Goal: Task Accomplishment & Management: Manage account settings

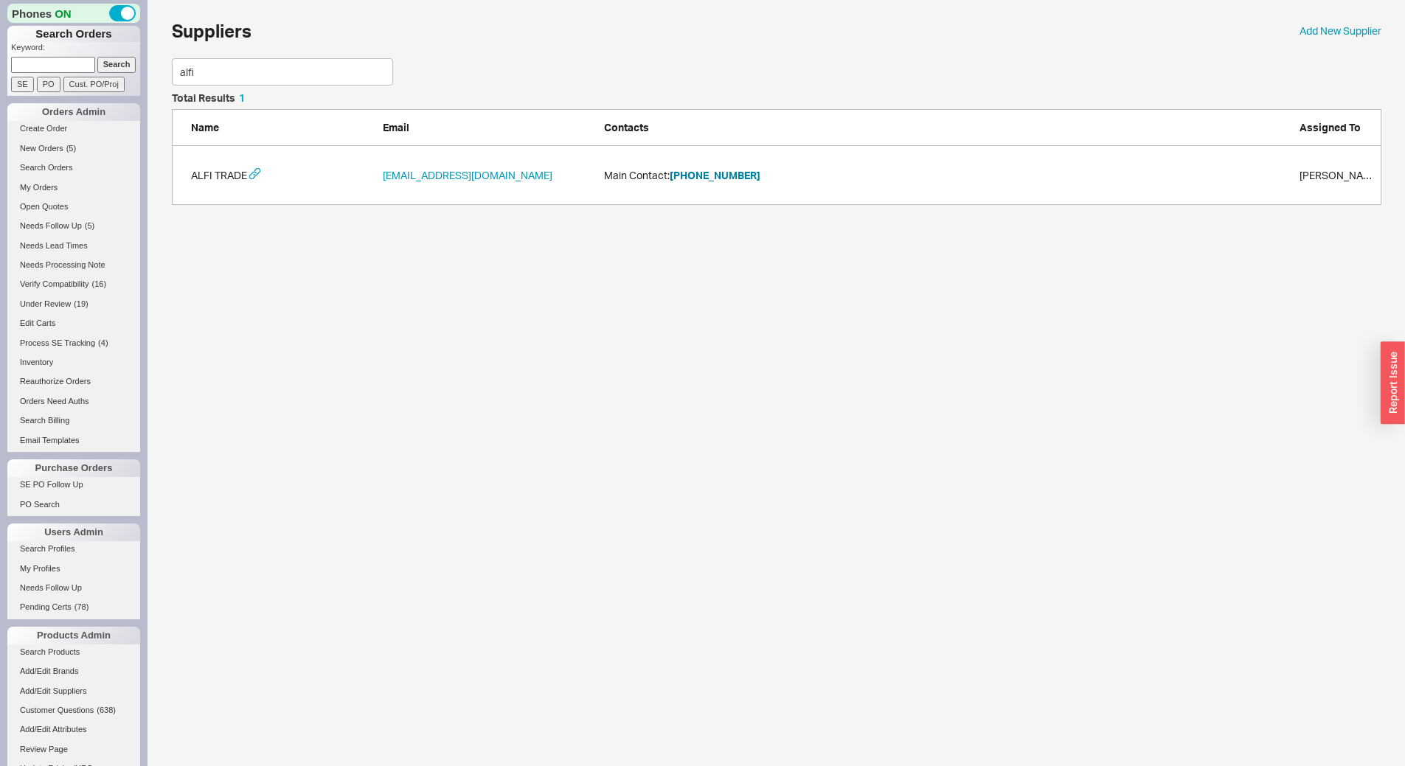
scroll to position [101, 1198]
click at [721, 178] on button "323-732-4045" at bounding box center [715, 175] width 91 height 15
click at [86, 64] on input at bounding box center [53, 64] width 84 height 15
paste input "934867"
type input "934867"
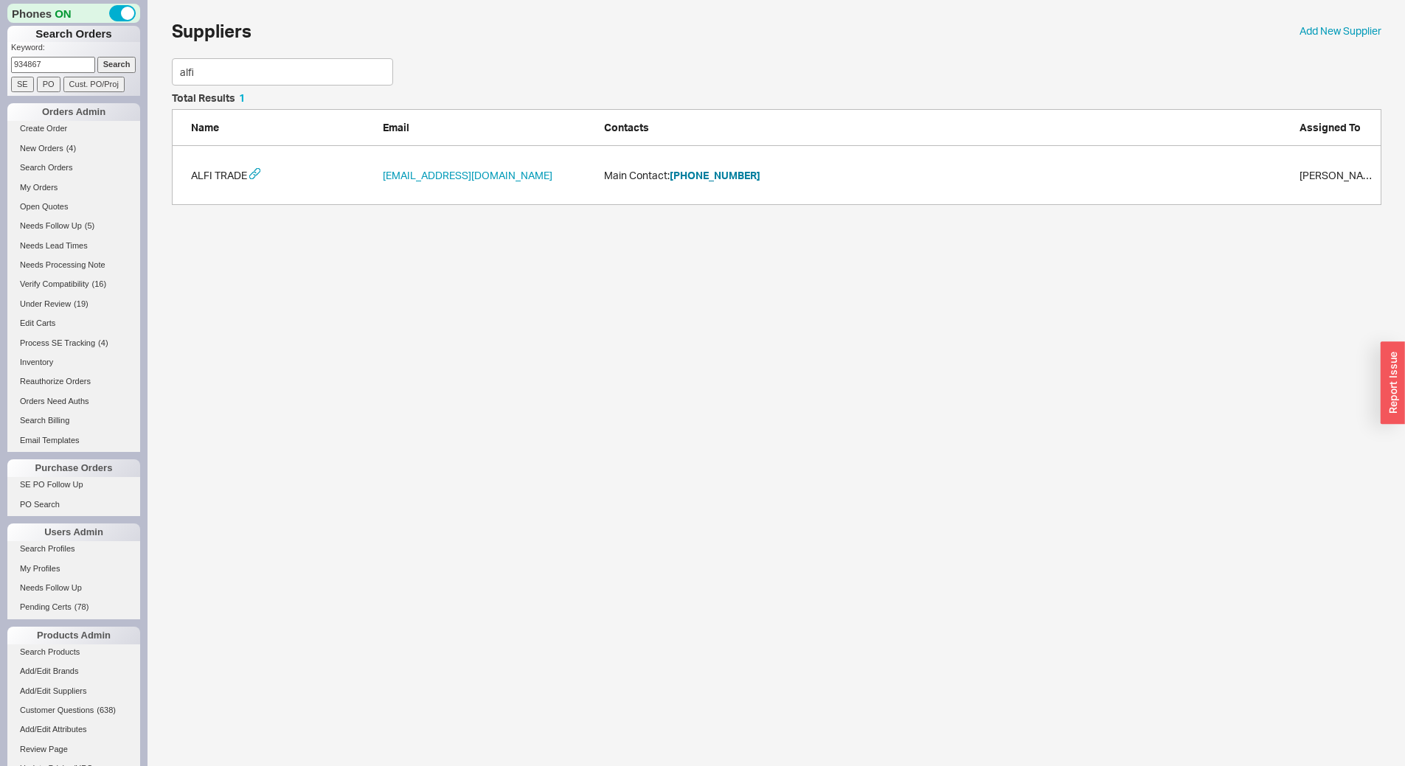
click at [112, 66] on input "Search" at bounding box center [116, 64] width 39 height 15
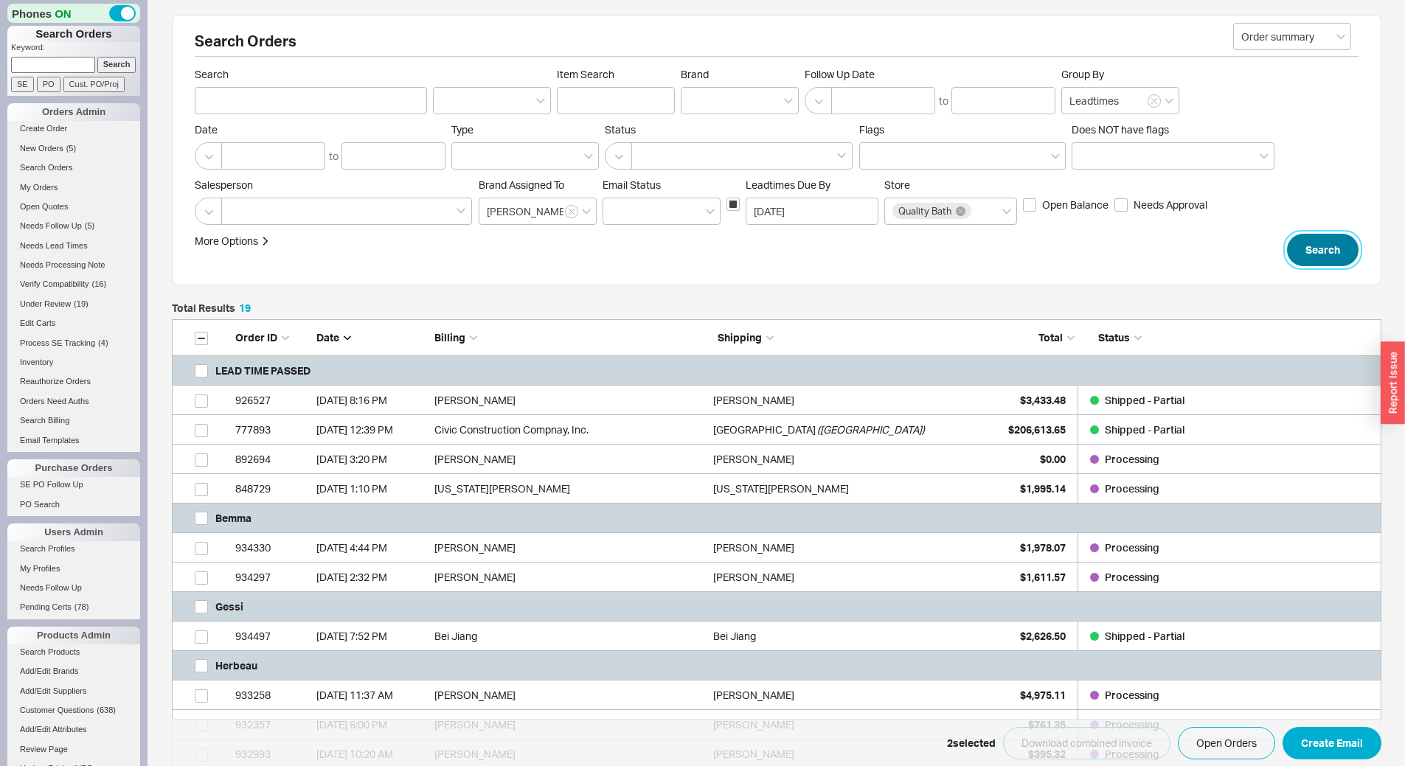
click at [1334, 258] on button "Search" at bounding box center [1323, 250] width 72 height 32
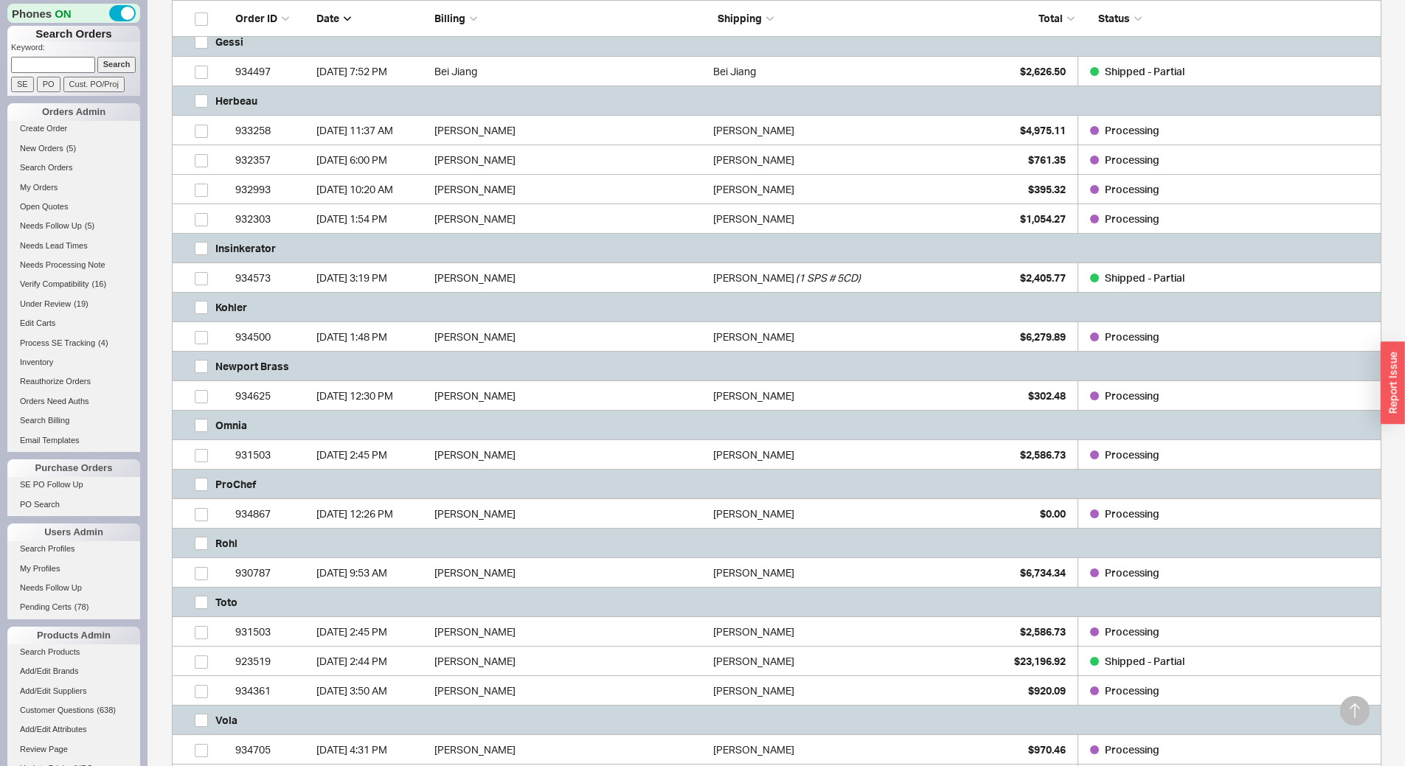
scroll to position [590, 0]
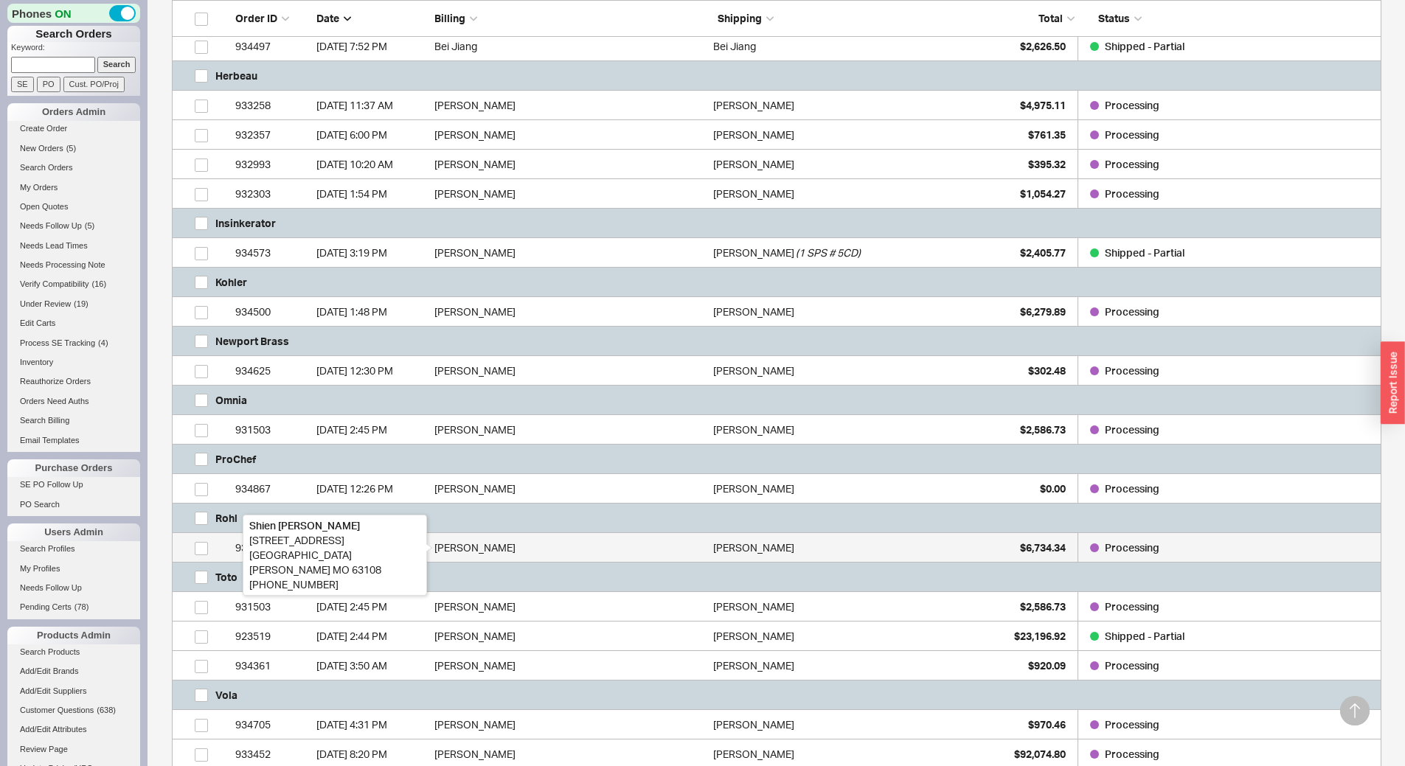
click at [520, 540] on div "Shien Micchelli" at bounding box center [569, 547] width 271 height 29
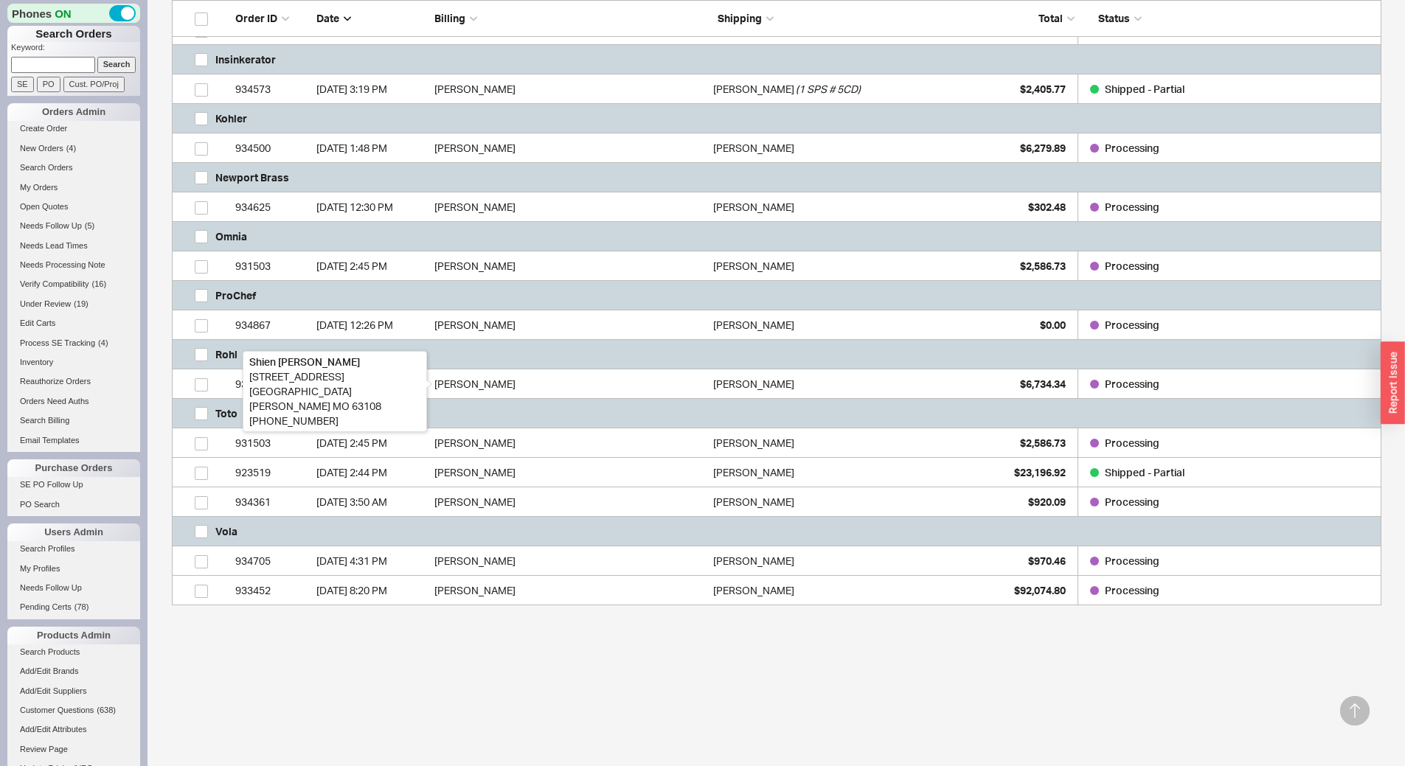
scroll to position [689, 0]
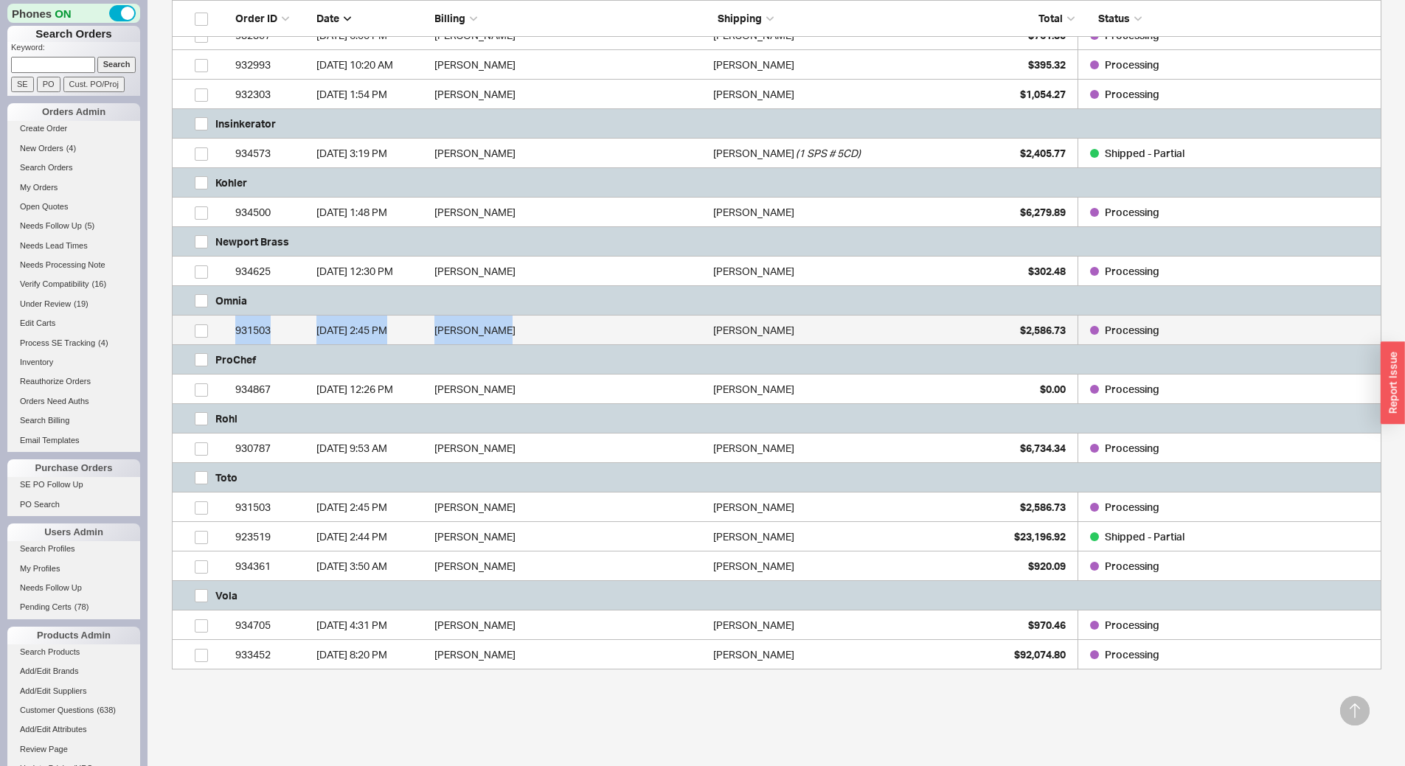
click at [488, 316] on div "777893 3/17/25 12:39 PM Civic Construction Compnay, Inc. Indian Creek Residence…" at bounding box center [776, 168] width 1209 height 1003
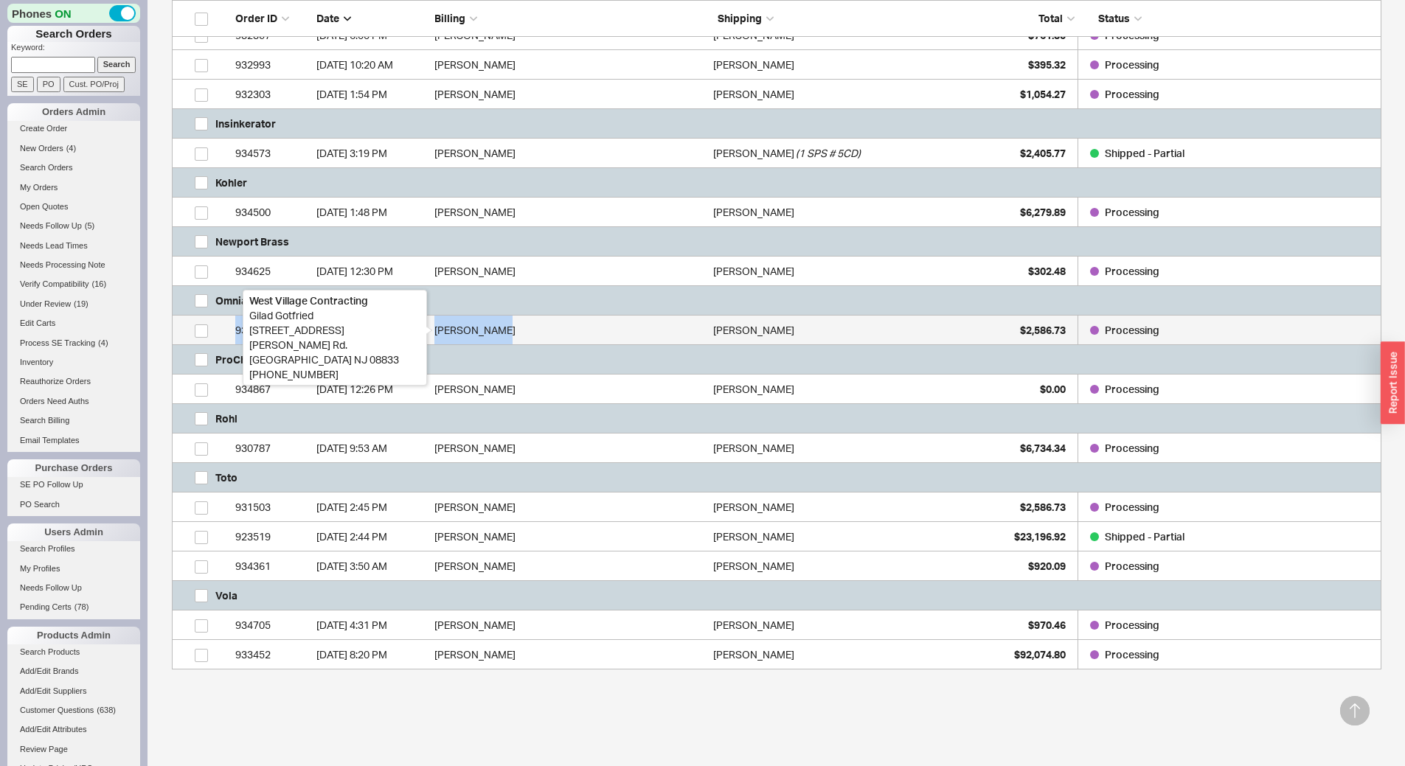
click at [494, 329] on div "Gilad Gotfried" at bounding box center [569, 330] width 271 height 29
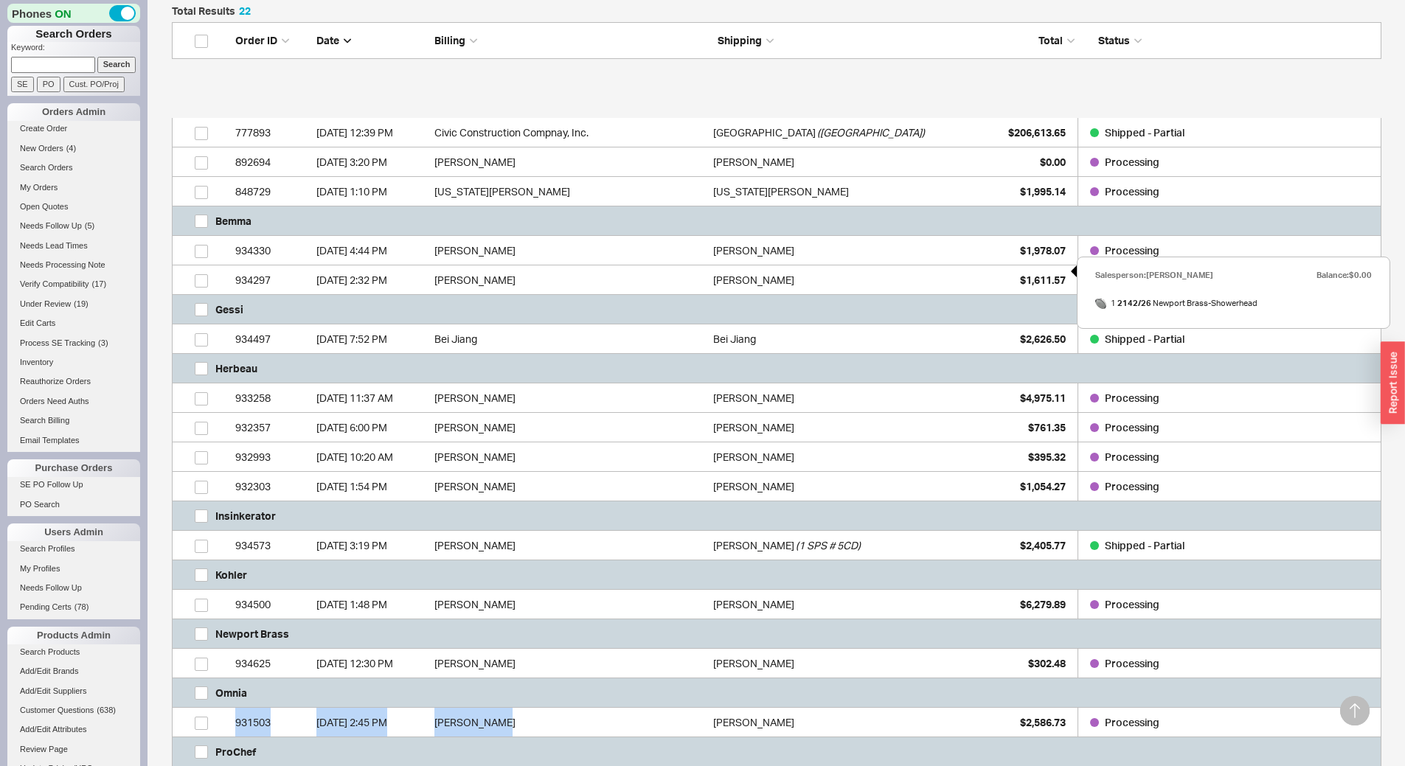
scroll to position [0, 0]
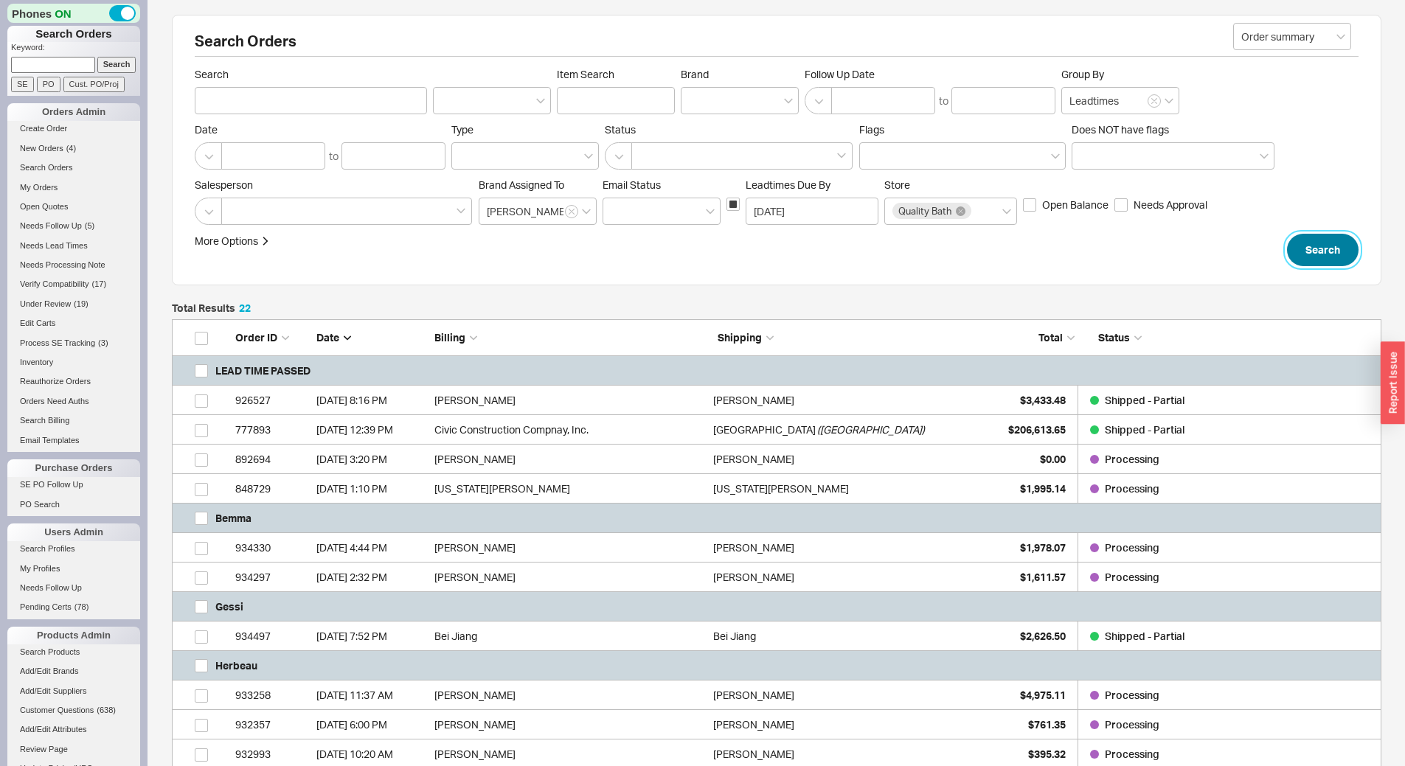
click at [1312, 251] on button "Search" at bounding box center [1323, 250] width 72 height 32
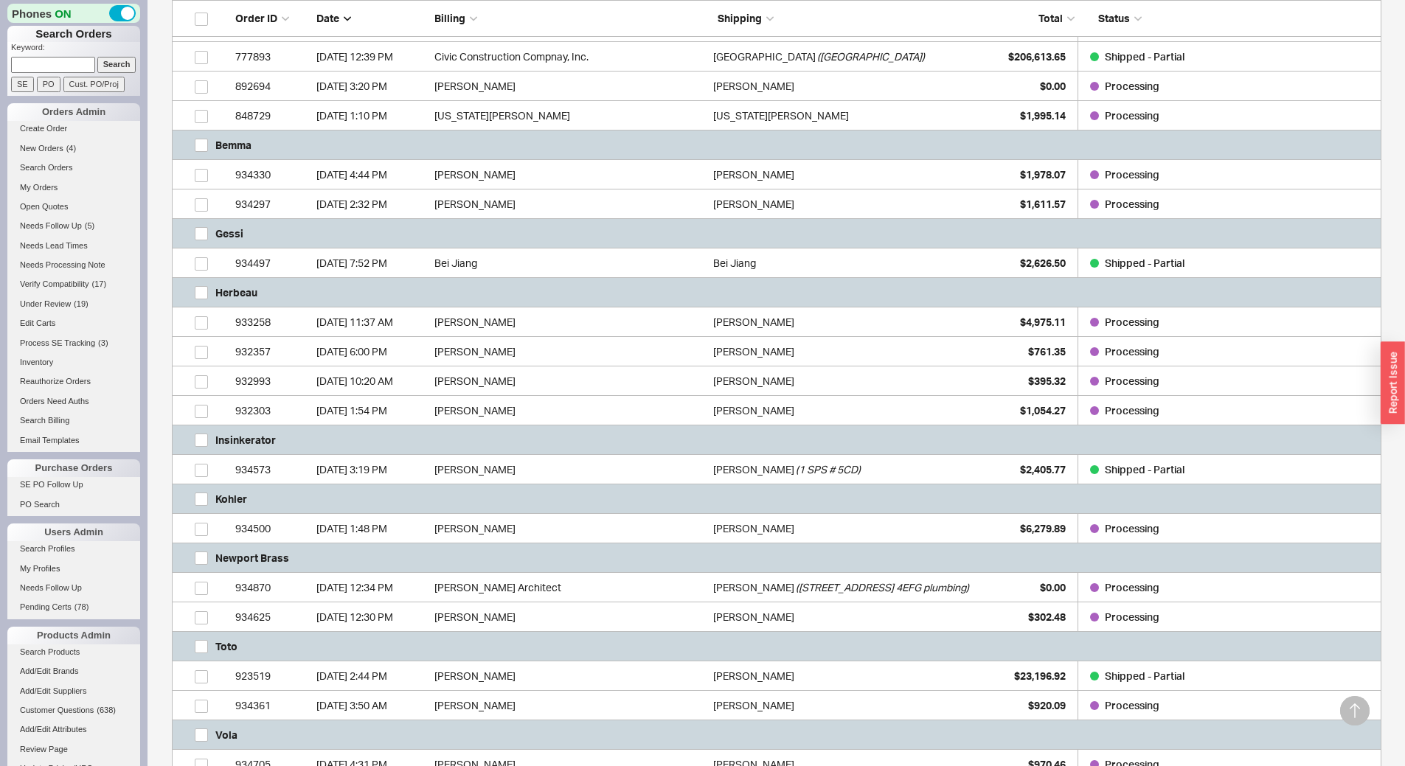
scroll to position [369, 0]
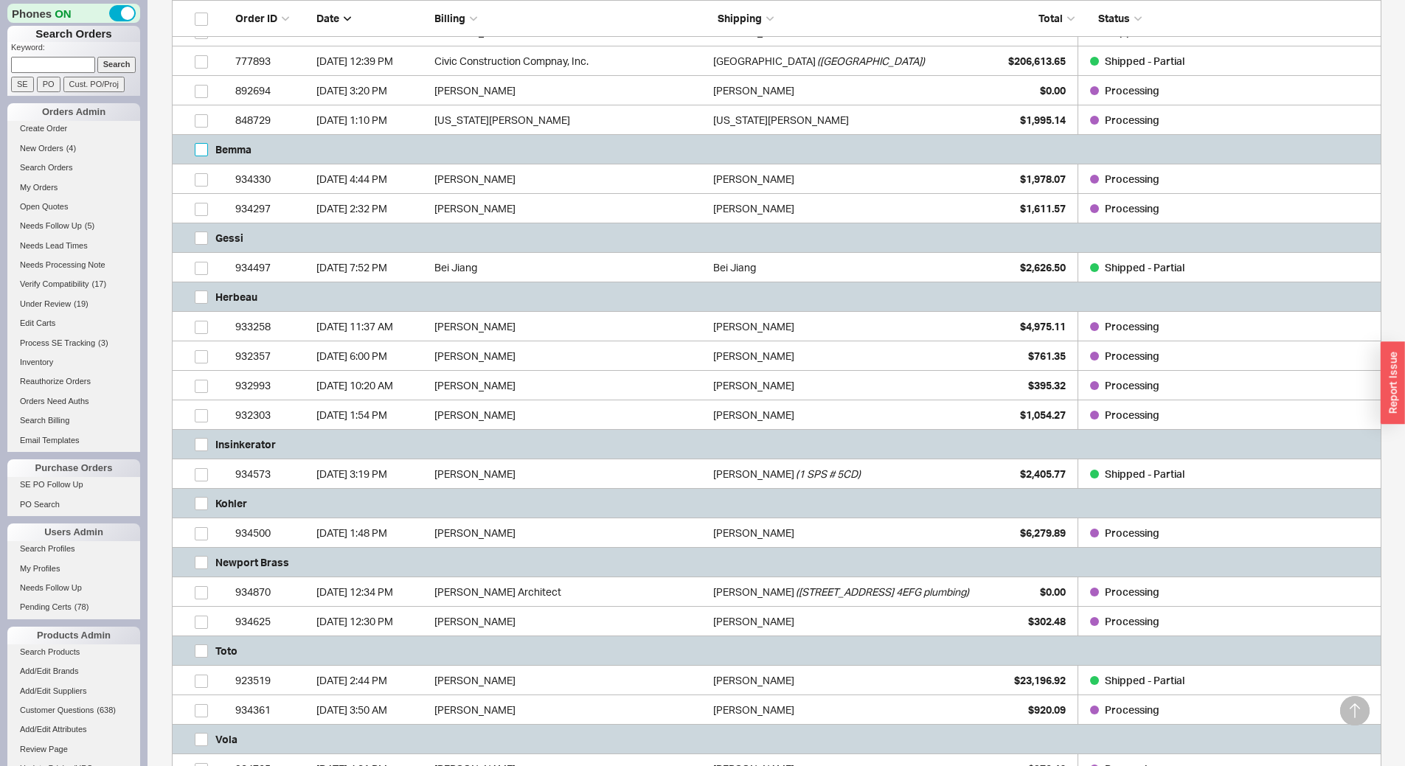
click at [200, 147] on input "grid" at bounding box center [201, 149] width 13 height 13
checkbox input "true"
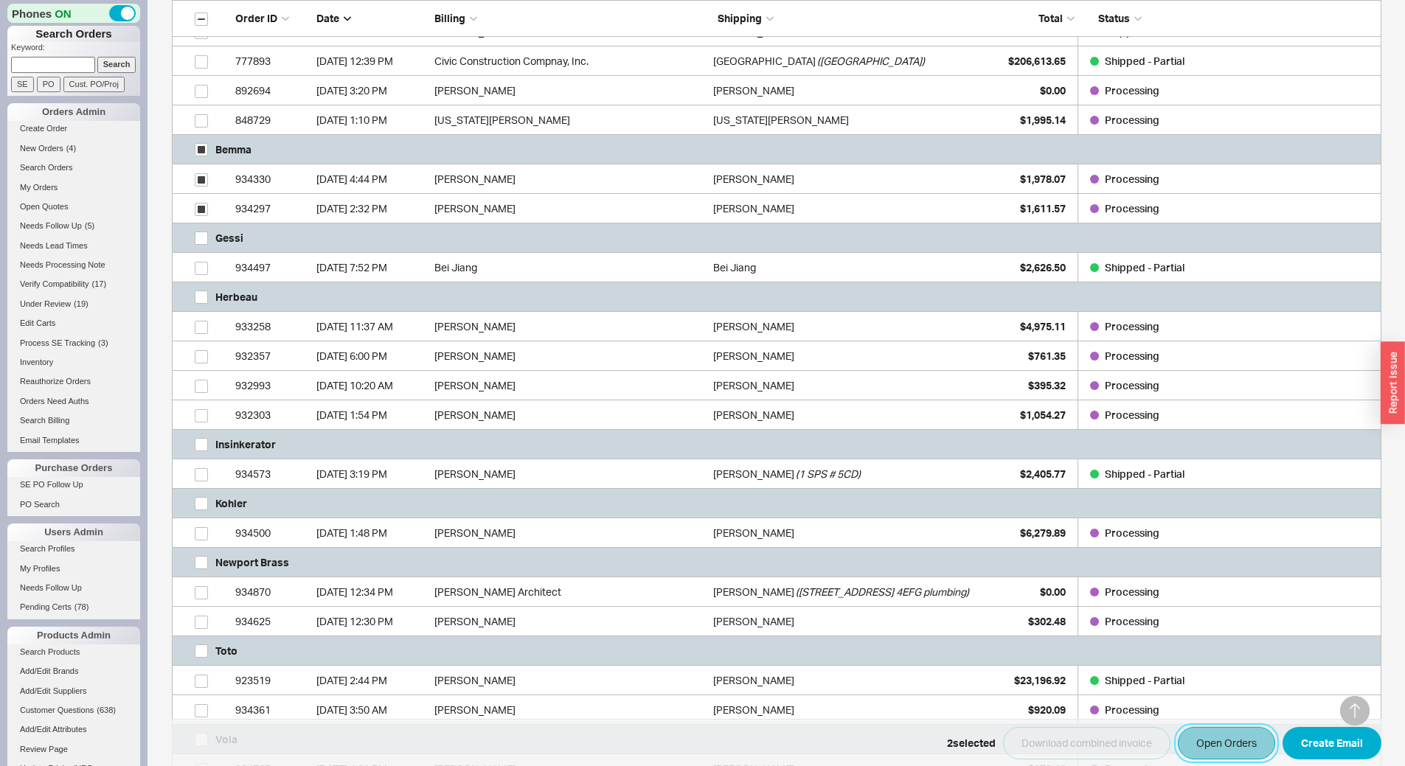
click at [1211, 743] on button "Open Orders" at bounding box center [1226, 743] width 97 height 32
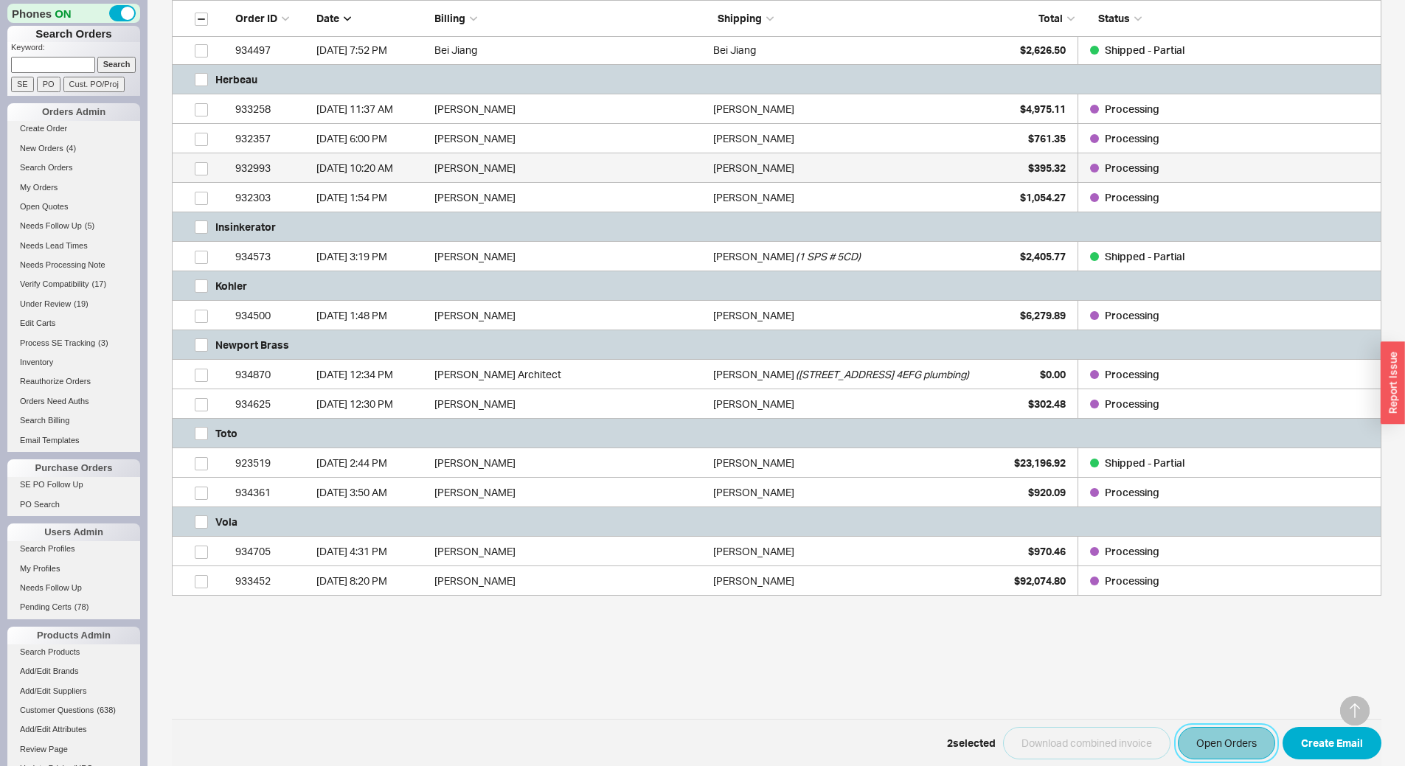
scroll to position [590, 0]
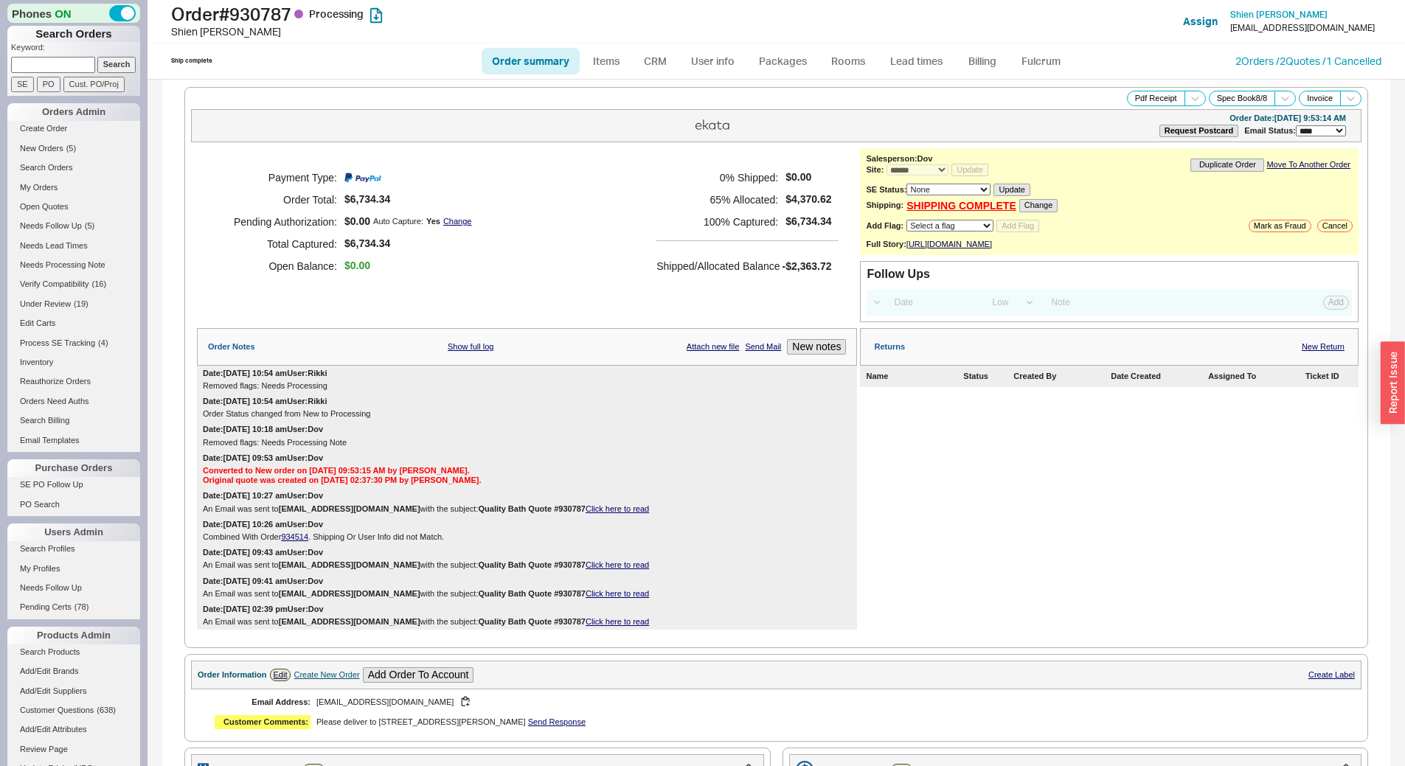
select select "*"
select select "LOW"
select select "3"
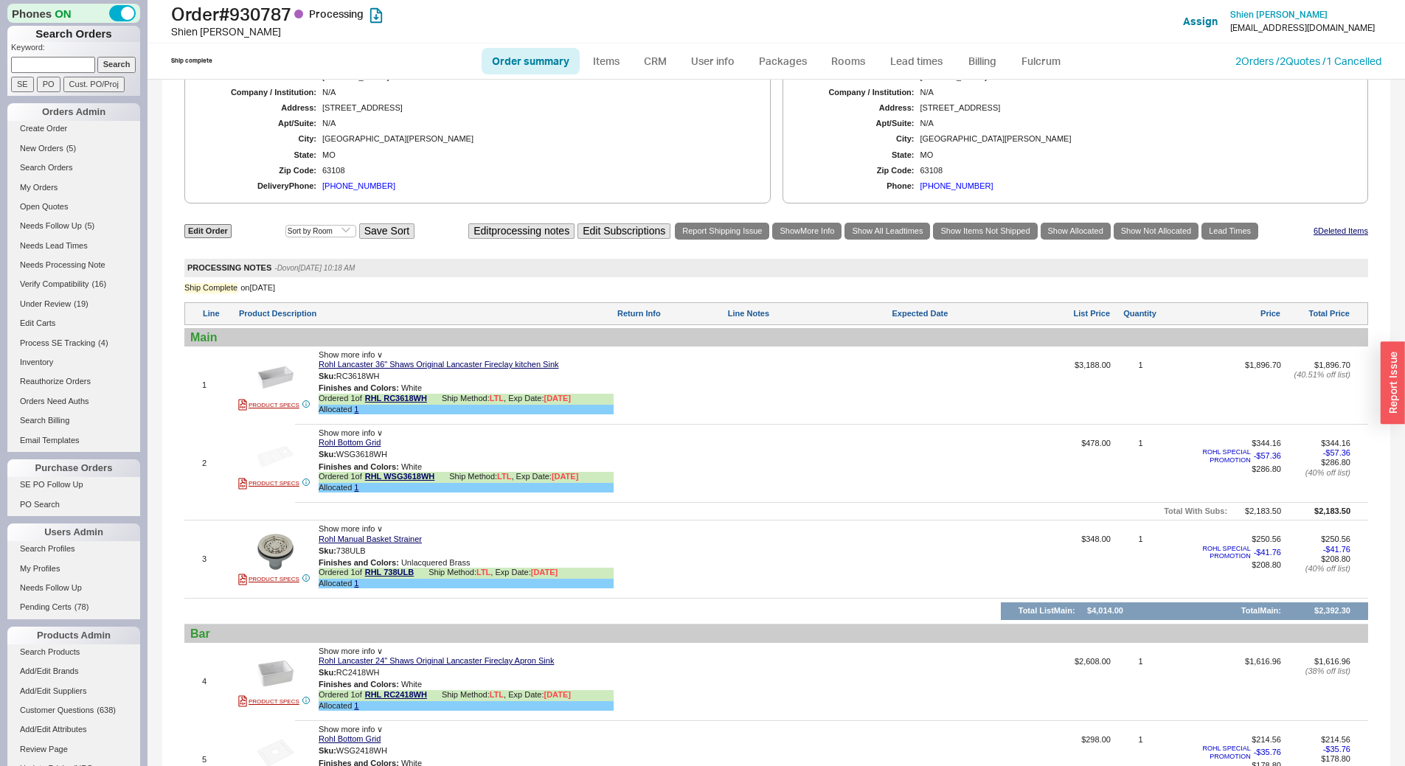
scroll to position [737, 0]
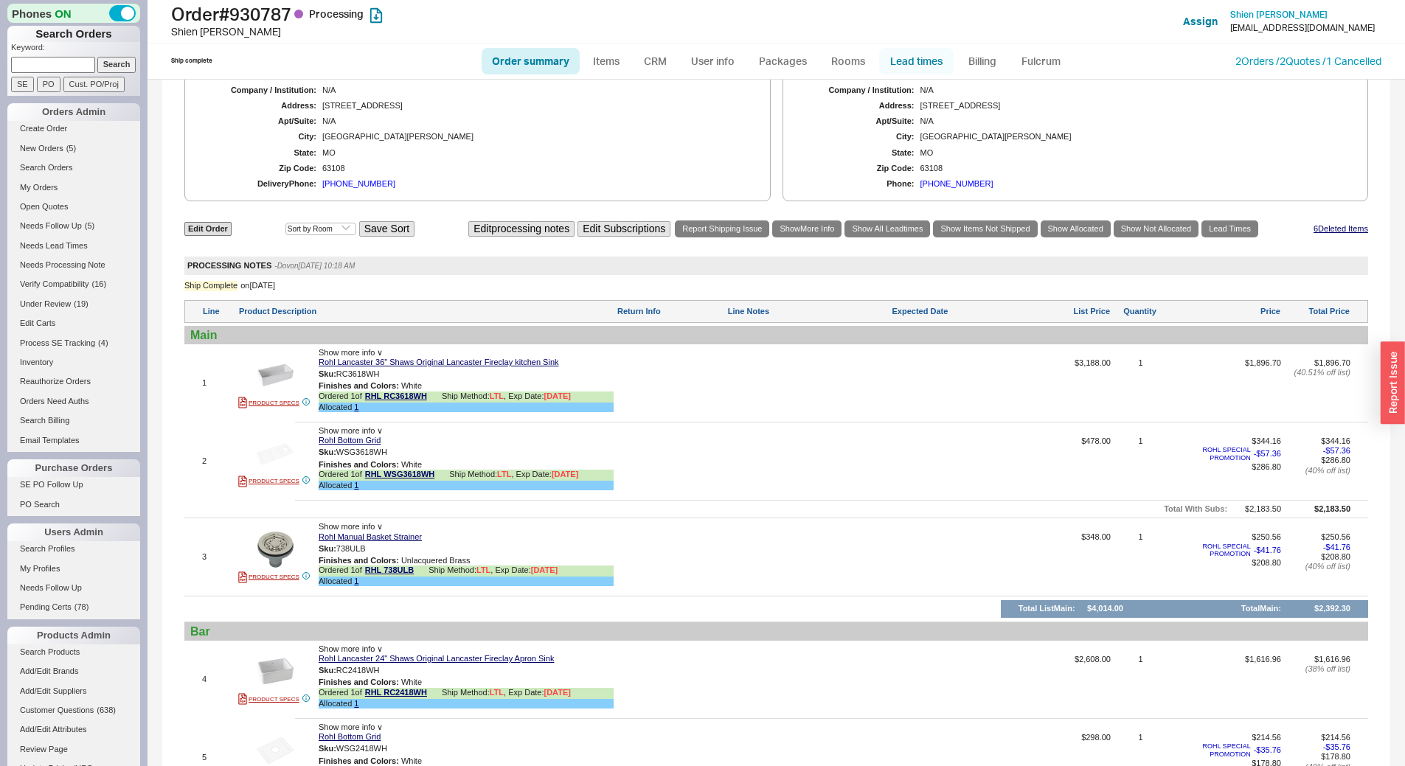
click at [932, 52] on link "Lead times" at bounding box center [916, 61] width 74 height 27
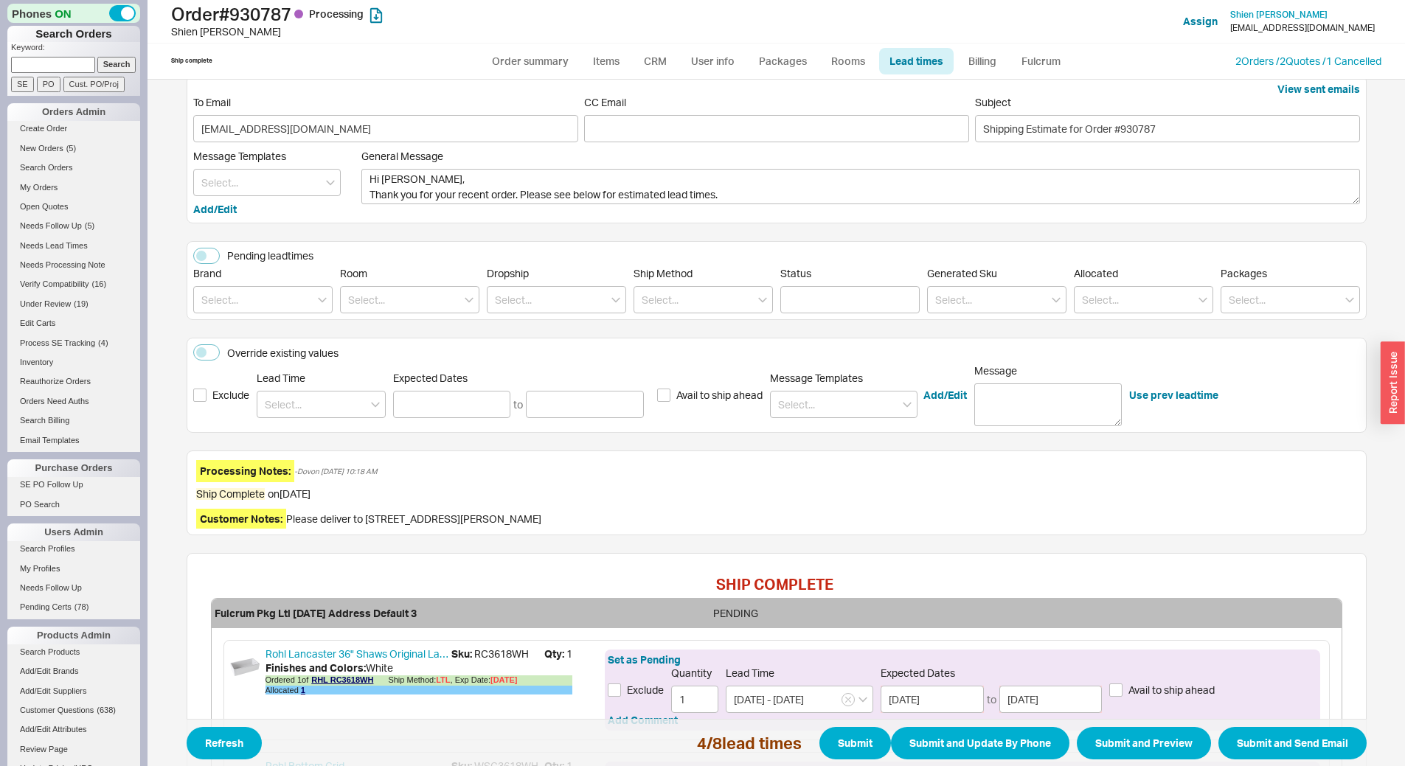
scroll to position [74, 0]
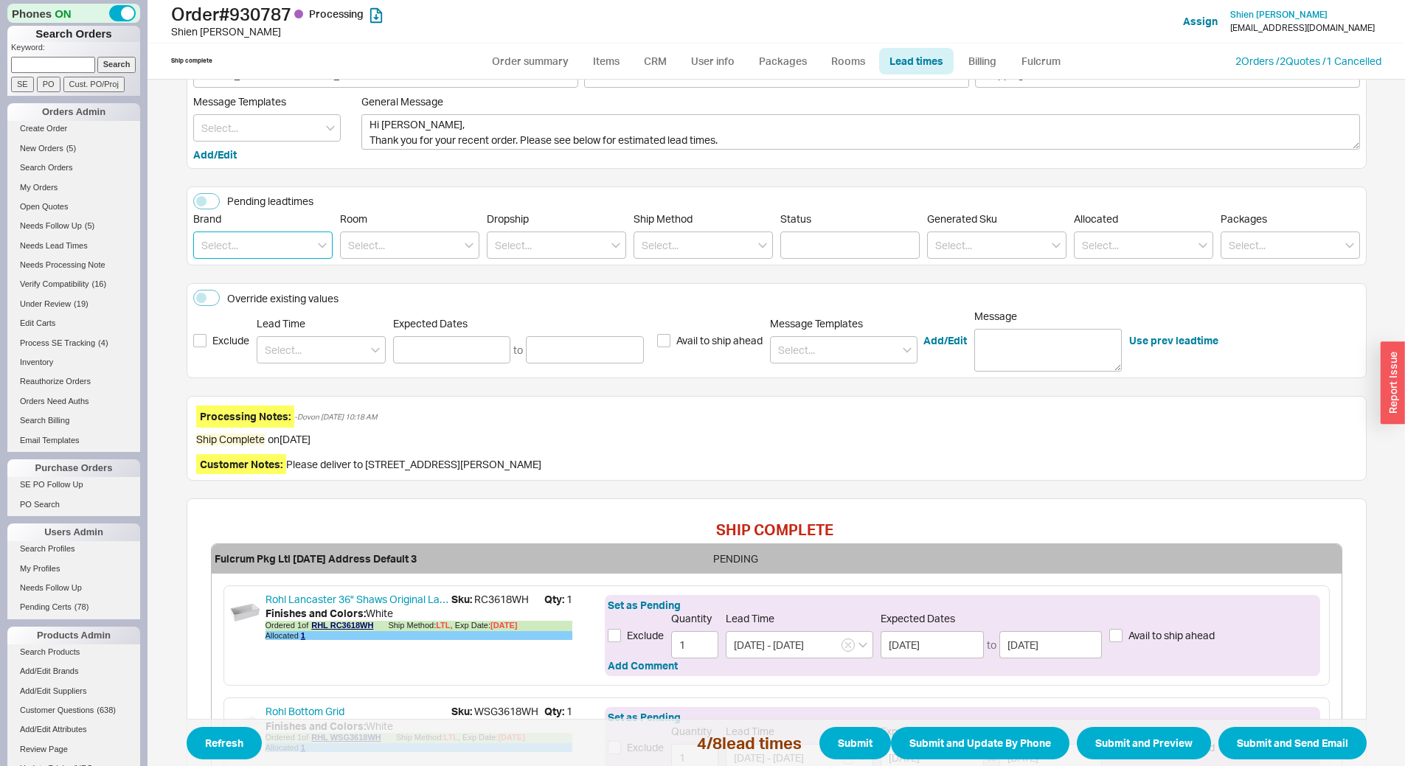
click at [232, 249] on input at bounding box center [262, 245] width 139 height 27
click at [241, 291] on div "Override existing values" at bounding box center [282, 298] width 111 height 15
click at [220, 291] on button "Override existing values" at bounding box center [206, 298] width 27 height 16
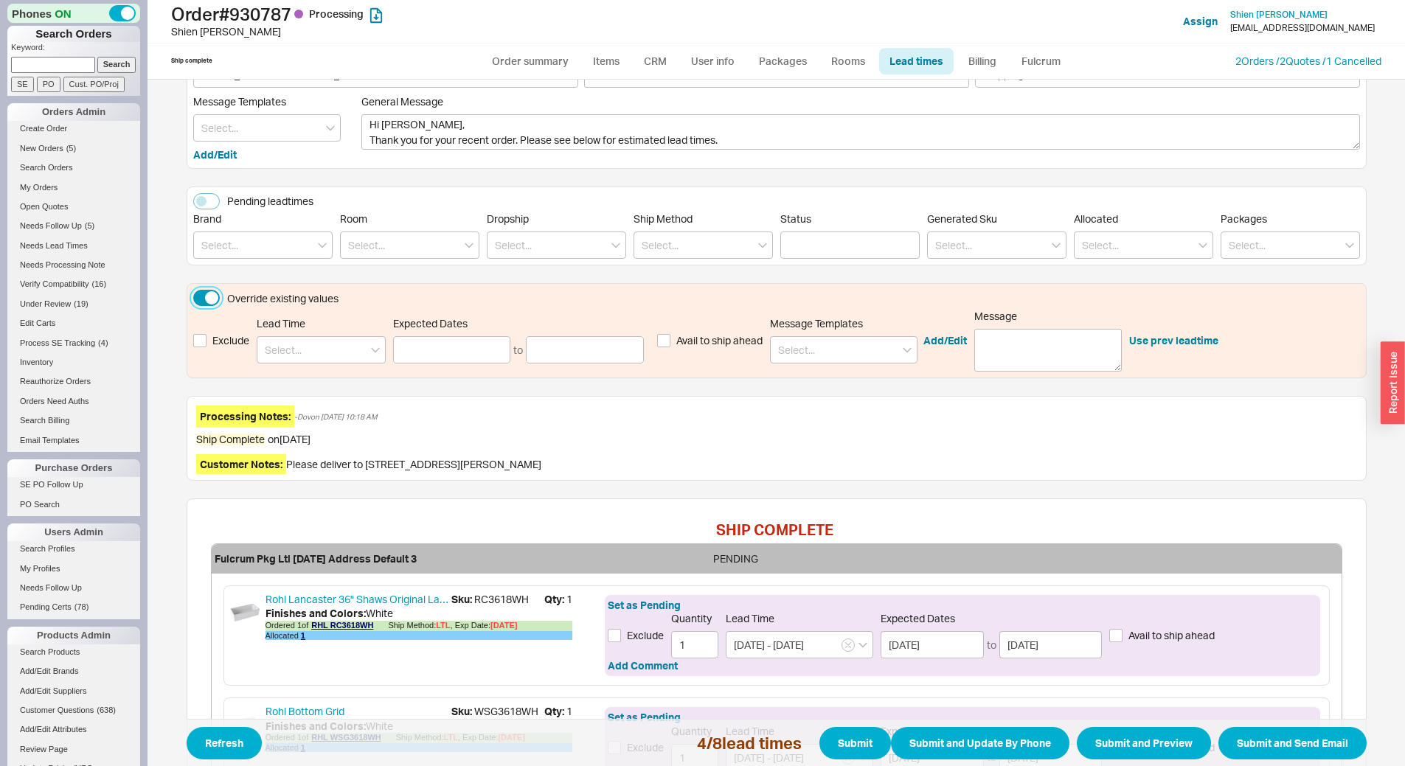
click at [194, 299] on button "Override existing values" at bounding box center [206, 298] width 27 height 16
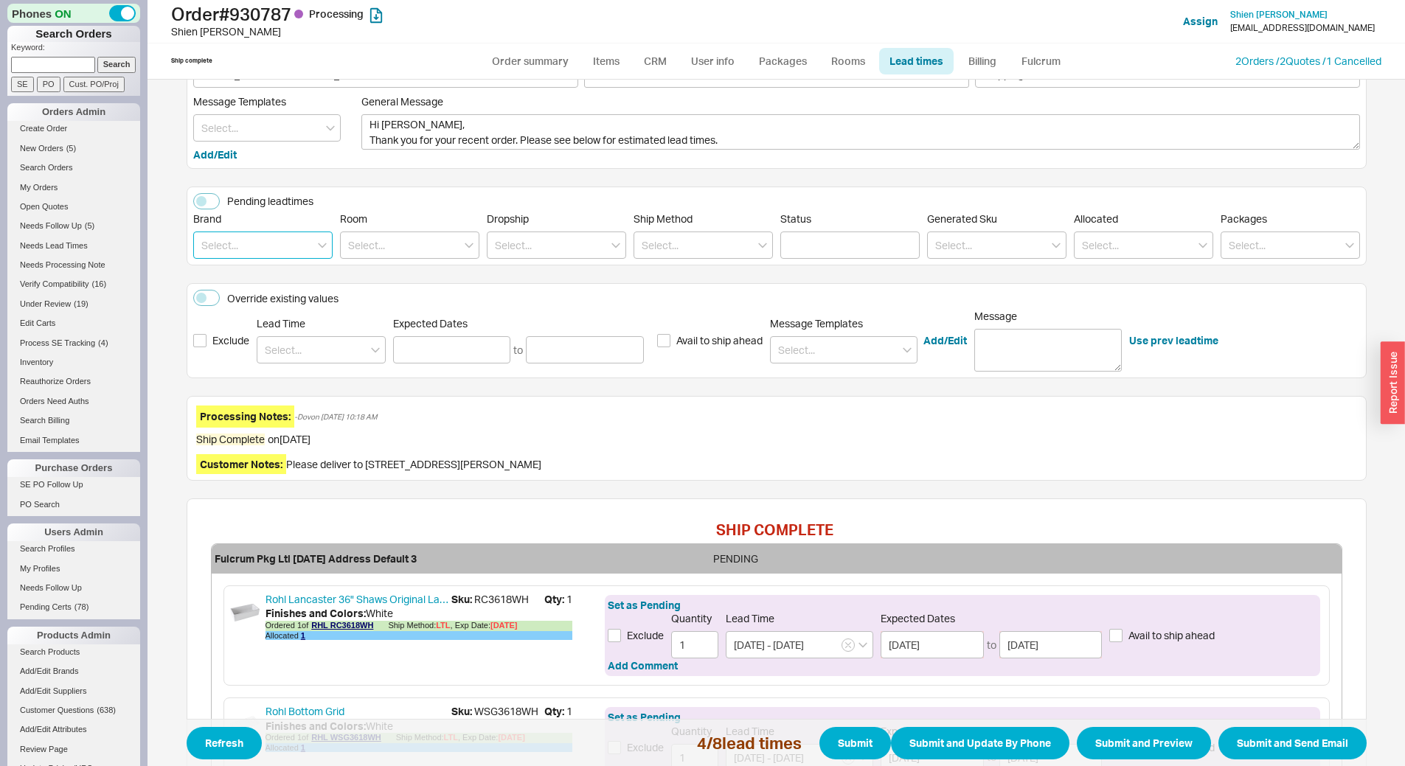
click at [254, 254] on input at bounding box center [262, 245] width 139 height 27
click at [258, 281] on div "Rohl" at bounding box center [263, 275] width 138 height 27
type input "Rohl"
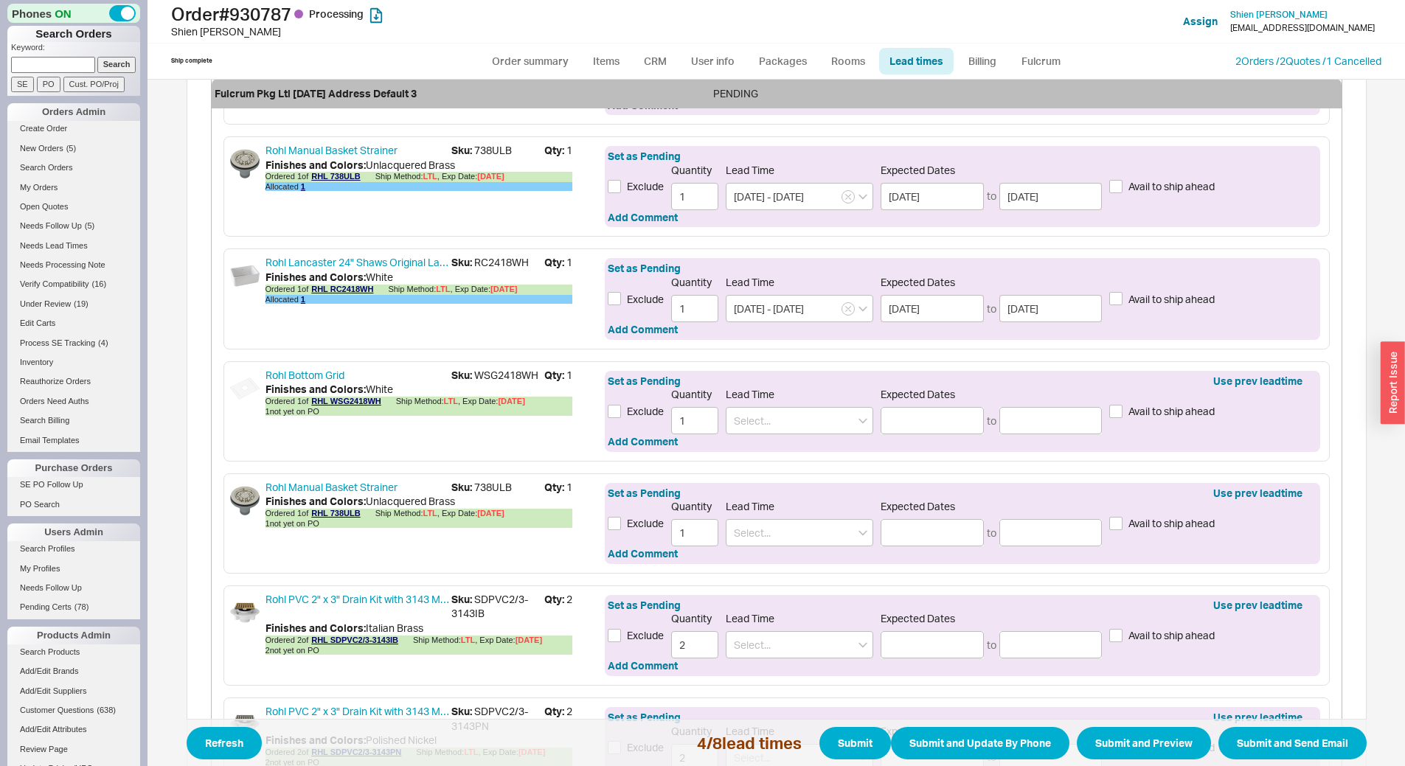
scroll to position [811, 0]
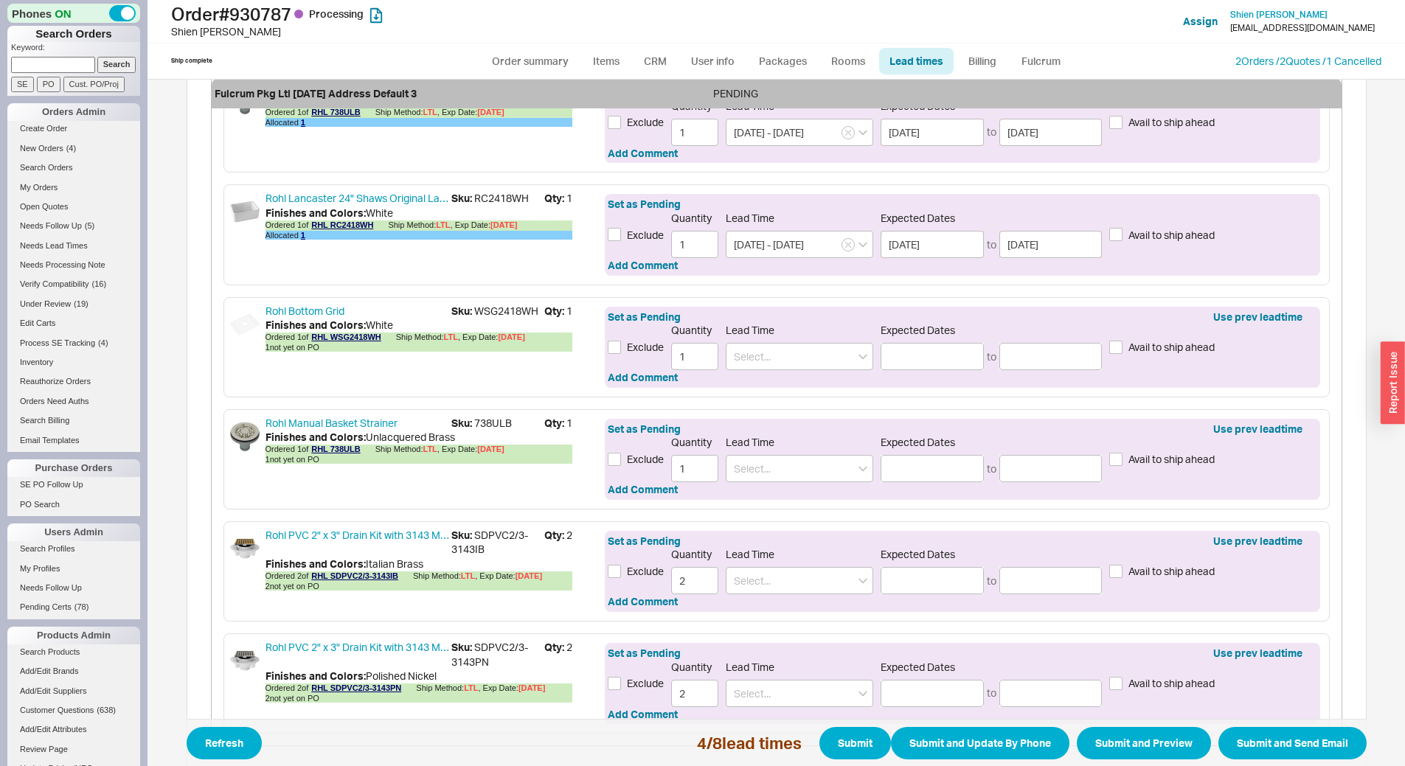
click at [503, 320] on div "Finishes and Colors : White" at bounding box center [418, 325] width 307 height 15
click at [503, 307] on span "Sku: WSG2418WH" at bounding box center [497, 311] width 93 height 15
click at [503, 308] on span "Sku: WSG2418WH" at bounding box center [497, 311] width 93 height 15
copy span "WSG2418WH"
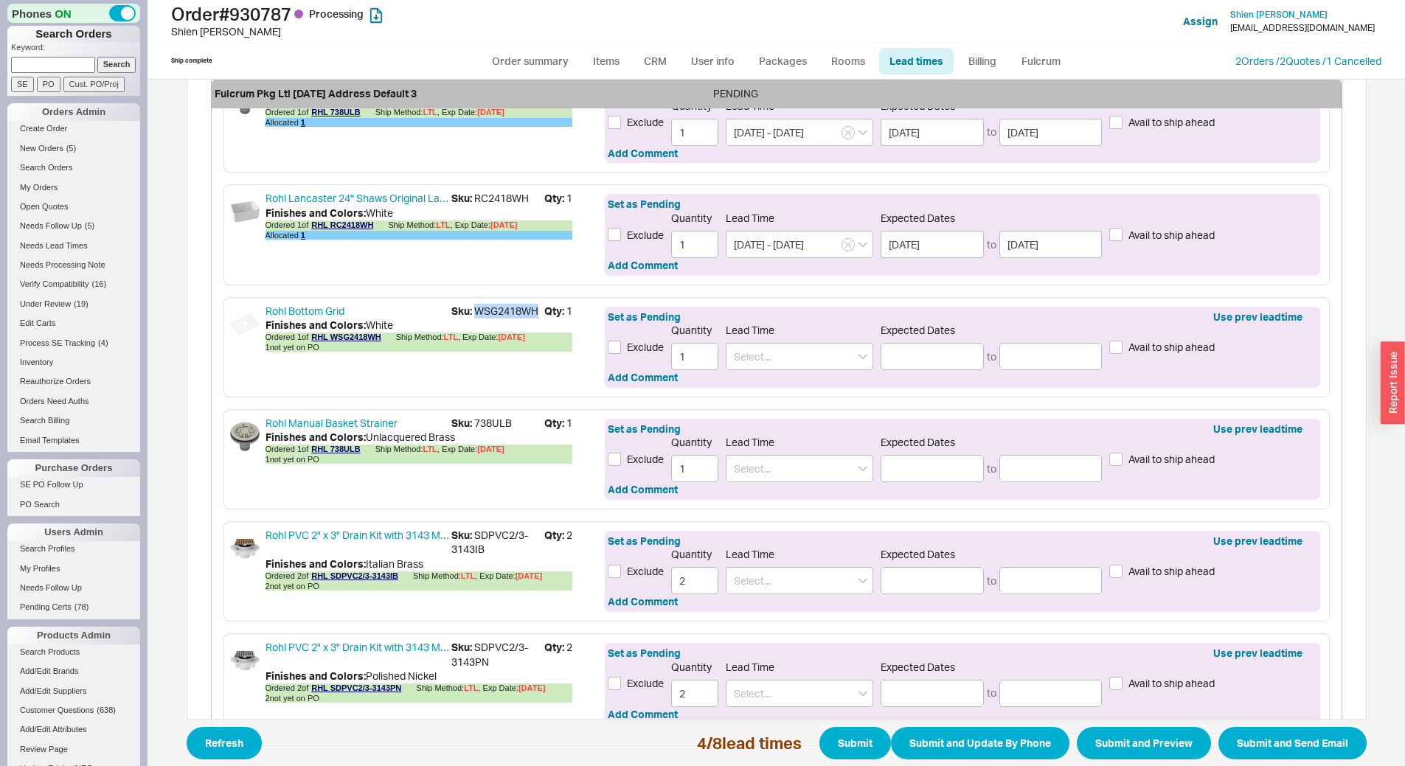
copy span "WSG2418WH"
click at [491, 424] on span "Sku: 738ULB" at bounding box center [497, 423] width 93 height 15
copy span "738ULB"
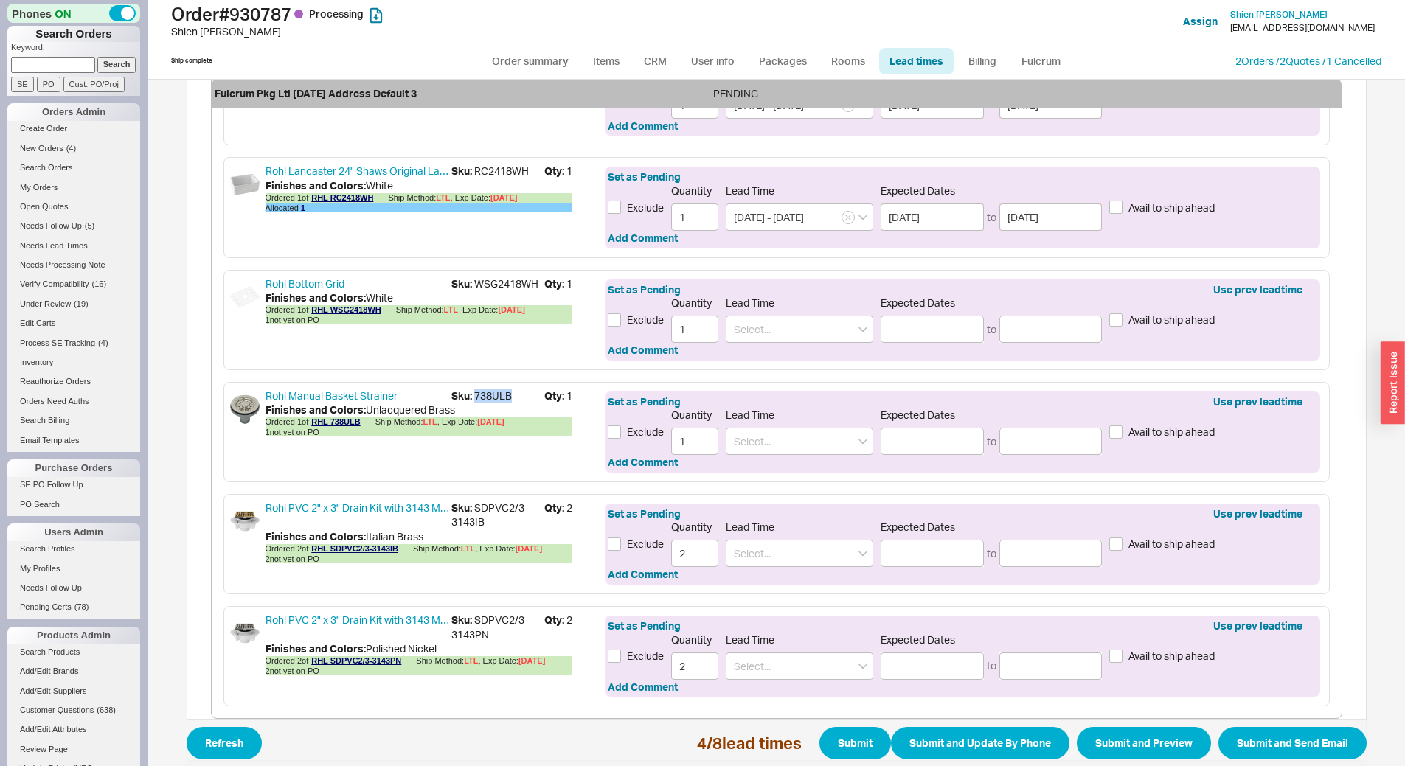
scroll to position [885, 0]
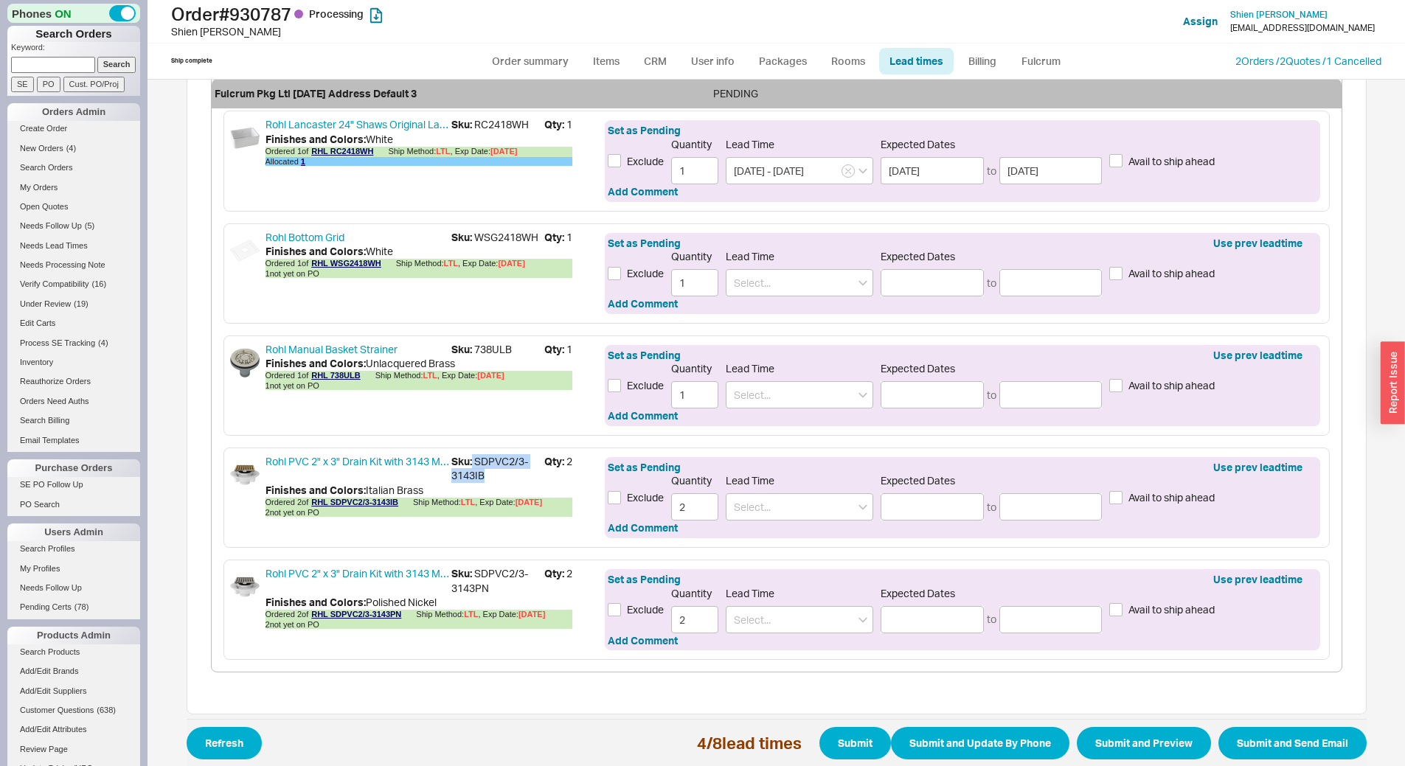
drag, startPoint x: 467, startPoint y: 461, endPoint x: 483, endPoint y: 473, distance: 20.1
click at [483, 473] on span "Sku: SDPVC2/3-3143IB" at bounding box center [497, 468] width 93 height 29
copy span "SDPVC2/3-3143IB"
click at [471, 573] on span "Sku: SDPVC2/3-3143PN" at bounding box center [497, 580] width 93 height 29
drag, startPoint x: 469, startPoint y: 574, endPoint x: 488, endPoint y: 587, distance: 23.3
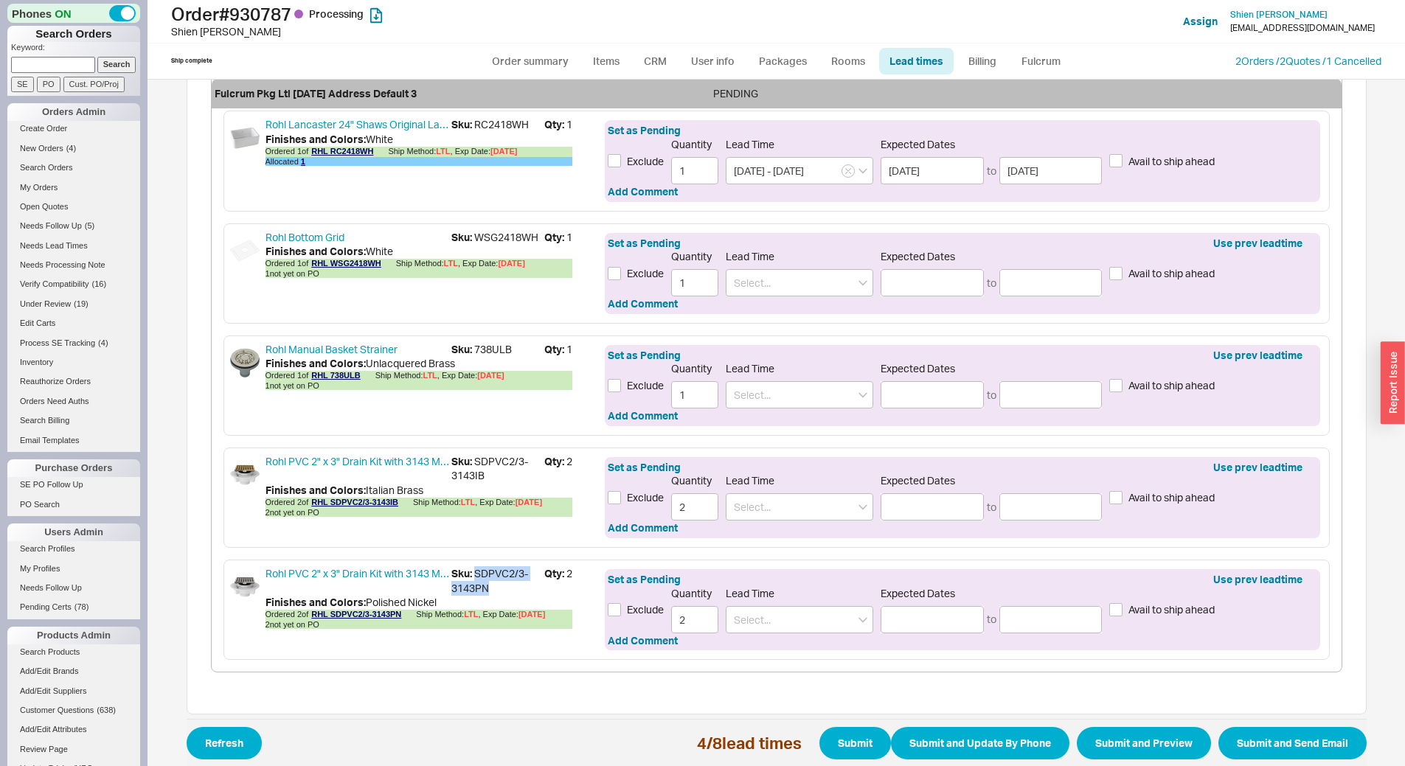
click at [488, 587] on span "Sku: SDPVC2/3-3143PN" at bounding box center [497, 580] width 93 height 29
copy span "SDPVC2/3-3143PN"
click at [498, 234] on span "Sku: WSG2418WH" at bounding box center [497, 237] width 93 height 15
copy span "WSG2418WH"
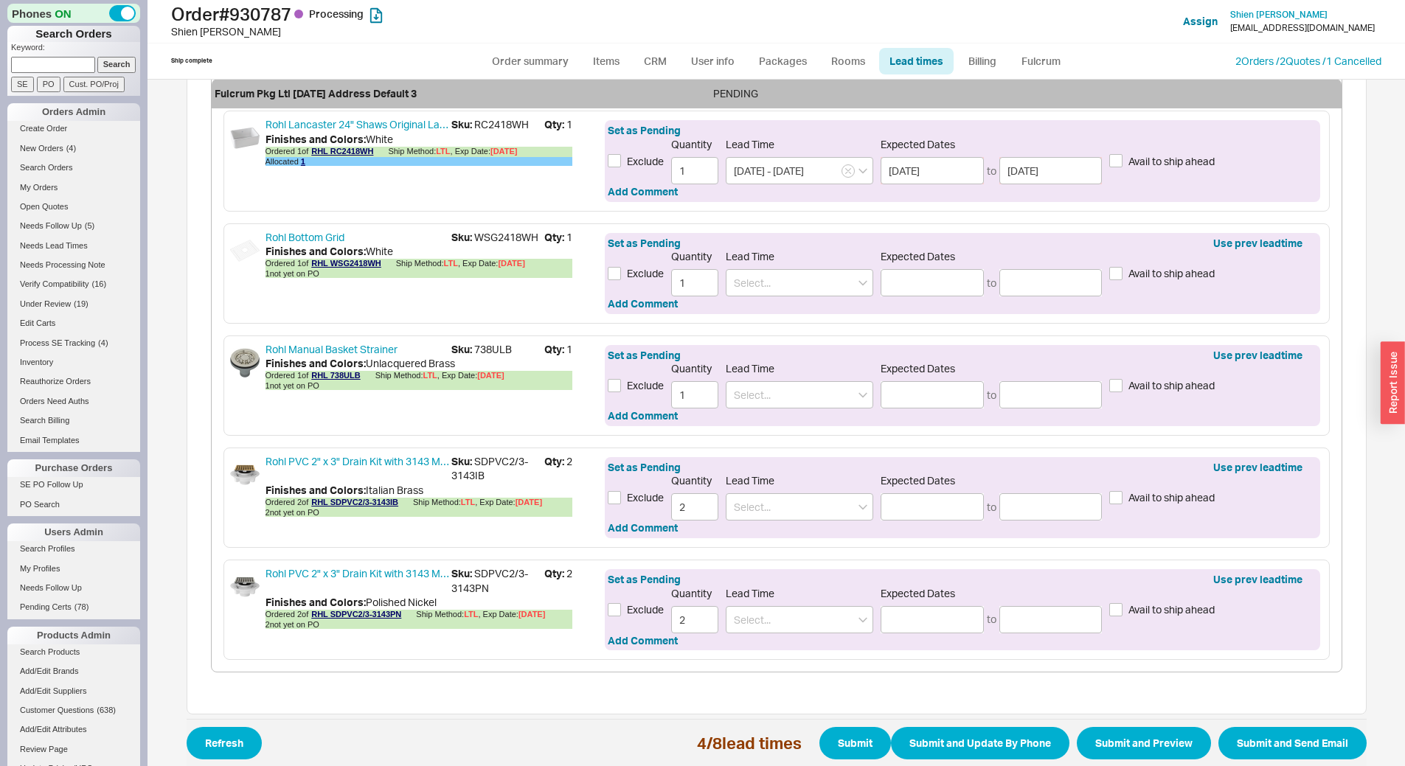
click at [490, 345] on span "Sku: 738ULB" at bounding box center [497, 349] width 93 height 15
copy span "738ULB"
drag, startPoint x: 470, startPoint y: 460, endPoint x: 479, endPoint y: 473, distance: 16.4
click at [479, 473] on span "Sku: SDPVC2/3-3143IB" at bounding box center [497, 468] width 93 height 29
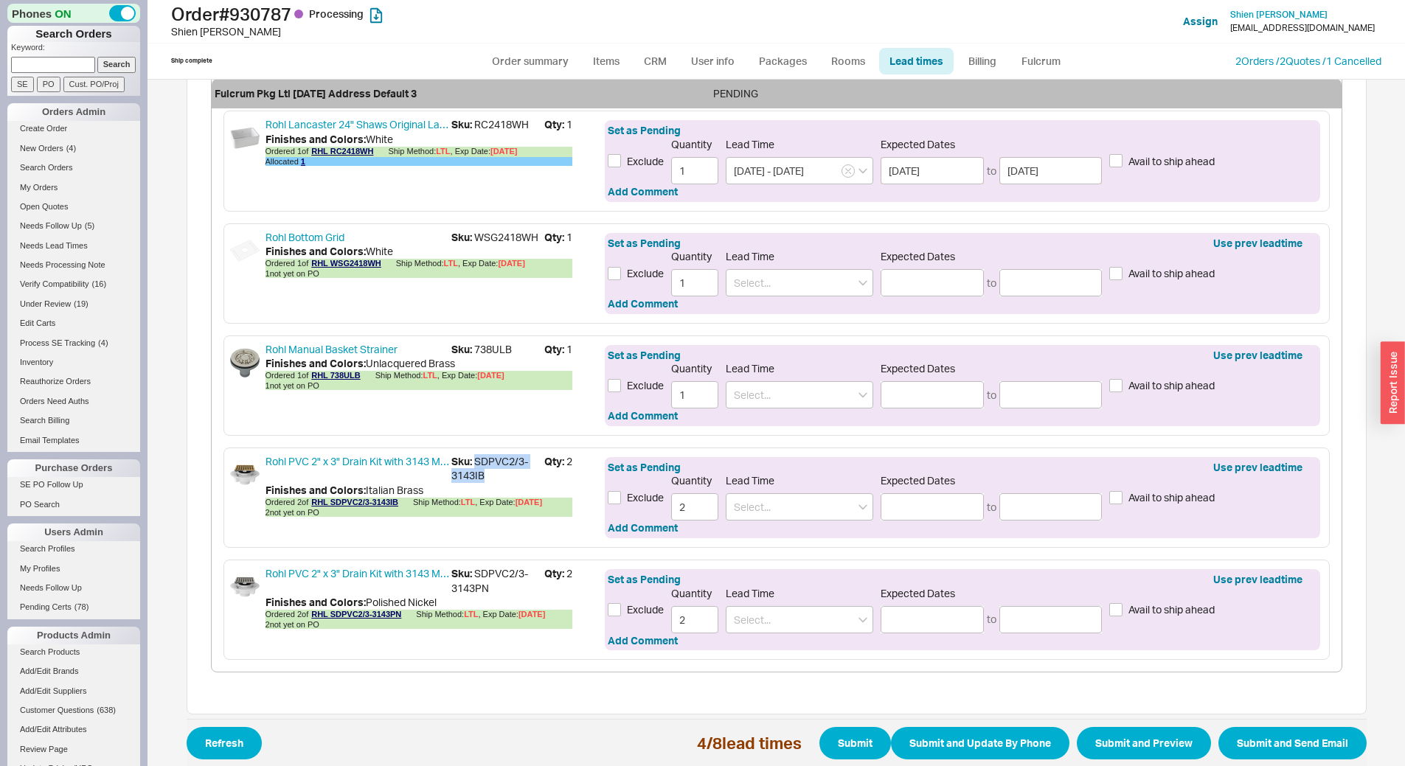
copy span "SDPVC2/3-3143IB"
drag, startPoint x: 470, startPoint y: 573, endPoint x: 488, endPoint y: 585, distance: 22.3
click at [488, 585] on span "Sku: SDPVC2/3-3143PN" at bounding box center [497, 580] width 93 height 29
copy span "SDPVC2/3-3143PN"
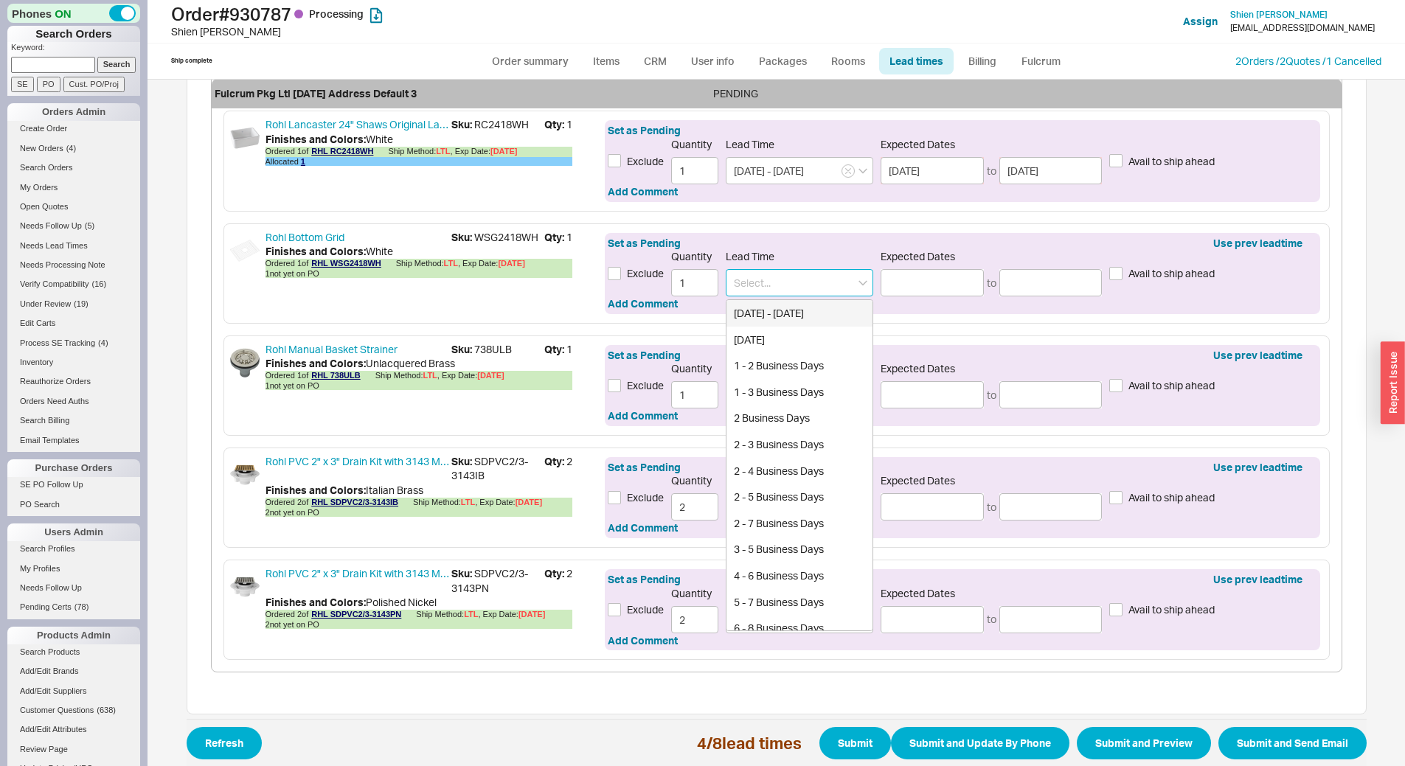
click at [753, 277] on input at bounding box center [799, 282] width 147 height 27
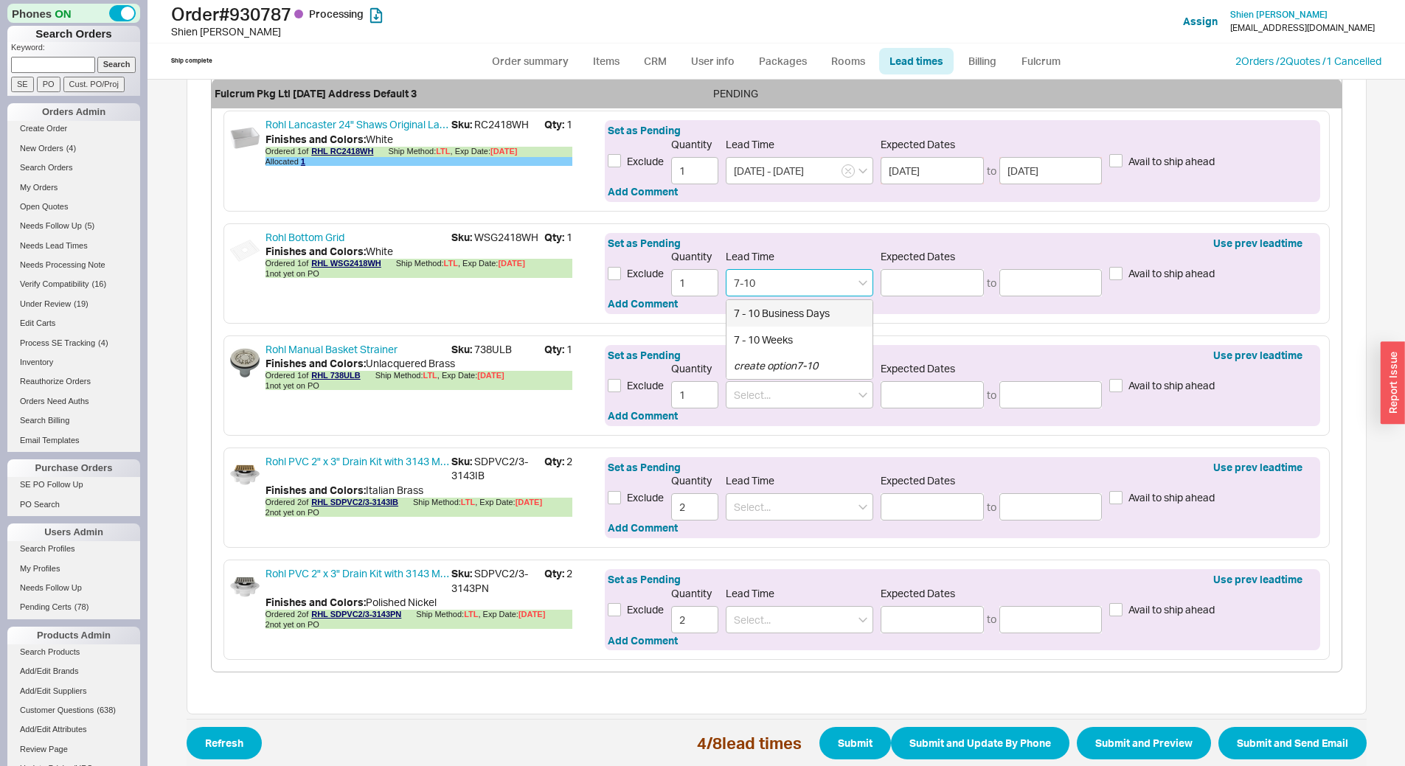
click at [762, 305] on div "7 - 10 Business Days" at bounding box center [799, 313] width 146 height 27
type input "7 - 10 Business Days"
type input "08/28/2025"
type input "09/03/2025"
type input "7 - 10 Business Days"
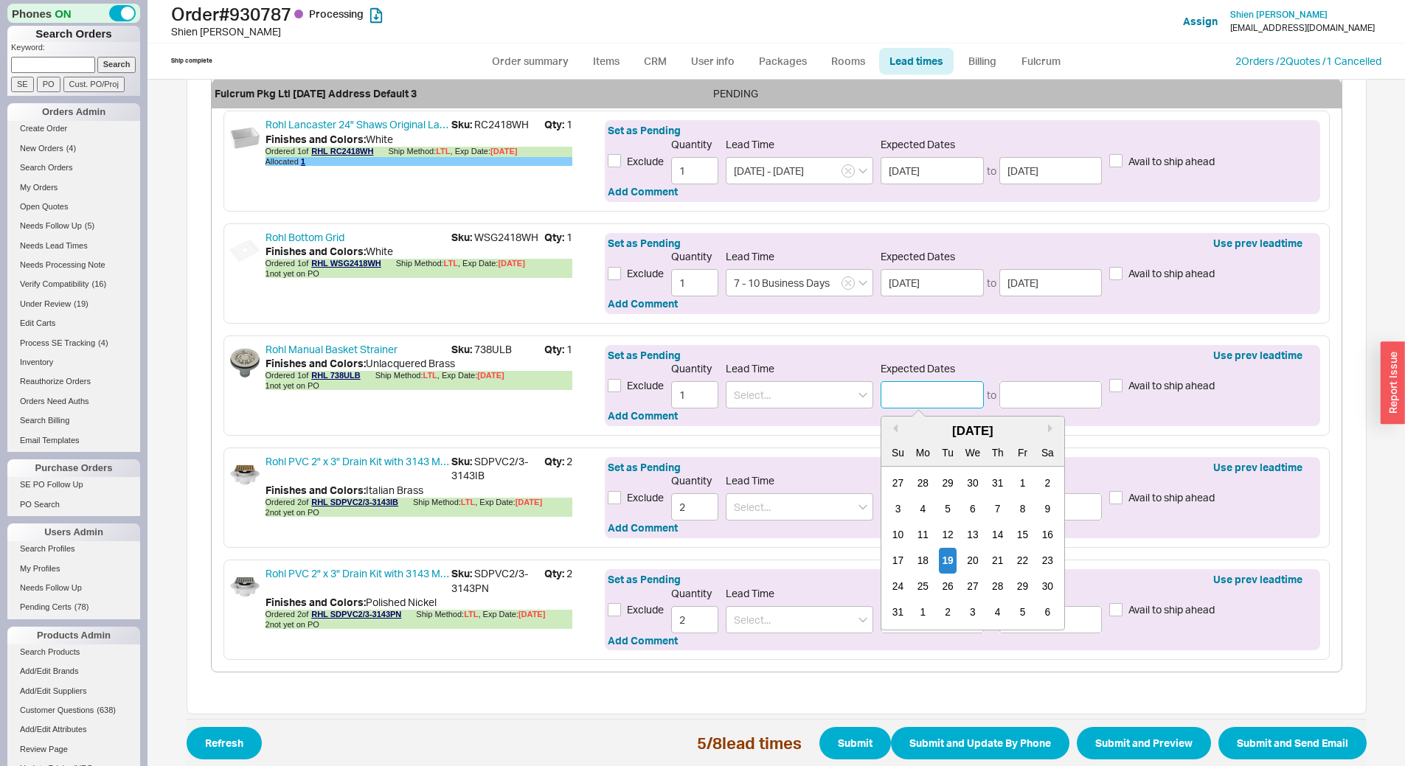
click at [910, 394] on input at bounding box center [931, 394] width 103 height 27
click at [1015, 587] on div "29" at bounding box center [1023, 587] width 18 height 26
type input "08/29/2025"
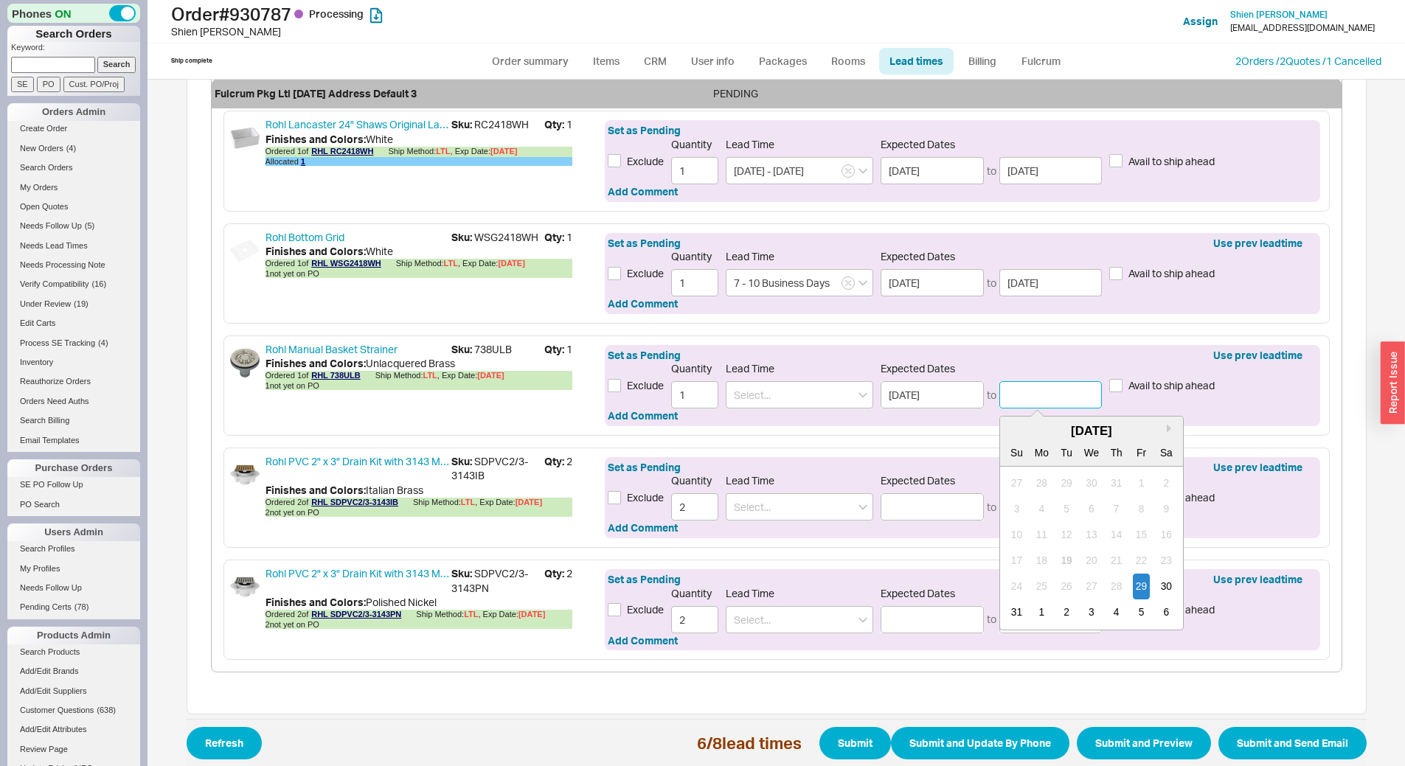
click at [1054, 392] on input at bounding box center [1050, 394] width 103 height 27
click at [1166, 428] on button "Next month" at bounding box center [1170, 428] width 9 height 9
click at [1133, 508] on div "12" at bounding box center [1141, 509] width 18 height 26
type input "09/12/2025"
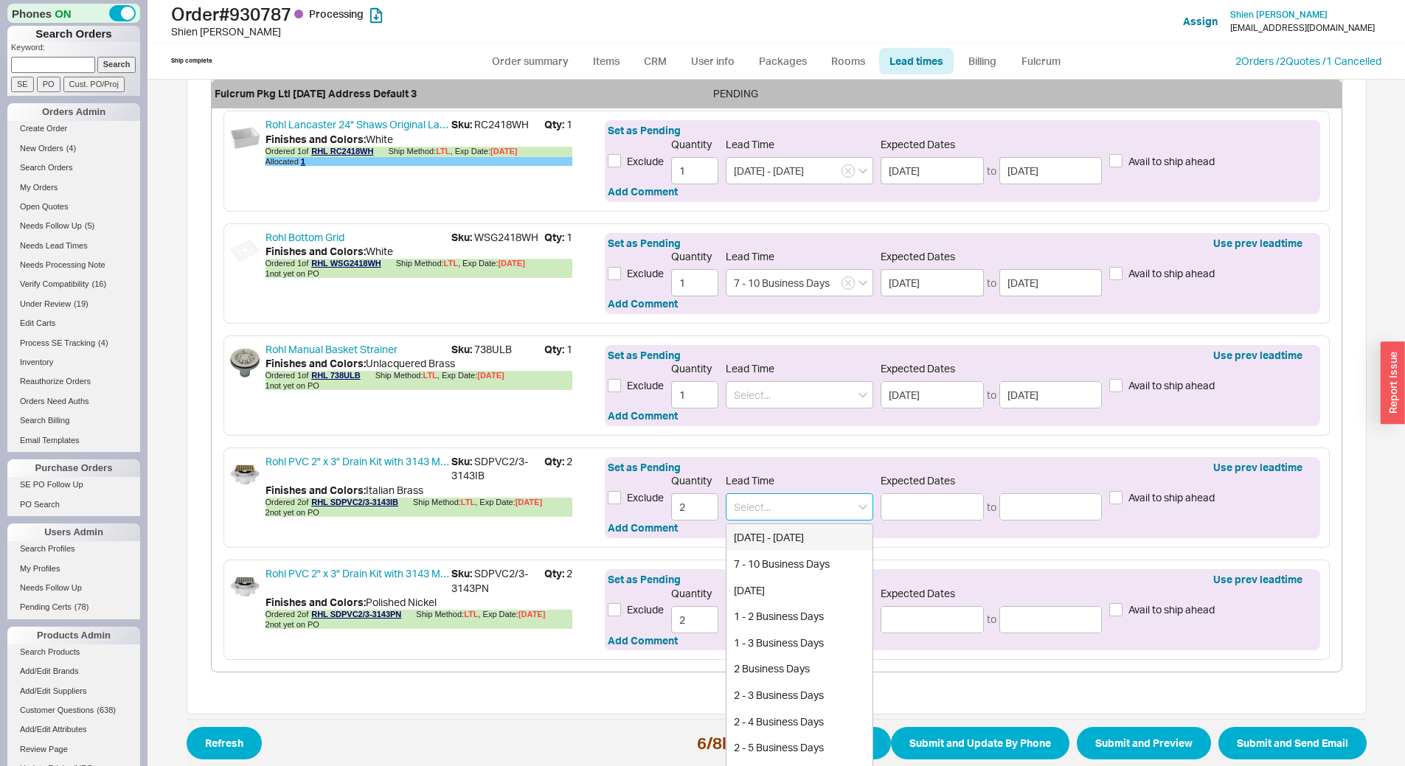
click at [817, 508] on input at bounding box center [799, 506] width 147 height 27
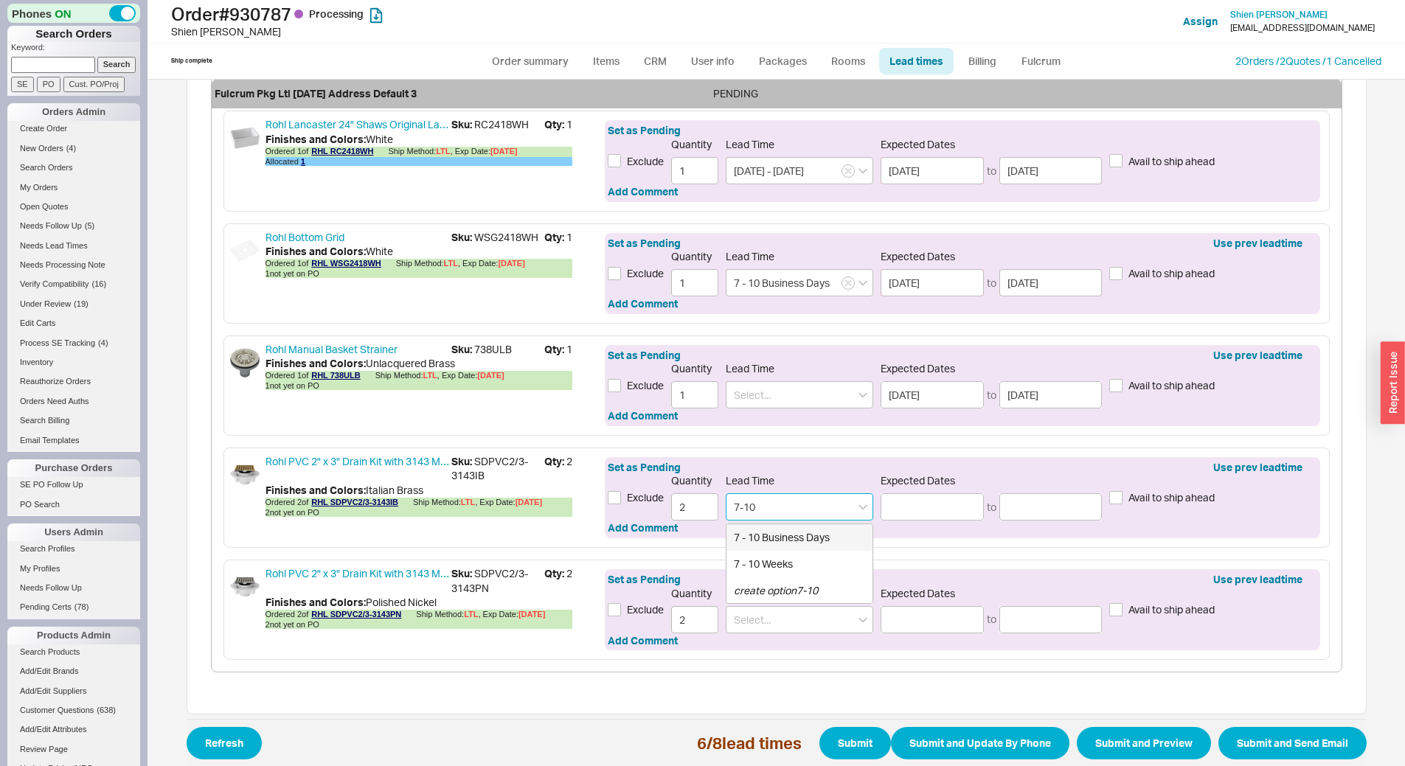
click at [818, 535] on div "7 - 10 Business Days" at bounding box center [799, 537] width 146 height 27
type input "7 - 10 Business Days"
type input "[DATE]"
type input "09/03/2025"
type input "7 - 10 Business Days"
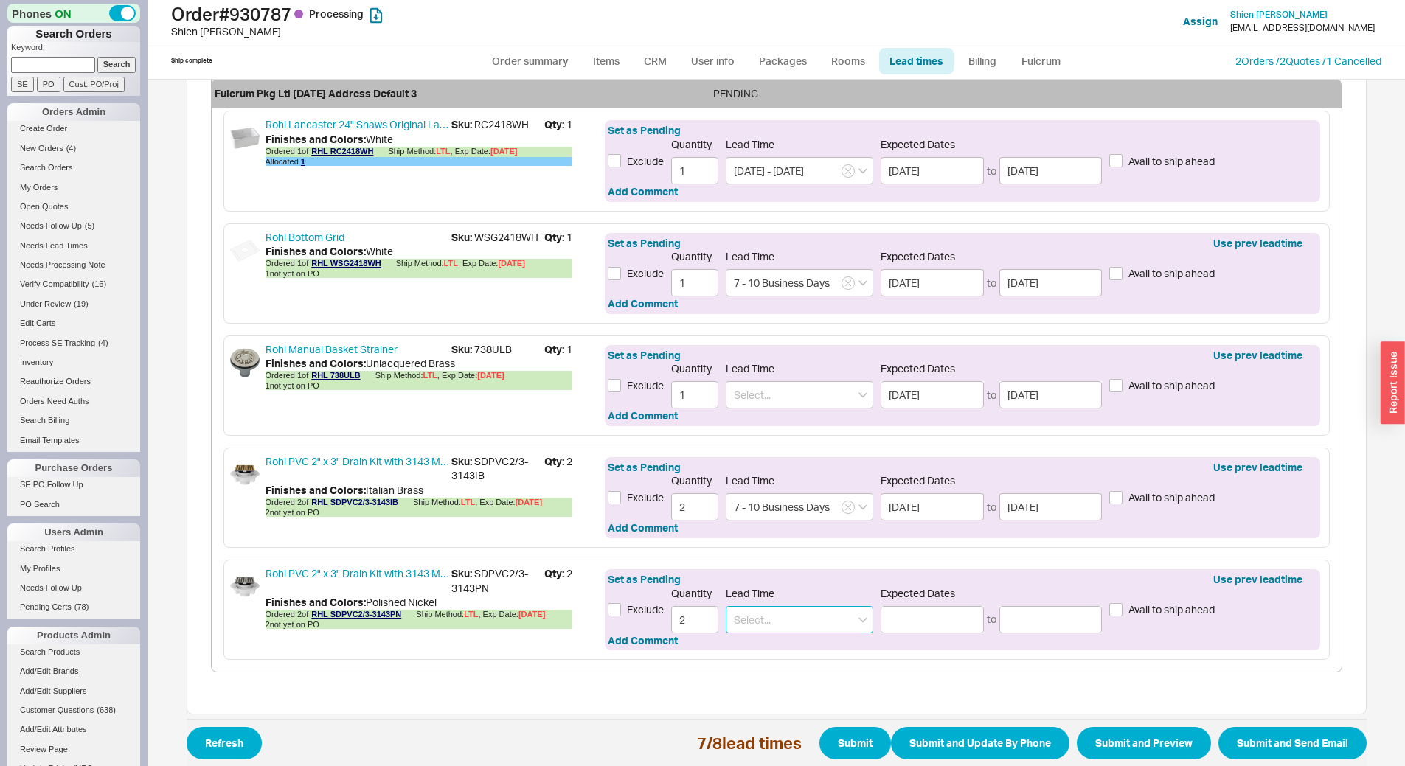
click at [777, 613] on input at bounding box center [799, 619] width 147 height 27
click at [781, 654] on div "7 - 10 Business Days" at bounding box center [799, 650] width 146 height 27
type input "7 - 10 Business Days"
type input "08/28/2025"
type input "09/03/2025"
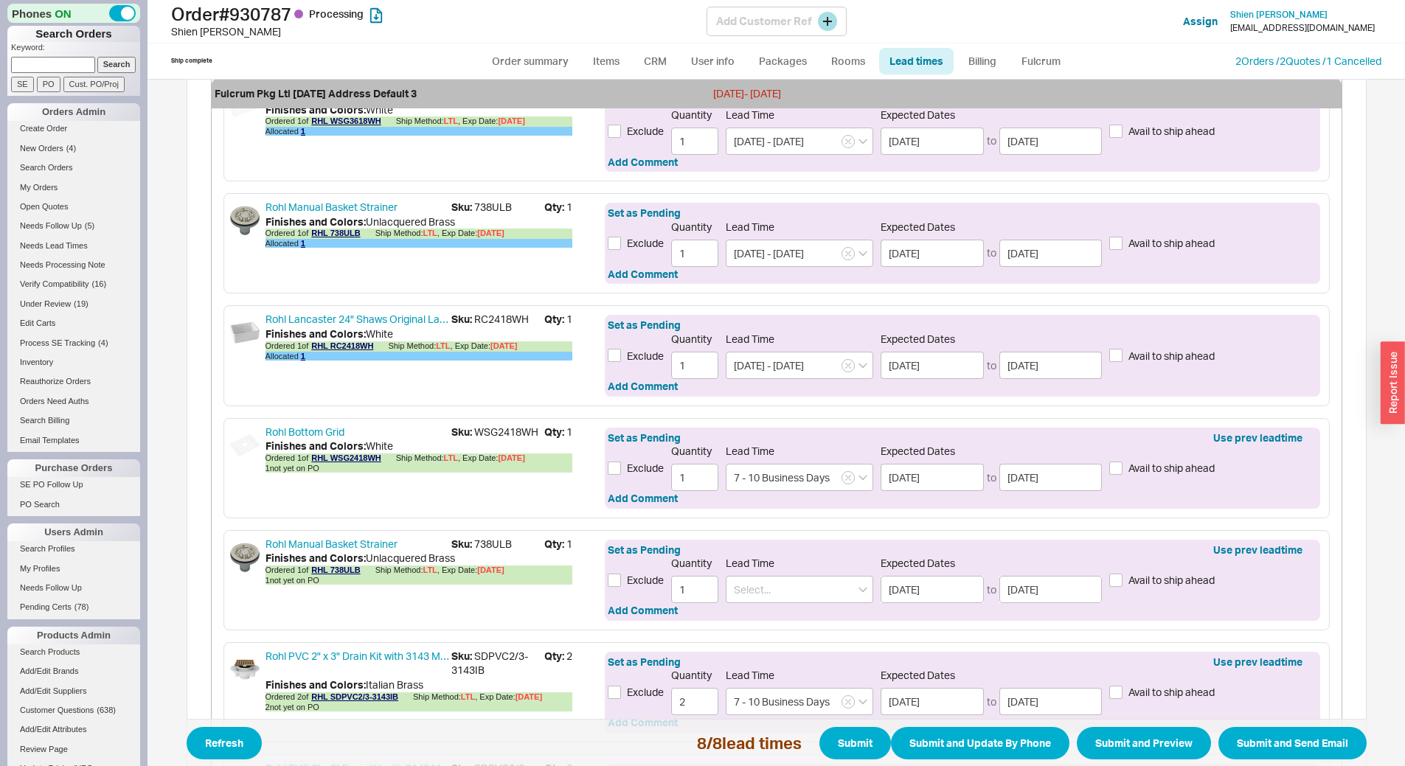
scroll to position [664, 0]
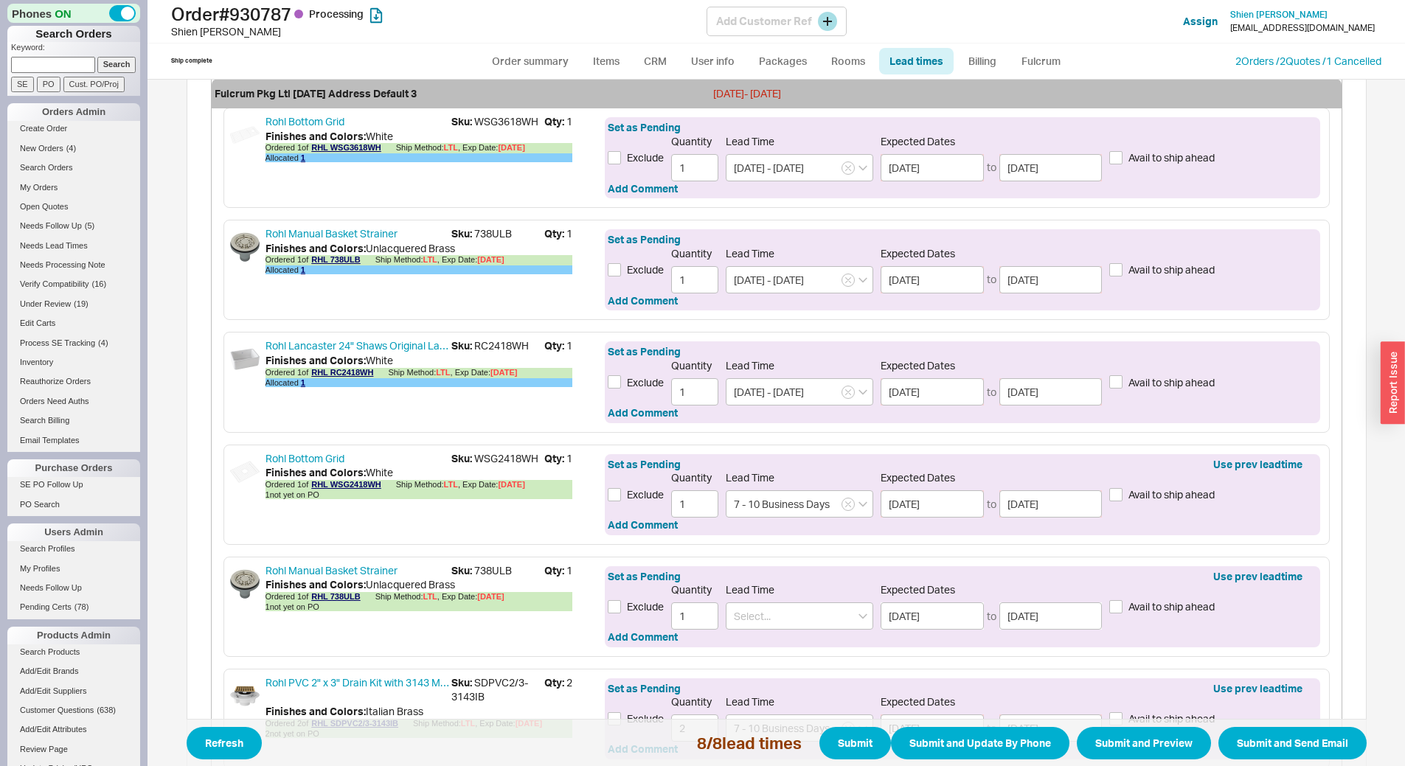
type input "7 - 10 Business Days"
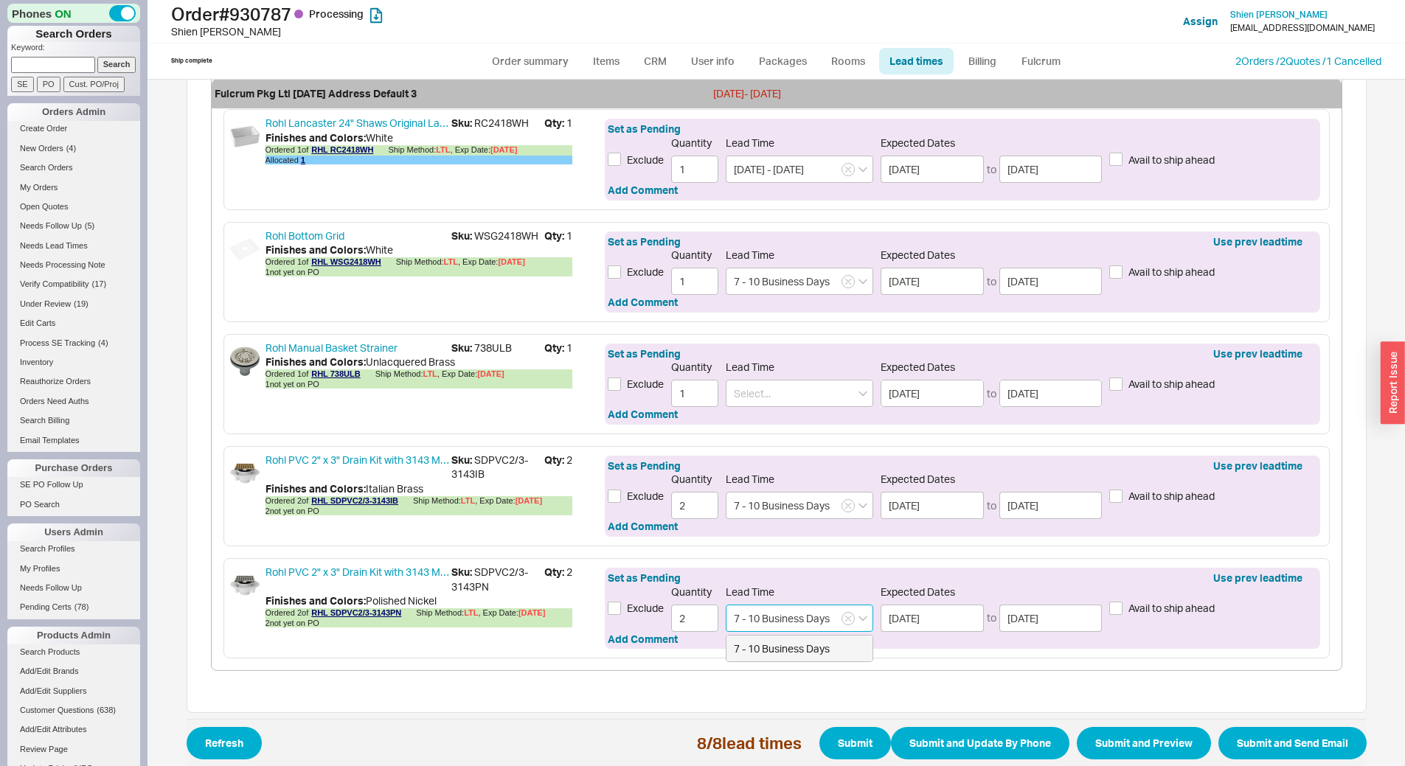
scroll to position [914, 0]
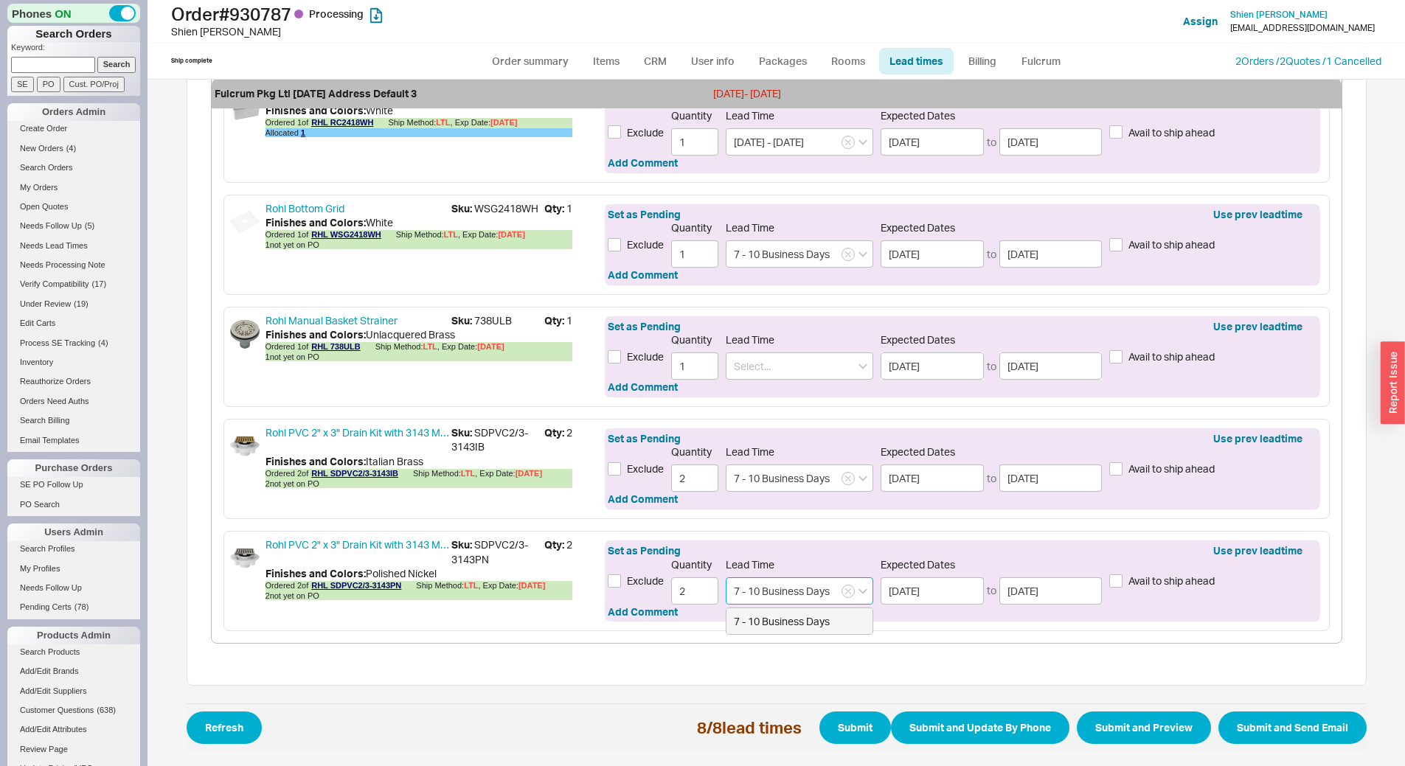
click at [799, 617] on div "7 - 10 Business Days" at bounding box center [799, 621] width 146 height 27
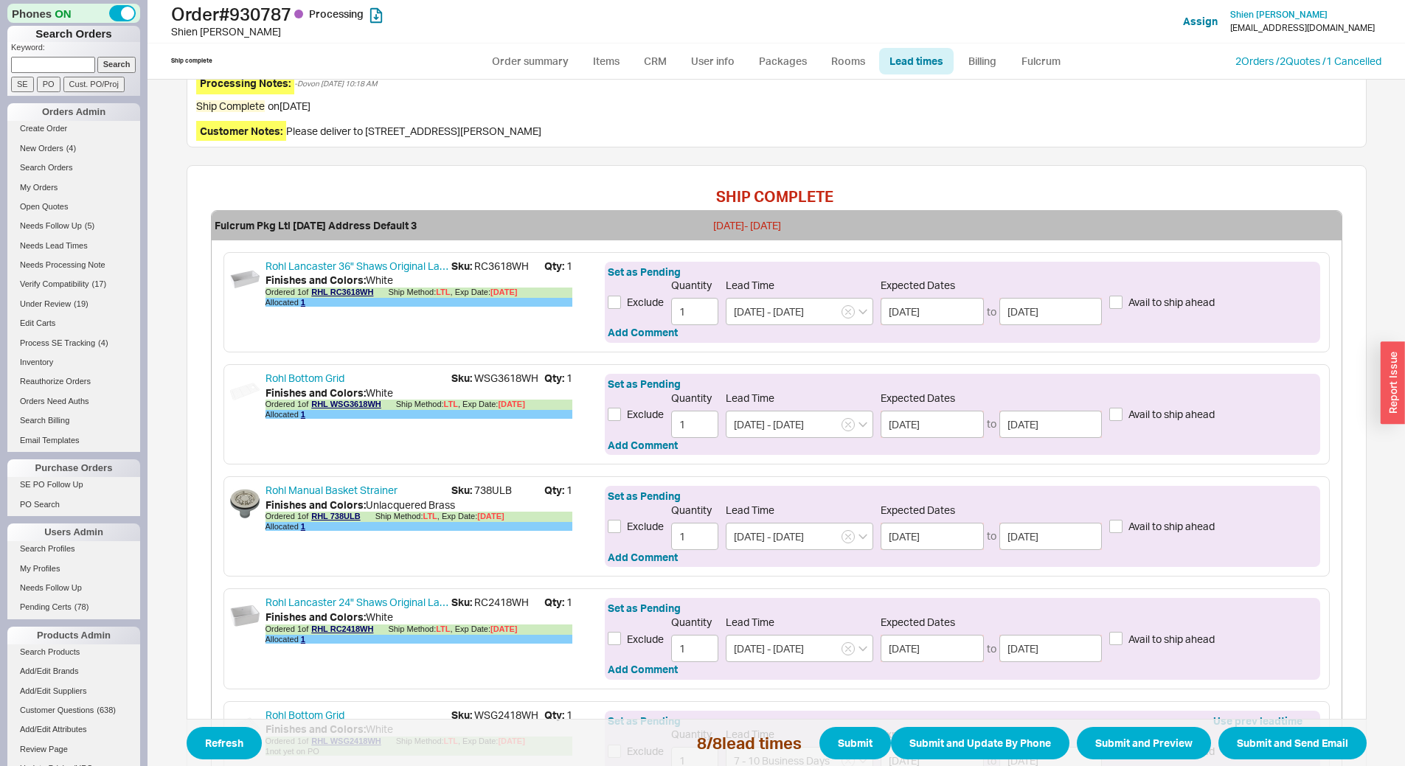
scroll to position [397, 0]
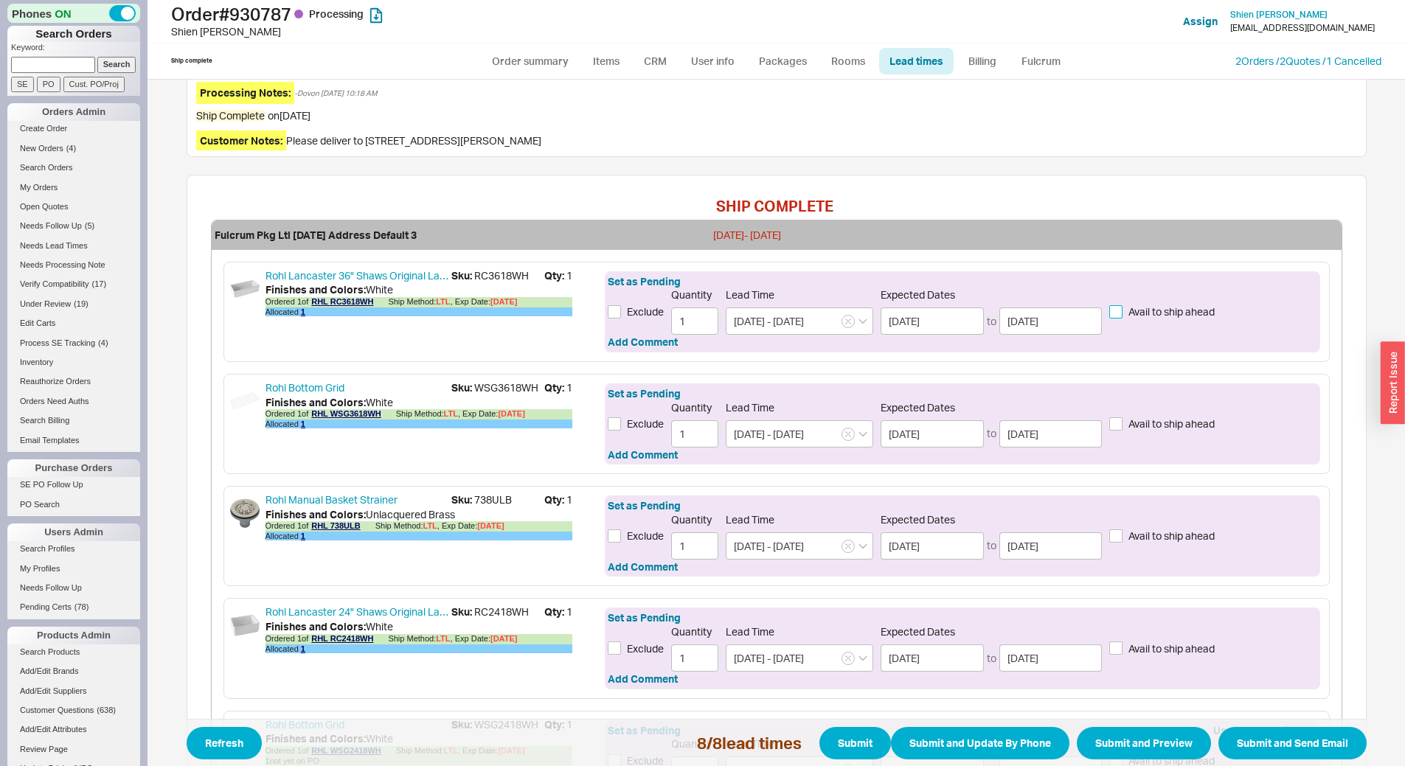
click at [1112, 310] on input "Avail to ship ahead" at bounding box center [1115, 311] width 13 height 13
checkbox input "true"
click at [1110, 423] on input "Avail to ship ahead" at bounding box center [1115, 423] width 13 height 13
checkbox input "true"
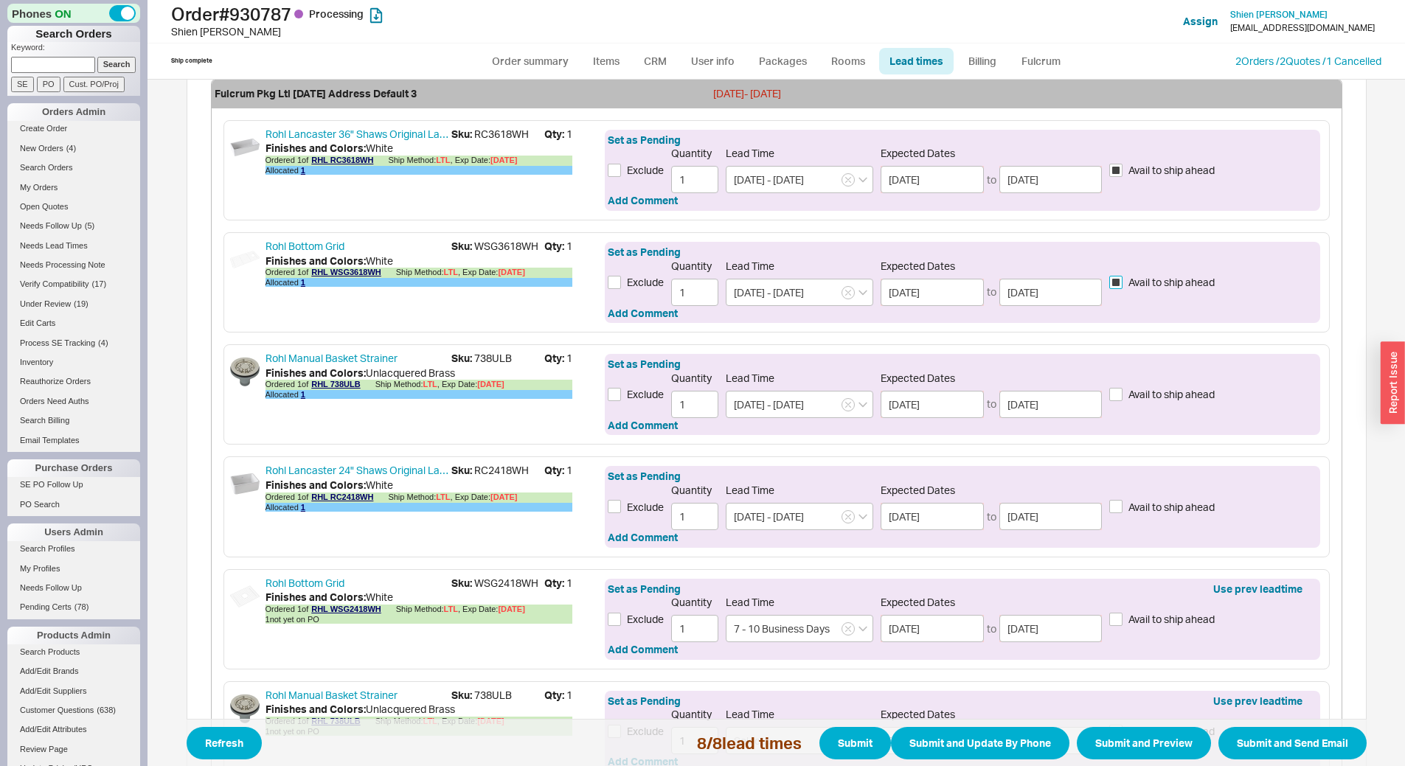
scroll to position [545, 0]
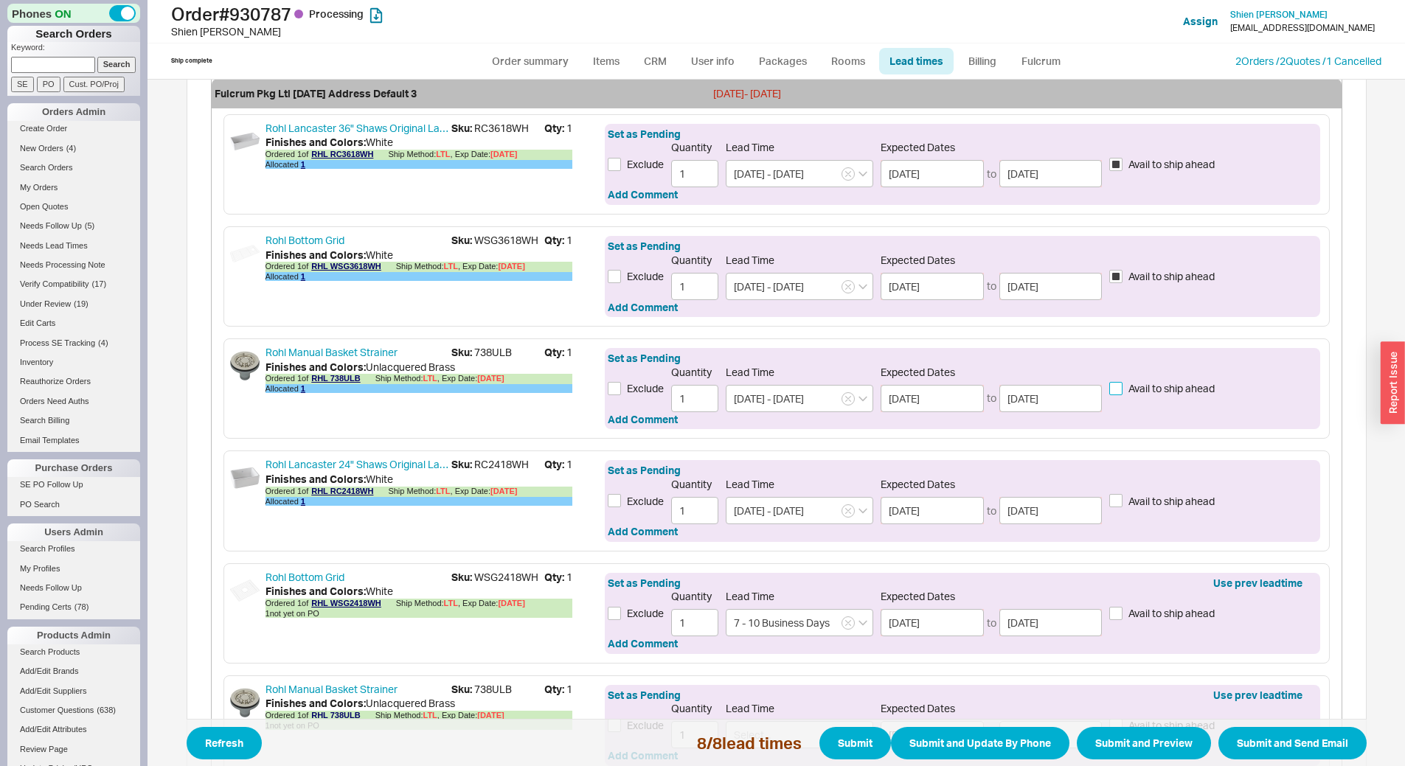
click at [1115, 389] on input "Avail to ship ahead" at bounding box center [1115, 388] width 13 height 13
checkbox input "true"
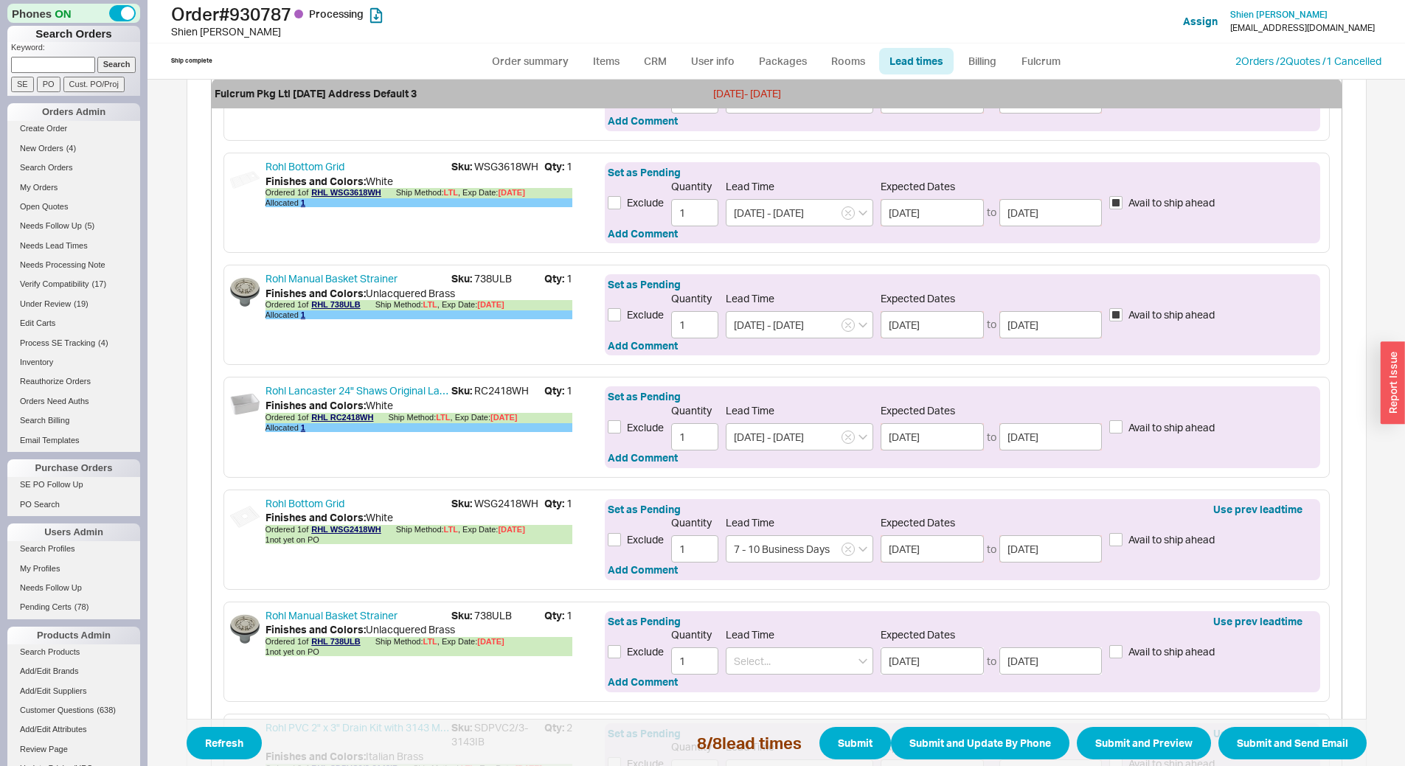
click at [1118, 423] on label "Avail to ship ahead" at bounding box center [1161, 427] width 105 height 15
click at [1118, 423] on input "Avail to ship ahead" at bounding box center [1115, 426] width 13 height 13
checkbox input "true"
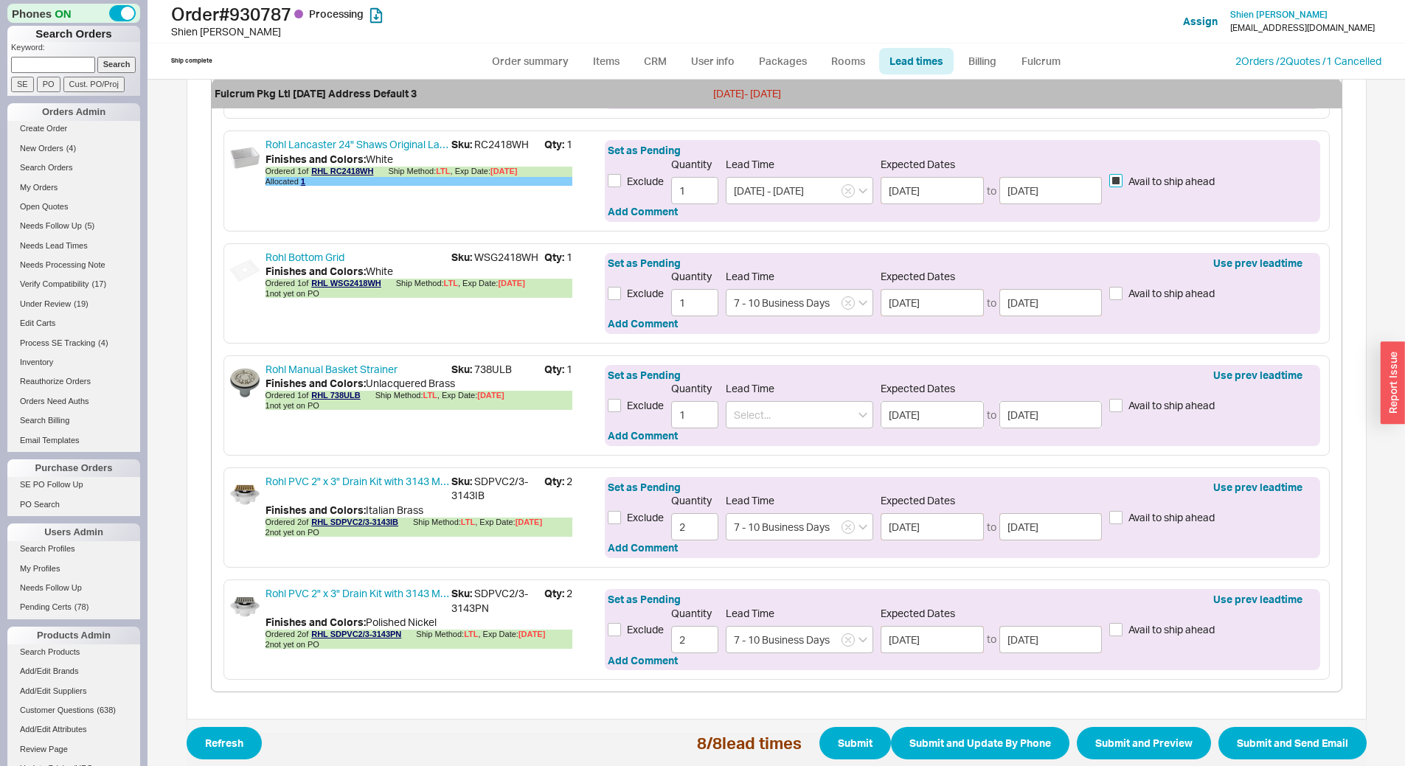
scroll to position [914, 0]
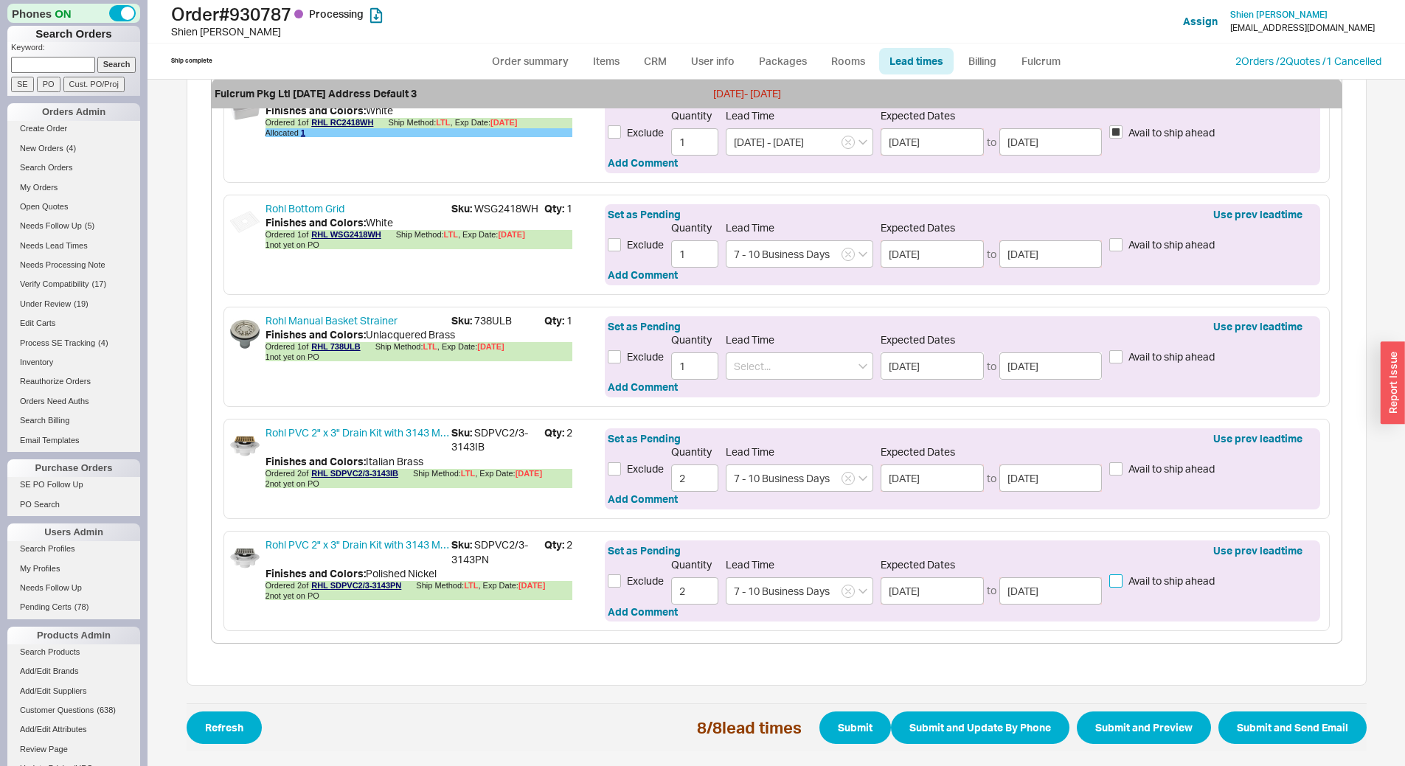
click at [1114, 583] on input "Avail to ship ahead" at bounding box center [1115, 580] width 13 height 13
checkbox input "true"
click at [1115, 467] on input "Avail to ship ahead" at bounding box center [1115, 468] width 13 height 13
checkbox input "true"
click at [1116, 245] on input "Avail to ship ahead" at bounding box center [1115, 244] width 13 height 13
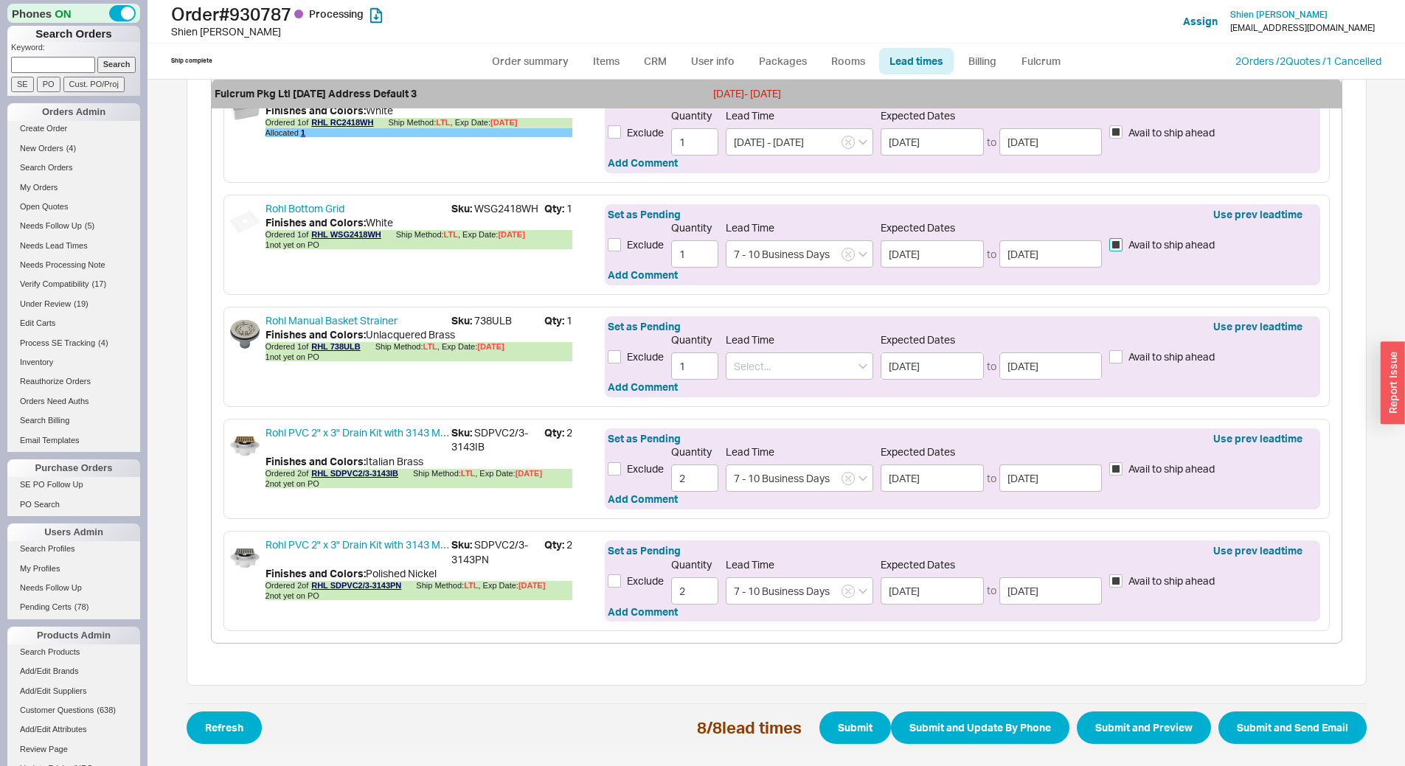
checkbox input "true"
click at [1137, 726] on button "Submit and Preview" at bounding box center [1144, 728] width 134 height 32
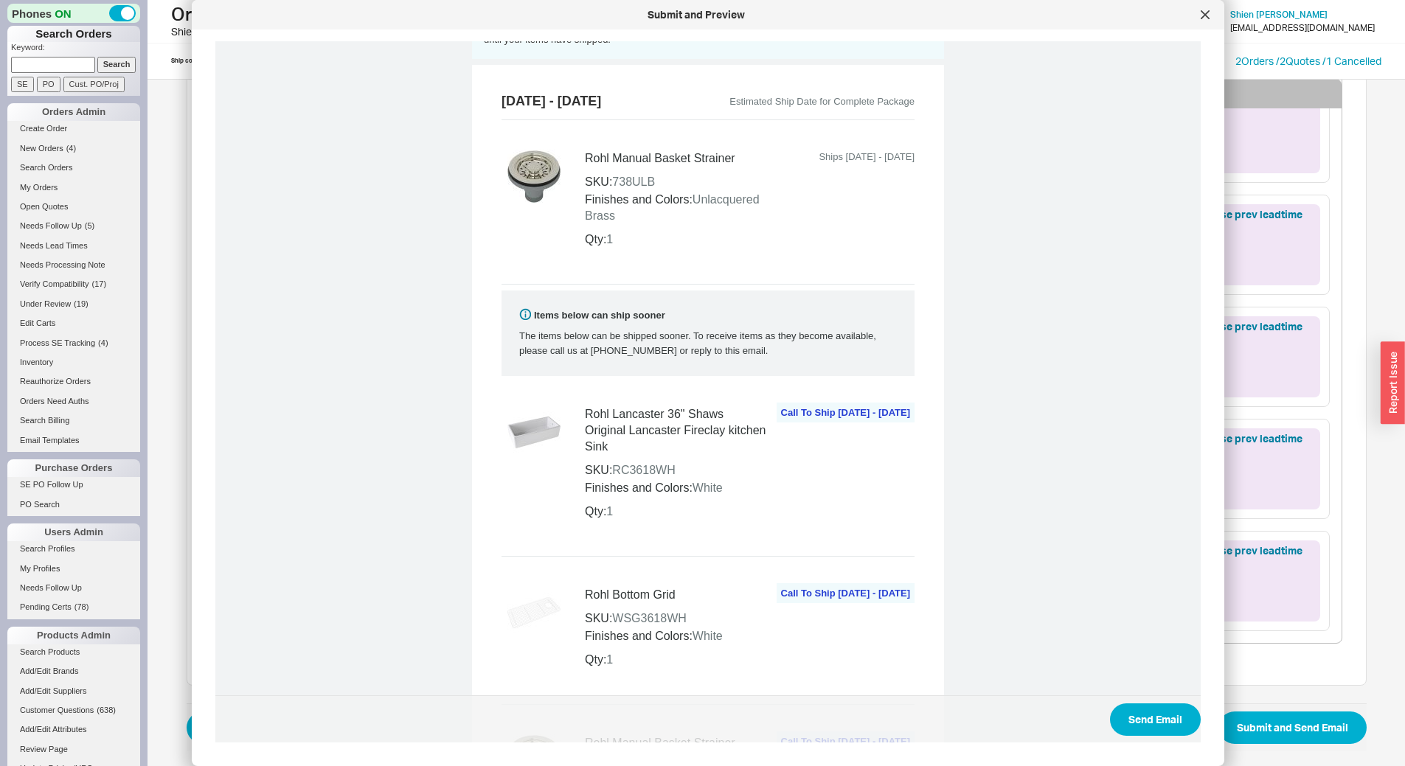
scroll to position [590, 0]
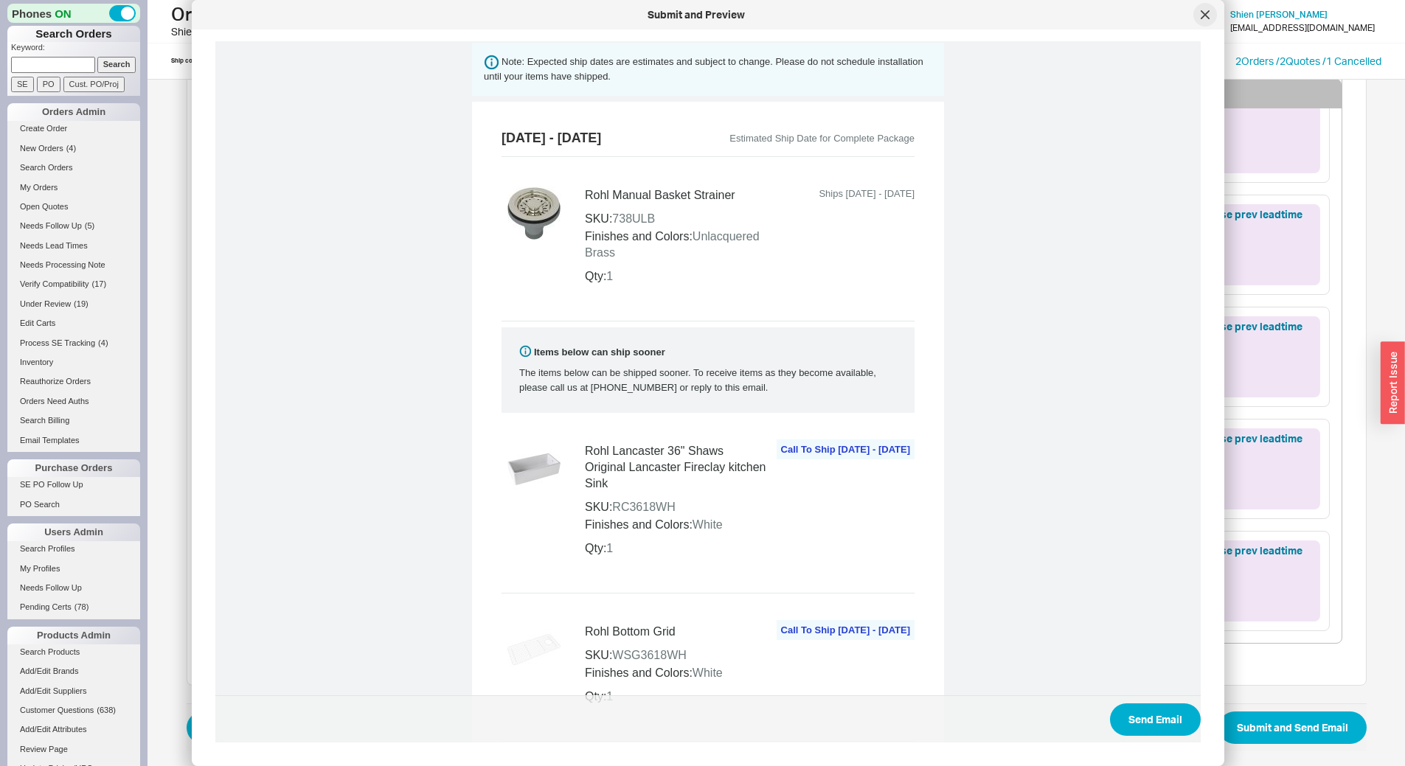
click at [1213, 20] on div at bounding box center [1205, 15] width 24 height 24
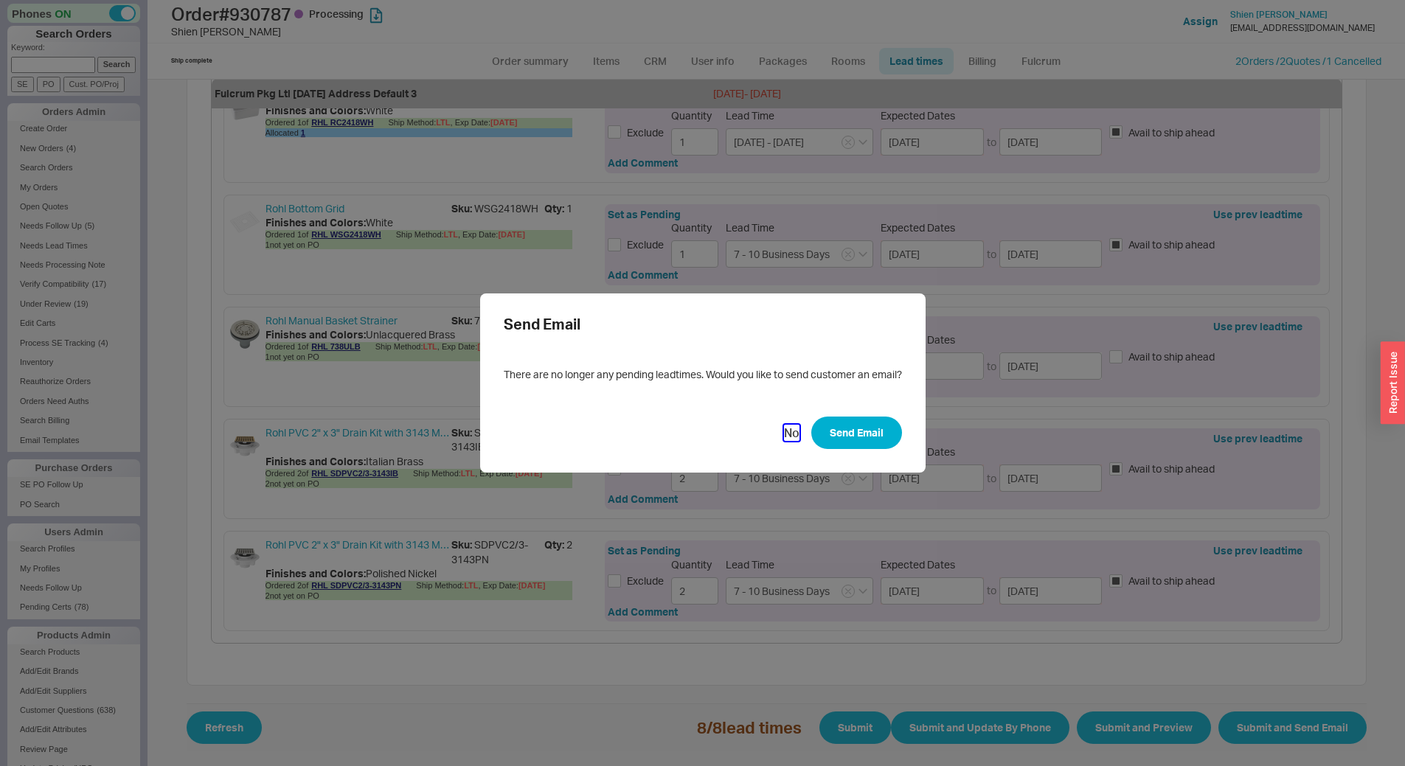
click at [784, 439] on button "No" at bounding box center [791, 433] width 15 height 16
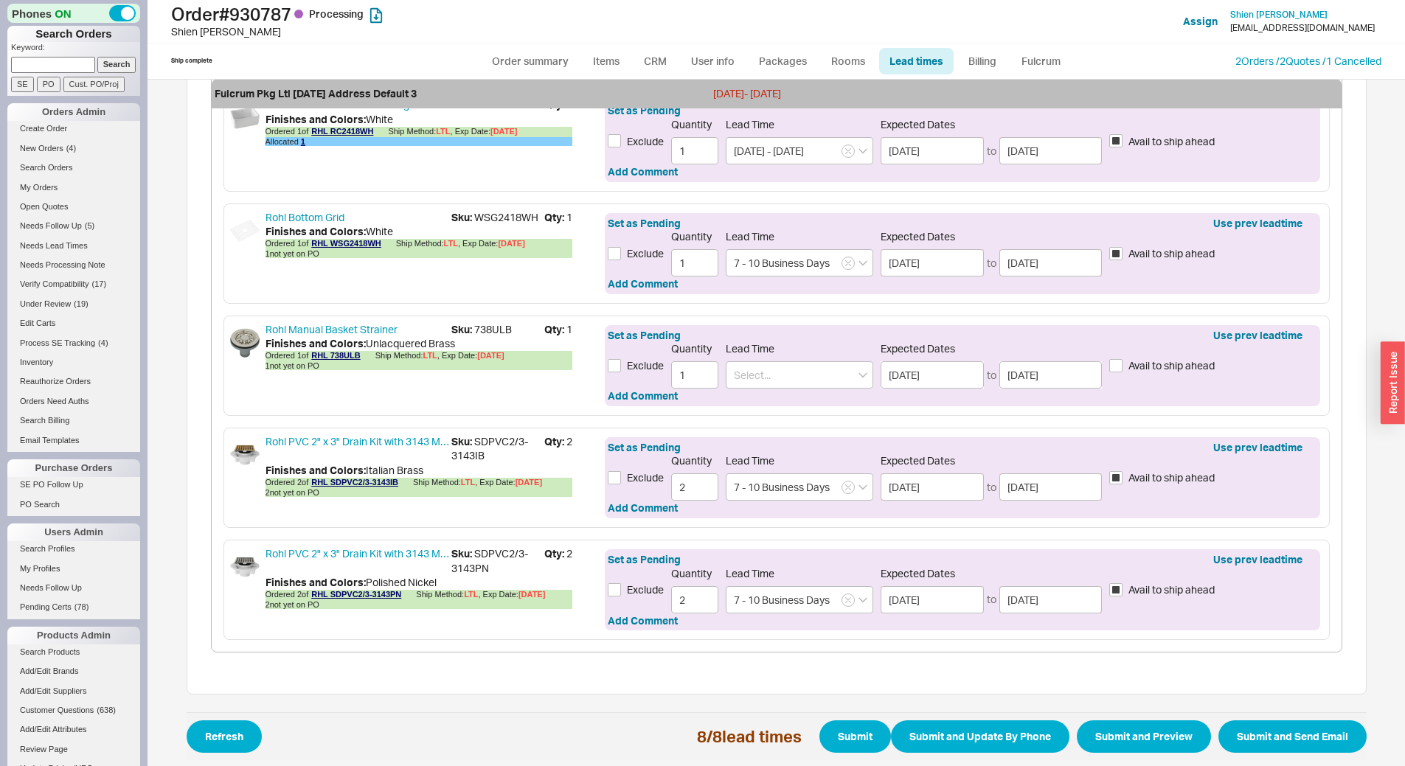
scroll to position [914, 0]
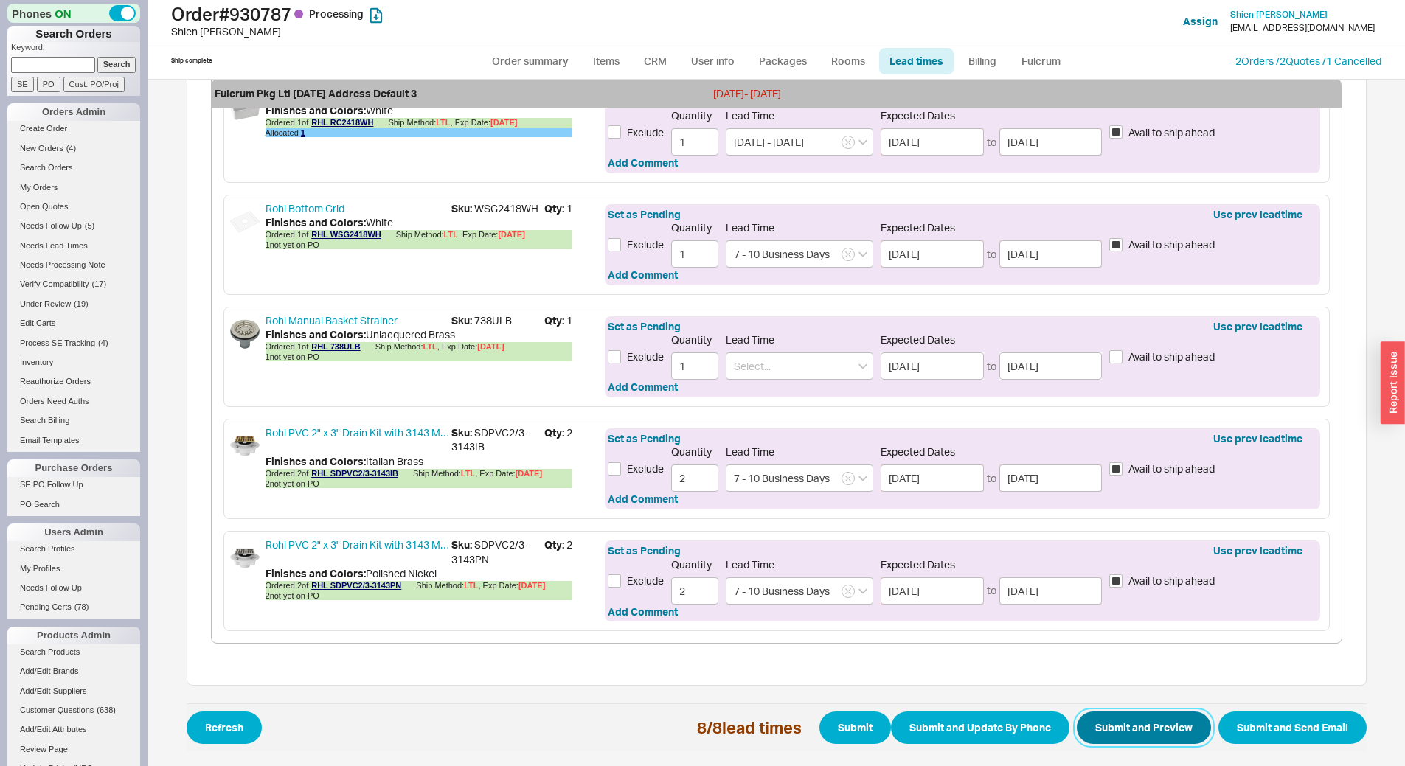
click at [1106, 737] on button "Submit and Preview" at bounding box center [1144, 728] width 134 height 32
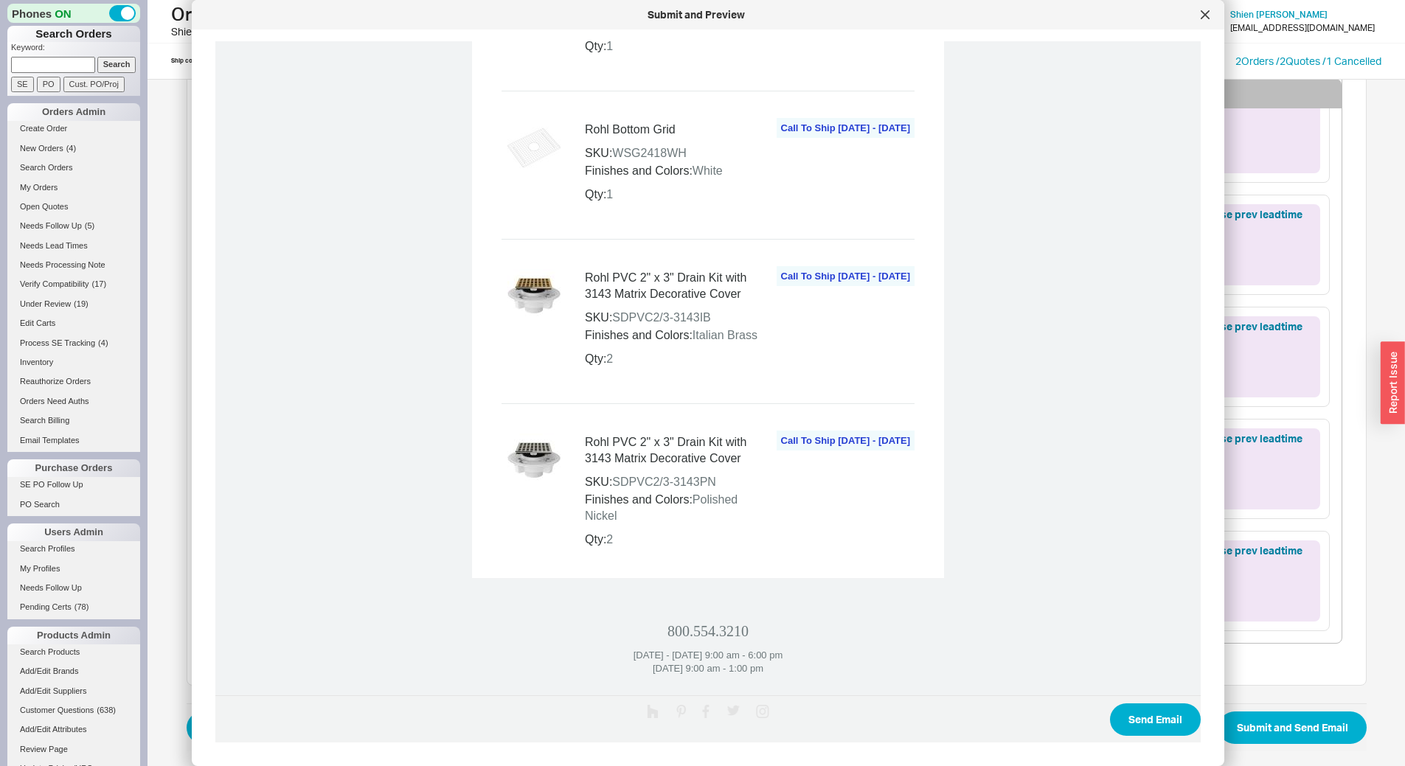
scroll to position [1701, 0]
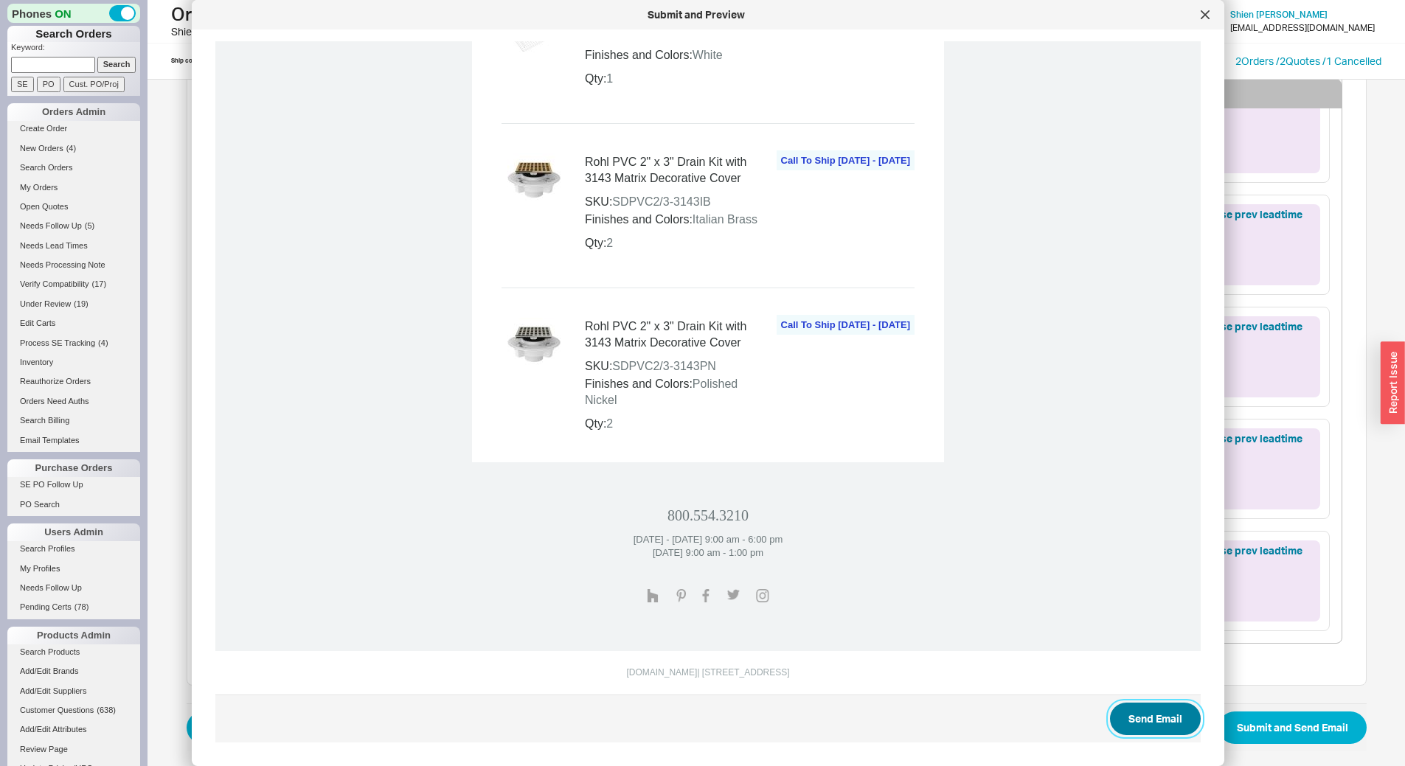
click at [1138, 722] on button "Send Email" at bounding box center [1155, 719] width 91 height 32
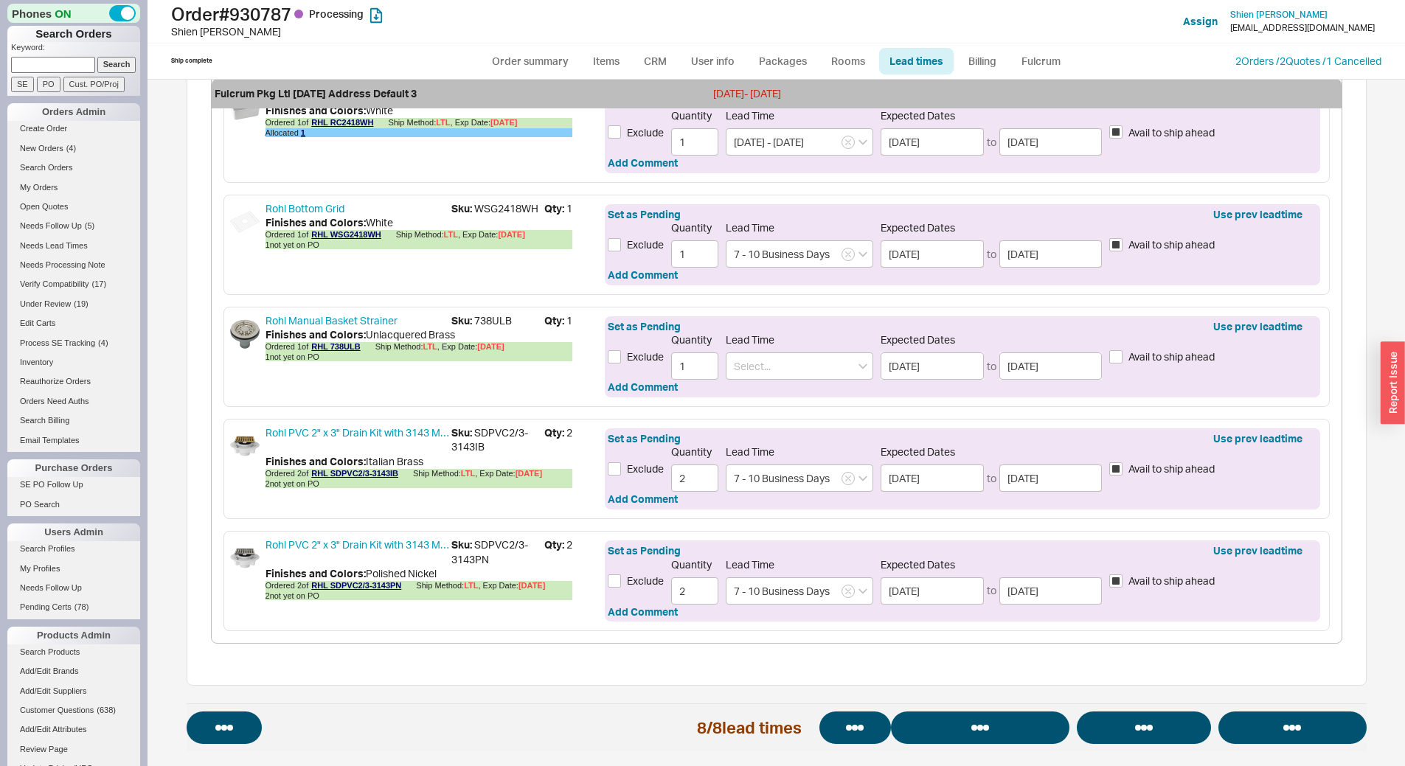
select select "*"
select select "LOW"
select select "3"
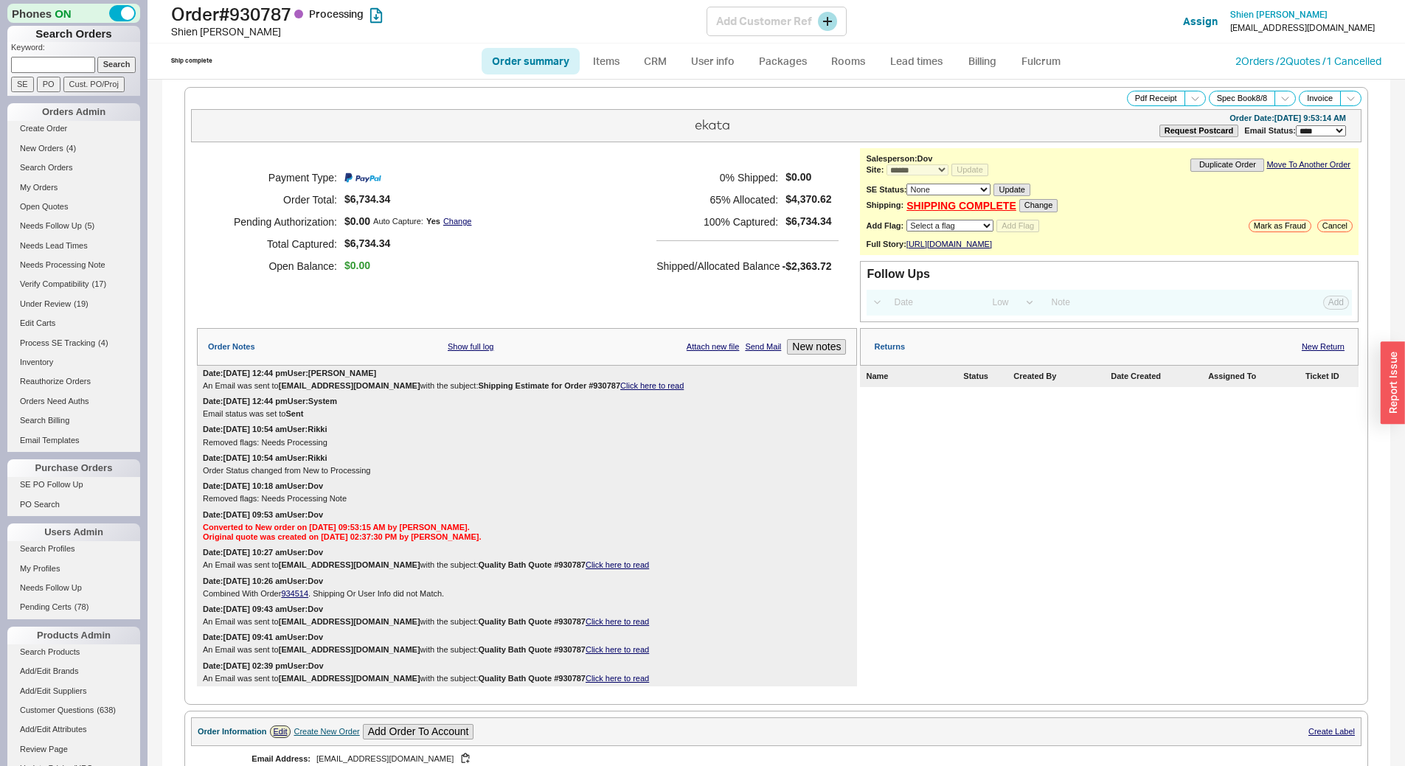
select select "*"
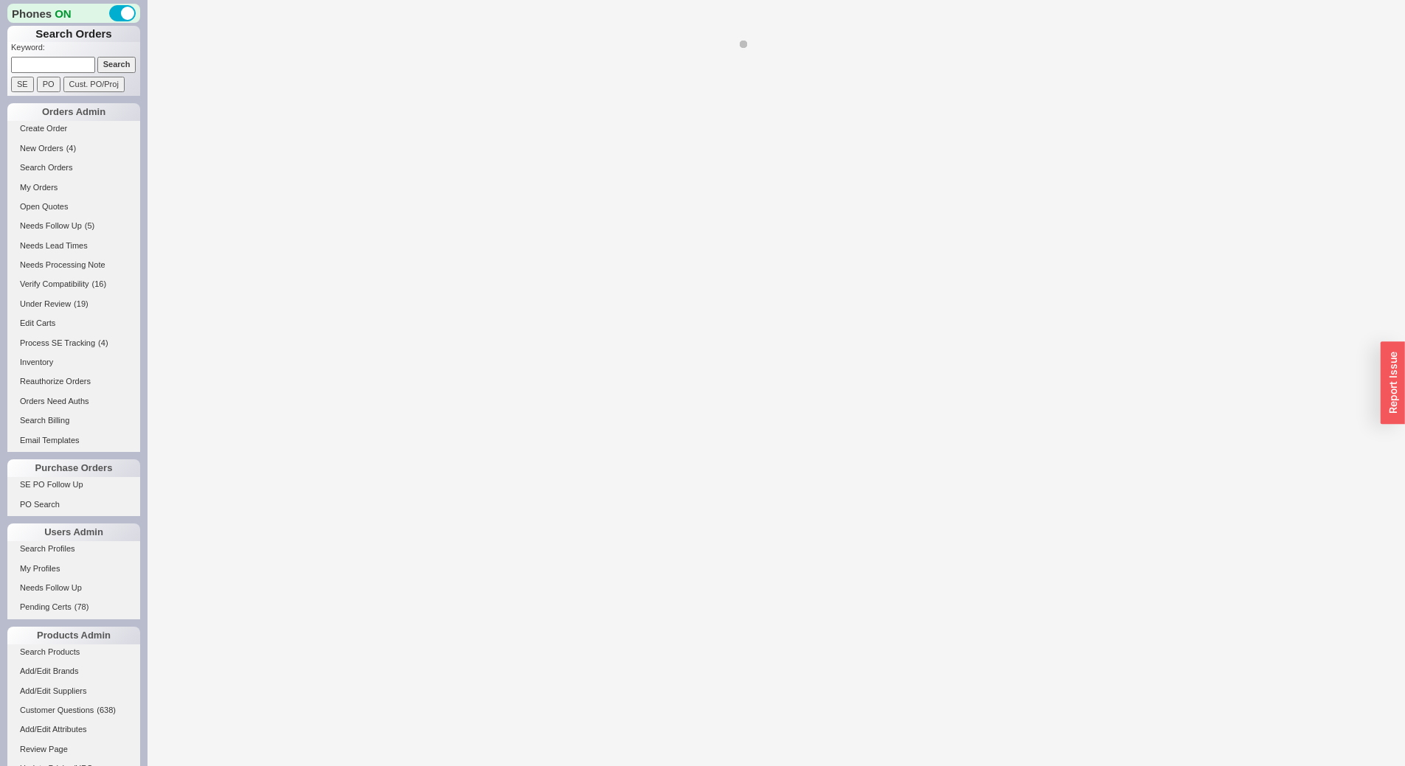
select select "*"
select select "LOW"
select select "3"
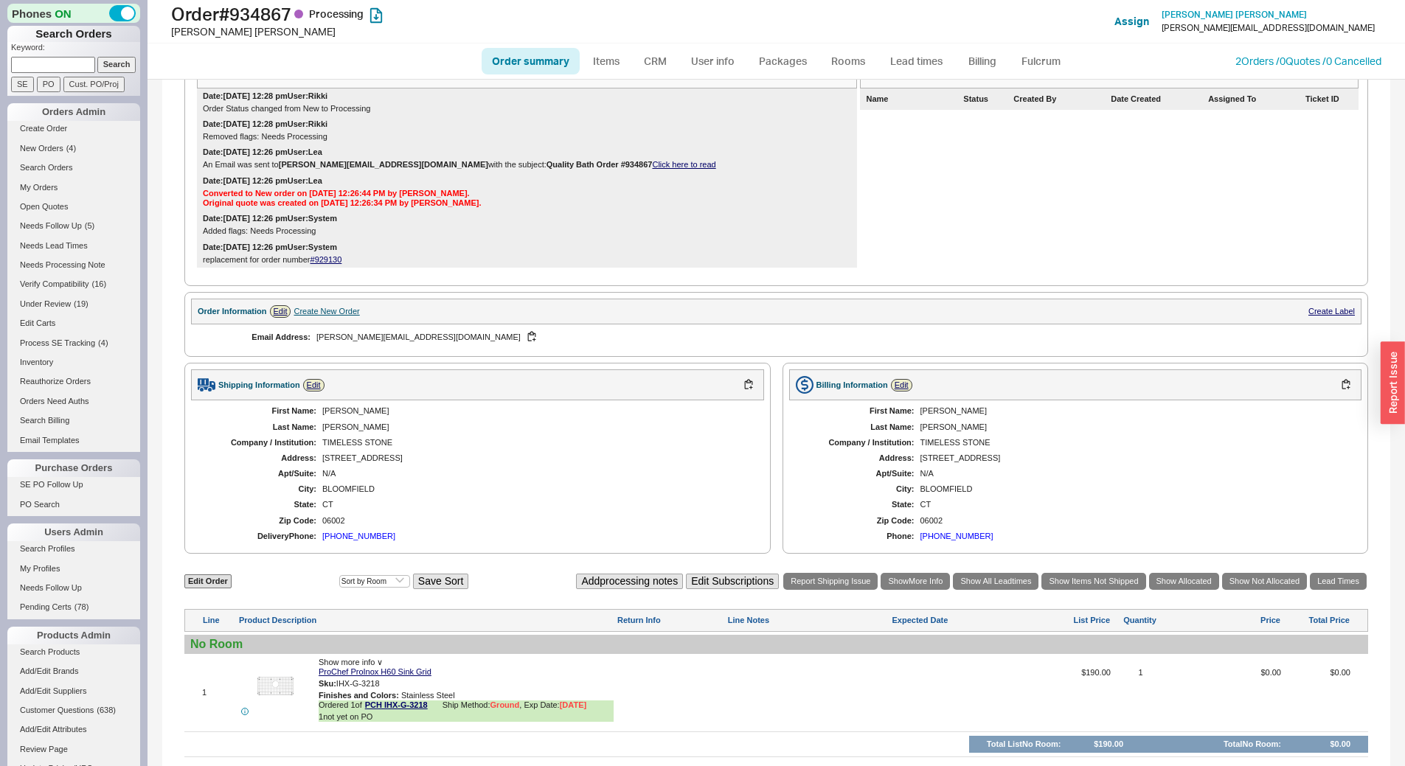
scroll to position [383, 0]
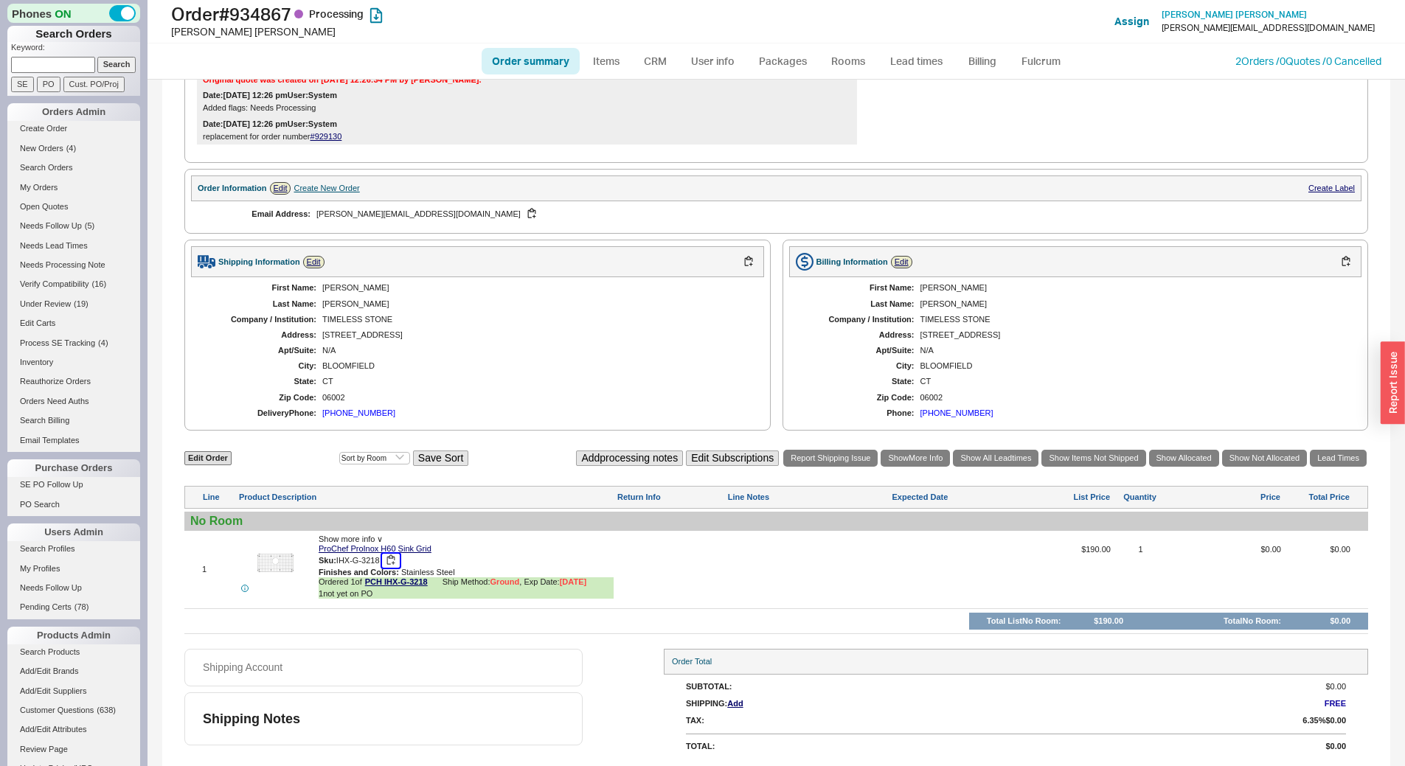
click at [395, 560] on button "button" at bounding box center [391, 561] width 18 height 14
click at [938, 67] on link "Lead times" at bounding box center [916, 61] width 74 height 27
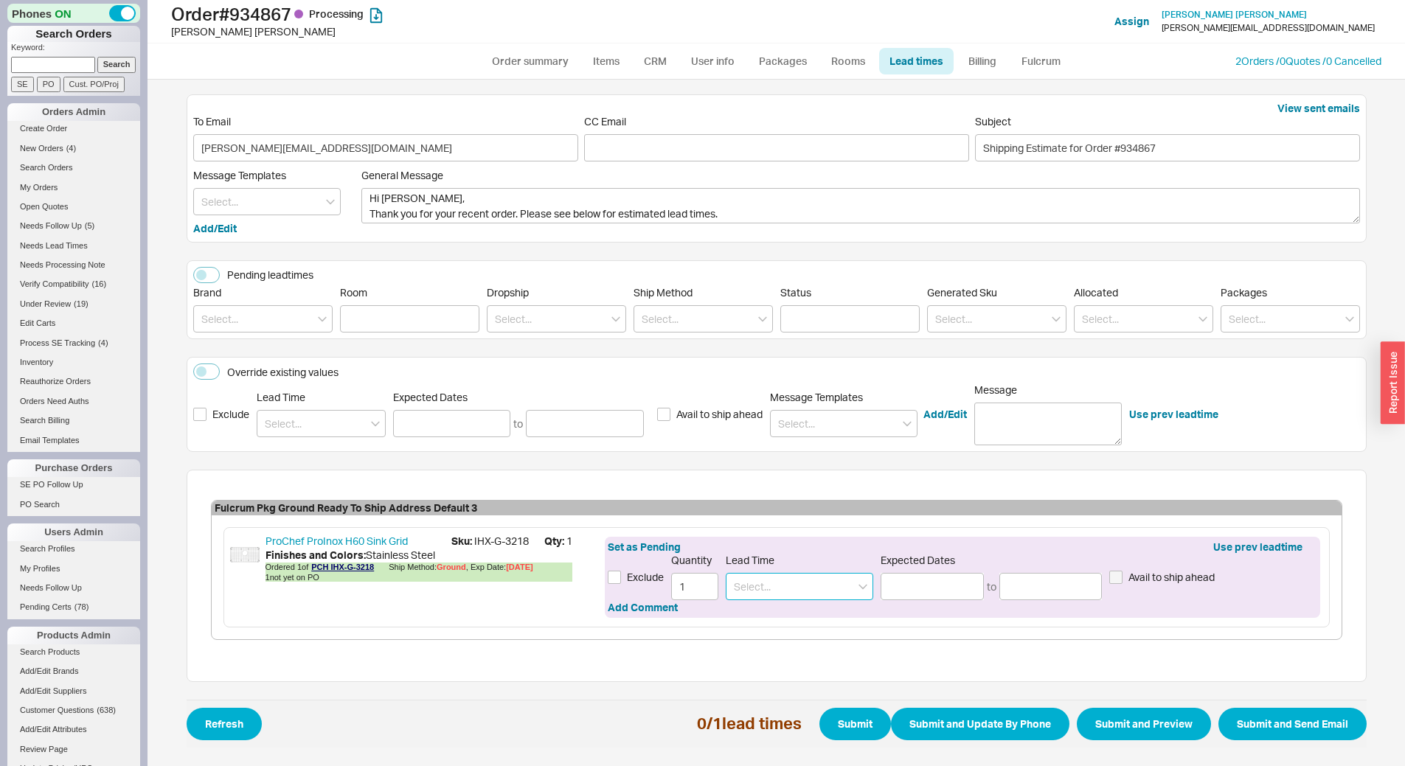
click at [806, 585] on input at bounding box center [799, 586] width 147 height 27
click at [808, 614] on div "7 - 10 Business Days" at bounding box center [799, 617] width 146 height 27
type input "7 - 10 Business Days"
type input "08/28/2025"
type input "09/03/2025"
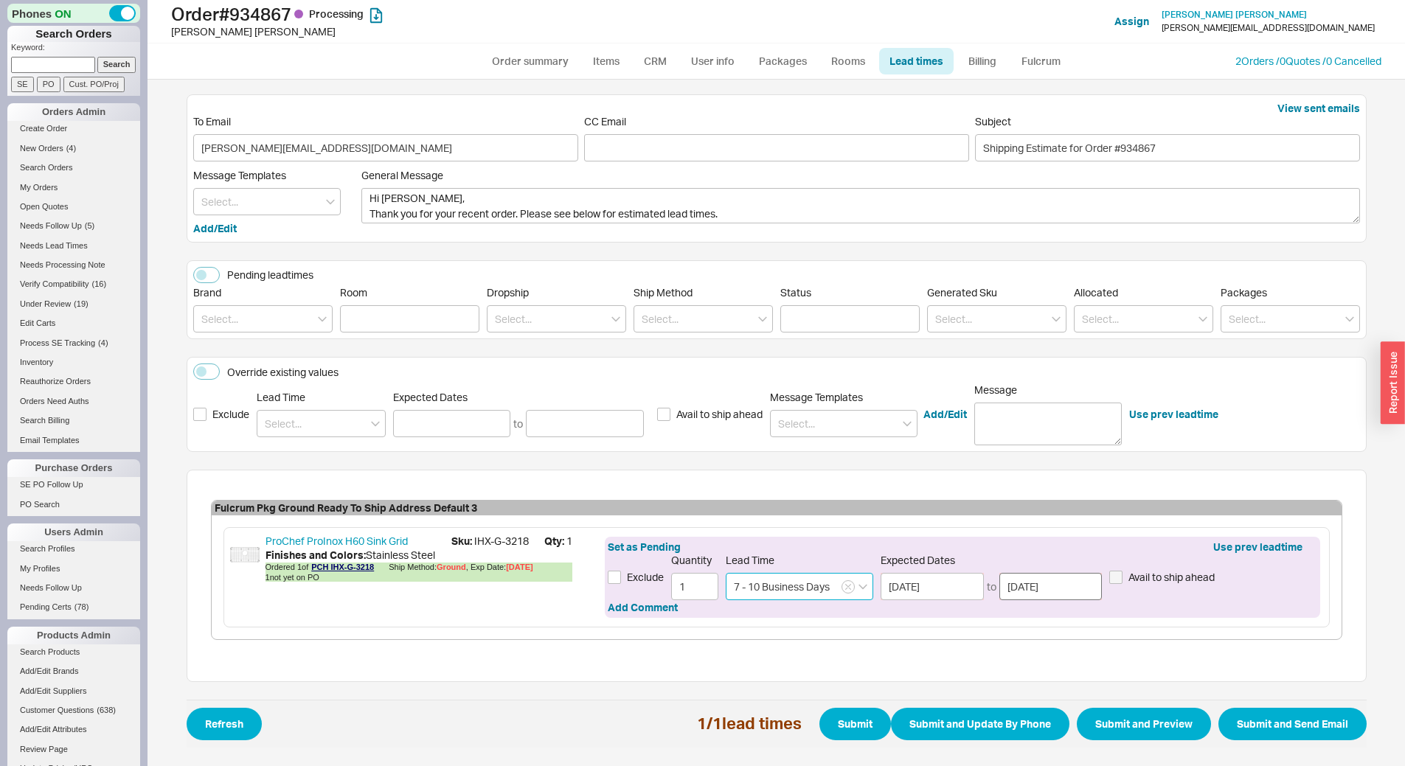
type input "7 - 10 Business Days"
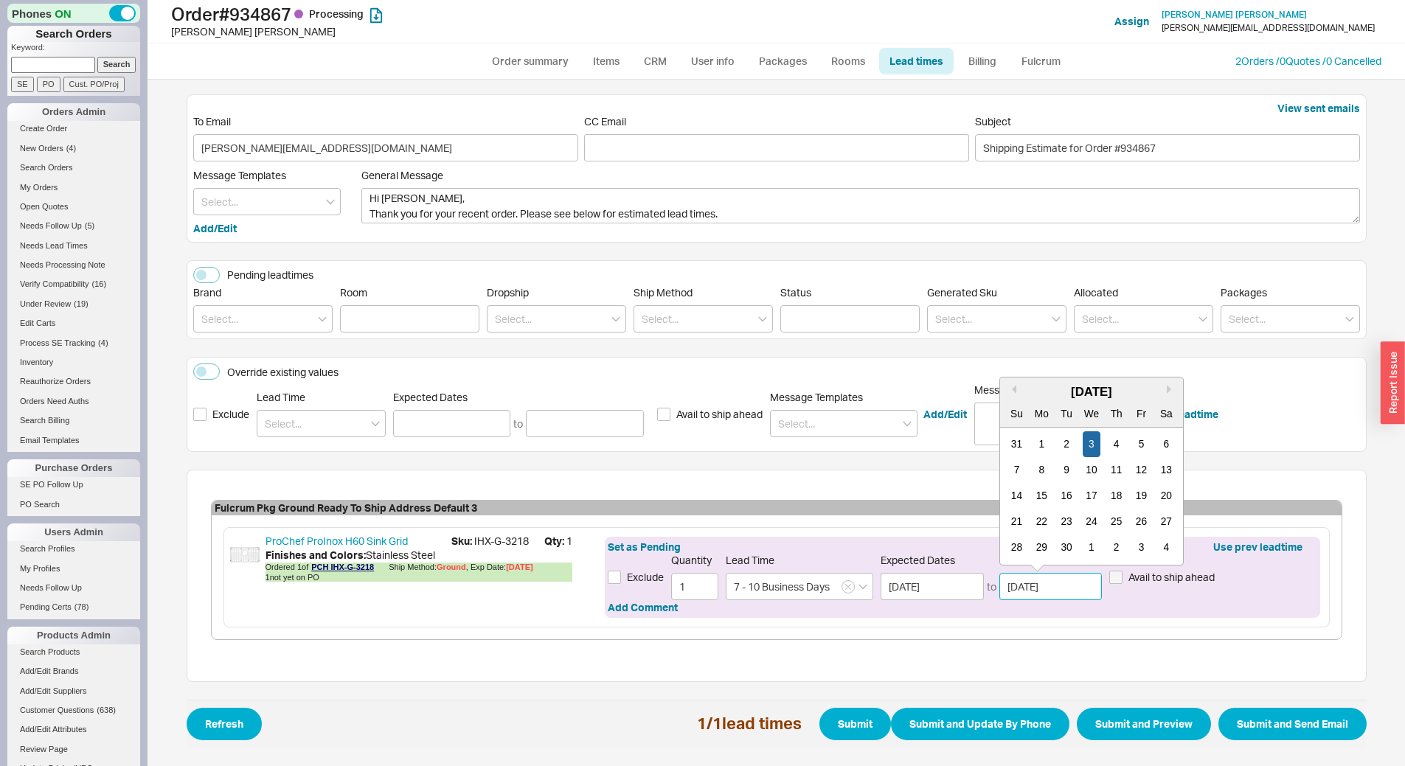
drag, startPoint x: 1008, startPoint y: 587, endPoint x: 1071, endPoint y: 593, distance: 63.0
click at [1071, 593] on input "09/03/2025" at bounding box center [1050, 586] width 103 height 27
drag, startPoint x: 1067, startPoint y: 589, endPoint x: 993, endPoint y: 585, distance: 73.9
click at [993, 585] on div "08/28/2025 to 09/03/2025 Previous Month Next month September 2025 Su Mo Tu We T…" at bounding box center [990, 586] width 221 height 27
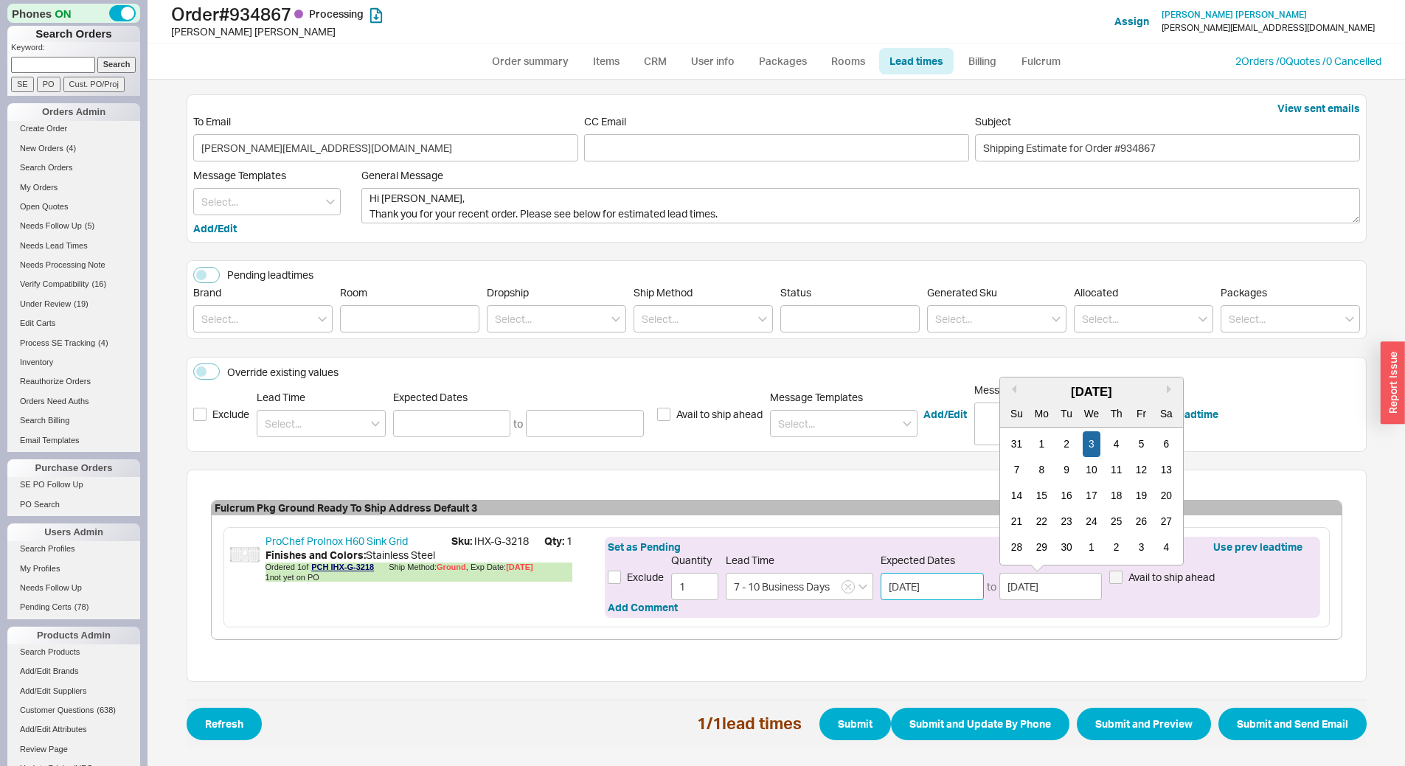
click at [964, 590] on input "08/28/2025" at bounding box center [931, 586] width 103 height 27
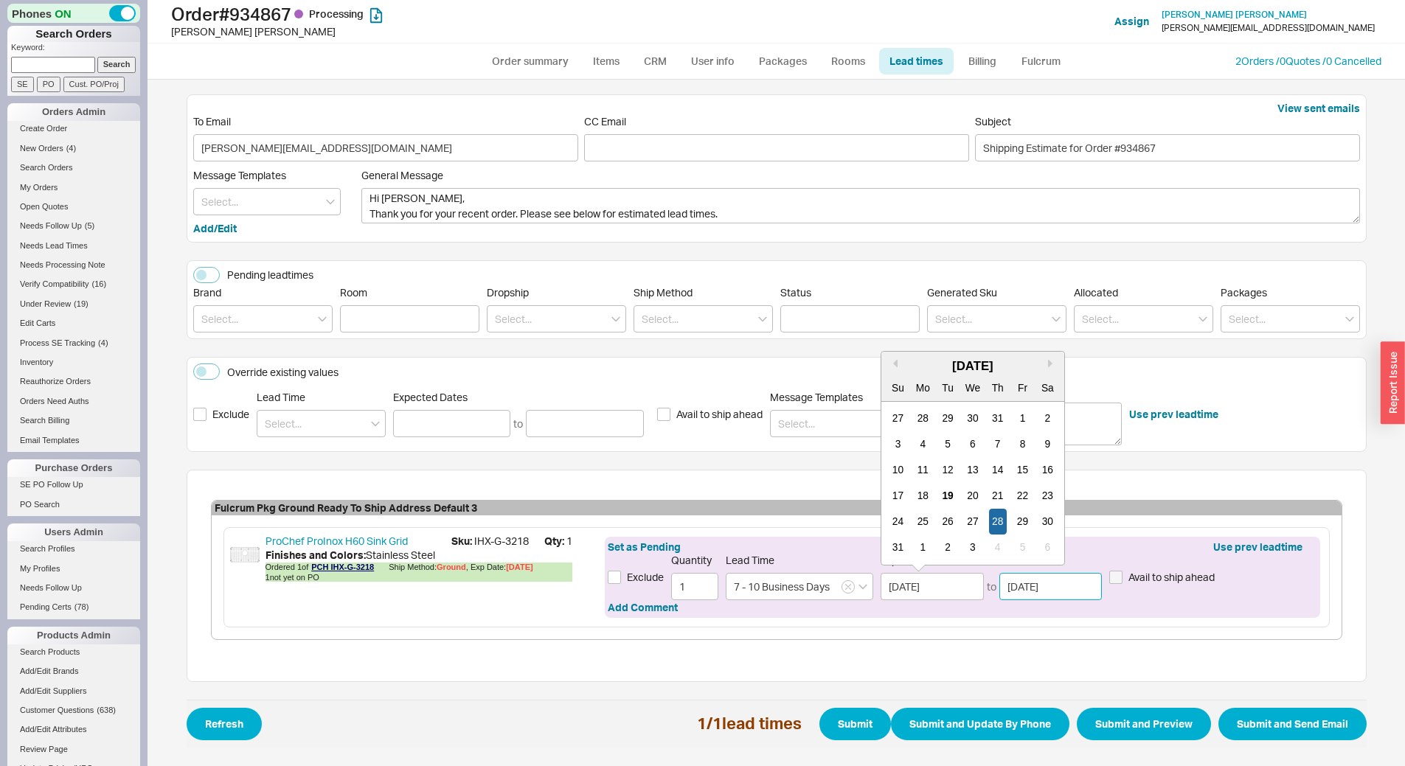
click at [1036, 594] on input "09/03/2025" at bounding box center [1050, 586] width 103 height 27
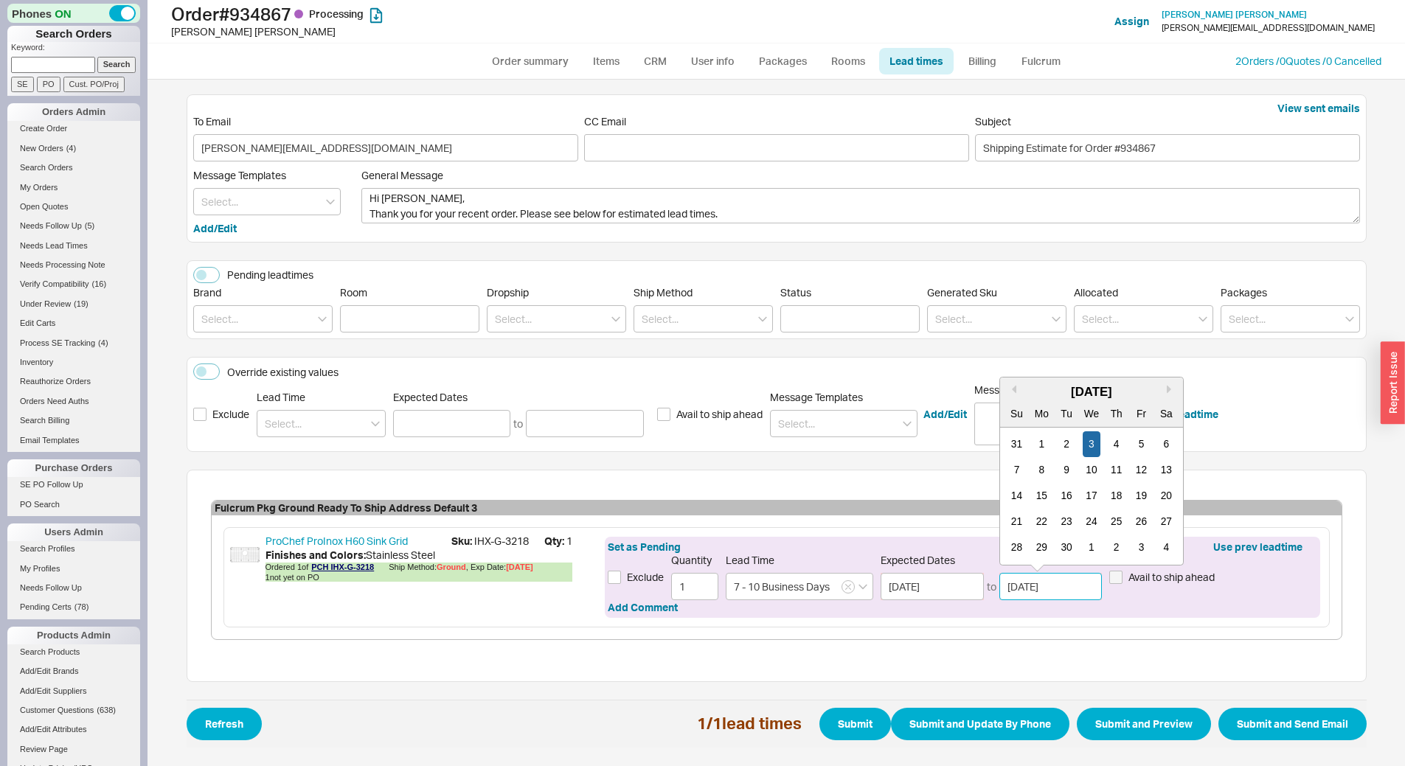
click at [1066, 594] on input "09/03/2025" at bounding box center [1050, 586] width 103 height 27
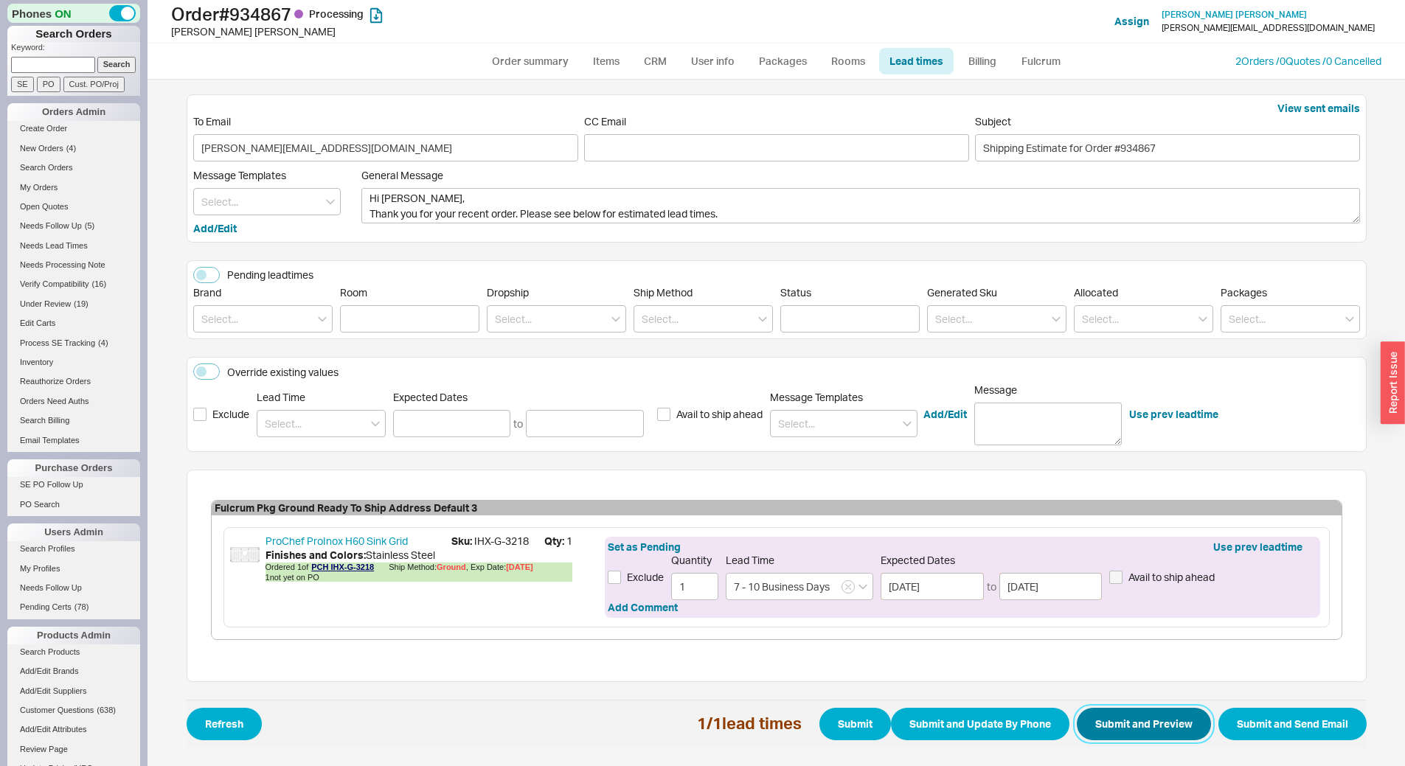
click at [1129, 714] on button "Submit and Preview" at bounding box center [1144, 724] width 134 height 32
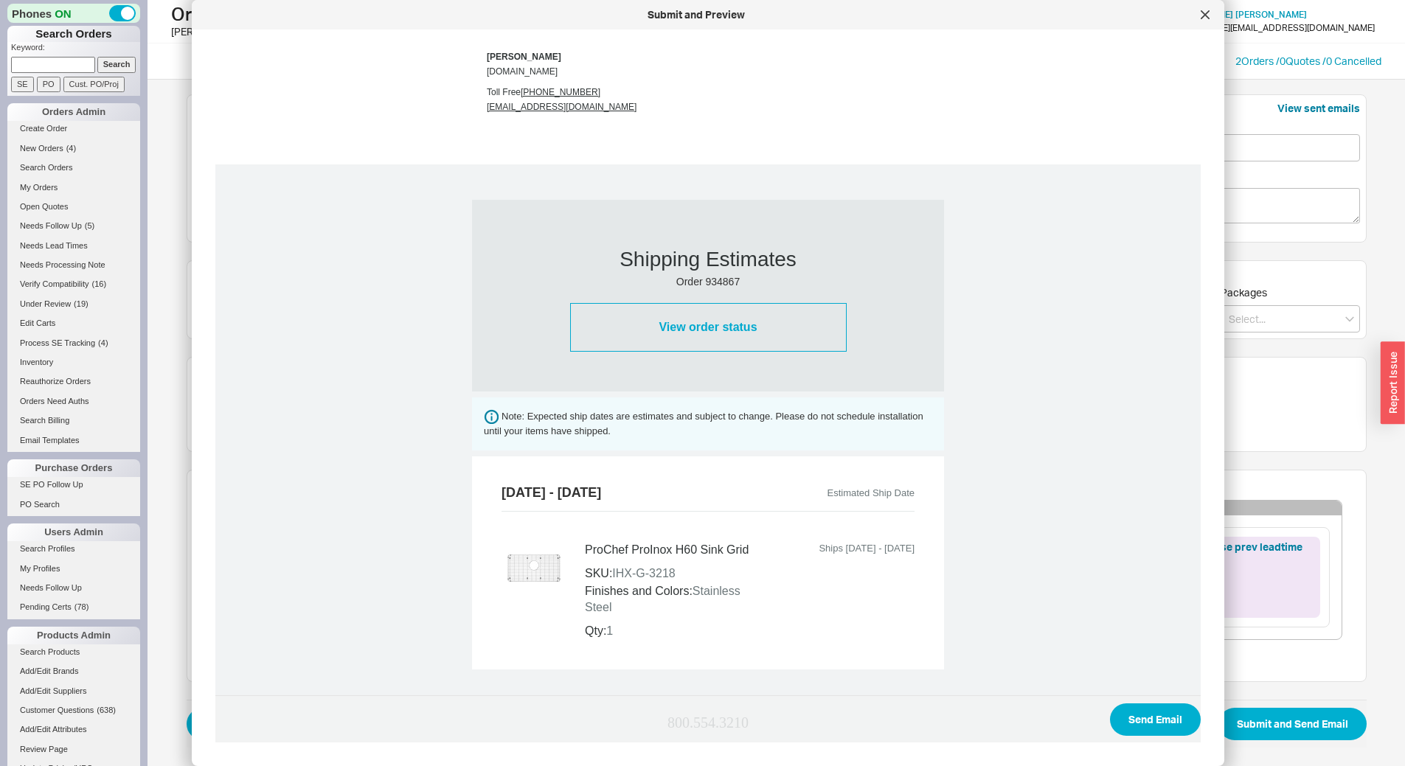
scroll to position [295, 0]
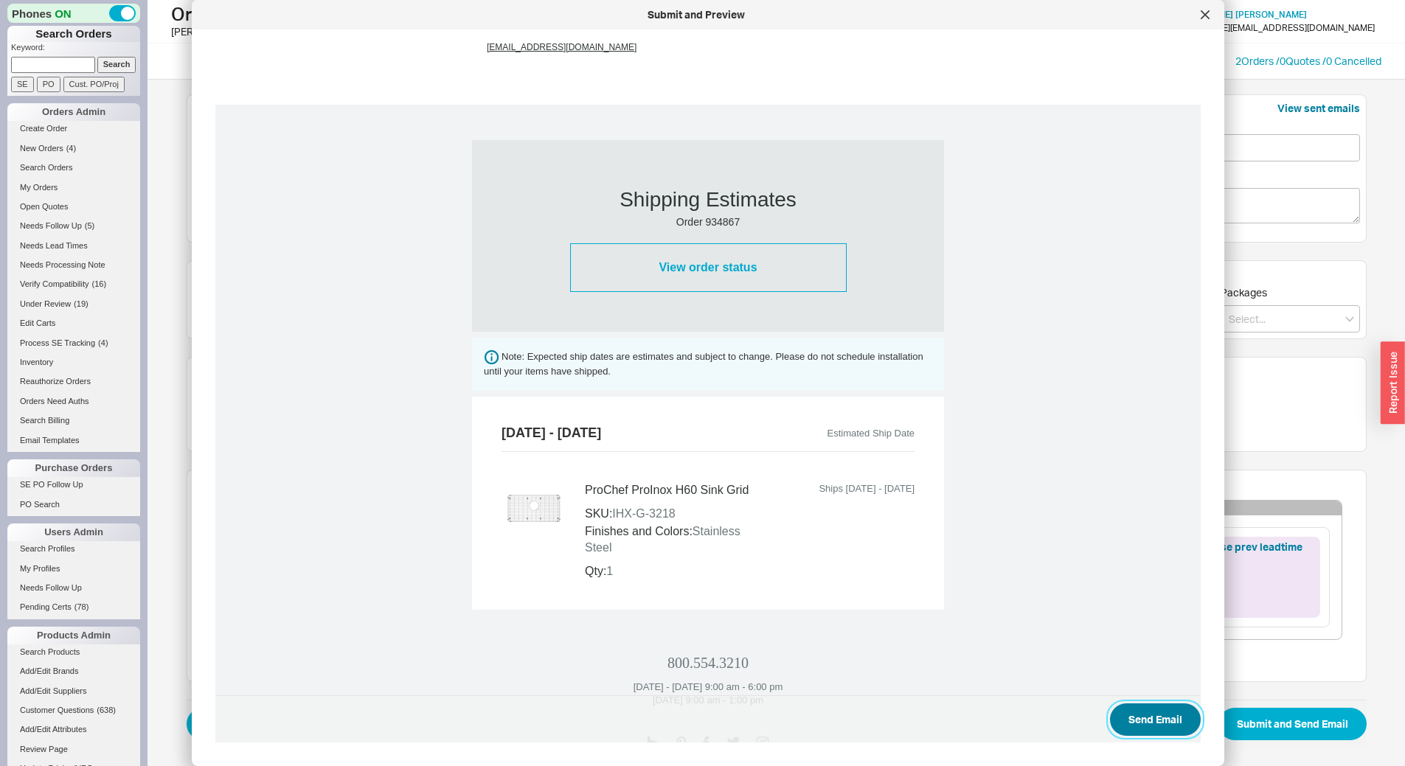
click at [1162, 711] on button "Send Email" at bounding box center [1155, 719] width 91 height 32
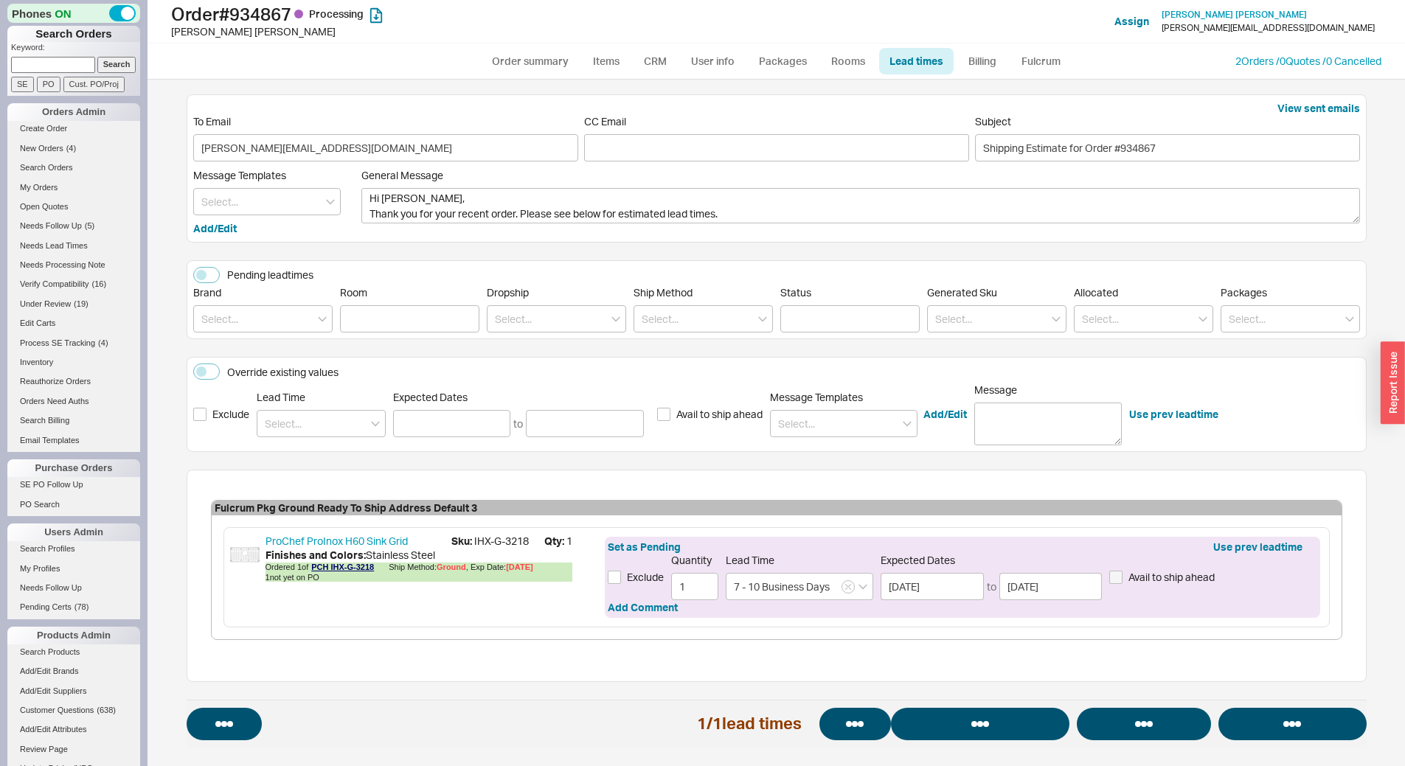
select select "*"
select select "LOW"
select select "3"
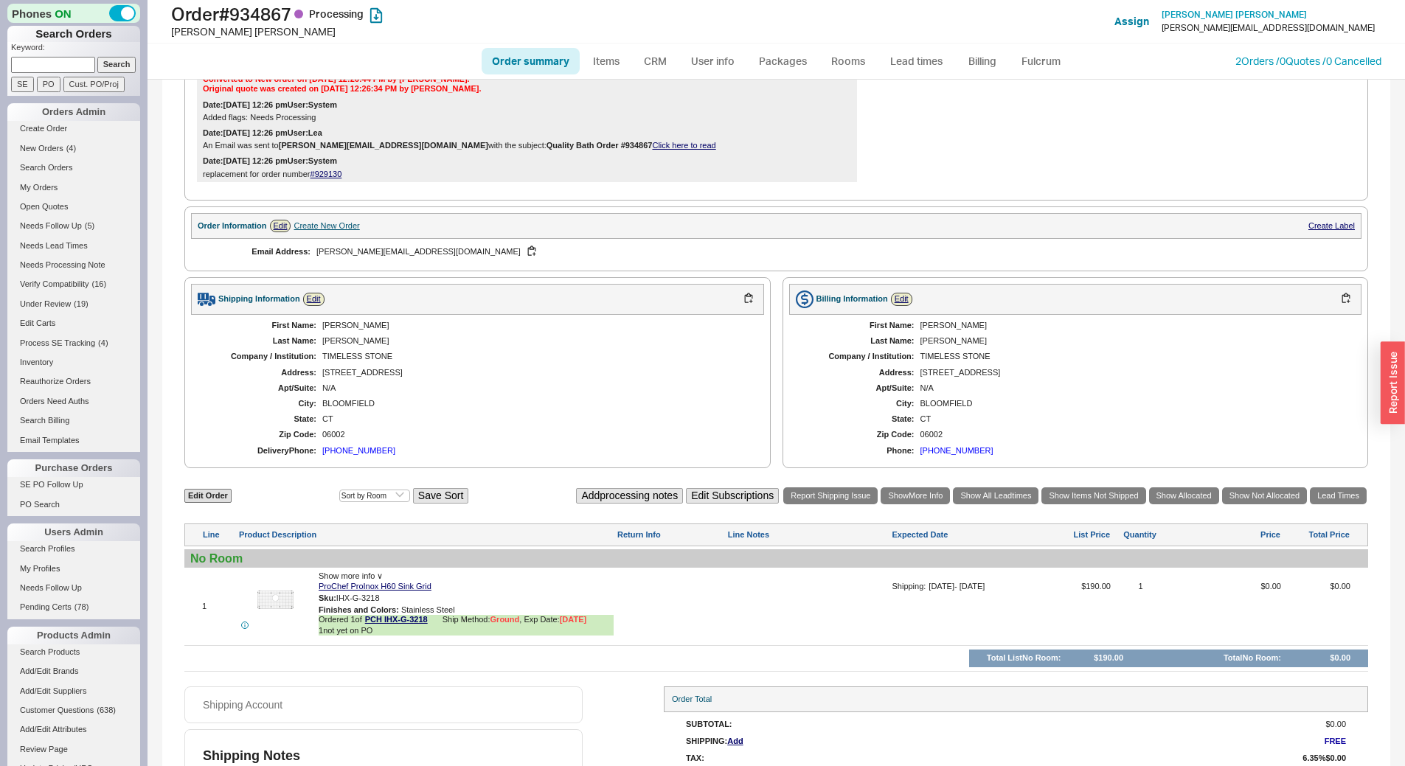
scroll to position [440, 0]
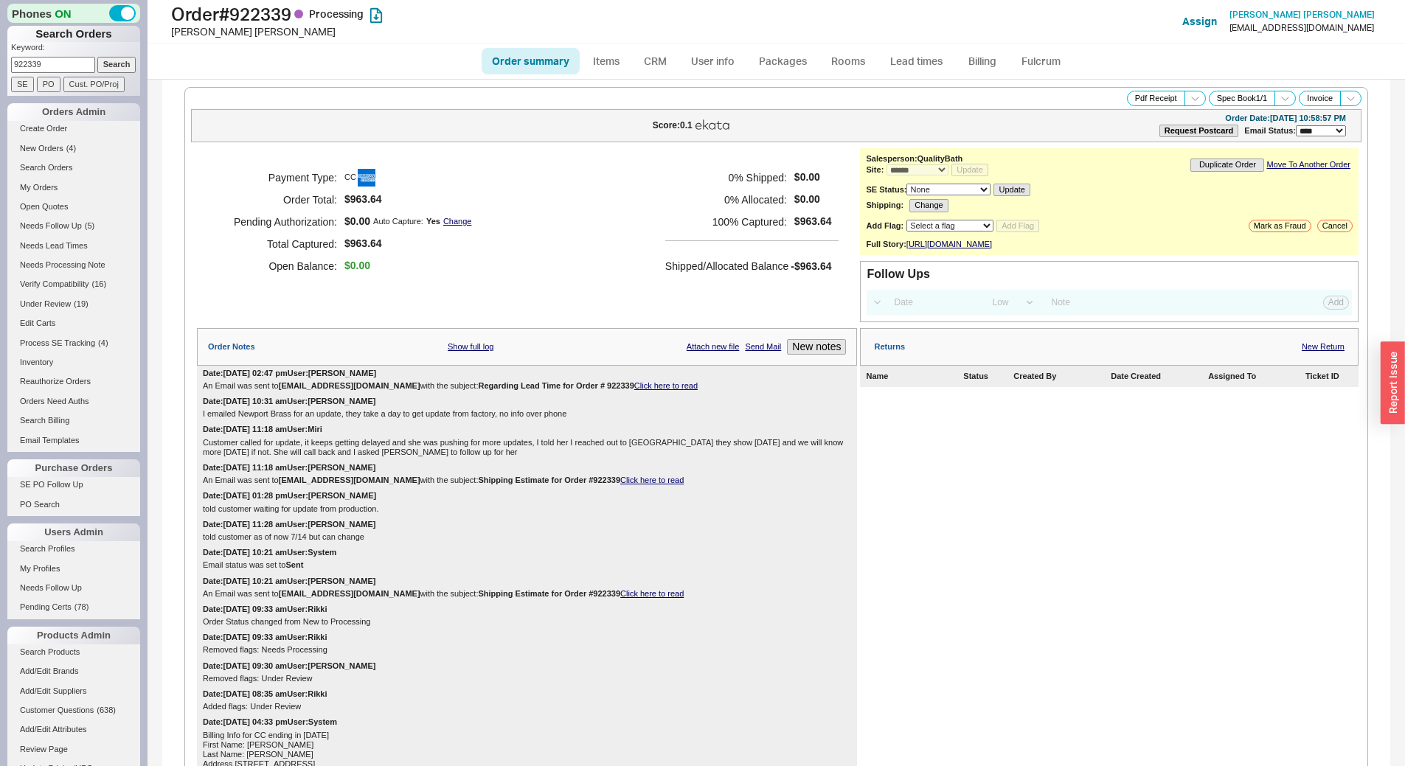
select select "*"
select select "LOW"
select select "3"
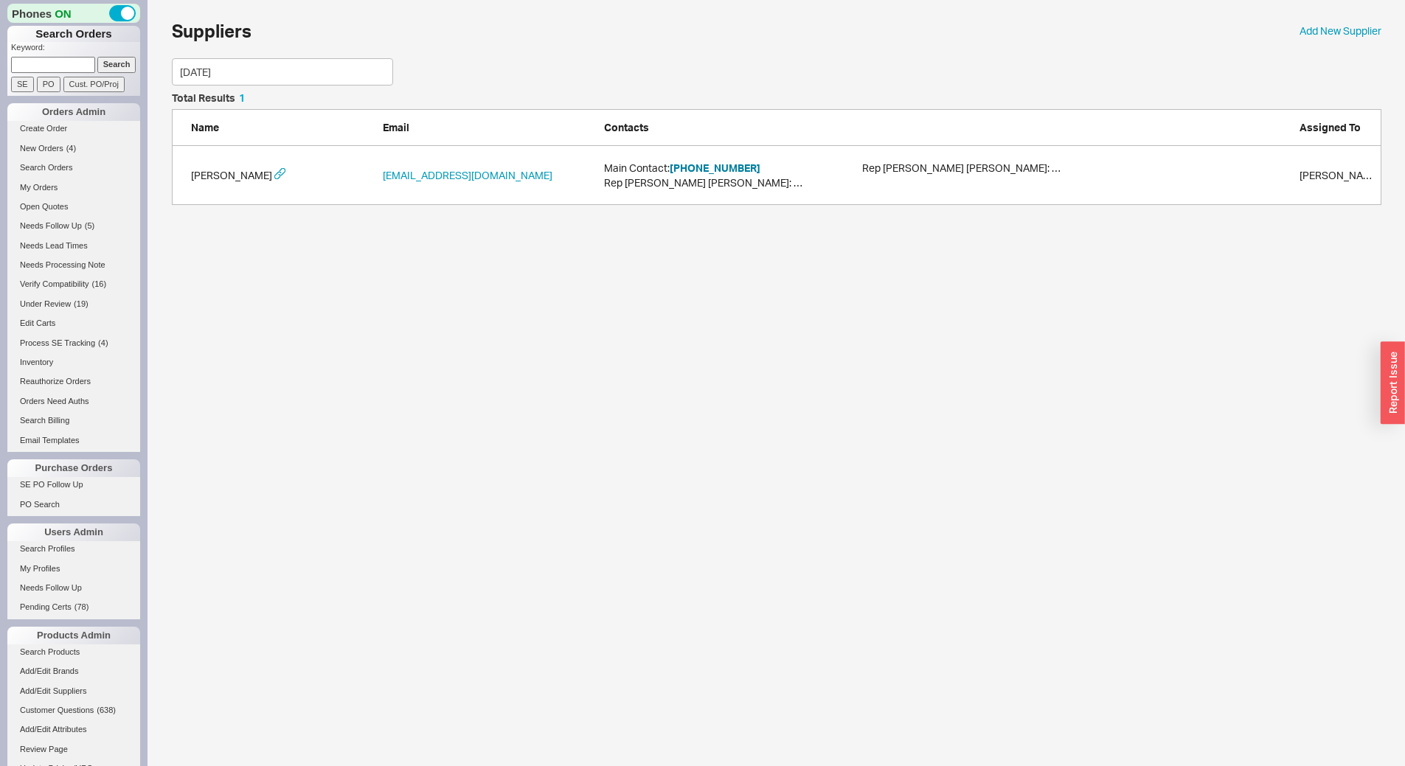
scroll to position [101, 1198]
click at [747, 161] on button "[PHONE_NUMBER]" at bounding box center [715, 168] width 91 height 15
drag, startPoint x: 238, startPoint y: 77, endPoint x: 18, endPoint y: 111, distance: 222.4
click at [0, 89] on div "Phones ON Search Orders Keyword: Search SE PO Cust. PO/Proj Orders Admin Create…" at bounding box center [702, 110] width 1405 height 220
click at [718, 171] on button "[PHONE_NUMBER]" at bounding box center [715, 175] width 91 height 15
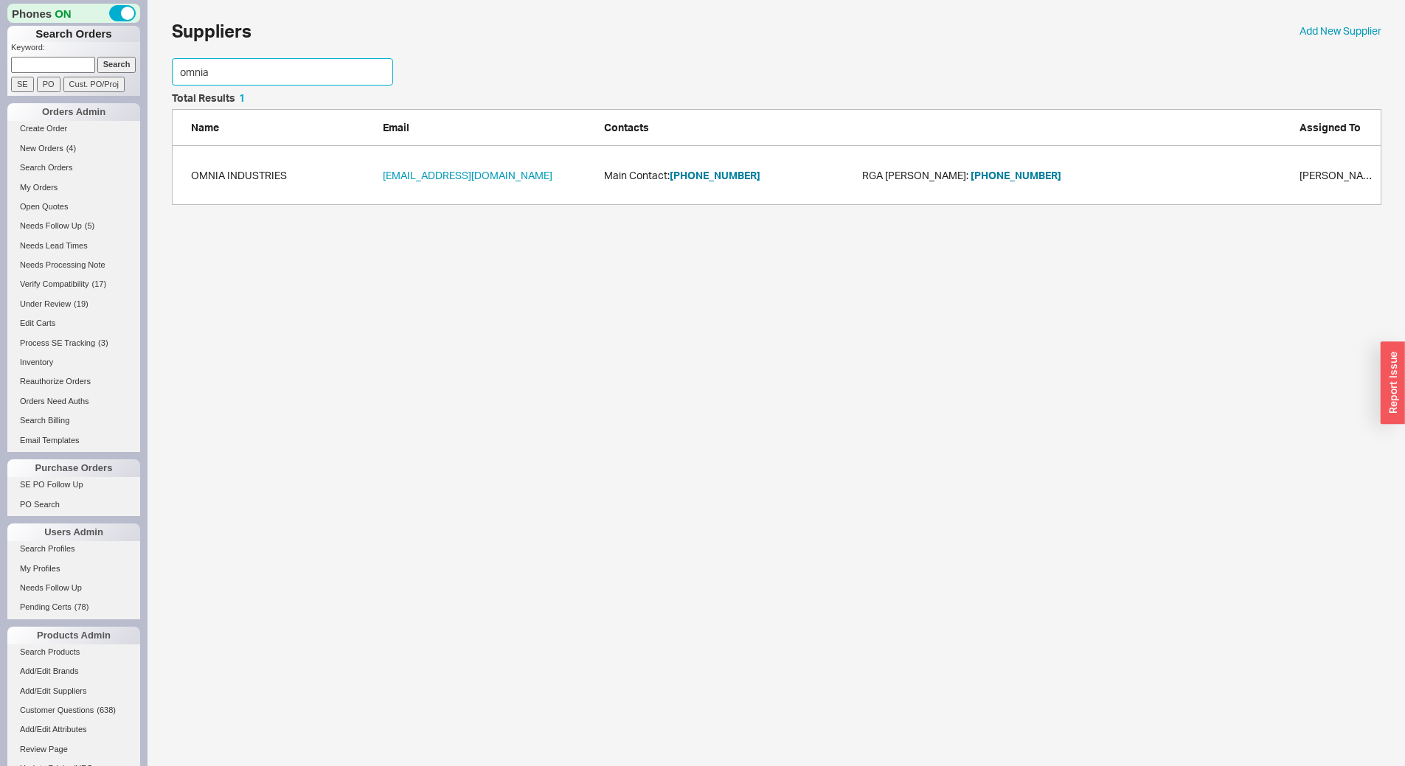
drag, startPoint x: 237, startPoint y: 75, endPoint x: 0, endPoint y: 67, distance: 236.8
click at [0, 67] on div "Phones ON Search Orders Keyword: Search SE PO Cust. PO/Proj Orders Admin Create…" at bounding box center [702, 110] width 1405 height 220
click at [690, 175] on button "[PHONE_NUMBER]" at bounding box center [715, 175] width 91 height 15
drag, startPoint x: 225, startPoint y: 70, endPoint x: 0, endPoint y: 52, distance: 225.6
click at [0, 52] on div "Phones ON Search Orders Keyword: Search SE PO Cust. PO/Proj Orders Admin Create…" at bounding box center [702, 110] width 1405 height 220
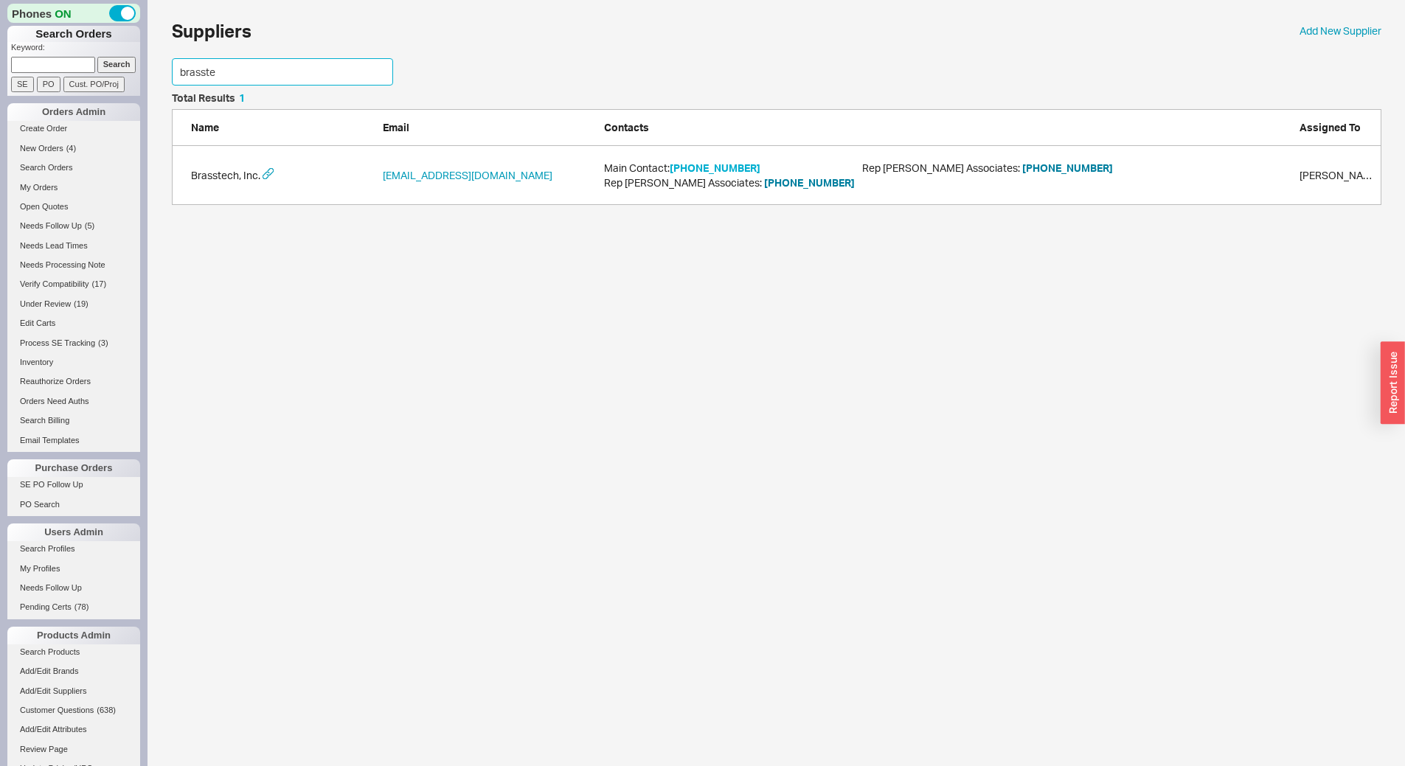
type input "brasste"
click at [703, 171] on button "[PHONE_NUMBER]" at bounding box center [715, 168] width 91 height 15
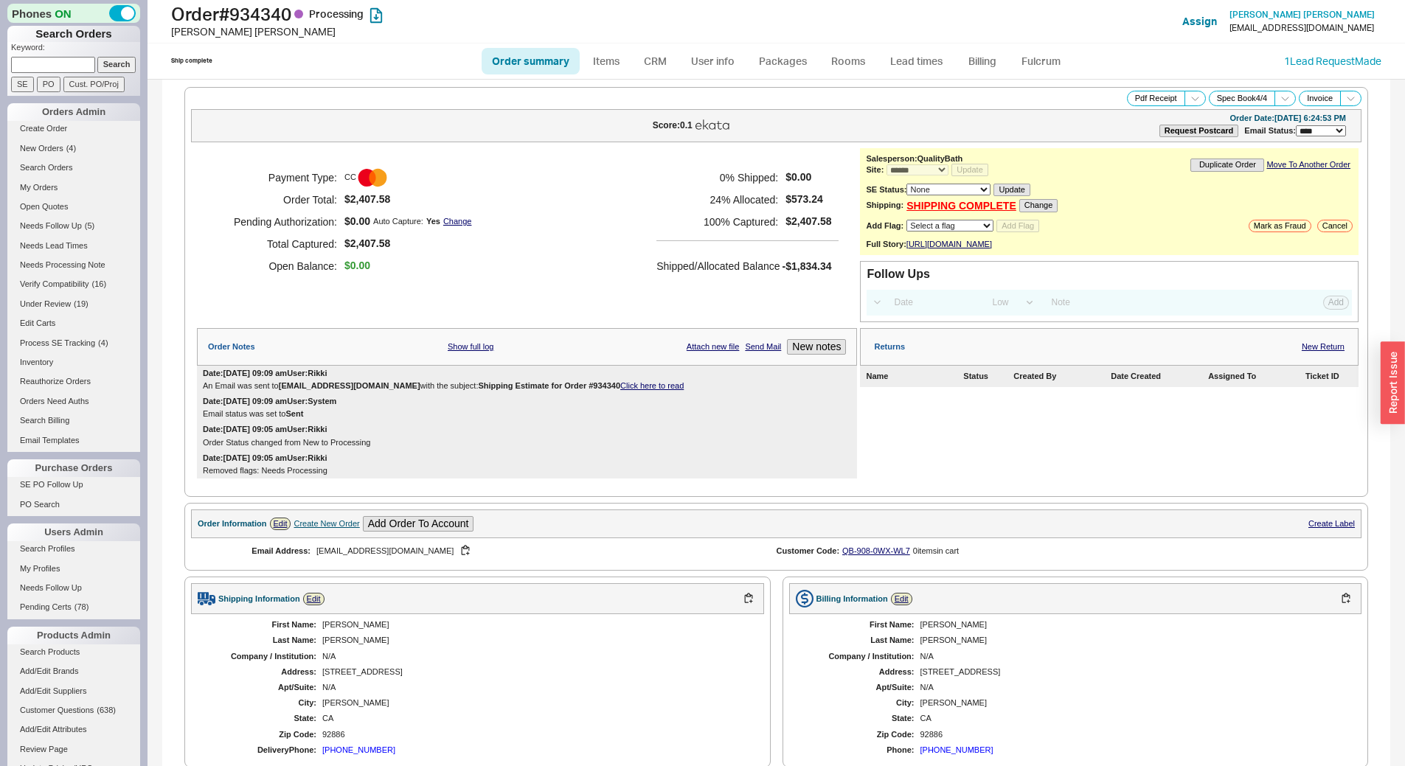
select select "*"
select select "LOW"
select select "3"
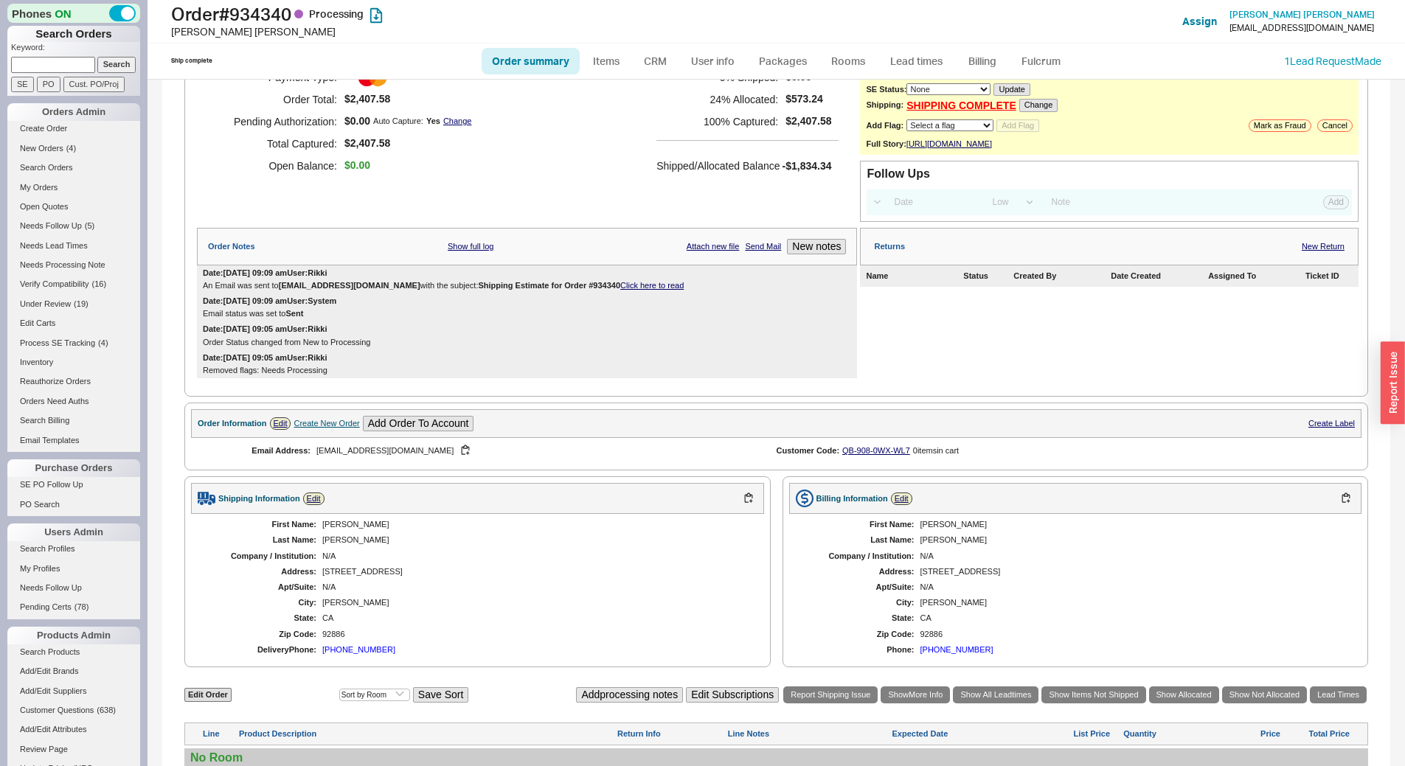
scroll to position [27, 0]
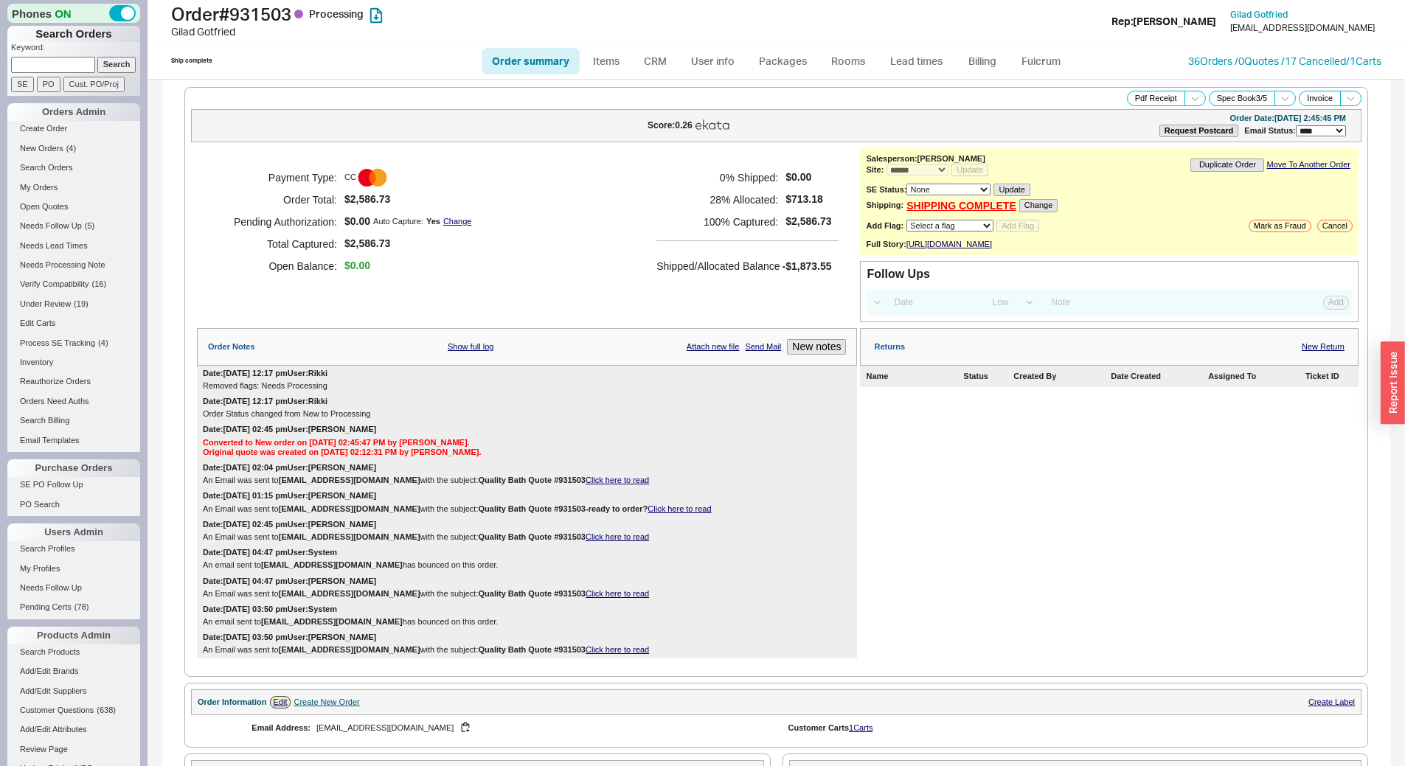
select select "*"
select select "LOW"
select select "3"
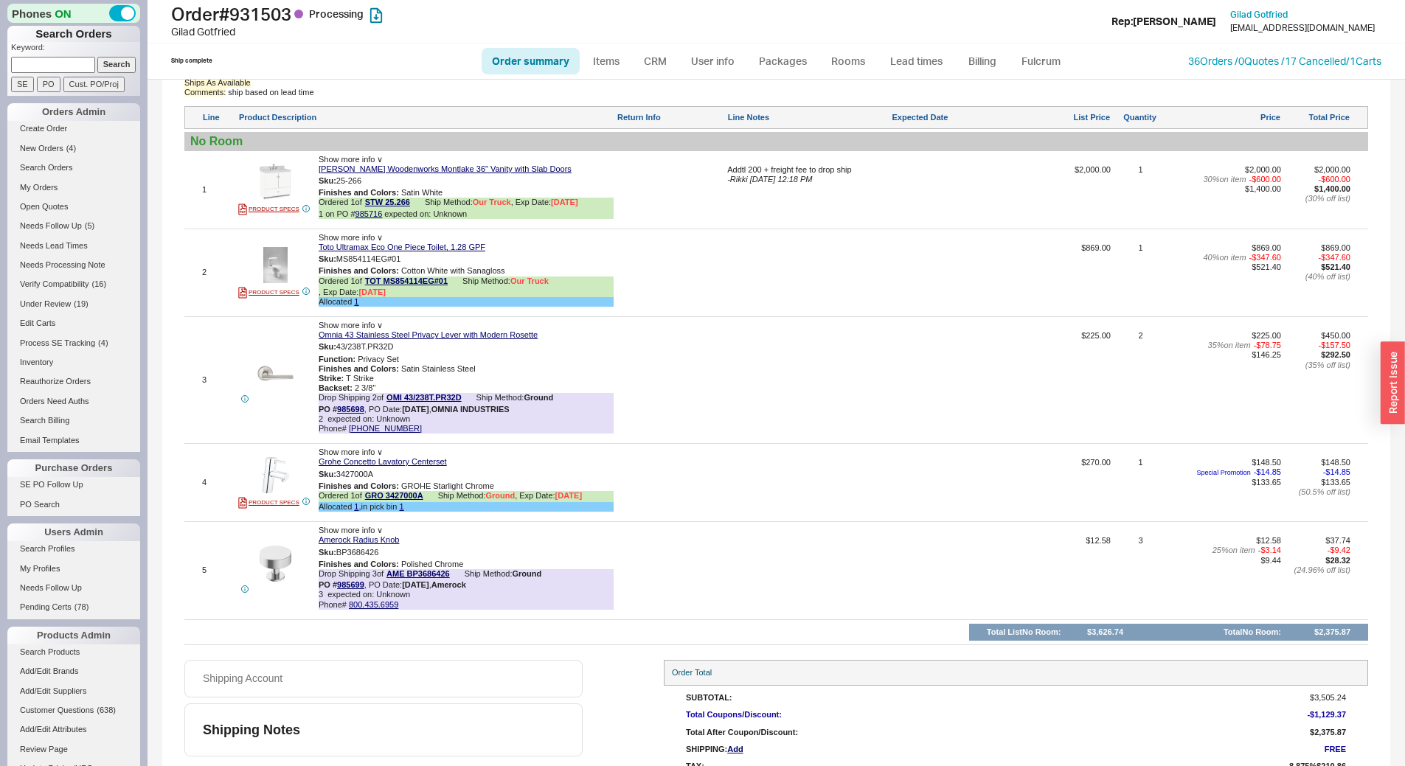
scroll to position [853, 0]
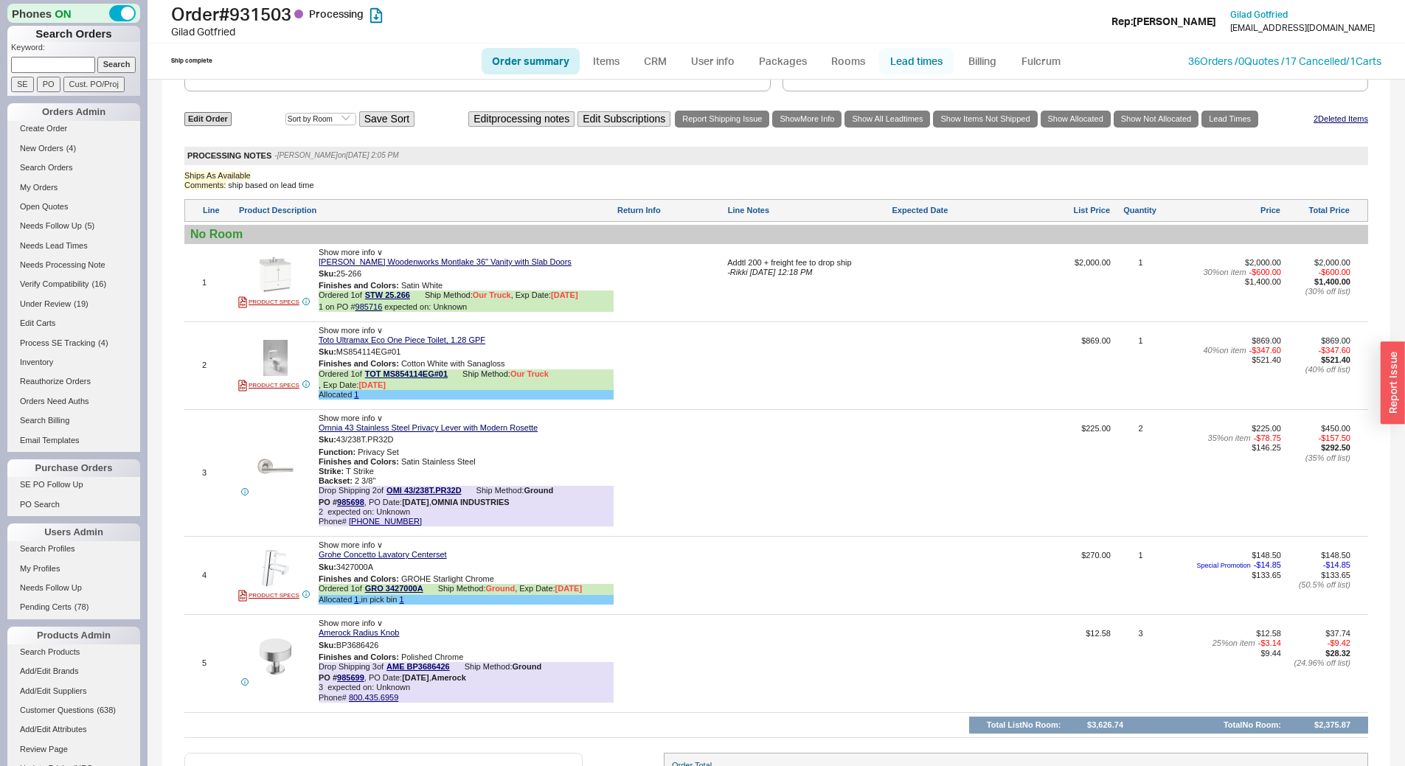
click at [929, 52] on link "Lead times" at bounding box center [916, 61] width 74 height 27
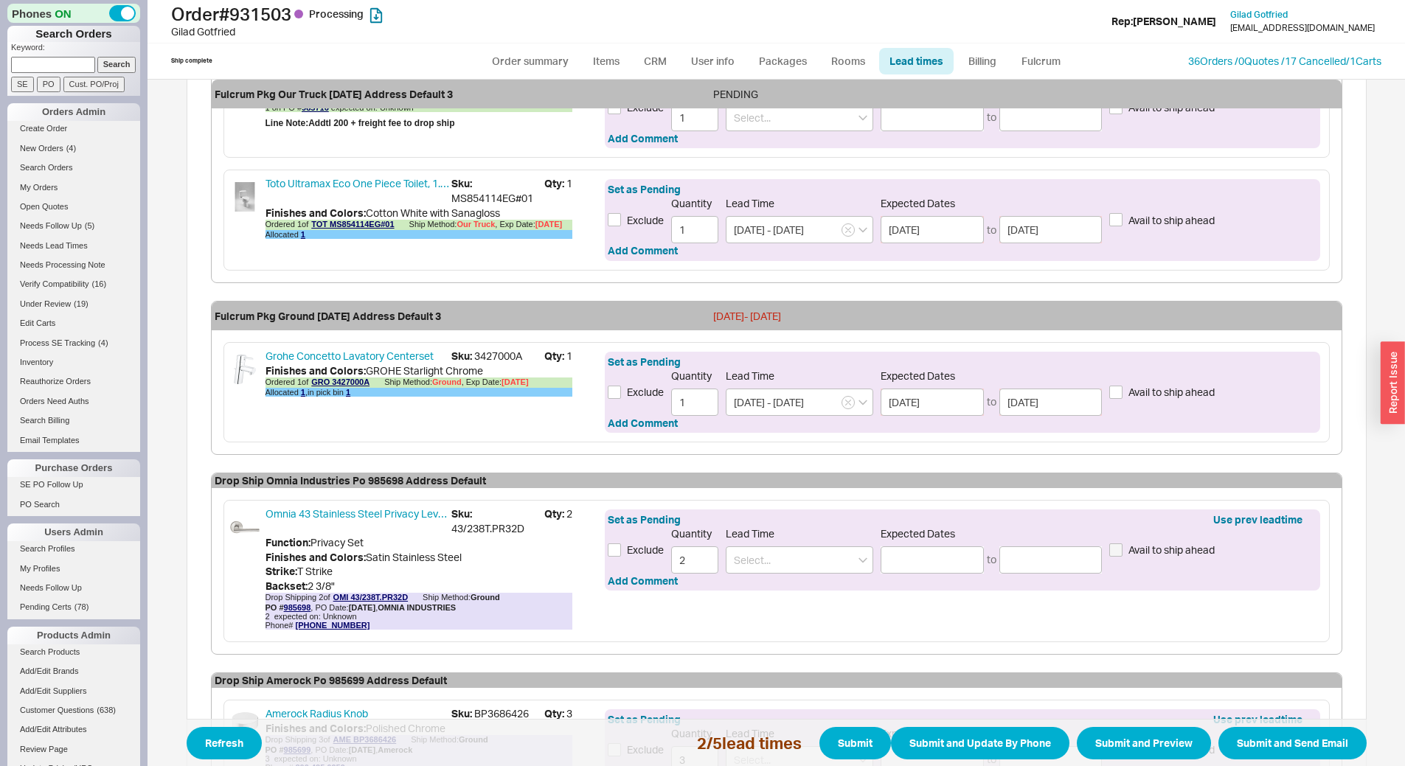
scroll to position [590, 0]
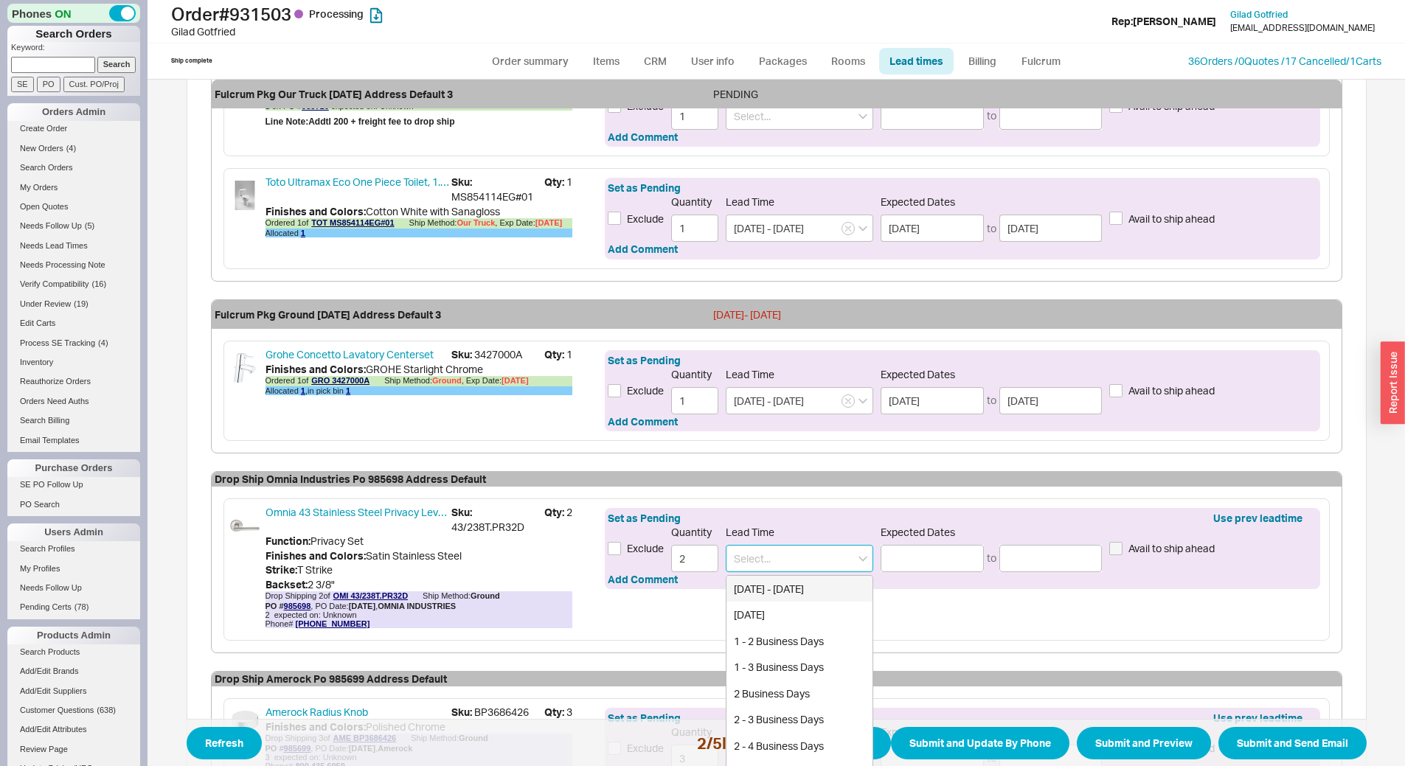
click at [786, 564] on input at bounding box center [799, 558] width 147 height 27
click at [780, 592] on div "1 - 3 Business Days" at bounding box center [799, 589] width 146 height 27
type input "1 - 3 Business Days"
type input "[DATE]"
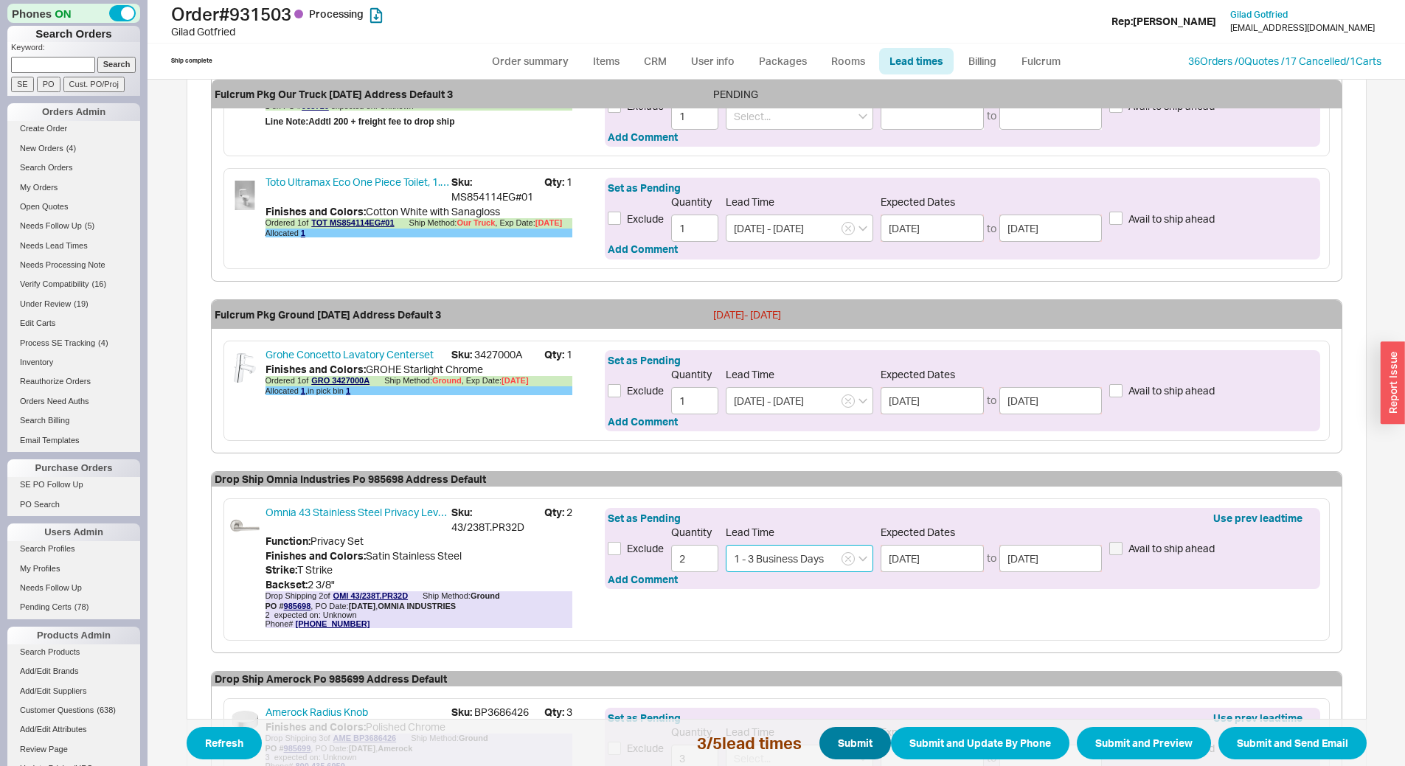
type input "1 - 3 Business Days"
click at [853, 734] on button "Submit" at bounding box center [855, 743] width 72 height 32
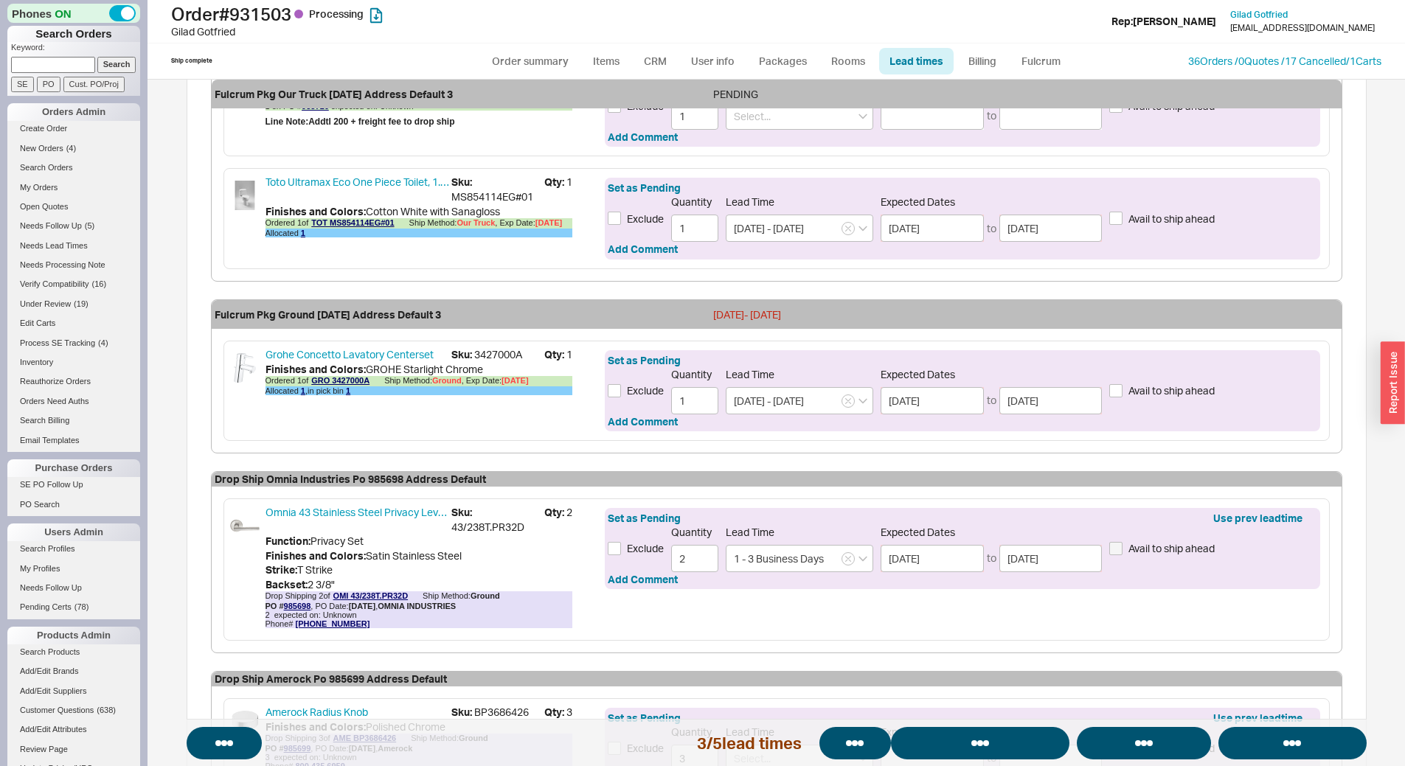
select select "*"
select select "LOW"
select select "3"
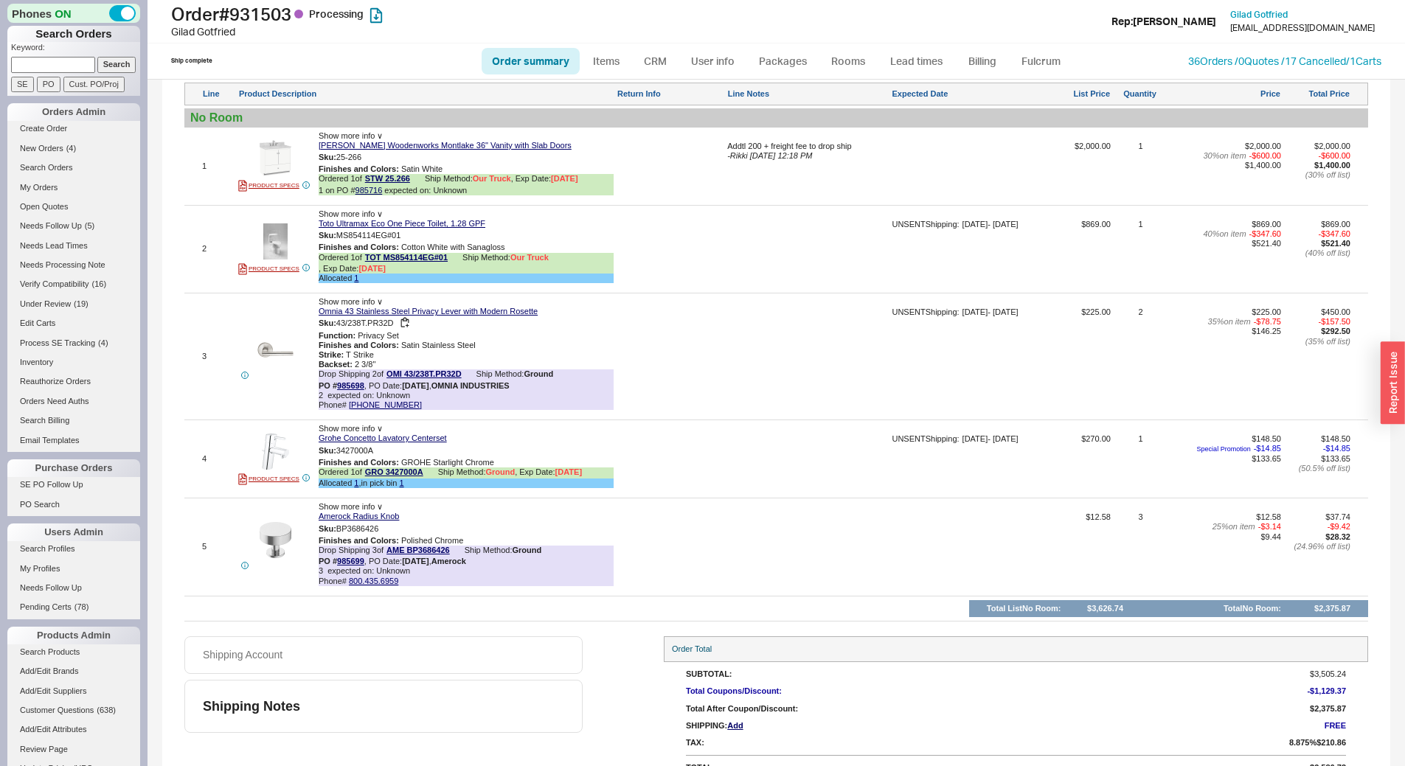
scroll to position [1001, 0]
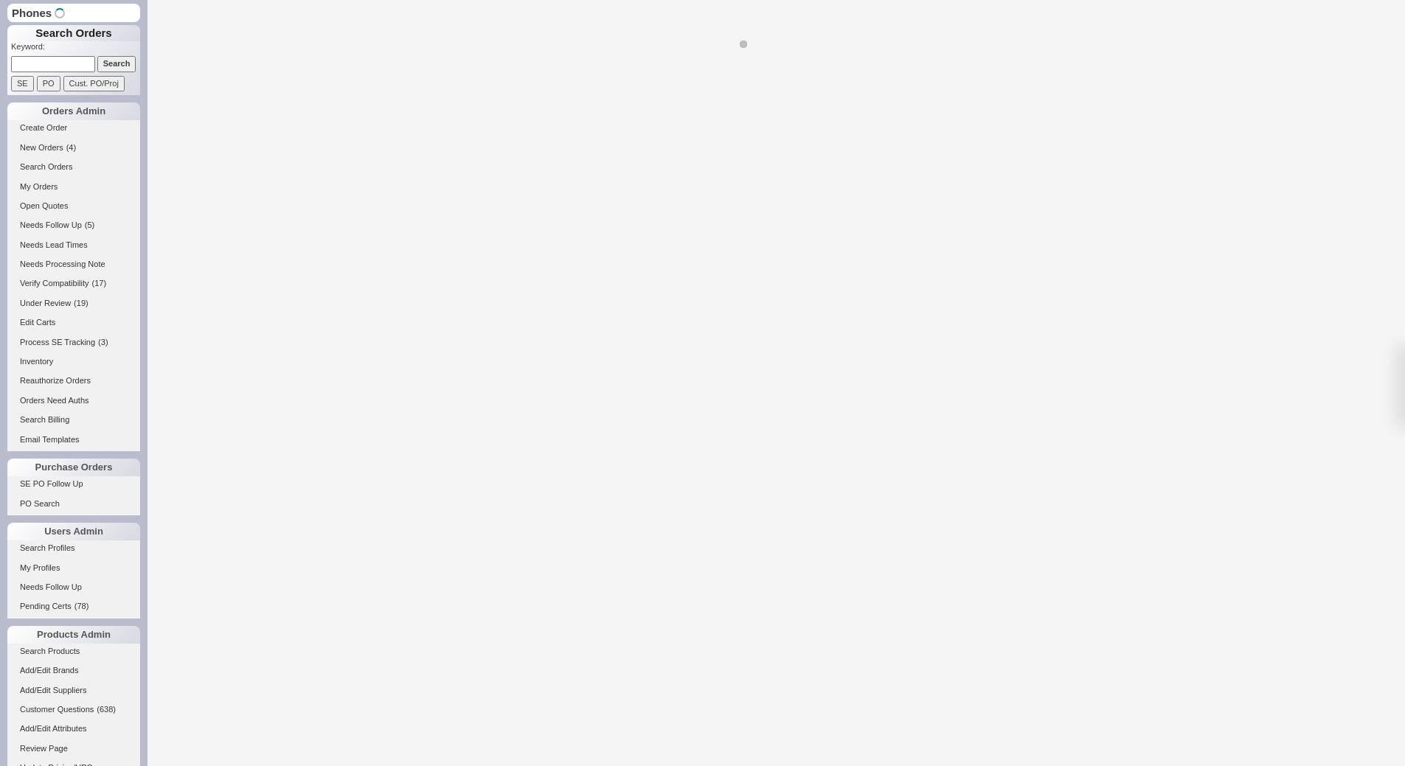
select select "*"
select select "LOW"
select select "3"
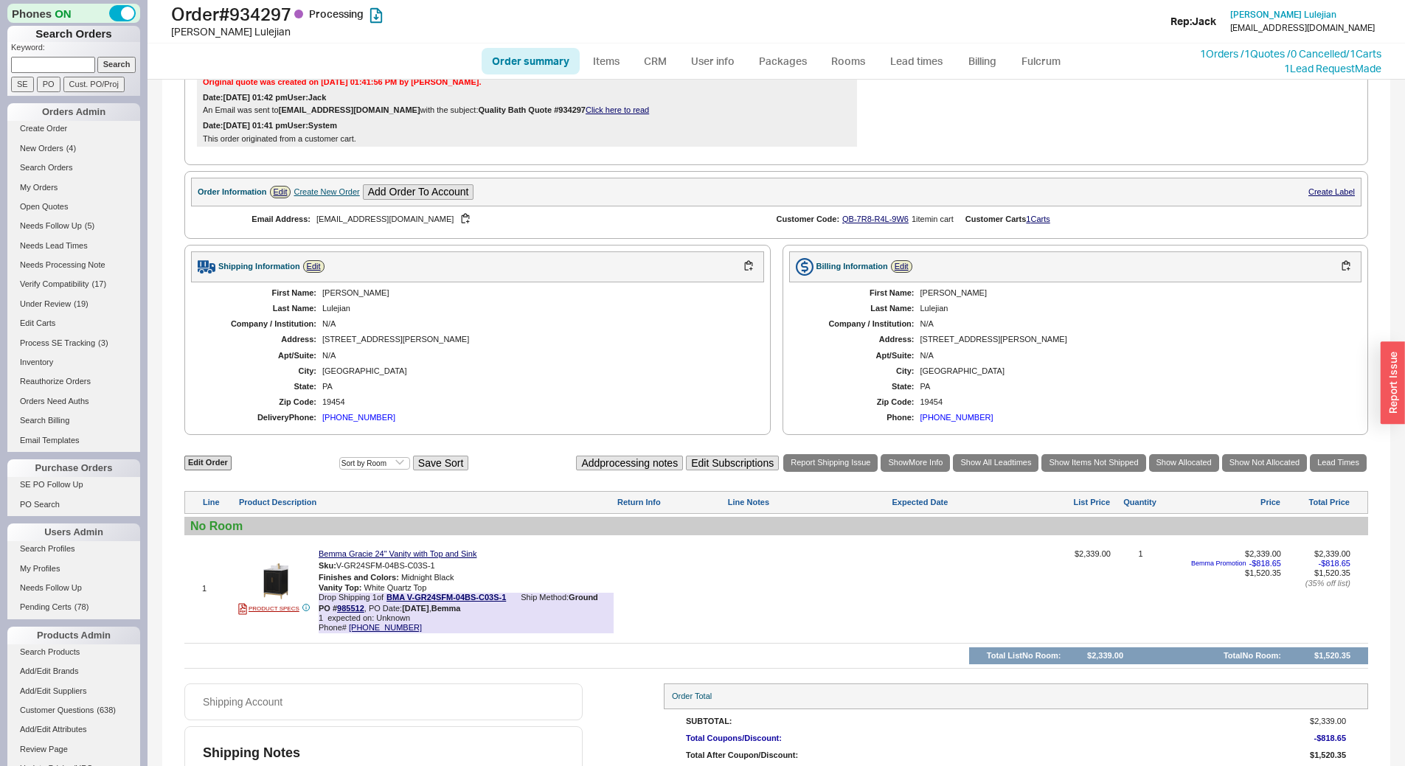
scroll to position [375, 0]
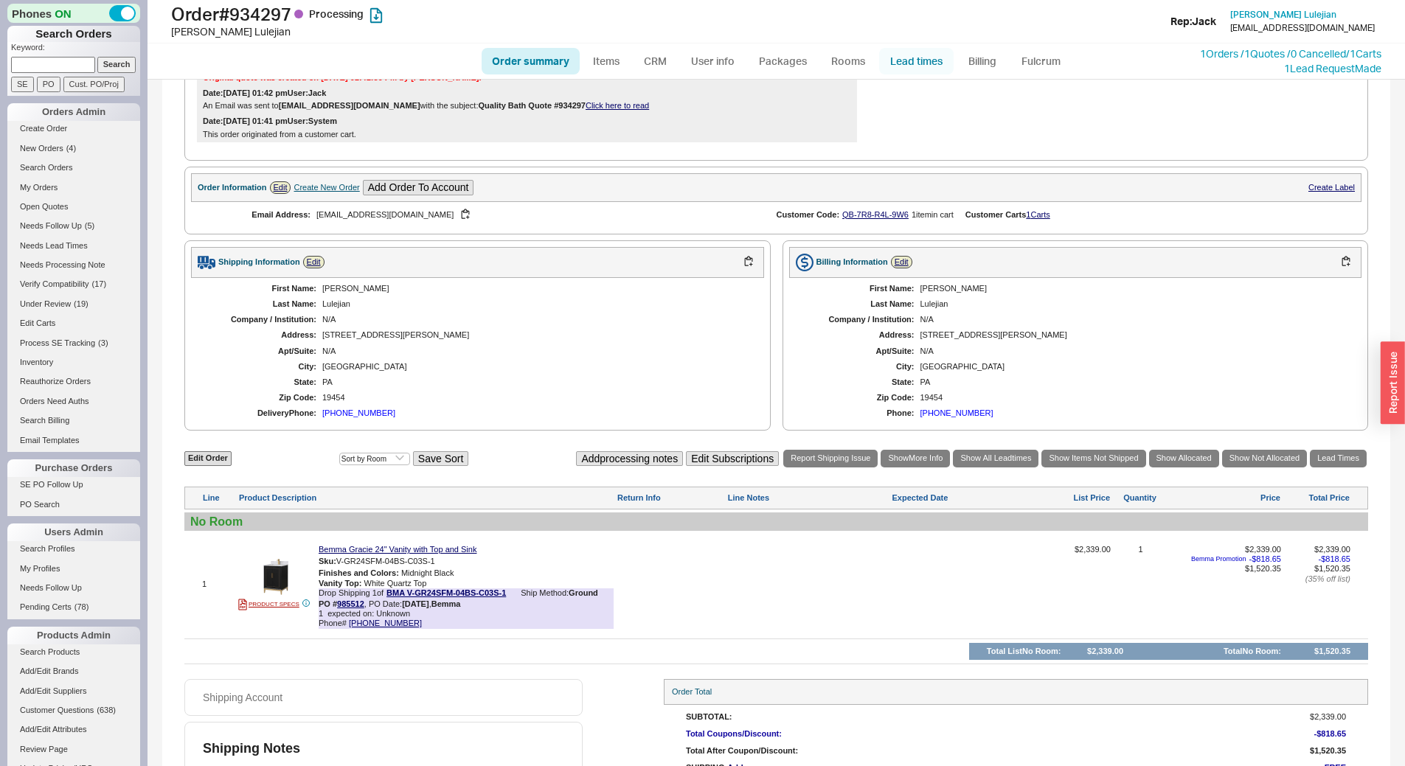
click at [914, 62] on link "Lead times" at bounding box center [916, 61] width 74 height 27
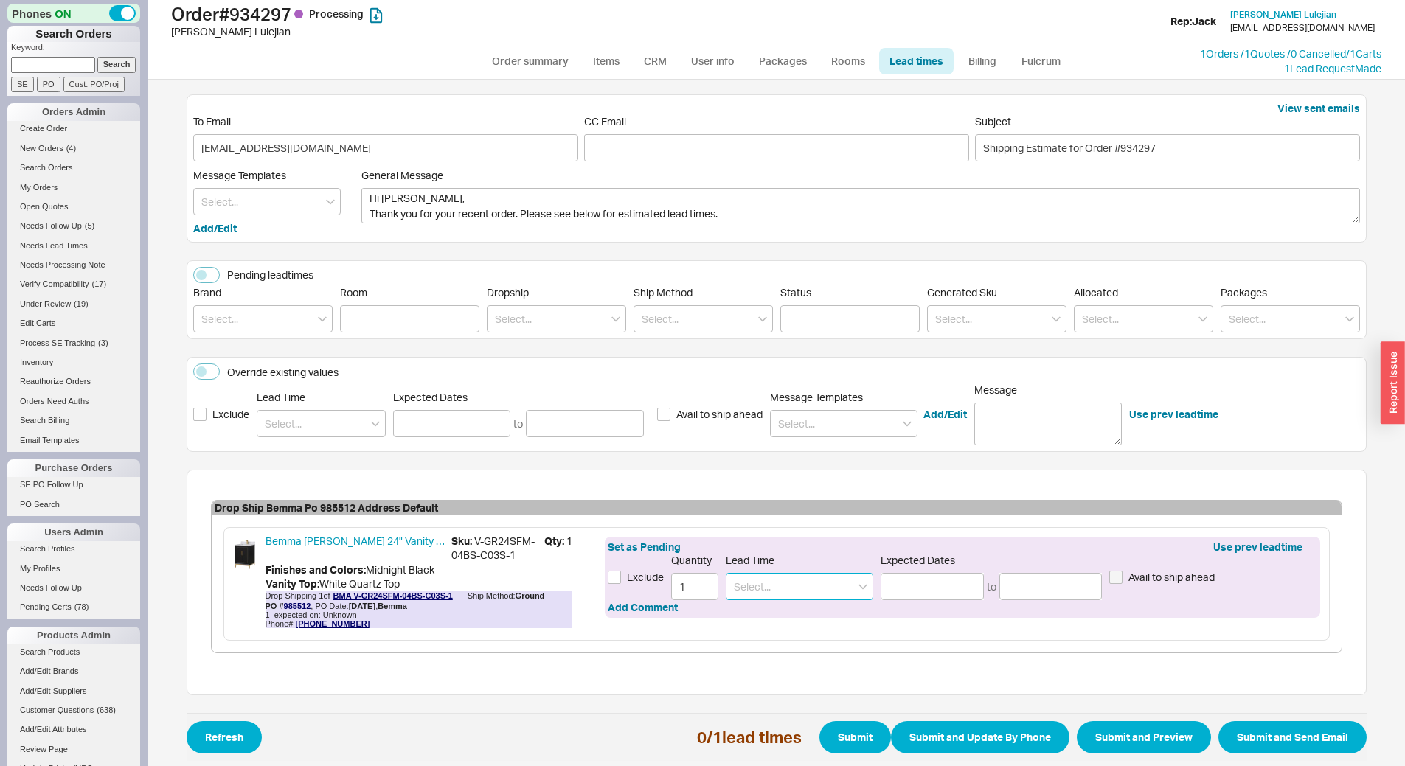
click at [778, 596] on input at bounding box center [799, 586] width 147 height 27
click at [784, 612] on div "2 - 4 Business Days" at bounding box center [799, 617] width 146 height 27
type input "2 - 4 Business Days"
type input "08/21/2025"
type input "08/25/2025"
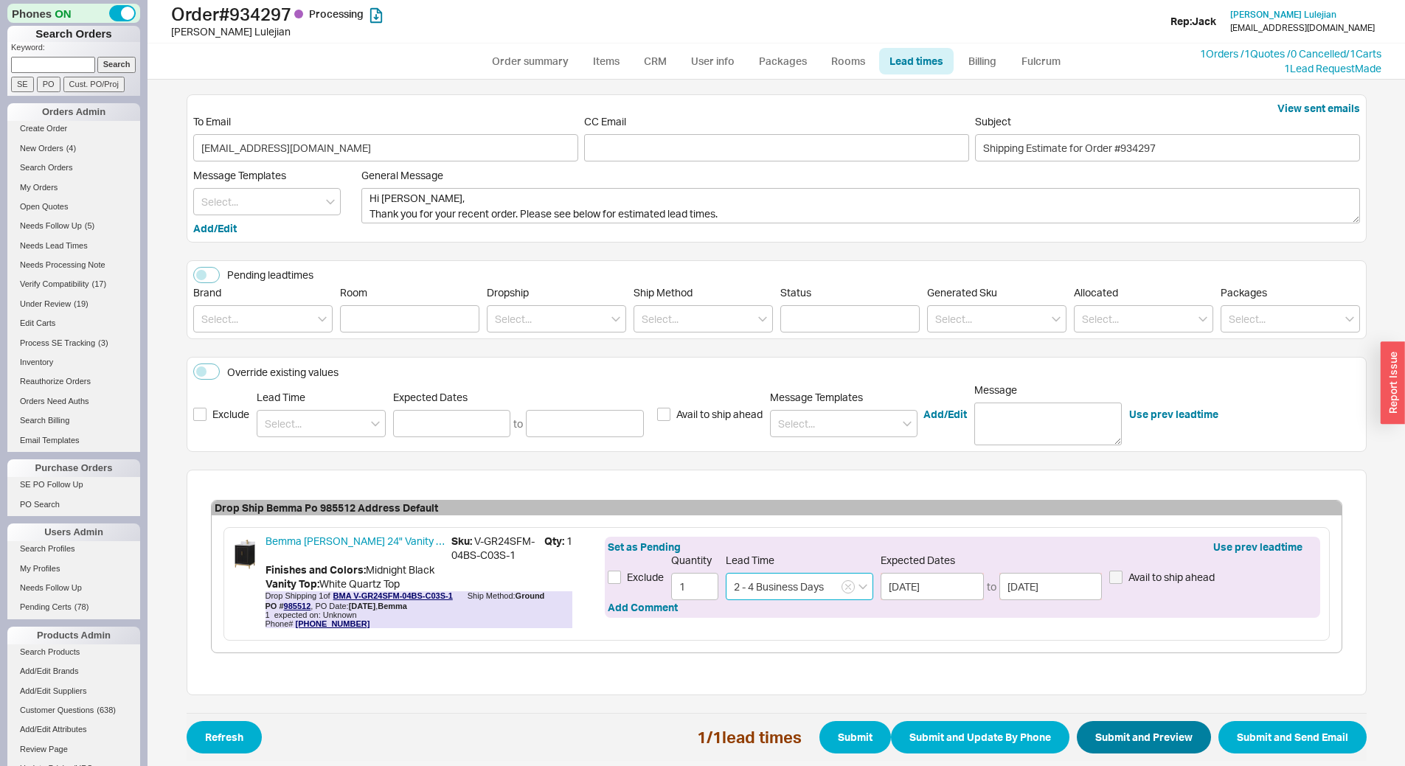
type input "2 - 4 Business Days"
click at [1149, 743] on button "Submit and Preview" at bounding box center [1144, 737] width 134 height 32
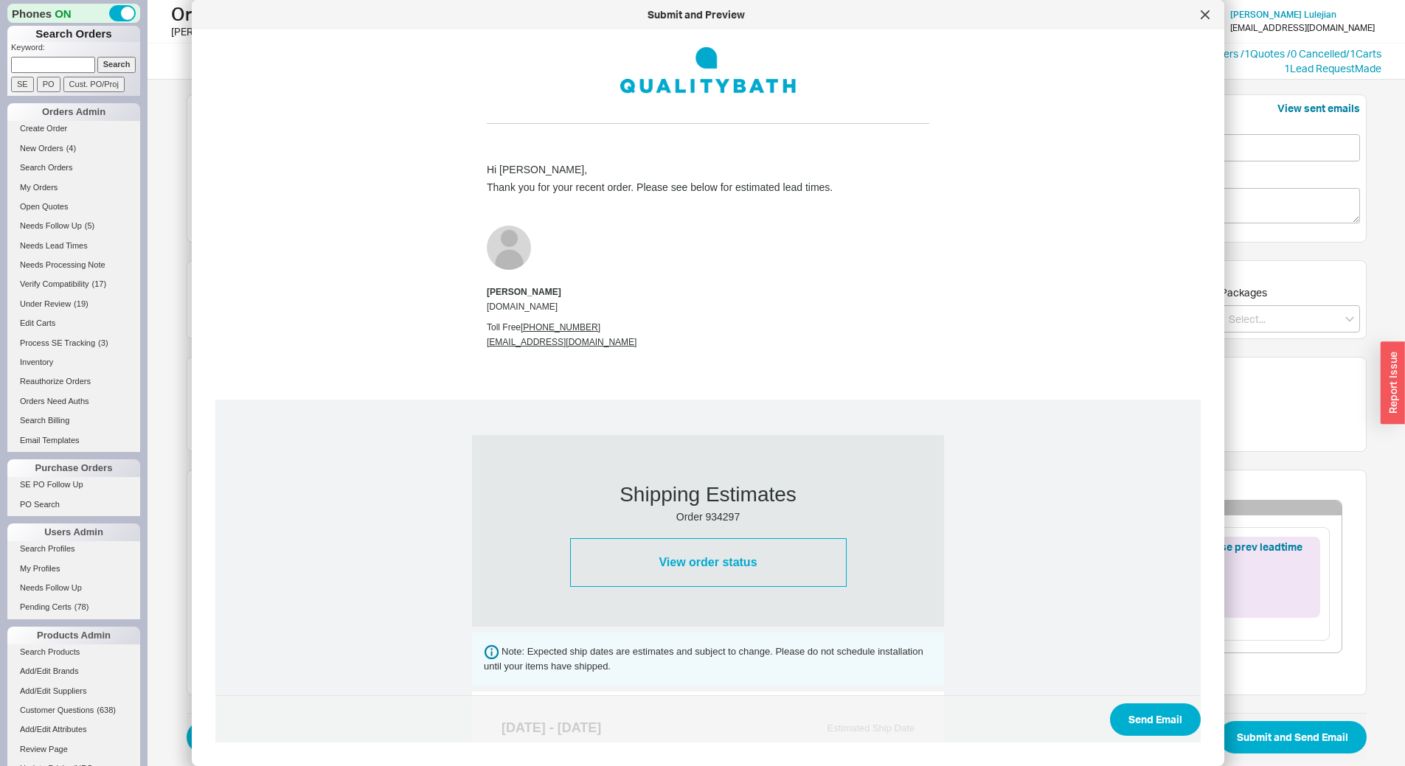
scroll to position [476, 0]
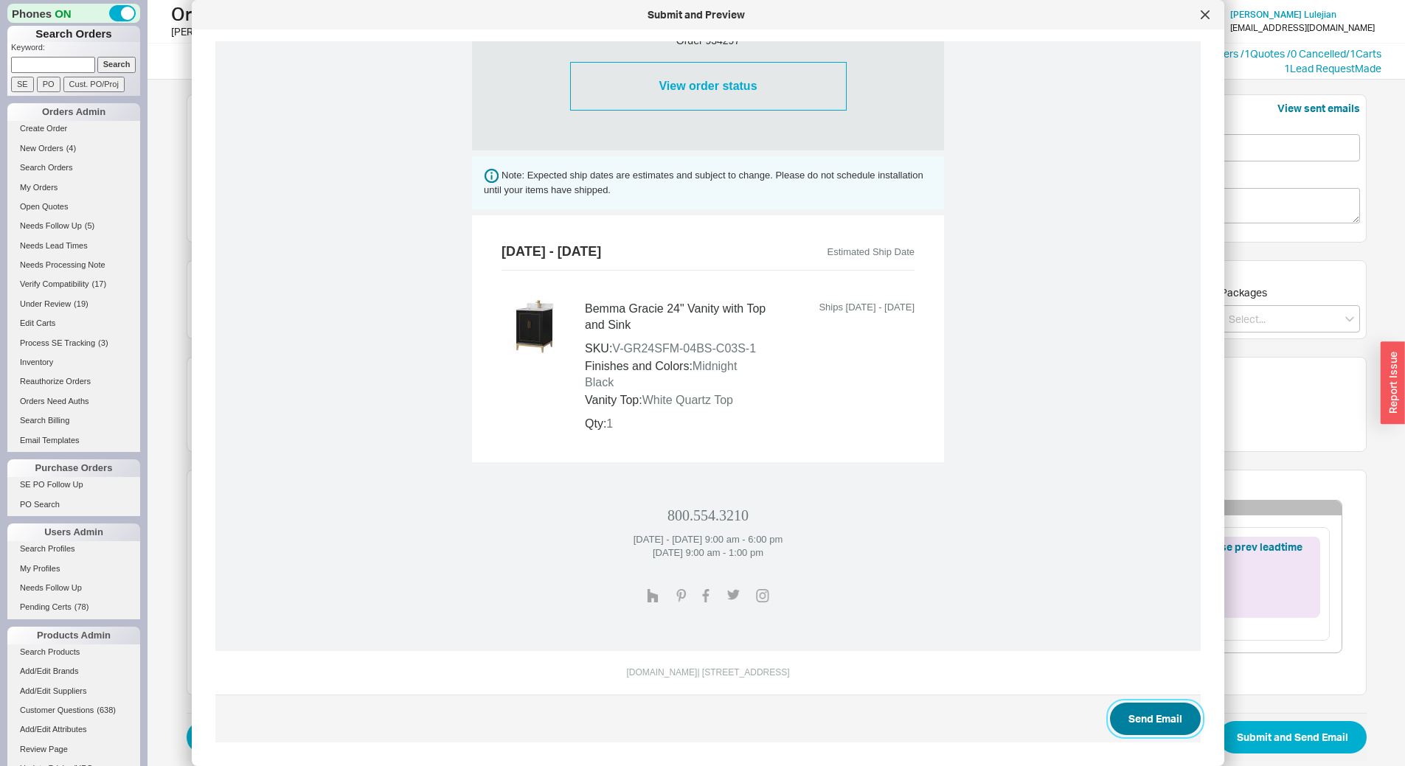
click at [1135, 726] on button "Send Email" at bounding box center [1155, 719] width 91 height 32
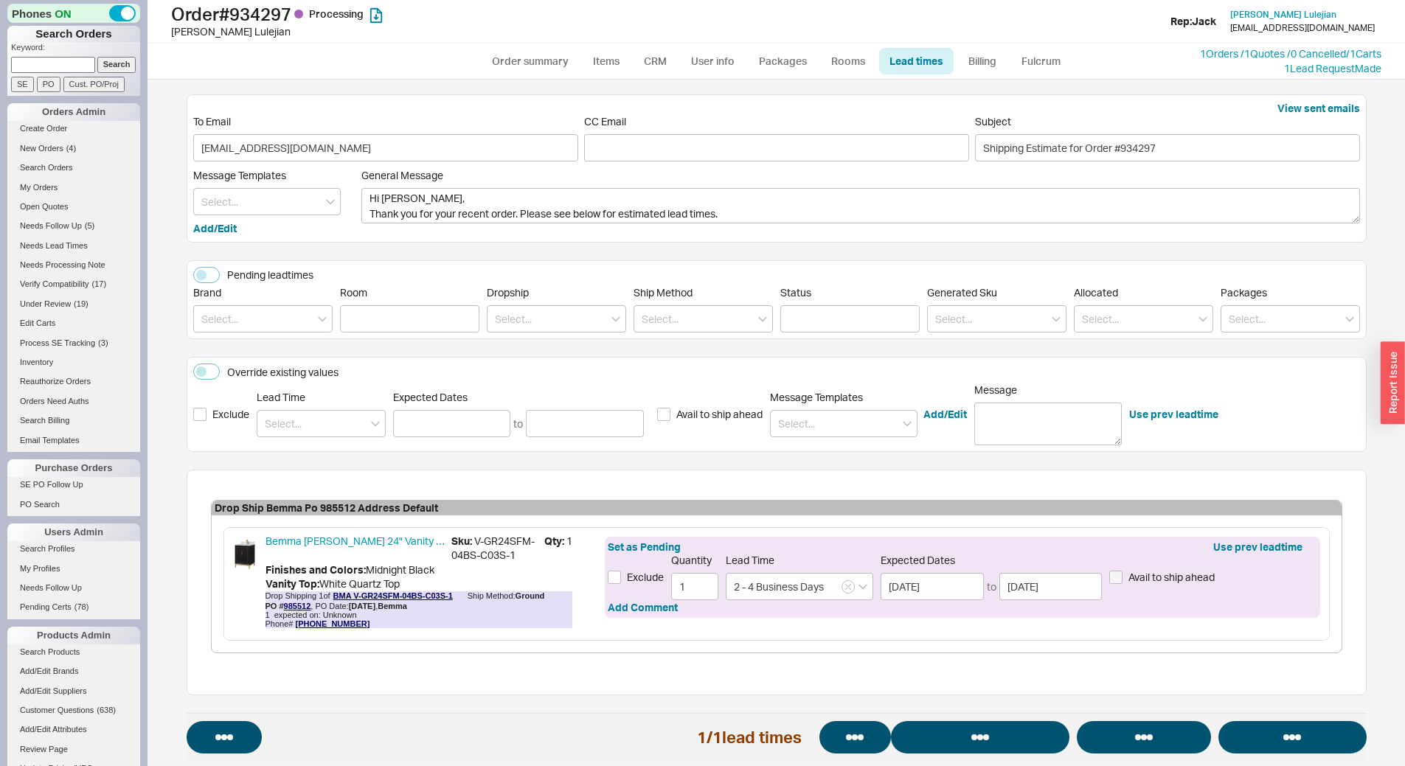
select select "*"
select select "LOW"
select select "3"
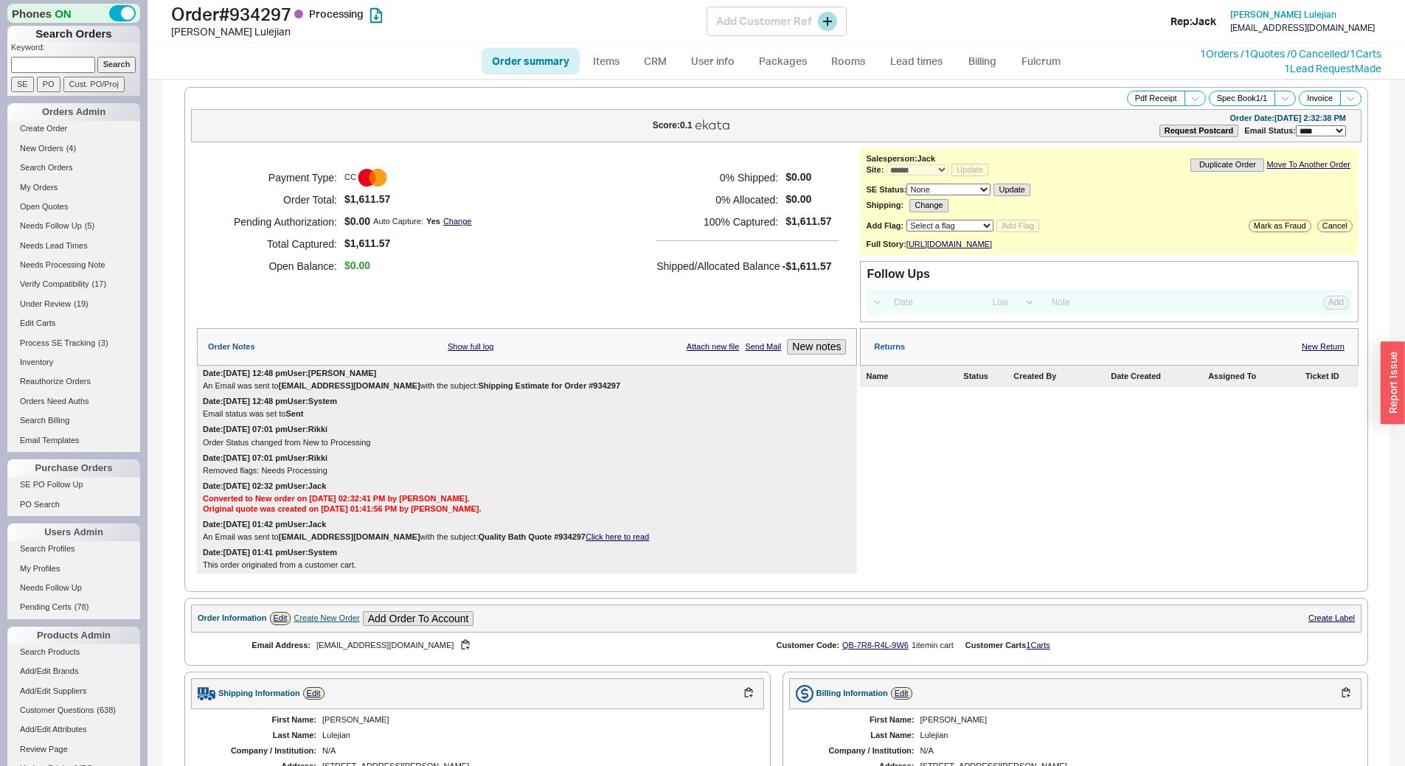
select select "*"
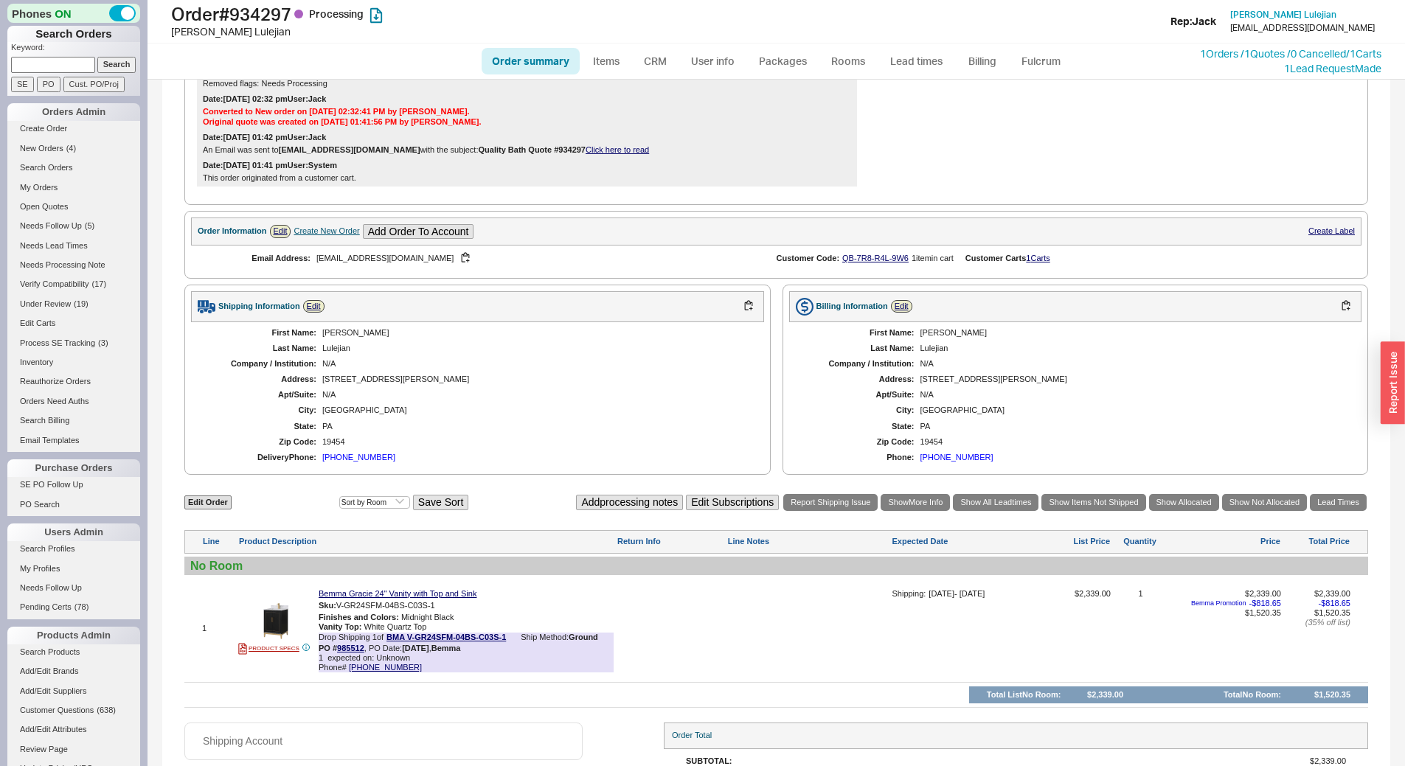
scroll to position [505, 0]
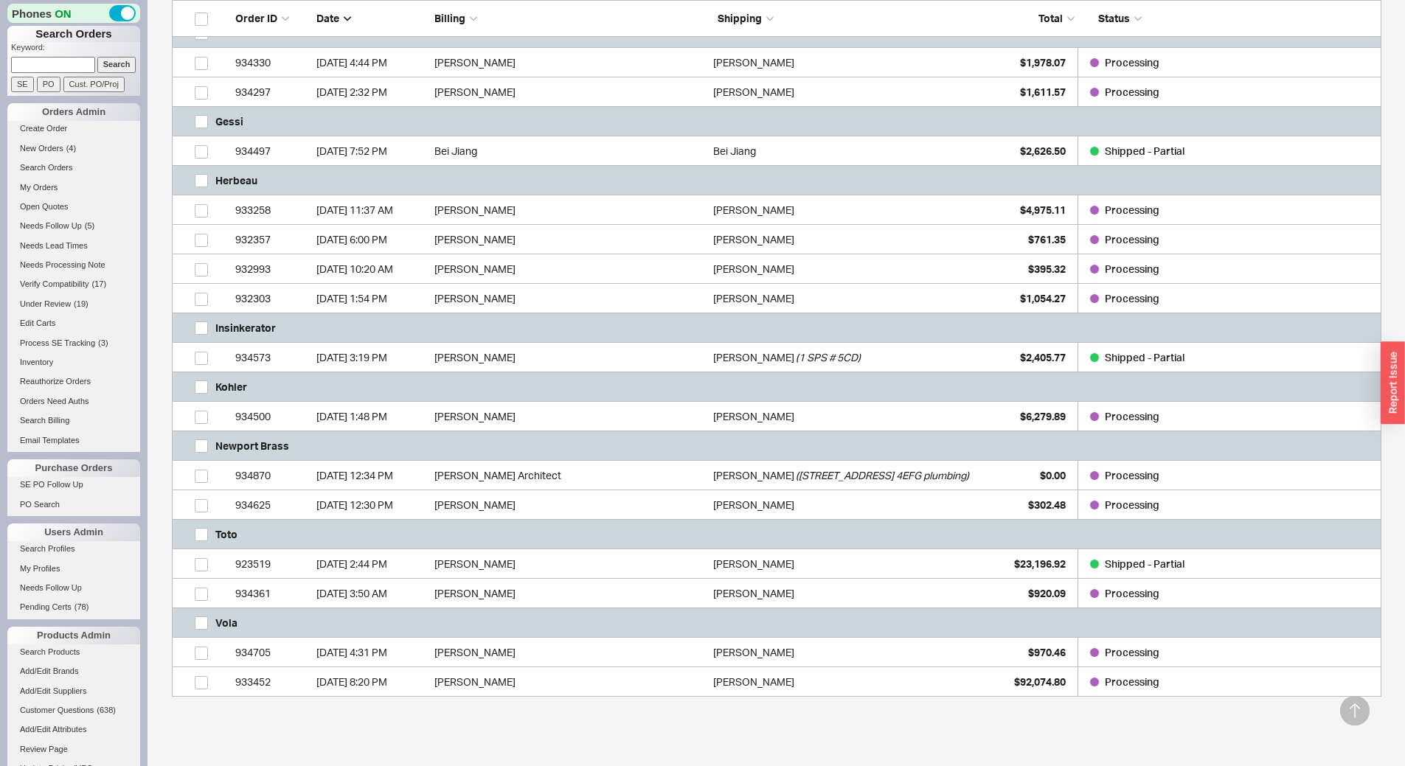
scroll to position [516, 0]
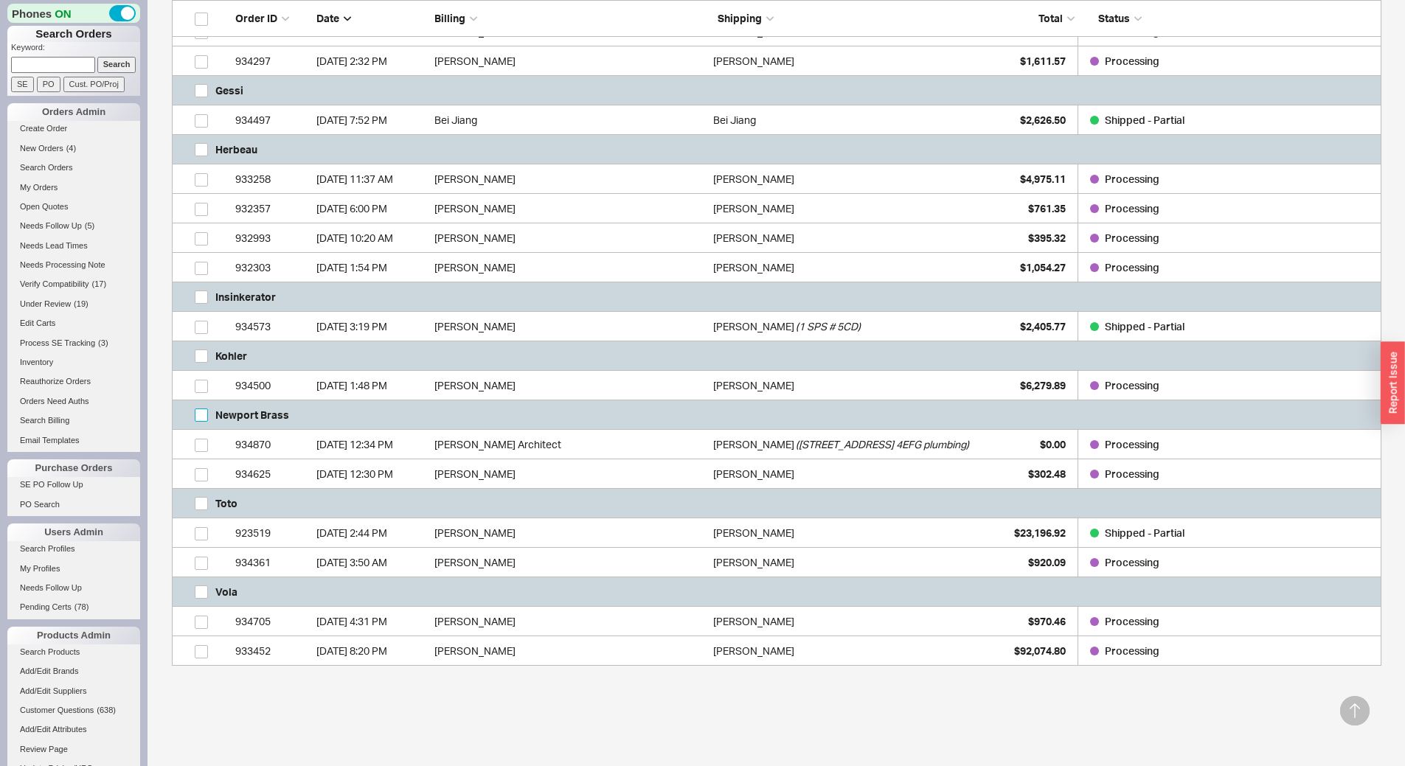
click at [204, 412] on input "grid" at bounding box center [201, 414] width 13 height 13
checkbox input "true"
click at [1239, 740] on button "Open Orders" at bounding box center [1226, 743] width 97 height 32
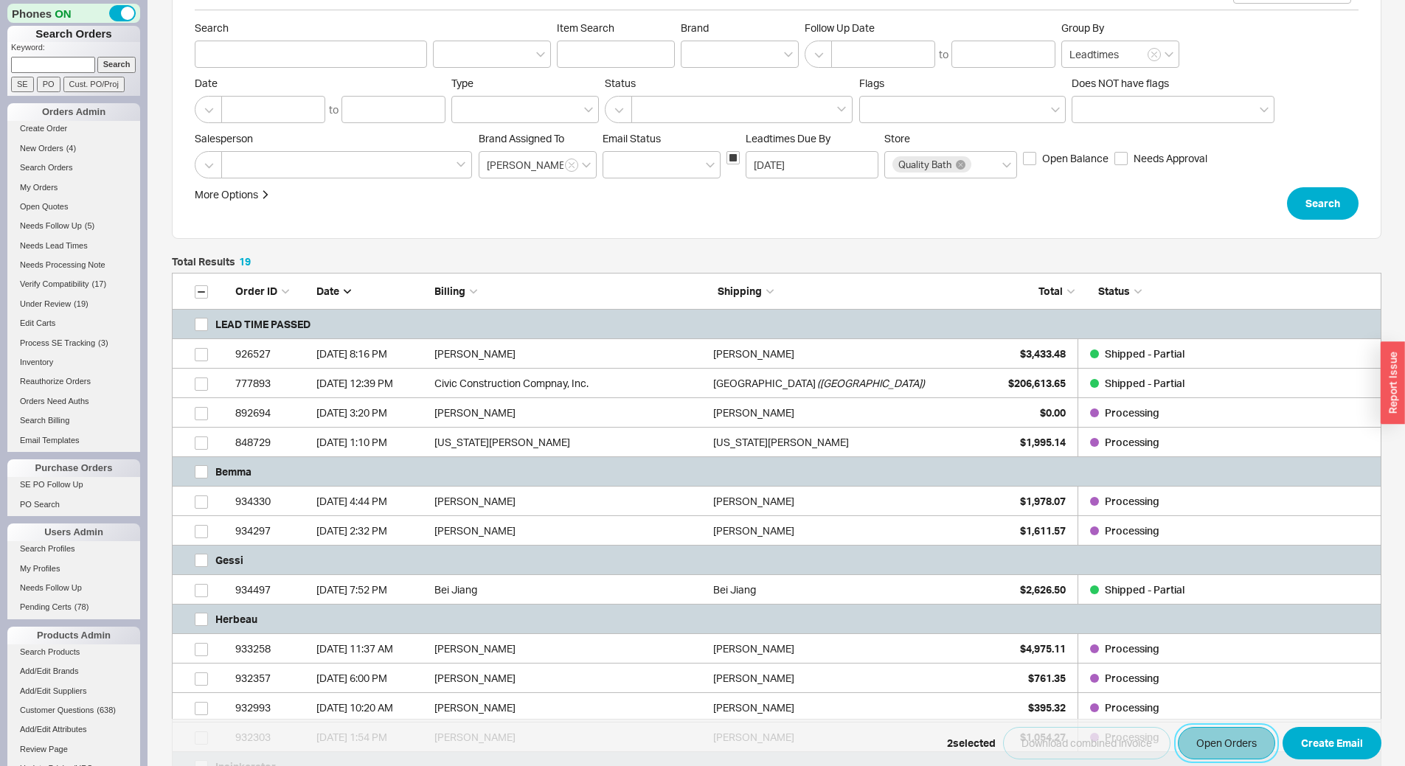
scroll to position [0, 0]
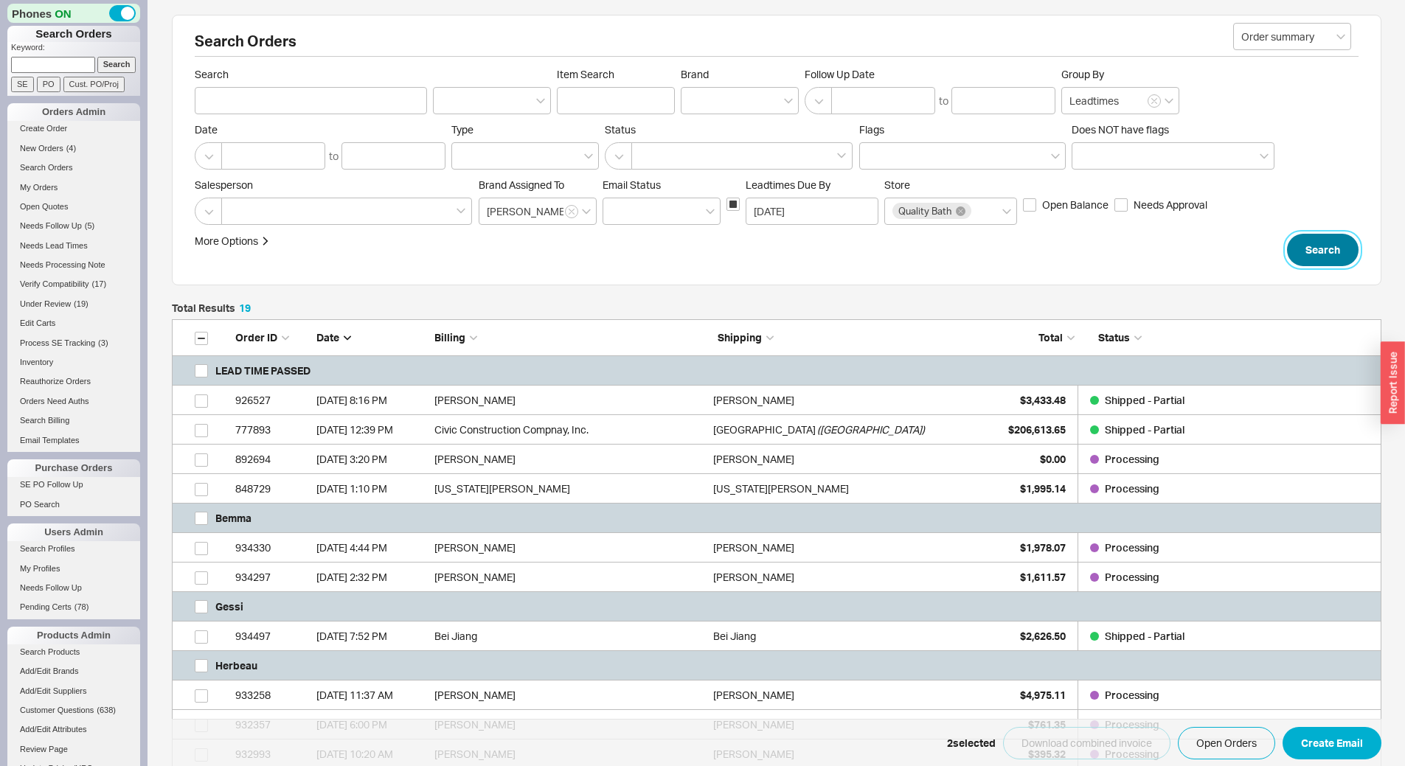
click at [1328, 251] on button "Search" at bounding box center [1323, 250] width 72 height 32
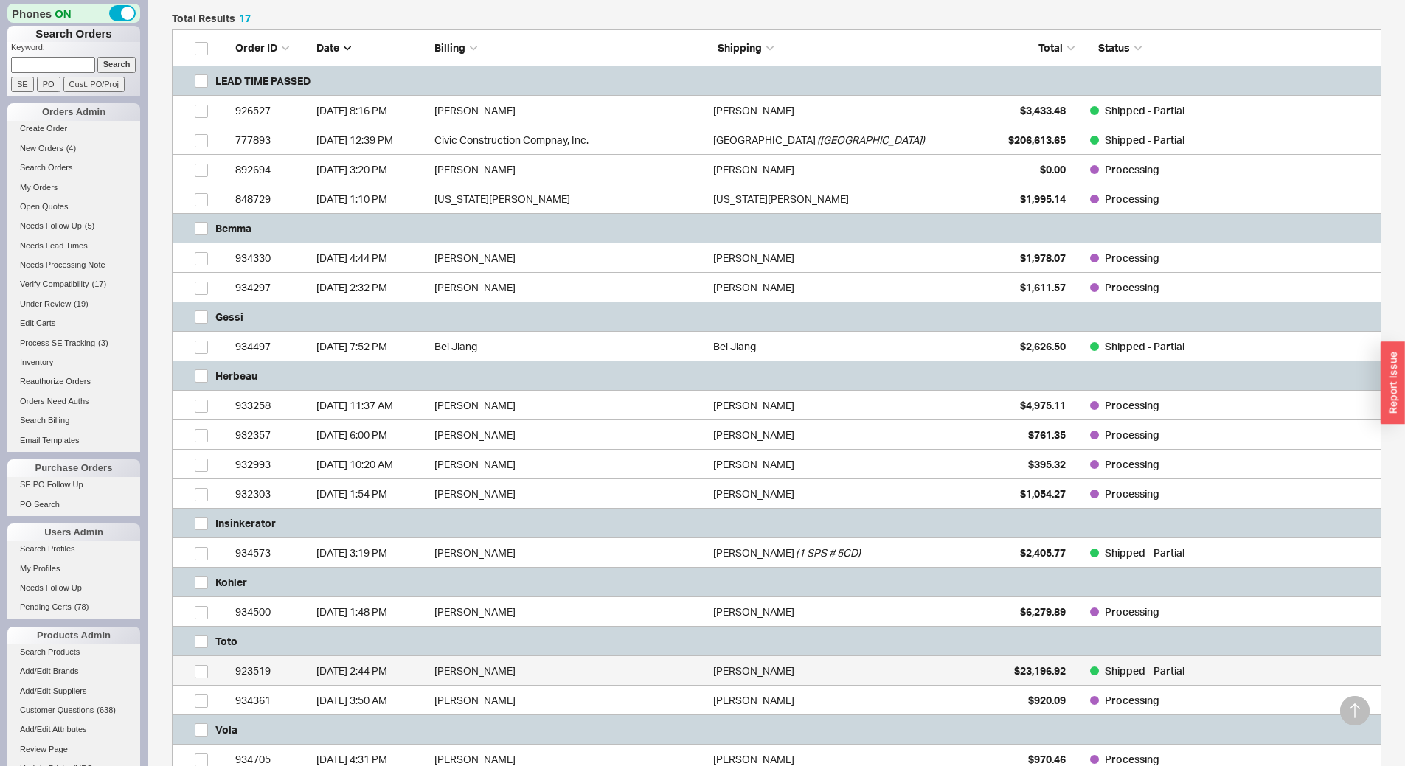
scroll to position [277, 0]
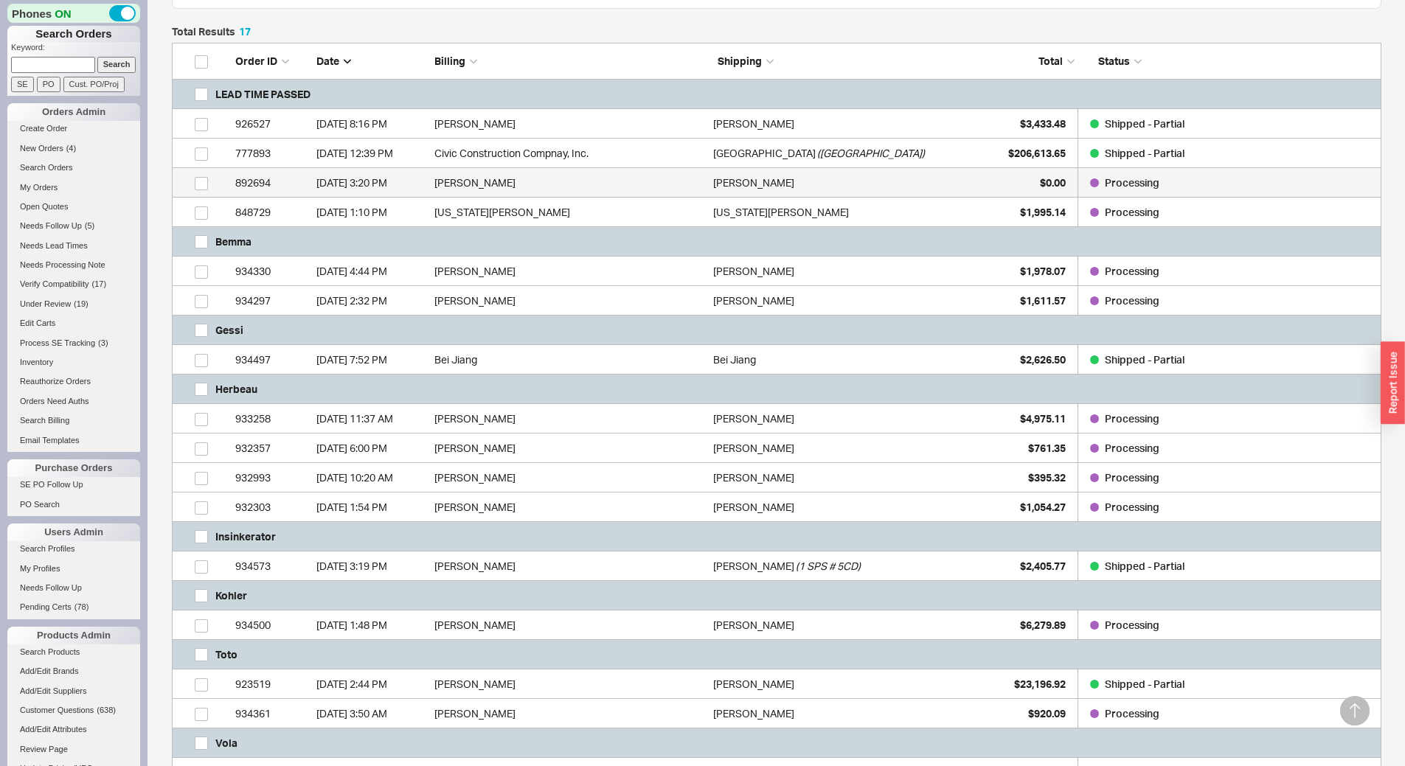
click at [838, 175] on div "Mordy Lercher" at bounding box center [848, 182] width 271 height 29
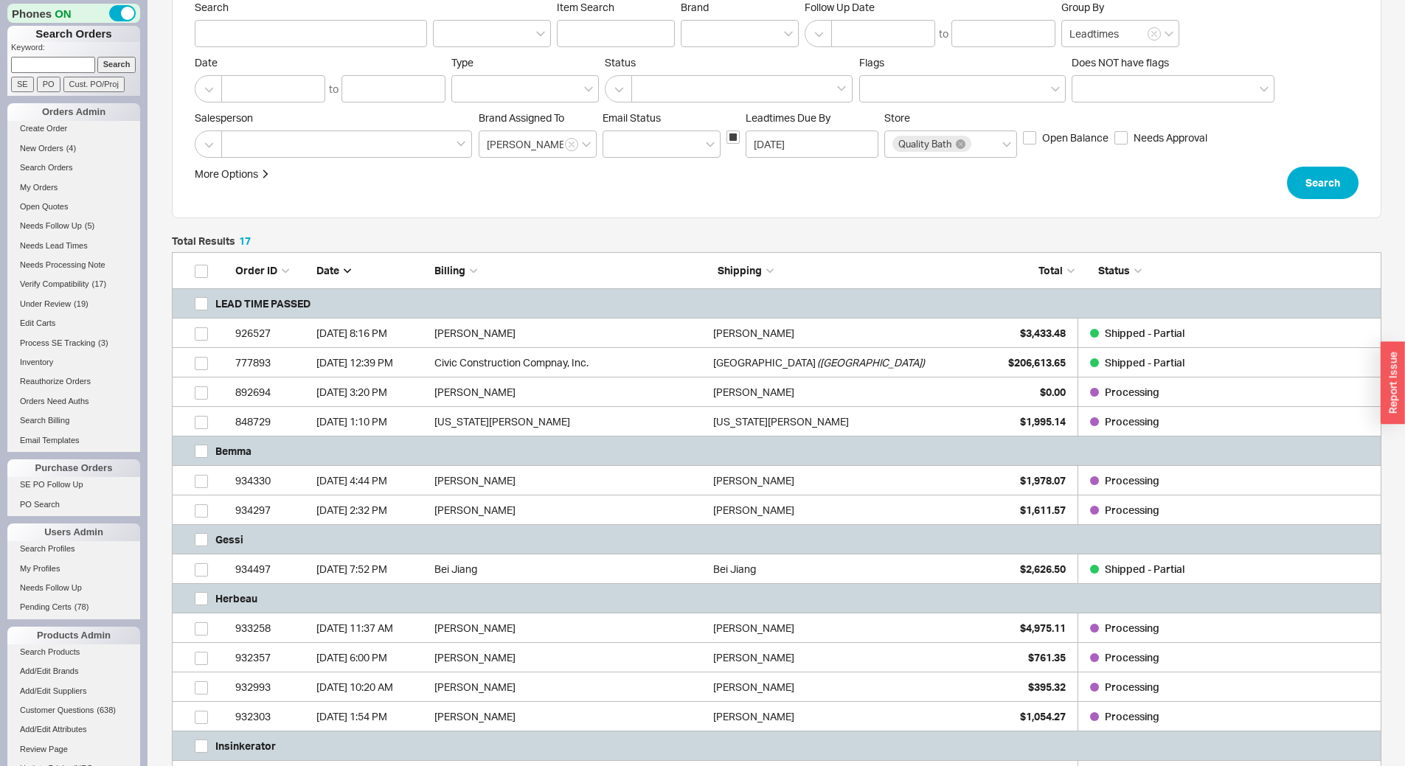
scroll to position [0, 0]
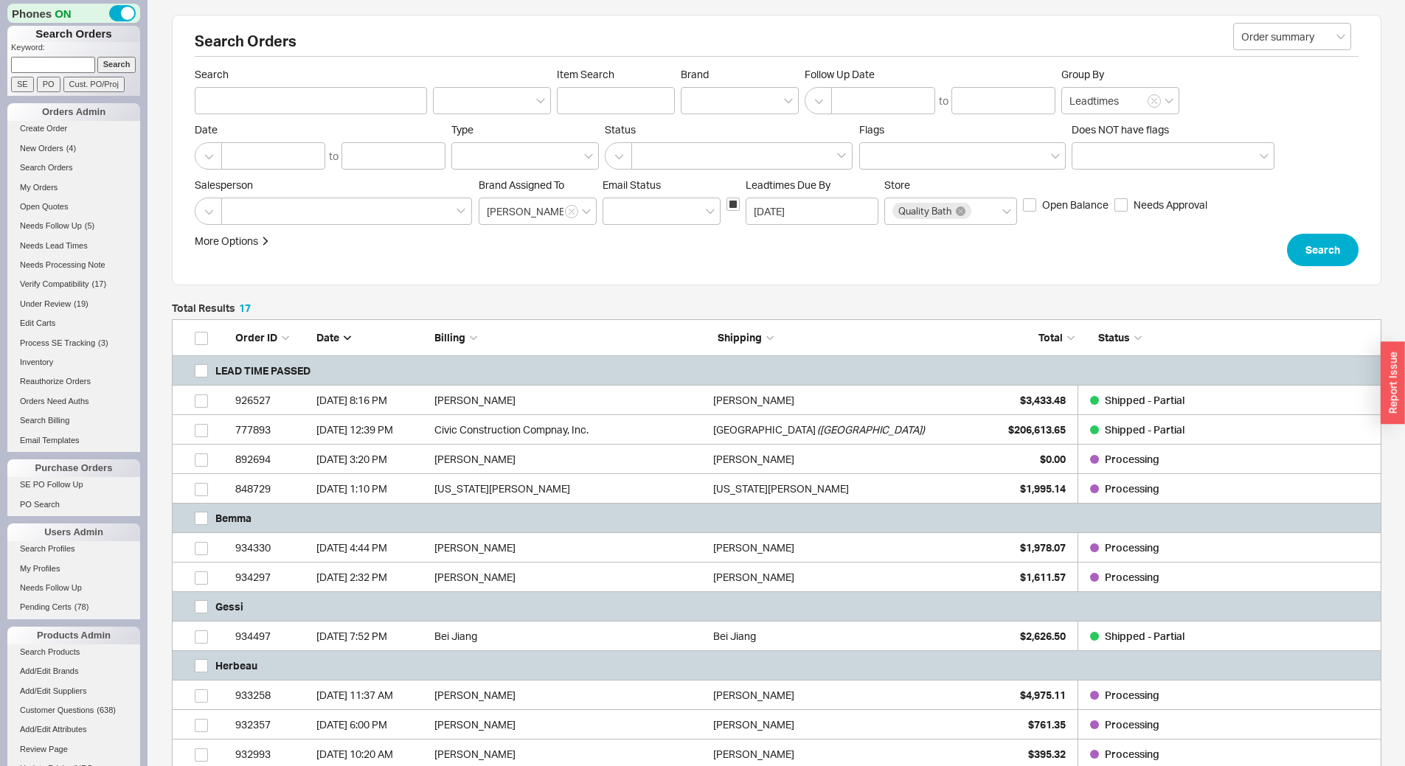
click at [1310, 270] on div "Search Orders Order summary Search Item Search Brand Follow Up Date to Group By…" at bounding box center [776, 150] width 1209 height 271
click at [1315, 251] on button "Search" at bounding box center [1323, 250] width 72 height 32
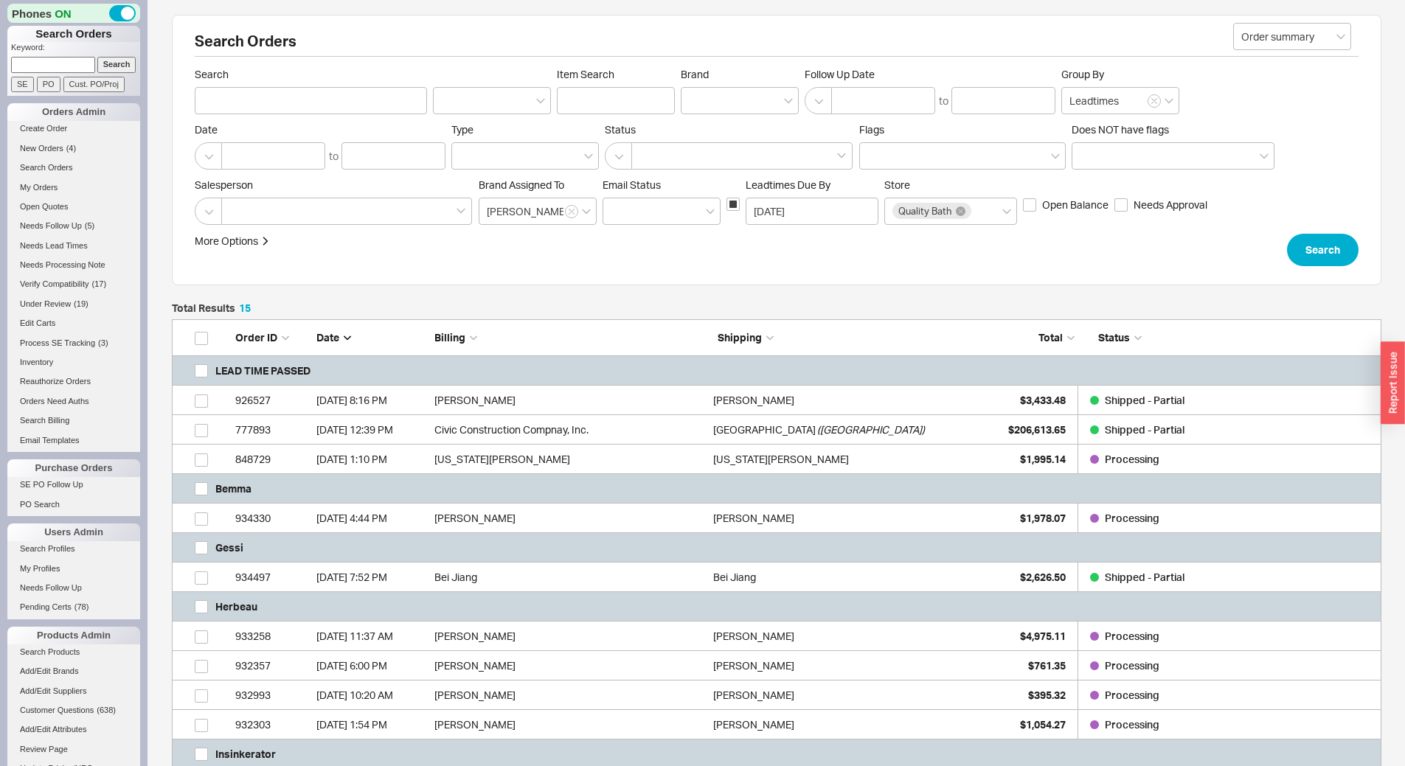
scroll to position [704, 1198]
click at [1303, 247] on button "Search" at bounding box center [1323, 250] width 72 height 32
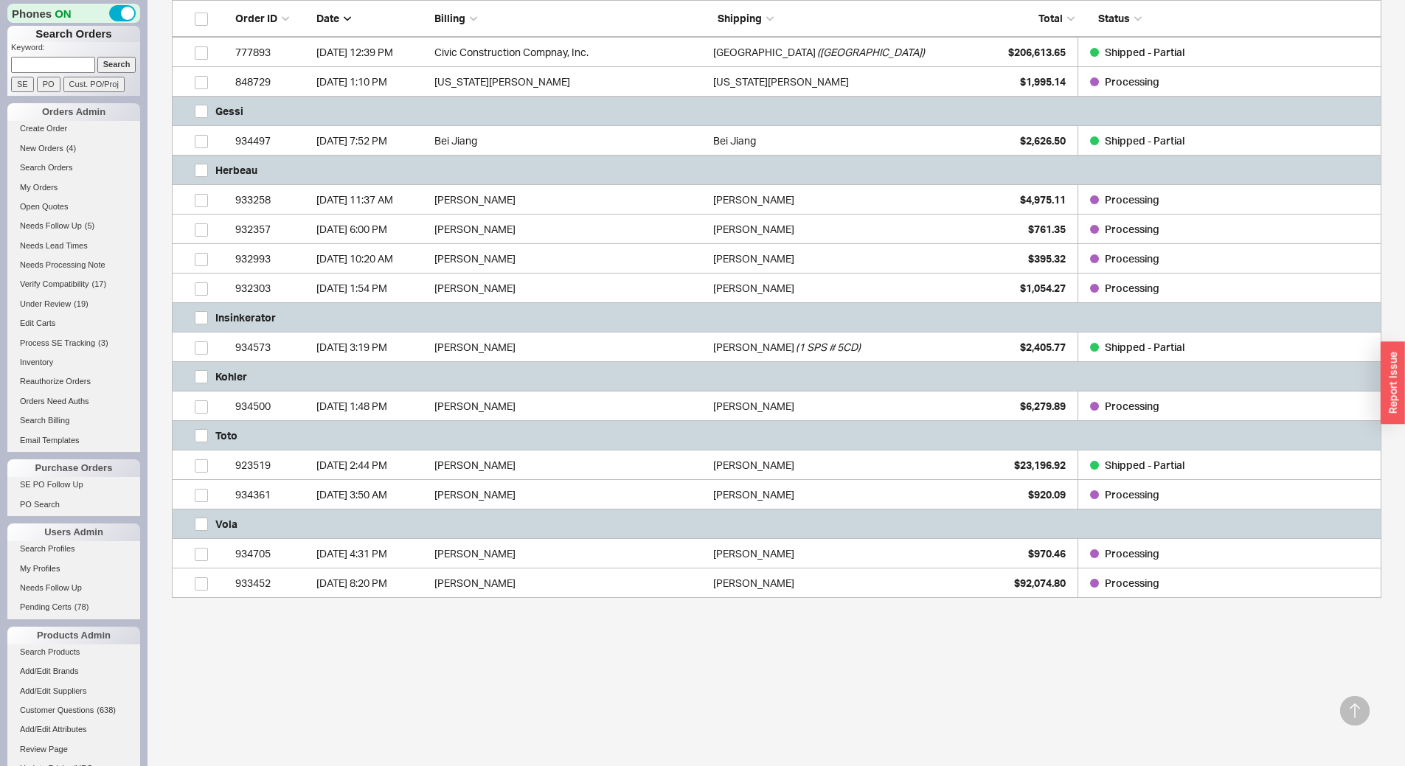
scroll to position [380, 0]
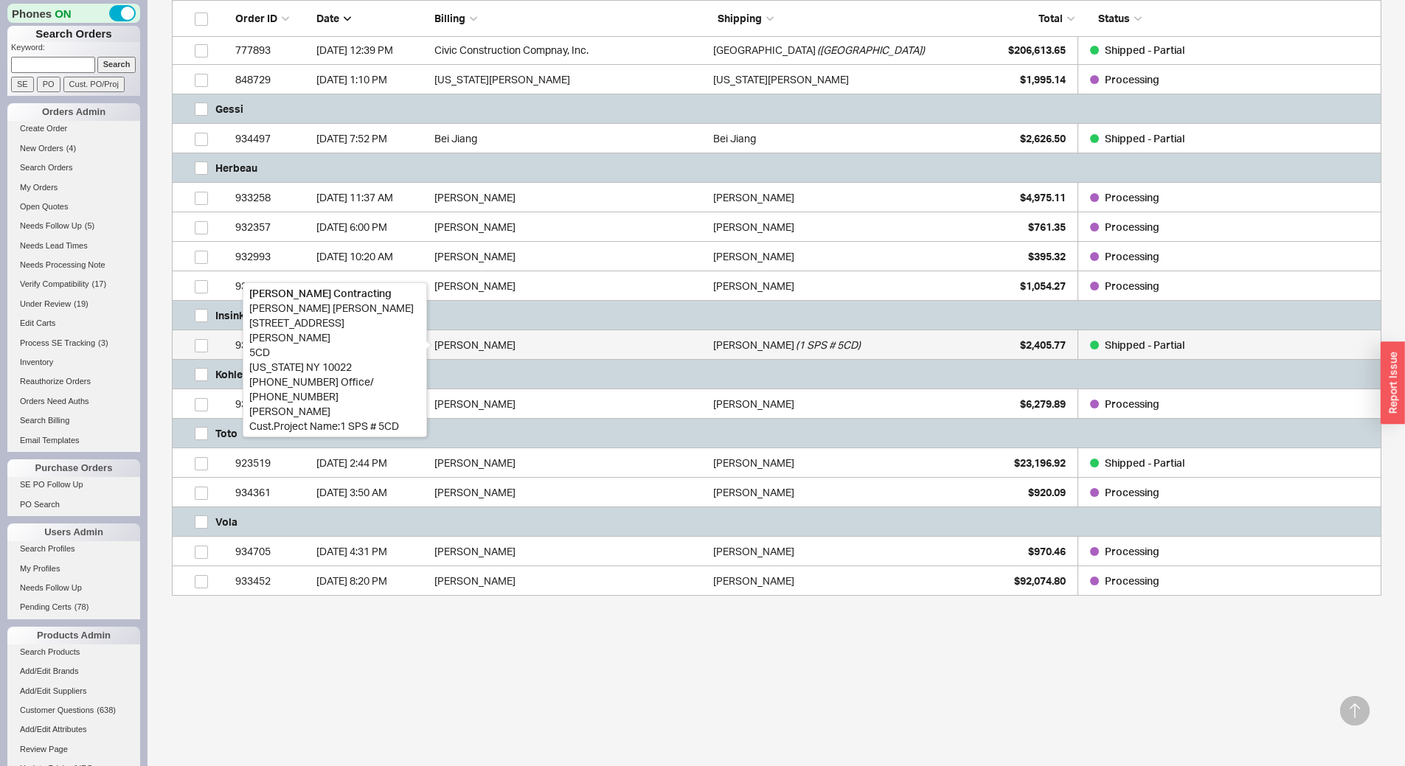
click at [554, 335] on div "MIKE DUNKEL" at bounding box center [569, 344] width 271 height 29
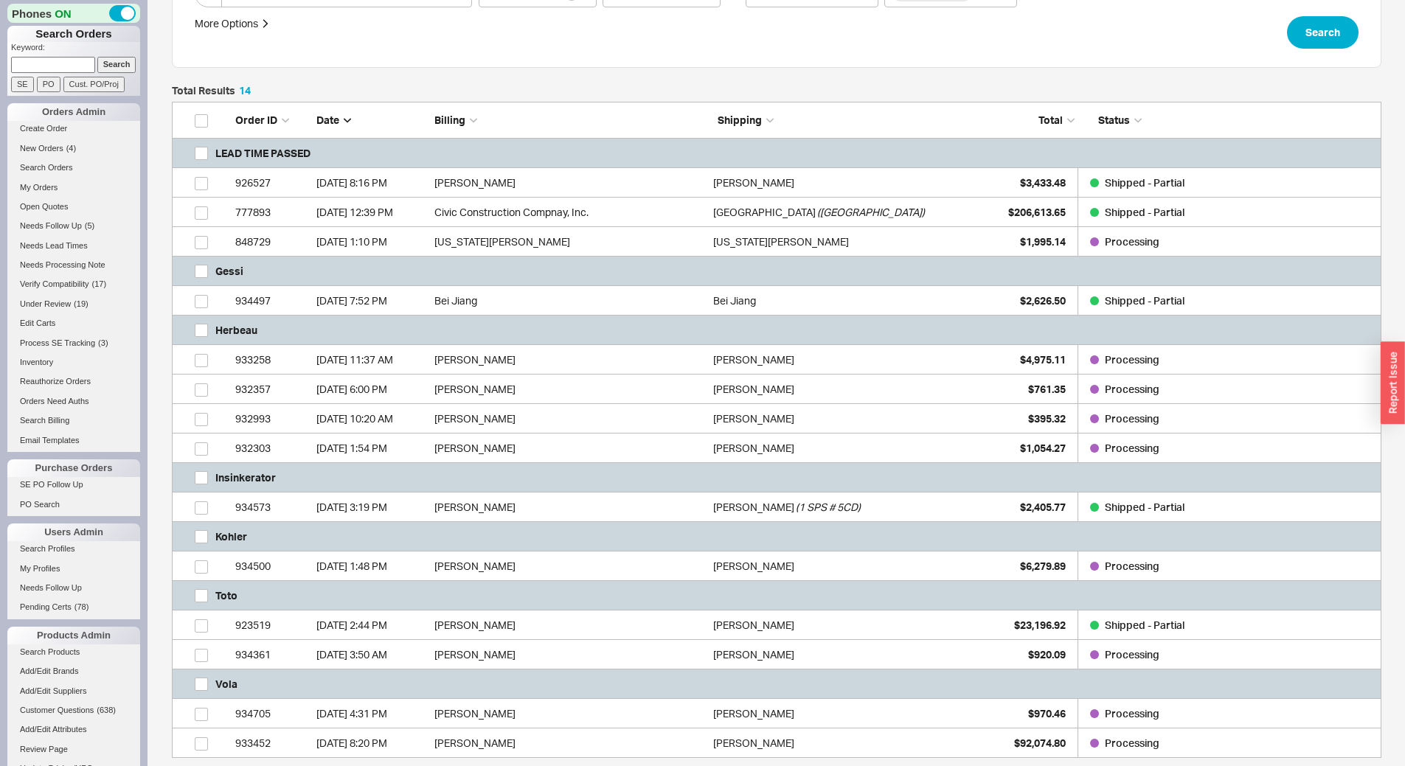
scroll to position [0, 0]
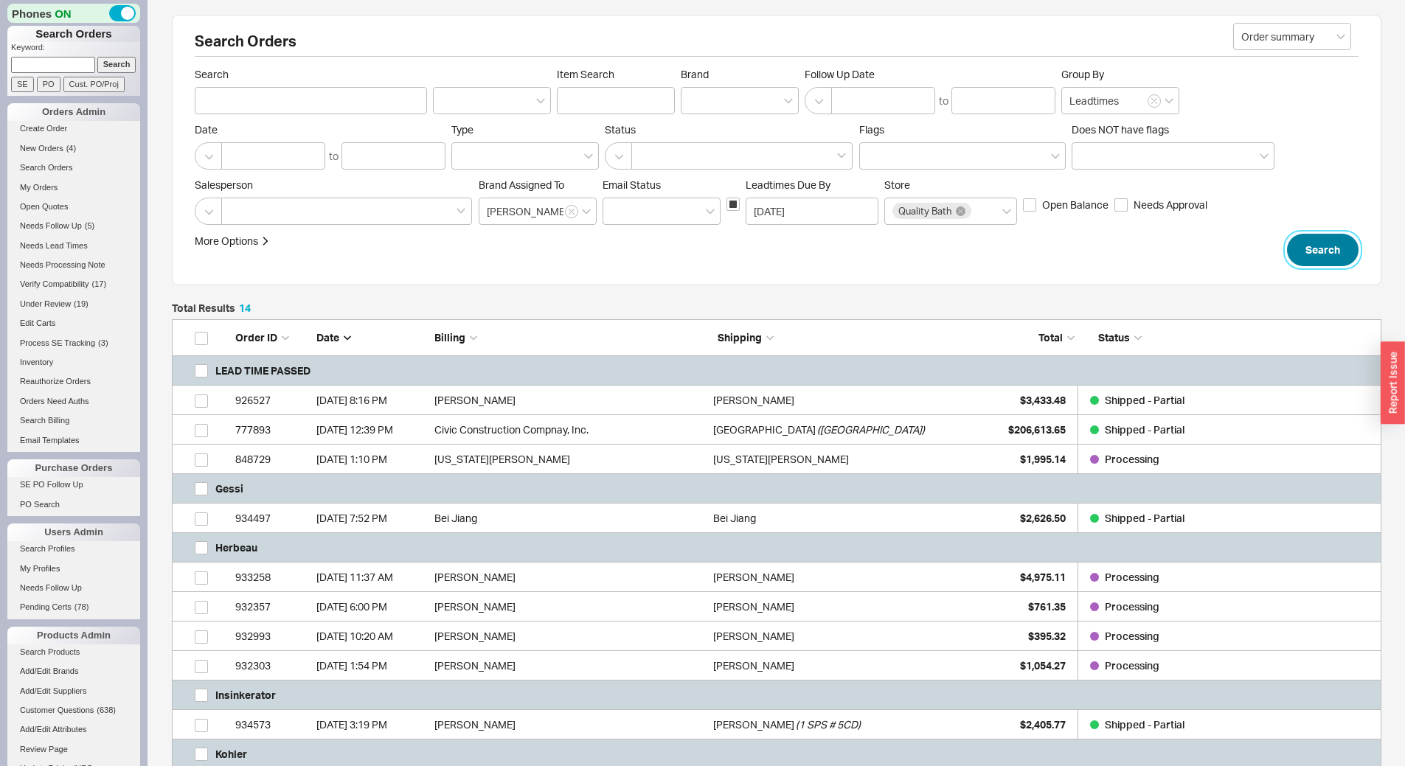
click at [1337, 249] on button "Search" at bounding box center [1323, 250] width 72 height 32
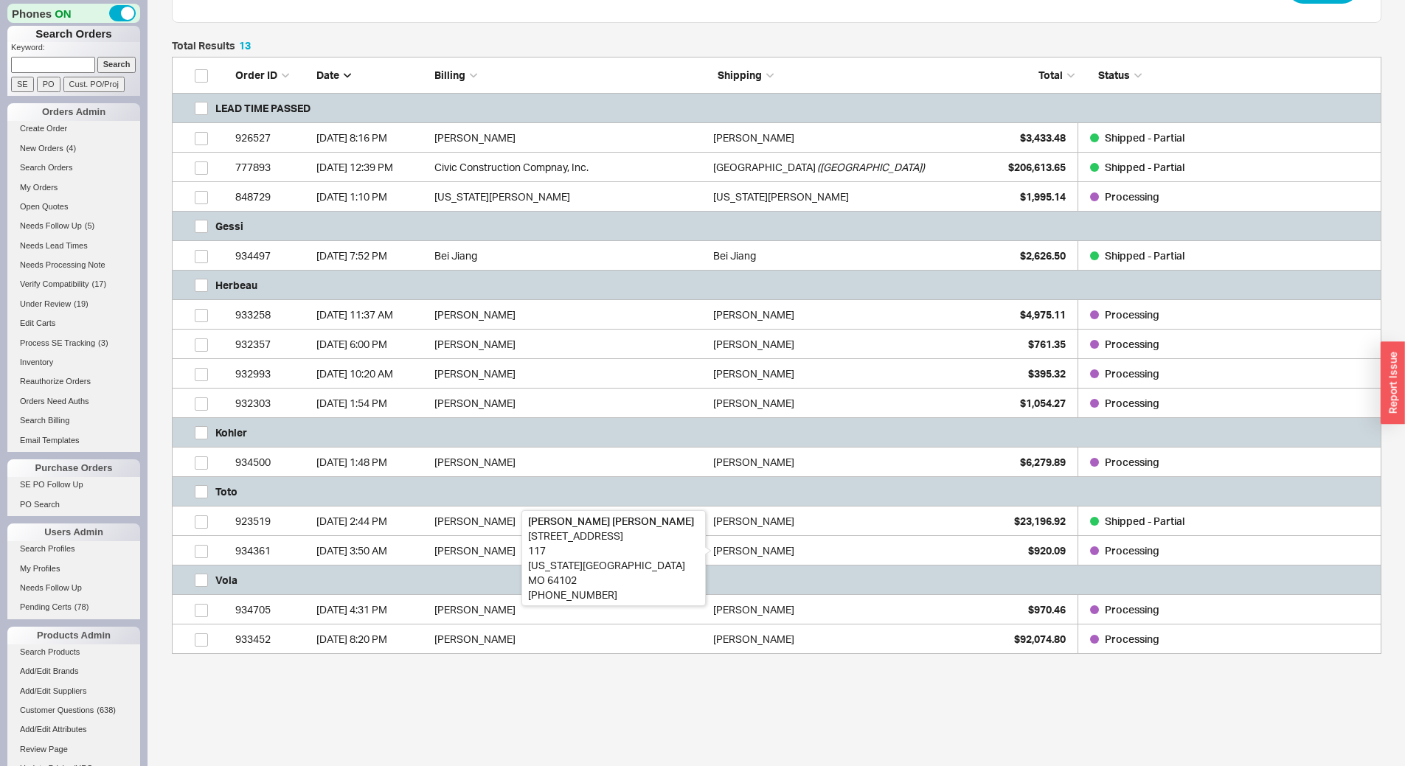
scroll to position [173, 0]
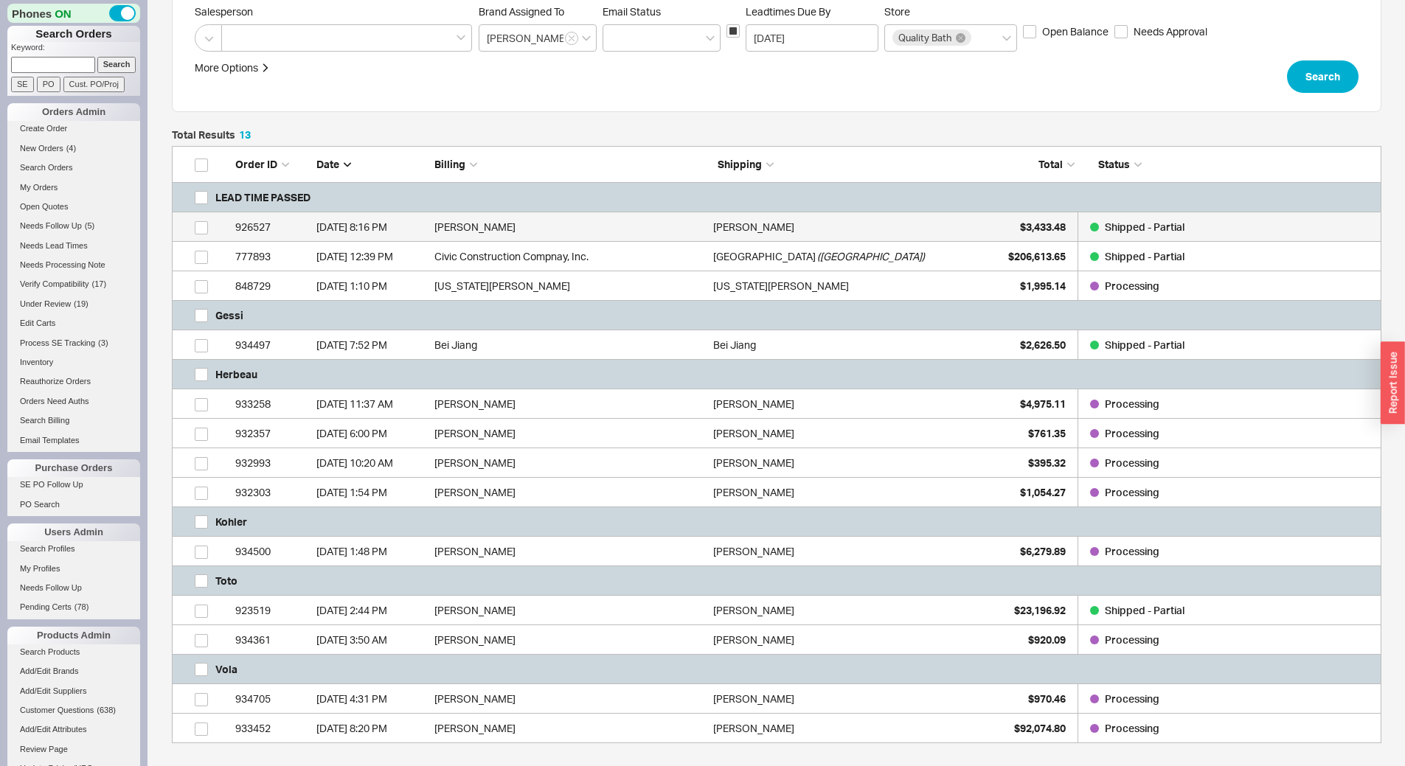
click at [917, 219] on div "Ghazaleh Nouri" at bounding box center [848, 226] width 271 height 29
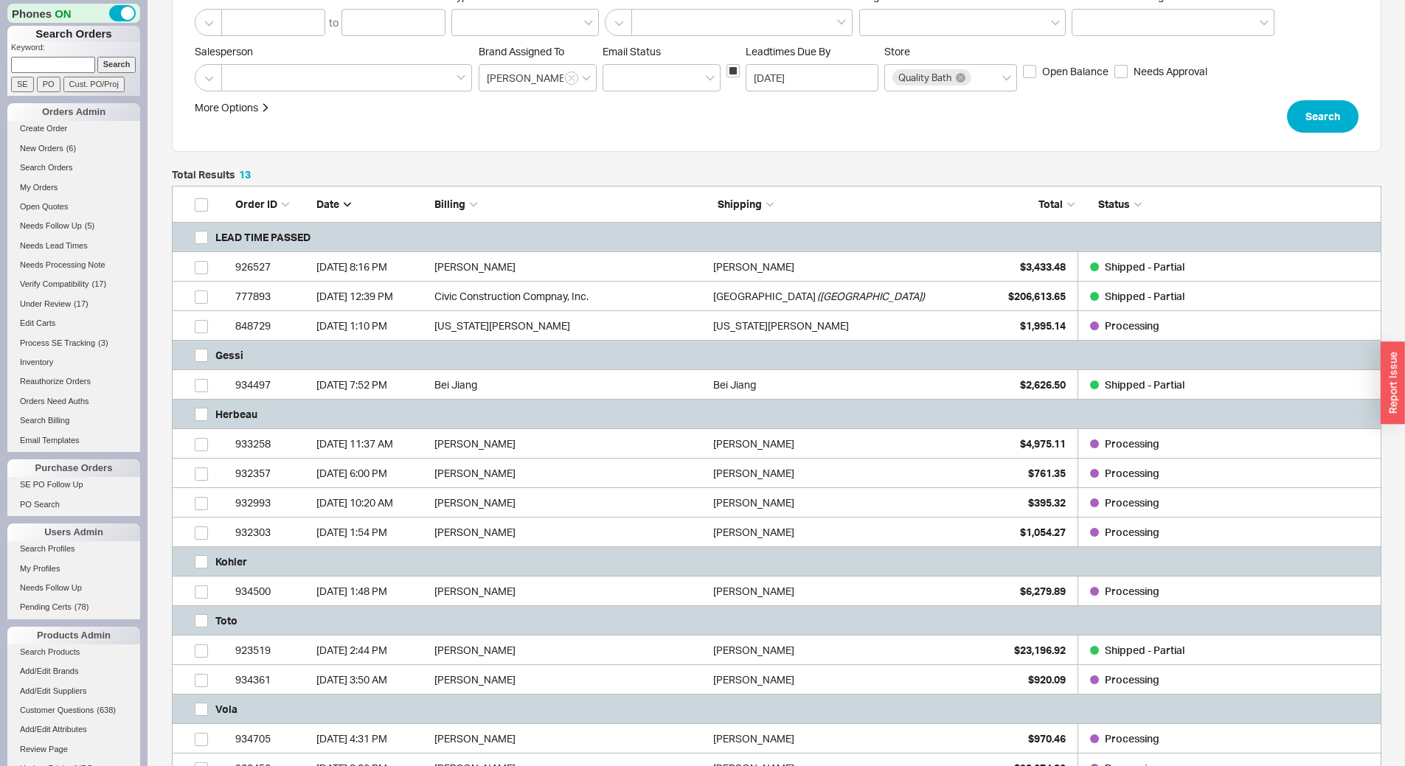
scroll to position [100, 0]
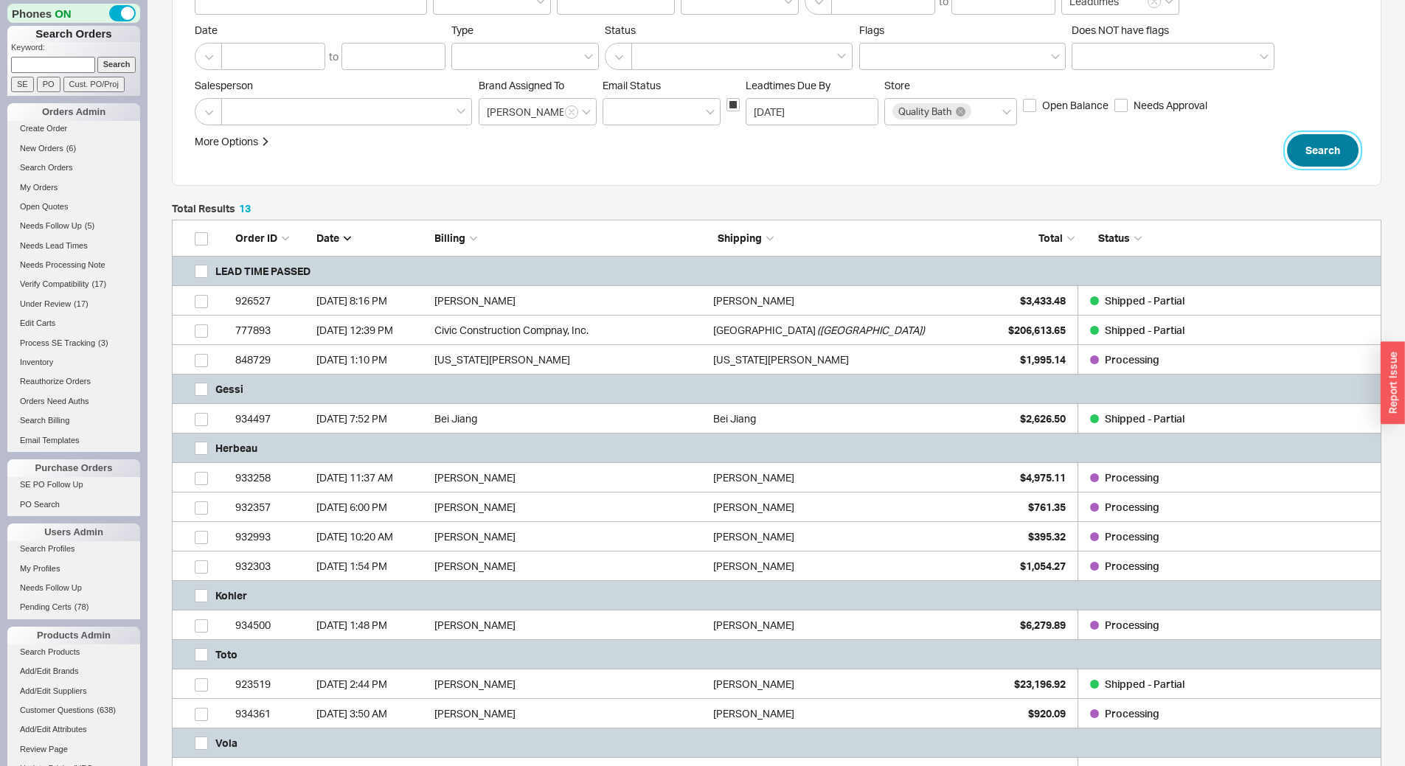
click at [1310, 136] on button "Search" at bounding box center [1323, 150] width 72 height 32
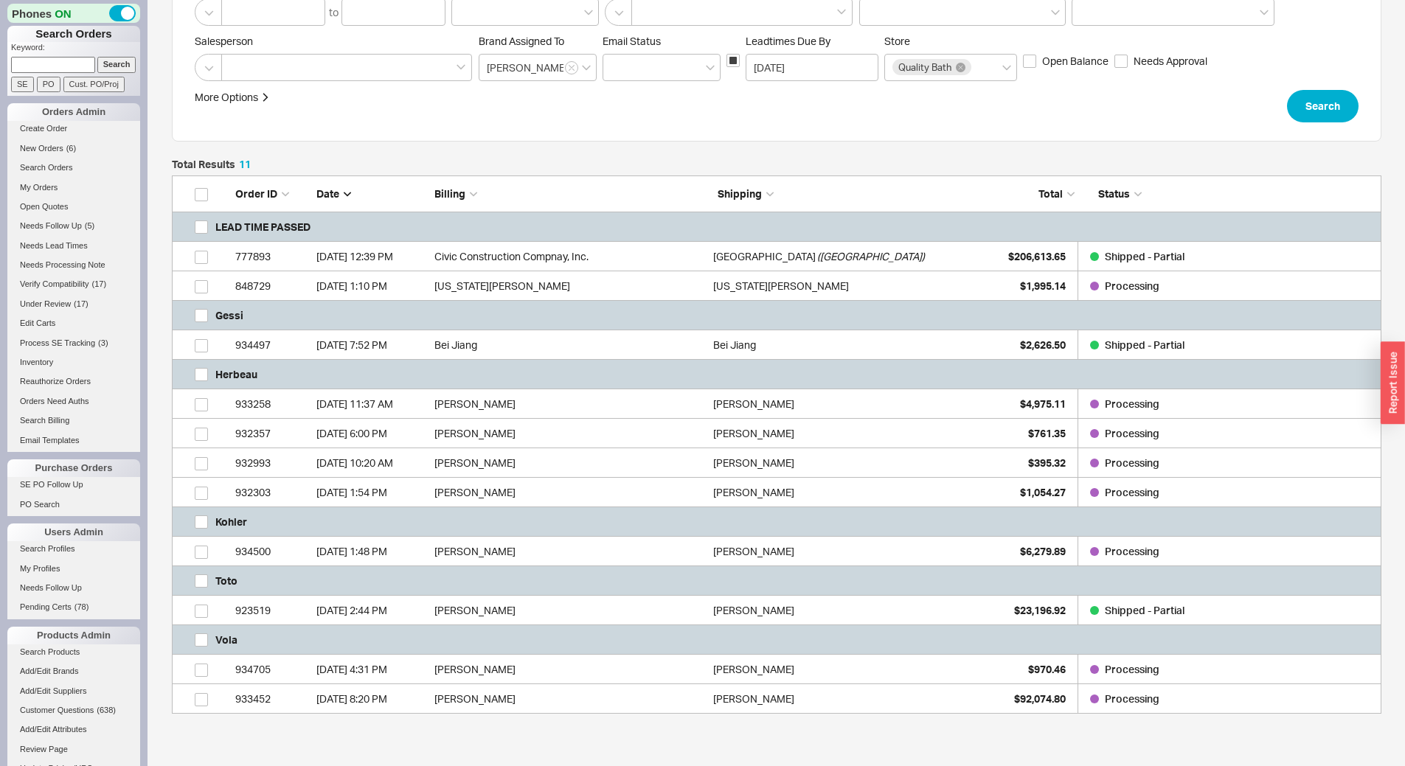
scroll to position [147, 0]
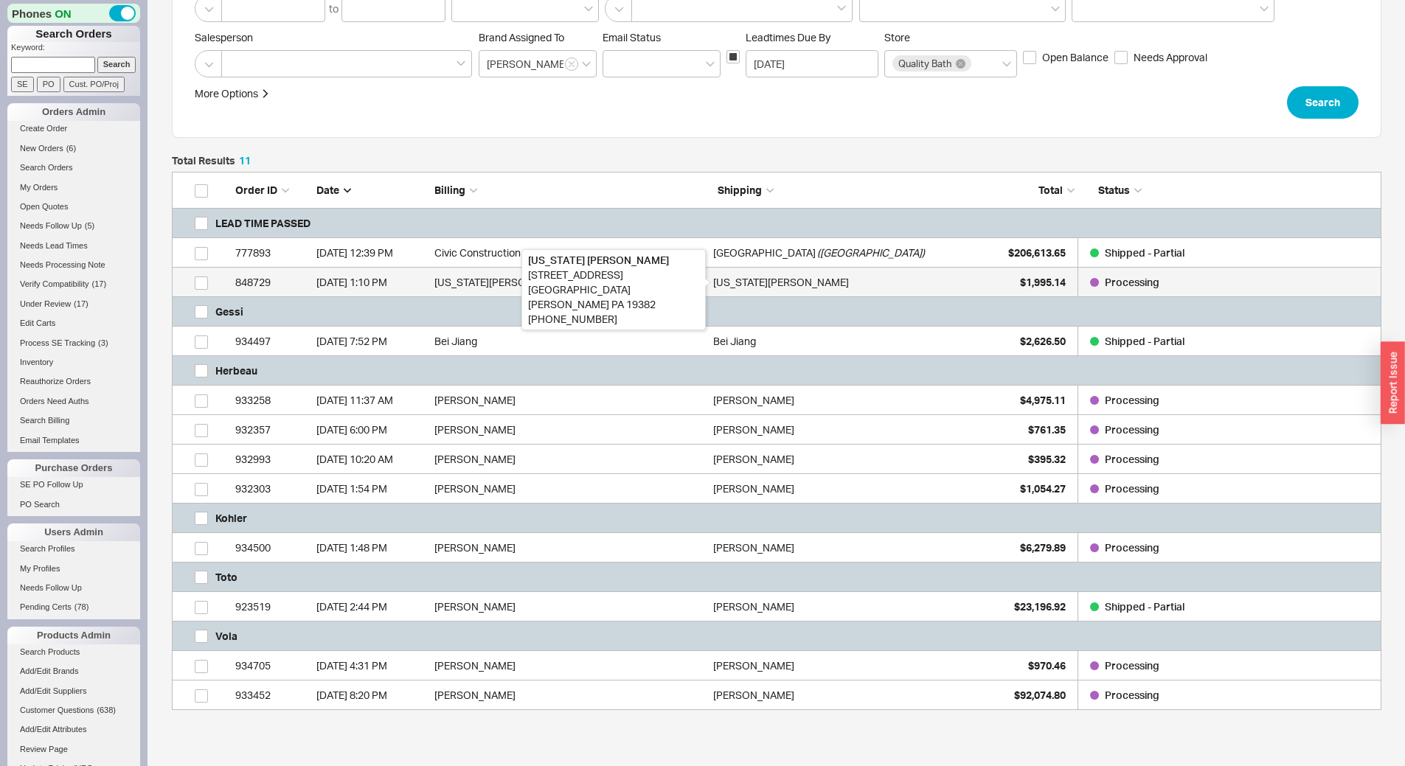
click at [717, 274] on div "Georgia Jacobs" at bounding box center [781, 282] width 136 height 29
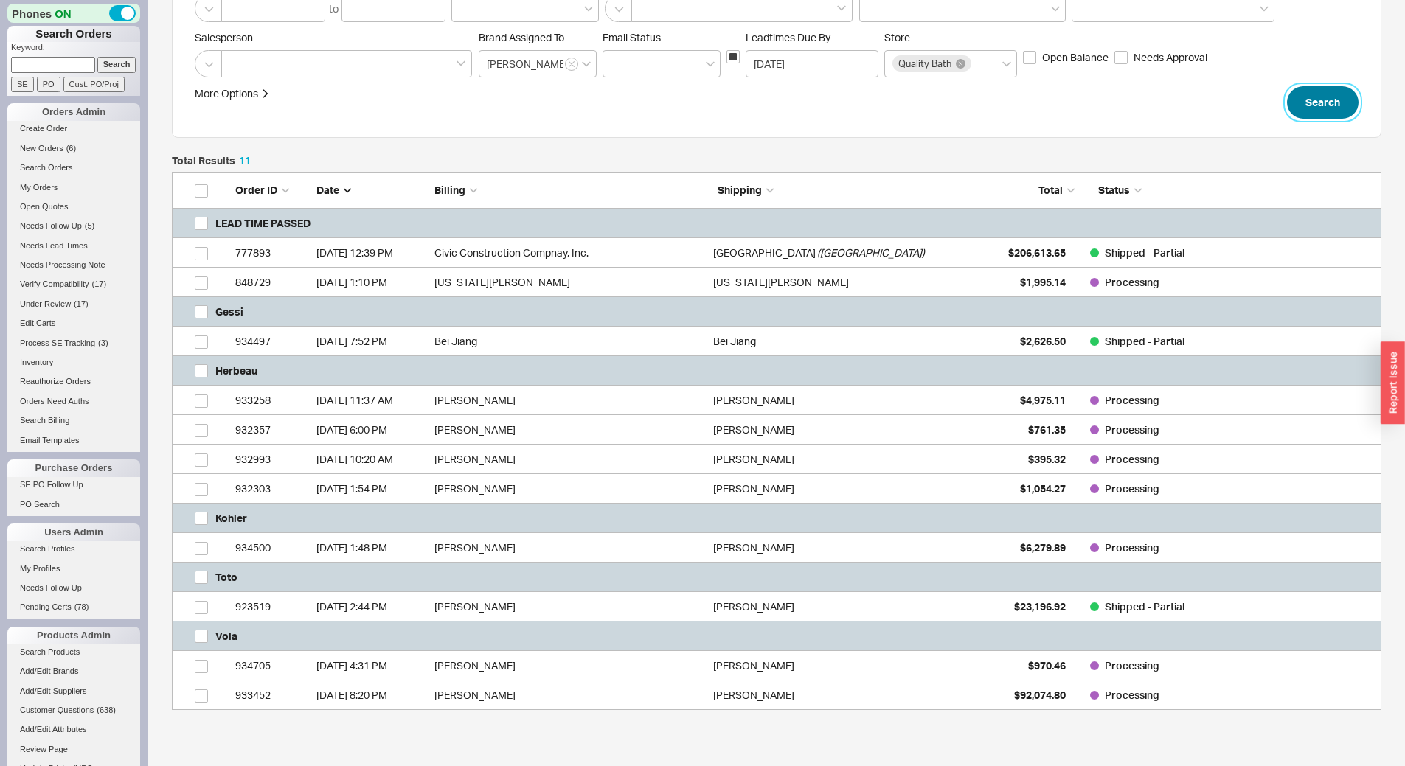
click at [1337, 113] on button "Search" at bounding box center [1323, 102] width 72 height 32
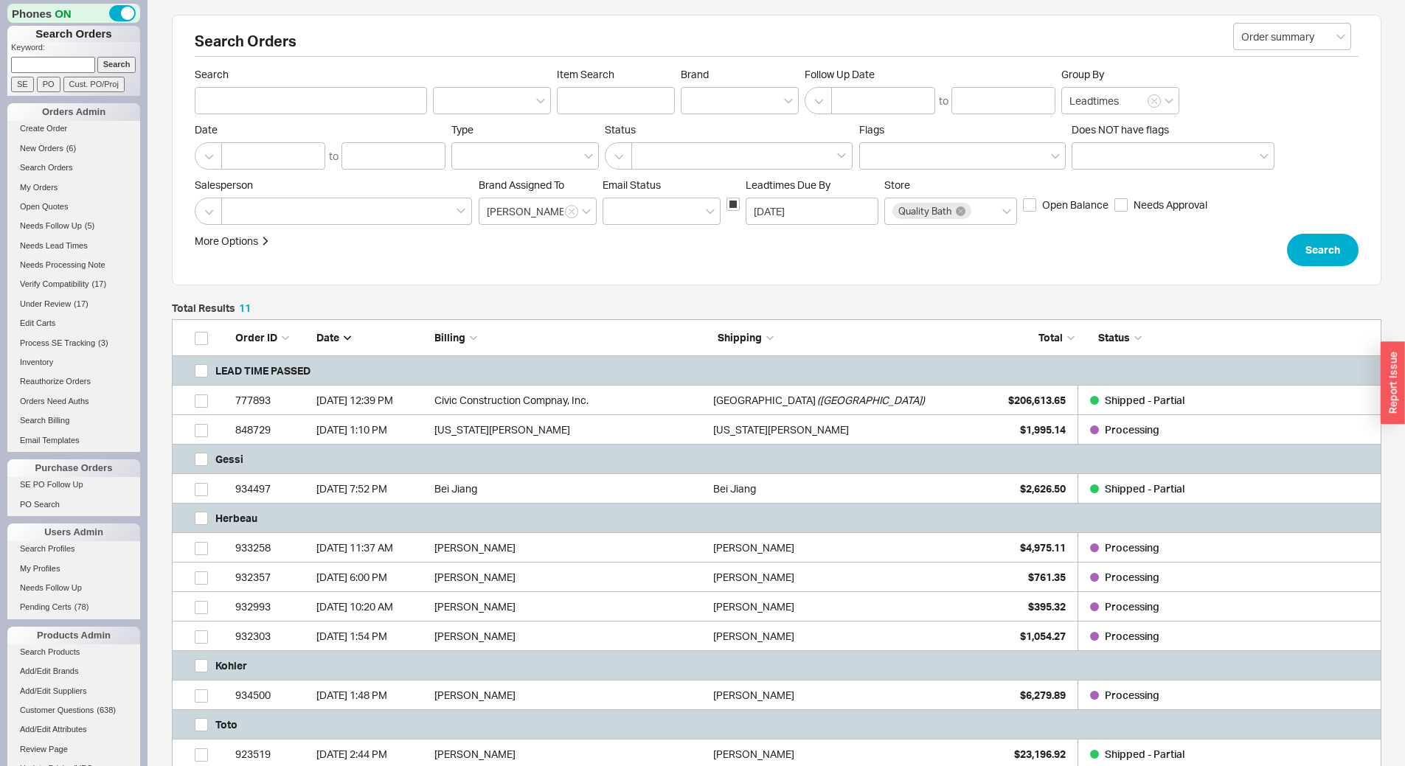
scroll to position [74, 0]
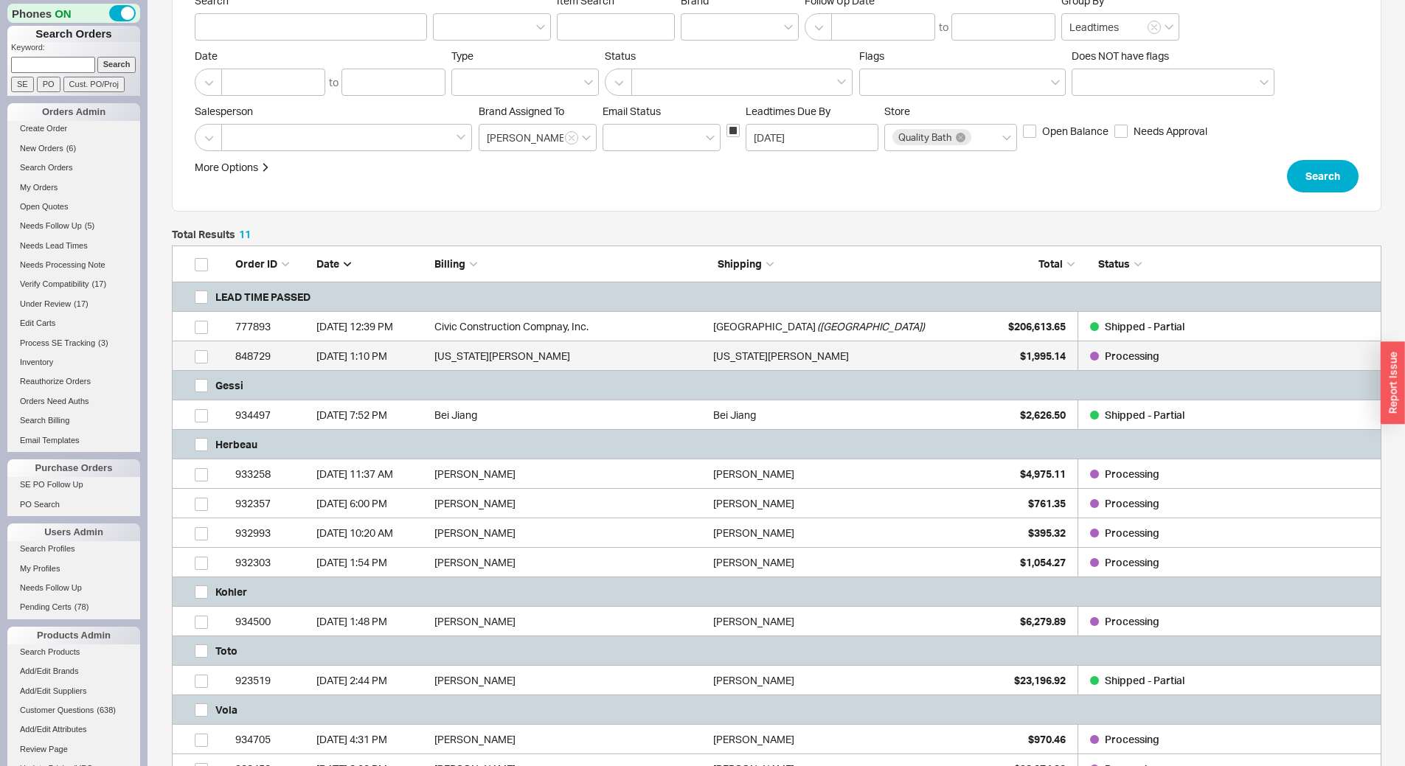
click at [874, 357] on div "Georgia Jacobs" at bounding box center [848, 355] width 271 height 29
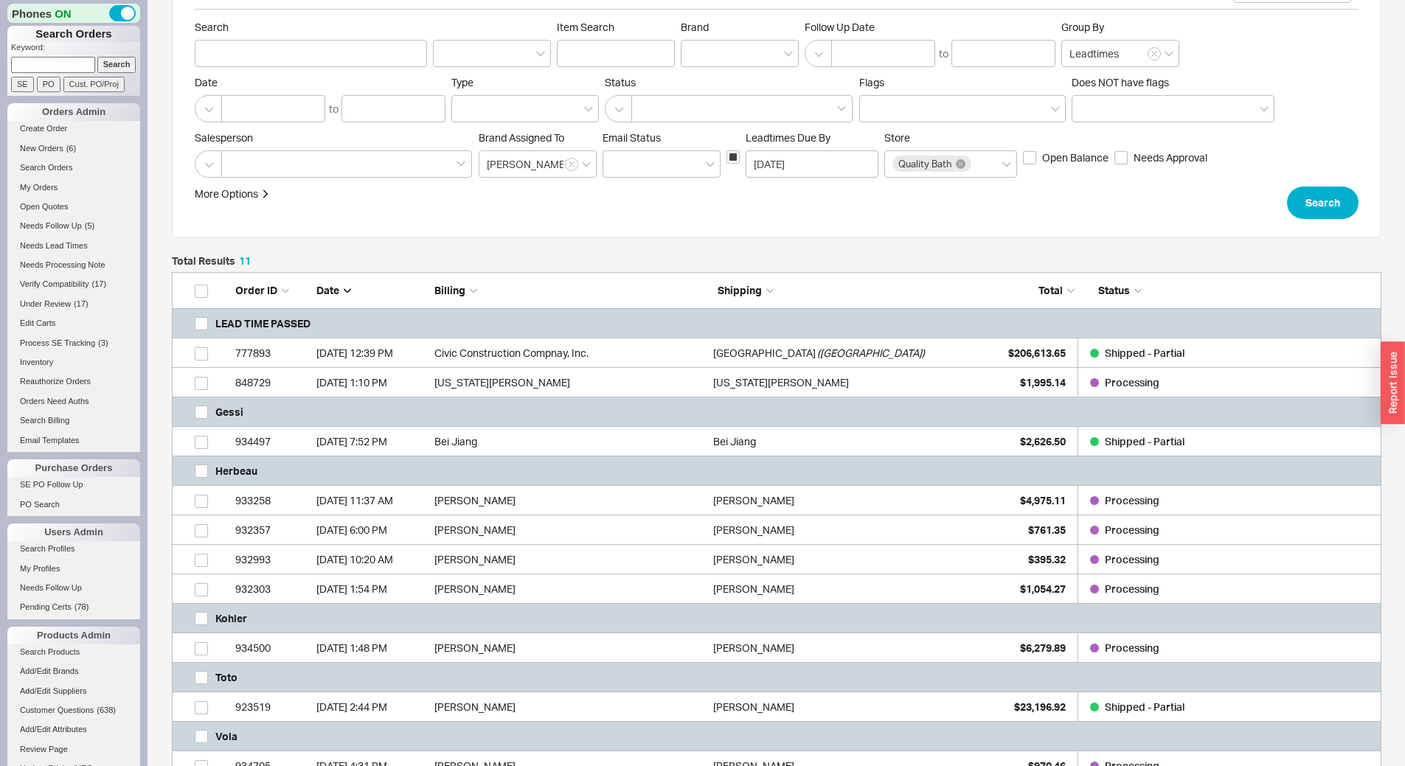
scroll to position [0, 0]
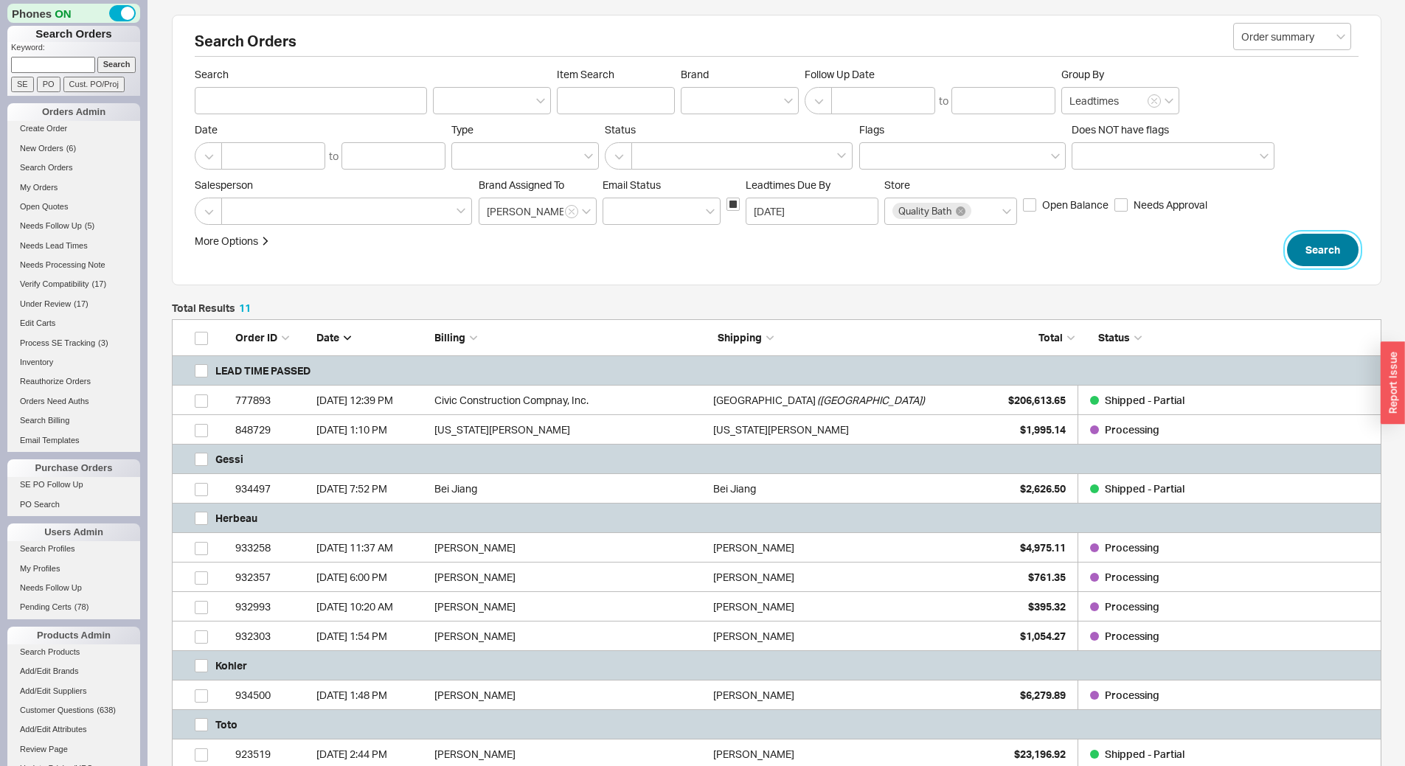
click at [1328, 252] on button "Search" at bounding box center [1323, 250] width 72 height 32
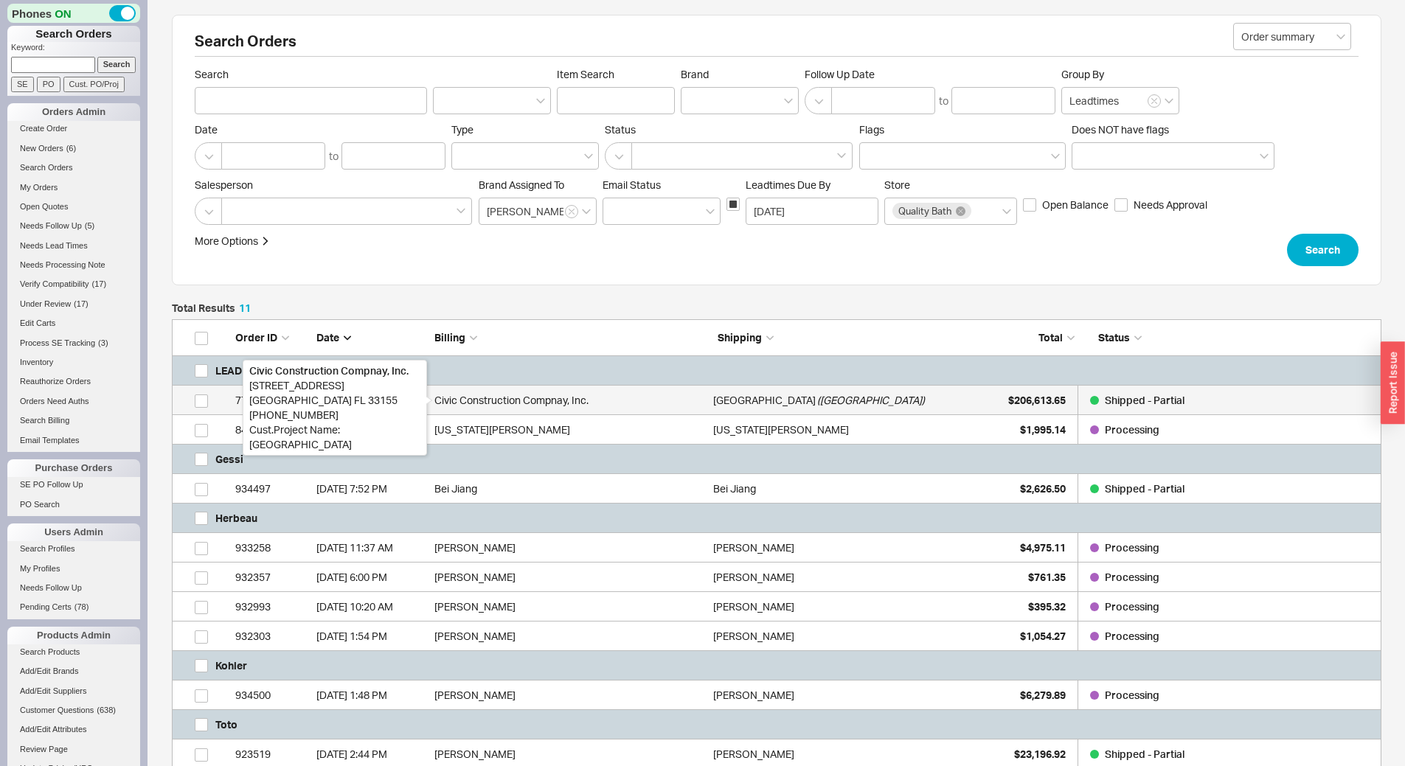
scroll to position [527, 1198]
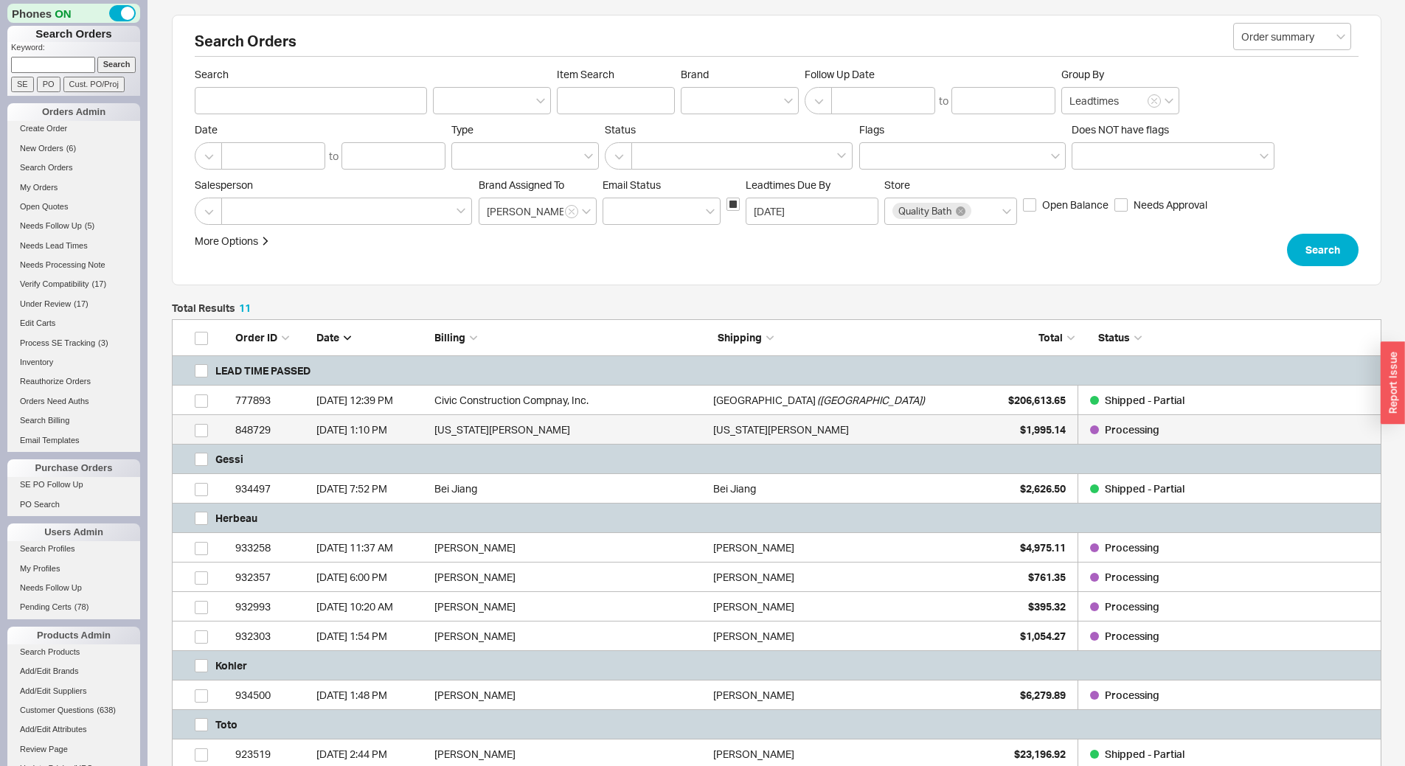
click at [945, 433] on div "Georgia Jacobs" at bounding box center [848, 429] width 271 height 29
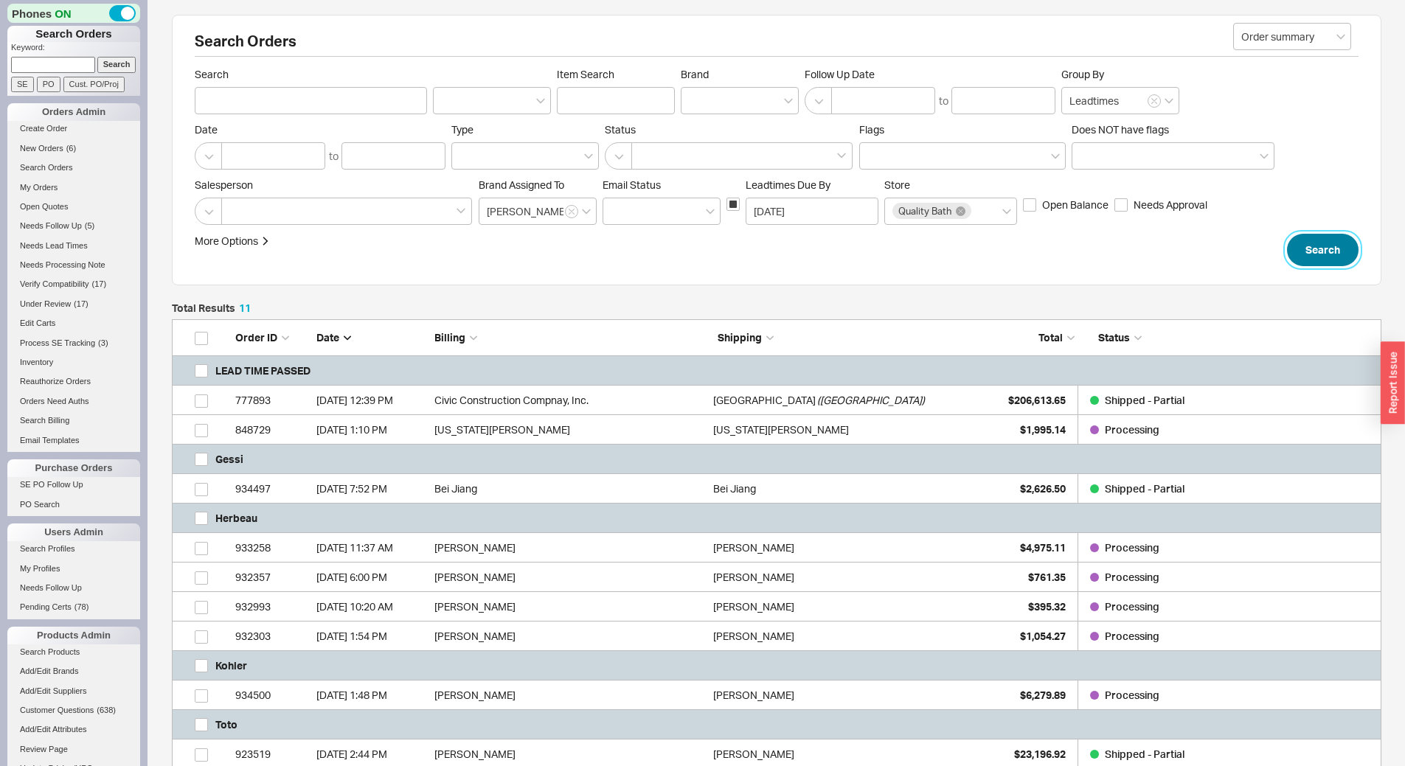
click at [1326, 252] on button "Search" at bounding box center [1323, 250] width 72 height 32
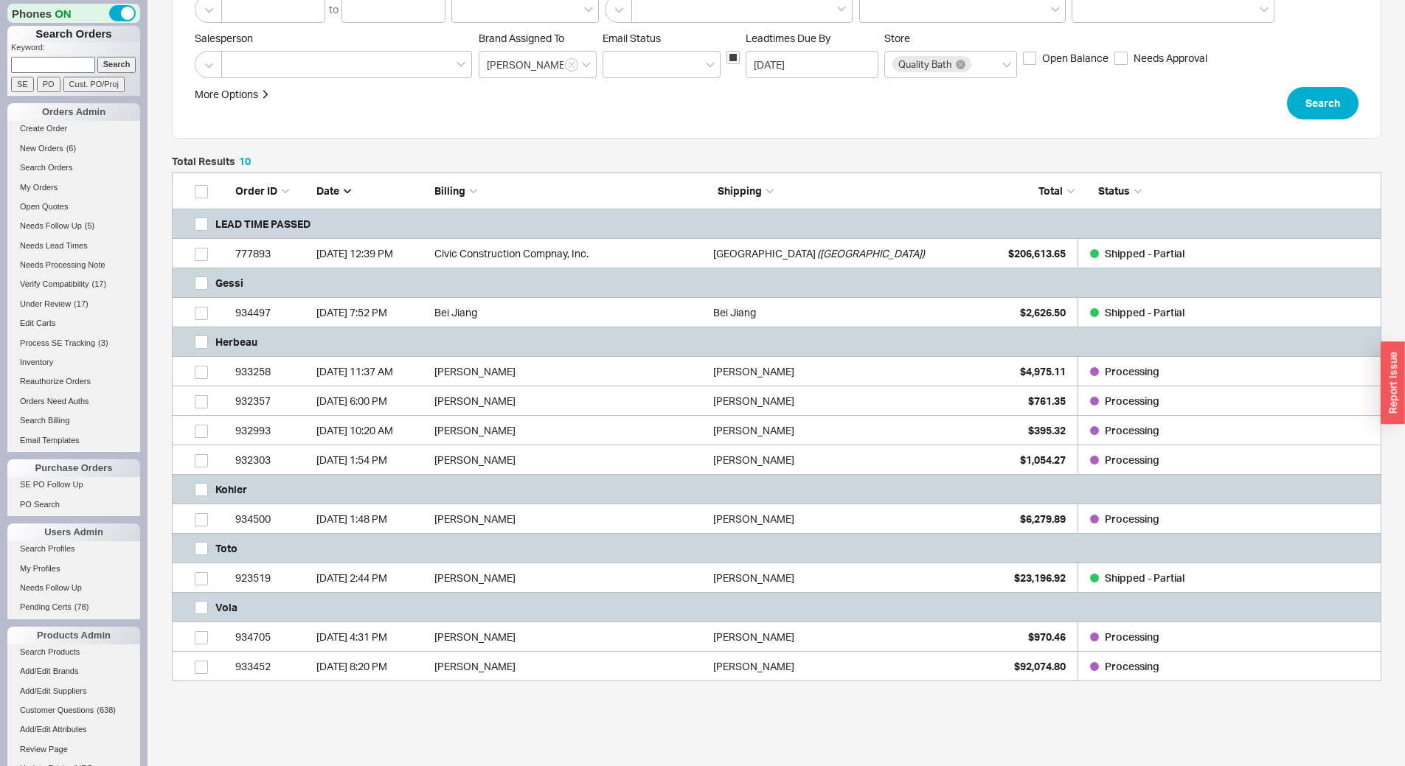
scroll to position [147, 0]
click at [809, 580] on div "Joe Laumbach" at bounding box center [848, 577] width 271 height 29
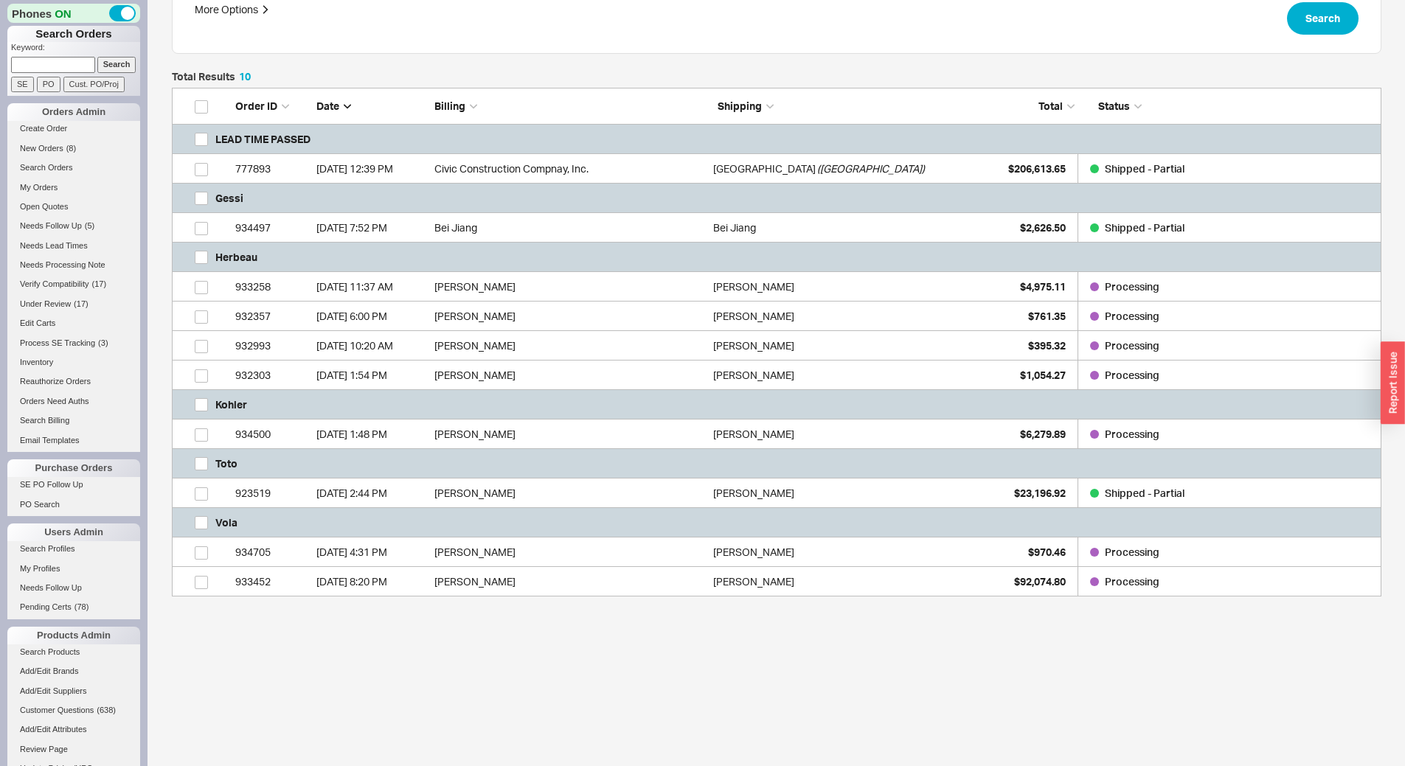
scroll to position [232, 0]
click at [1325, 21] on button "Search" at bounding box center [1323, 17] width 72 height 32
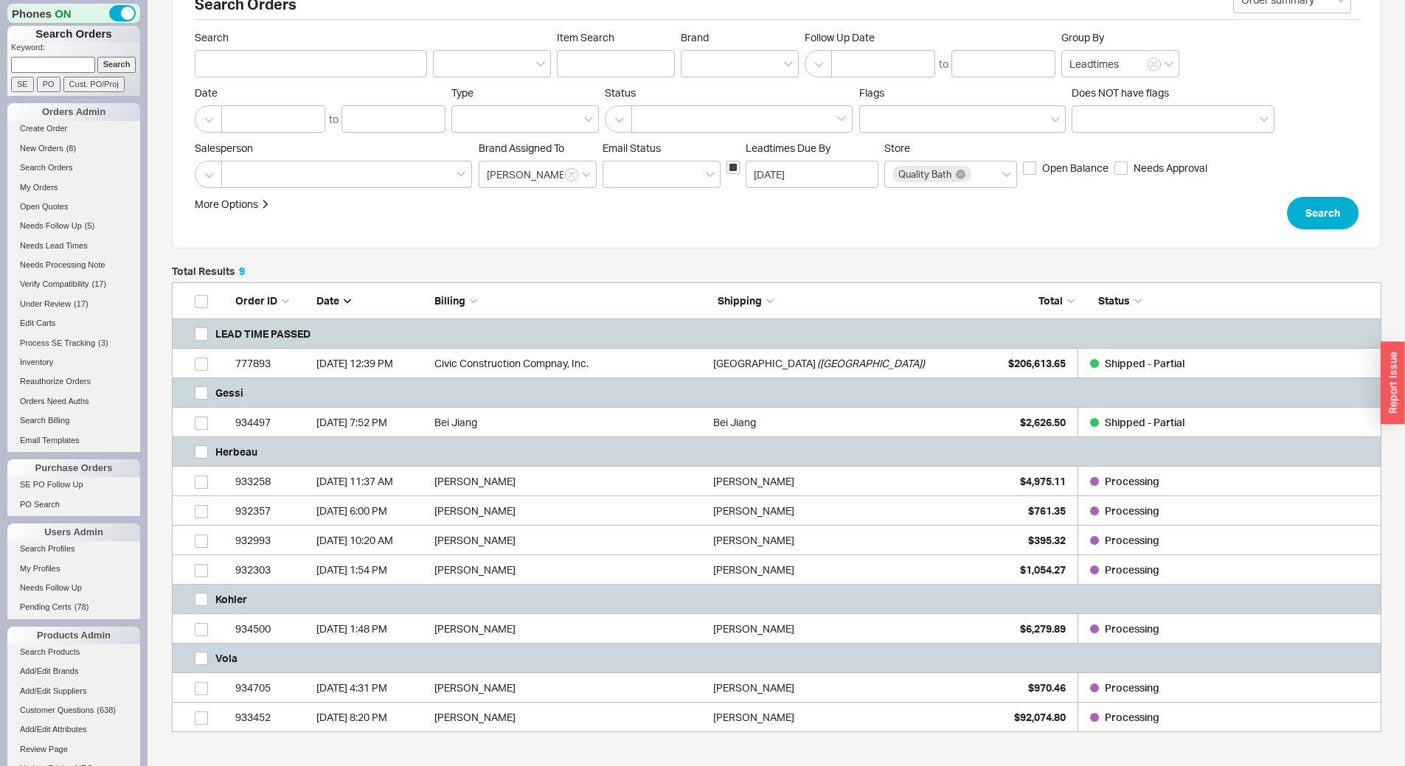
scroll to position [173, 0]
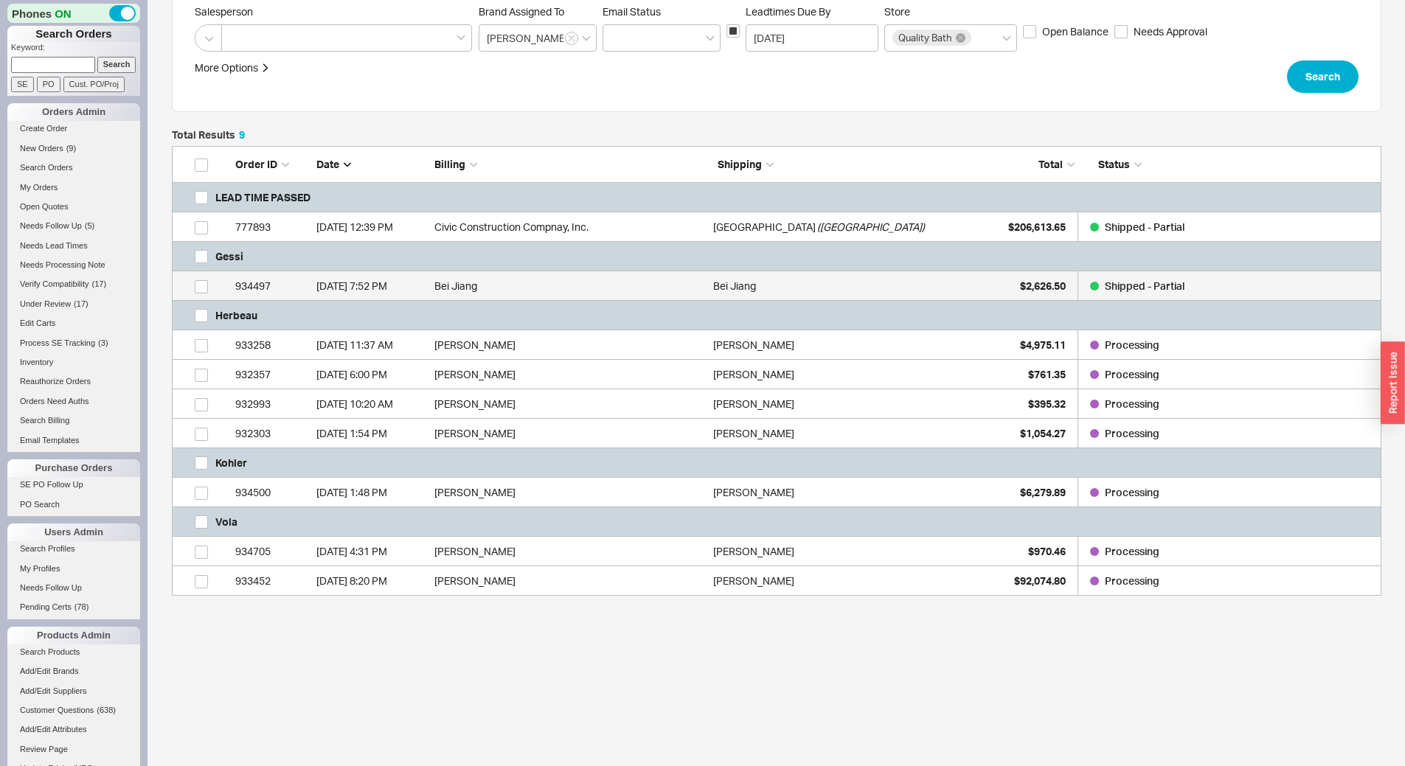
click at [710, 295] on link "934497 8/18/25 7:52 PM Bei Jiang Bei Jiang $2,626.50 Shipped - Partial" at bounding box center [776, 285] width 1209 height 29
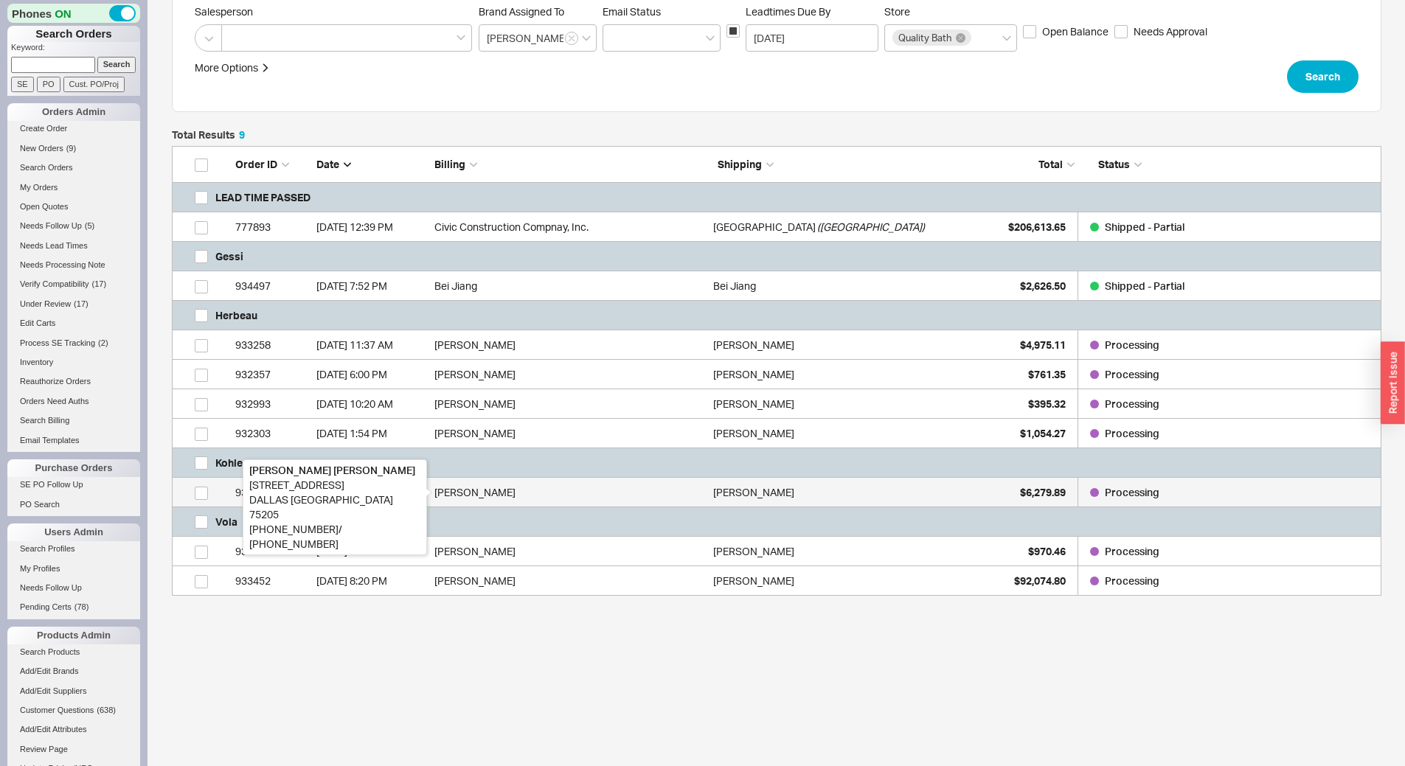
click at [663, 496] on div "Lori Altschuler" at bounding box center [569, 492] width 271 height 29
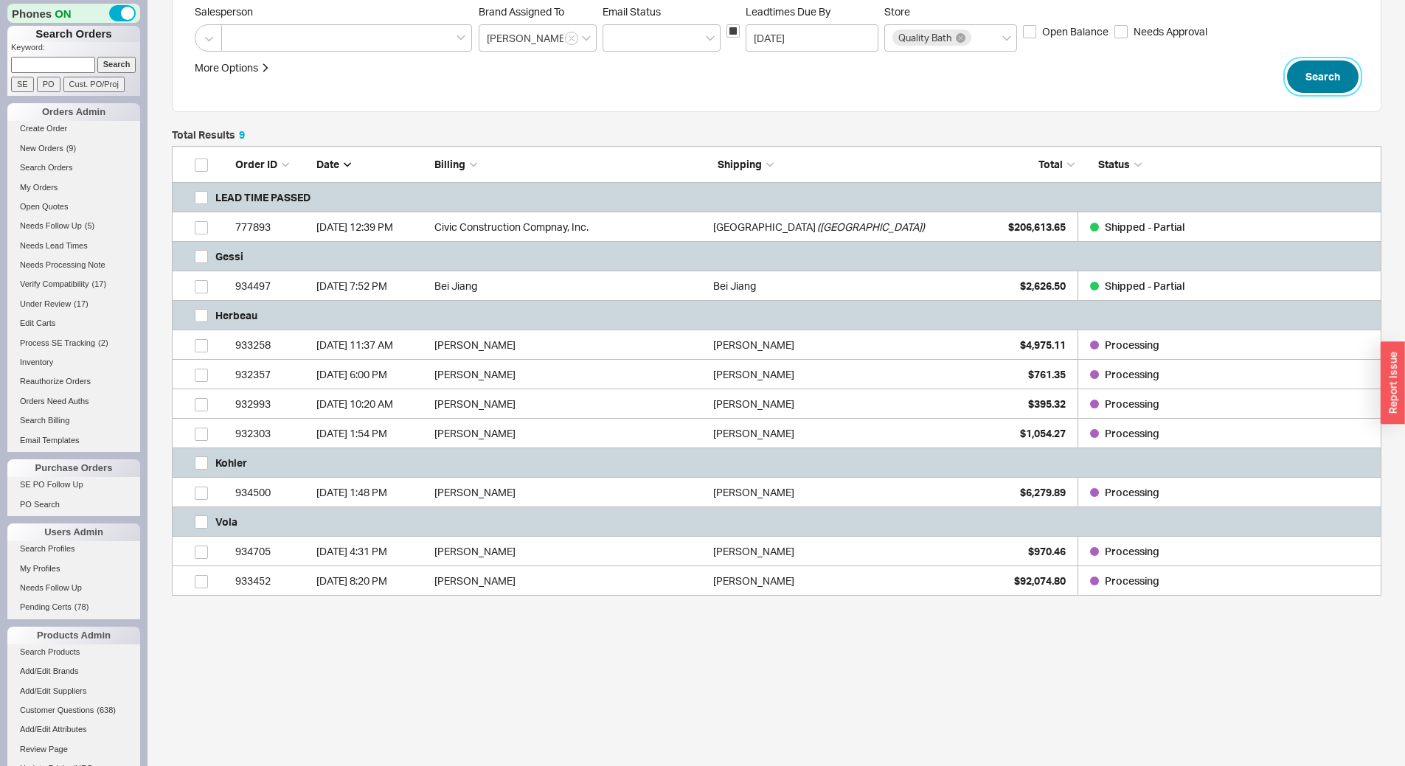
click at [1342, 73] on button "Search" at bounding box center [1323, 76] width 72 height 32
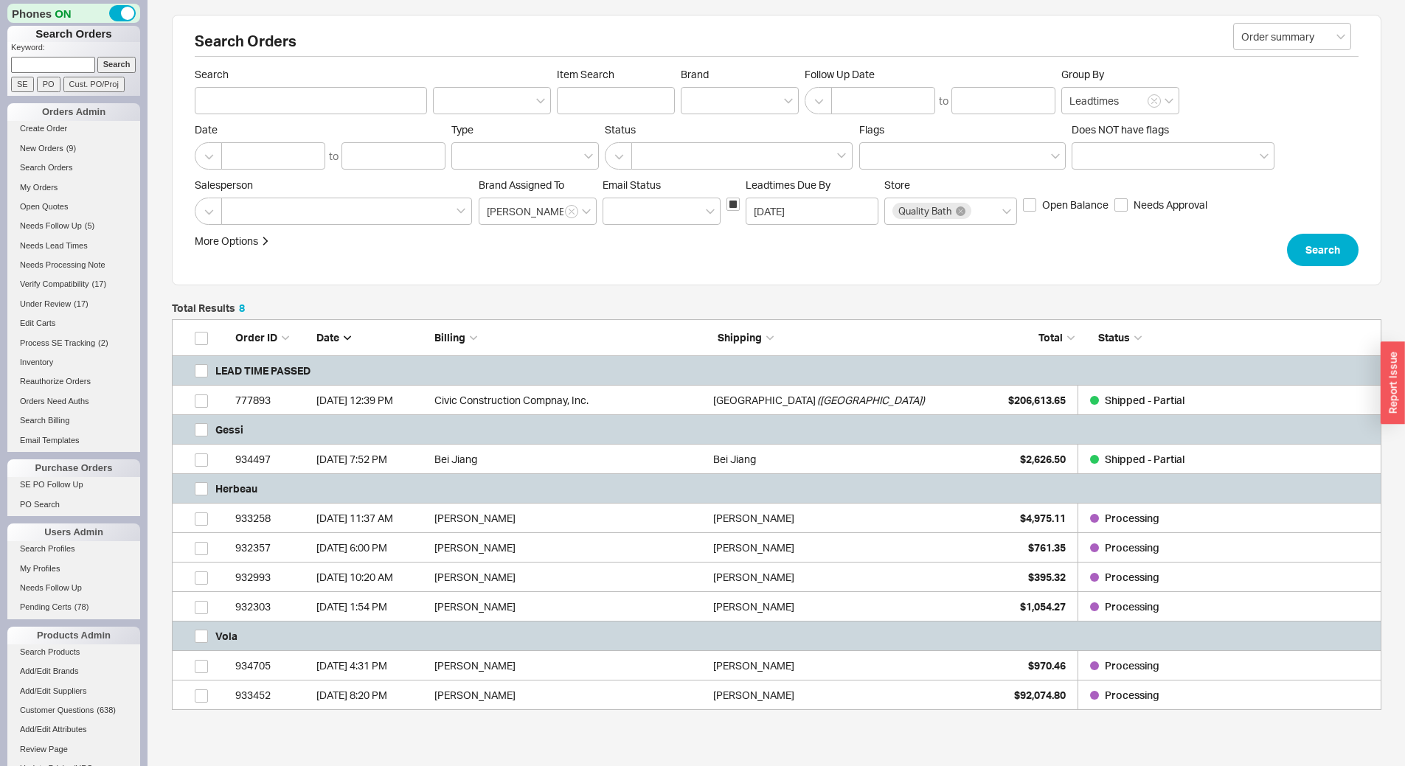
scroll to position [380, 1198]
click at [203, 493] on input "grid" at bounding box center [201, 488] width 13 height 13
checkbox input "true"
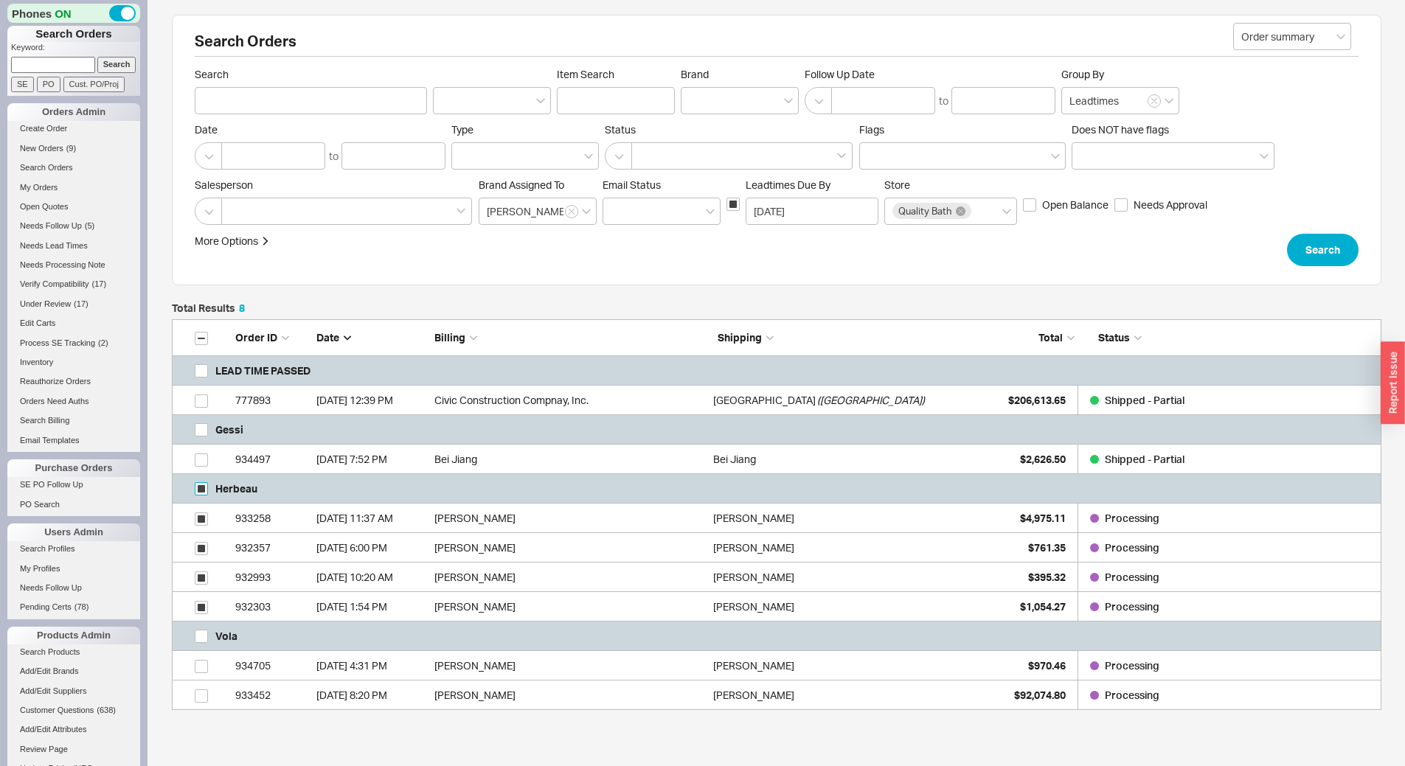
checkbox input "true"
click at [1223, 754] on button "Open Orders" at bounding box center [1226, 743] width 97 height 32
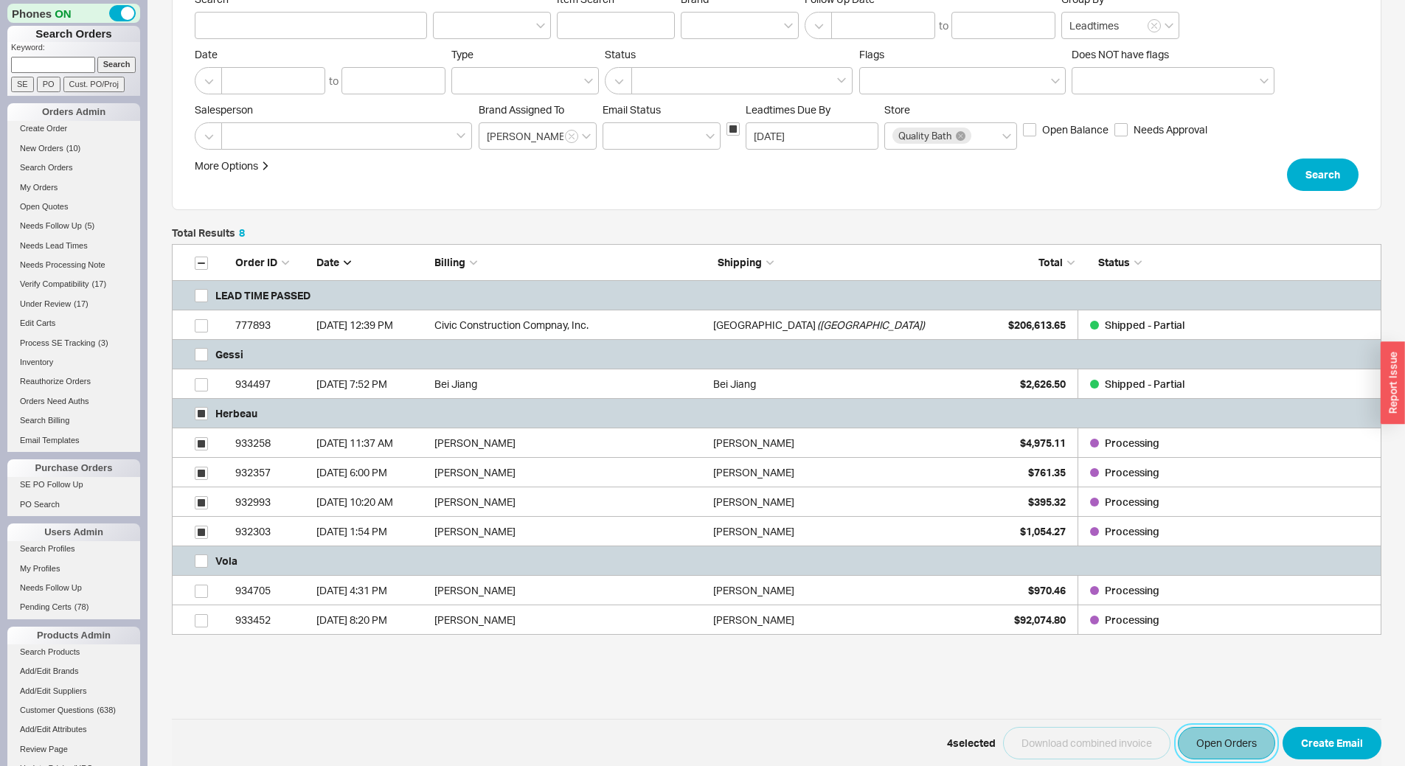
scroll to position [147, 0]
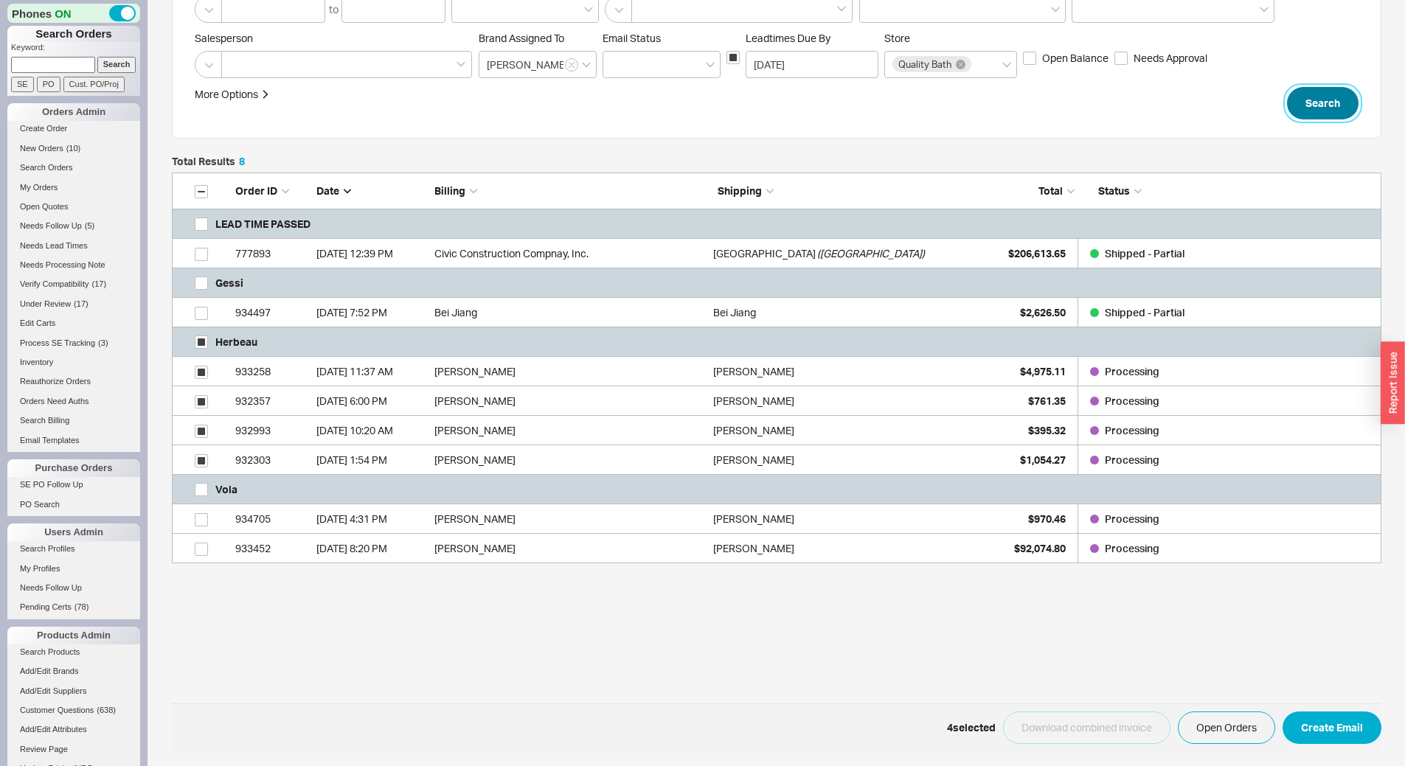
click at [1321, 109] on button "Search" at bounding box center [1323, 103] width 72 height 32
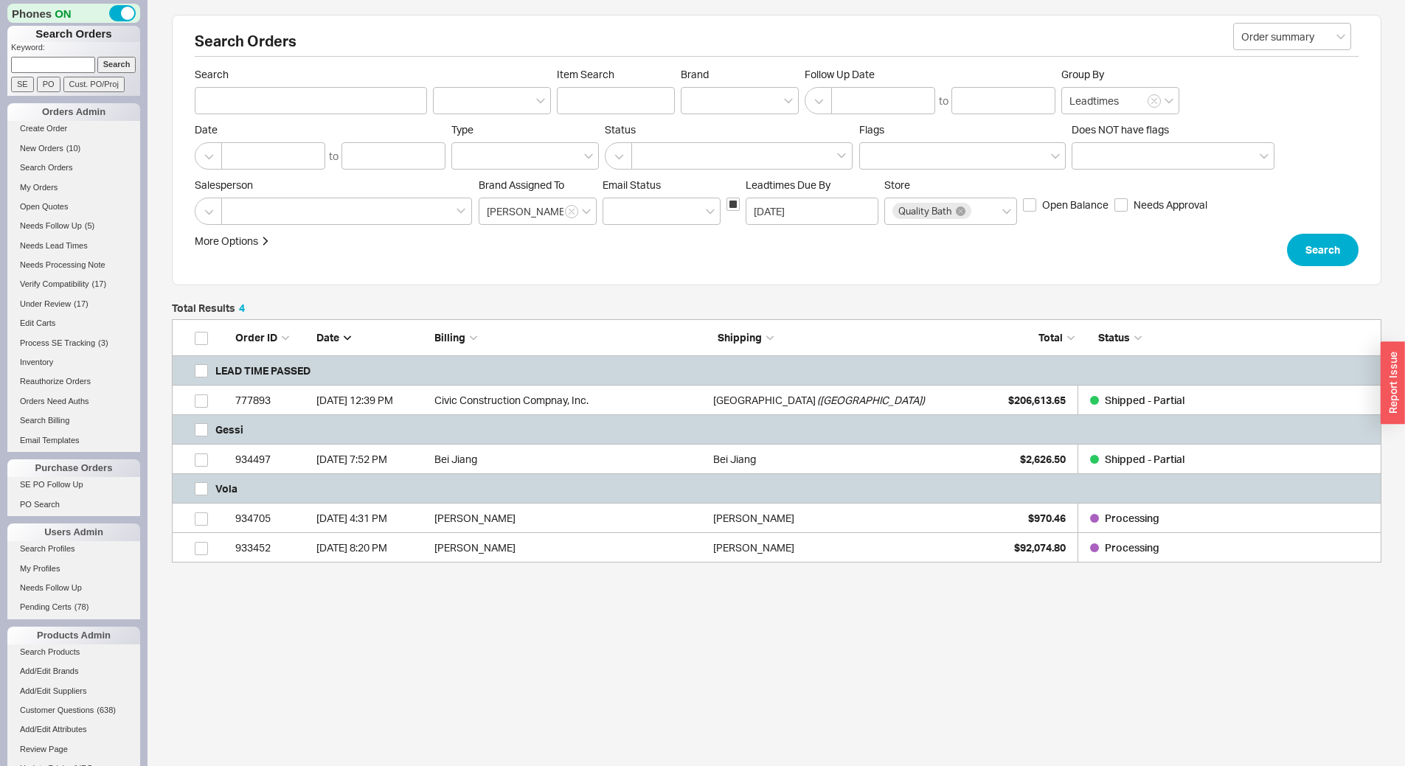
scroll to position [12, 12]
click at [205, 485] on input "grid" at bounding box center [201, 488] width 13 height 13
checkbox input "true"
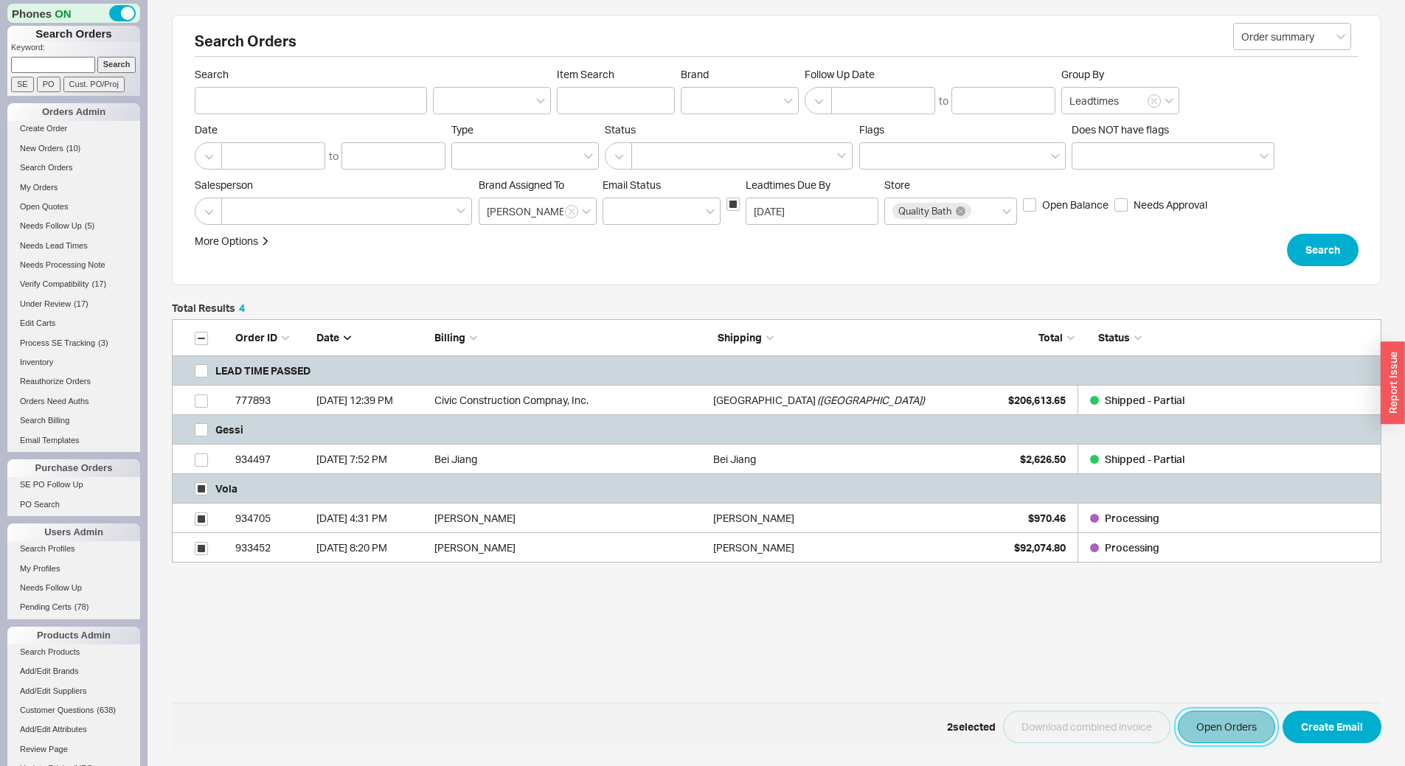
click at [1226, 729] on button "Open Orders" at bounding box center [1226, 727] width 97 height 32
click at [1292, 246] on button "Search" at bounding box center [1323, 250] width 72 height 32
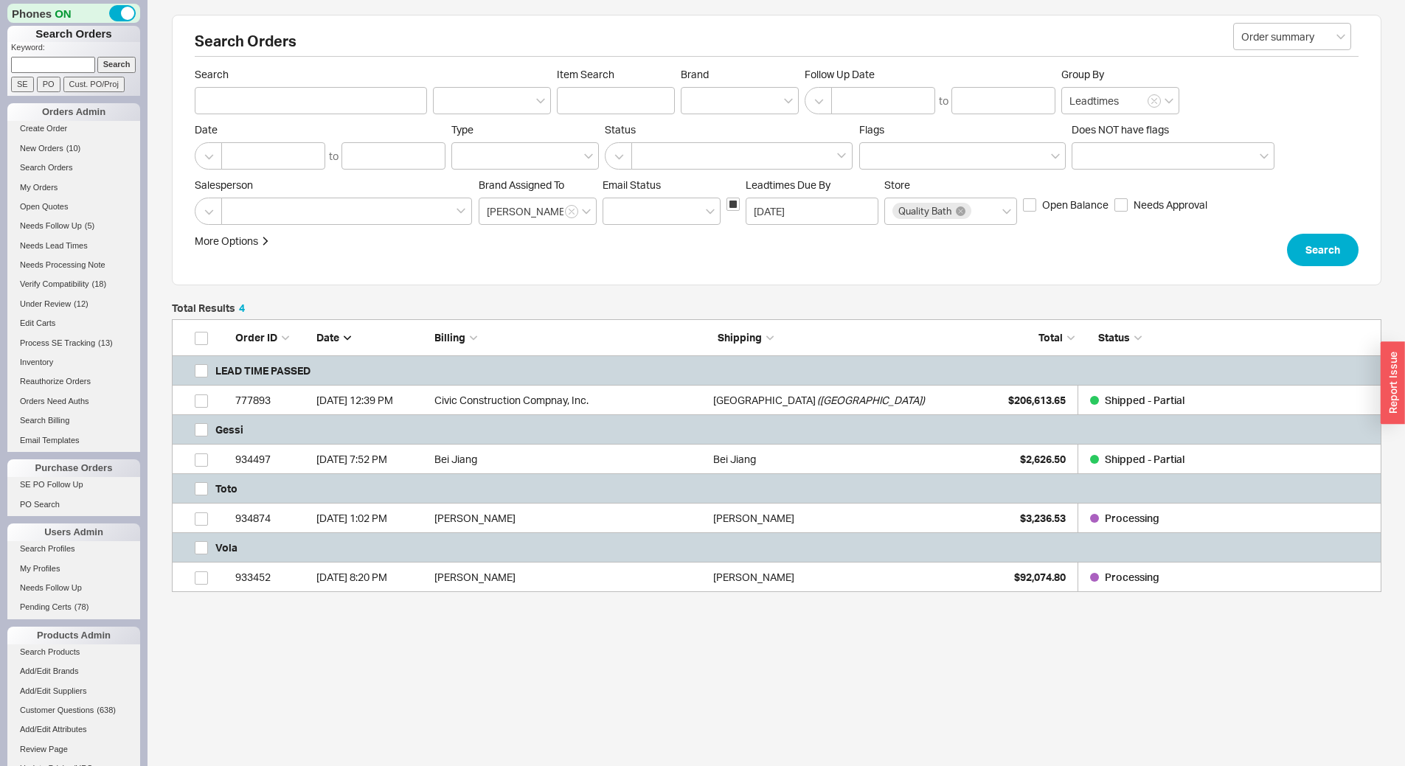
scroll to position [262, 1198]
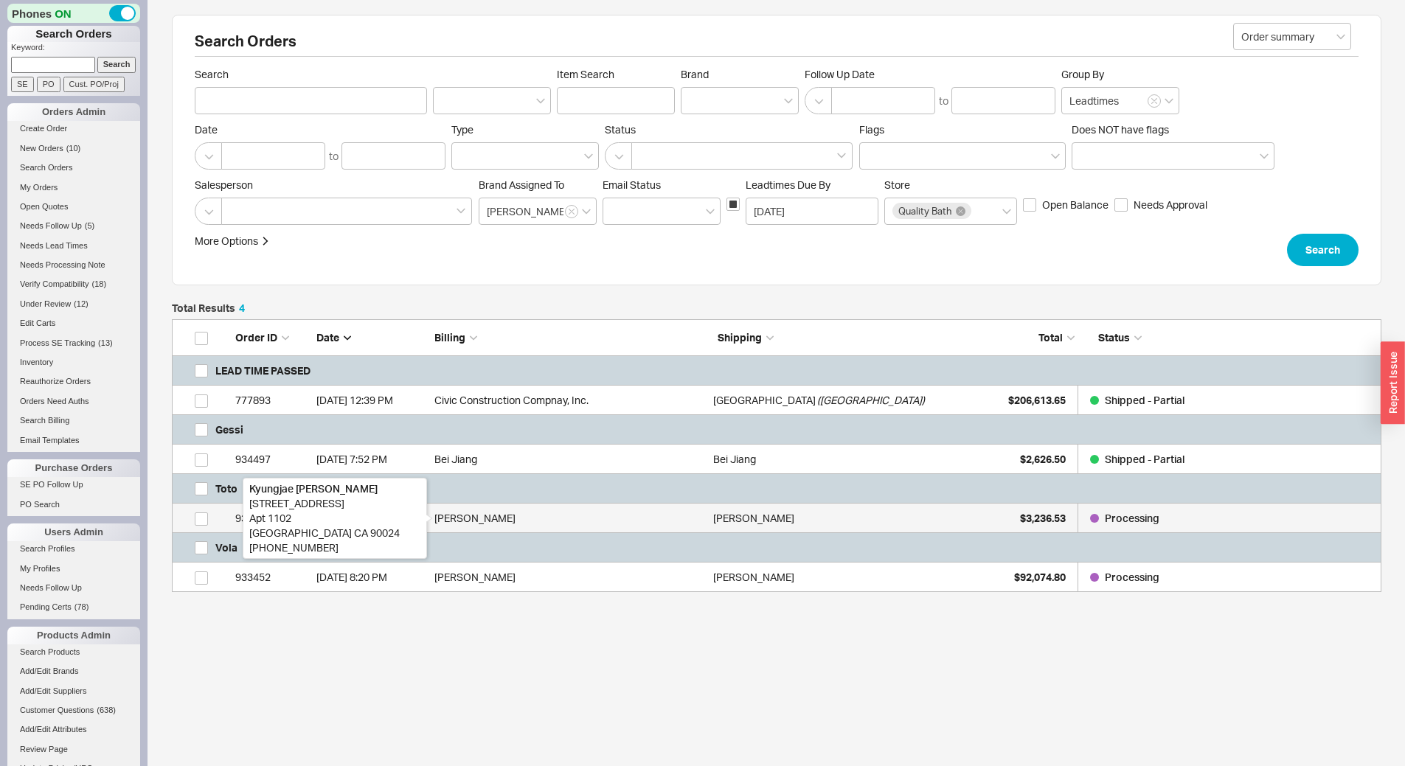
click at [560, 524] on div "Kyungjae Lee" at bounding box center [569, 518] width 271 height 29
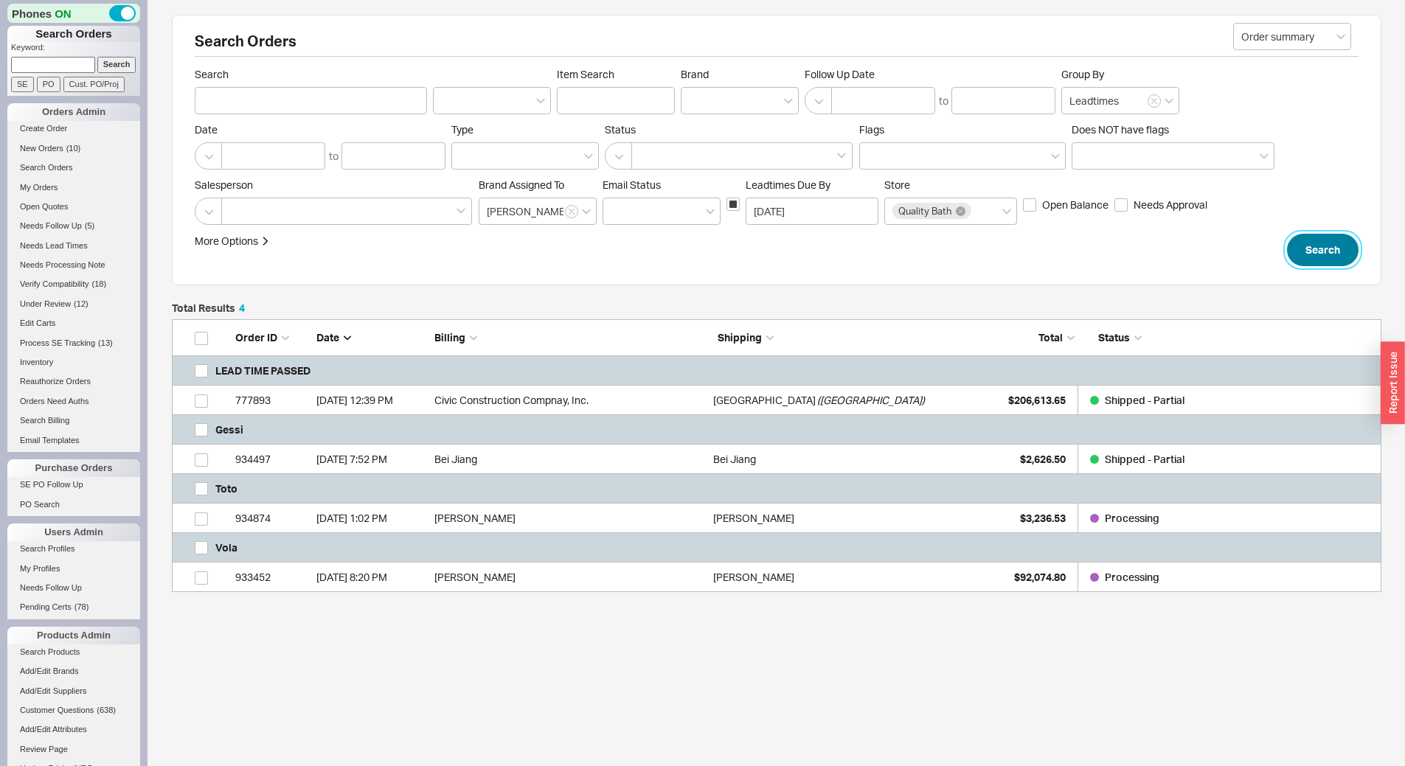
click at [1329, 265] on button "Search" at bounding box center [1323, 250] width 72 height 32
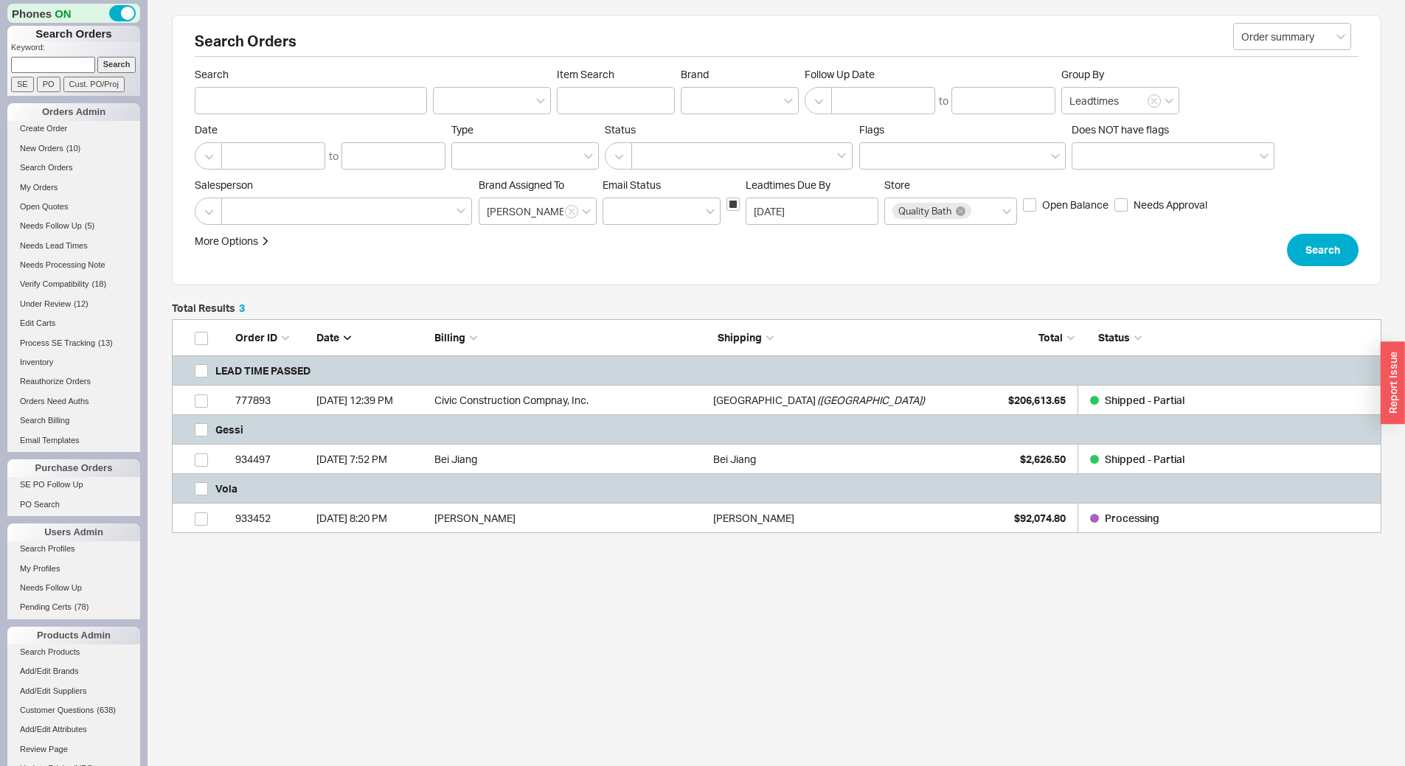
scroll to position [203, 1198]
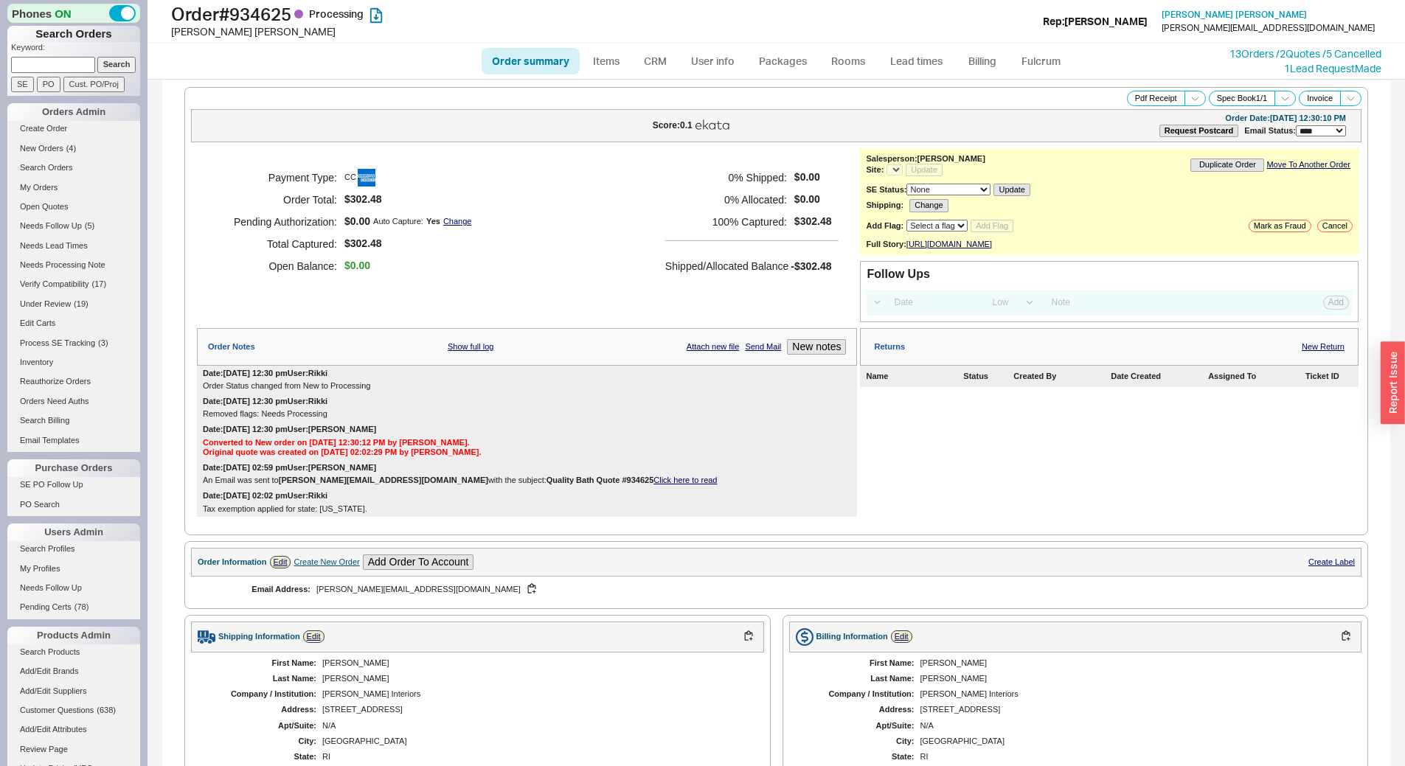
select select "*"
select select "LOW"
select select "3"
select select "*"
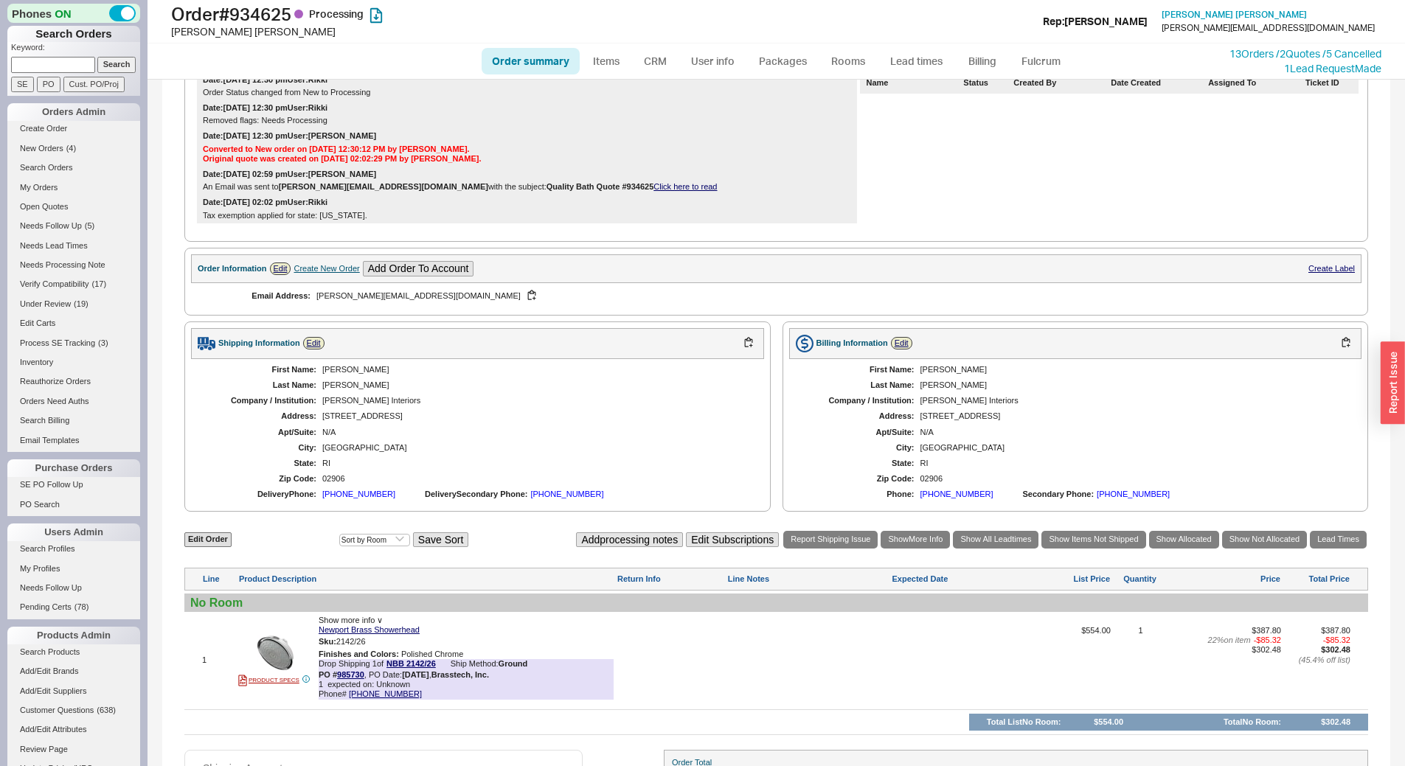
scroll to position [438, 0]
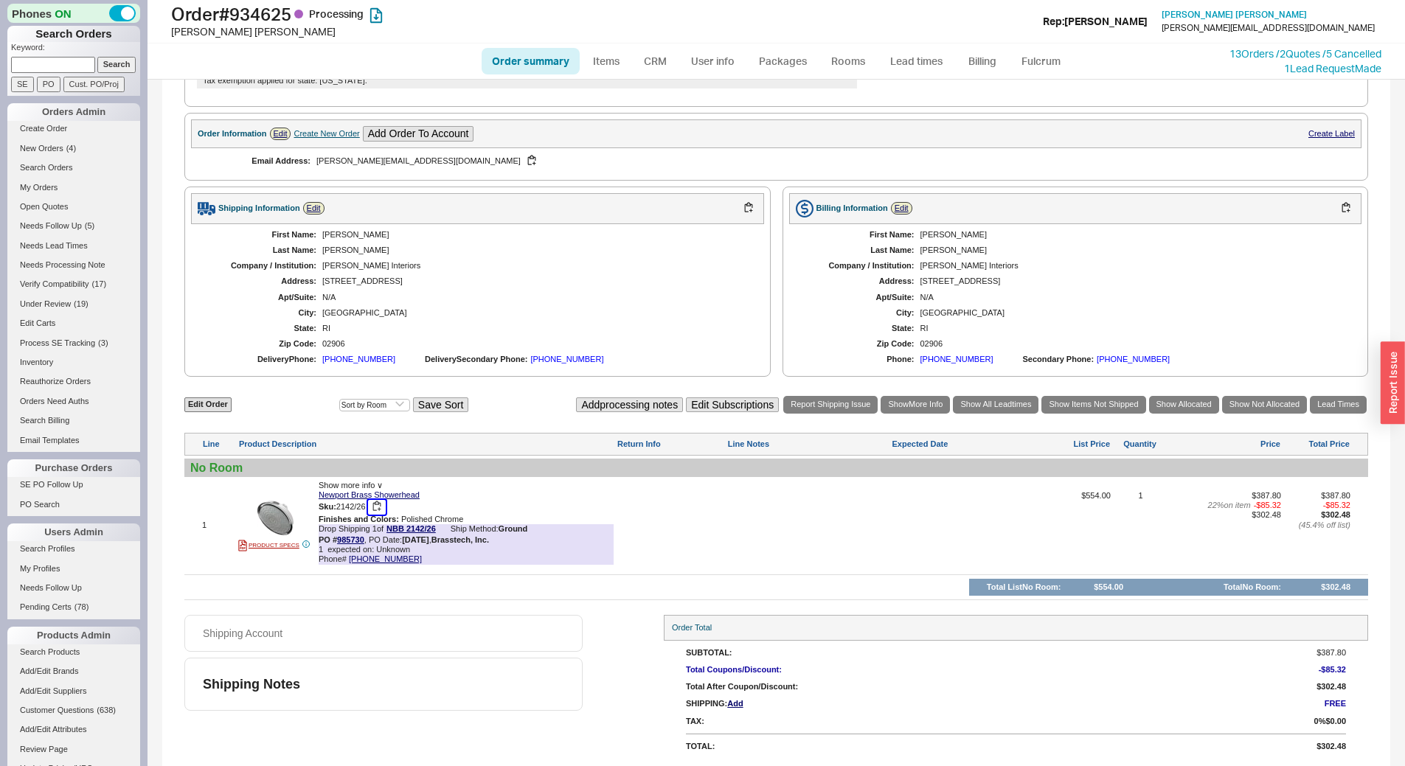
click at [378, 505] on button "button" at bounding box center [377, 507] width 18 height 14
click at [924, 58] on link "Lead times" at bounding box center [916, 61] width 74 height 27
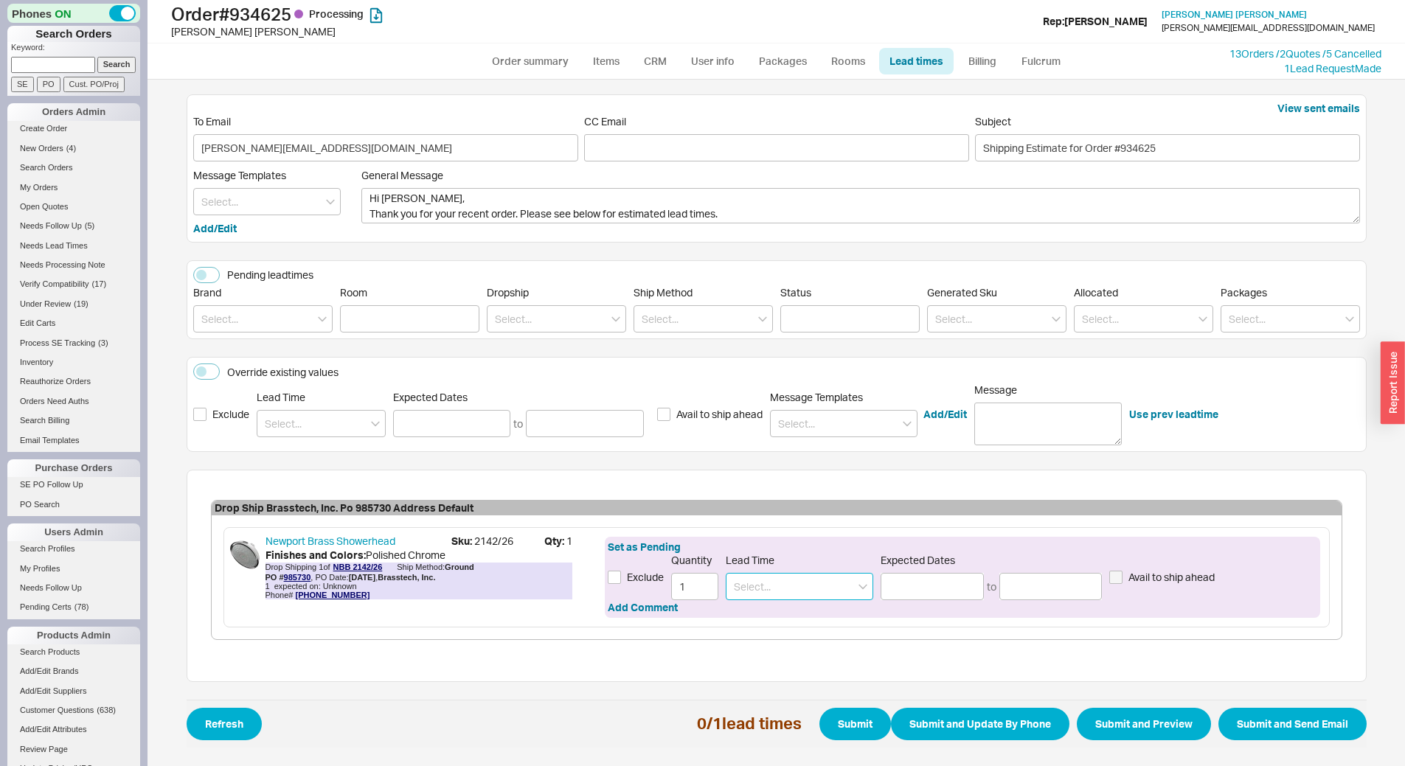
click at [827, 583] on input at bounding box center [799, 586] width 147 height 27
click at [818, 619] on div "5 - 7 Business Days" at bounding box center [799, 617] width 146 height 27
type input "5 - 7 Business Days"
type input "08/26/2025"
type input "08/28/2025"
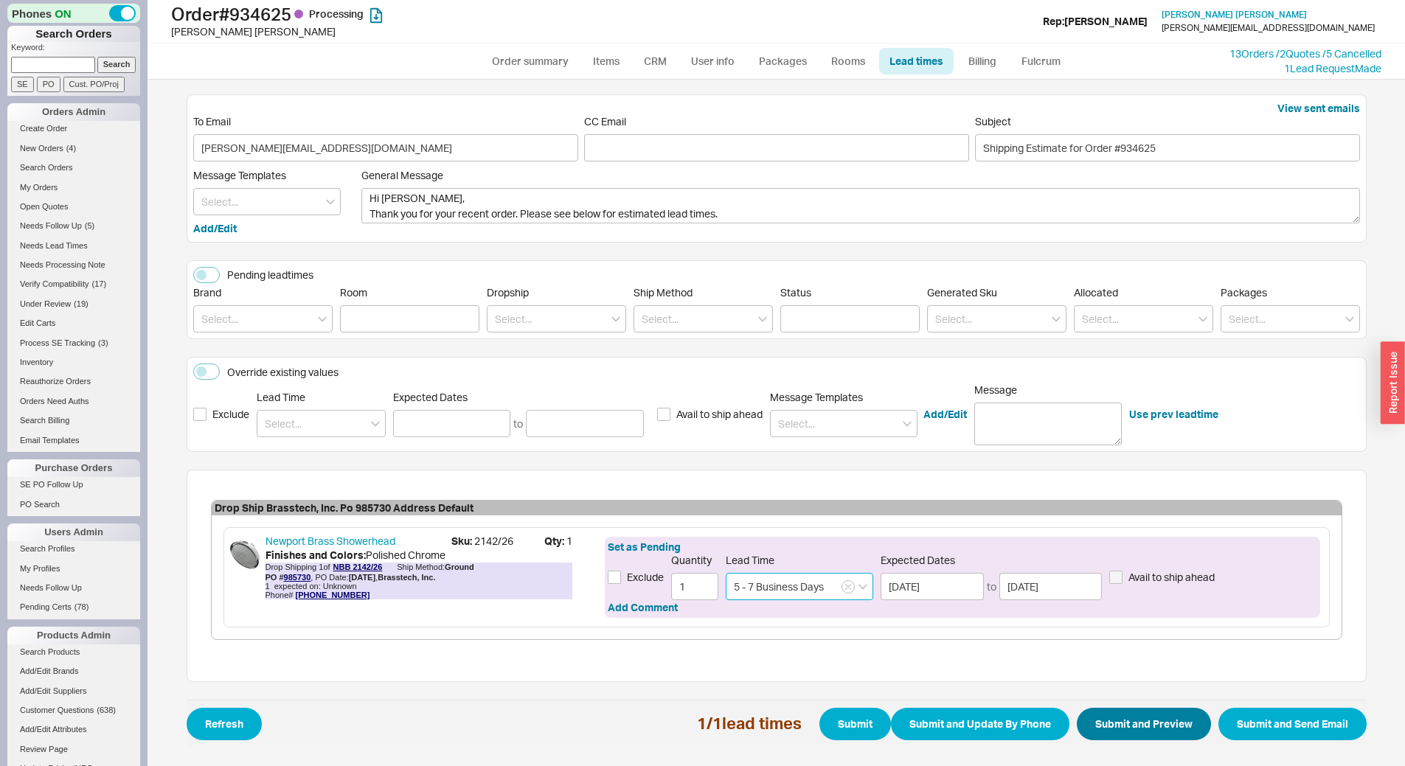
type input "5 - 7 Business Days"
click at [1166, 727] on button "Submit and Preview" at bounding box center [1144, 724] width 134 height 32
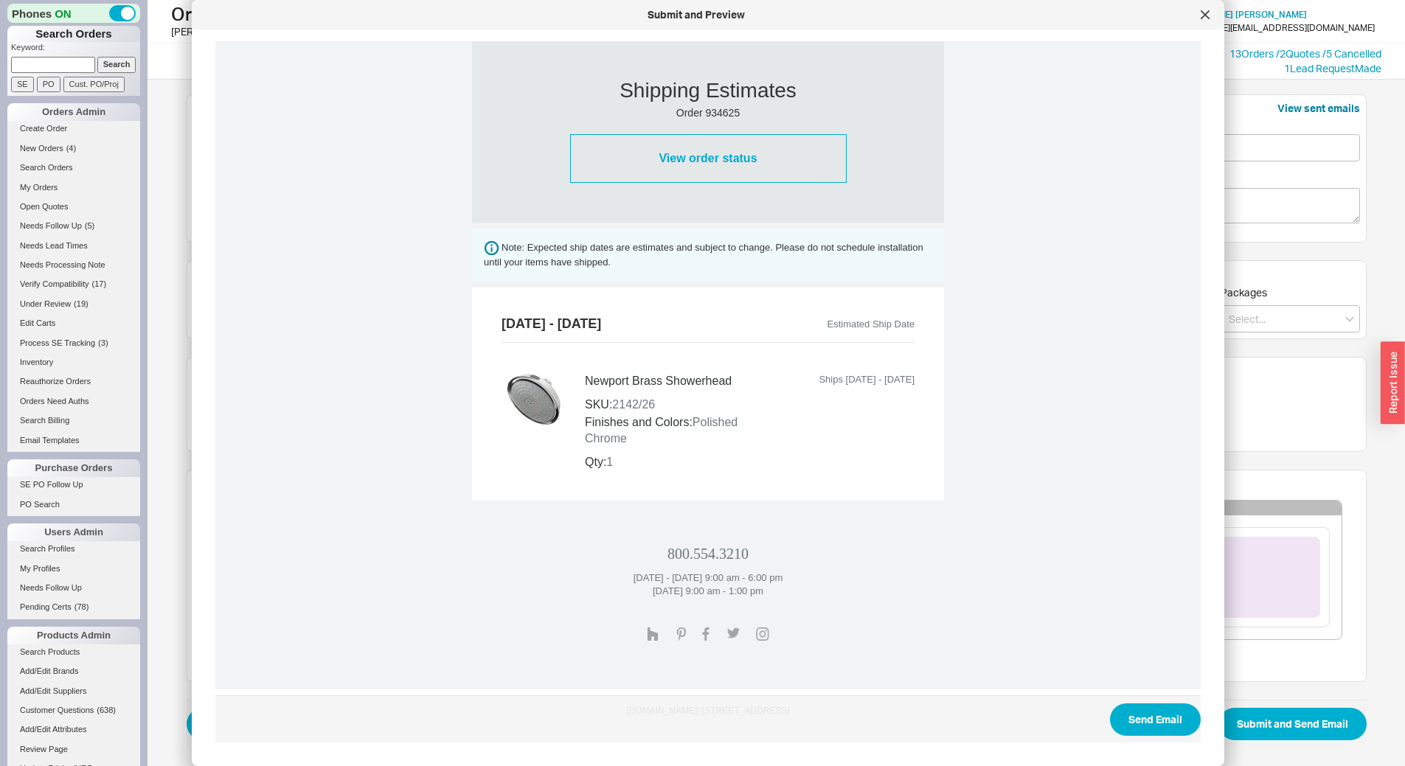
scroll to position [442, 0]
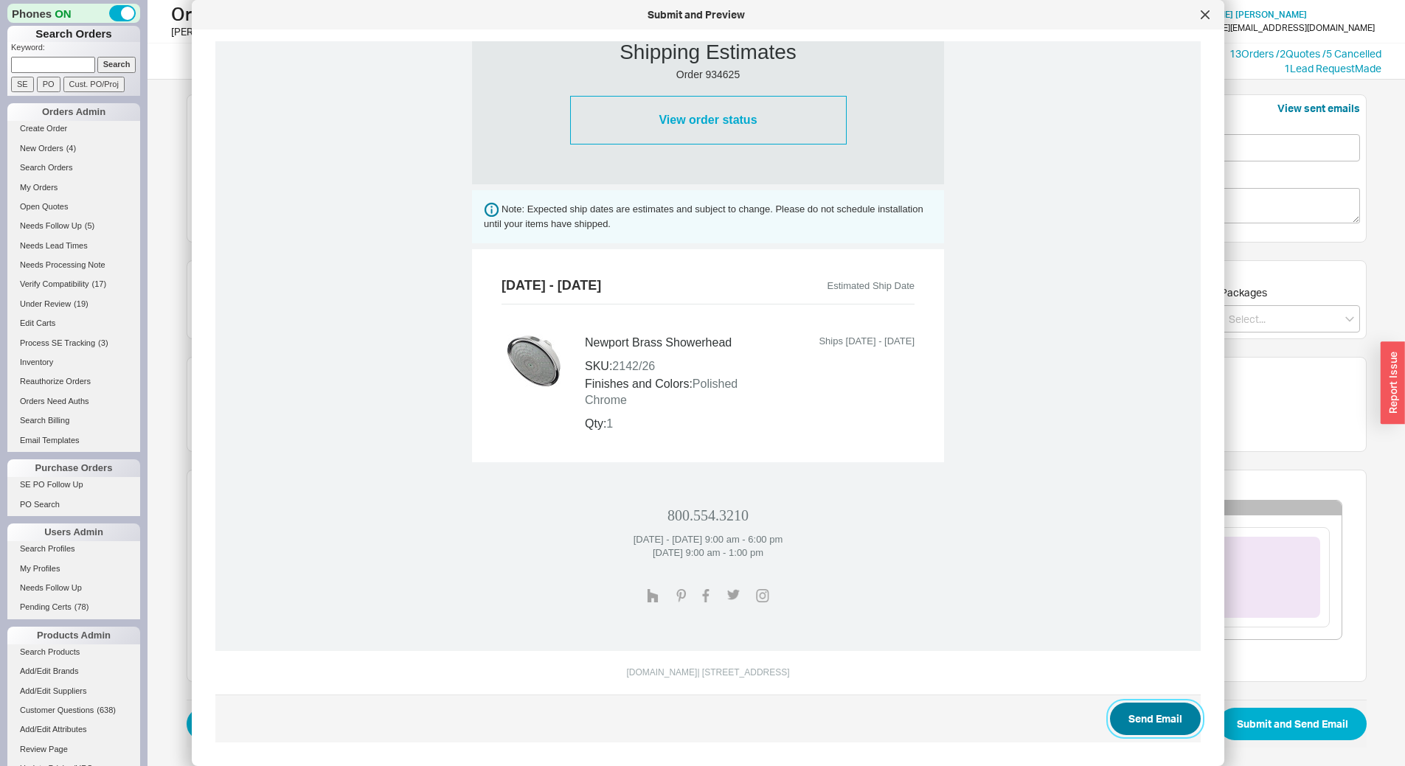
click at [1154, 716] on button "Send Email" at bounding box center [1155, 719] width 91 height 32
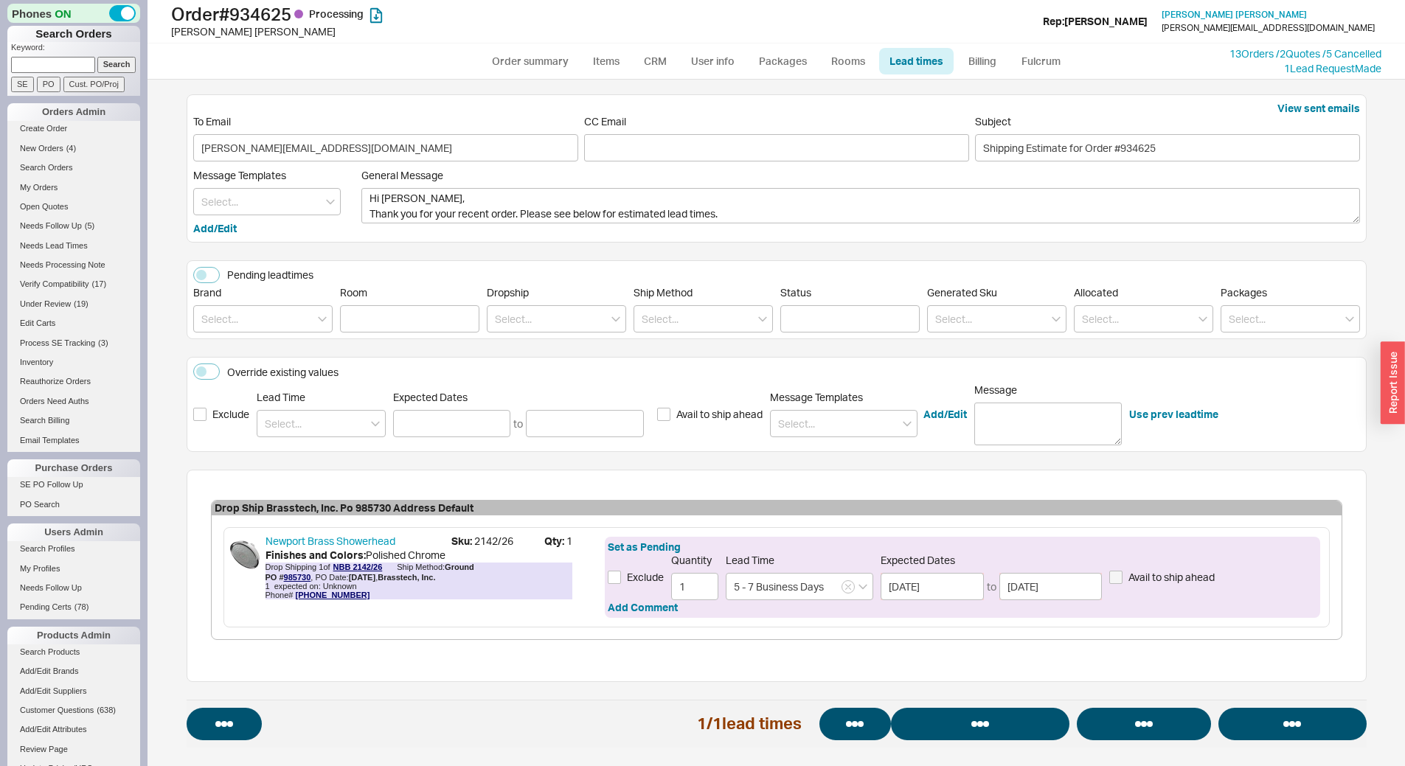
select select "*"
select select "LOW"
select select "3"
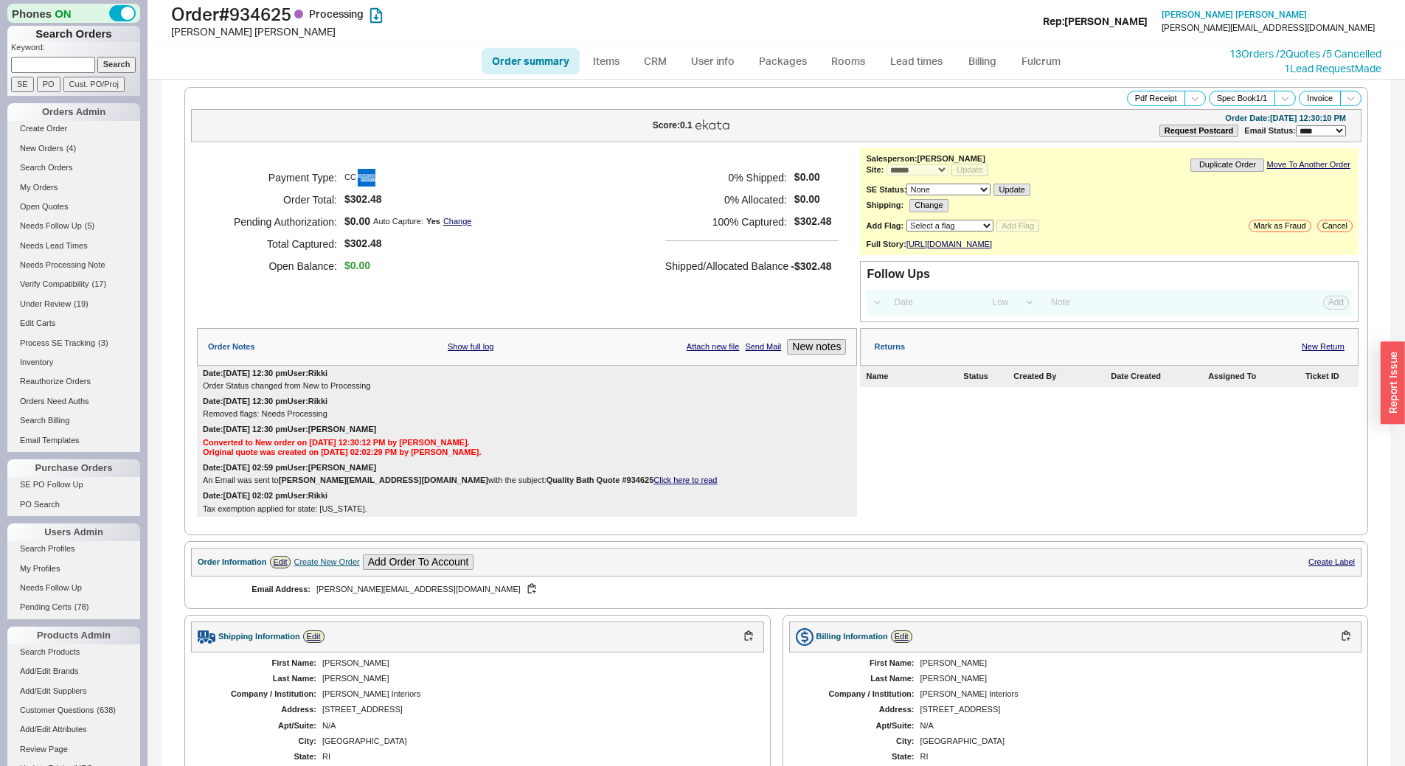
select select "*"
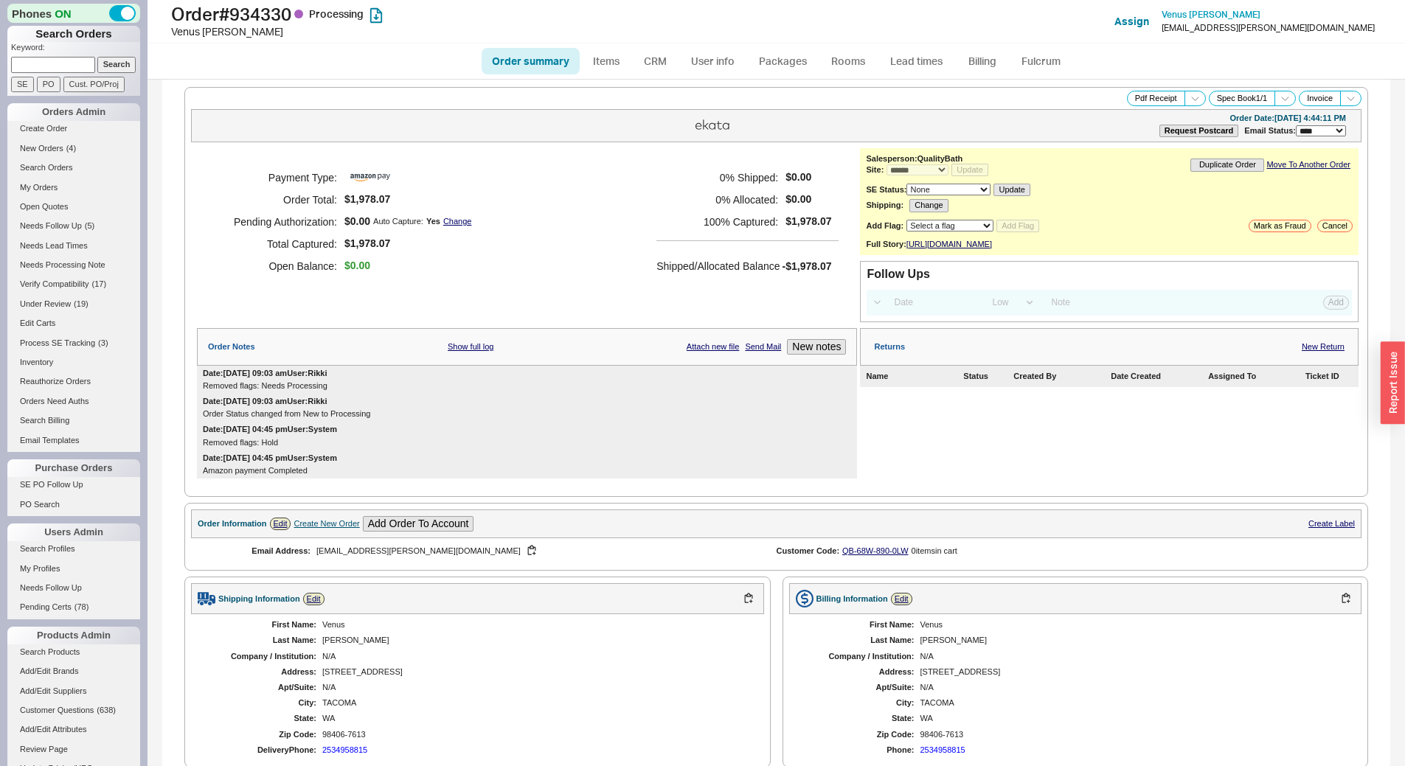
select select "*"
select select "LOW"
select select "3"
click at [647, 62] on link "CRM" at bounding box center [655, 61] width 44 height 27
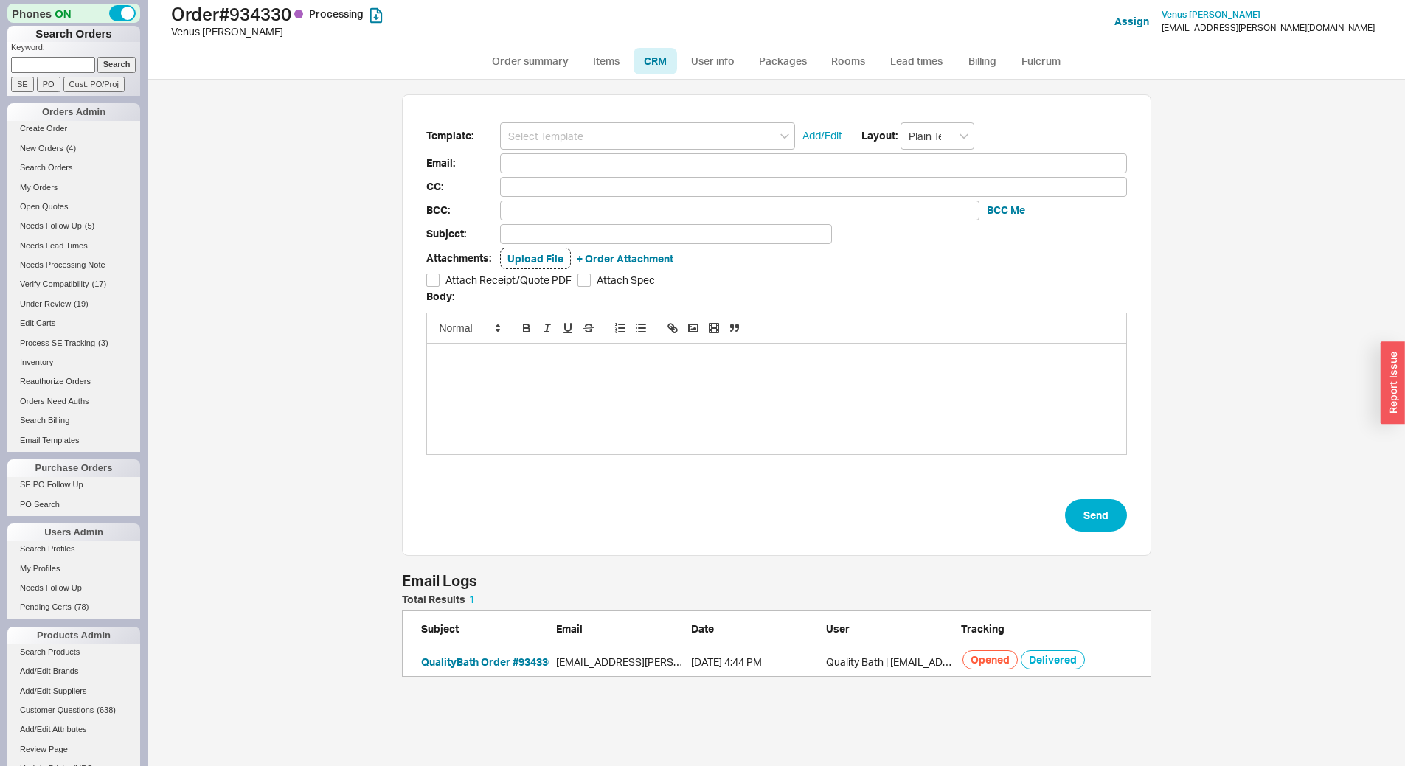
scroll to position [72, 738]
click at [549, 65] on link "Order summary" at bounding box center [530, 61] width 98 height 27
select select "*"
select select "LOW"
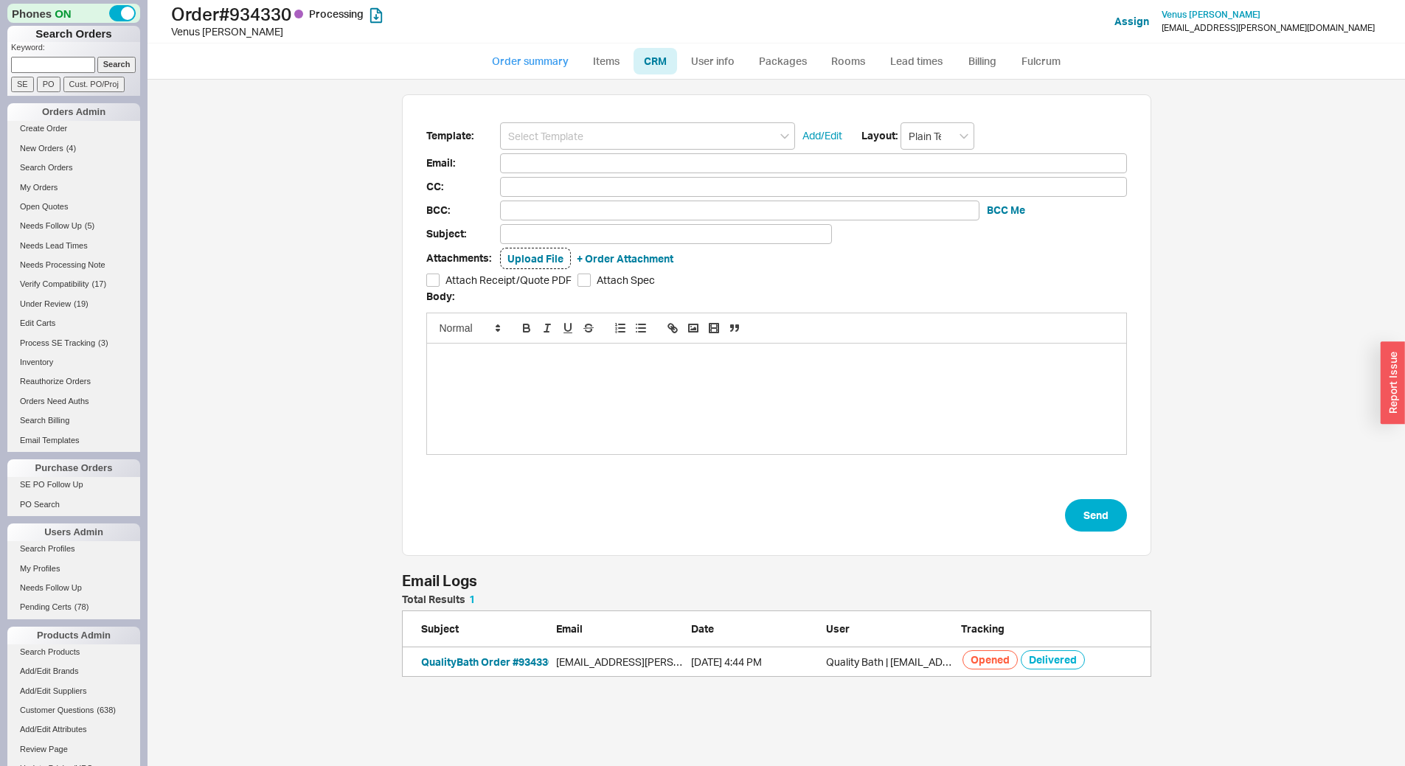
select select "3"
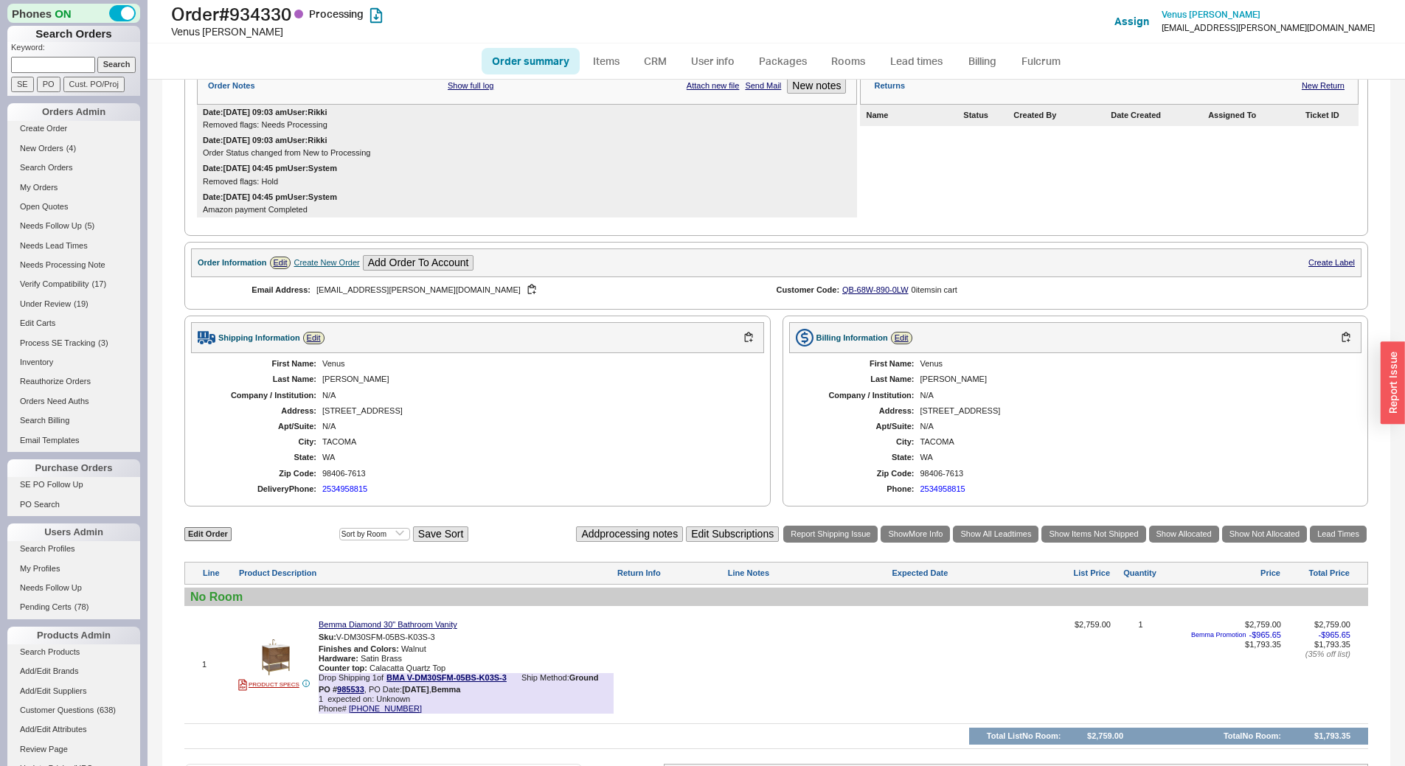
scroll to position [420, 0]
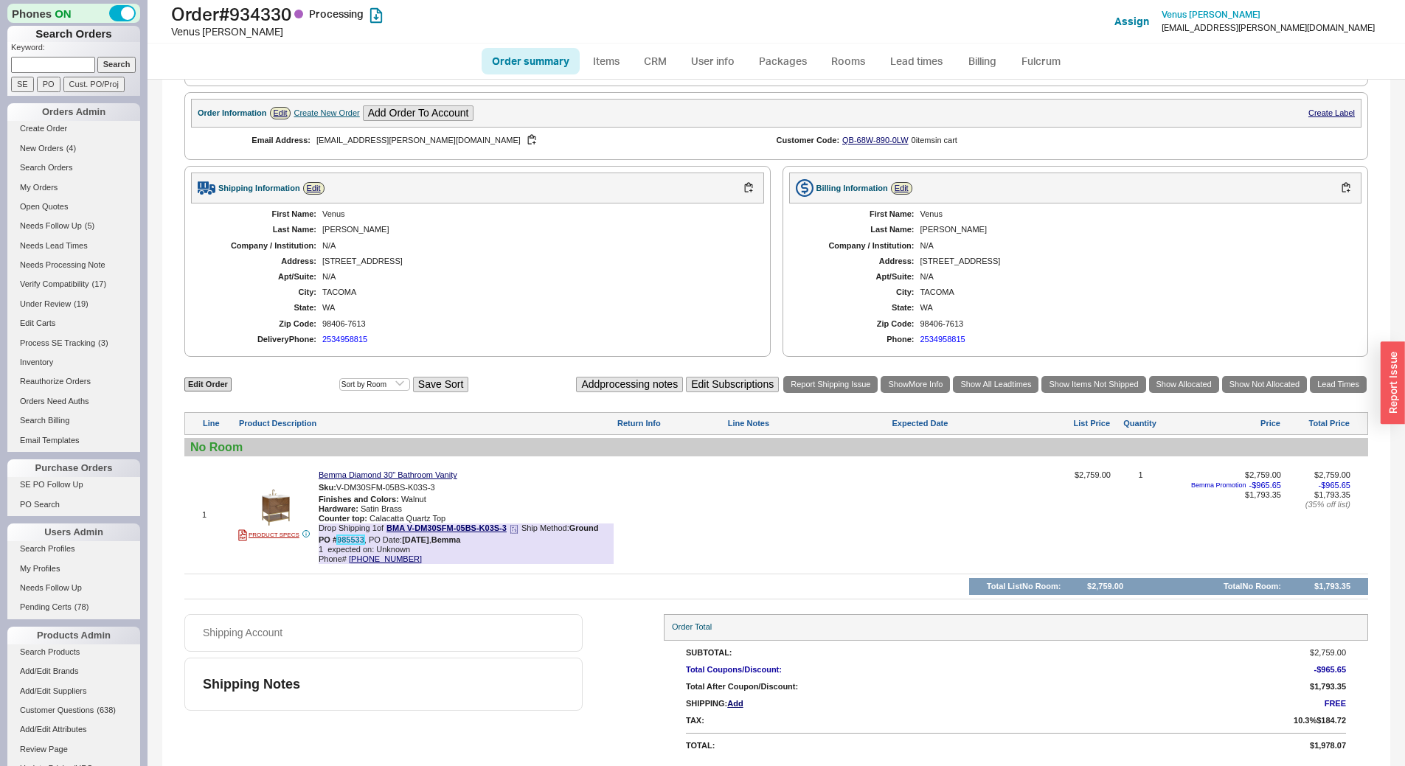
click at [346, 542] on link "985533" at bounding box center [350, 539] width 27 height 9
click at [409, 473] on link "Bemma Diamond 30" Bathroom Vanity" at bounding box center [388, 475] width 139 height 10
click at [907, 57] on link "Lead times" at bounding box center [916, 61] width 74 height 27
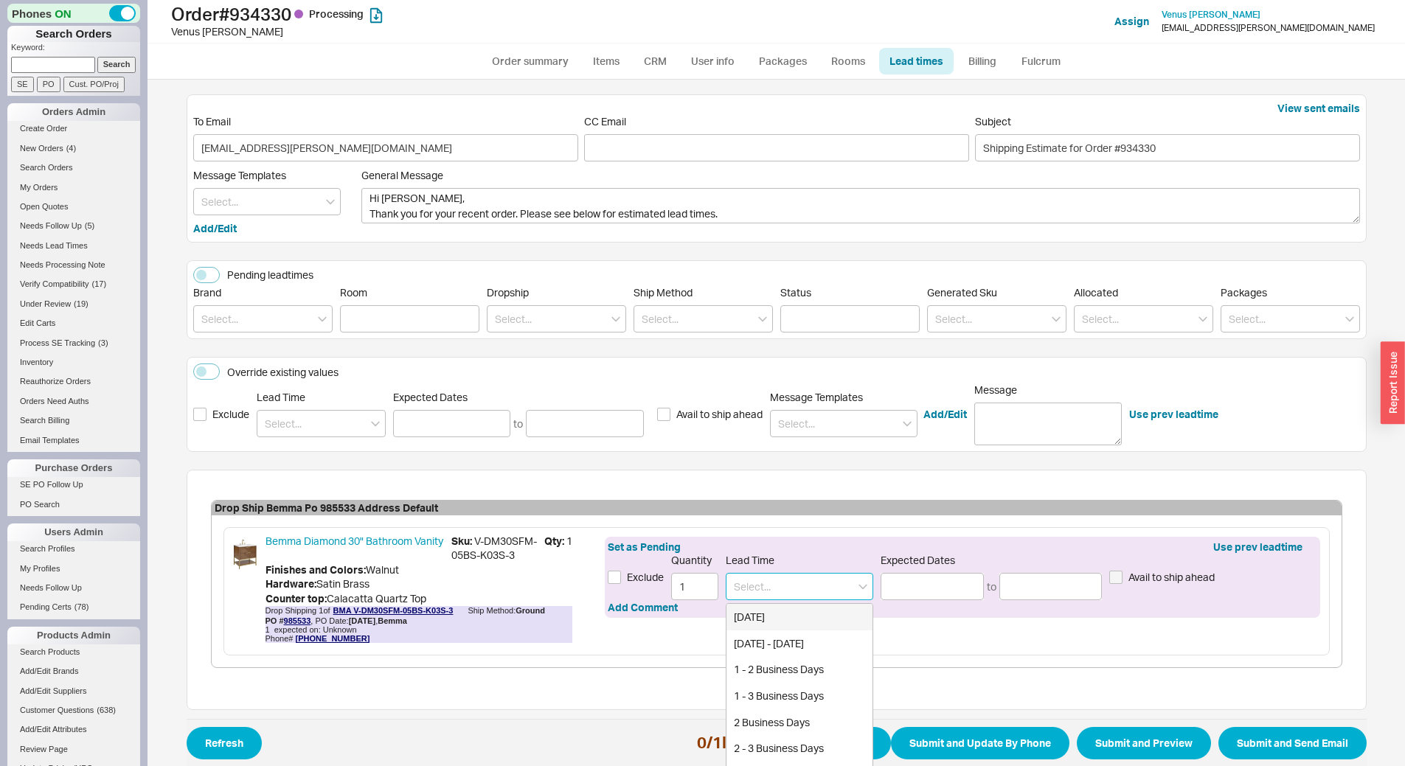
click at [808, 592] on input at bounding box center [799, 586] width 147 height 27
type input "m"
click at [791, 675] on div "End of December" at bounding box center [799, 669] width 146 height 27
type input "End of December"
type input "12/20/2025"
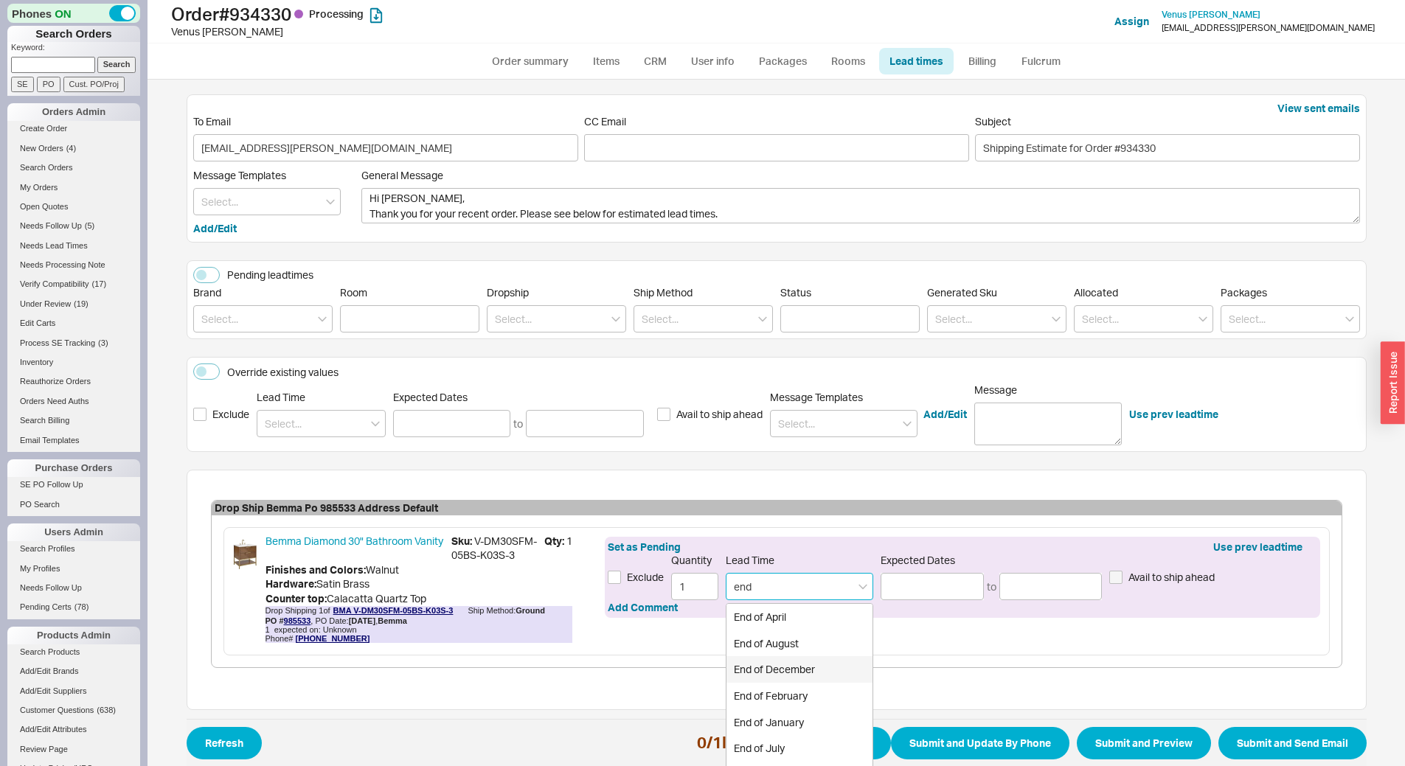
type input "12/31/2025"
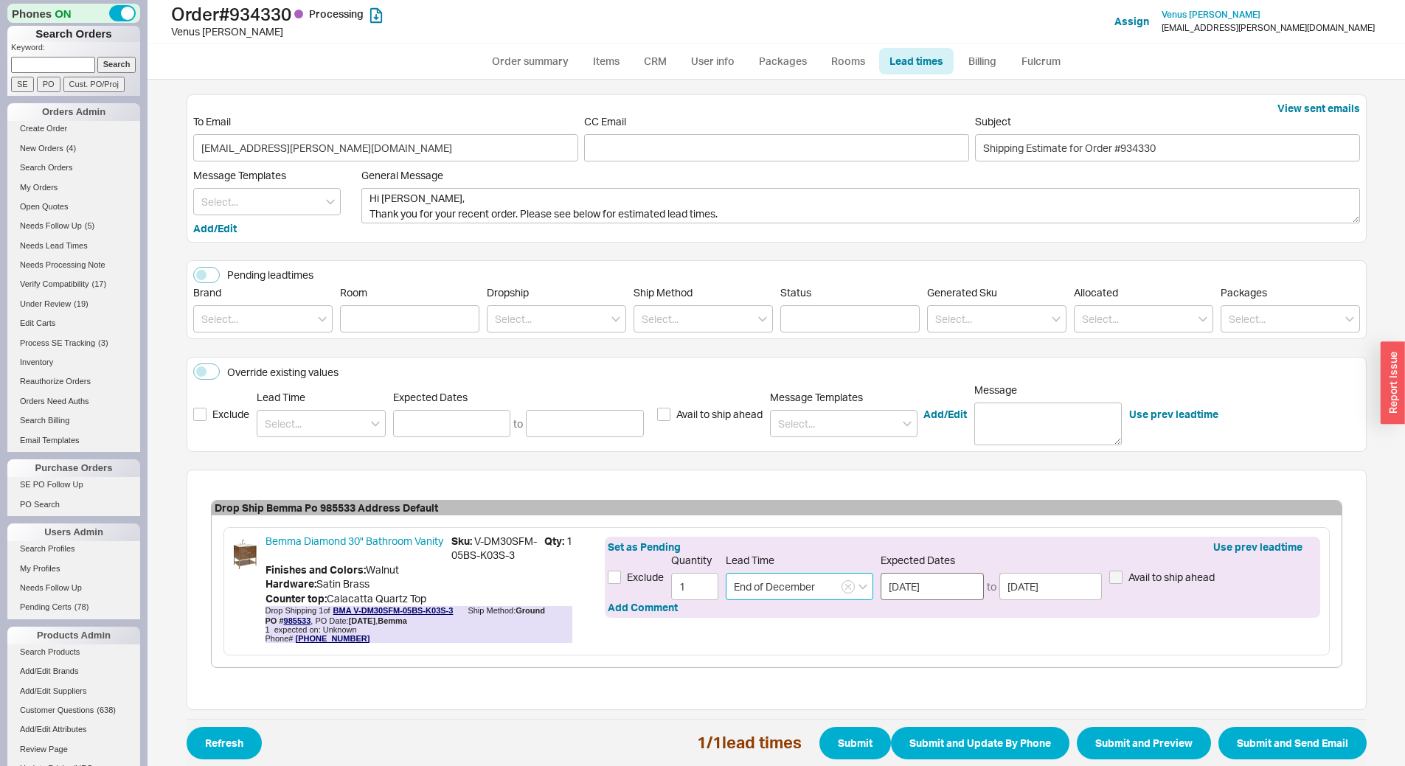
type input "End of December"
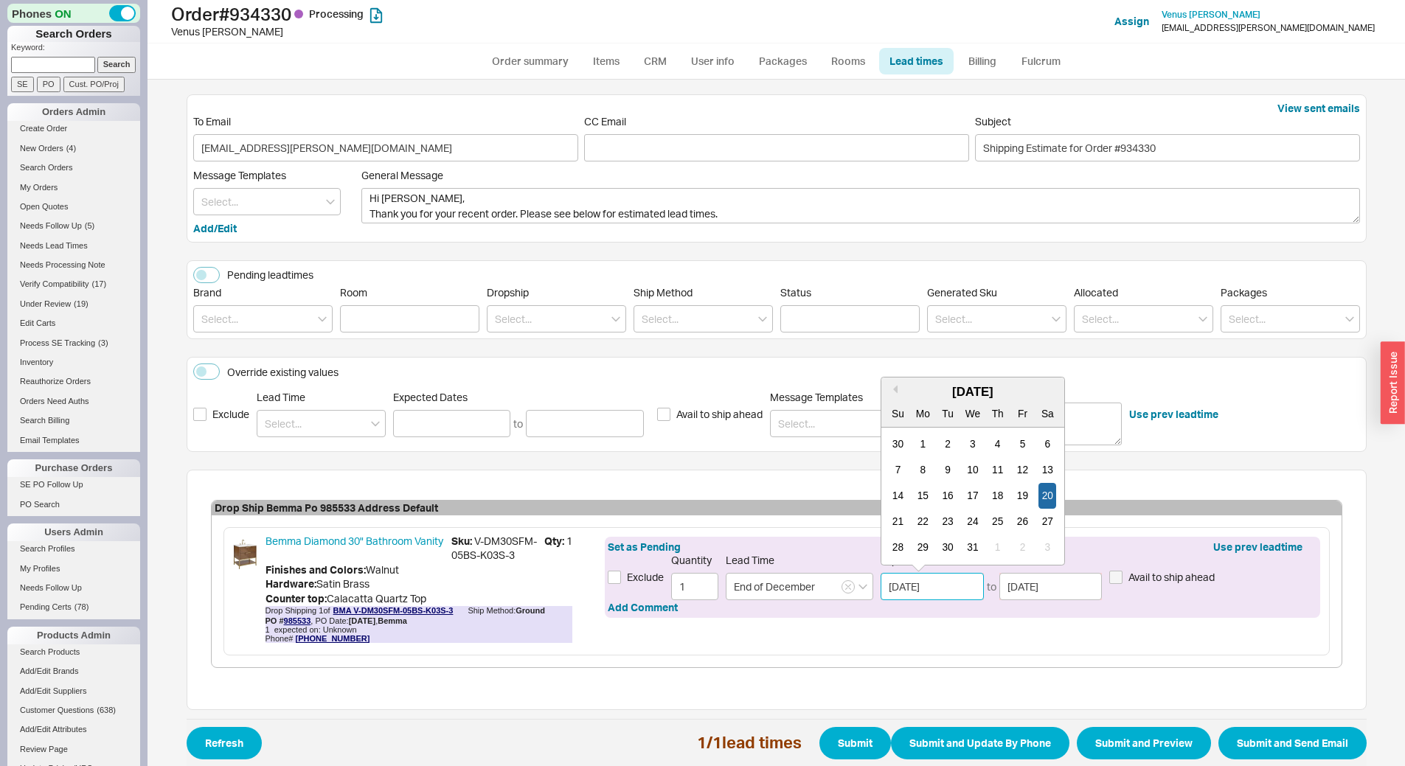
click at [949, 594] on input "12/20/2025" at bounding box center [931, 586] width 103 height 27
click at [974, 497] on div "17" at bounding box center [973, 496] width 18 height 26
type input "12/17/2025"
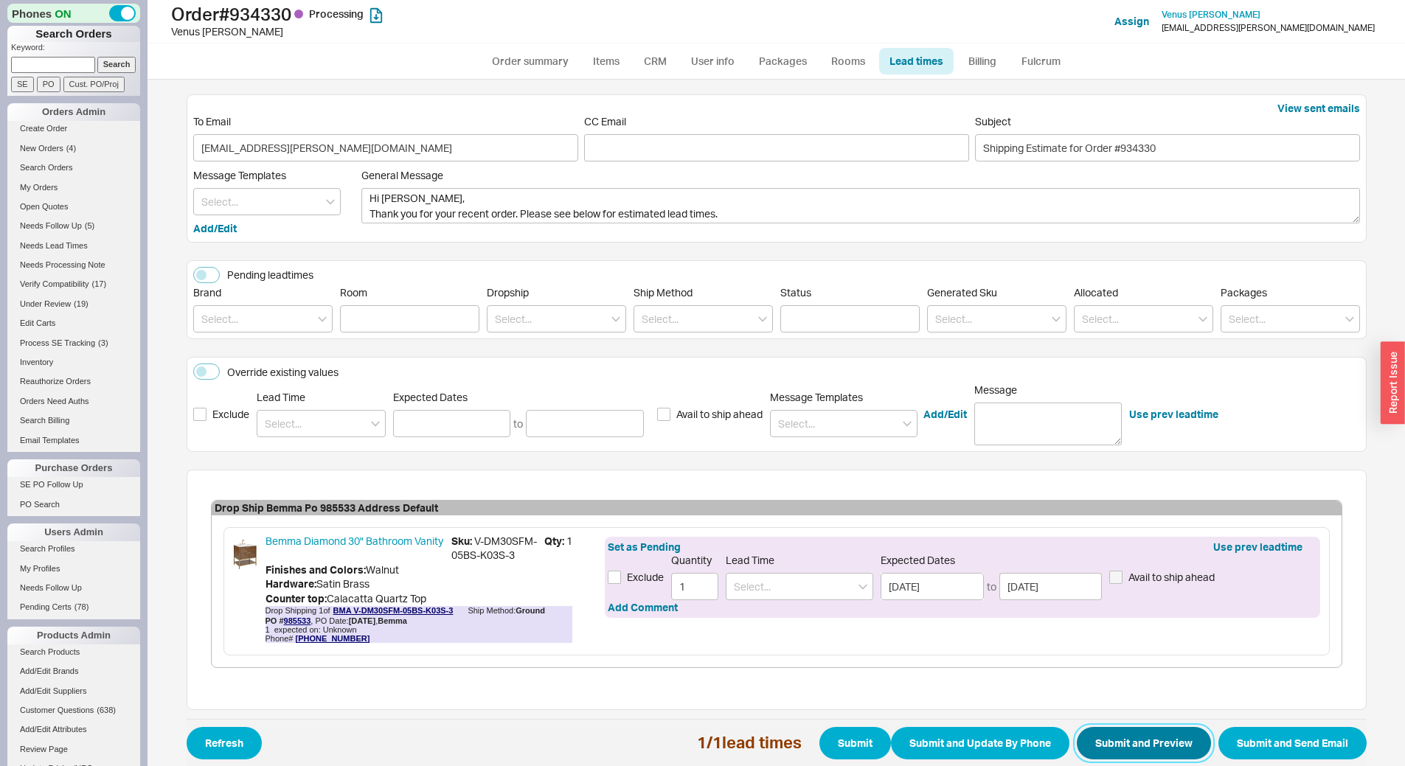
click at [1142, 756] on button "Submit and Preview" at bounding box center [1144, 743] width 134 height 32
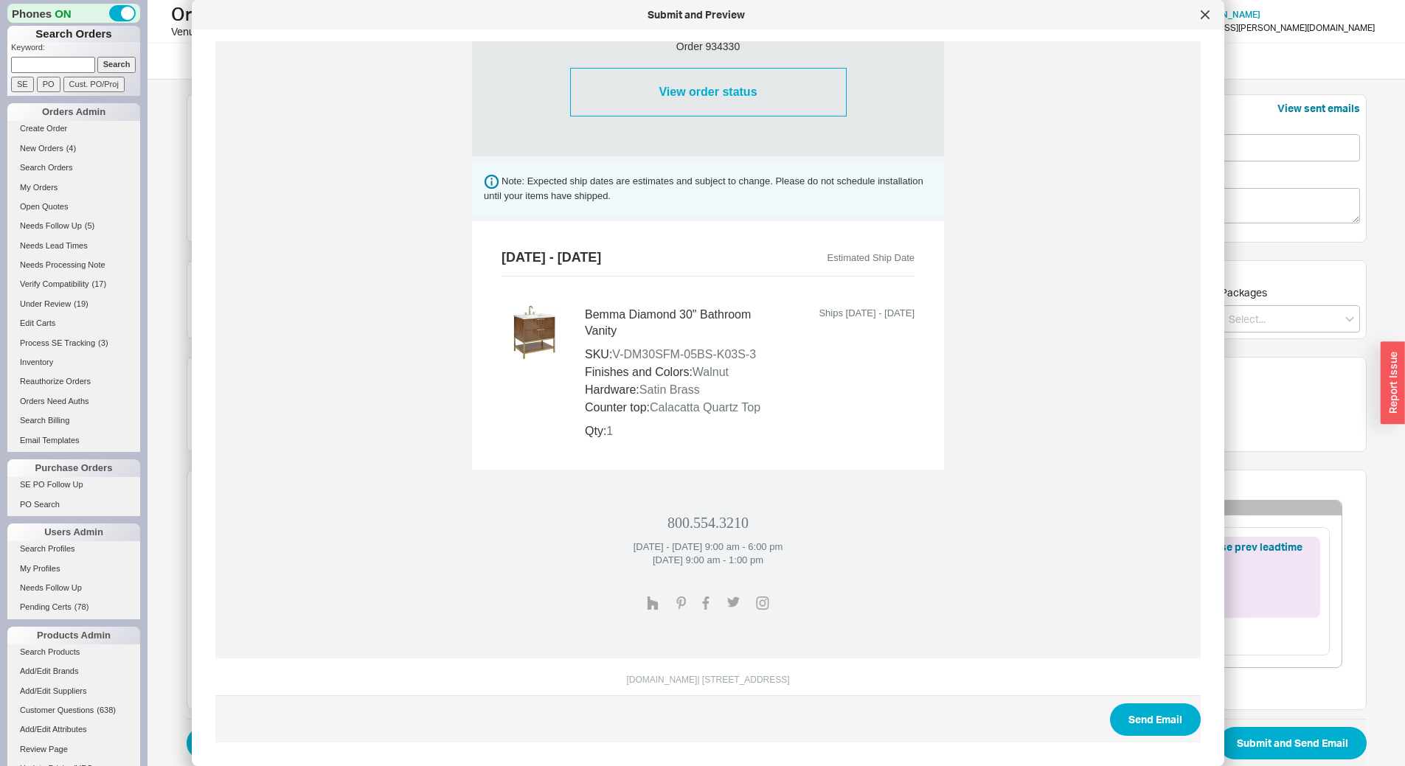
scroll to position [478, 0]
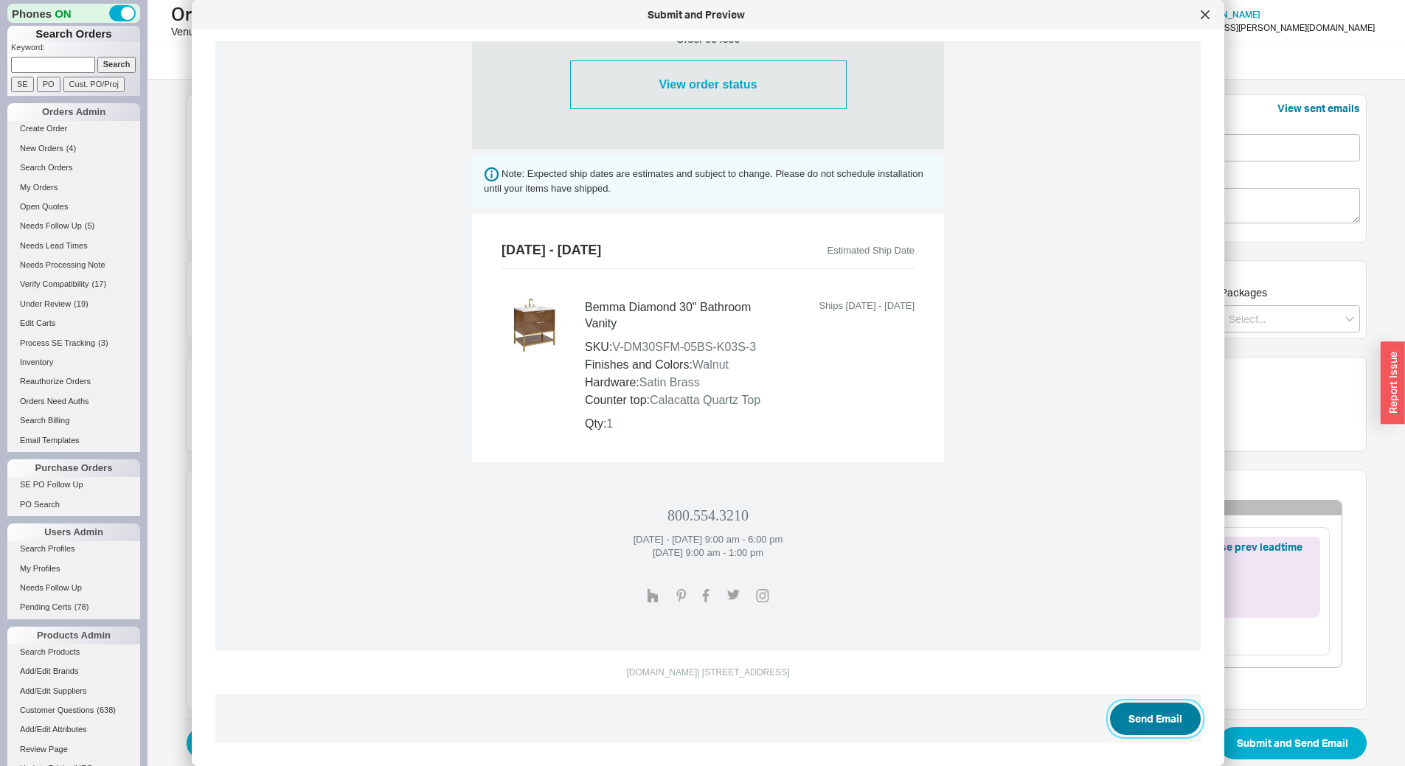
click at [1141, 717] on button "Send Email" at bounding box center [1155, 719] width 91 height 32
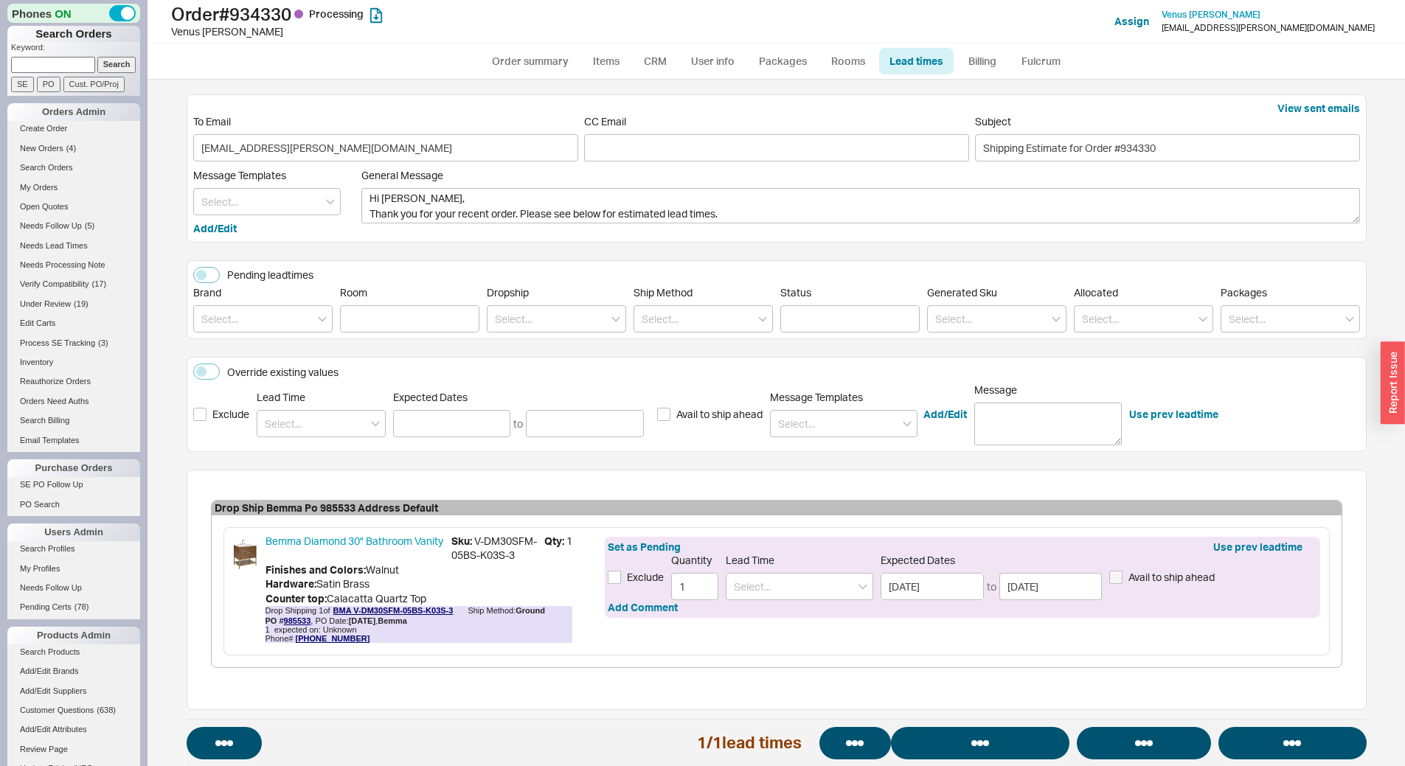
select select "*"
select select "LOW"
select select "3"
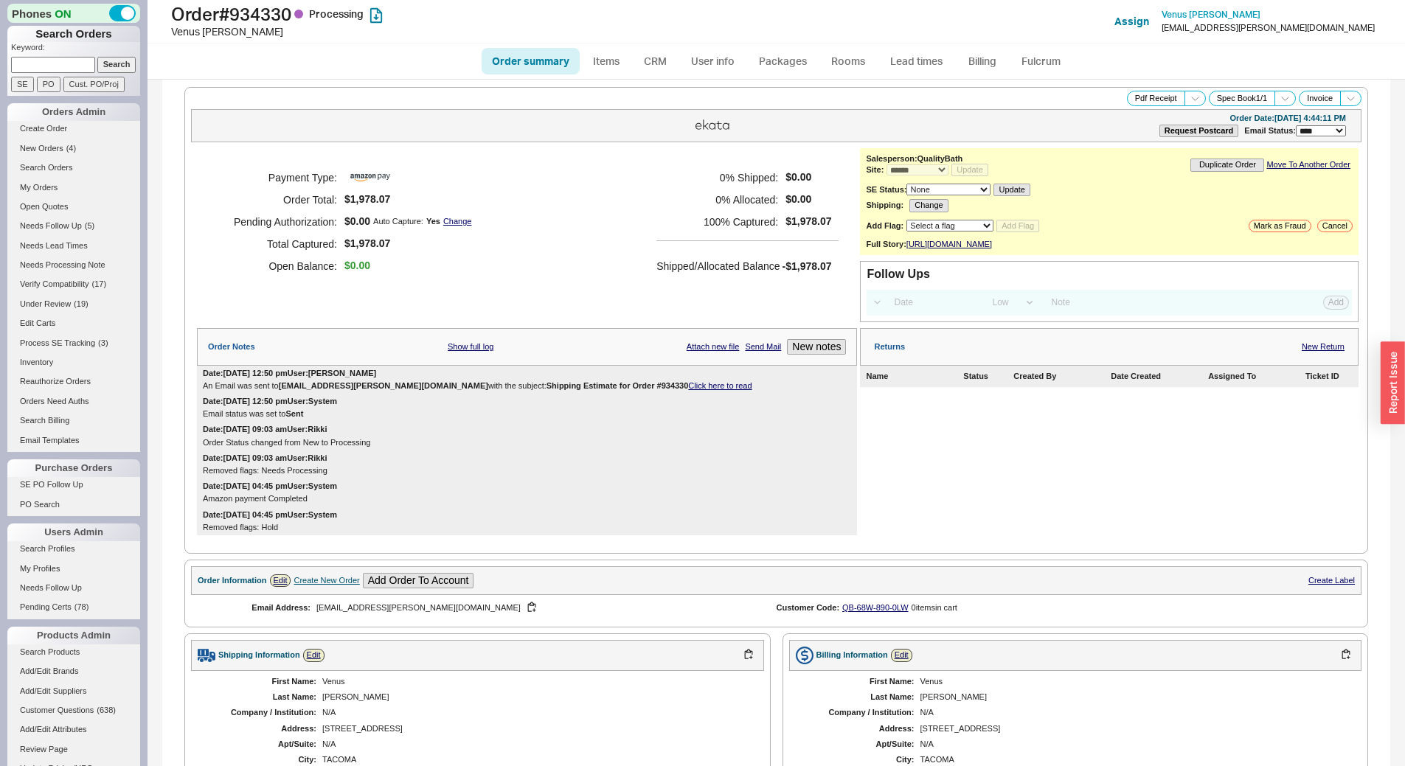
select select "*"
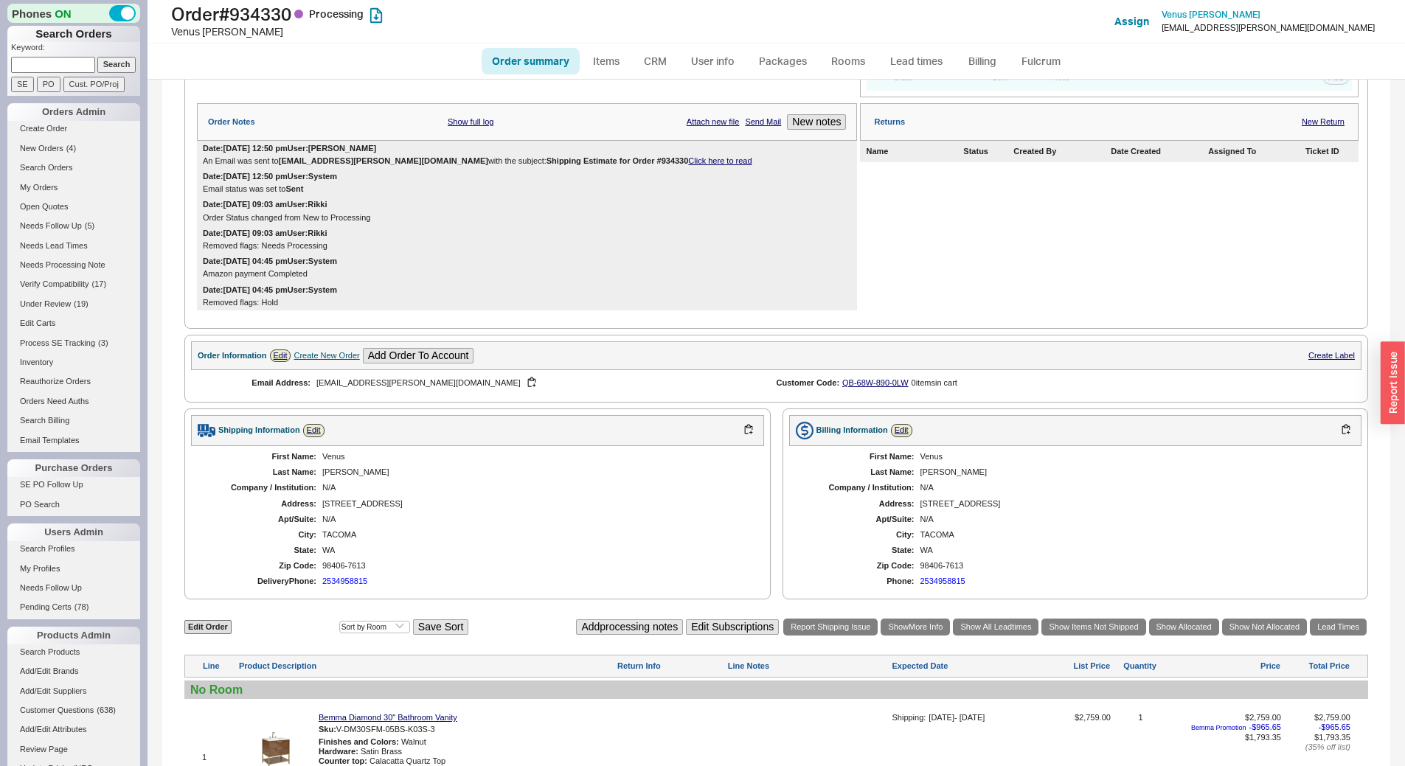
scroll to position [477, 0]
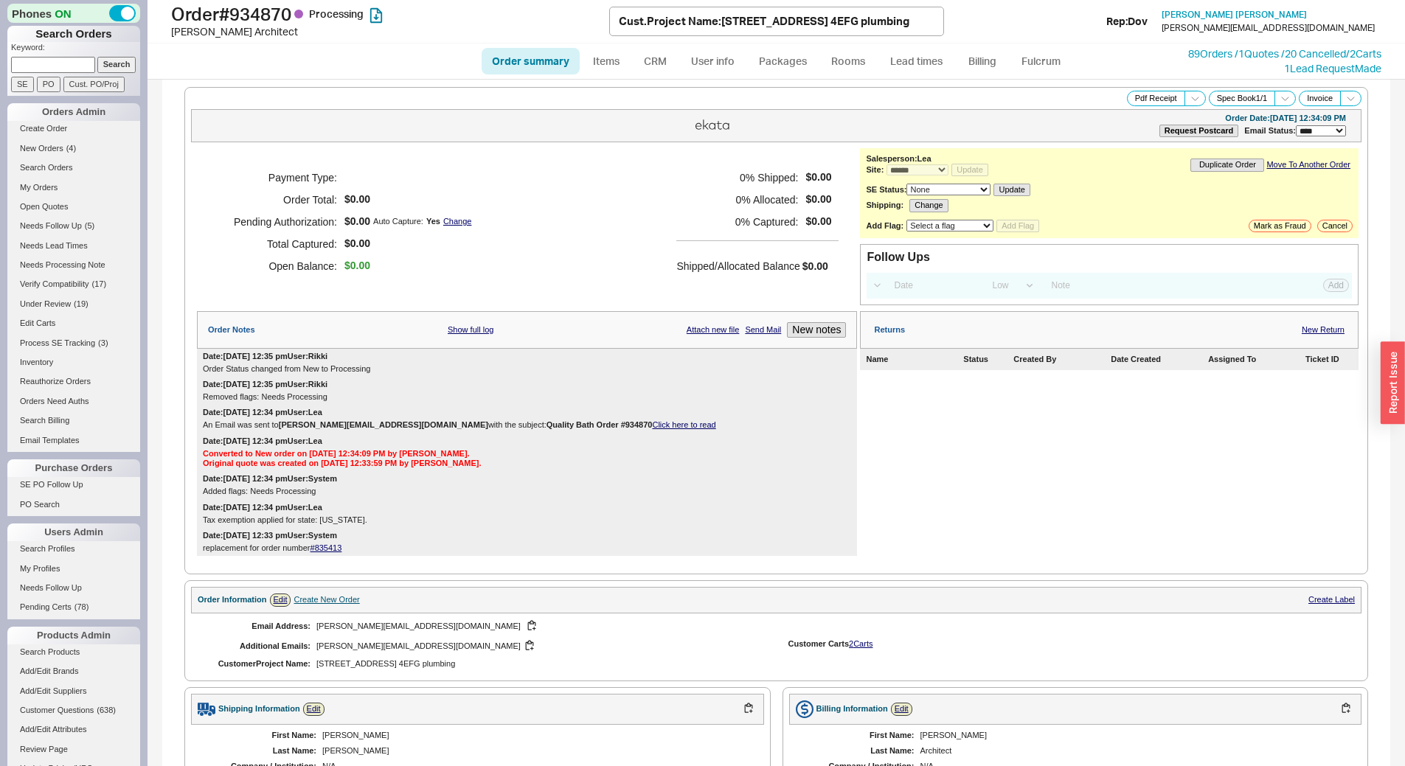
select select "*"
select select "LOW"
select select "3"
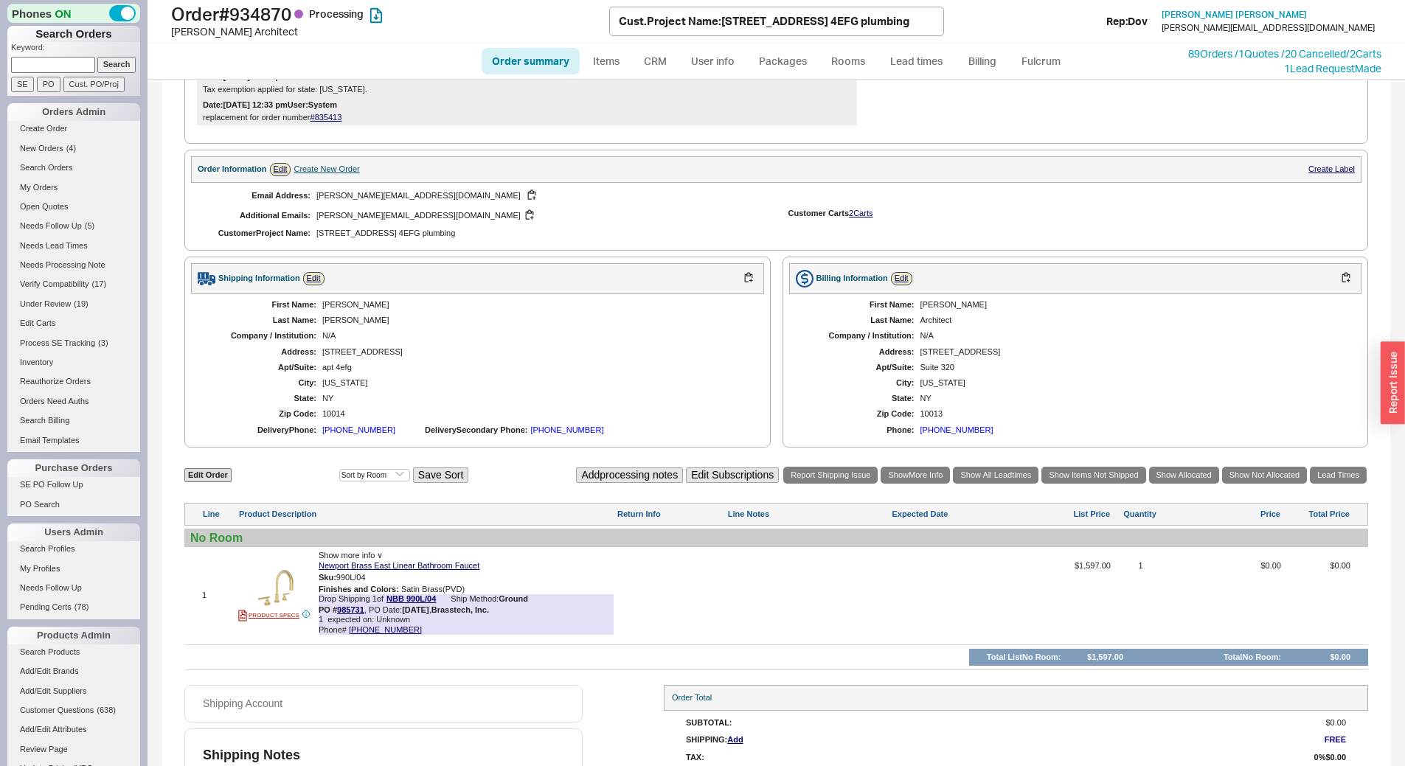
scroll to position [467, 0]
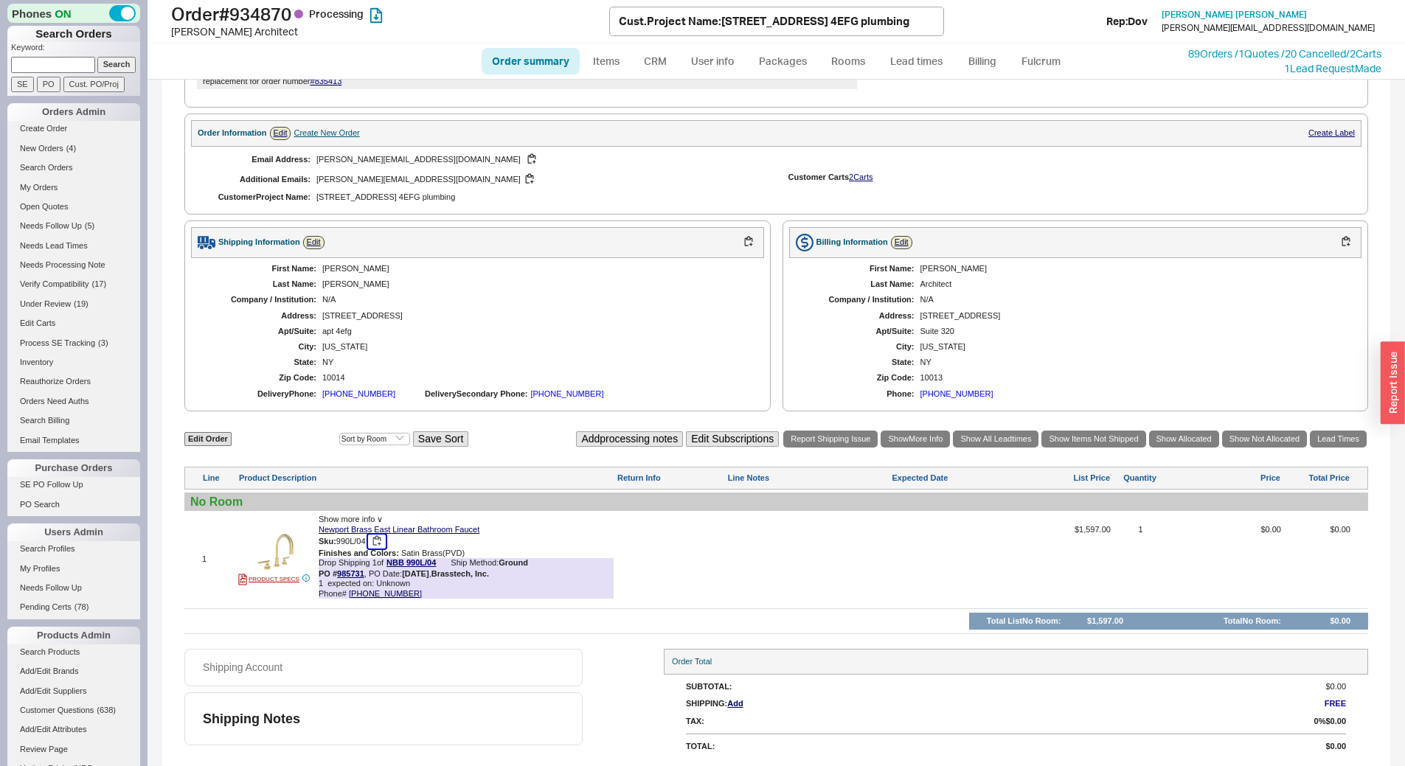
click at [381, 542] on button "button" at bounding box center [377, 542] width 18 height 14
click at [935, 54] on link "Lead times" at bounding box center [916, 61] width 74 height 27
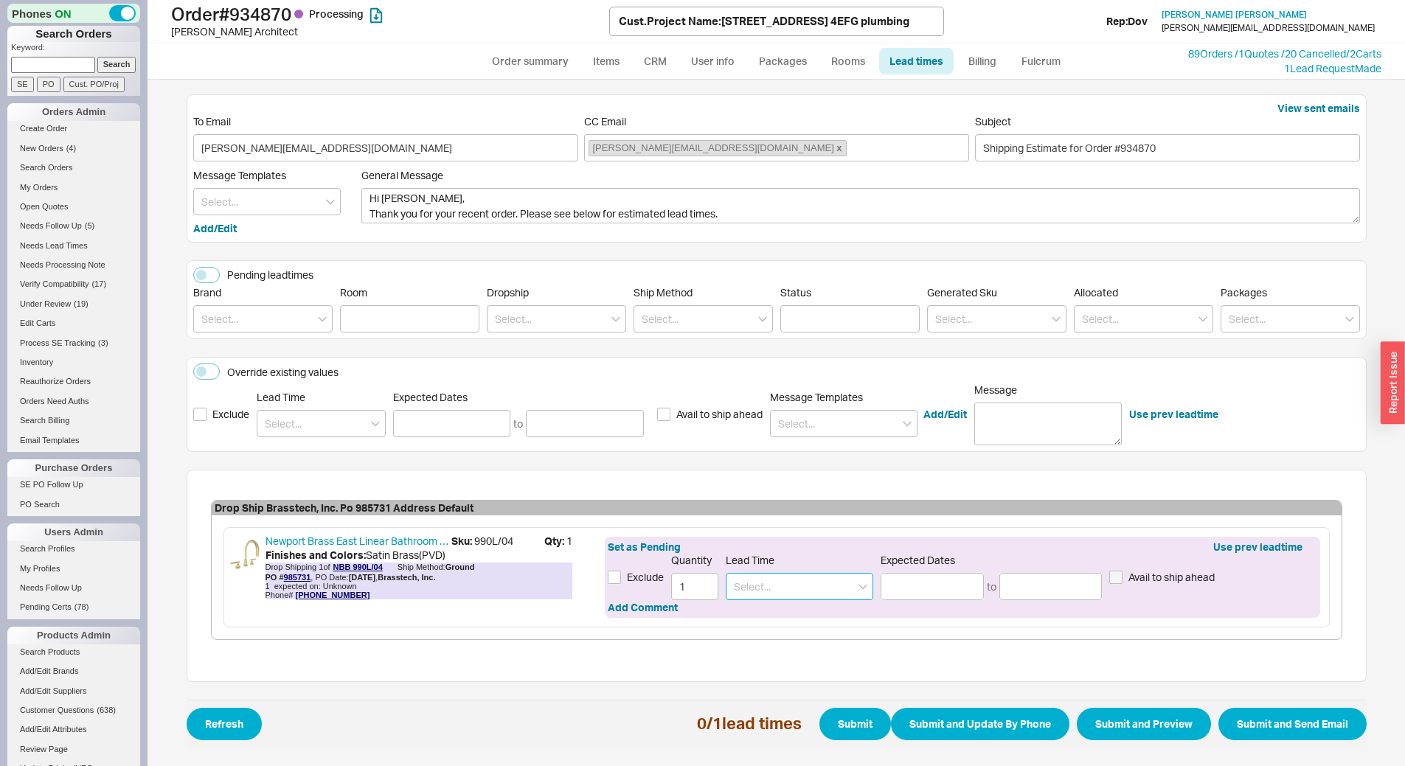
click at [778, 579] on input at bounding box center [799, 586] width 147 height 27
click at [779, 611] on div "5 - 7 Business Days" at bounding box center [799, 617] width 146 height 27
type input "5 - 7 Business Days"
type input "08/26/2025"
type input "08/28/2025"
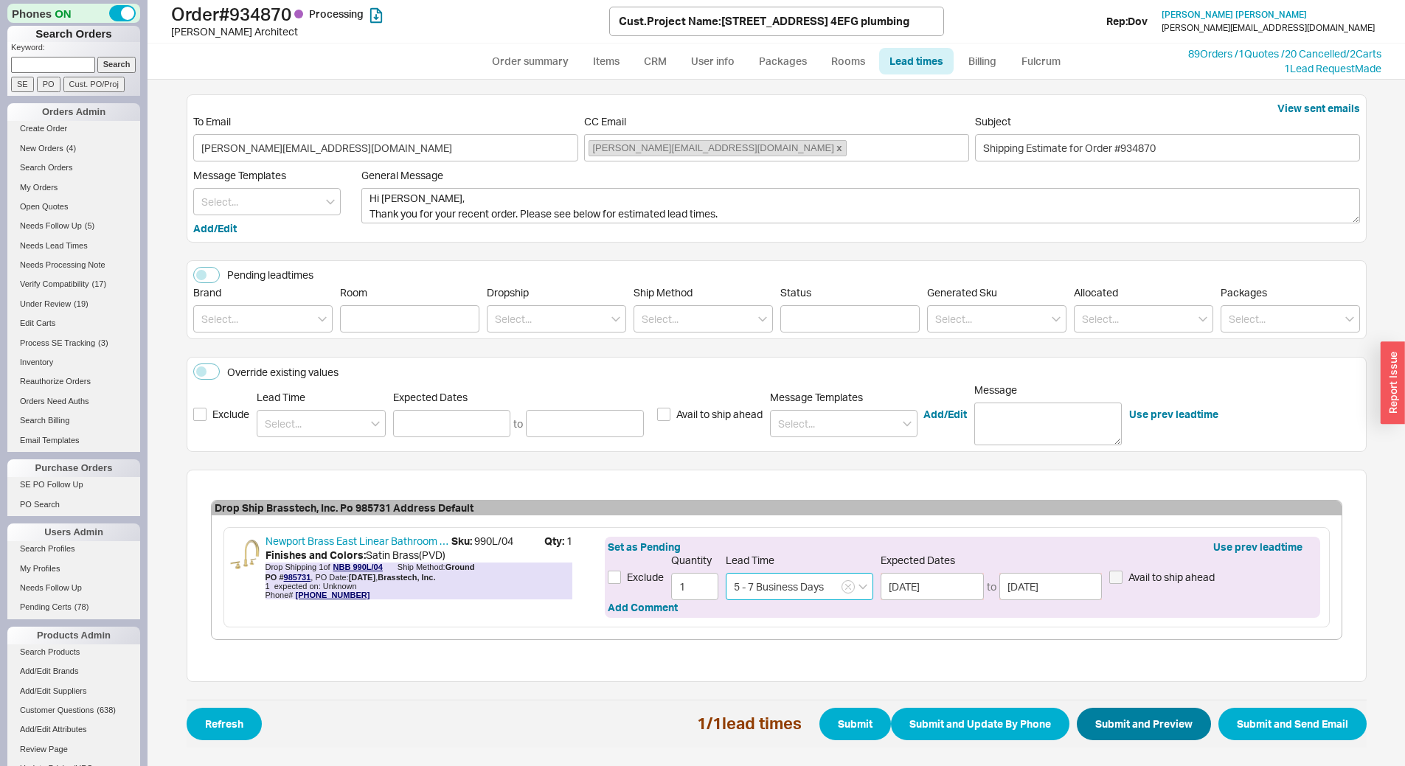
type input "5 - 7 Business Days"
click at [1126, 721] on button "Submit and Preview" at bounding box center [1144, 724] width 134 height 32
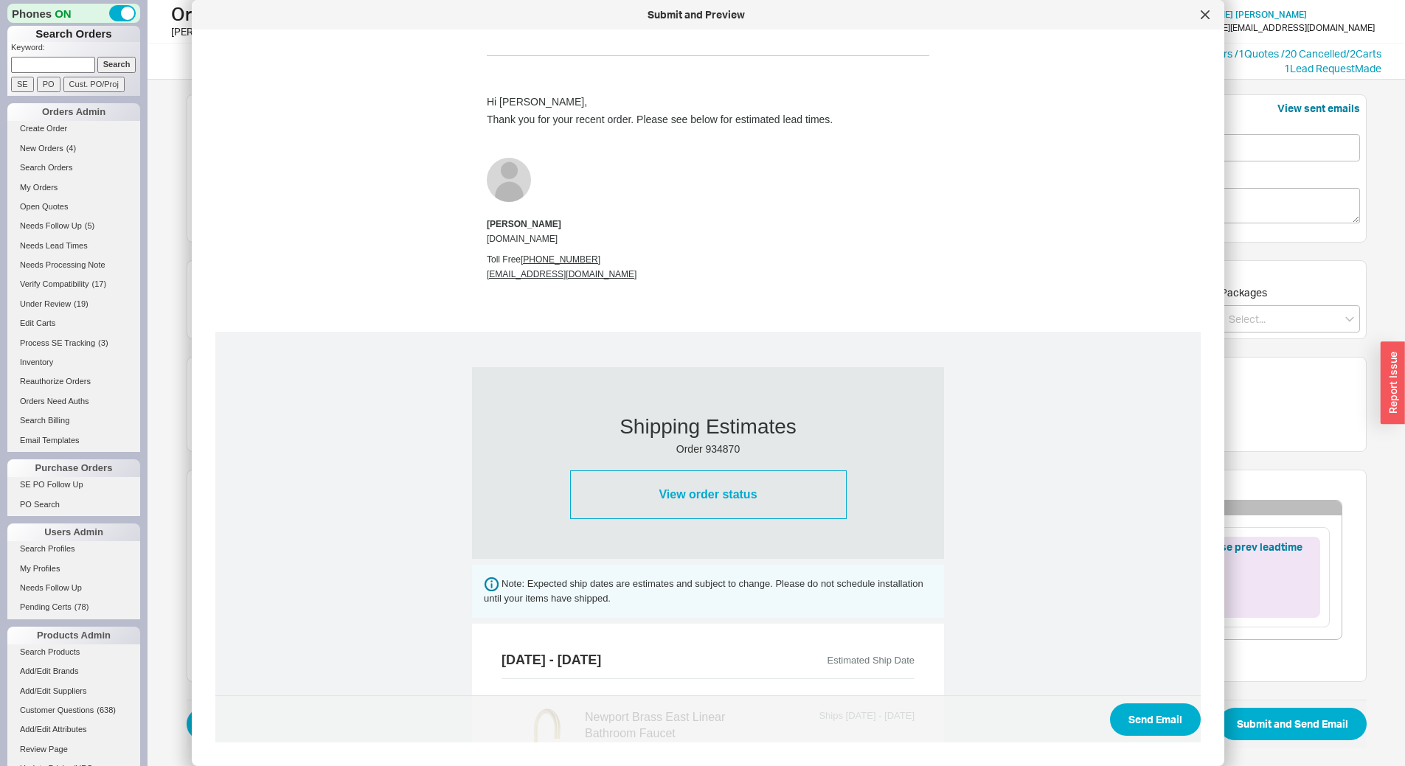
scroll to position [459, 0]
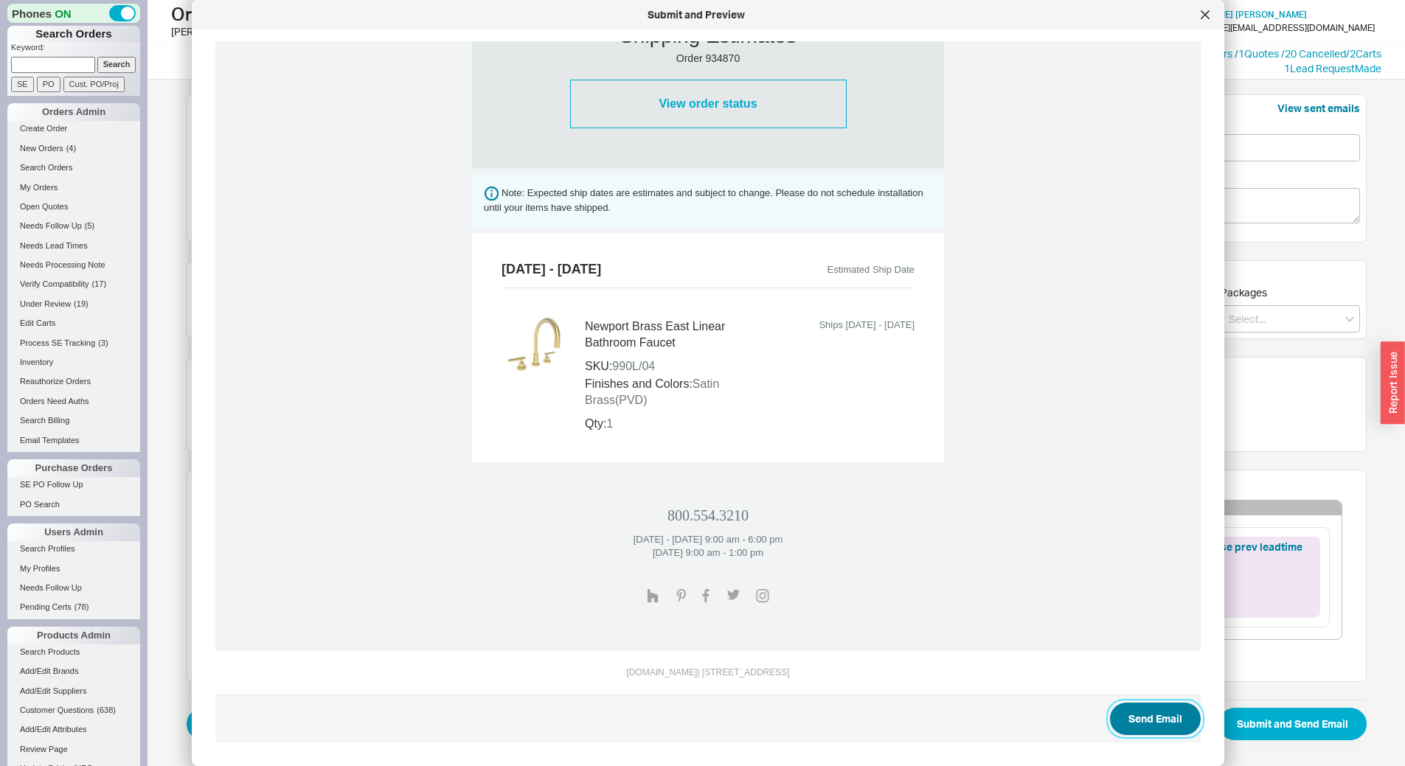
click at [1140, 731] on button "Send Email" at bounding box center [1155, 719] width 91 height 32
select select "*"
select select "LOW"
select select "3"
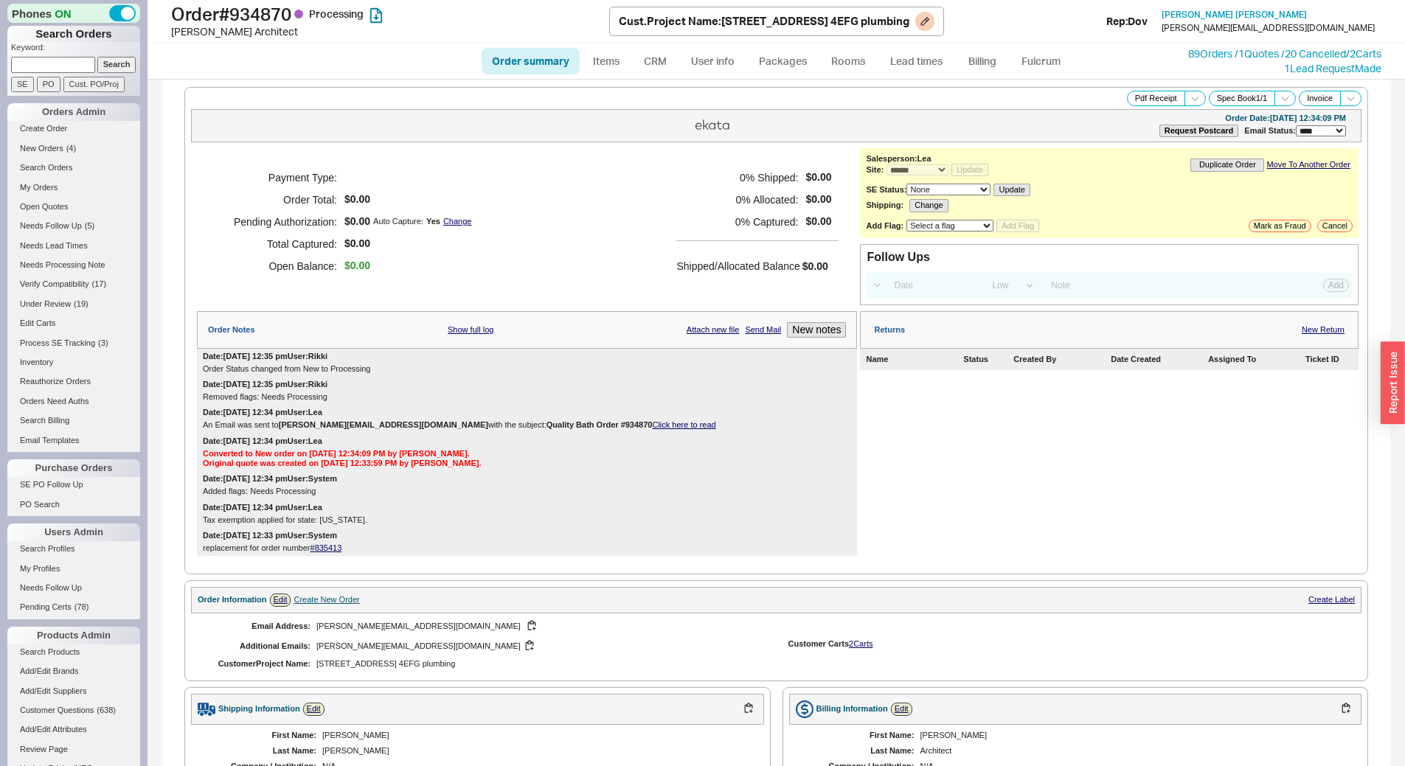
select select "*"
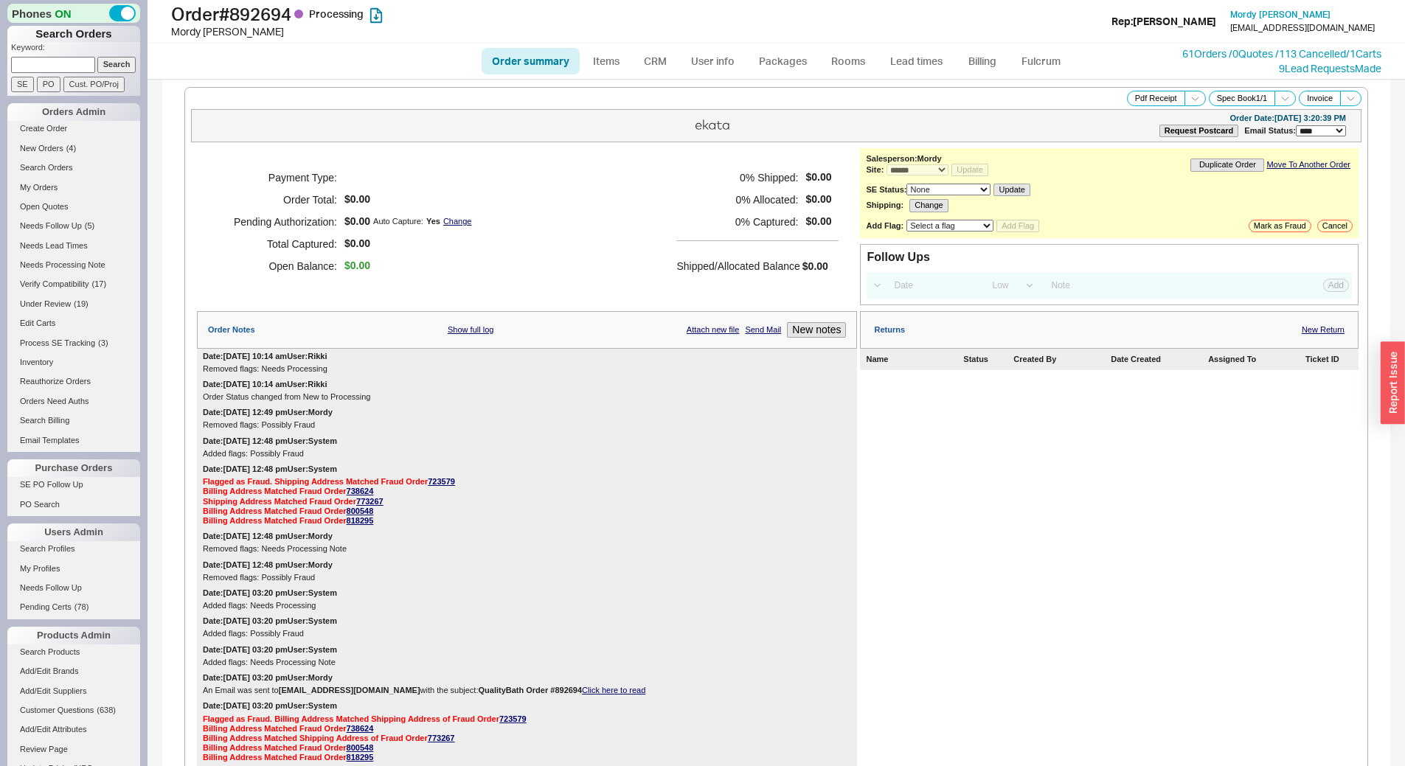
select select "*"
select select "LOW"
select select "3"
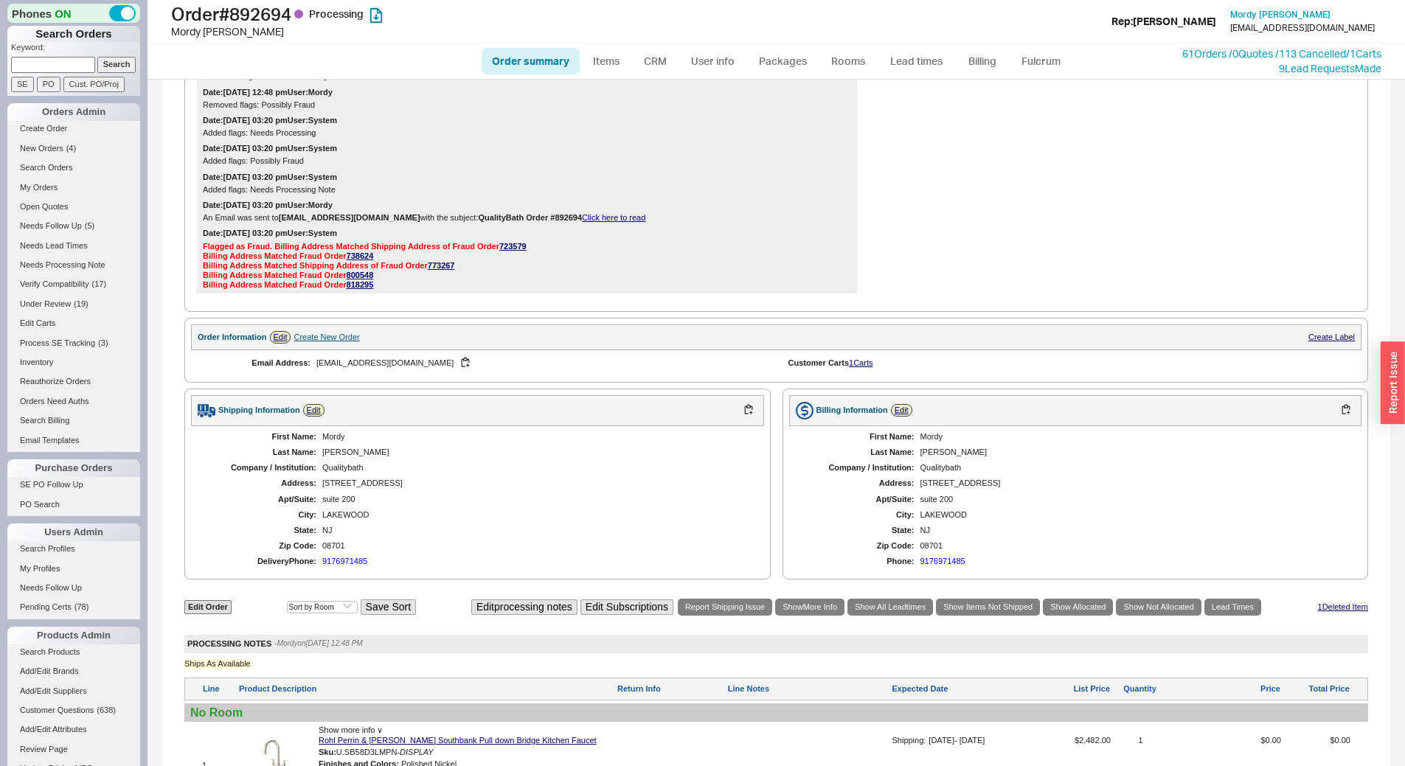
scroll to position [516, 0]
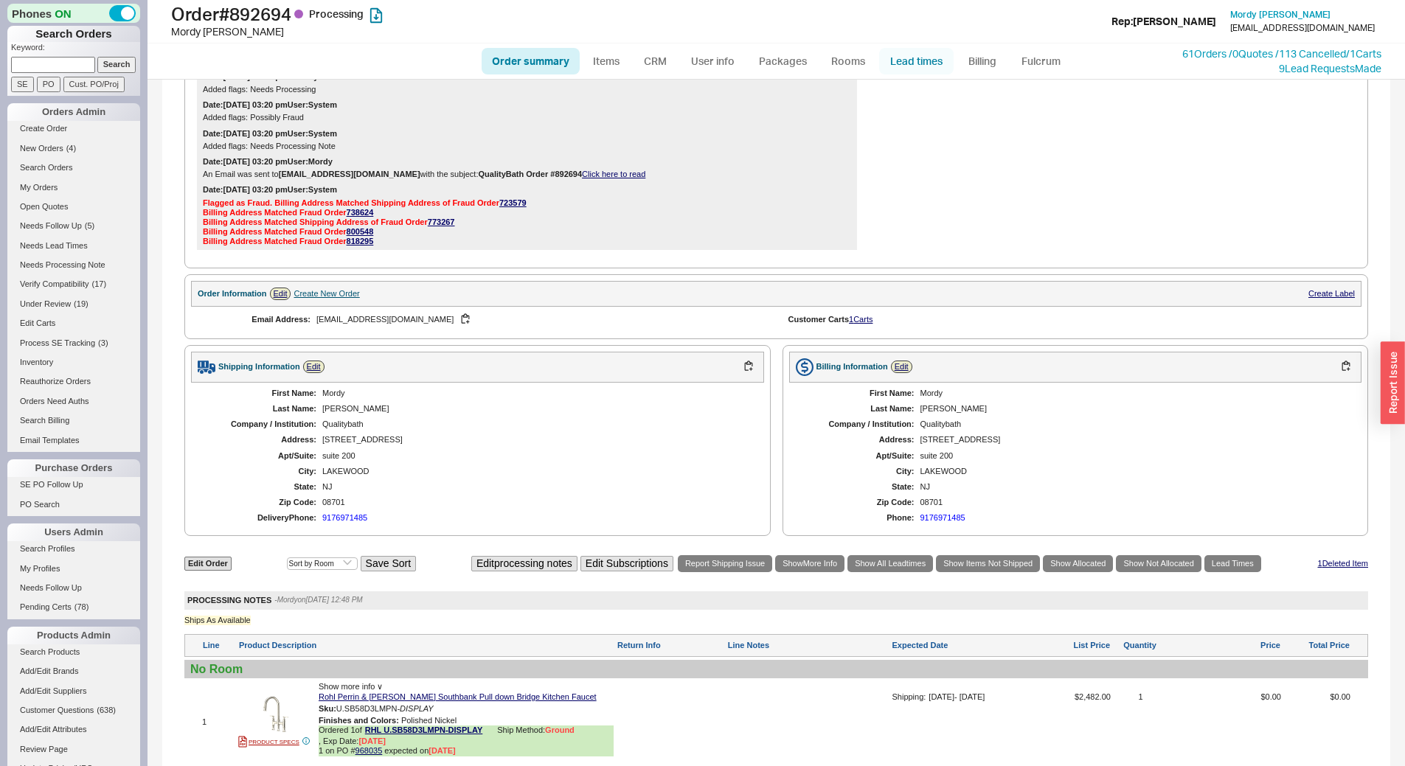
click at [892, 62] on link "Lead times" at bounding box center [916, 61] width 74 height 27
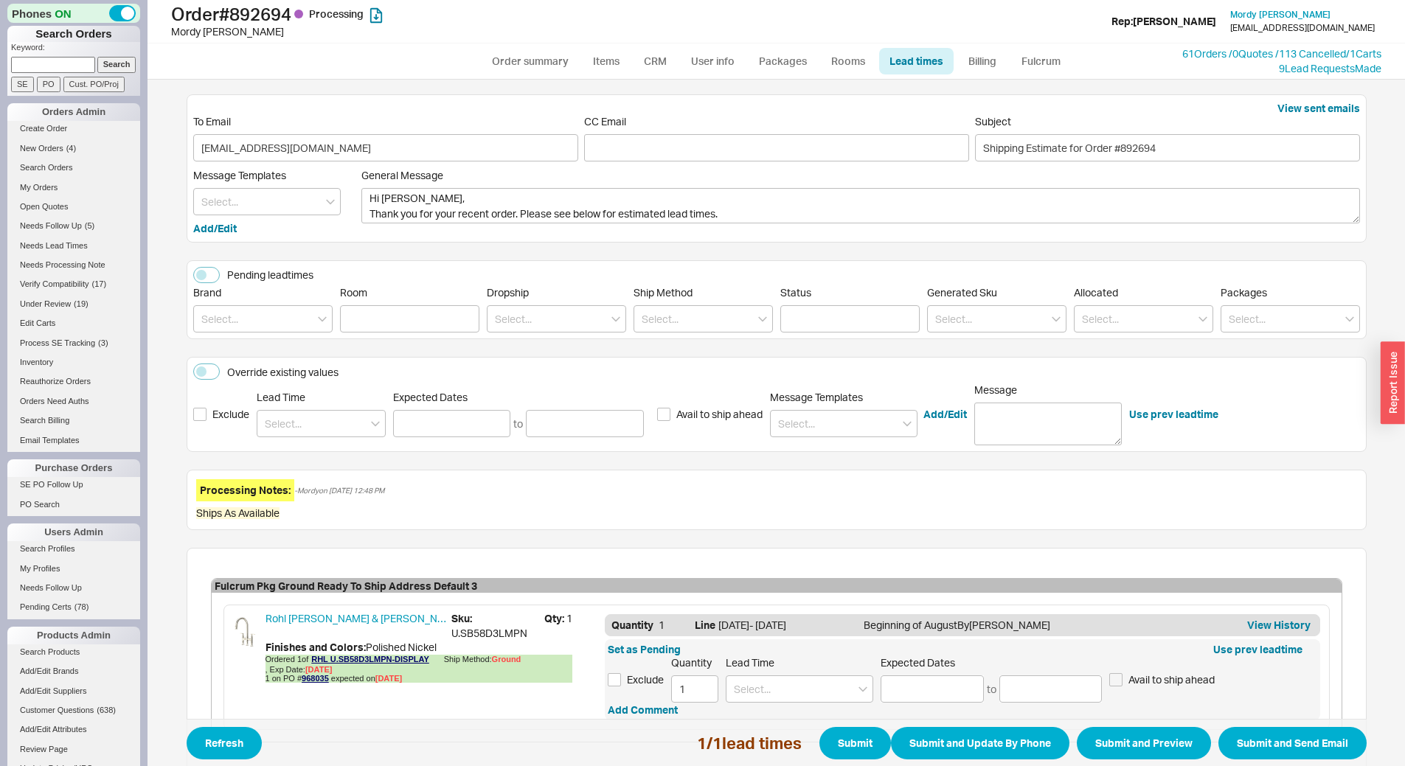
scroll to position [99, 0]
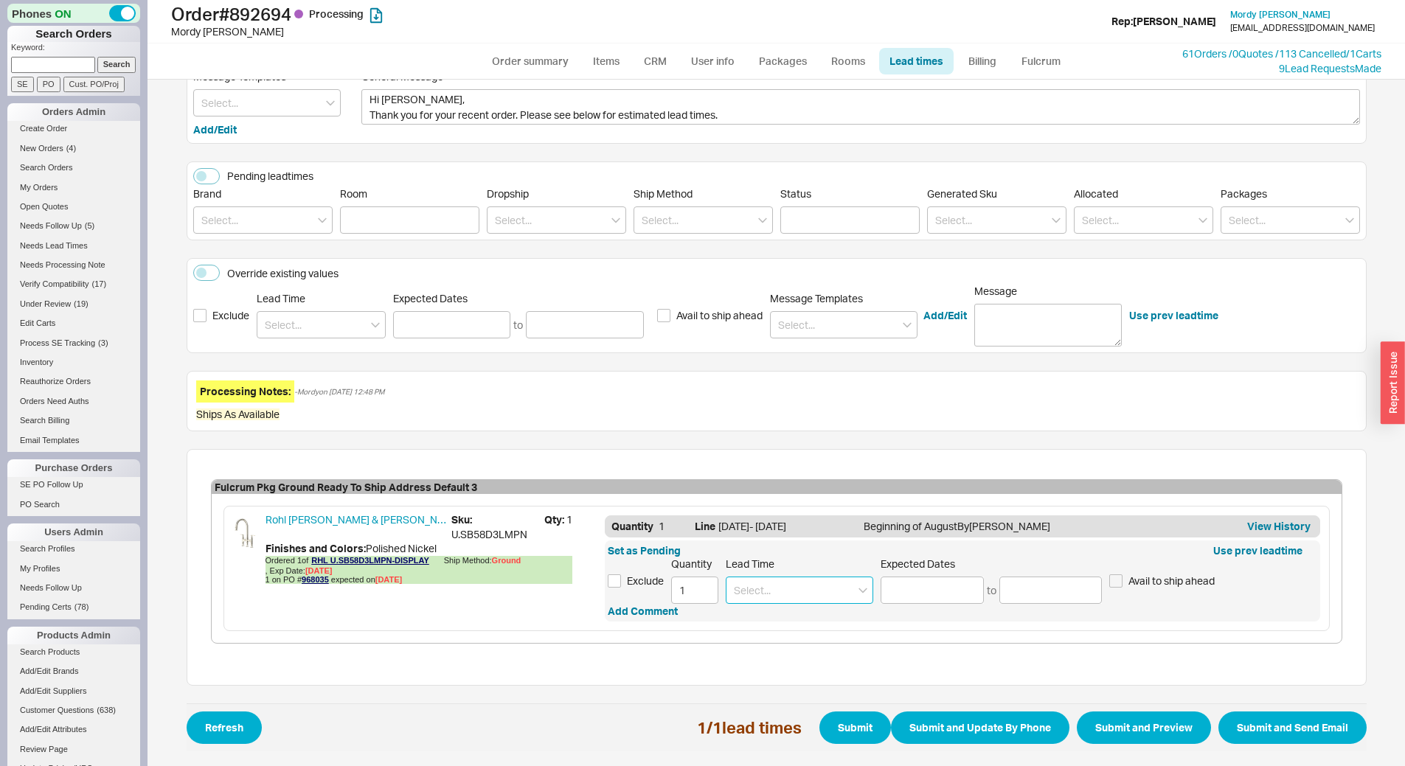
click at [813, 602] on input at bounding box center [799, 590] width 147 height 27
click at [746, 643] on div "End of August" at bounding box center [799, 647] width 146 height 27
type input "End of August"
type input "[DATE]"
type input "08/31/2025"
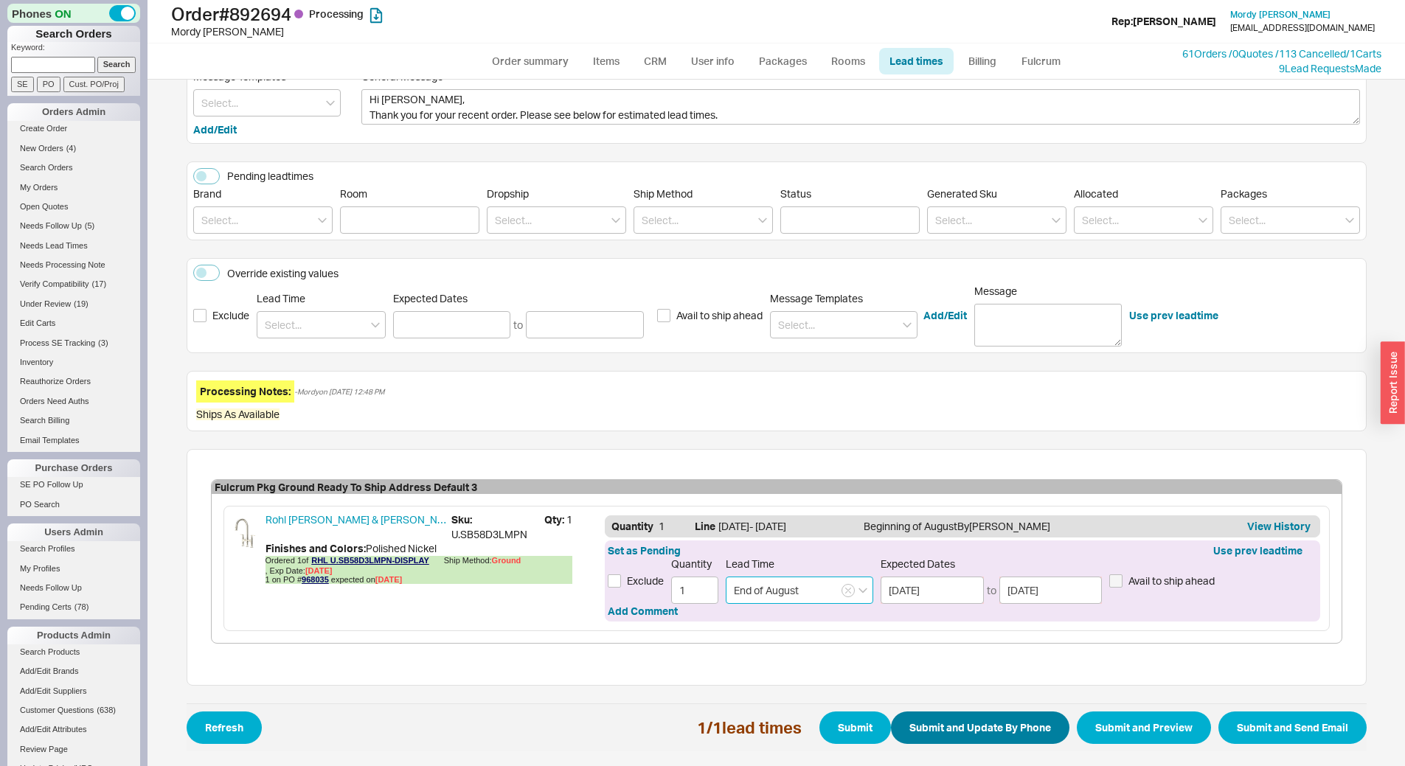
type input "End of August"
click at [969, 734] on button "Submit and Update By Phone" at bounding box center [980, 728] width 178 height 32
select select "*"
select select "LOW"
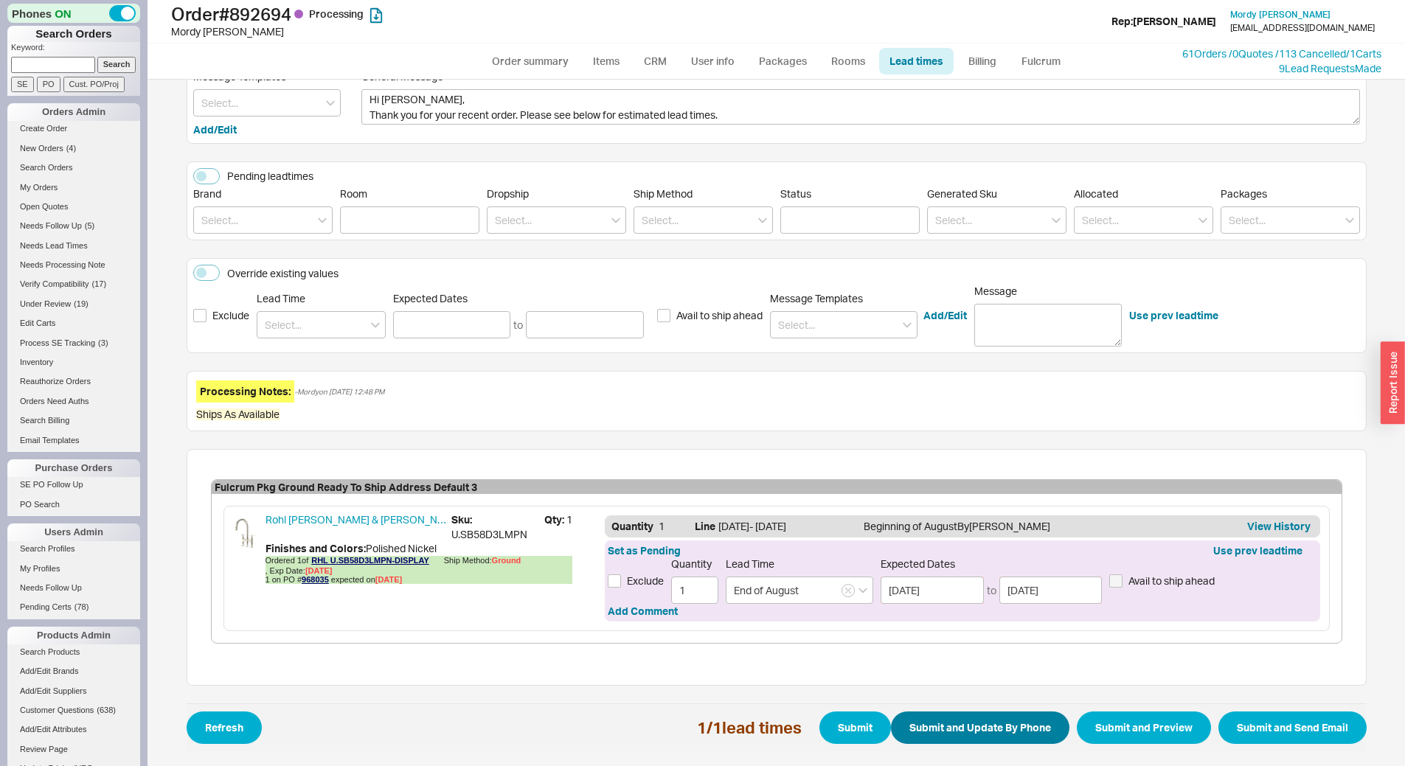
select select "3"
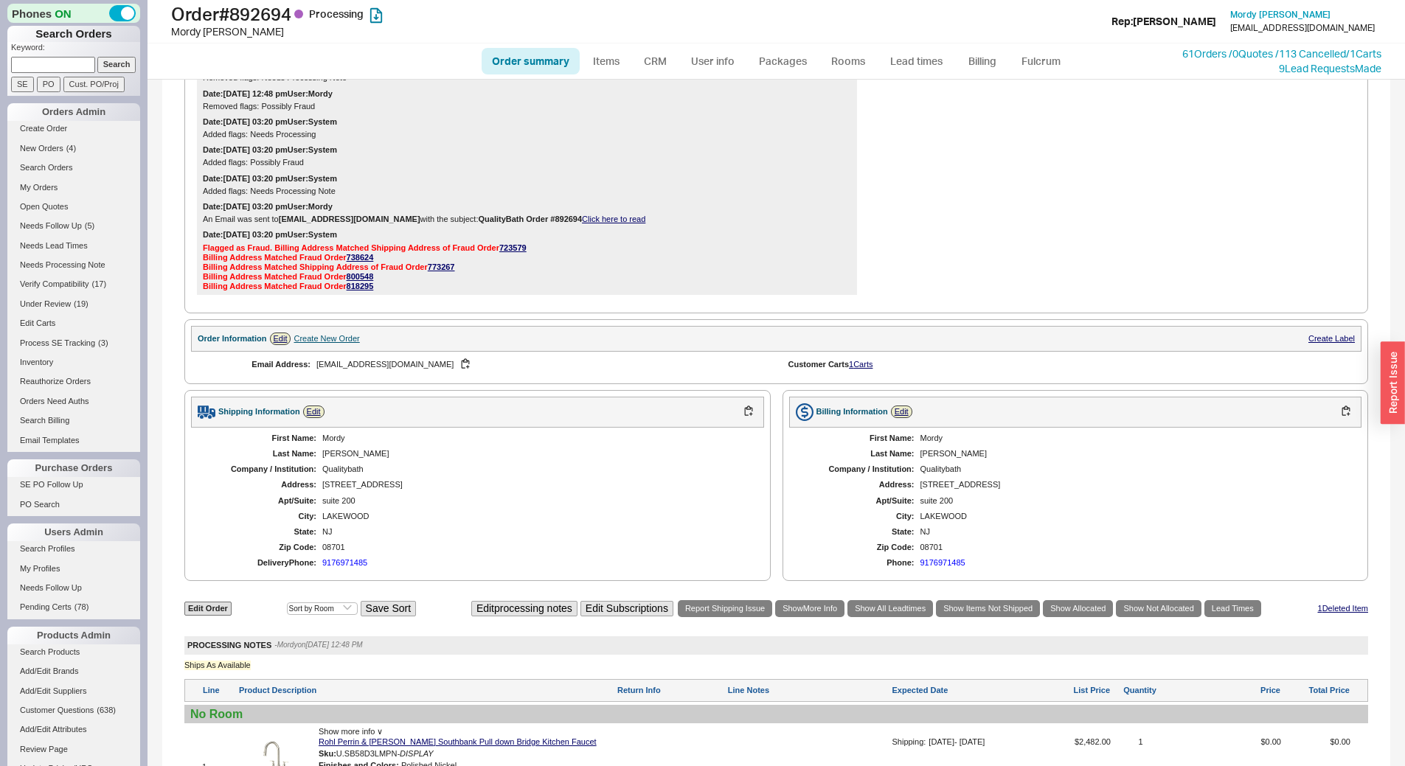
scroll to position [674, 0]
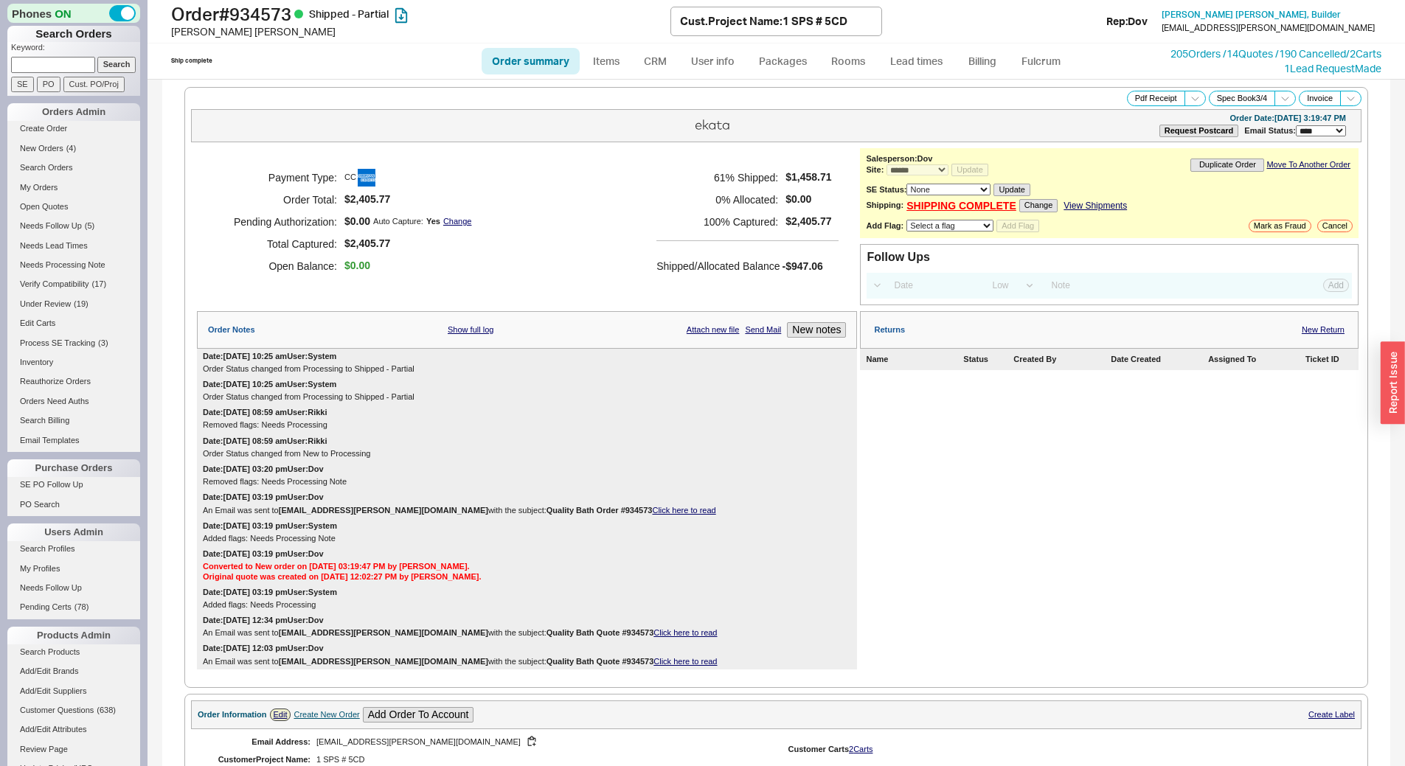
select select "*"
select select "LOW"
select select "3"
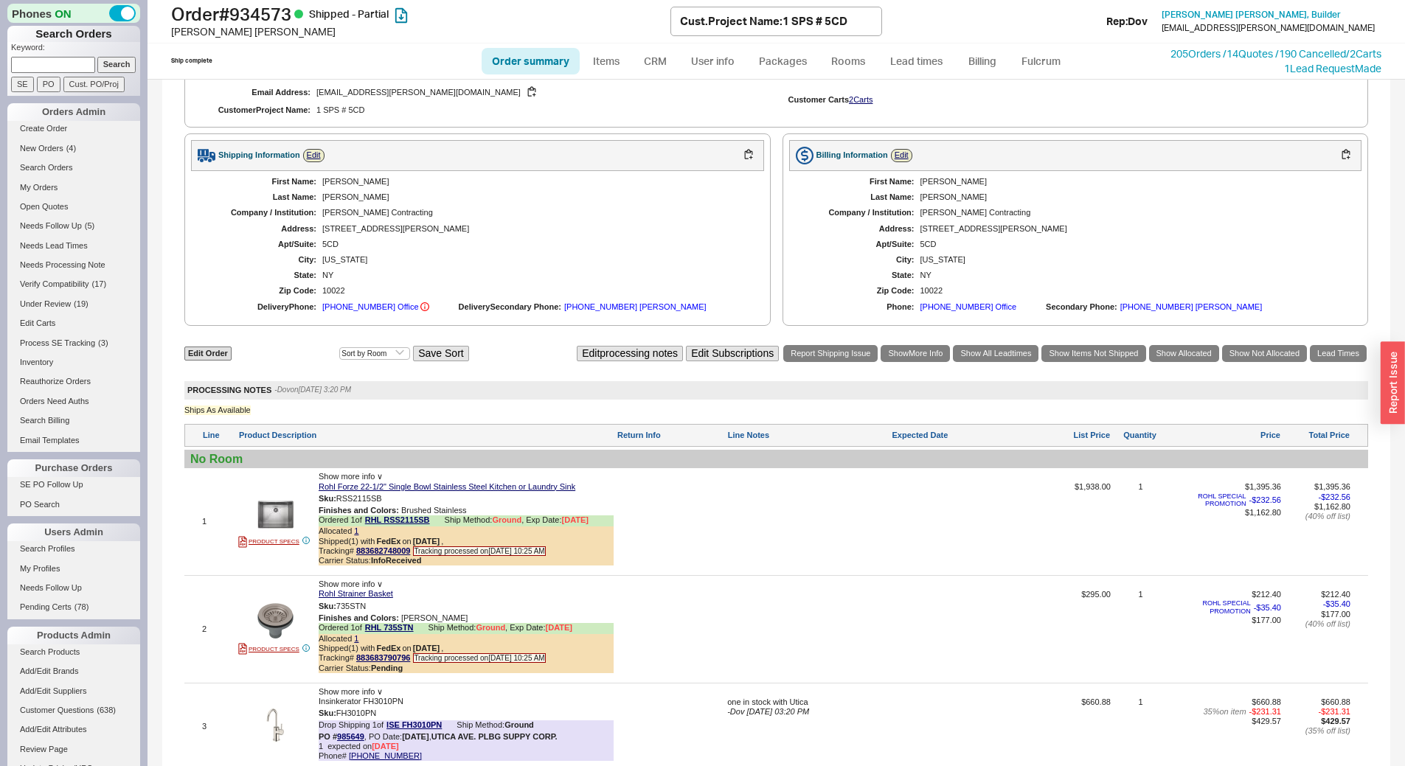
scroll to position [811, 0]
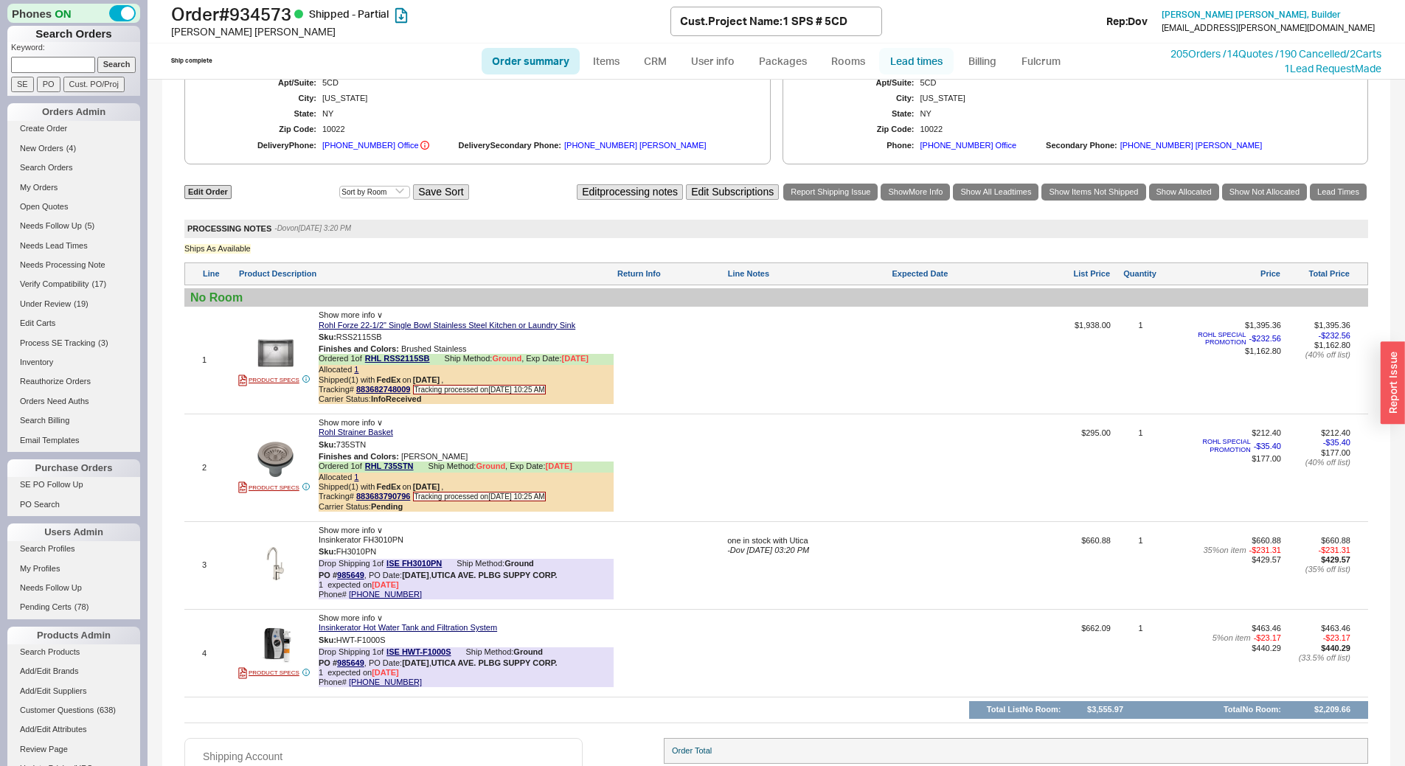
click at [927, 58] on link "Lead times" at bounding box center [916, 61] width 74 height 27
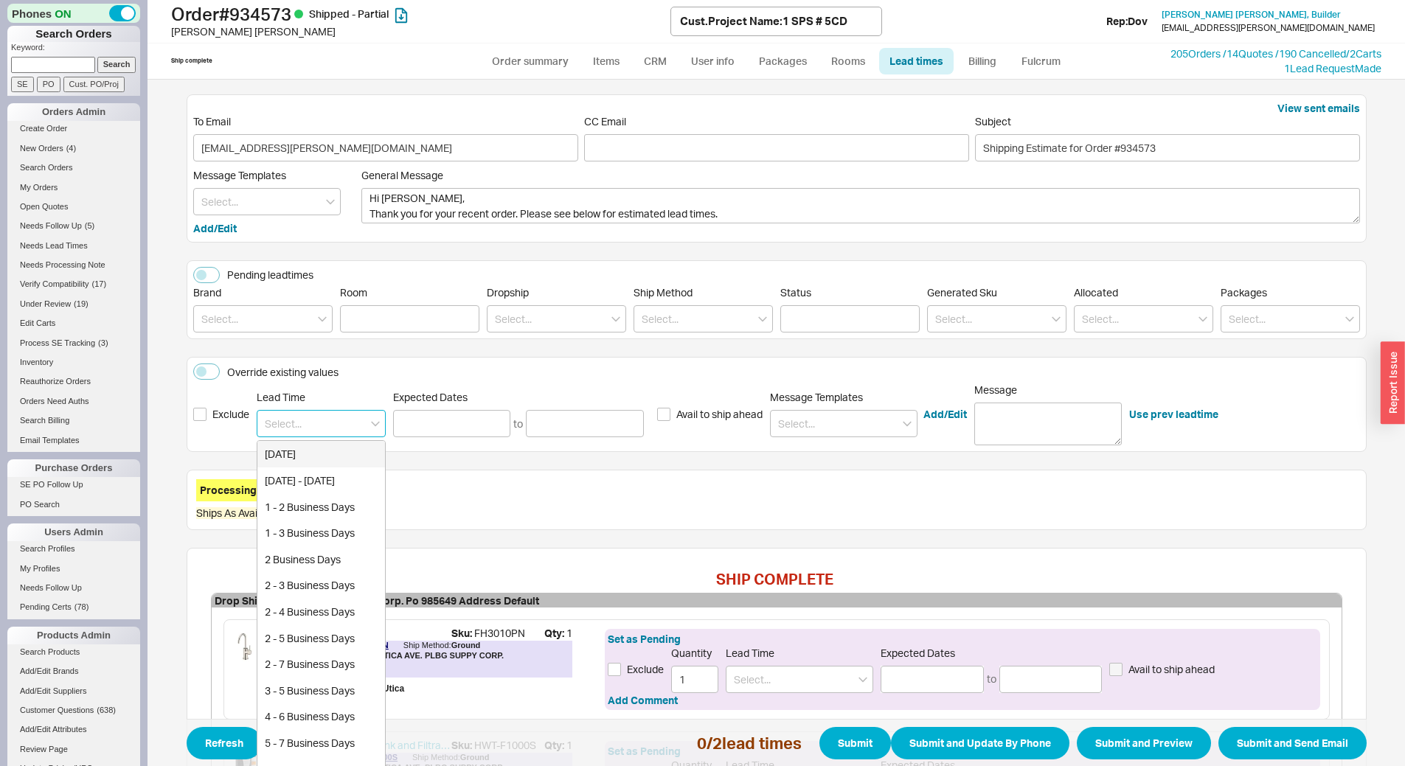
click at [316, 414] on input at bounding box center [321, 423] width 129 height 27
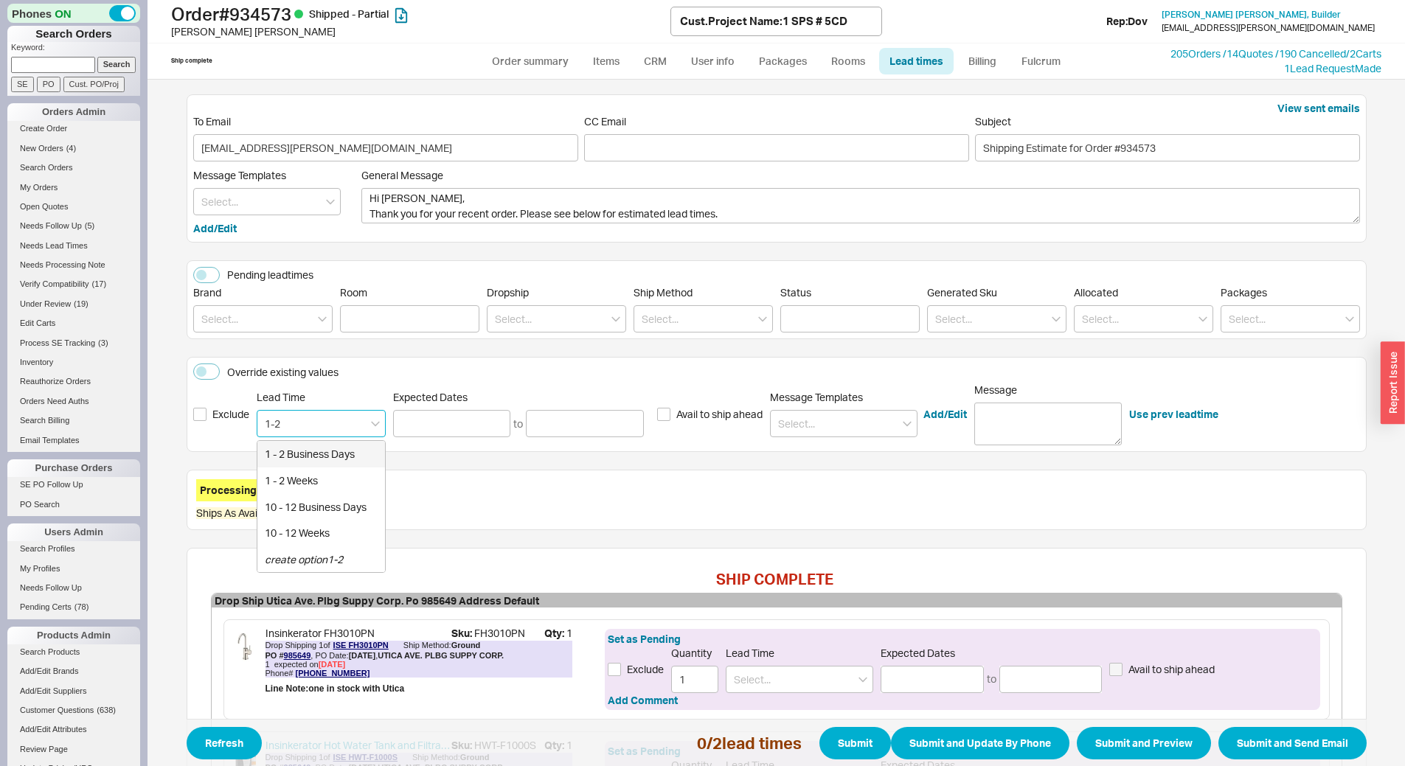
click at [305, 449] on div "1 - 2 Business Days" at bounding box center [321, 454] width 128 height 27
type input "1 - 2 Business Days"
type input "[DATE]"
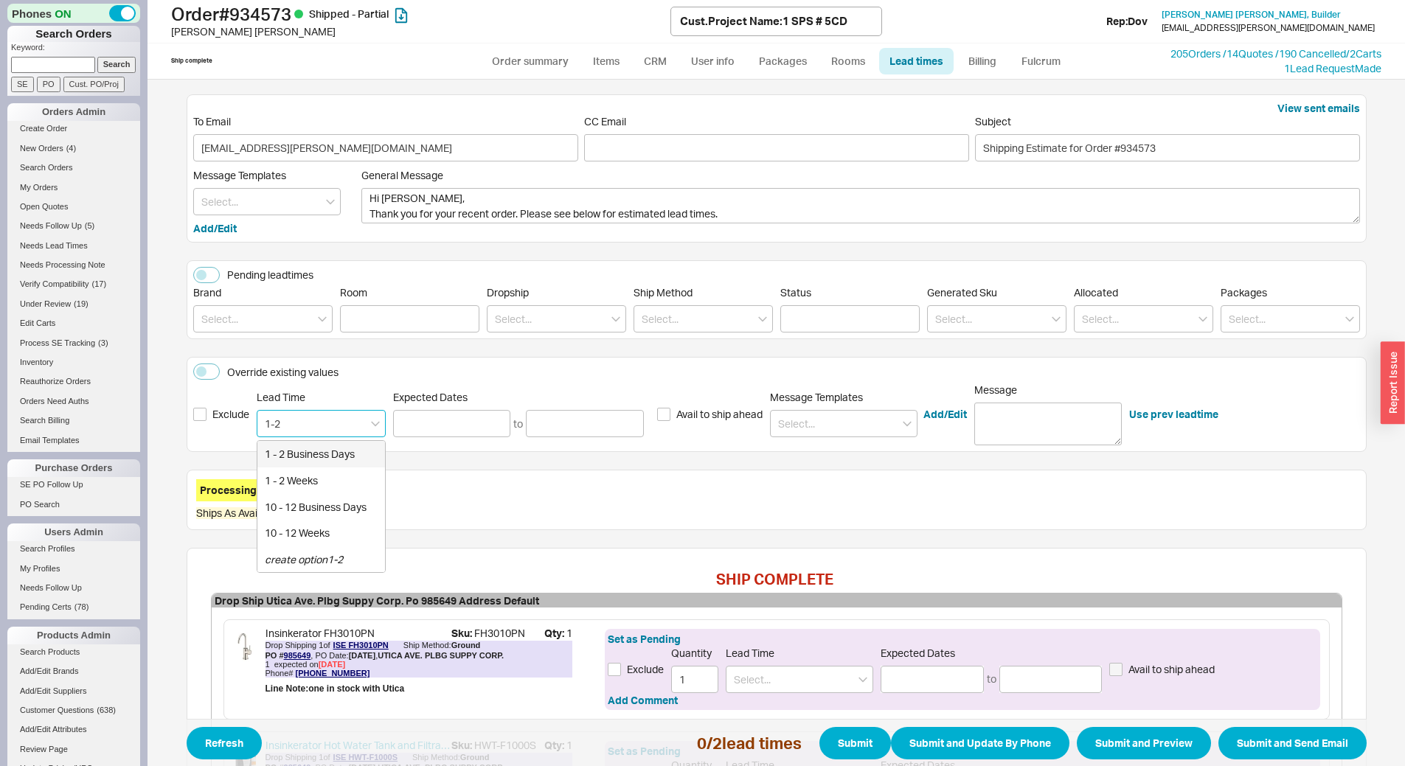
type input "1 - 2 Business Days"
type input "[DATE]"
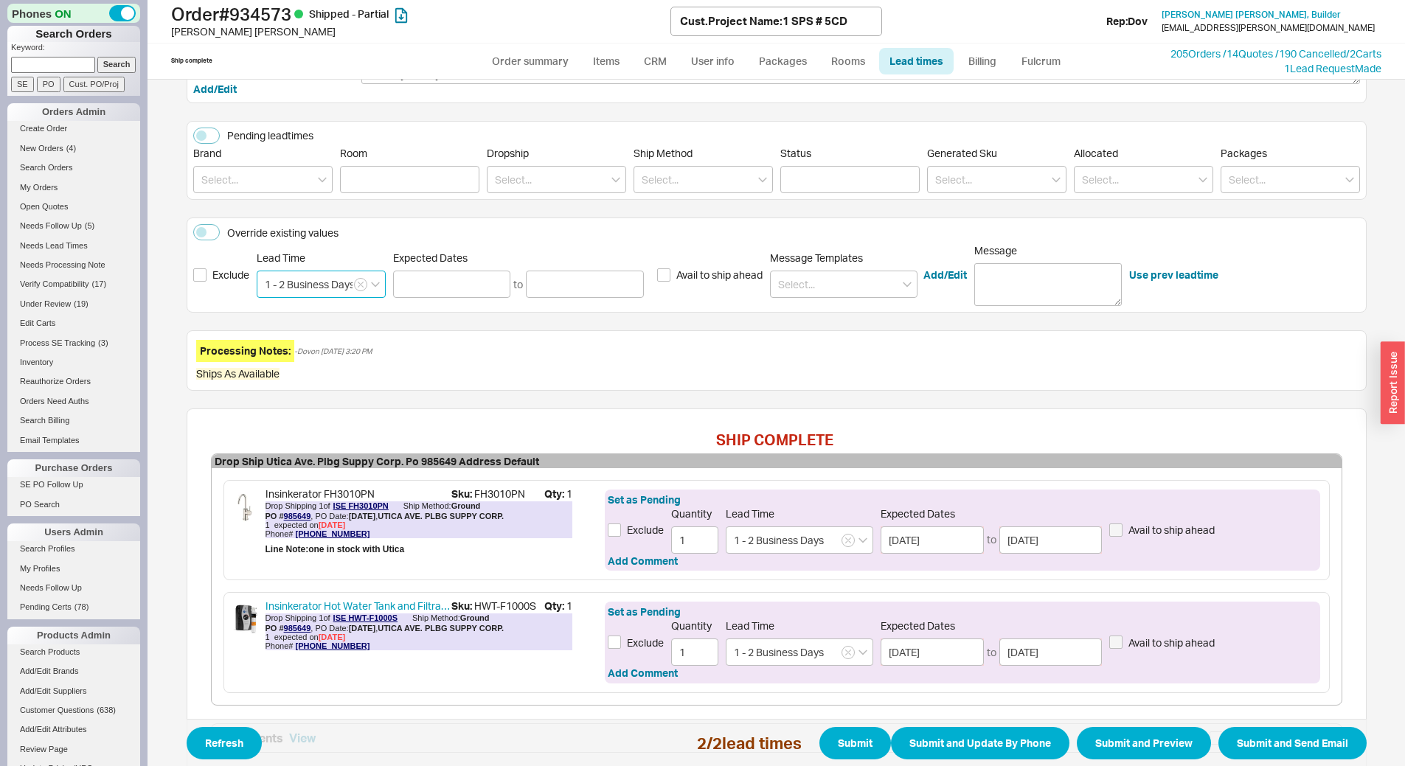
scroll to position [248, 0]
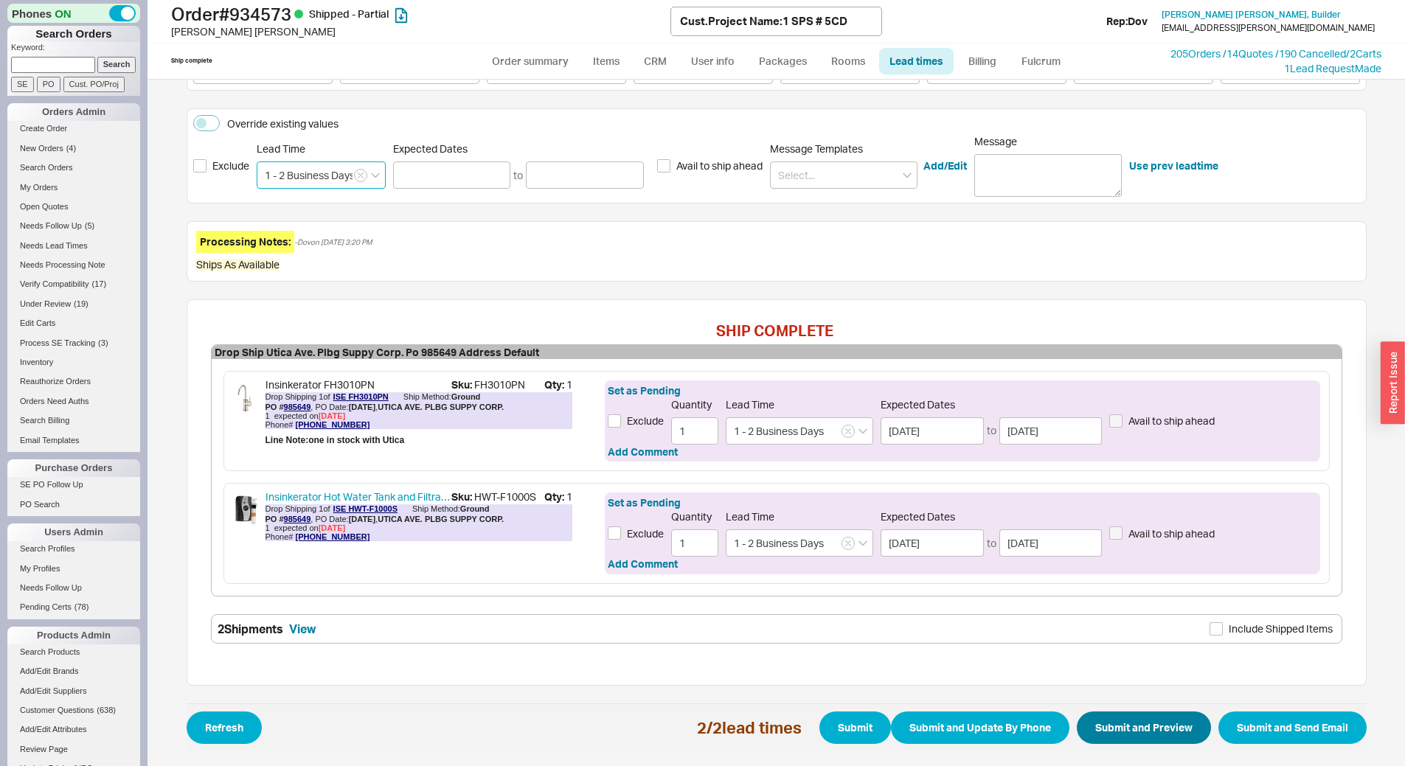
type input "1 - 2 Business Days"
click at [1148, 720] on button "Submit and Preview" at bounding box center [1144, 728] width 134 height 32
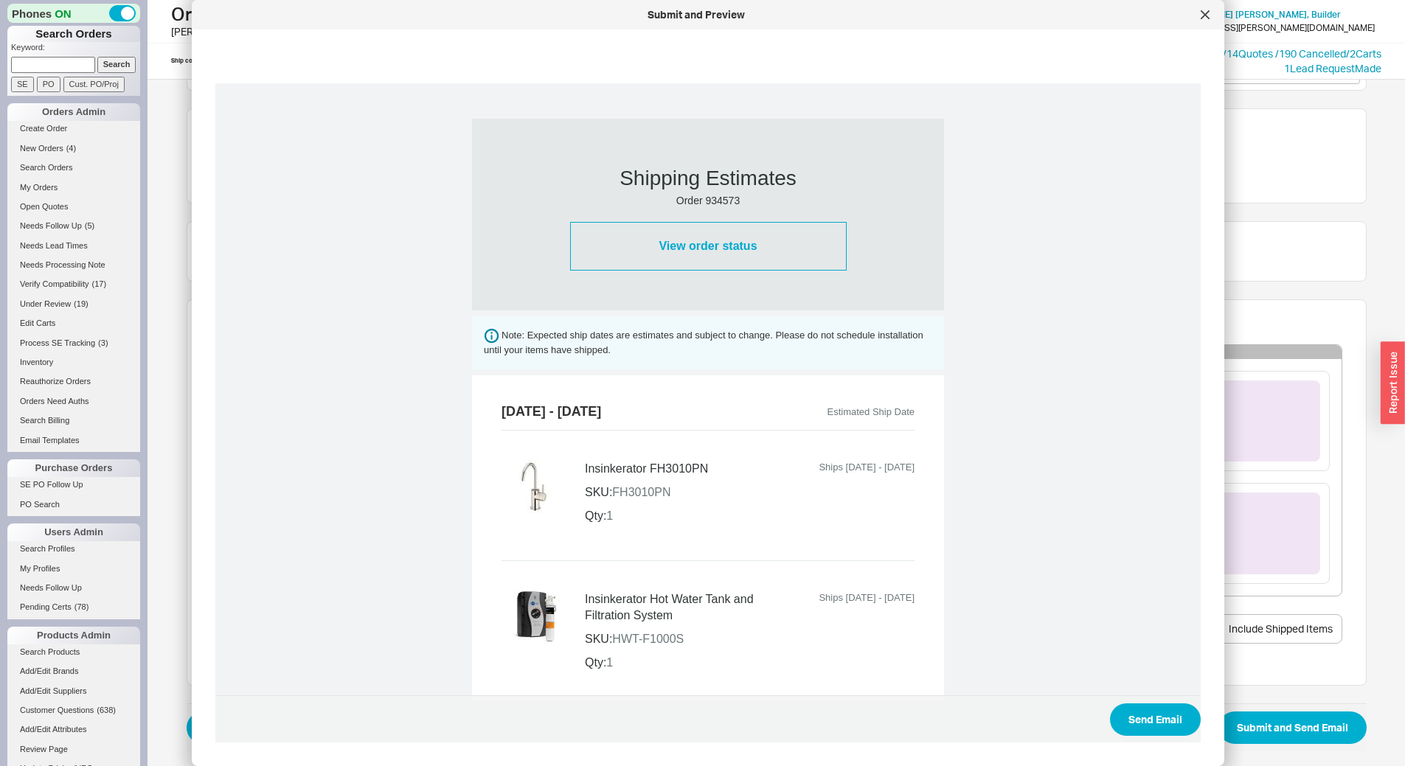
scroll to position [555, 0]
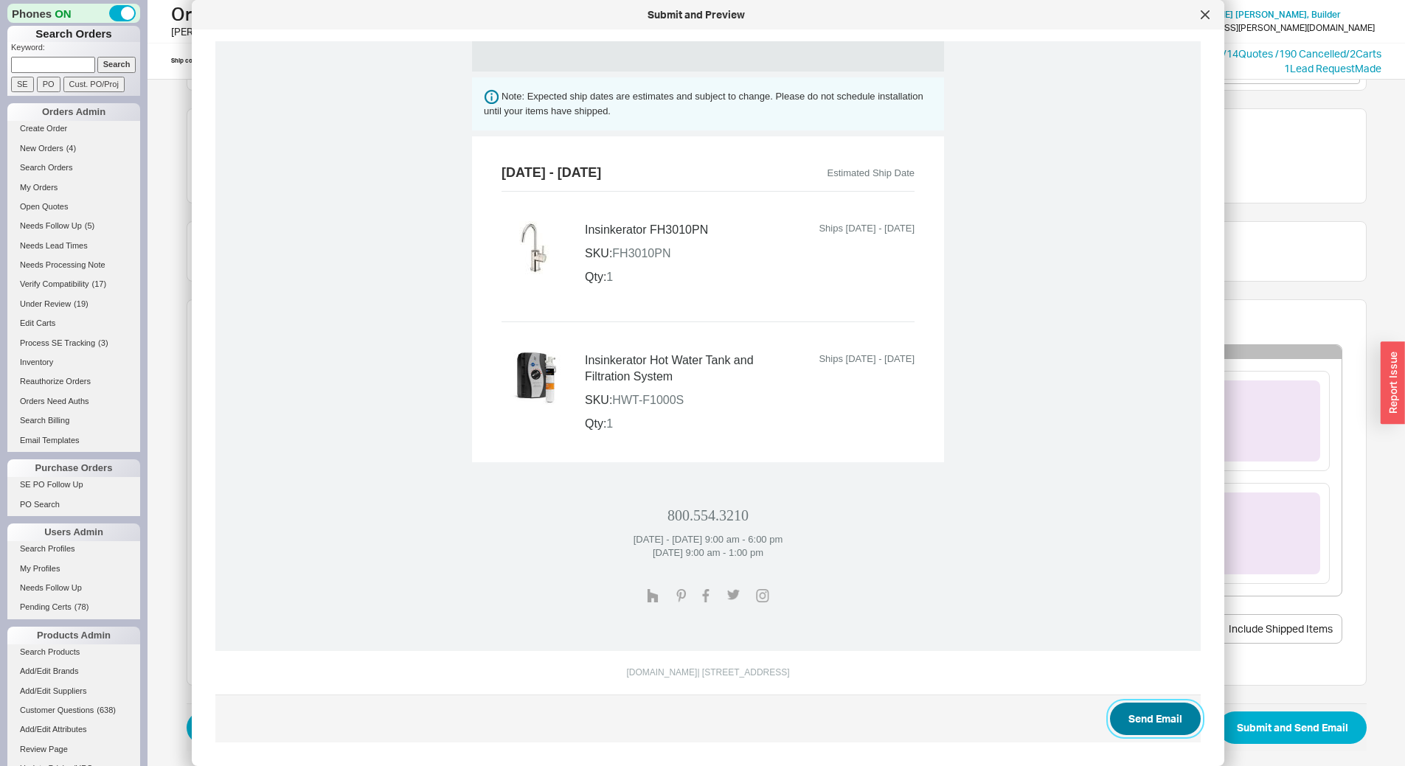
click at [1151, 720] on button "Send Email" at bounding box center [1155, 719] width 91 height 32
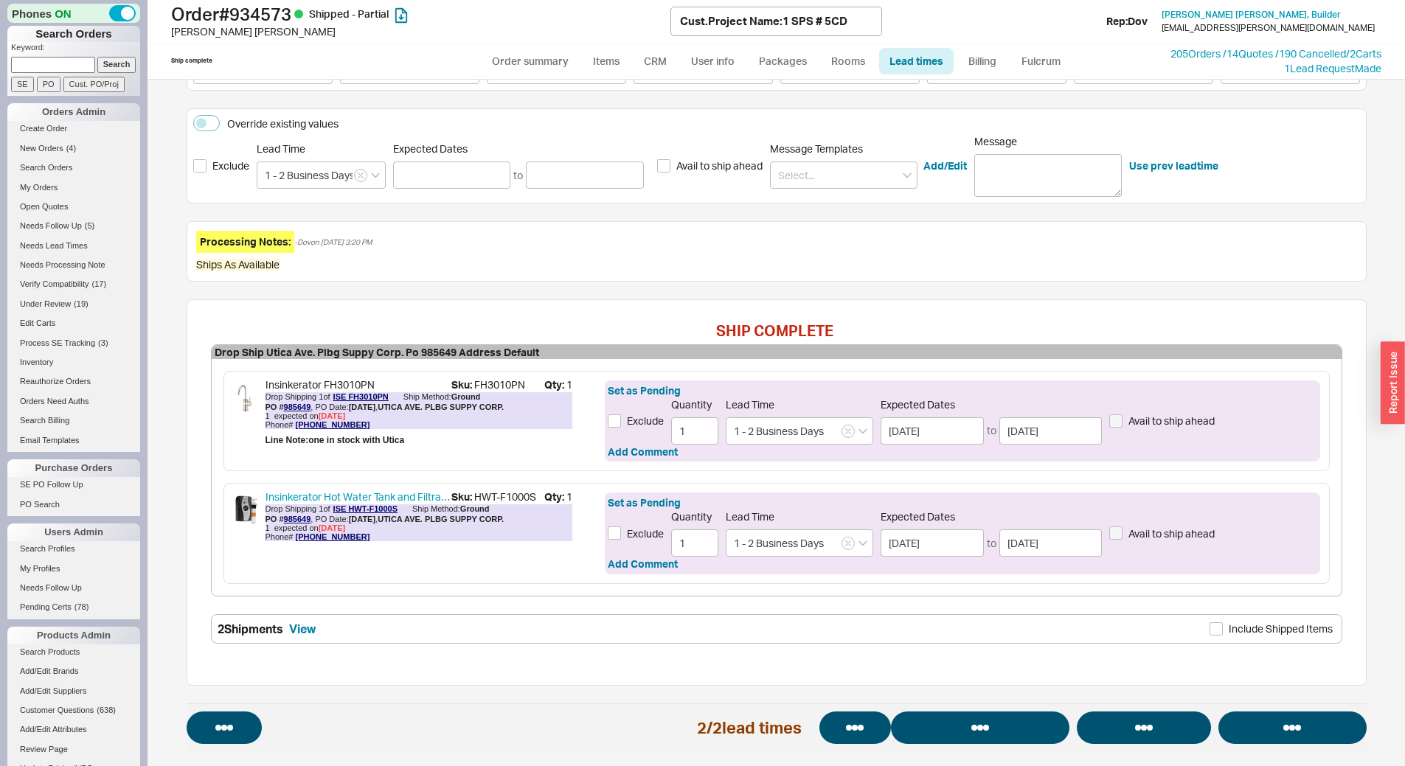
select select "*"
select select "LOW"
select select "3"
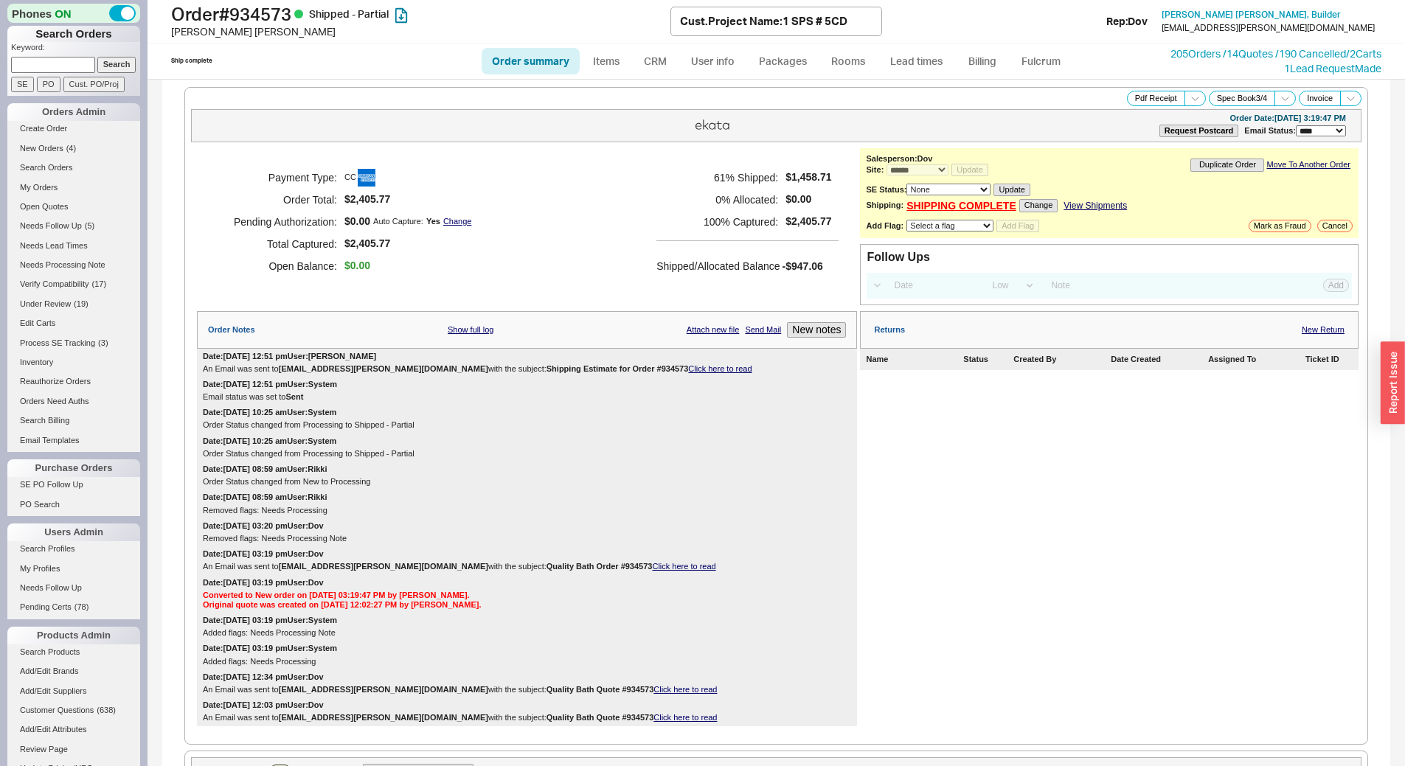
select select "*"
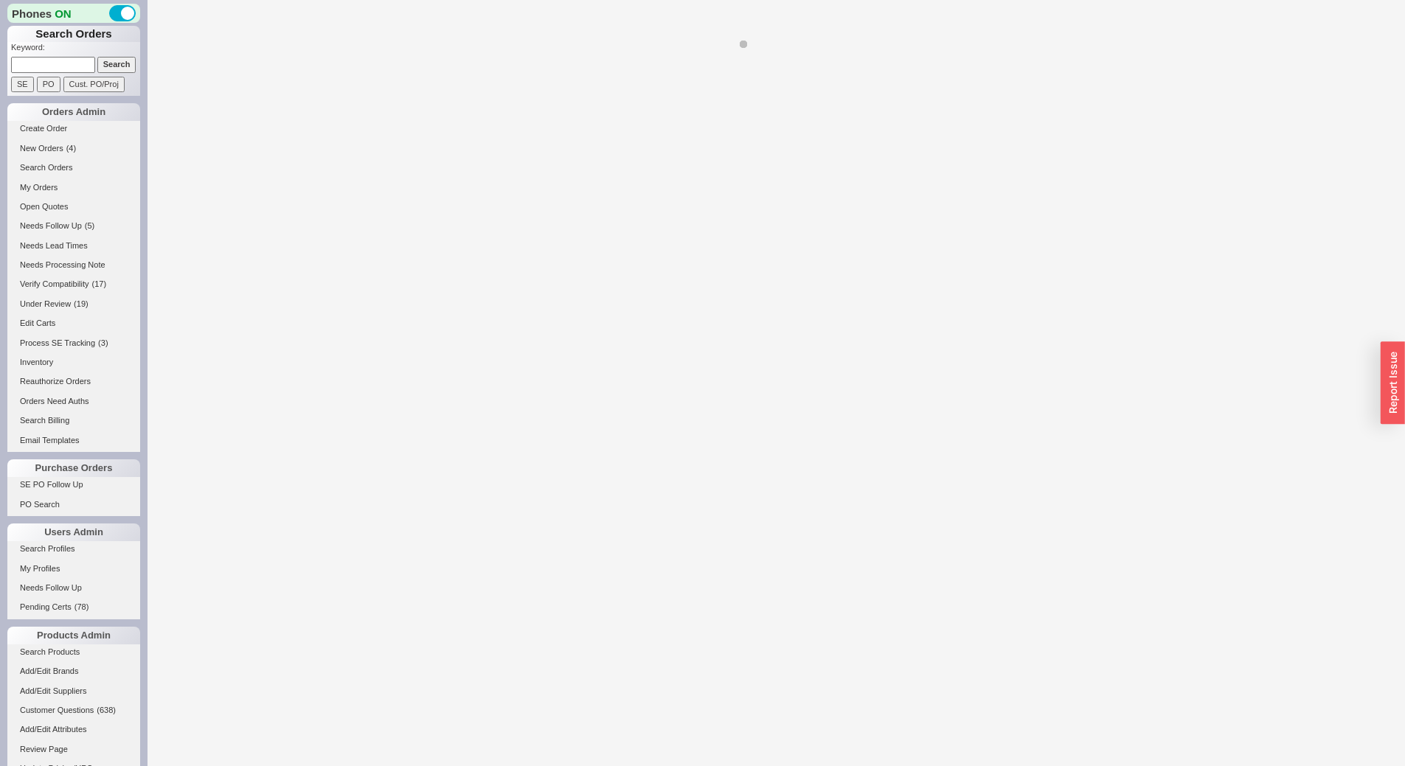
select select "LOW"
select select "3"
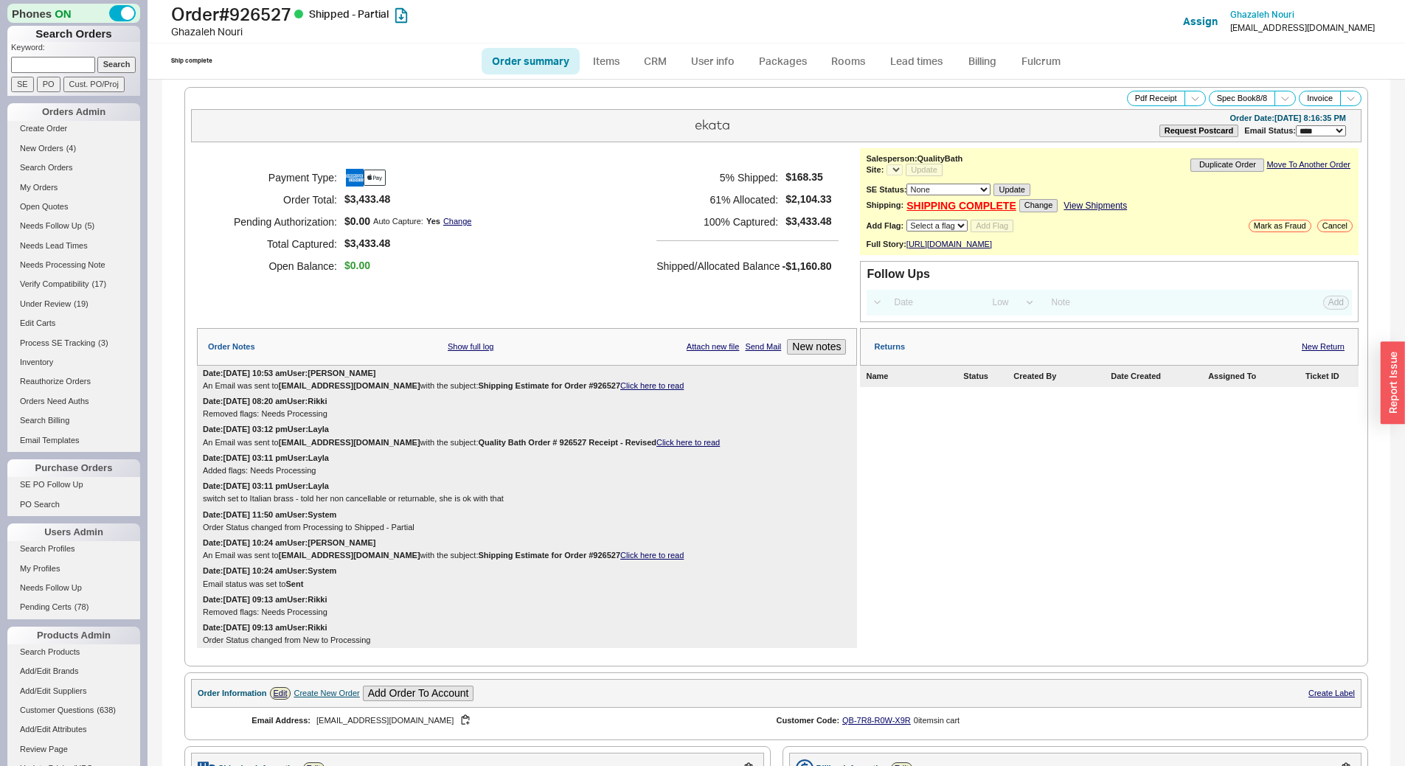
select select "*"
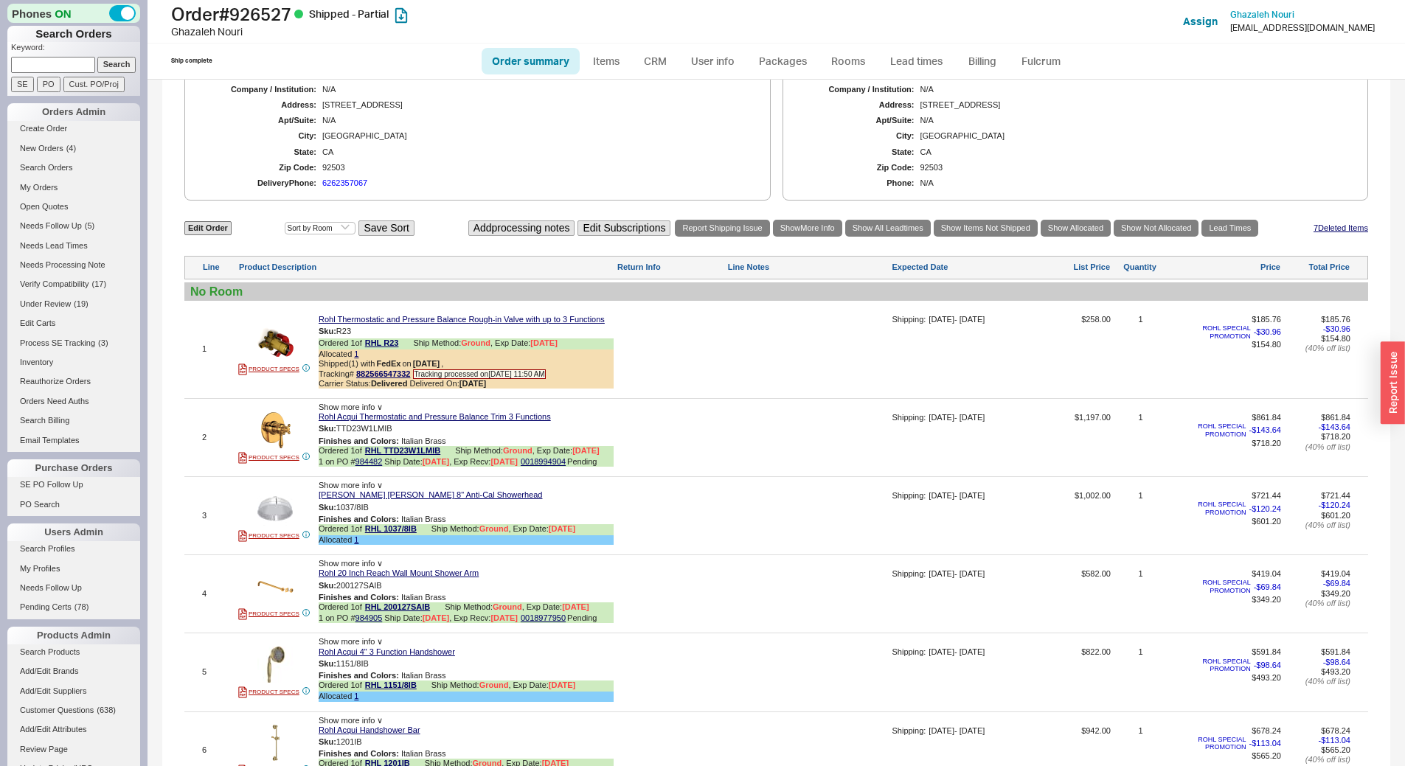
scroll to position [737, 0]
click at [901, 67] on link "Lead times" at bounding box center [916, 61] width 74 height 27
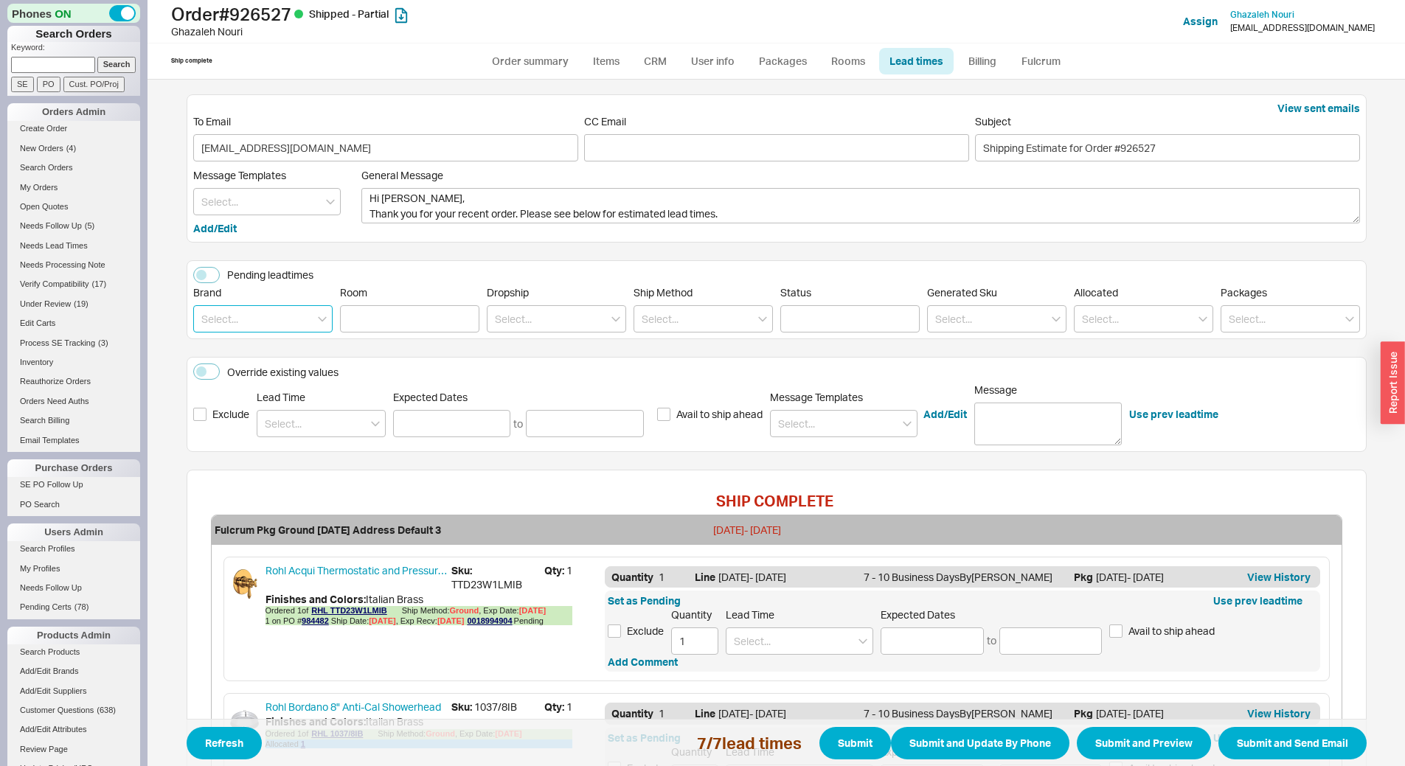
click at [261, 314] on input at bounding box center [262, 318] width 139 height 27
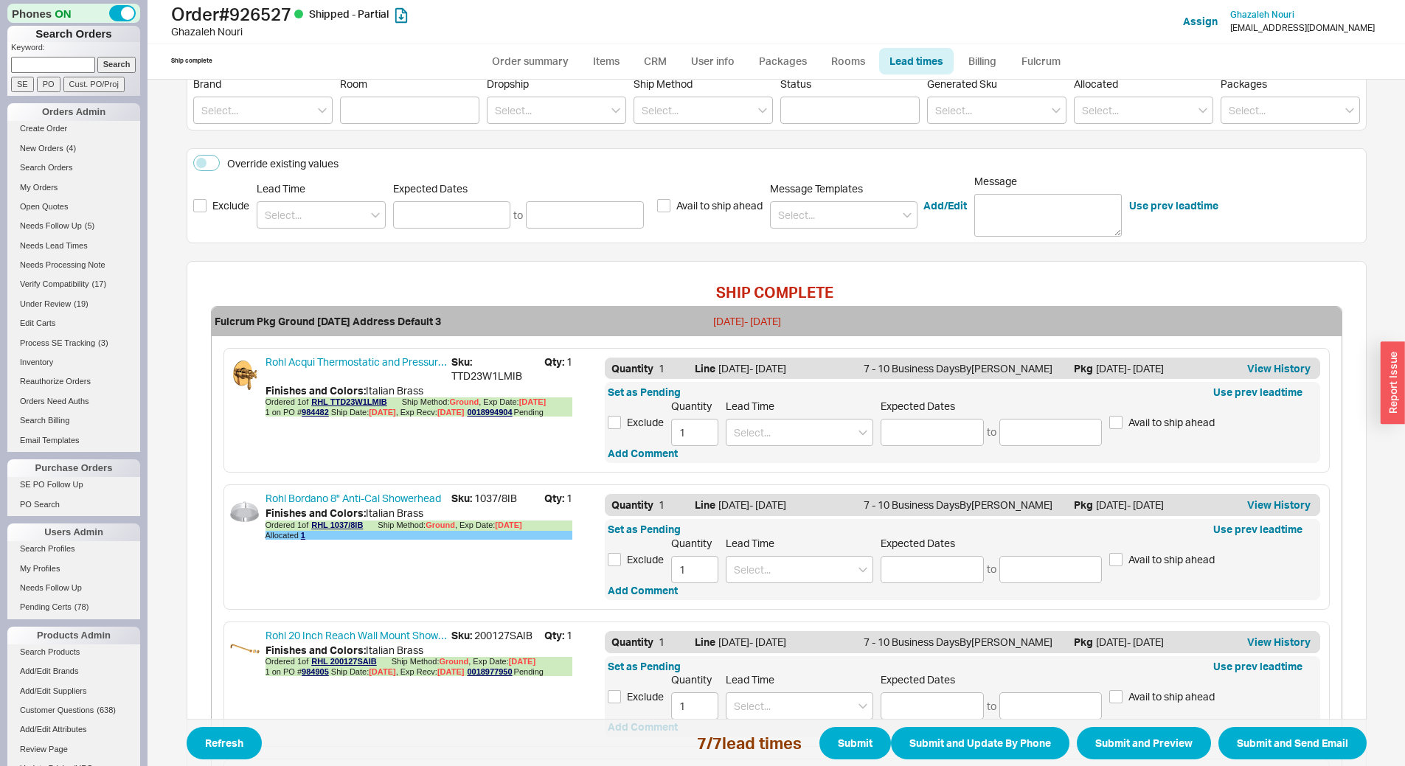
scroll to position [295, 0]
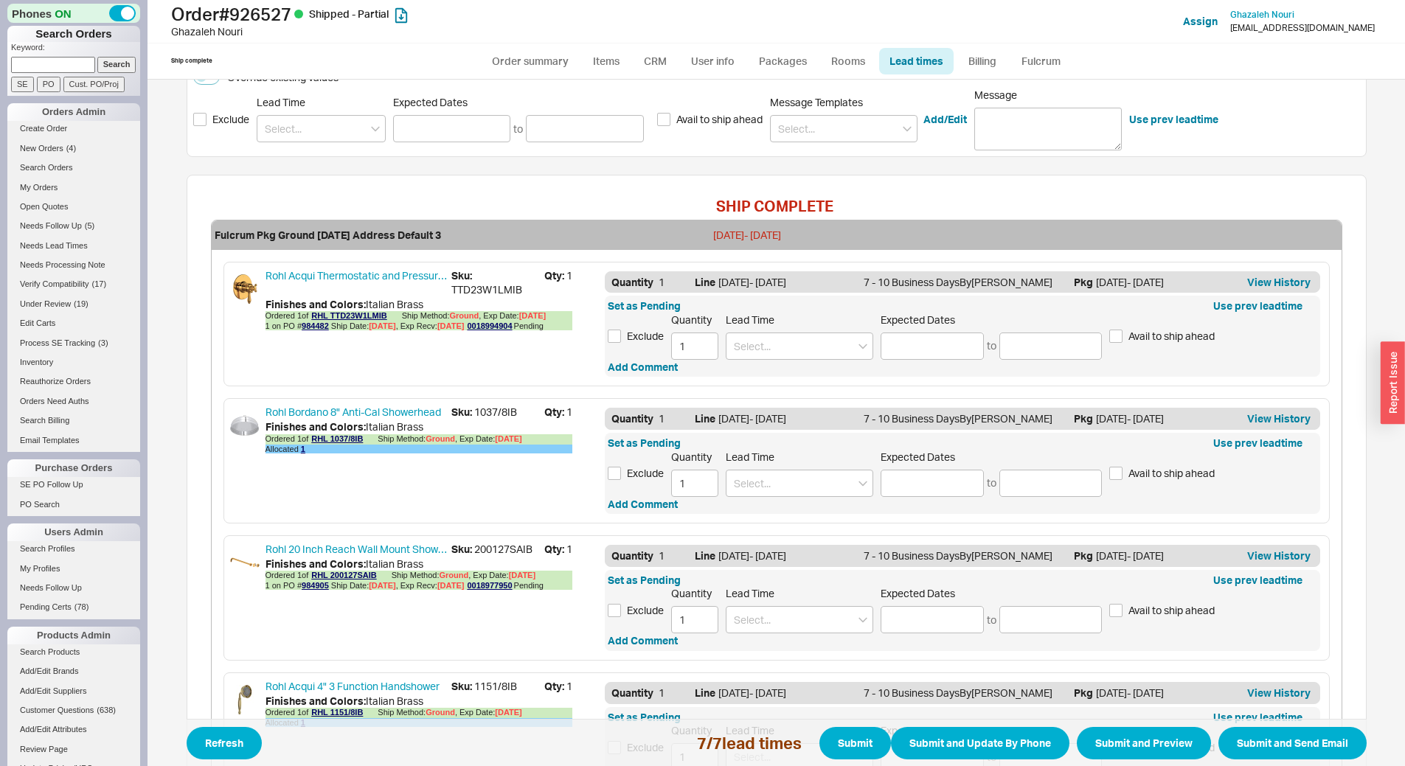
click at [483, 291] on span "Sku: TTD23W1LMIB" at bounding box center [497, 282] width 93 height 29
copy span "TTD23W1LMIB"
click at [311, 327] on link "984482" at bounding box center [315, 325] width 27 height 9
copy span "TTD23W1LMIB"
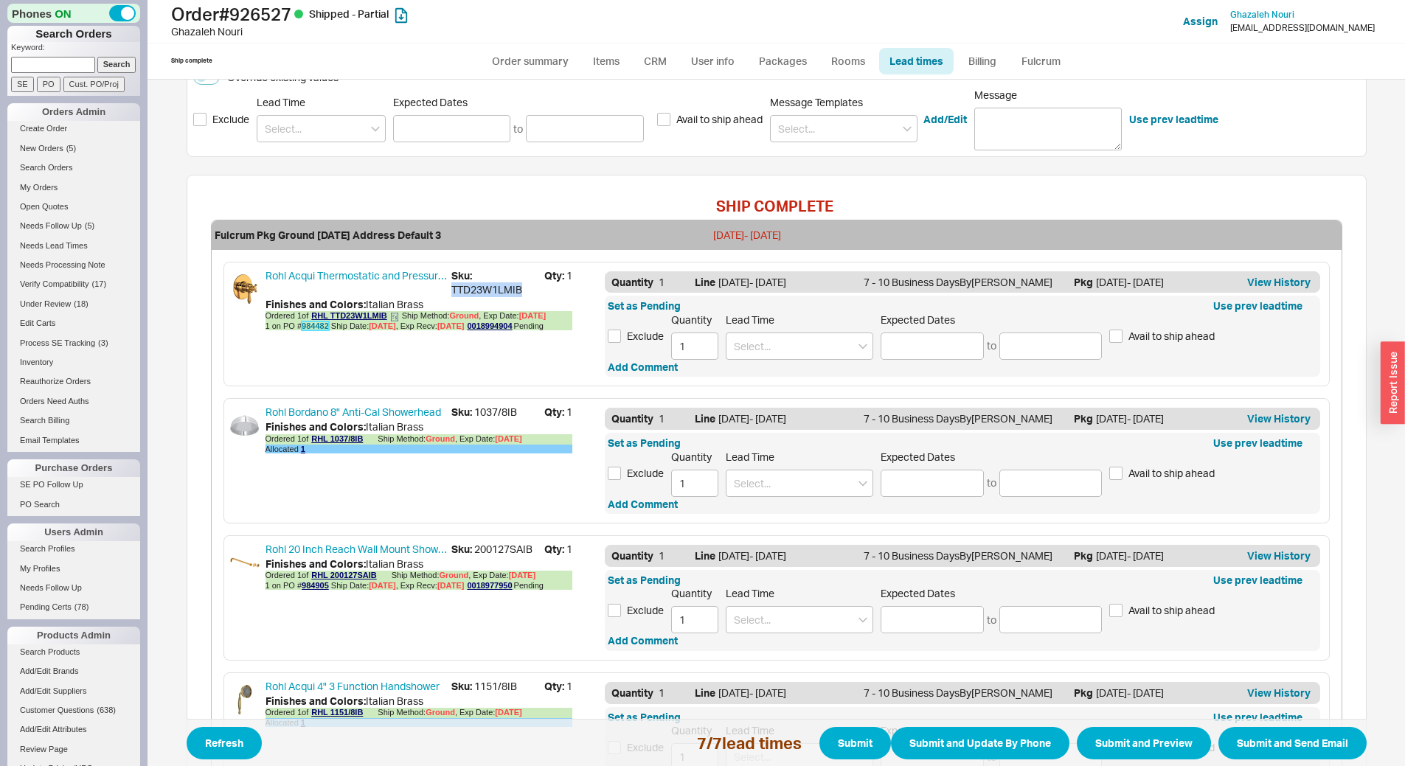
click at [314, 327] on link "984482" at bounding box center [315, 325] width 27 height 9
click at [913, 350] on input at bounding box center [931, 346] width 103 height 27
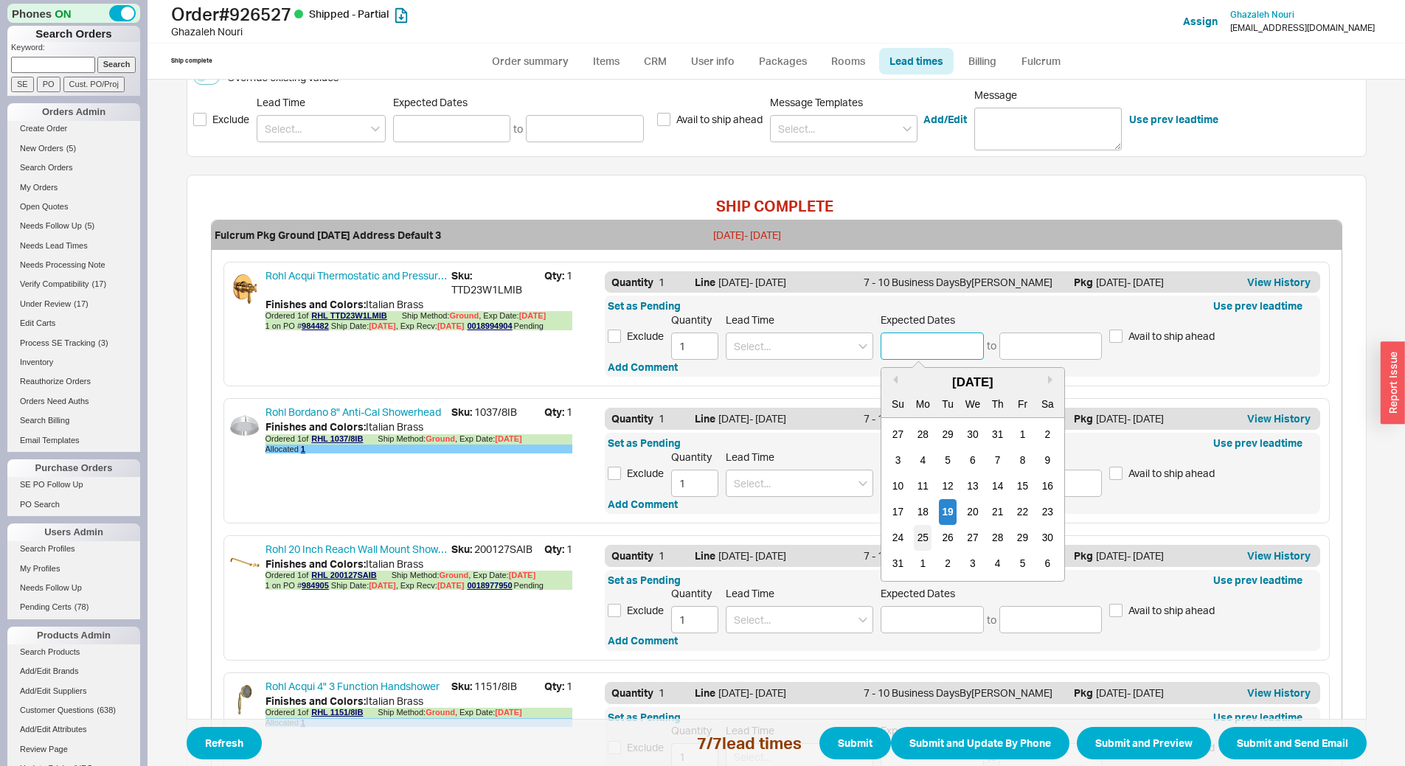
click at [916, 532] on div "25" at bounding box center [923, 538] width 18 height 26
type input "08/25/2025"
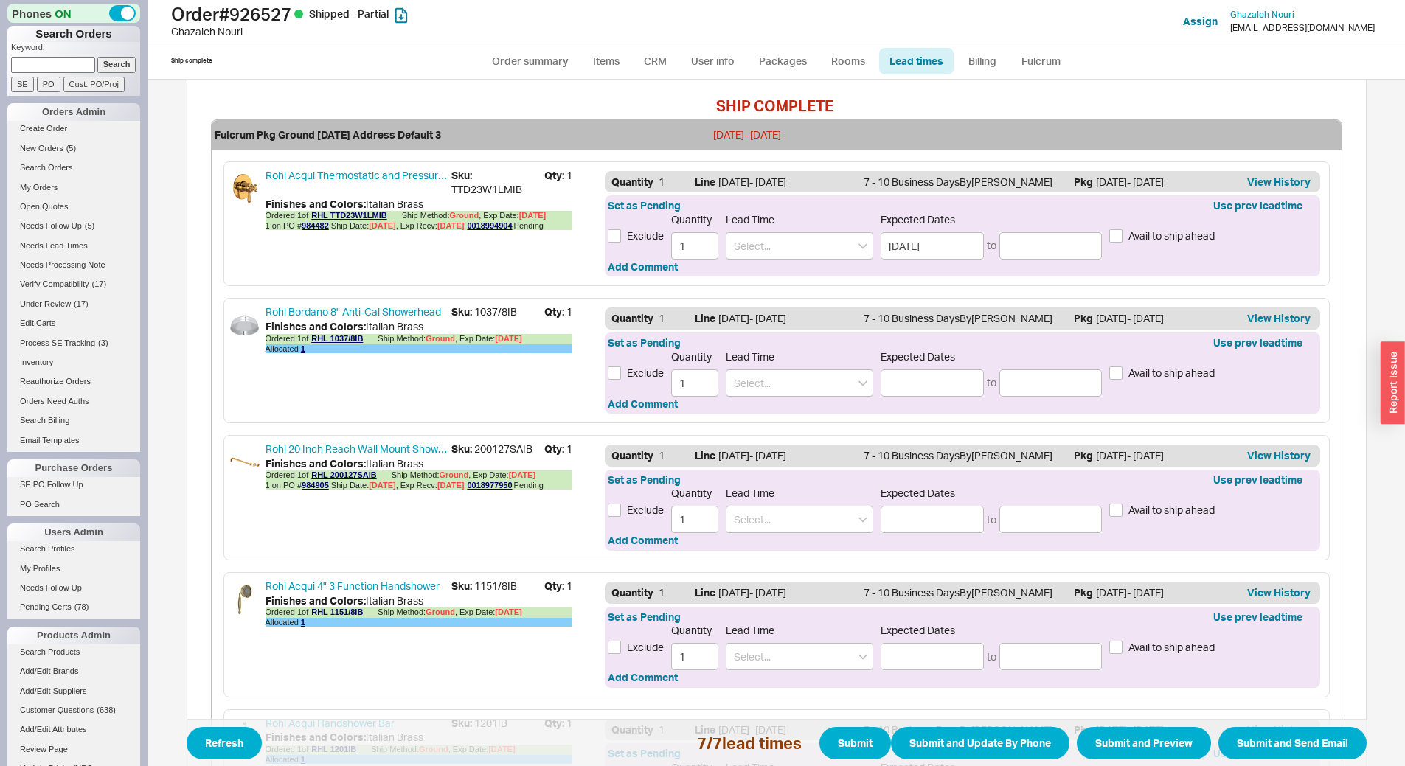
scroll to position [442, 0]
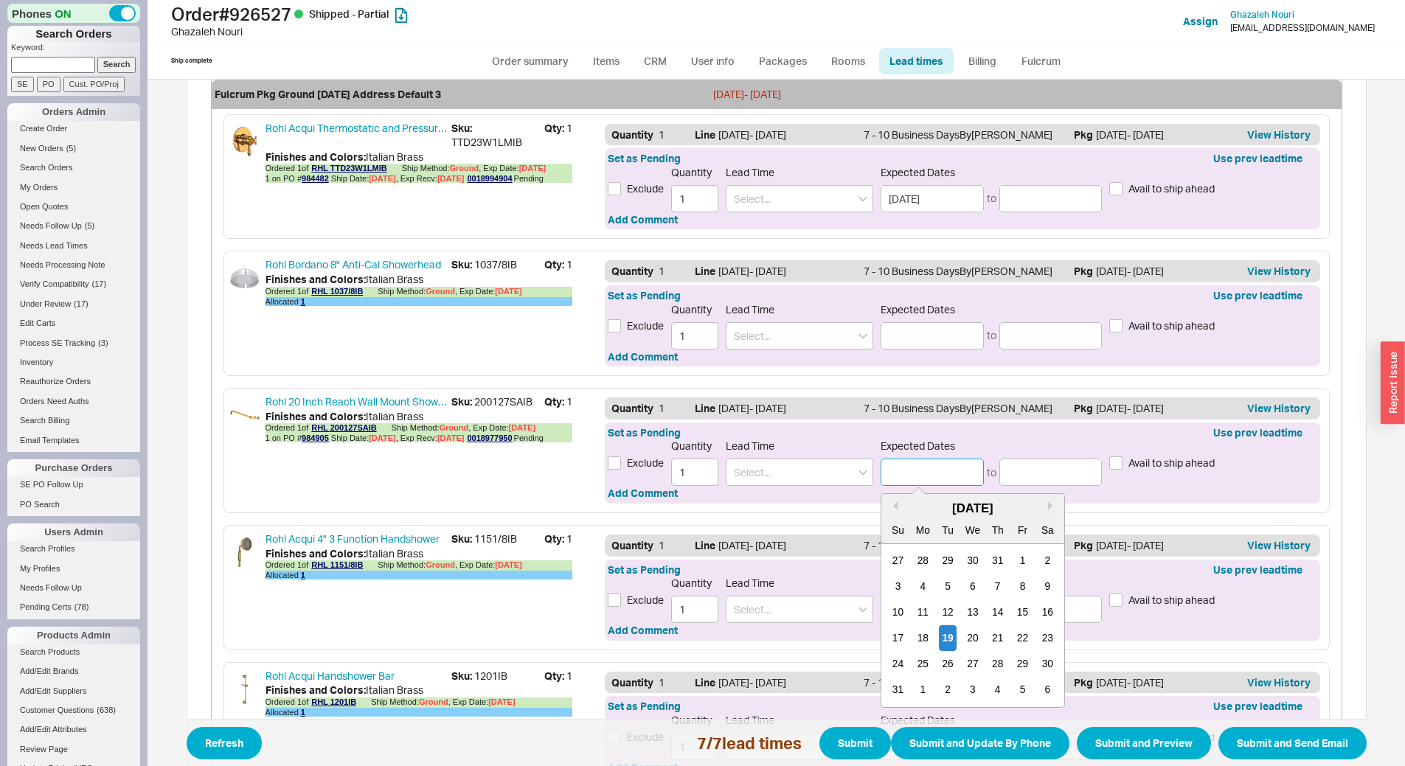
click at [894, 467] on input at bounding box center [931, 472] width 103 height 27
click at [922, 664] on div "25" at bounding box center [923, 664] width 18 height 26
type input "08/25/2025"
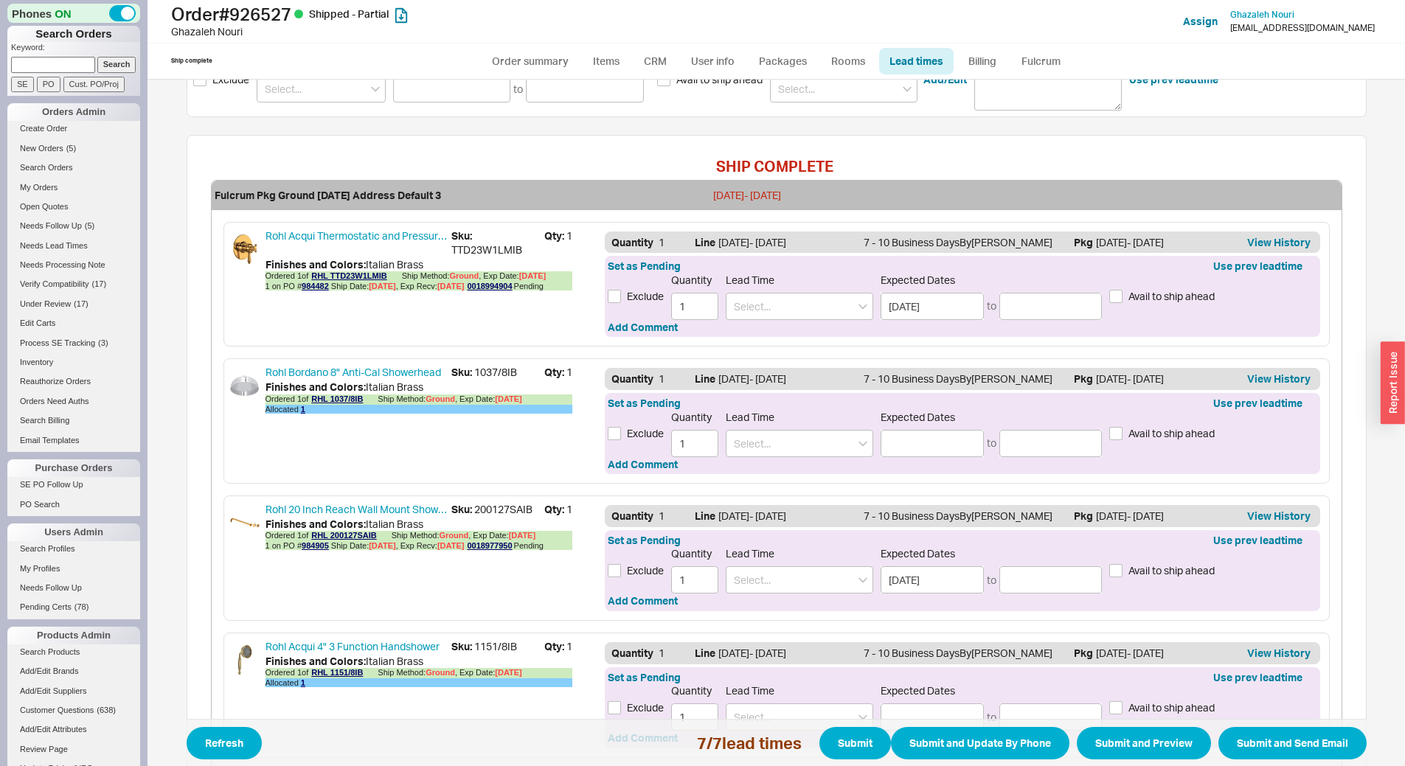
scroll to position [330, 0]
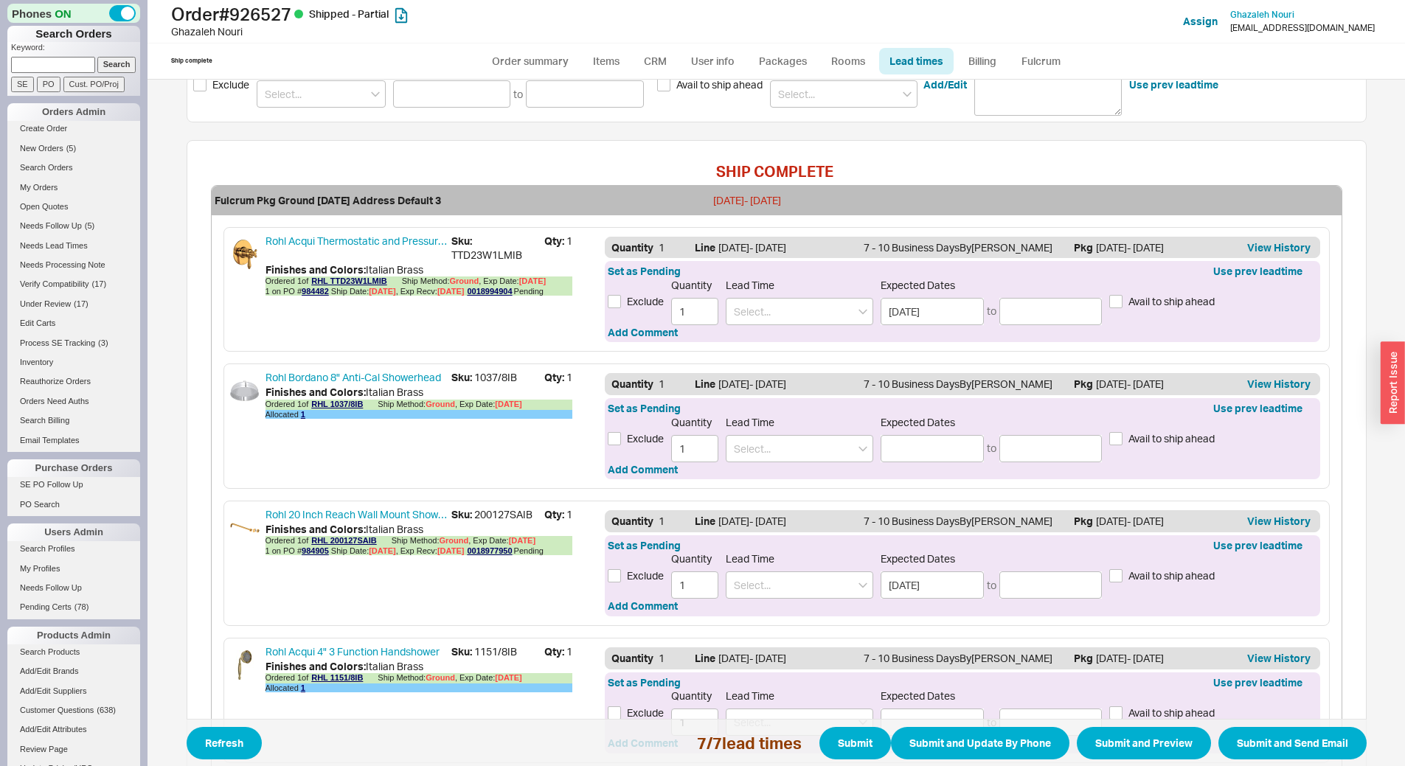
click at [1057, 296] on div "Expected Dates 08/25/2025 to" at bounding box center [990, 302] width 221 height 46
click at [1054, 310] on input at bounding box center [1050, 311] width 103 height 27
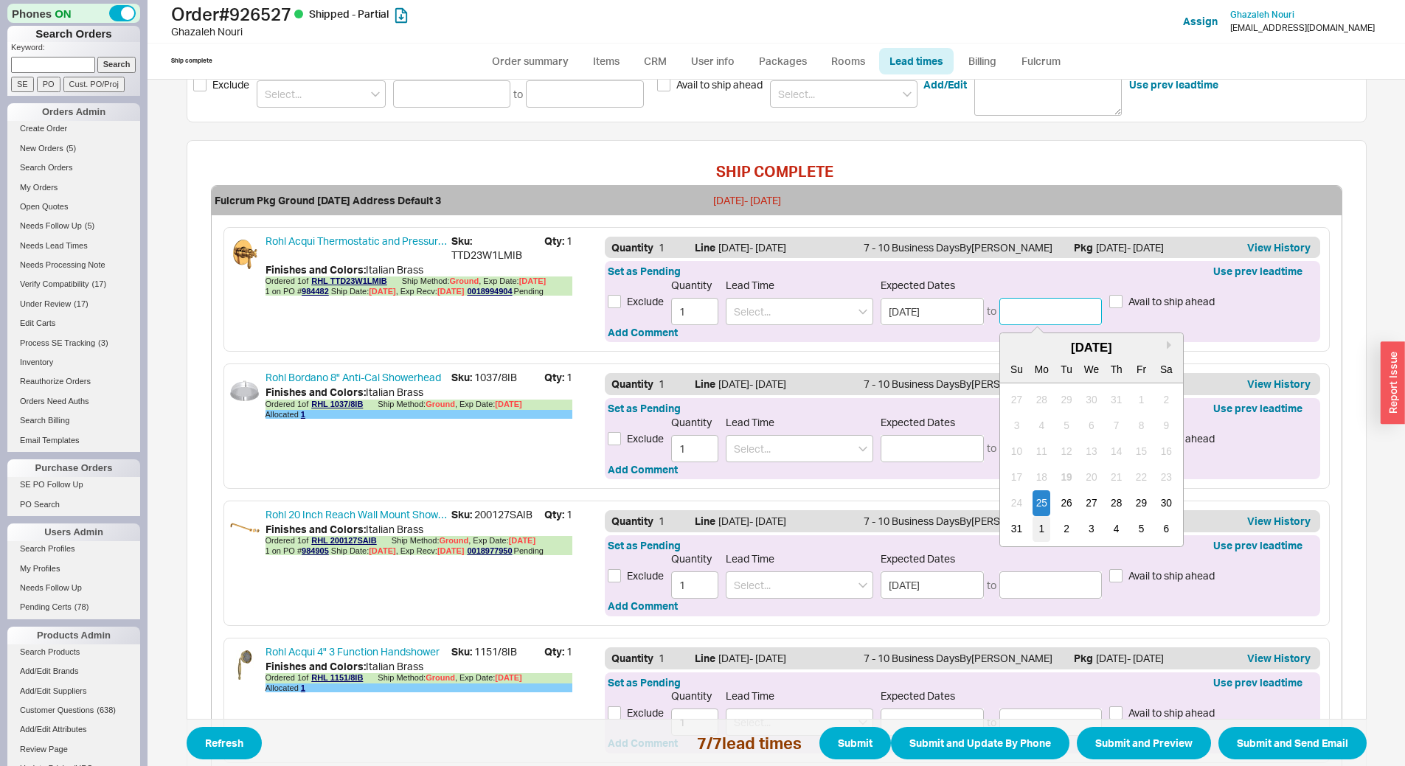
click at [1032, 530] on div "1" at bounding box center [1041, 529] width 18 height 26
type input "09/01/2025"
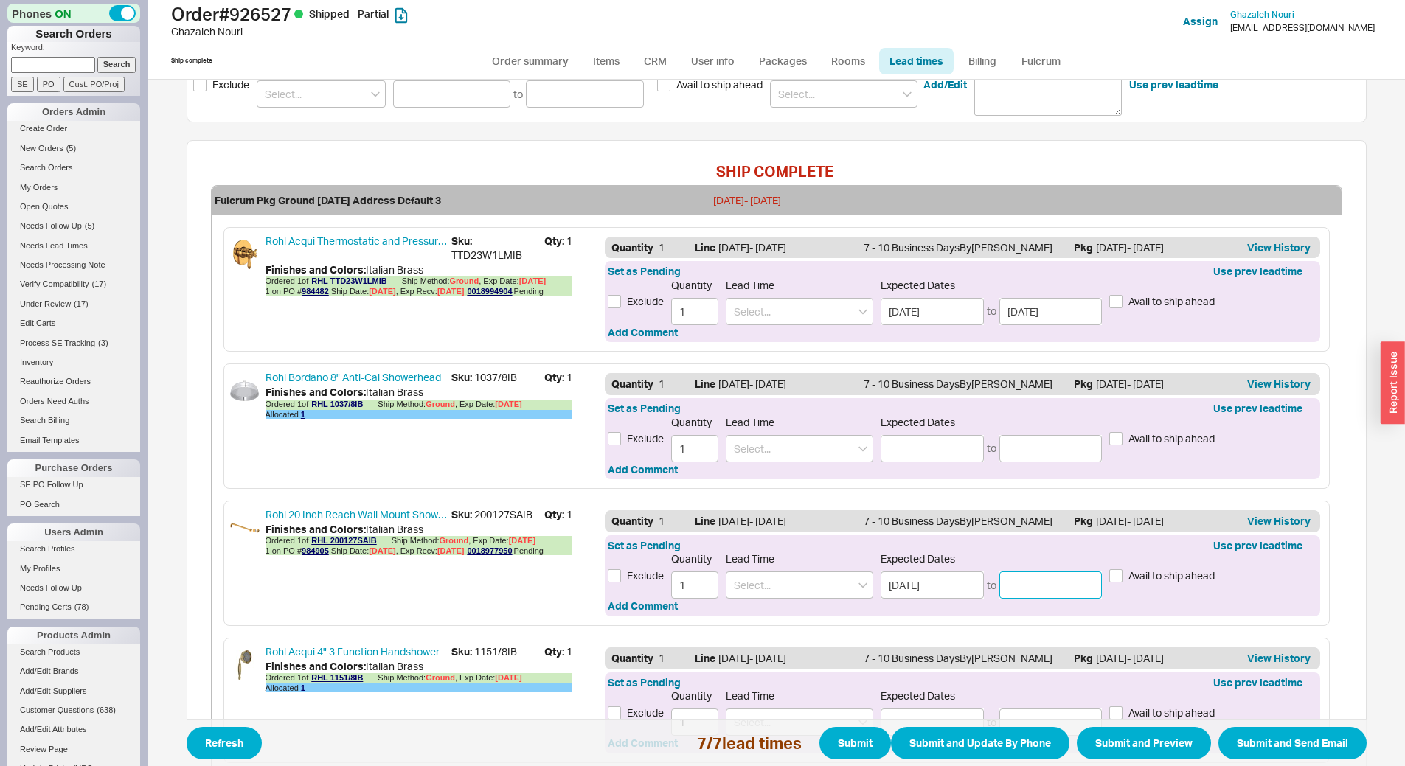
click at [1036, 577] on input at bounding box center [1050, 584] width 103 height 27
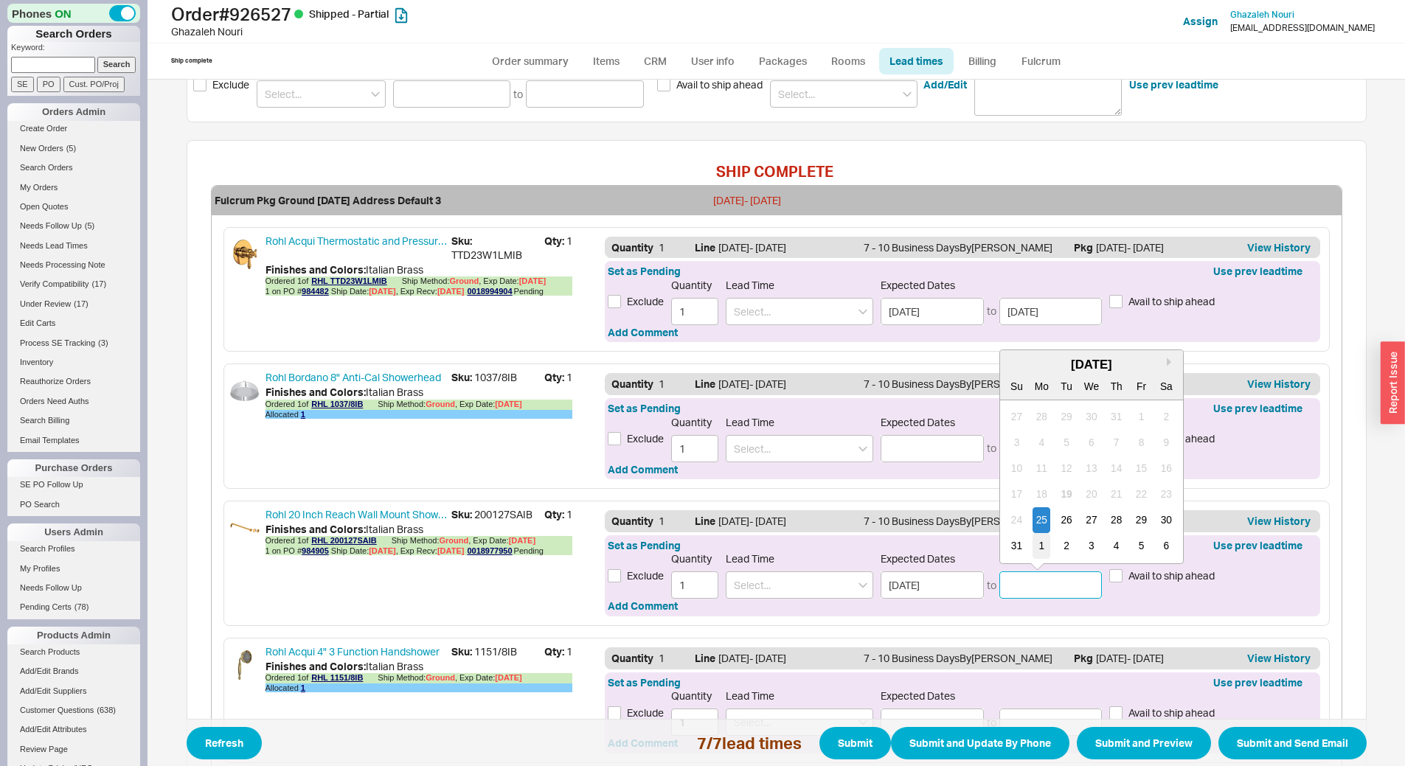
click at [1040, 546] on div "1" at bounding box center [1041, 546] width 18 height 26
type input "09/01/2025"
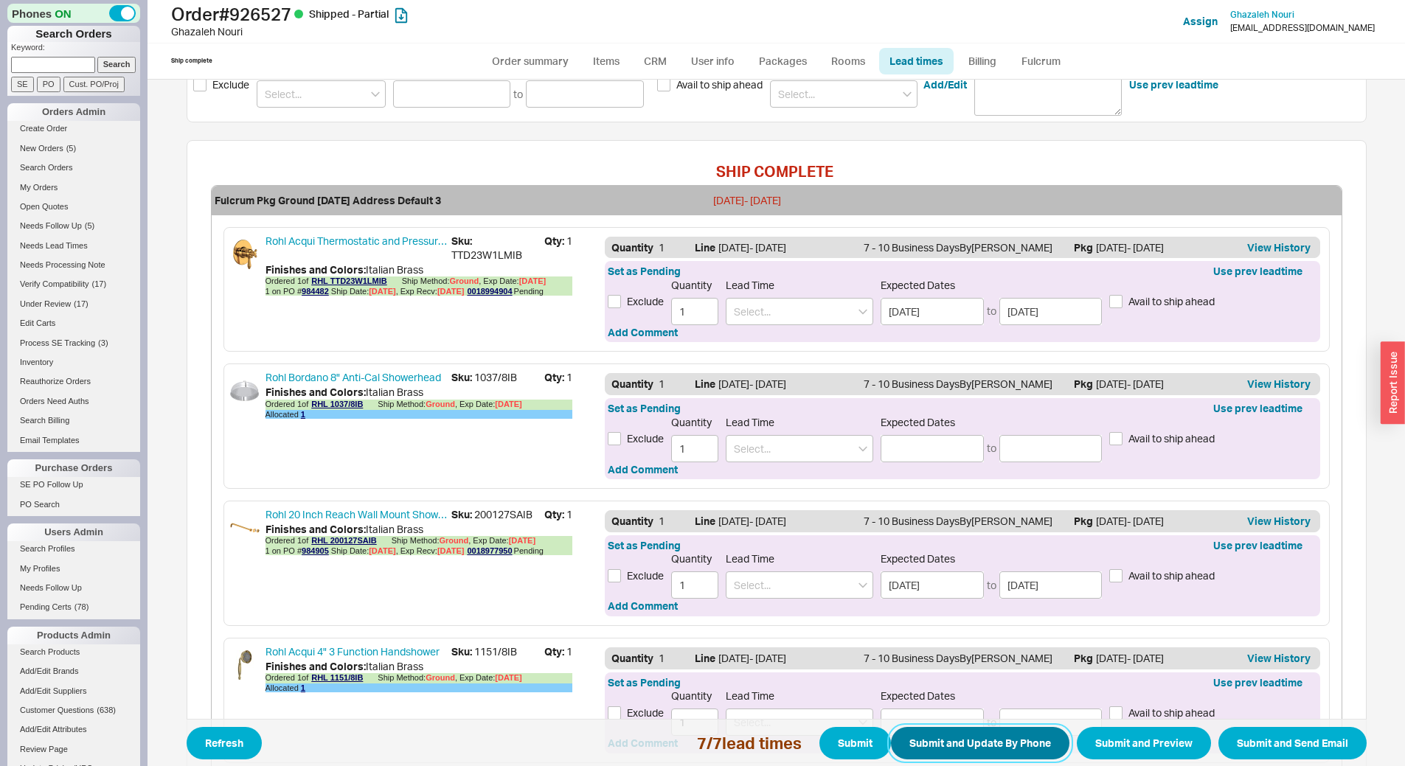
click at [989, 736] on button "Submit and Update By Phone" at bounding box center [980, 743] width 178 height 32
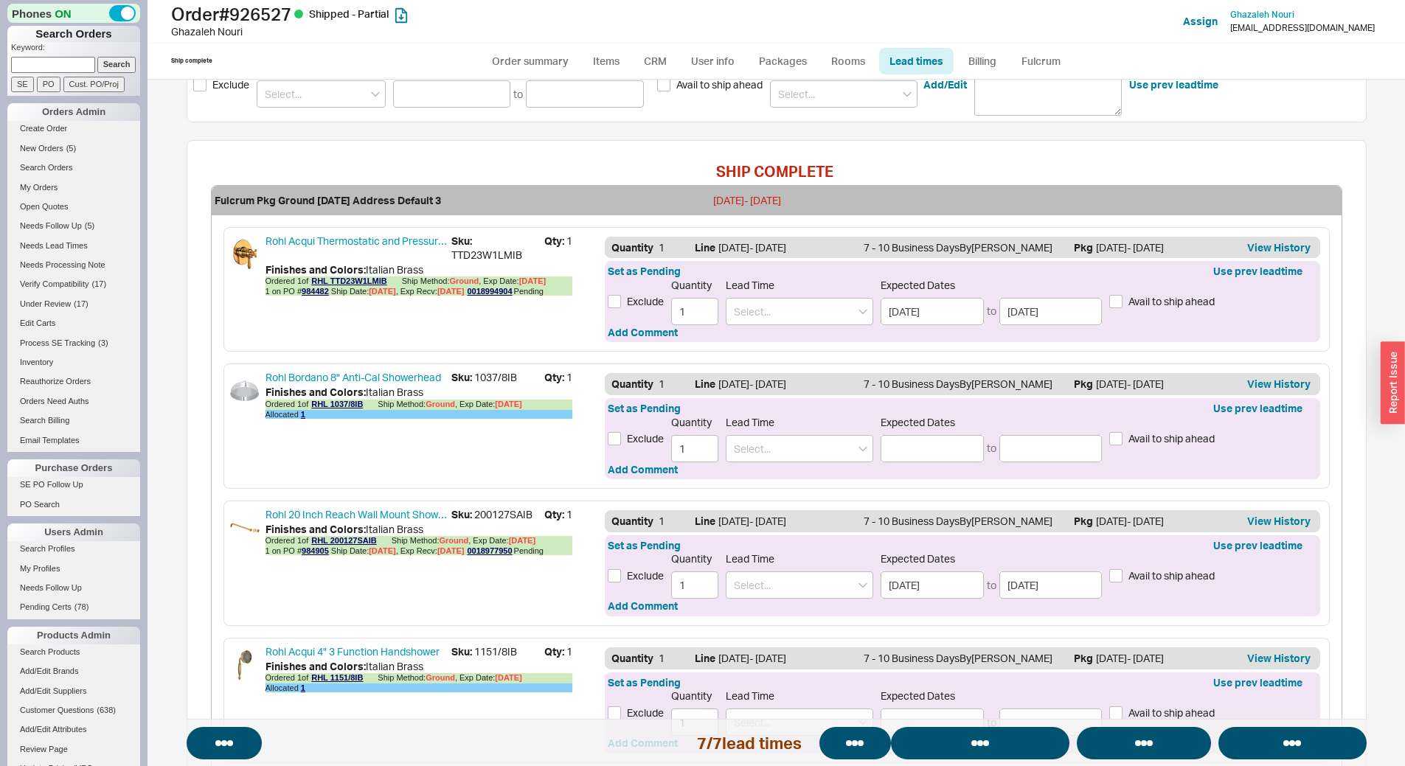
select select "*"
select select "LOW"
select select "3"
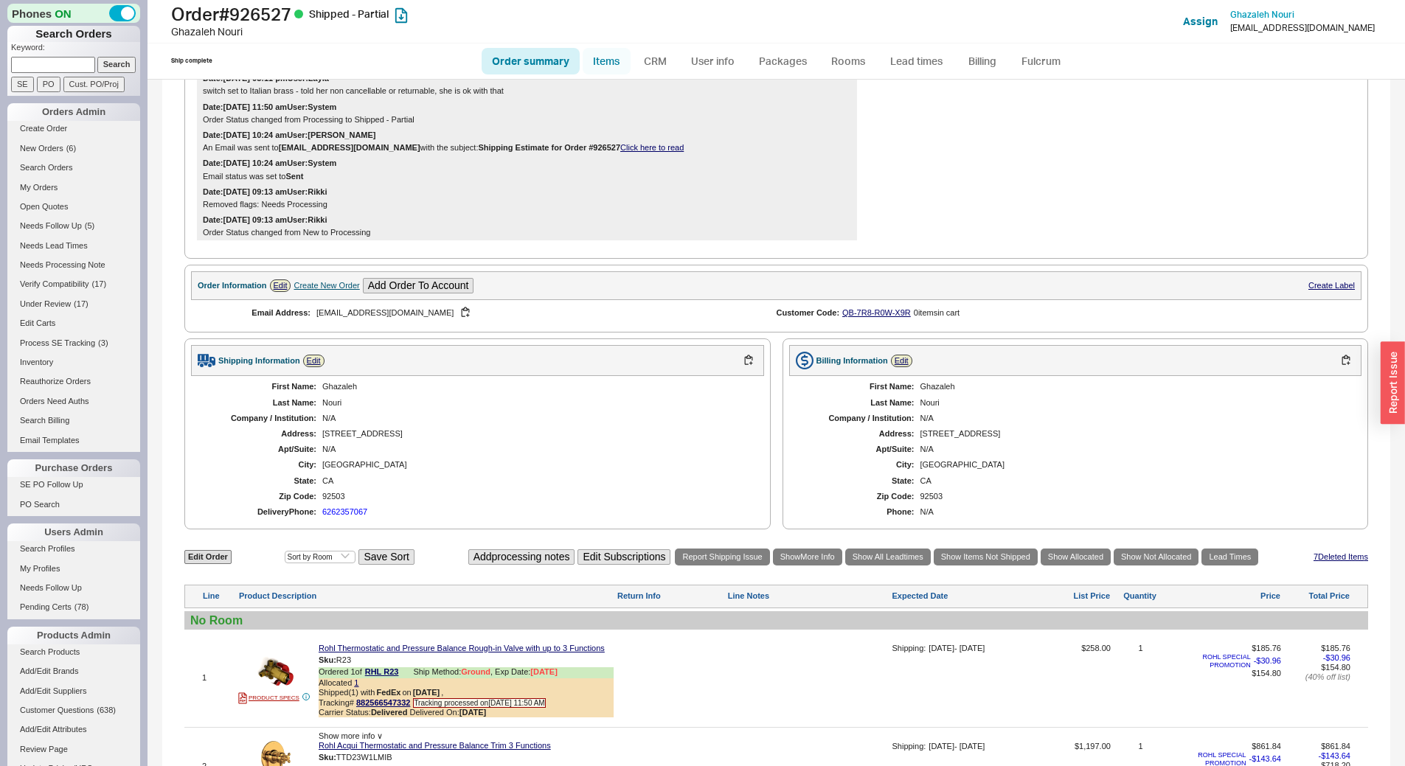
scroll to position [307, 0]
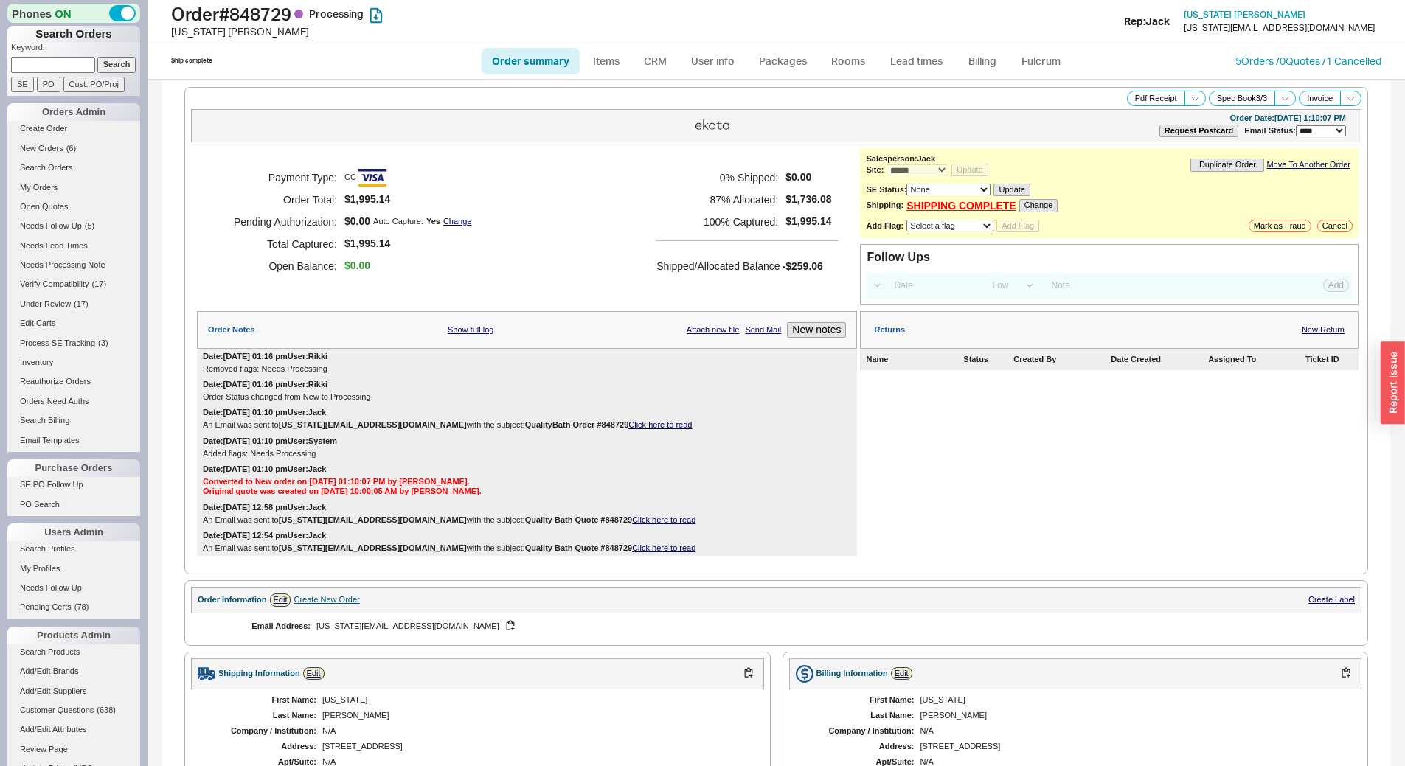
select select "*"
select select "LOW"
select select "3"
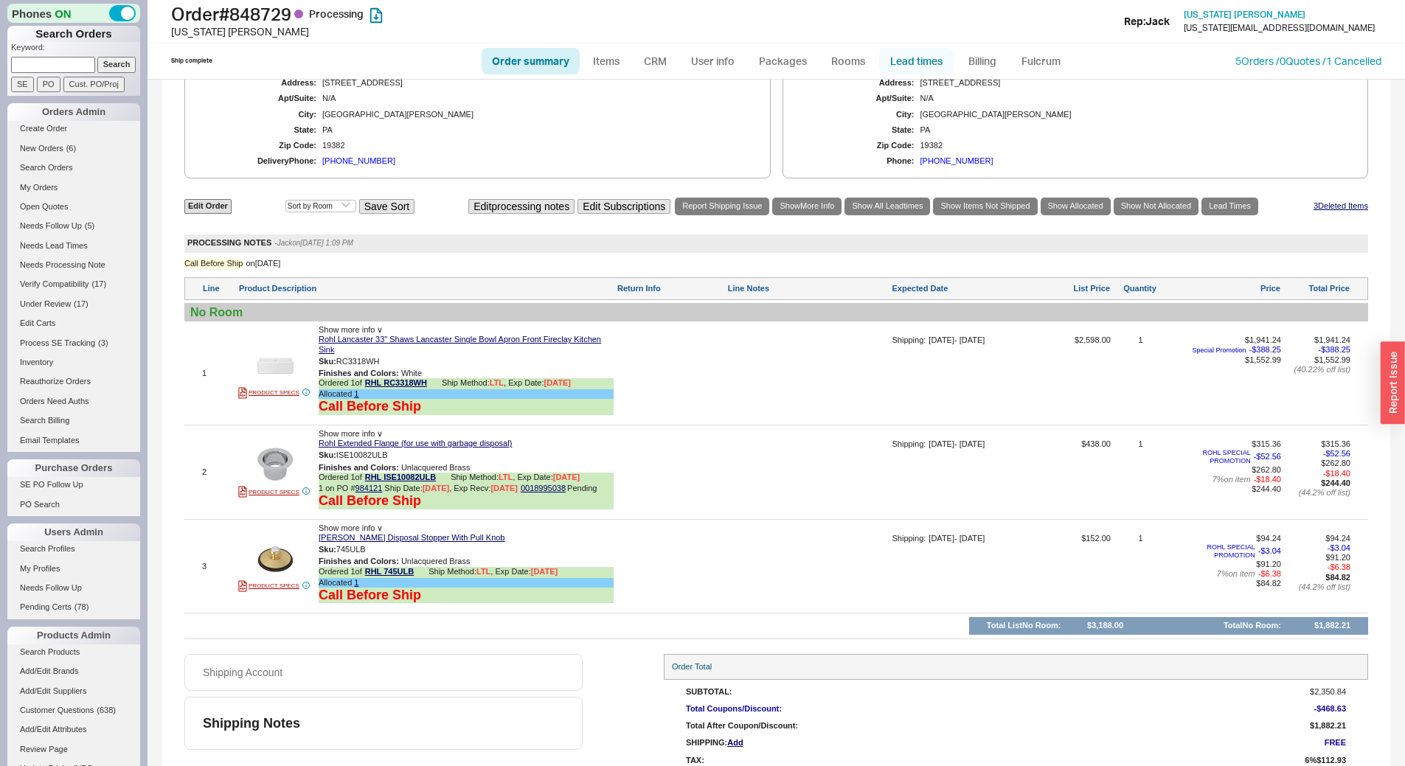
click at [890, 62] on link "Lead times" at bounding box center [916, 61] width 74 height 27
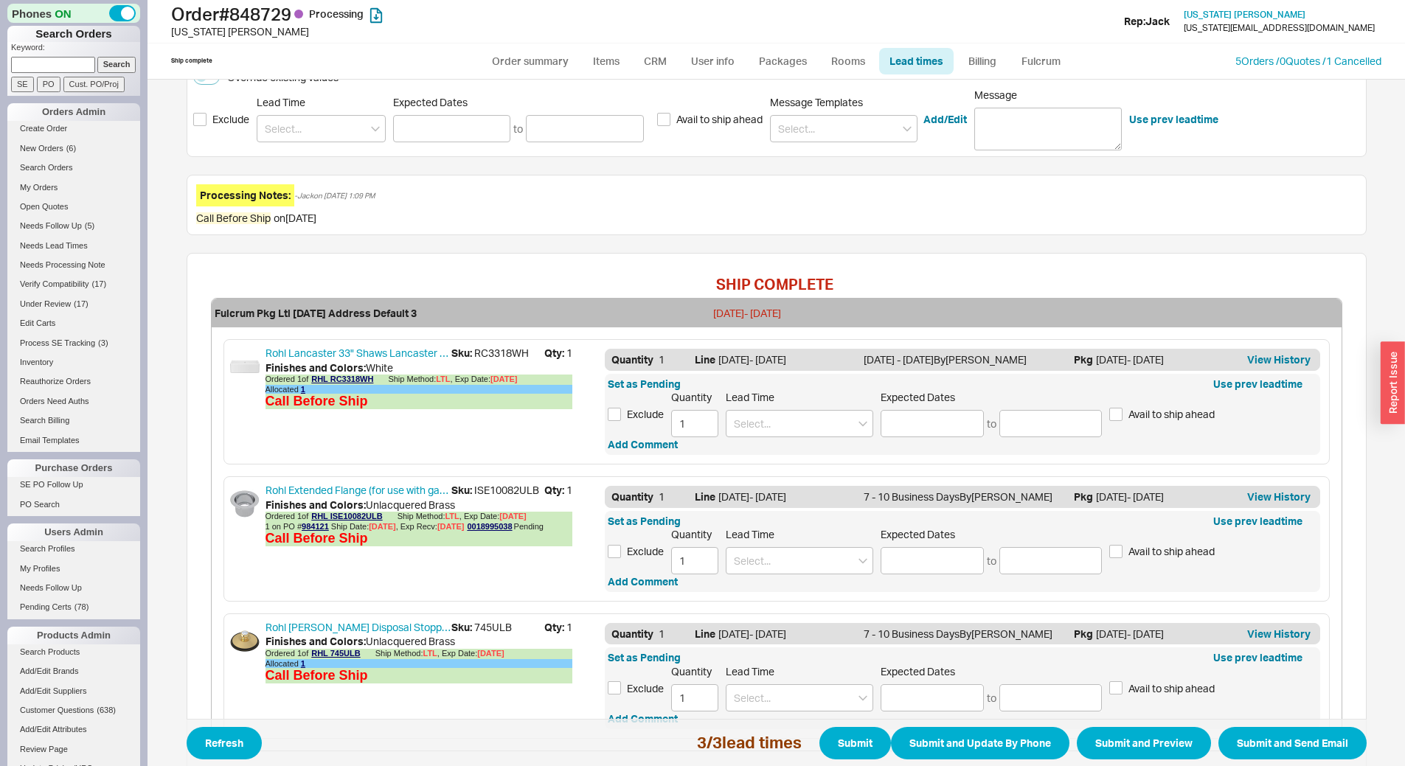
scroll to position [369, 0]
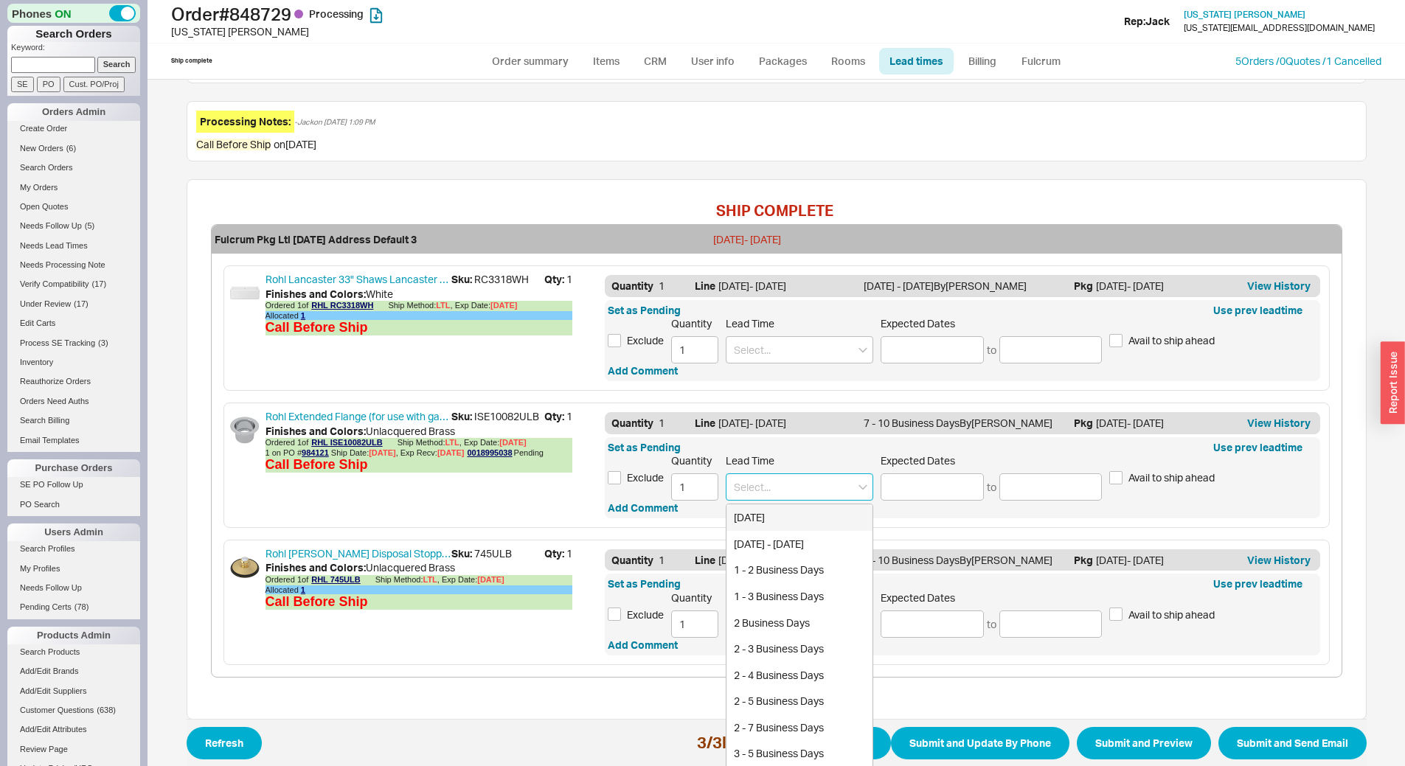
click at [817, 489] on input at bounding box center [799, 486] width 147 height 27
click at [790, 535] on div "1 - 2 Weeks" at bounding box center [799, 544] width 146 height 27
type input "1 - 2 Weeks"
type input "[DATE]"
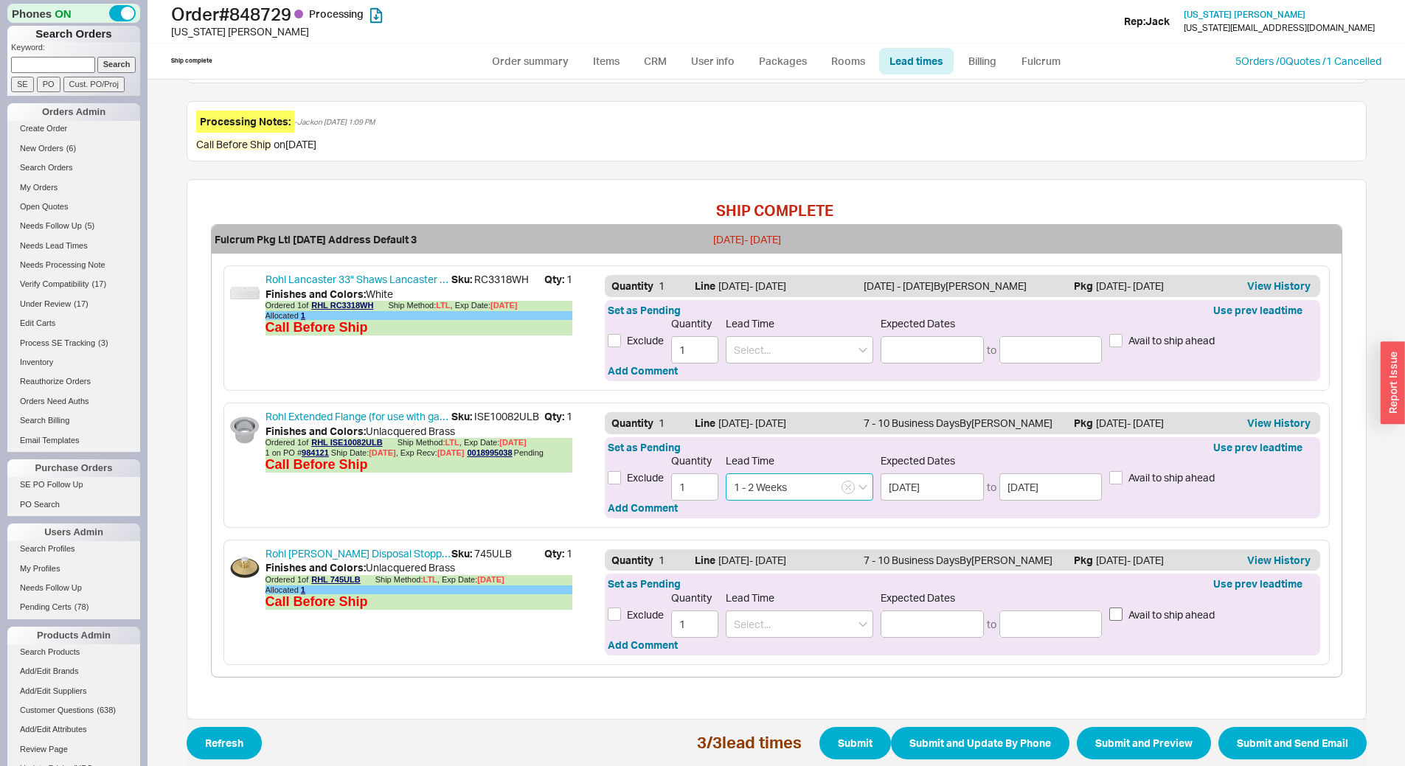
type input "1 - 2 Weeks"
click at [1112, 610] on input "Avail to ship ahead" at bounding box center [1115, 614] width 13 height 13
checkbox input "true"
type input "[DATE] - [DATE]"
type input "08/19/2025"
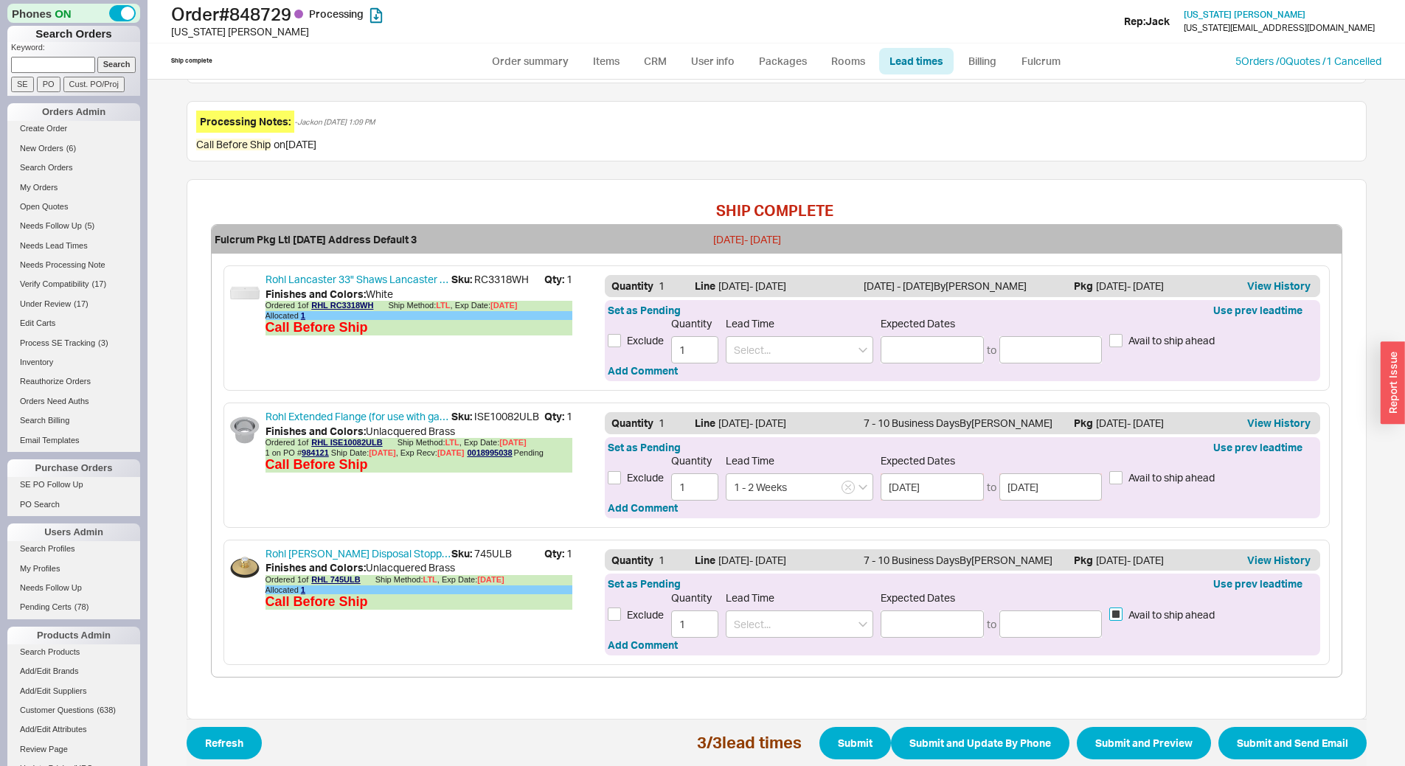
type input "08/20/2025"
click at [1115, 343] on input "Avail to ship ahead" at bounding box center [1115, 340] width 13 height 13
checkbox input "true"
type input "[DATE] - [DATE]"
type input "08/19/2025"
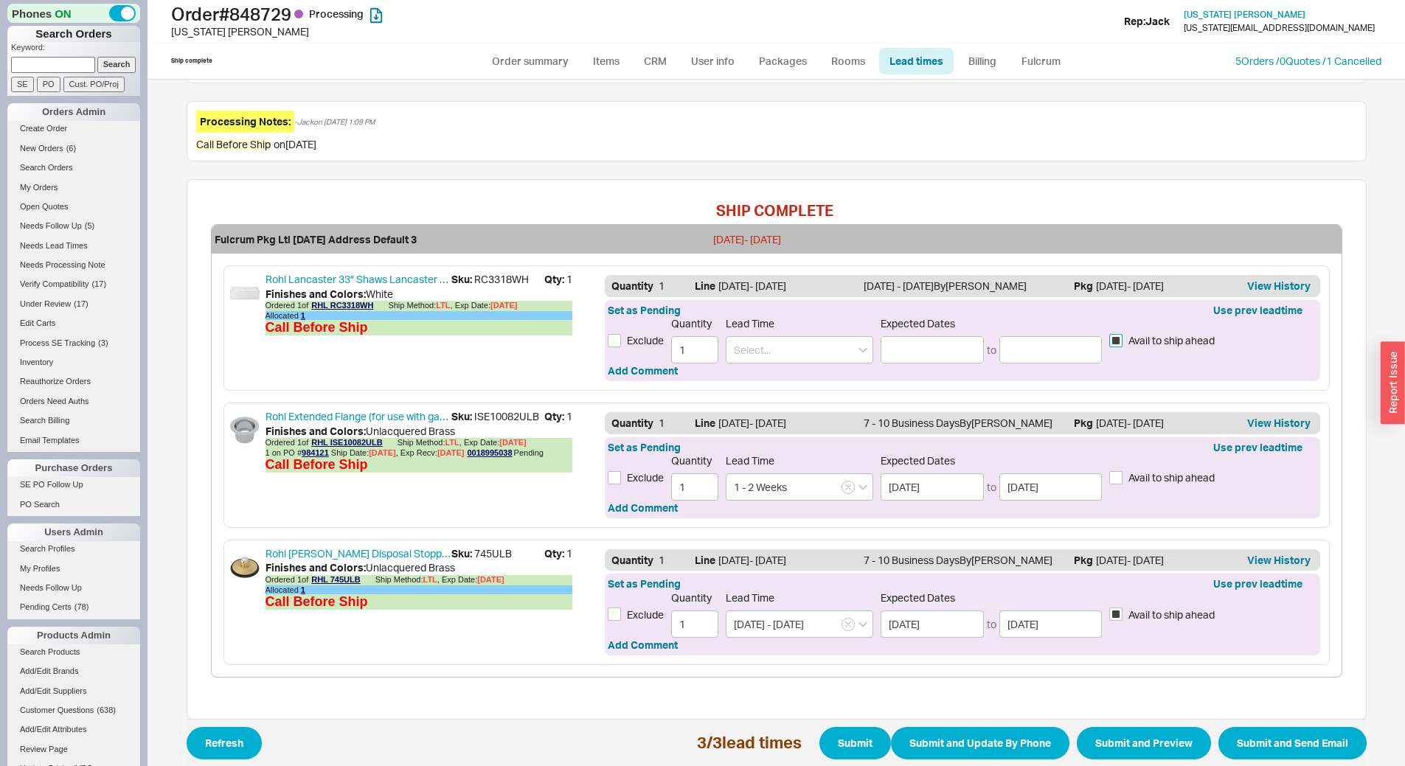
type input "08/20/2025"
click at [848, 740] on button "Submit" at bounding box center [855, 743] width 72 height 32
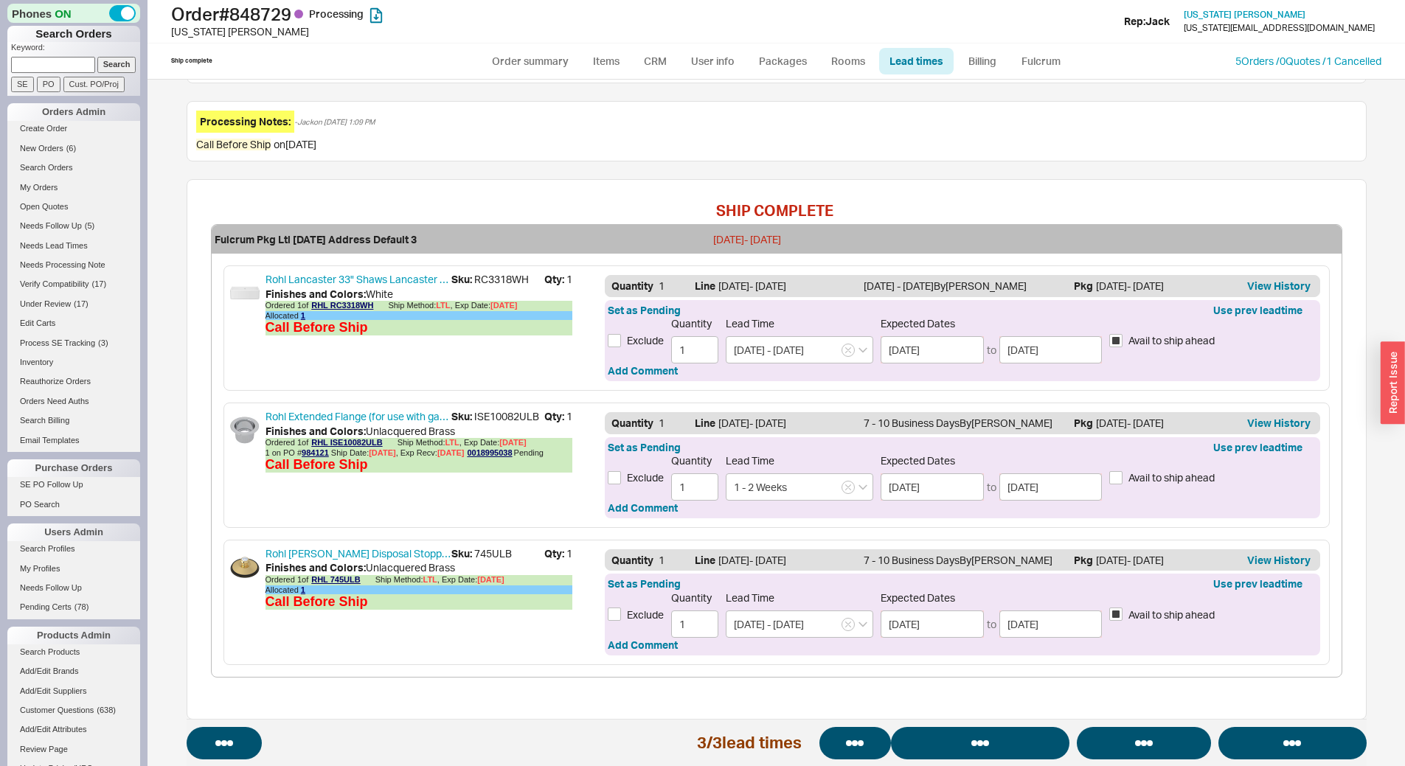
select select "*"
select select "LOW"
select select "3"
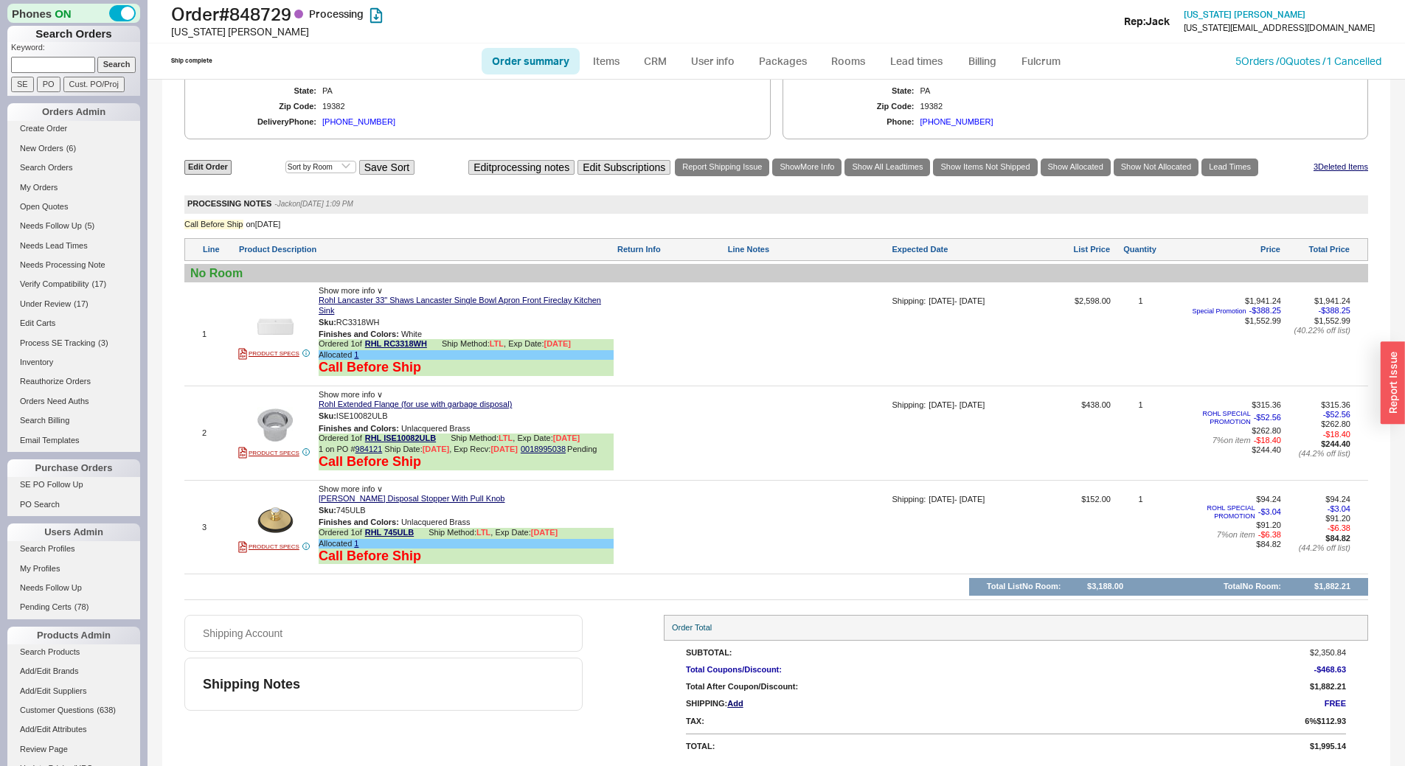
scroll to position [39, 0]
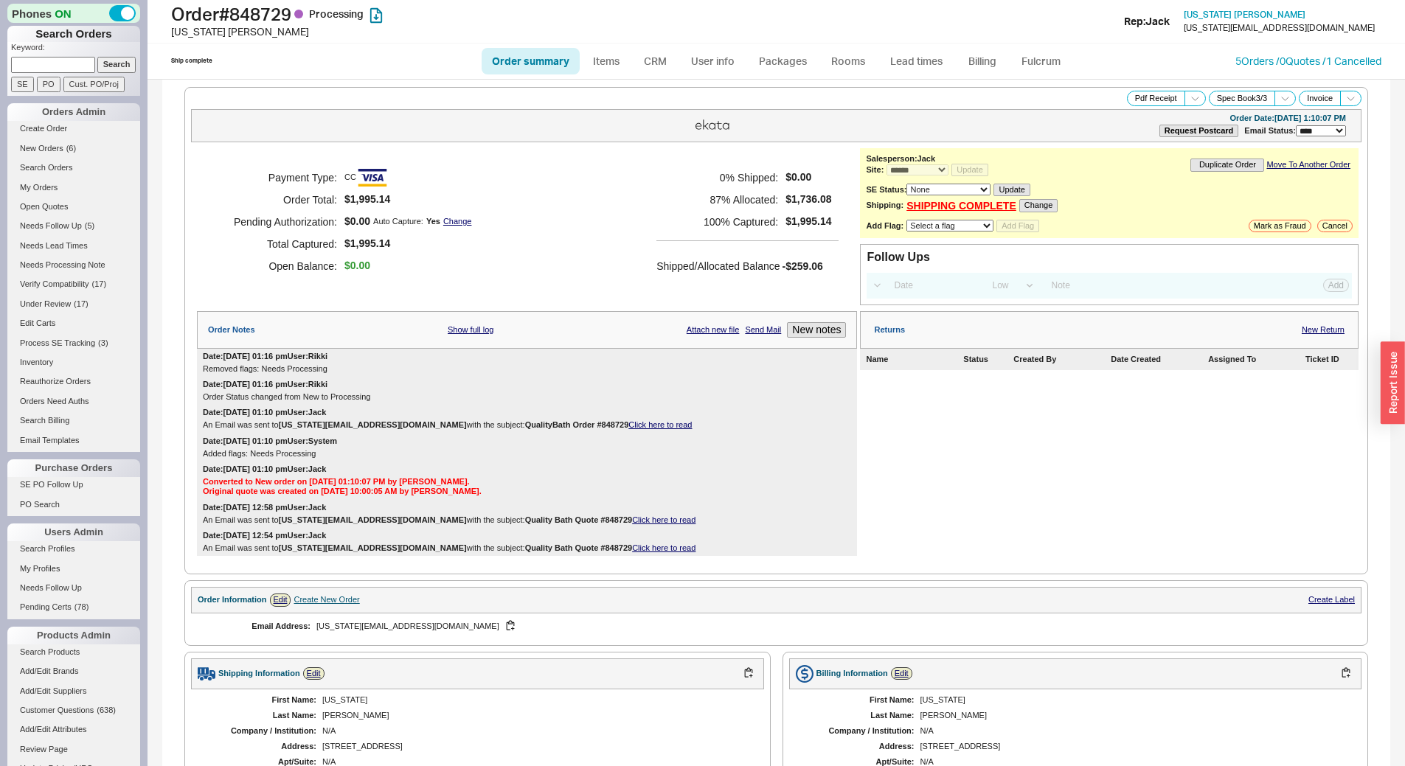
select select "*"
select select "LOW"
select select "3"
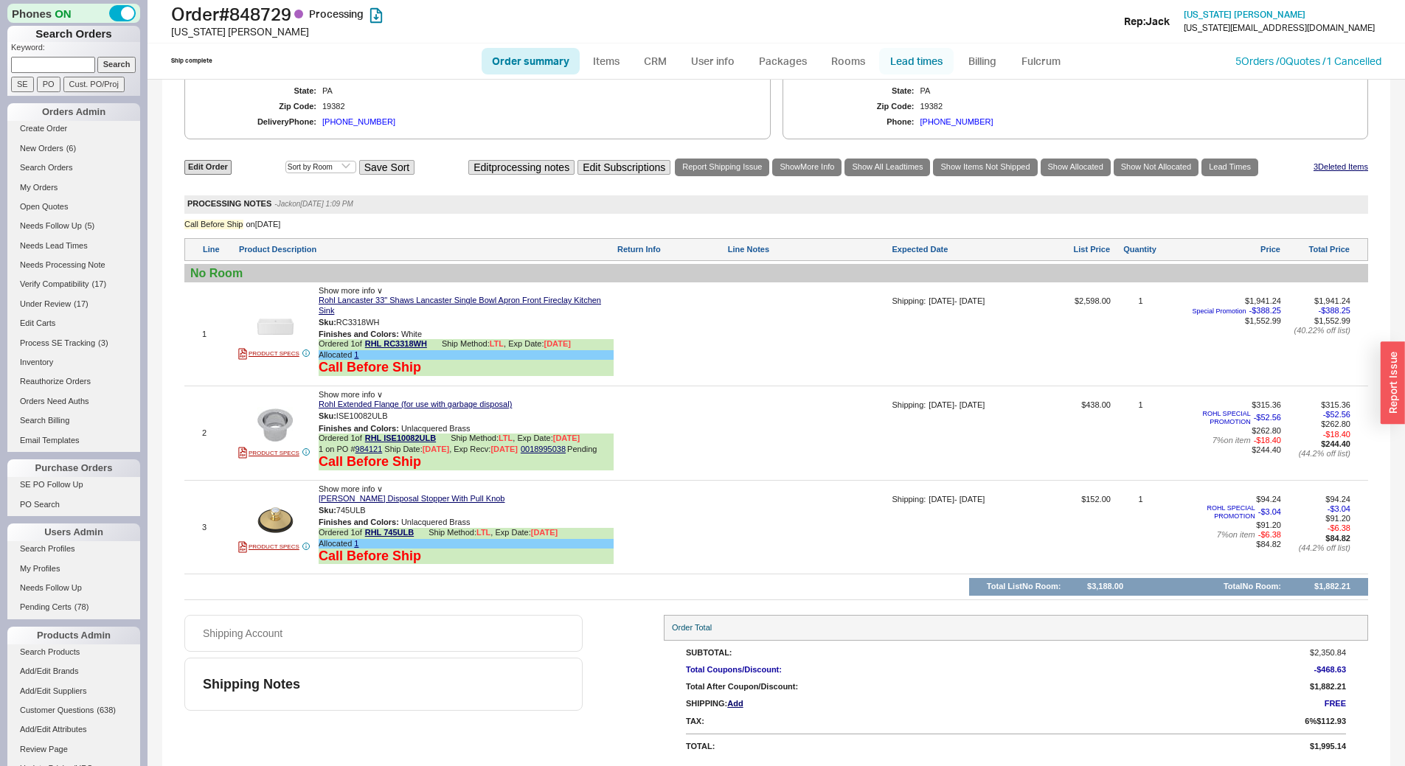
click at [911, 60] on link "Lead times" at bounding box center [916, 61] width 74 height 27
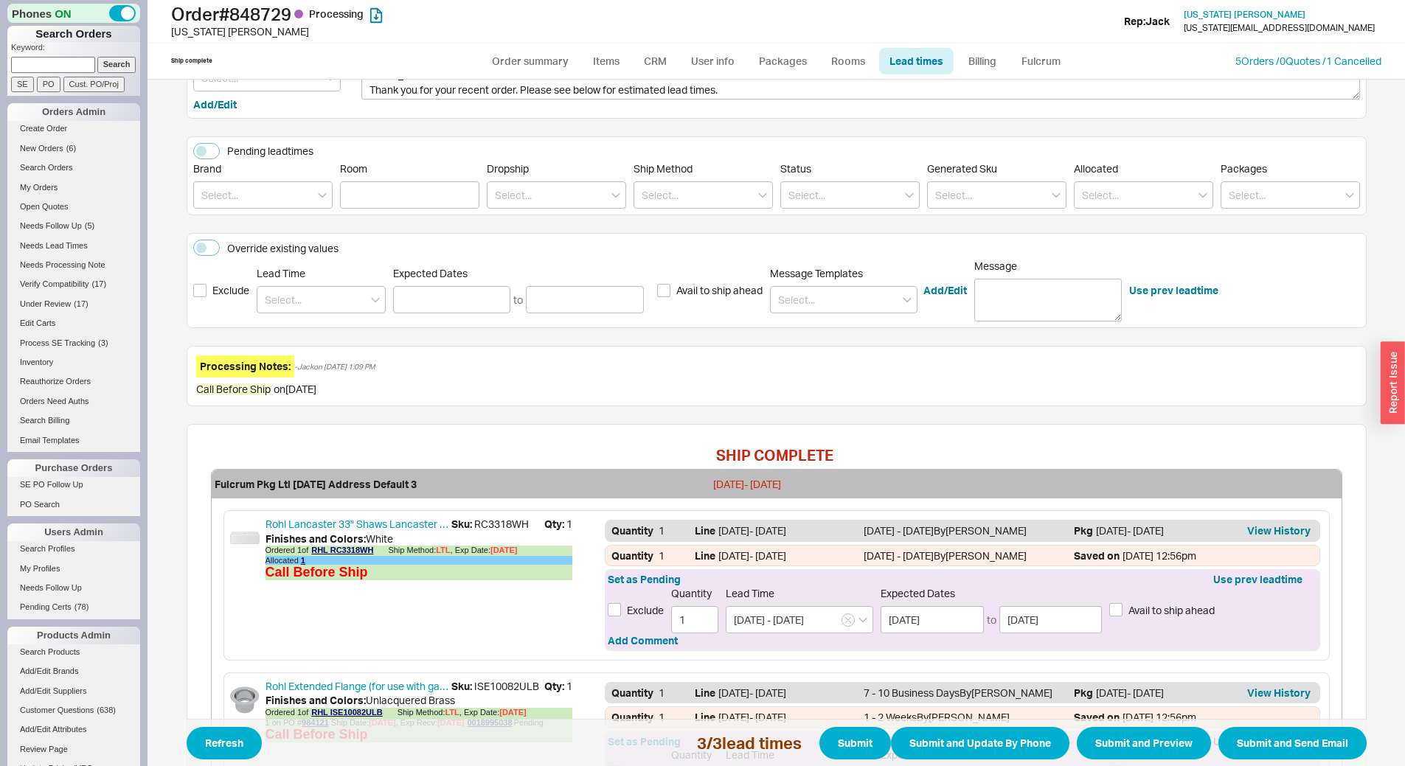
scroll to position [442, 0]
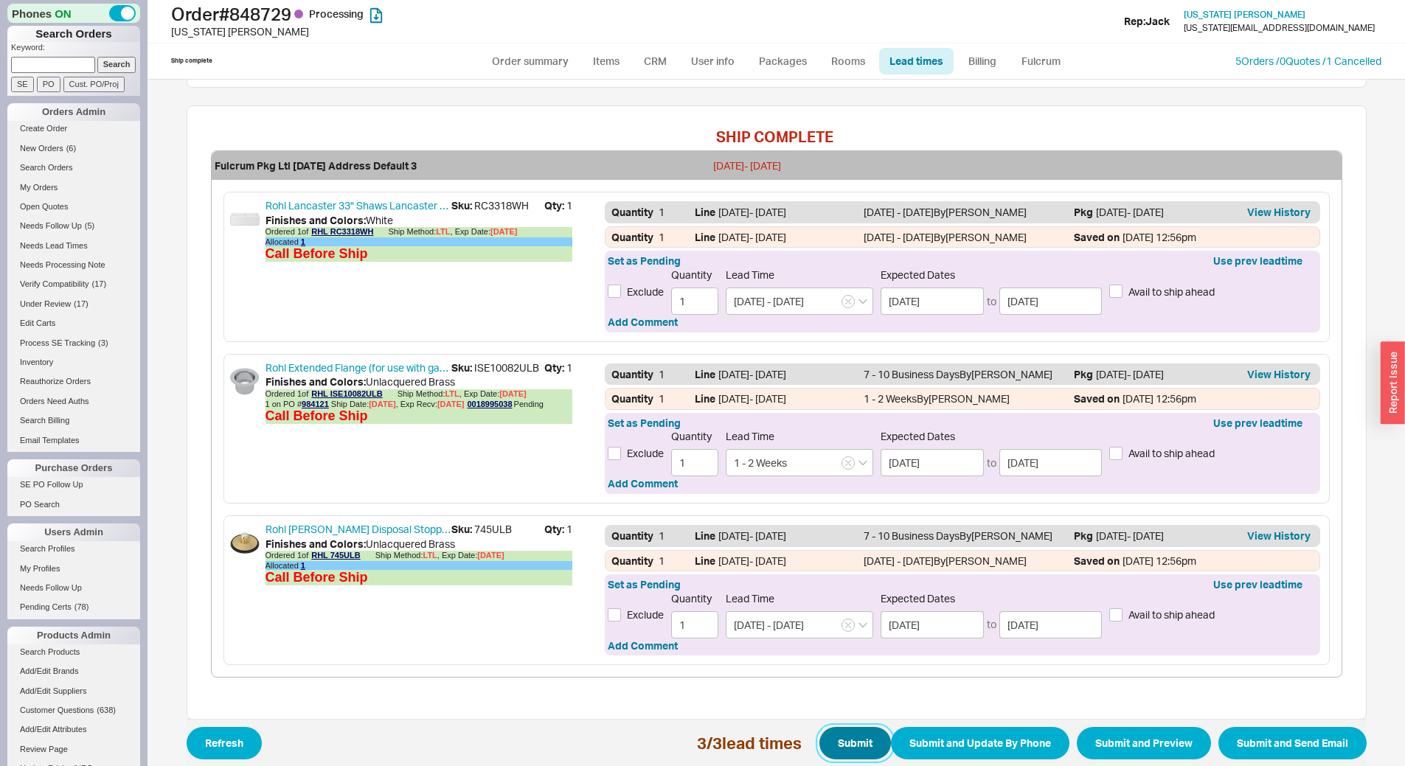
click at [855, 747] on button "Submit" at bounding box center [855, 743] width 72 height 32
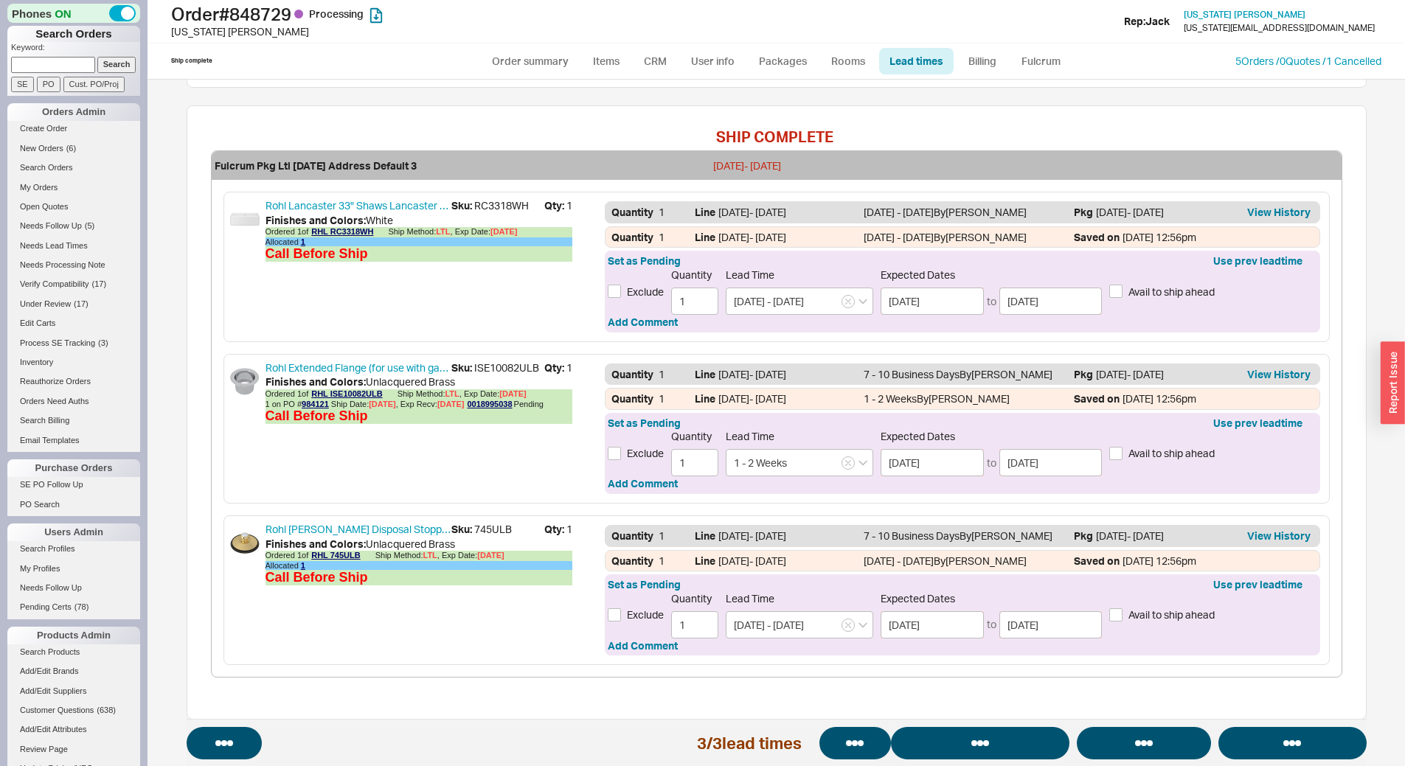
select select "*"
select select "LOW"
select select "3"
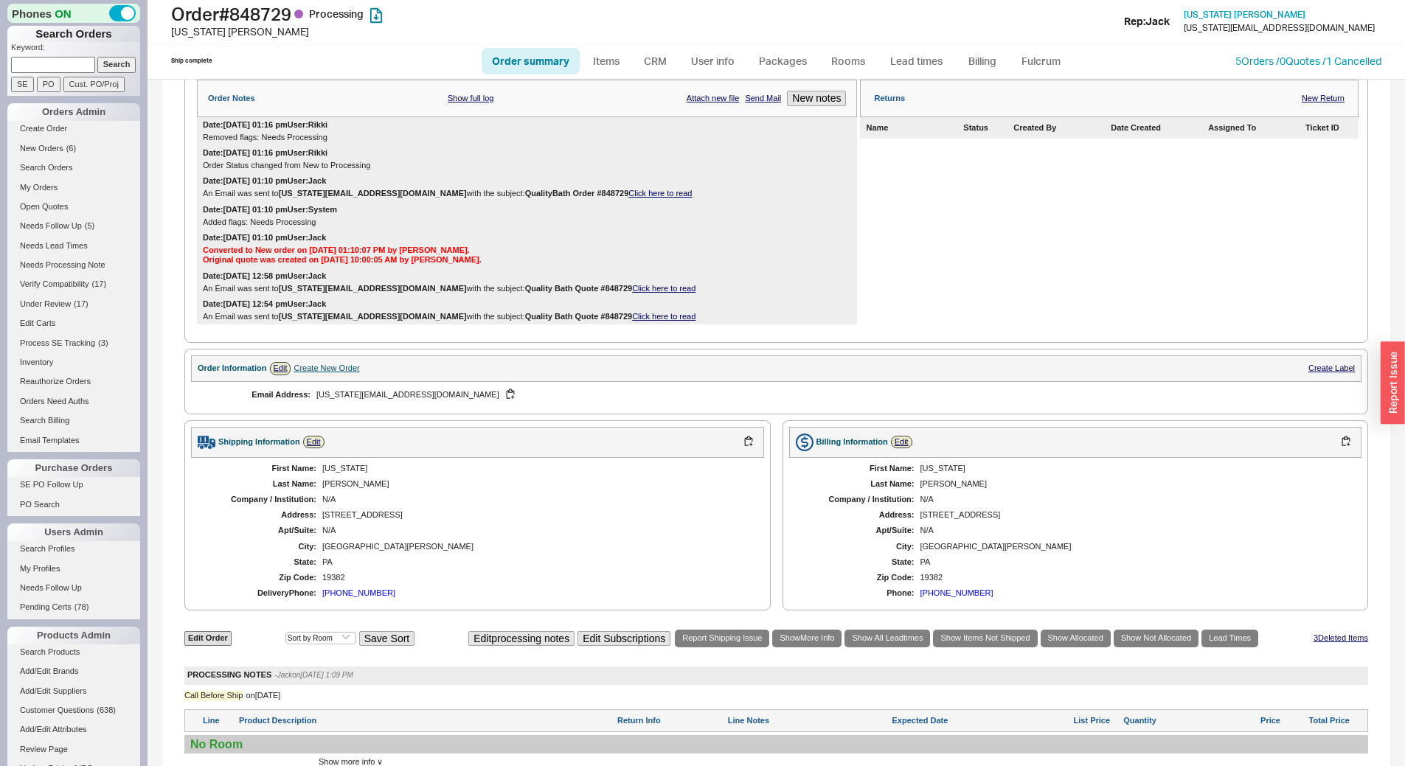
scroll to position [703, 0]
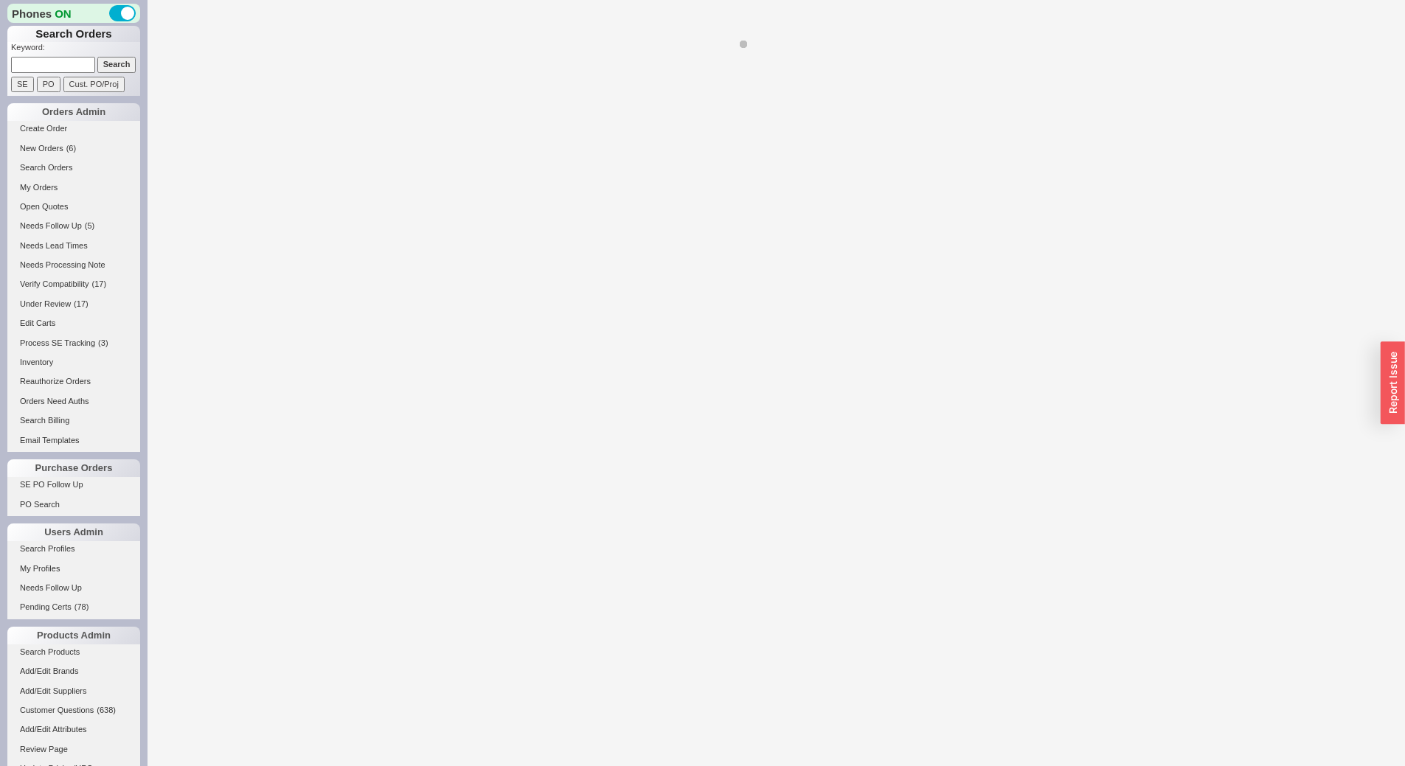
select select "*"
select select "LOW"
select select "3"
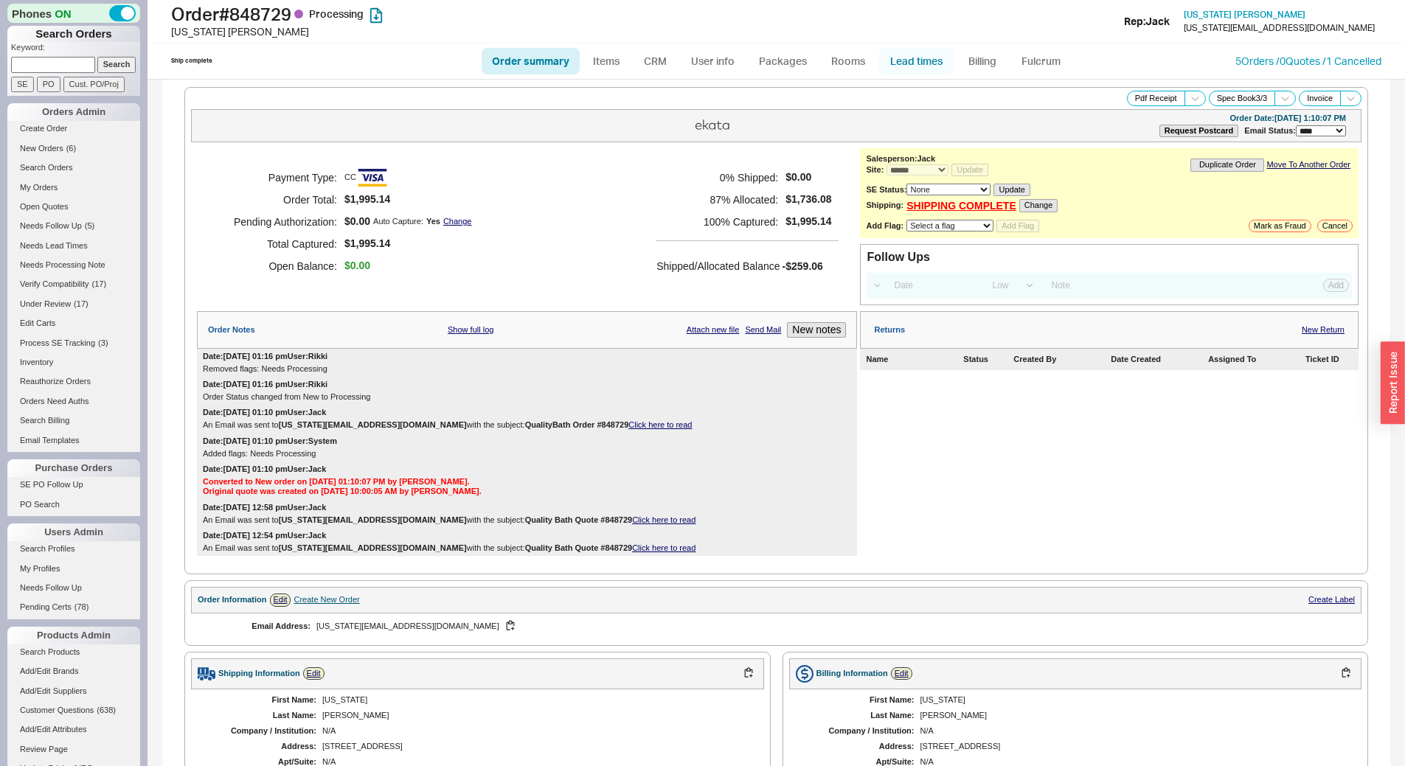
click at [920, 52] on link "Lead times" at bounding box center [916, 61] width 74 height 27
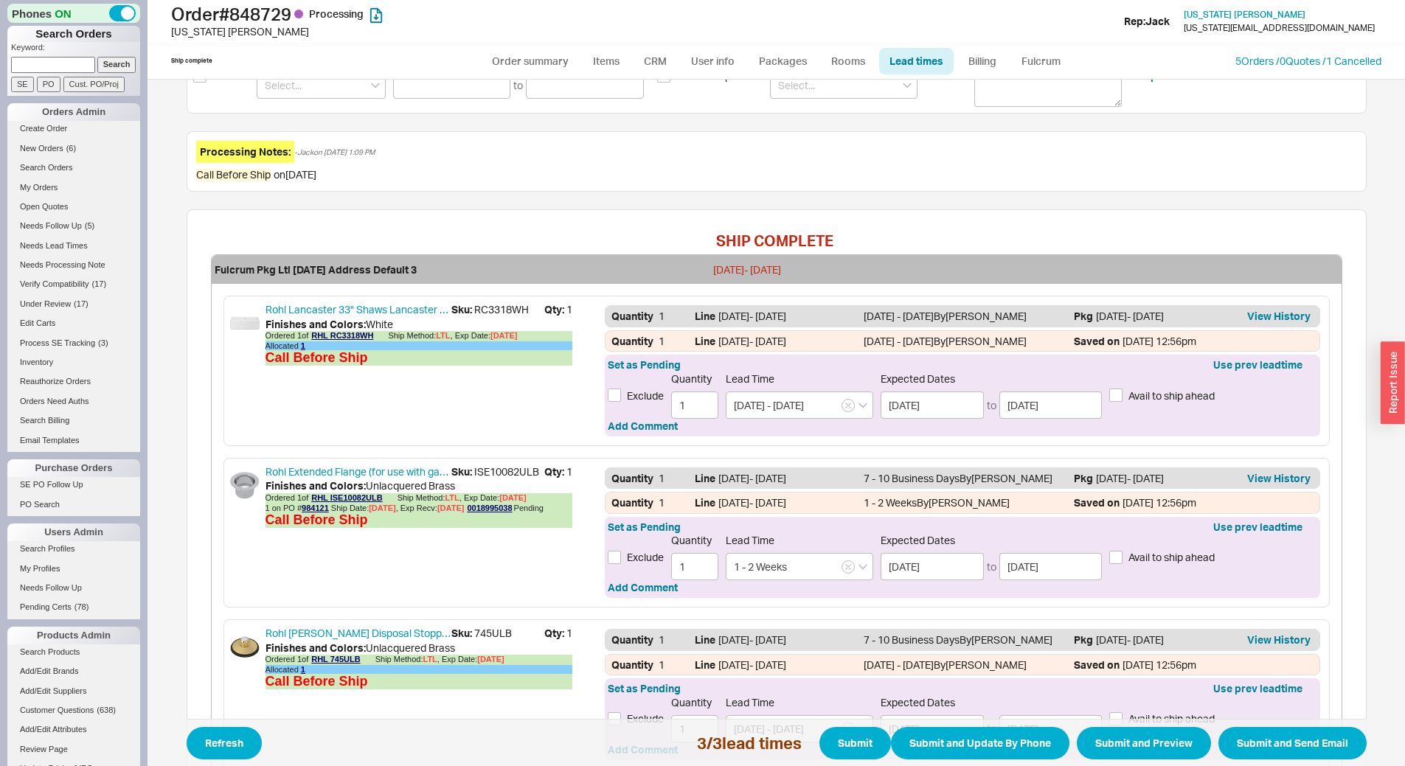
scroll to position [442, 0]
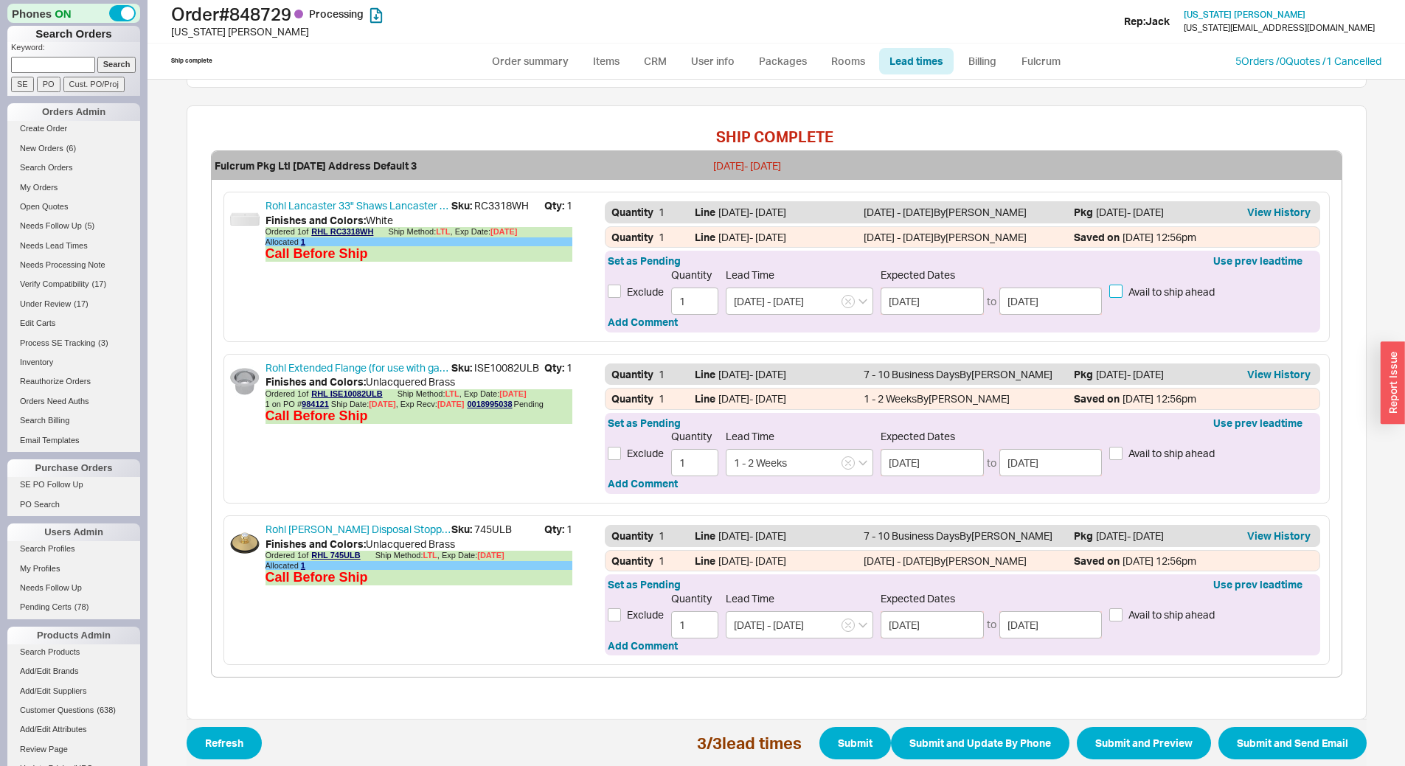
click at [1115, 290] on input "Avail to ship ahead" at bounding box center [1115, 291] width 13 height 13
checkbox input "true"
click at [1119, 608] on label "Avail to ship ahead" at bounding box center [1161, 615] width 105 height 15
click at [1119, 608] on input "Avail to ship ahead" at bounding box center [1115, 614] width 13 height 13
checkbox input "true"
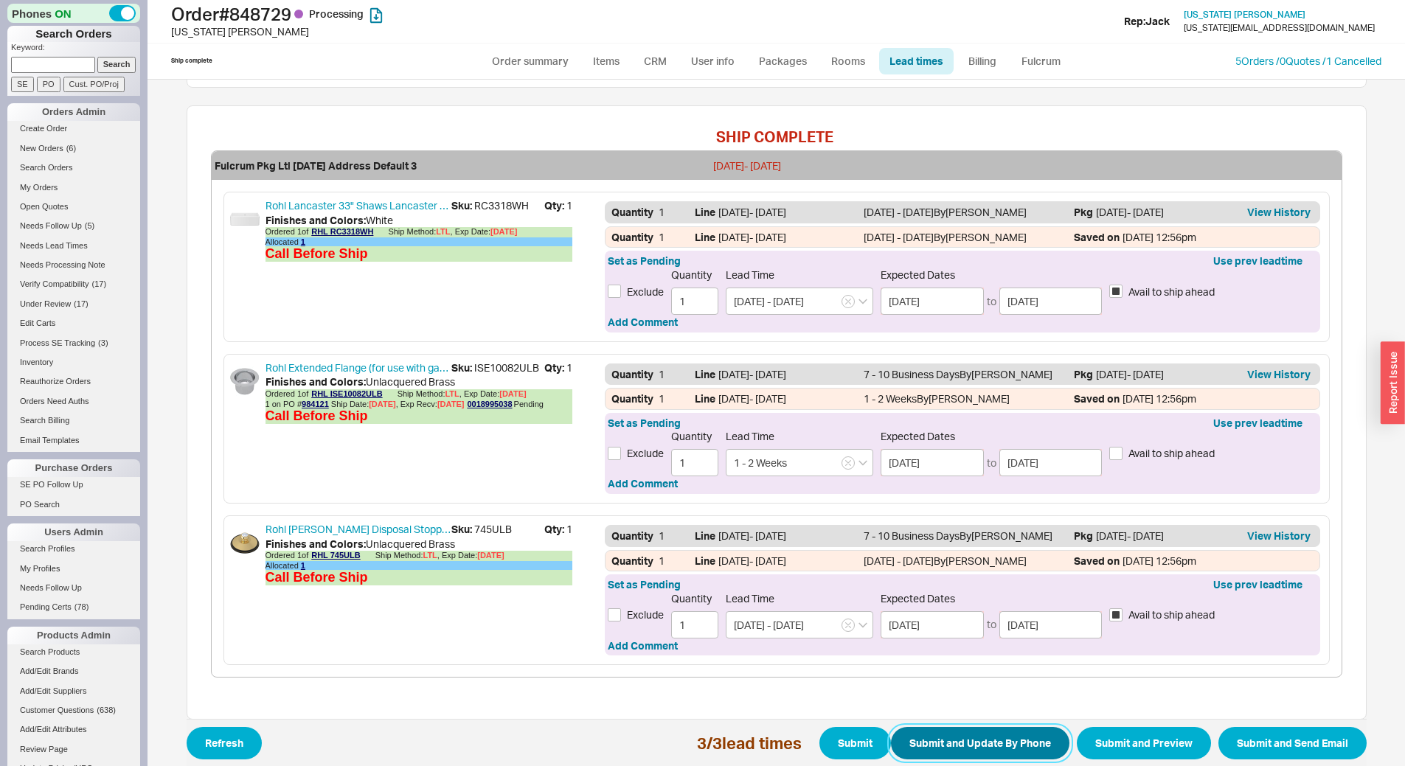
click at [953, 738] on button "Submit and Update By Phone" at bounding box center [980, 743] width 178 height 32
select select "*"
select select "LOW"
select select "3"
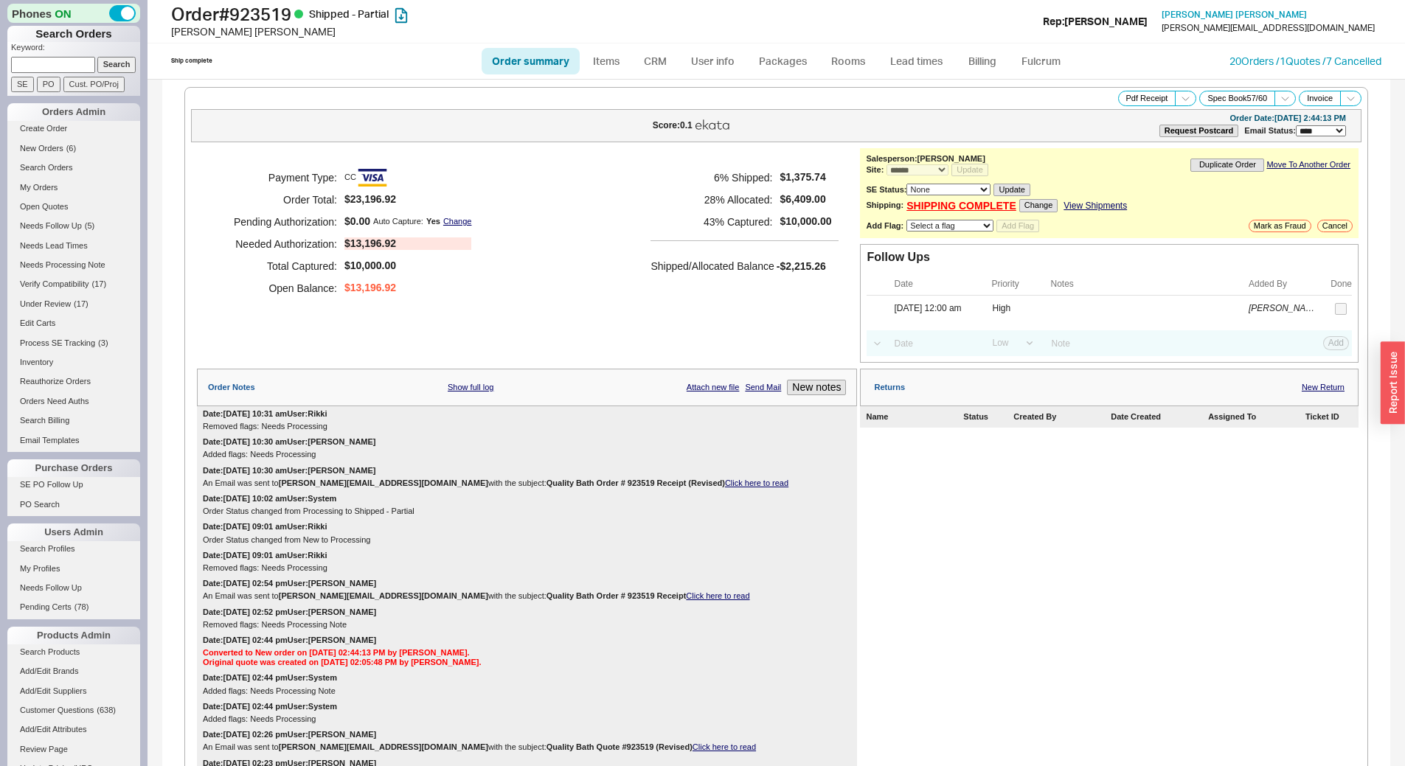
select select "*"
select select "LOW"
select select "3"
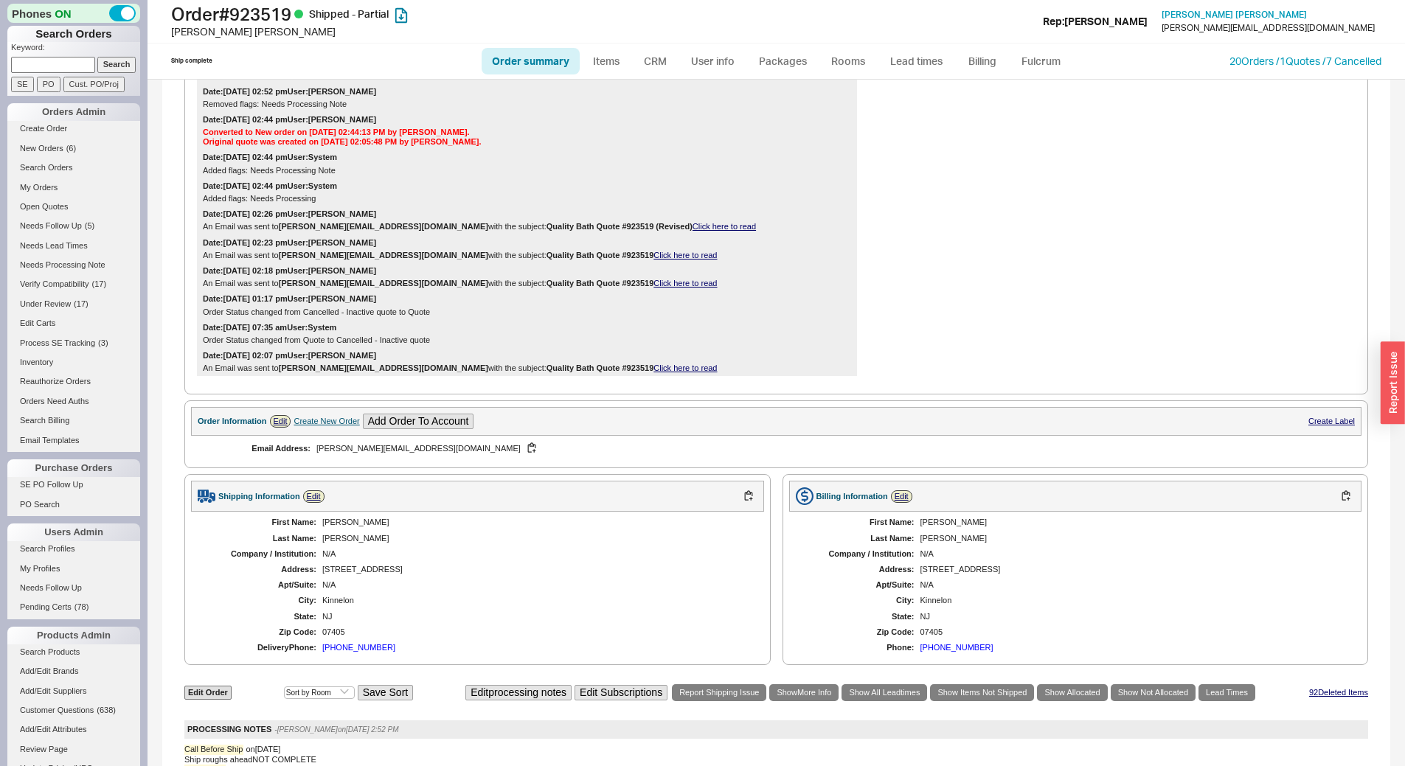
scroll to position [516, 0]
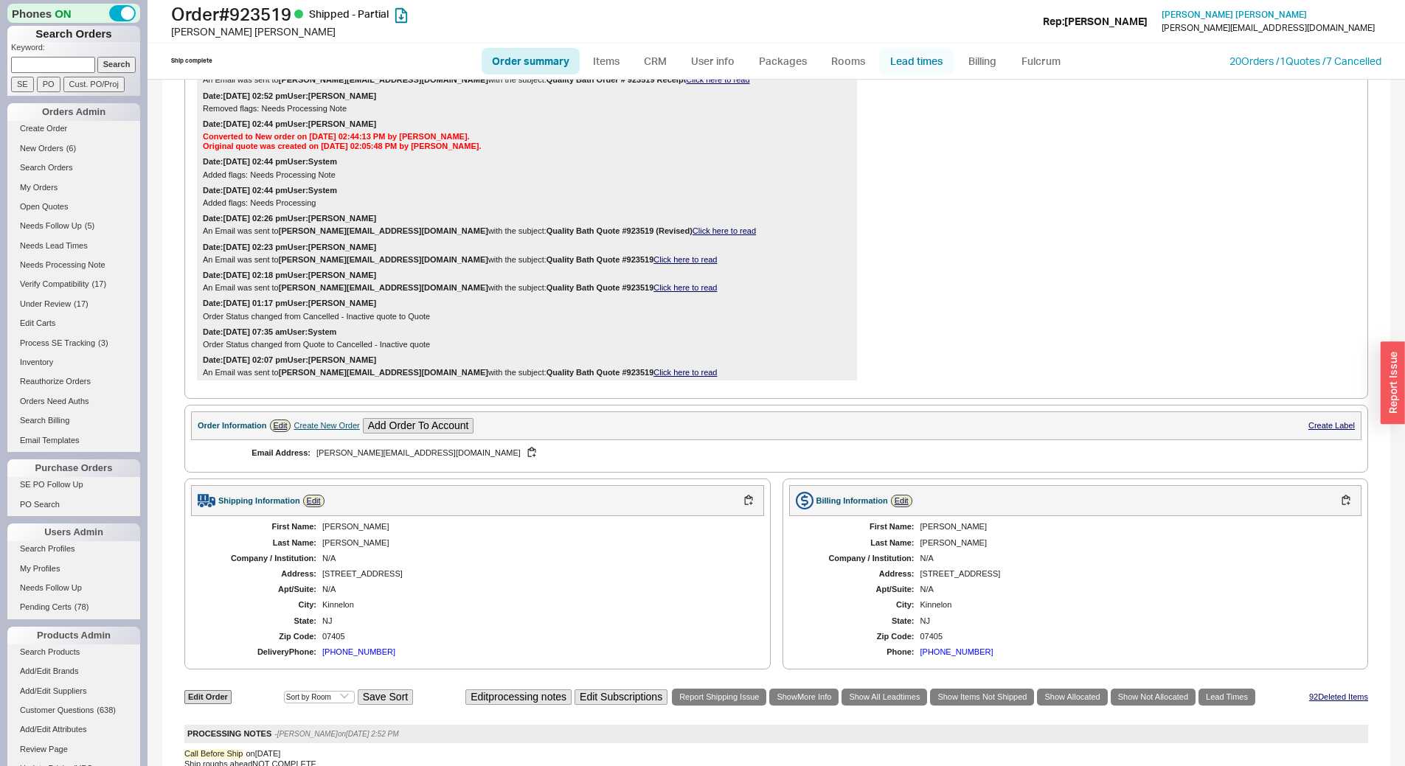
click at [912, 57] on link "Lead times" at bounding box center [916, 61] width 74 height 27
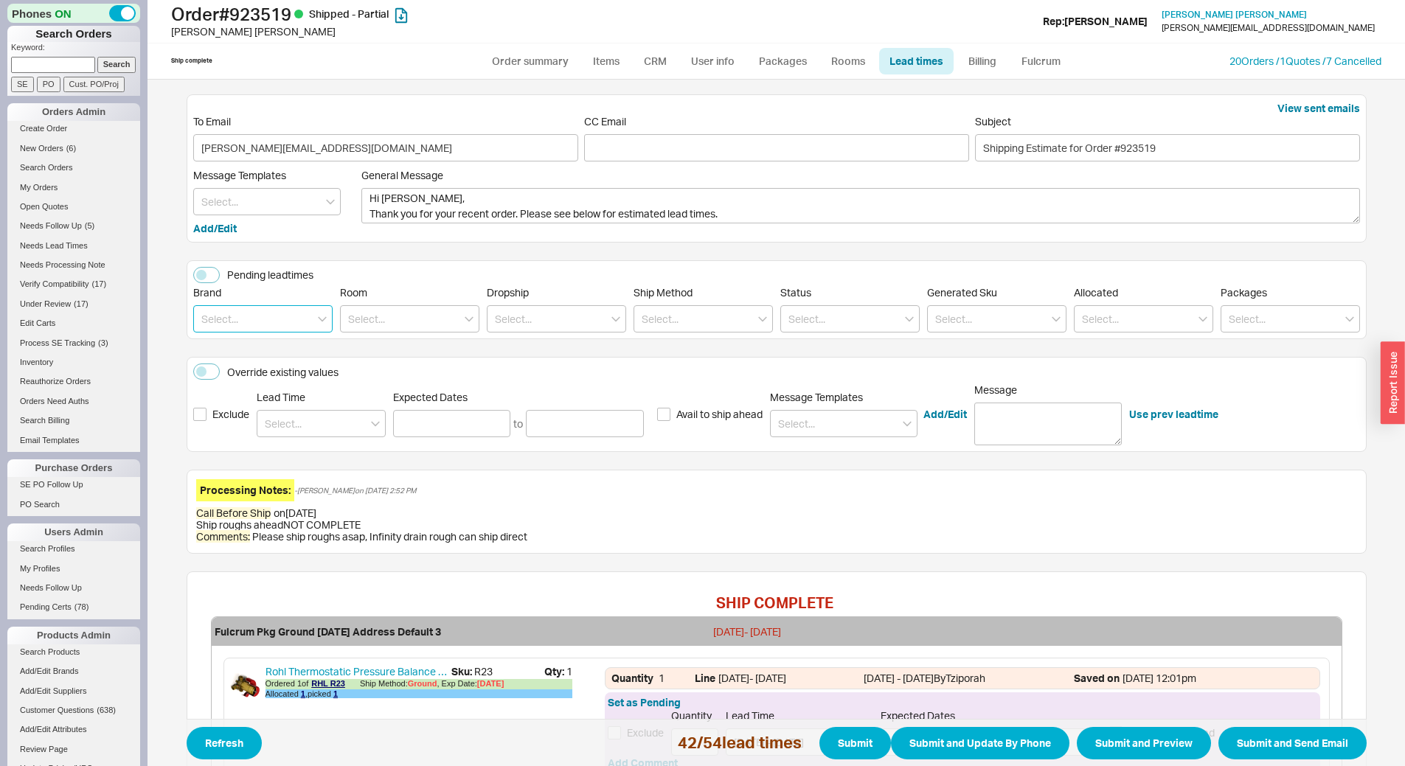
click at [256, 319] on input at bounding box center [262, 318] width 139 height 27
click at [248, 379] on div "Toto" at bounding box center [263, 376] width 138 height 27
type input "Toto"
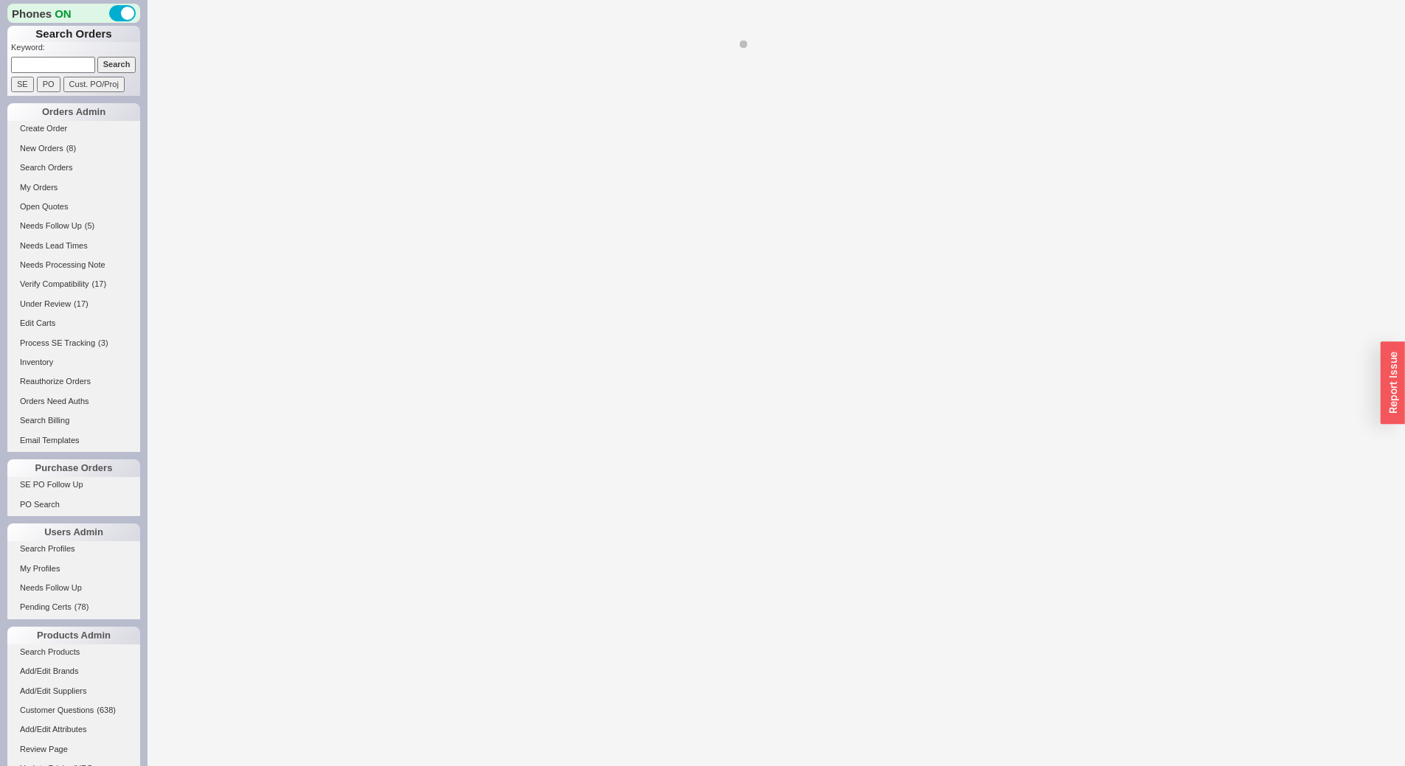
select select "*"
select select "LOW"
select select "3"
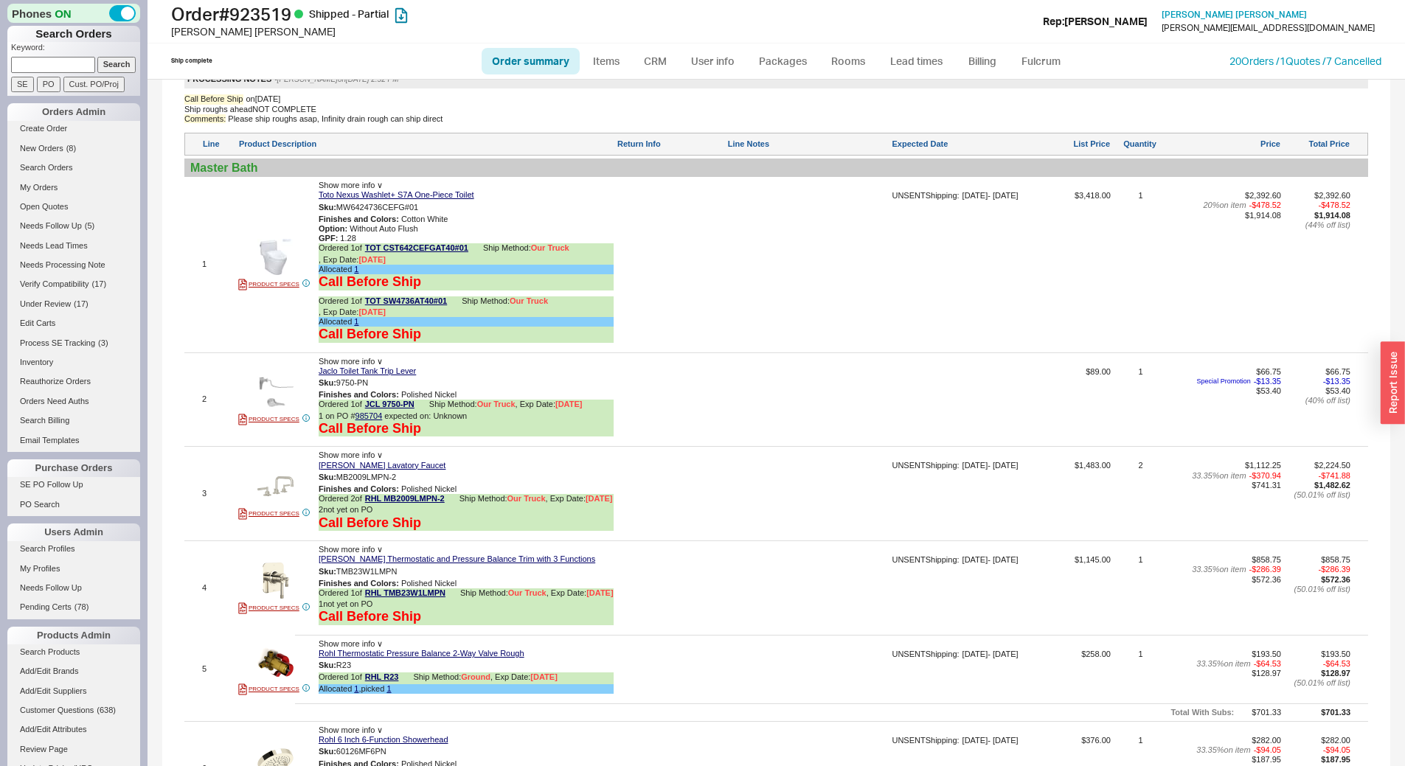
scroll to position [1401, 0]
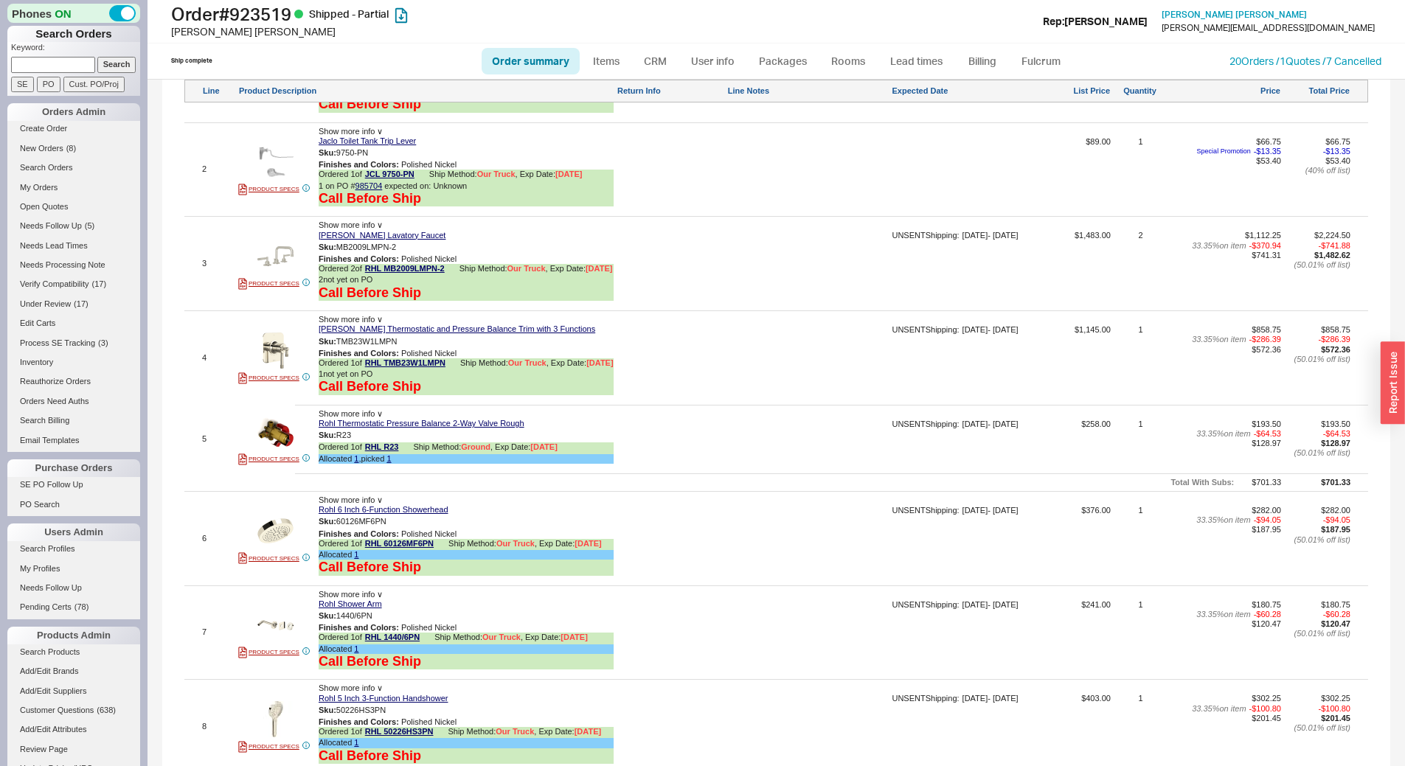
click at [914, 76] on ul "Order summary Items CRM User info Packages Rooms Lead times Billing Fulcrum" at bounding box center [777, 61] width 602 height 35
click at [919, 60] on link "Lead times" at bounding box center [916, 61] width 74 height 27
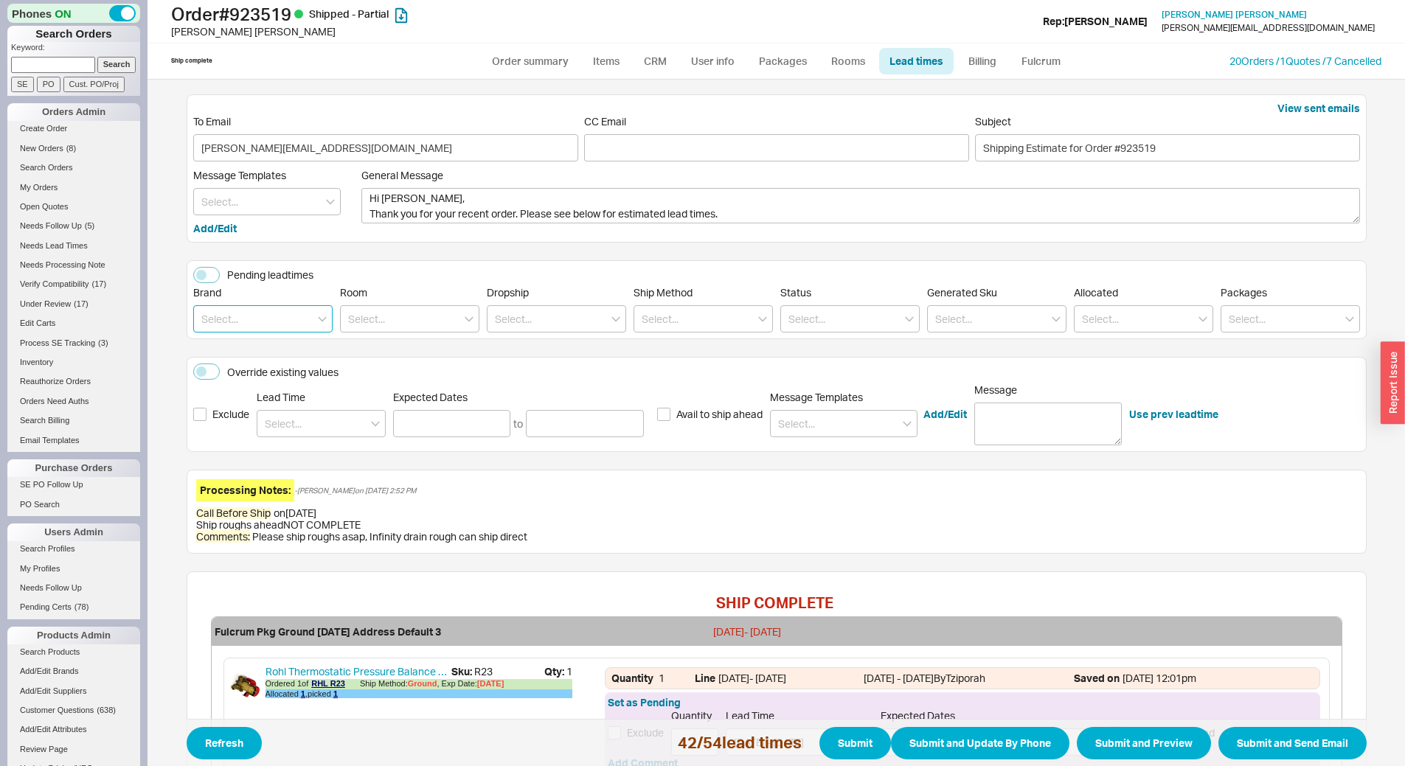
click at [267, 319] on input at bounding box center [262, 318] width 139 height 27
click at [268, 370] on div "Toto" at bounding box center [263, 376] width 138 height 27
type input "Toto"
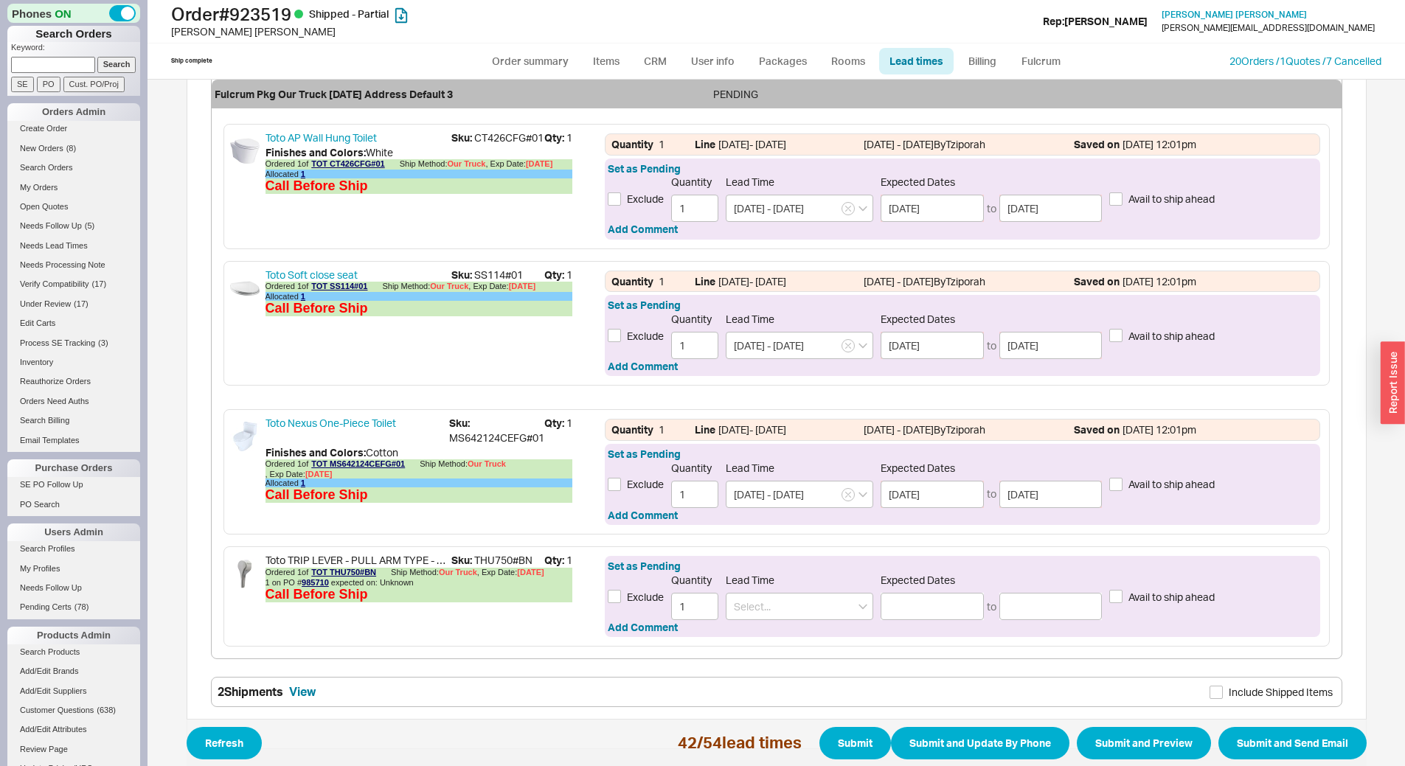
scroll to position [945, 0]
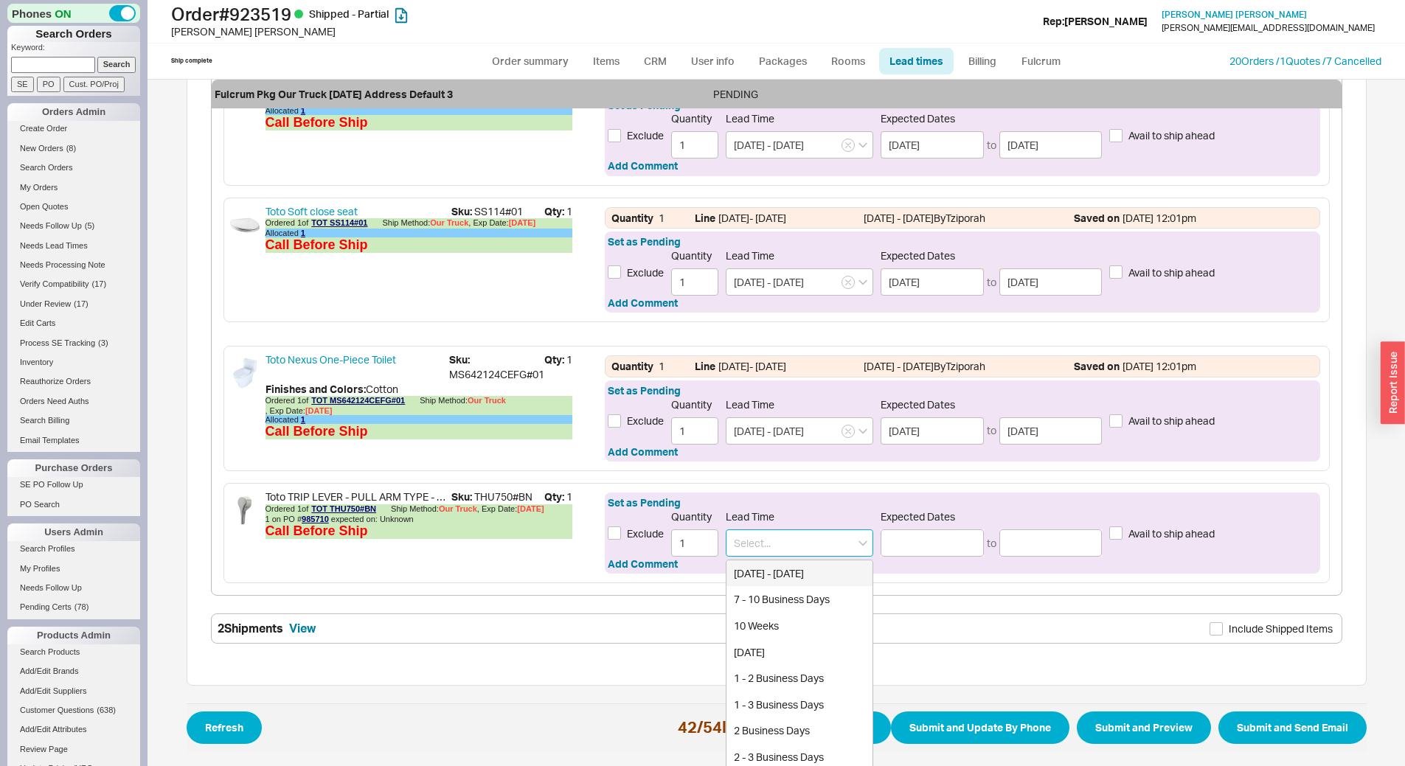
click at [829, 550] on input at bounding box center [799, 542] width 147 height 27
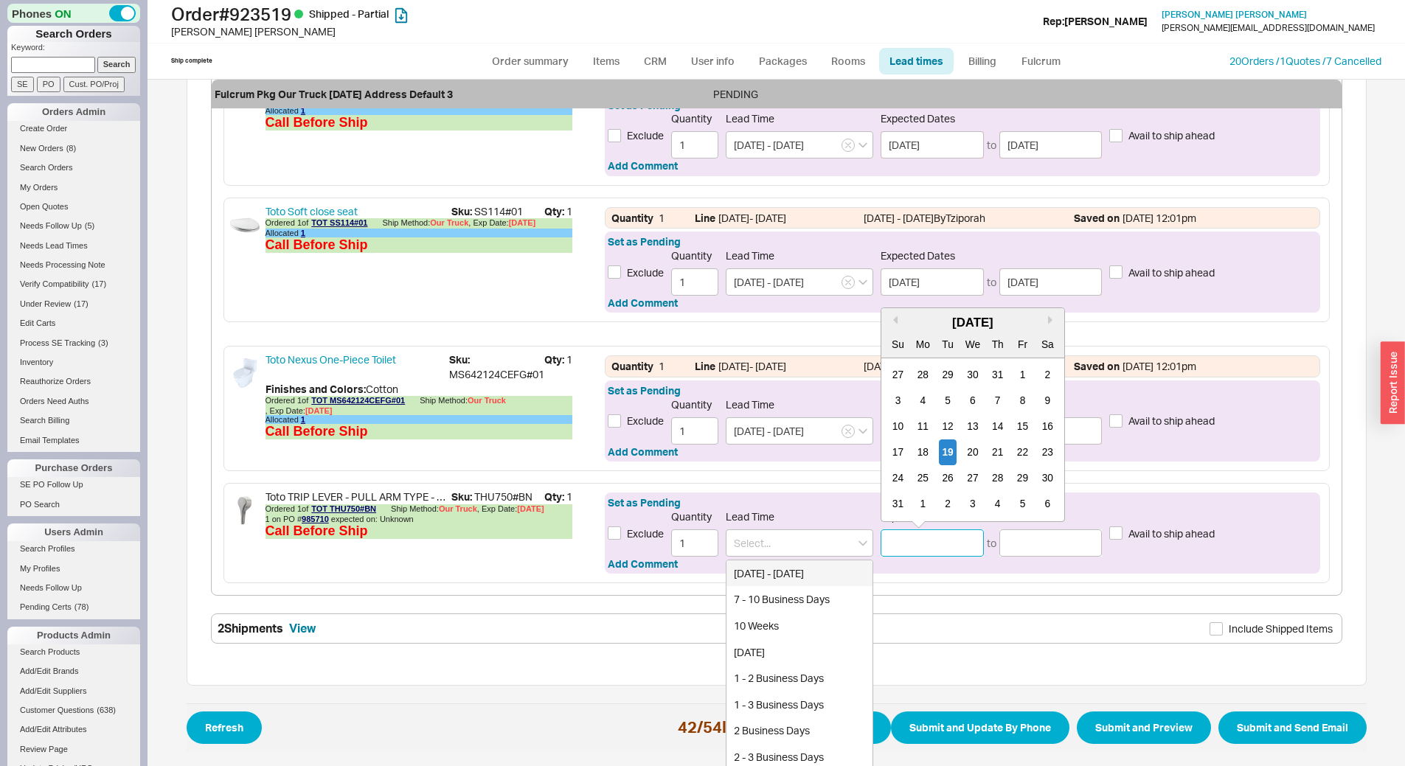
click at [944, 548] on input at bounding box center [931, 542] width 103 height 27
click at [921, 473] on div "25" at bounding box center [923, 478] width 18 height 26
type input "08/25/2025"
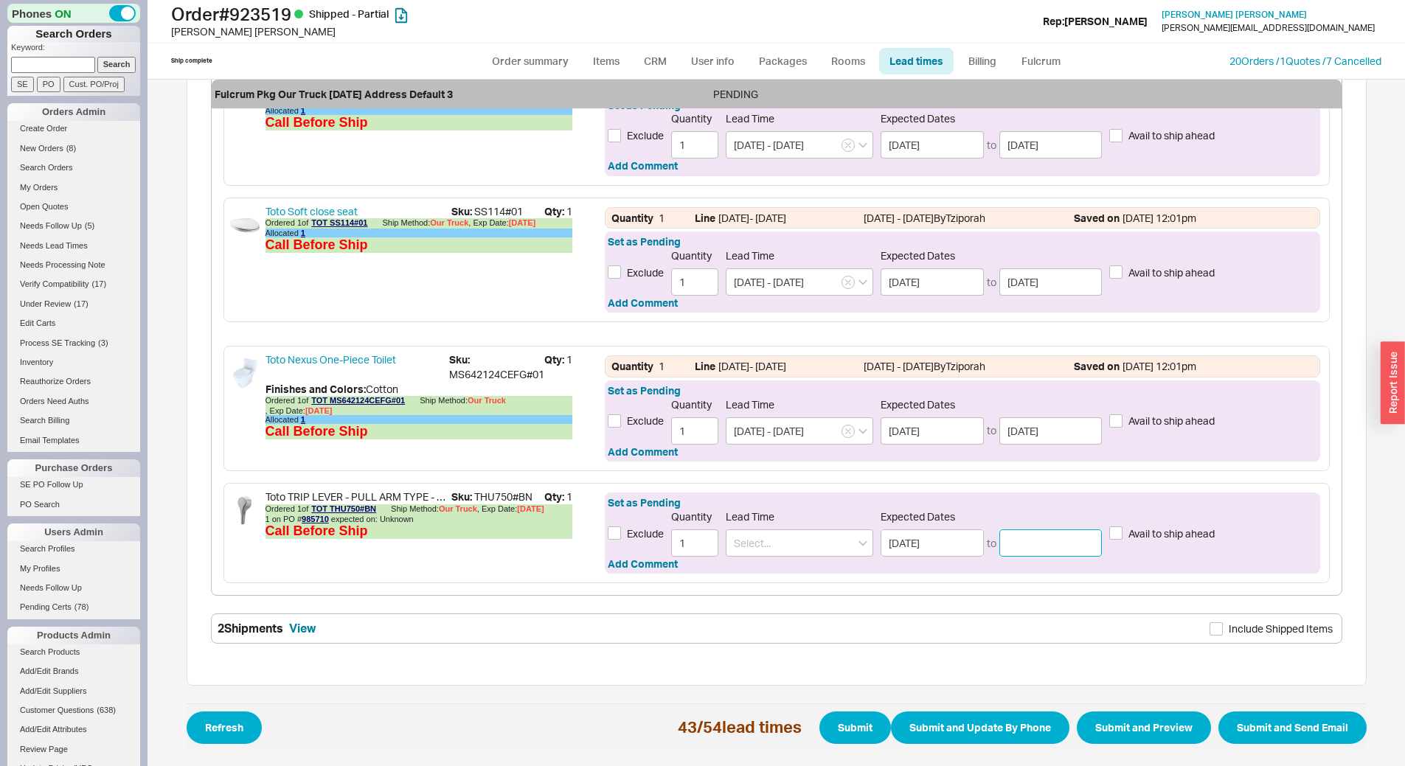
click at [1020, 535] on input at bounding box center [1050, 542] width 103 height 27
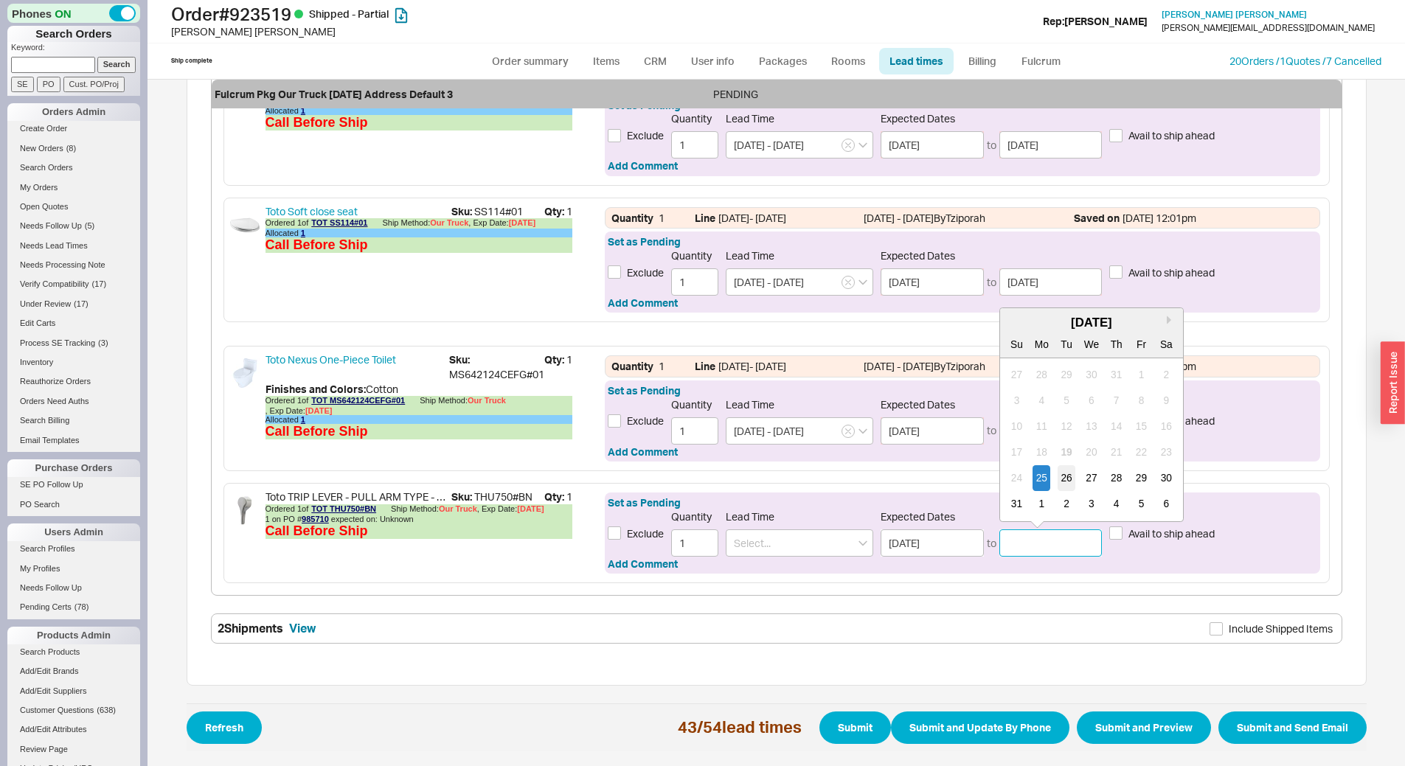
click at [1060, 474] on div "26" at bounding box center [1066, 478] width 18 height 26
type input "[DATE]"
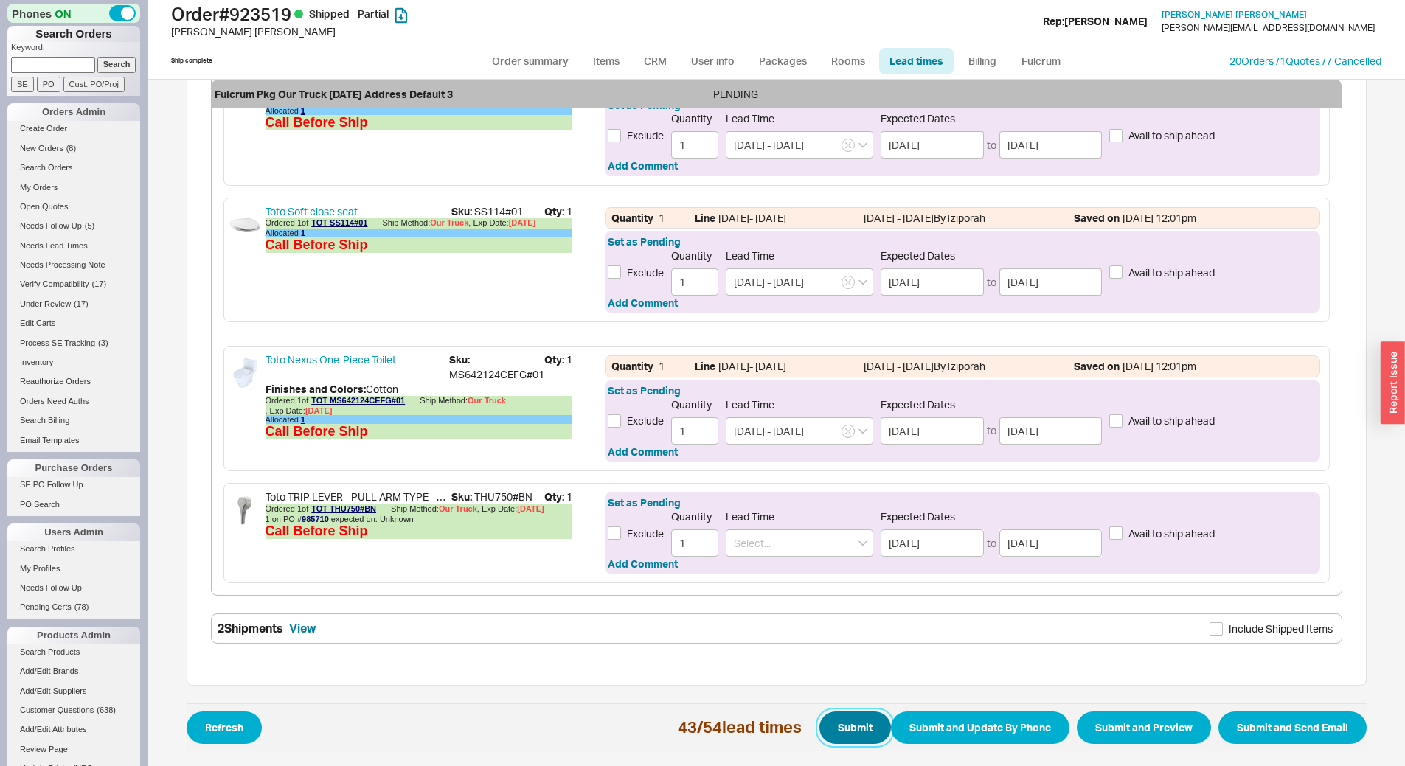
click at [848, 722] on button "Submit" at bounding box center [855, 728] width 72 height 32
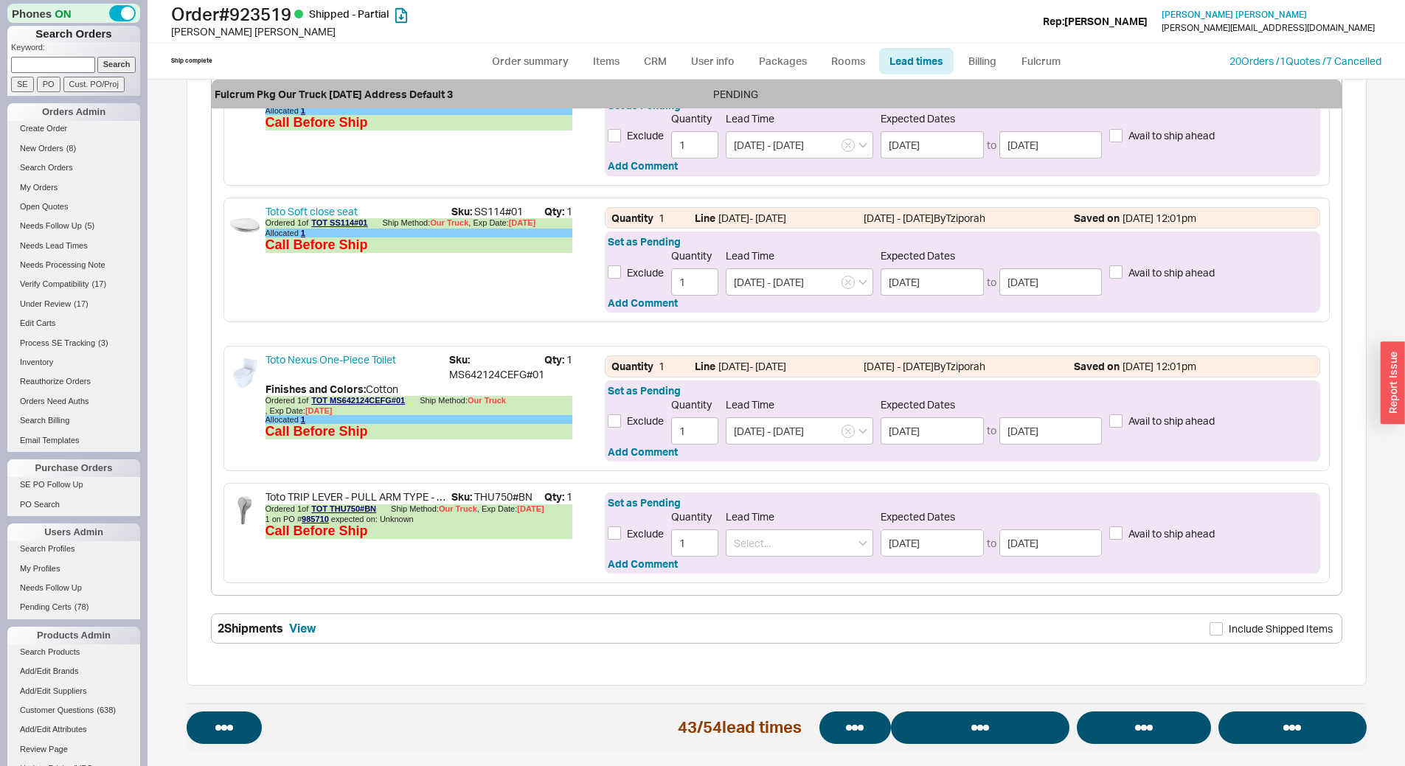
select select "*"
select select "LOW"
select select "3"
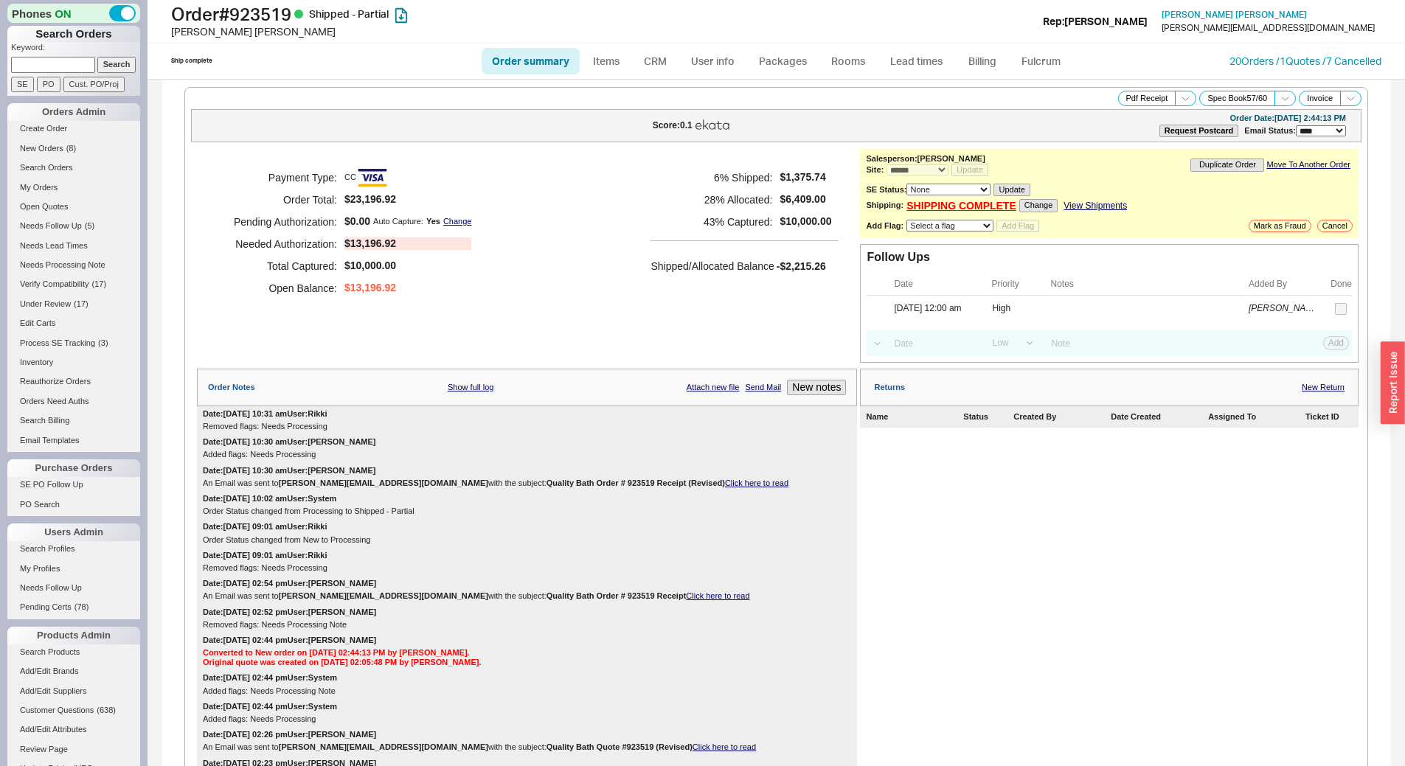
scroll to position [147, 0]
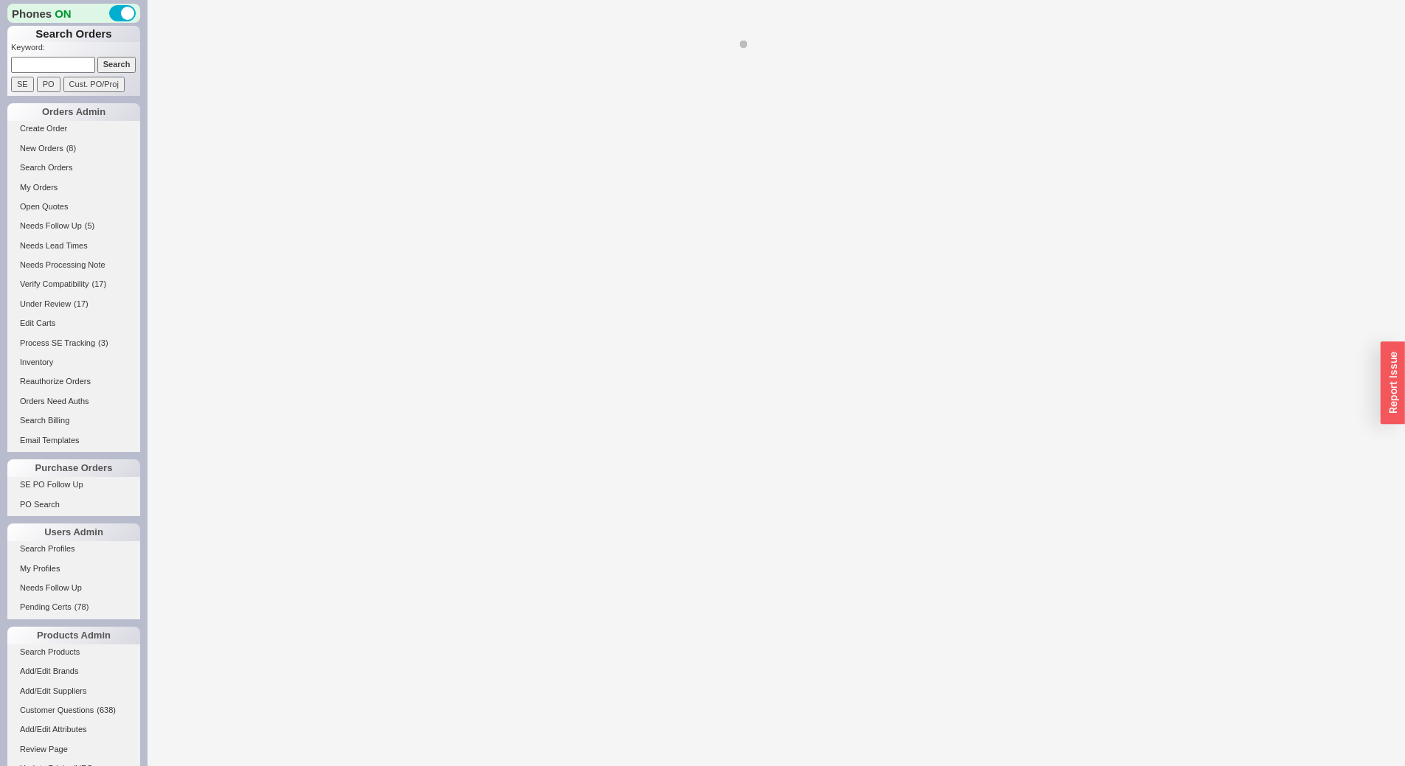
select select "*"
select select "Call Before Ship"
select select "LOW"
select select "3"
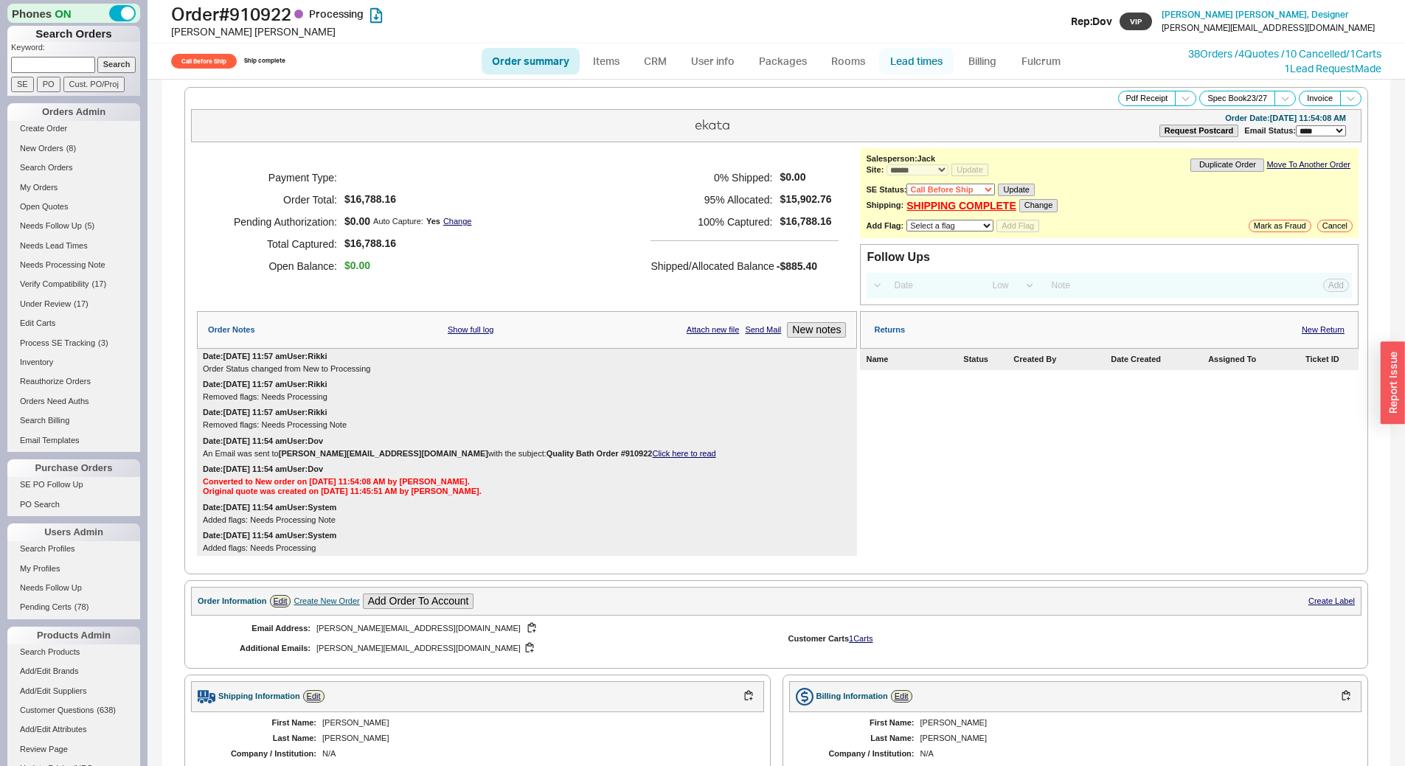
click at [903, 63] on link "Lead times" at bounding box center [916, 61] width 74 height 27
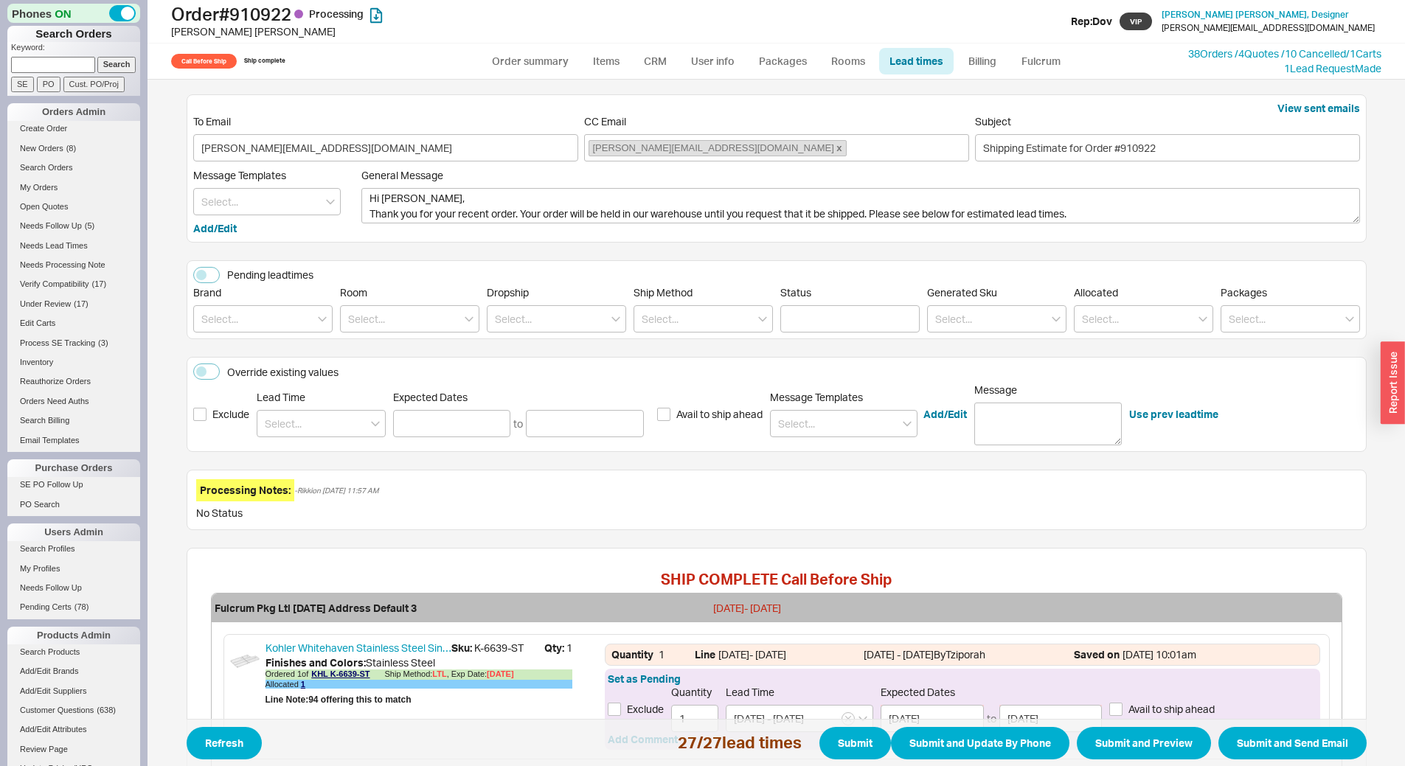
scroll to position [1934, 0]
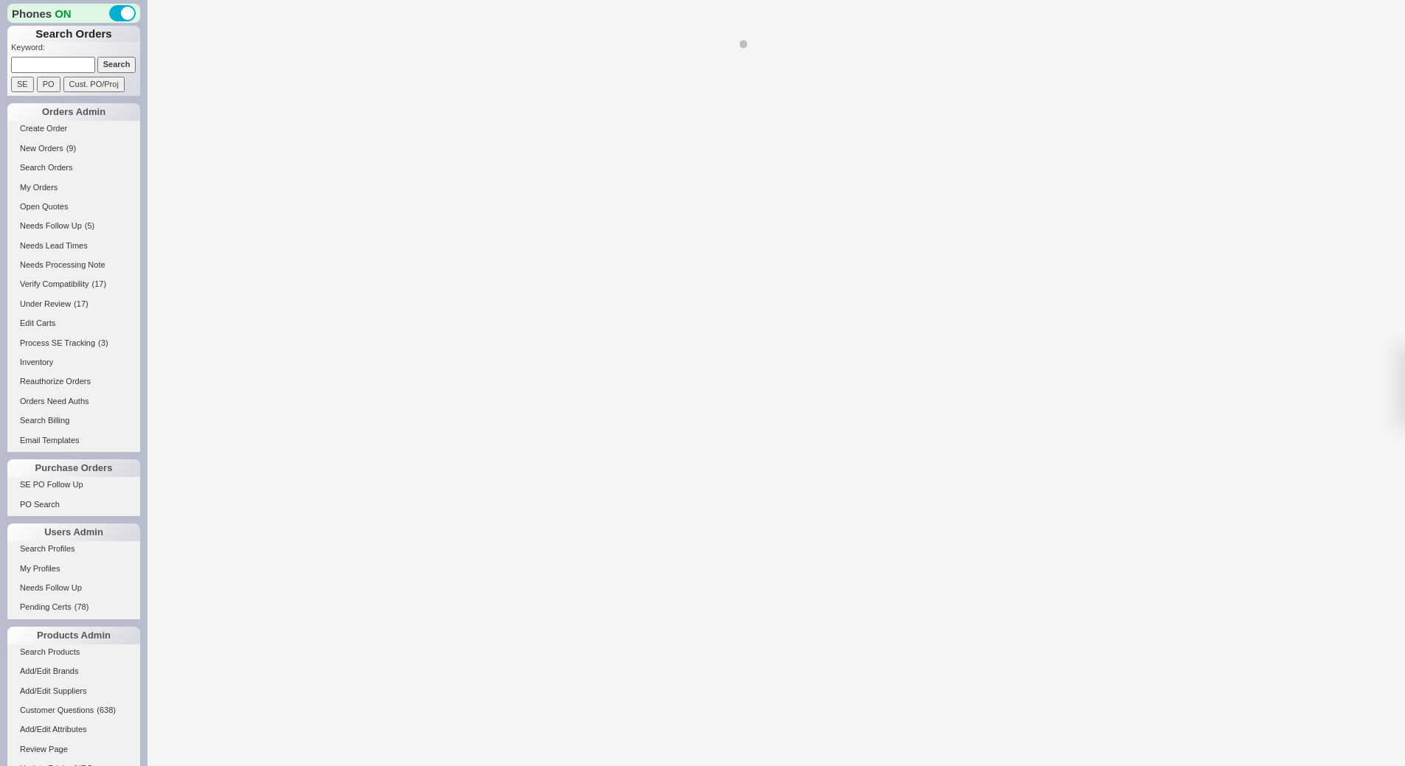
select select "LOW"
select select "3"
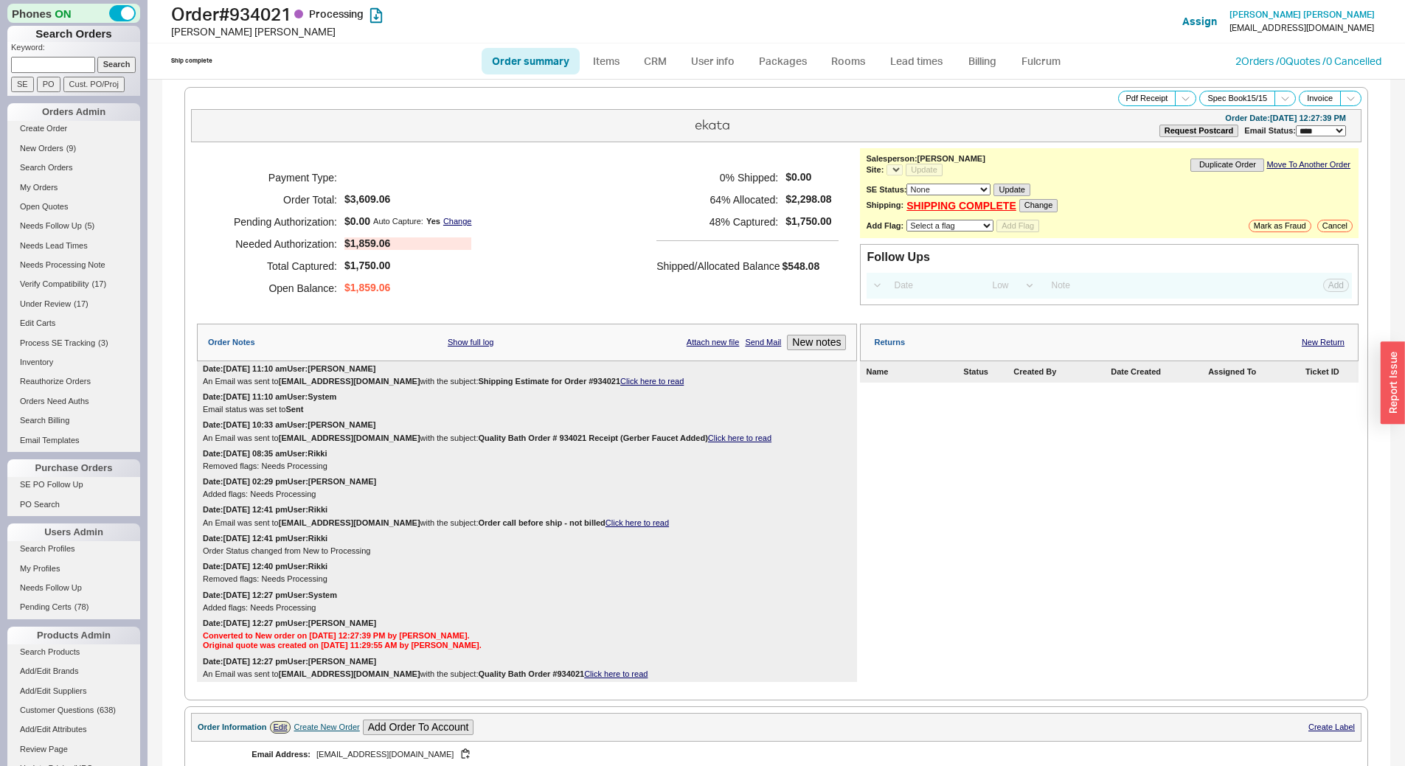
select select "*"
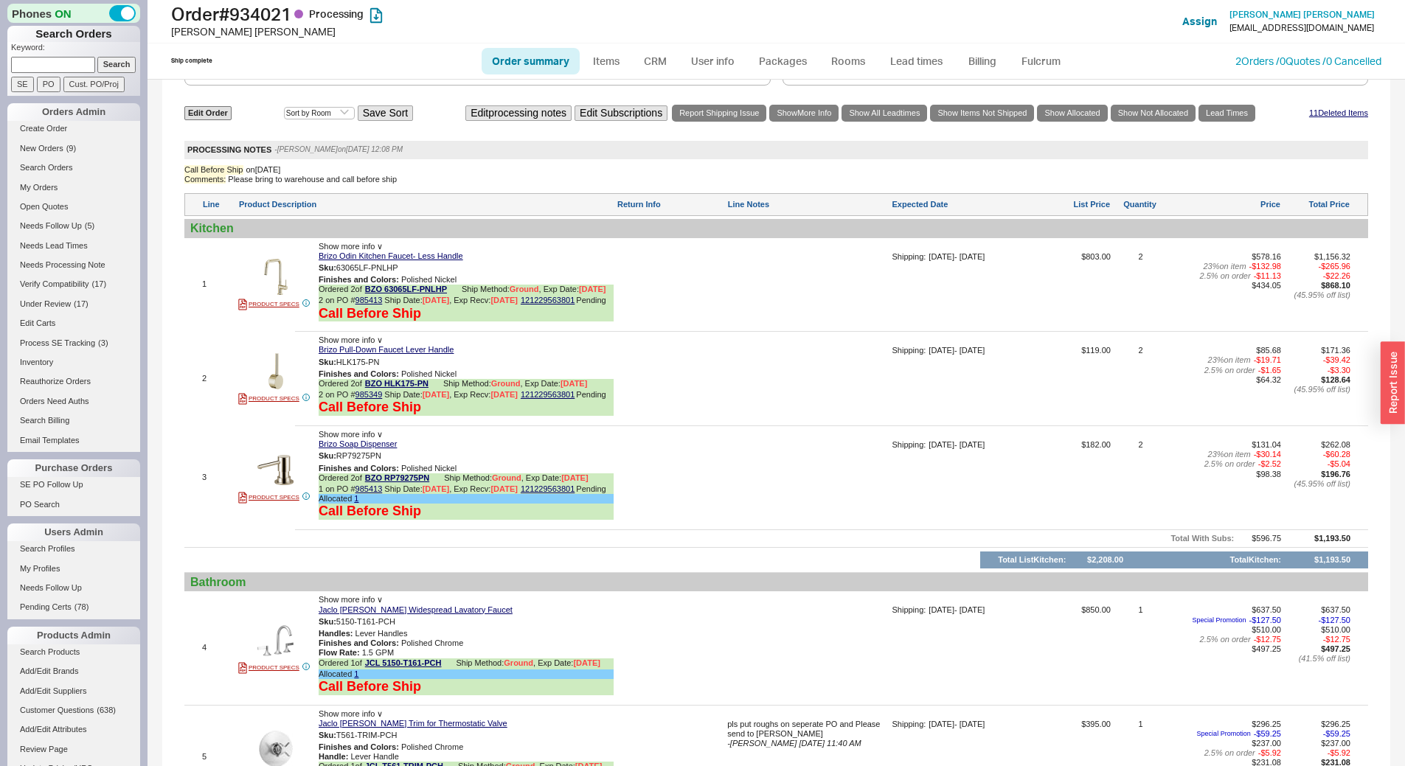
scroll to position [737, 0]
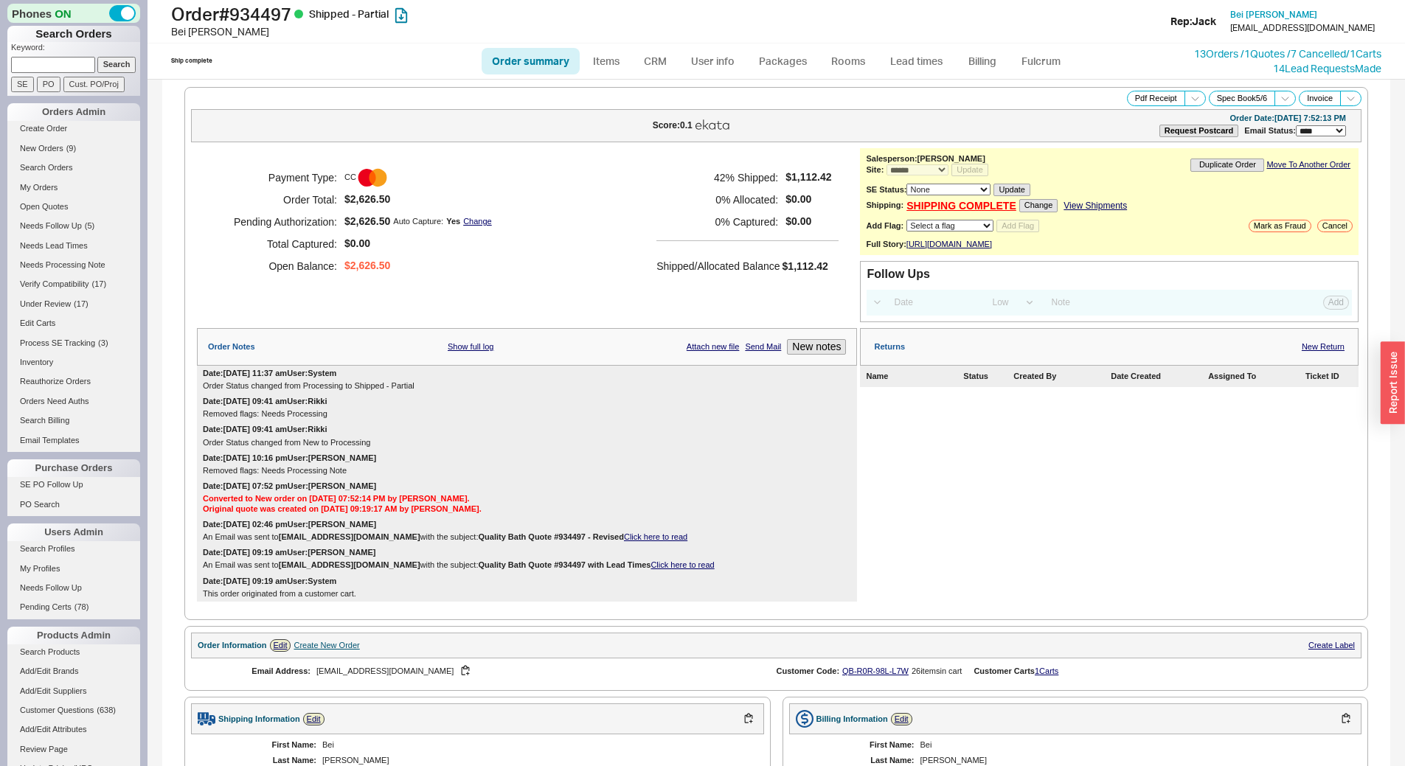
select select "*"
select select "LOW"
select select "3"
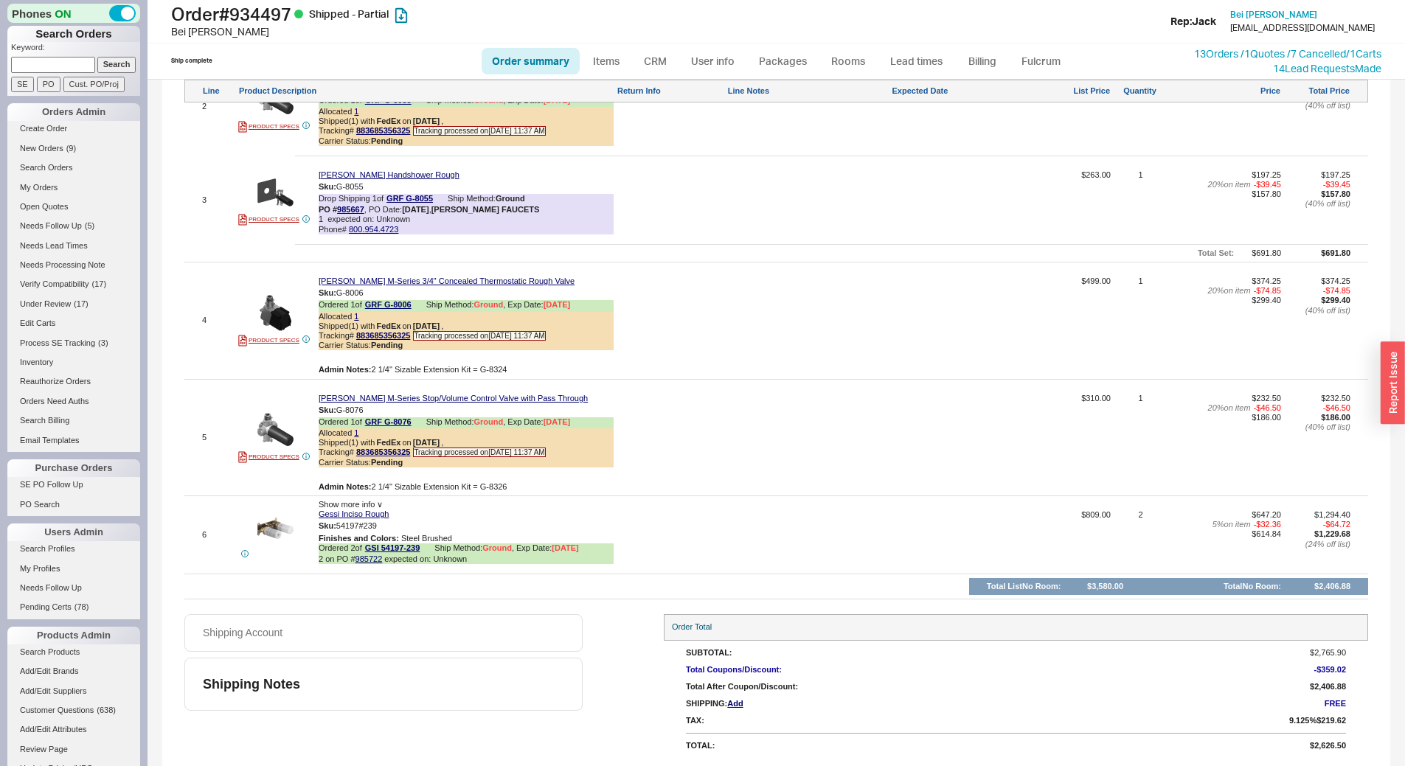
scroll to position [1175, 0]
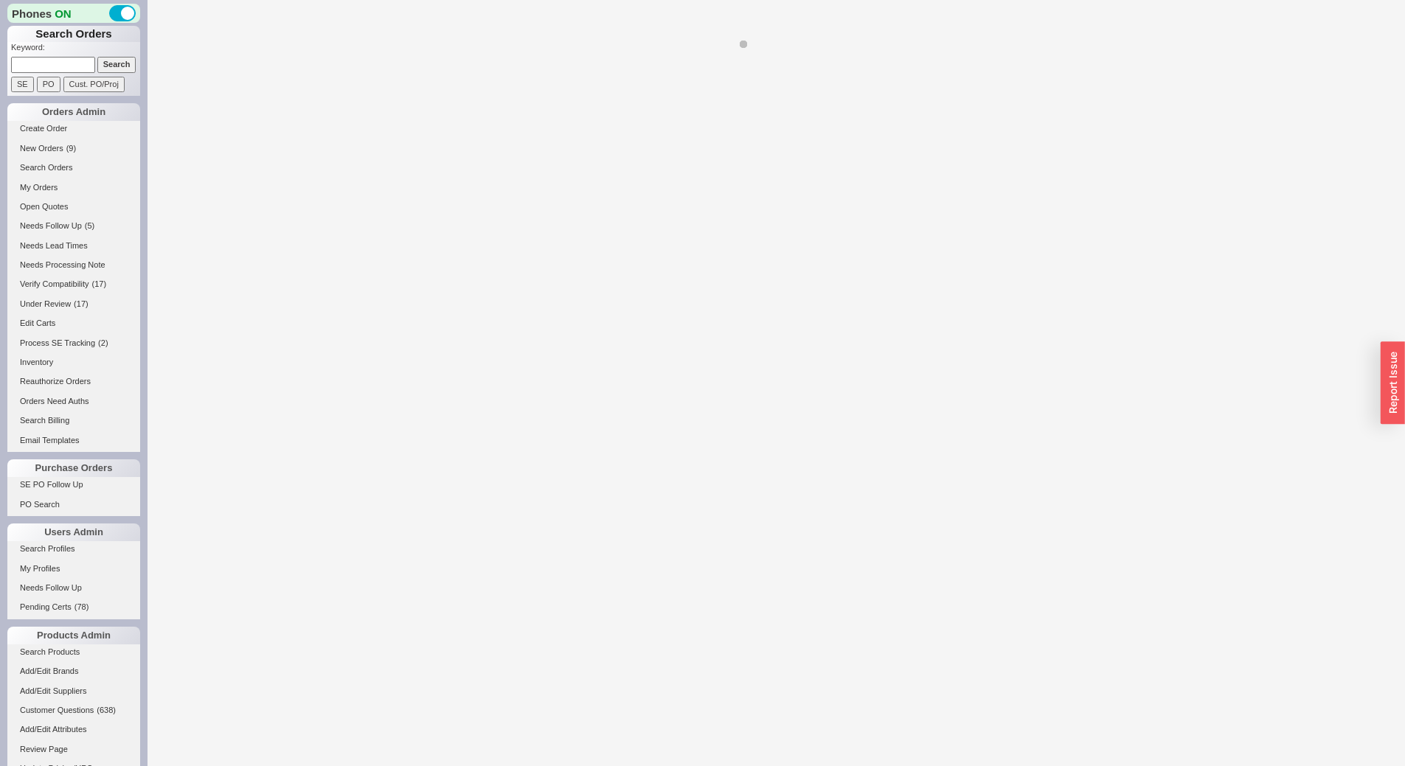
select select "*"
select select "LOW"
select select "3"
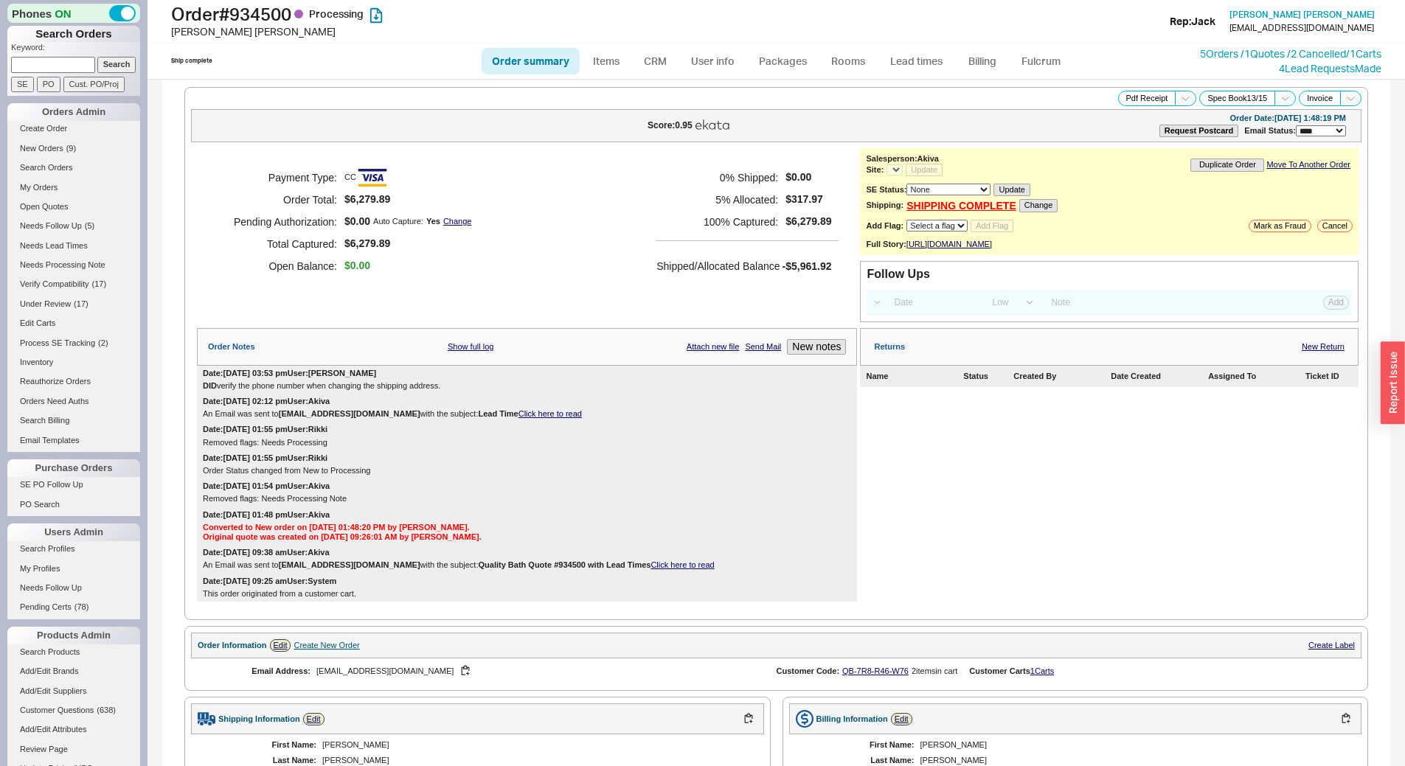
select select "*"
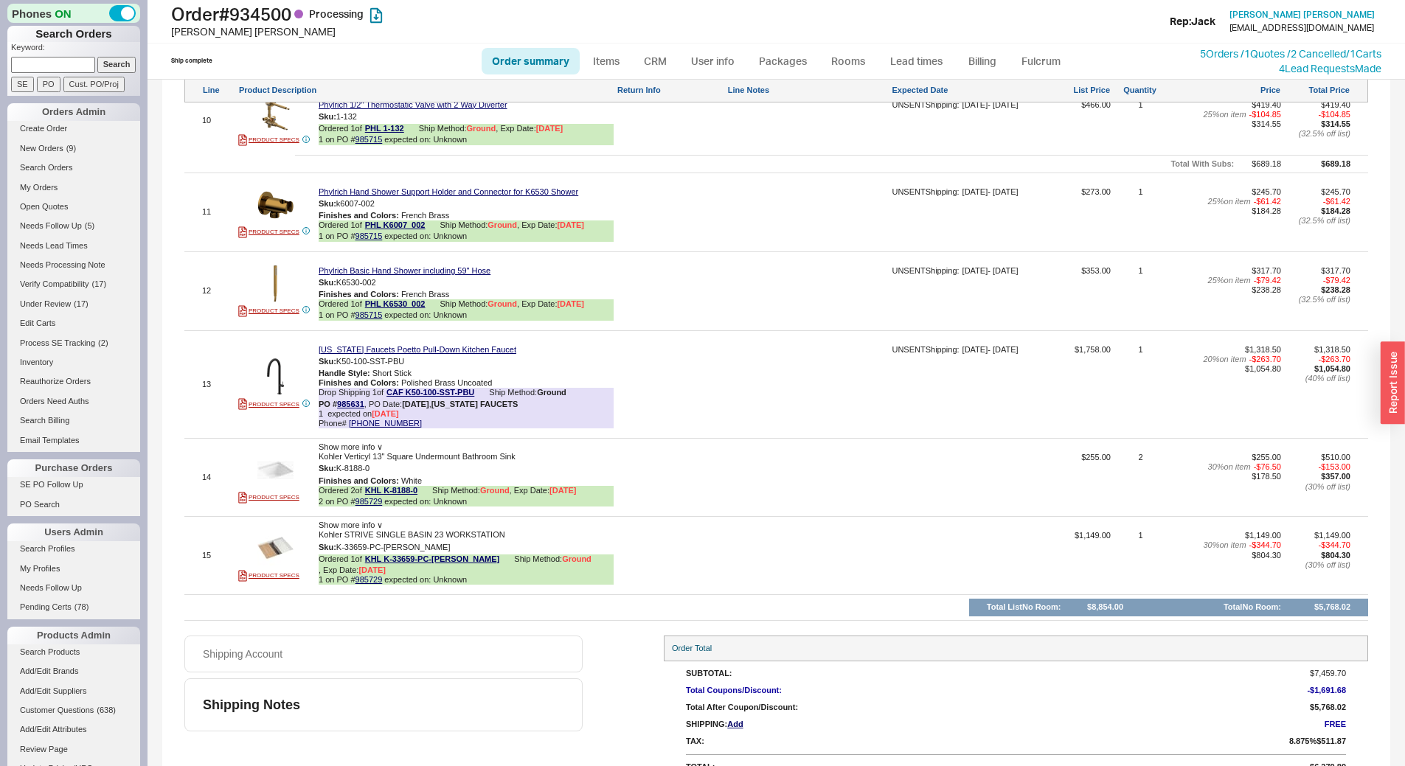
scroll to position [1818, 0]
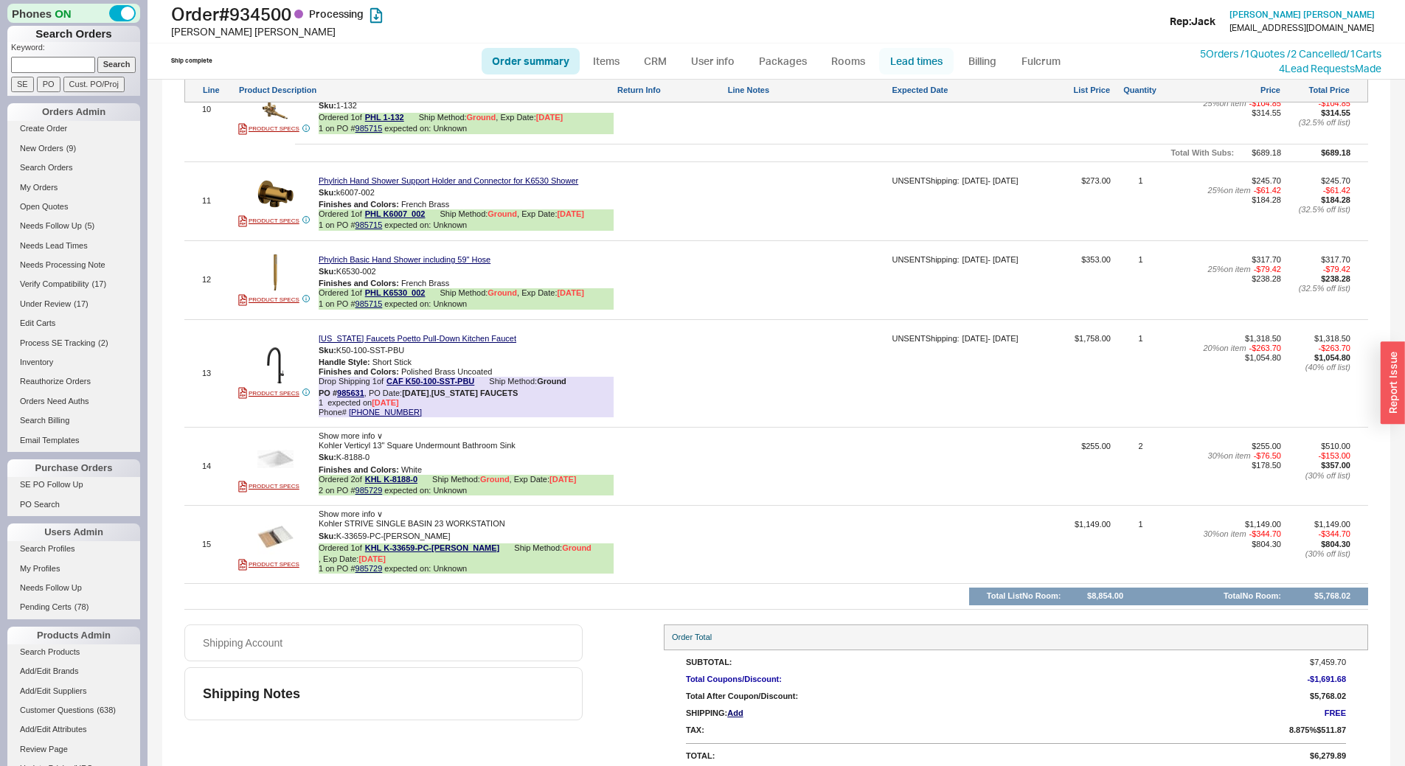
click at [911, 62] on link "Lead times" at bounding box center [916, 61] width 74 height 27
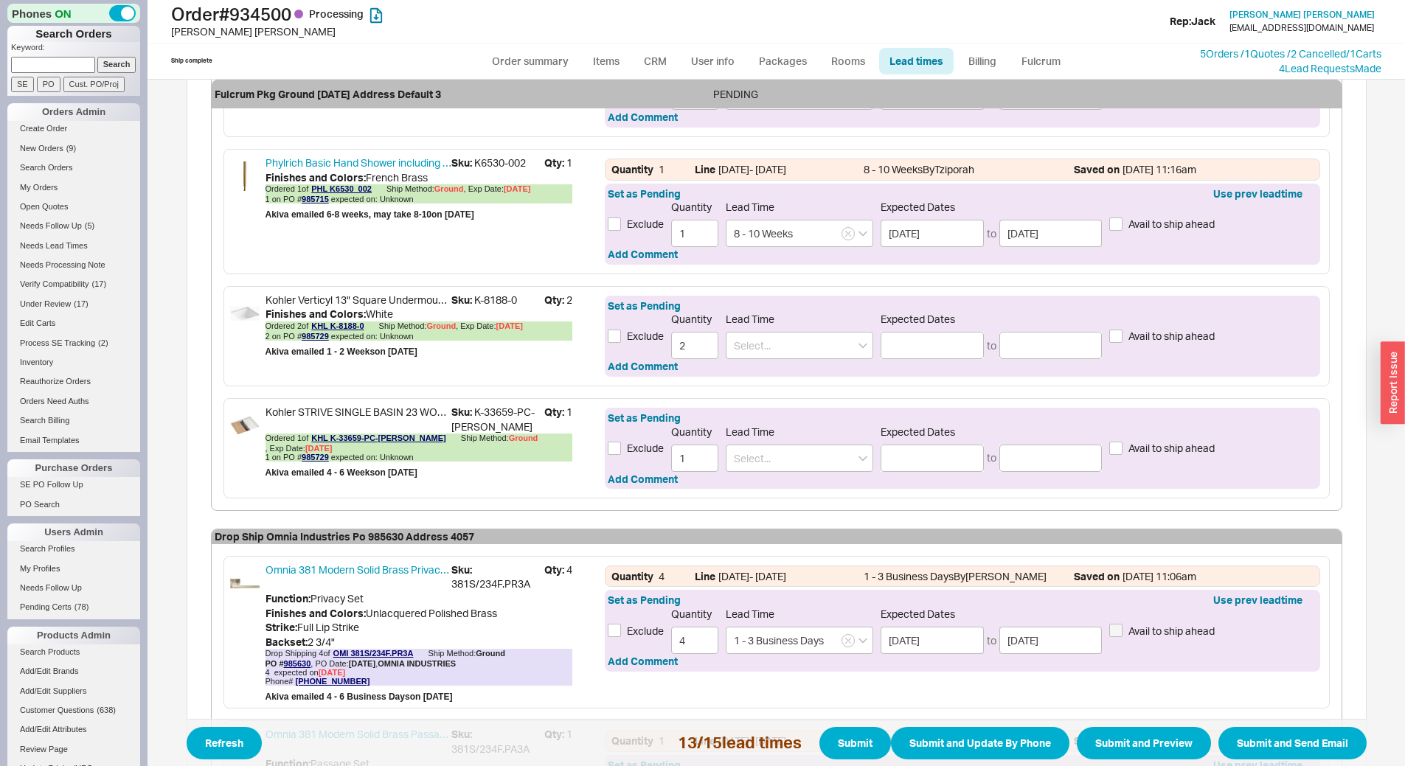
scroll to position [1438, 0]
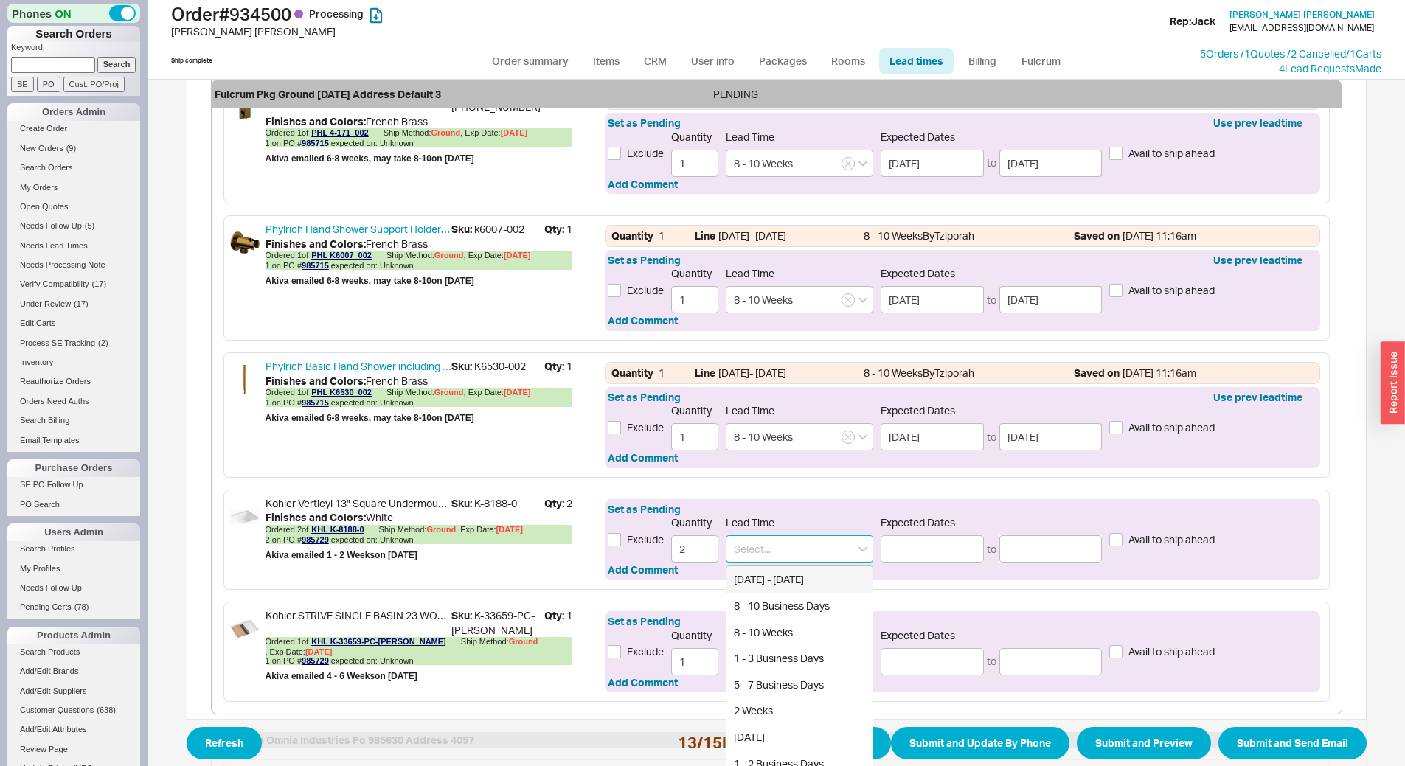
click at [787, 539] on input at bounding box center [799, 548] width 147 height 27
click at [821, 602] on div "1 - 2 Weeks" at bounding box center [799, 606] width 146 height 27
type input "1 - 2 Weeks"
type input "[DATE]"
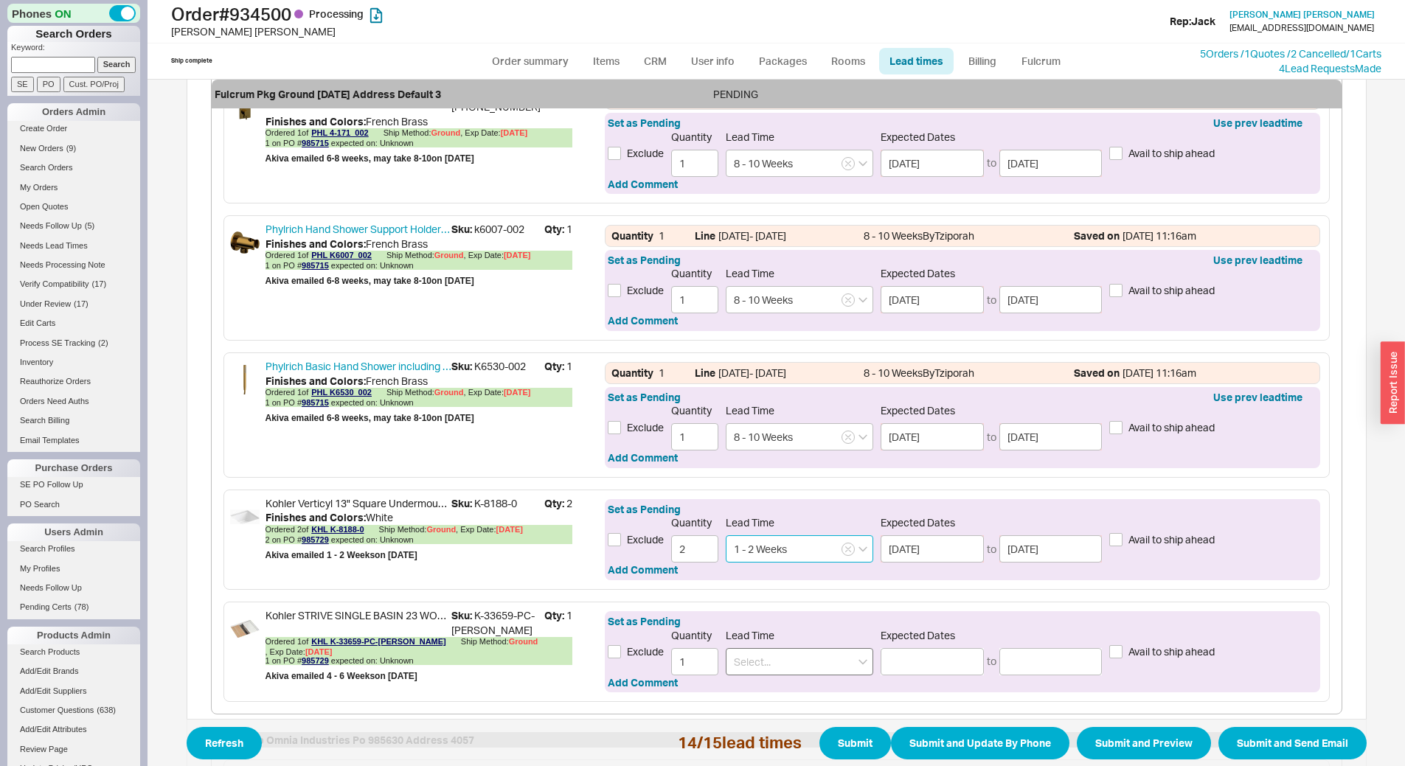
type input "1 - 2 Weeks"
click at [795, 672] on input at bounding box center [799, 661] width 147 height 27
click at [787, 712] on div "1 - 2 Weeks" at bounding box center [799, 718] width 146 height 27
type input "1 - 2 Weeks"
type input "[DATE]"
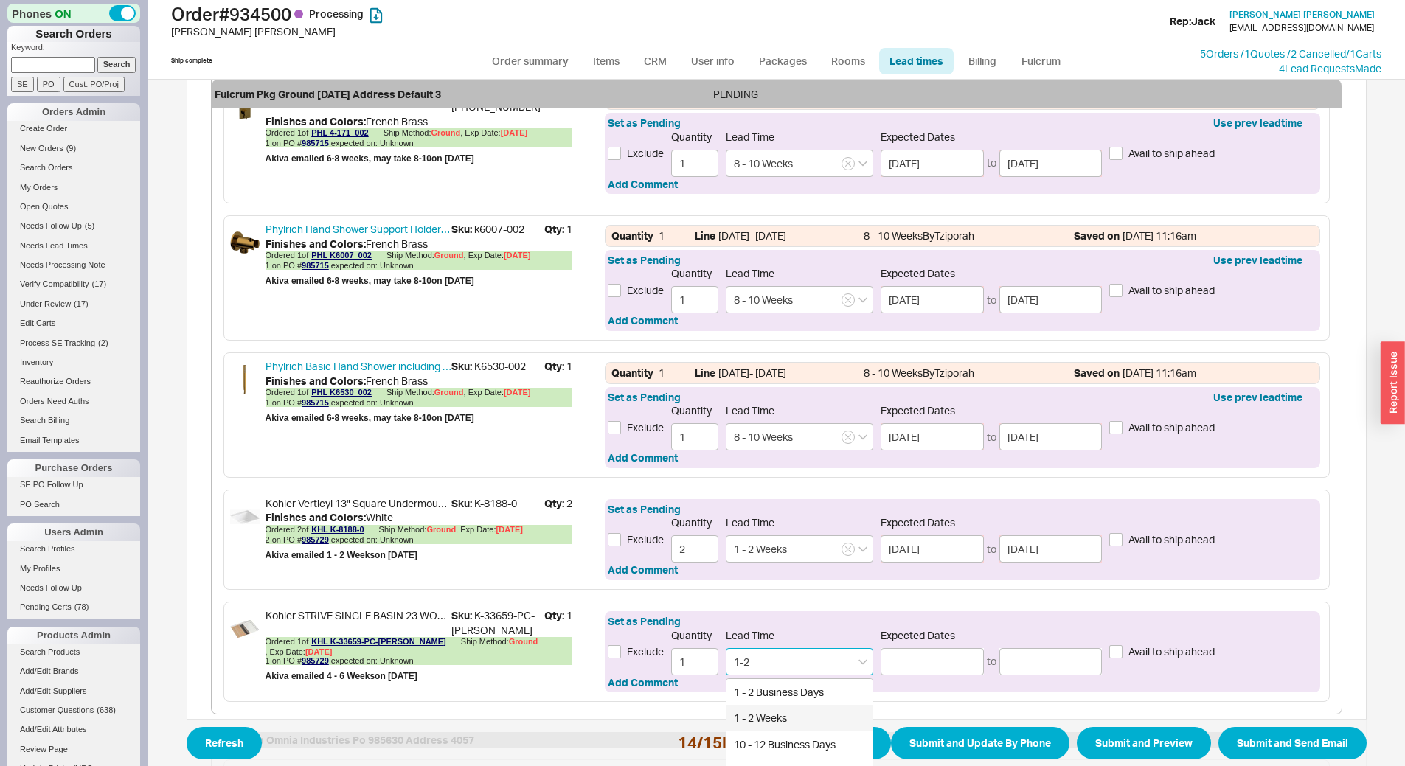
type input "[DATE]"
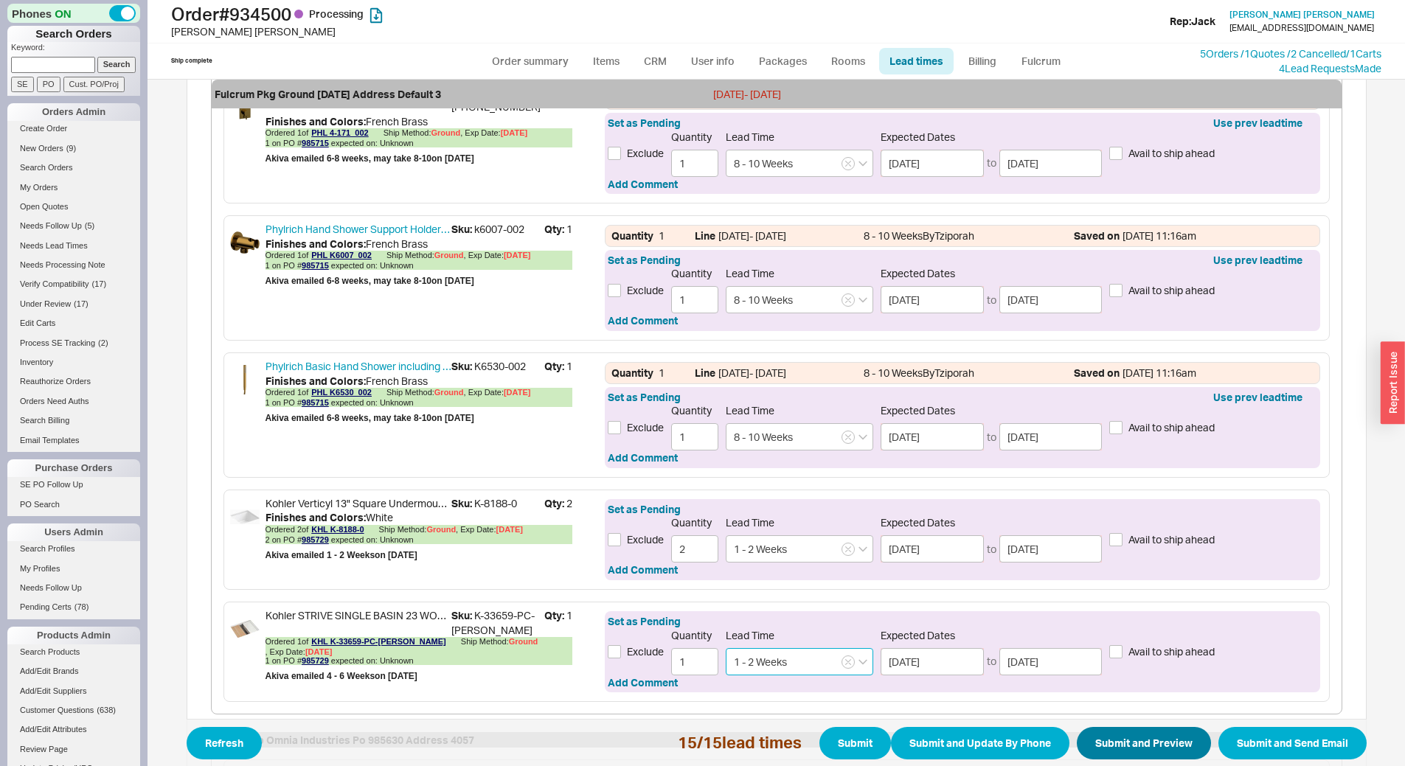
type input "1 - 2 Weeks"
click at [1126, 740] on button "Submit and Preview" at bounding box center [1144, 743] width 134 height 32
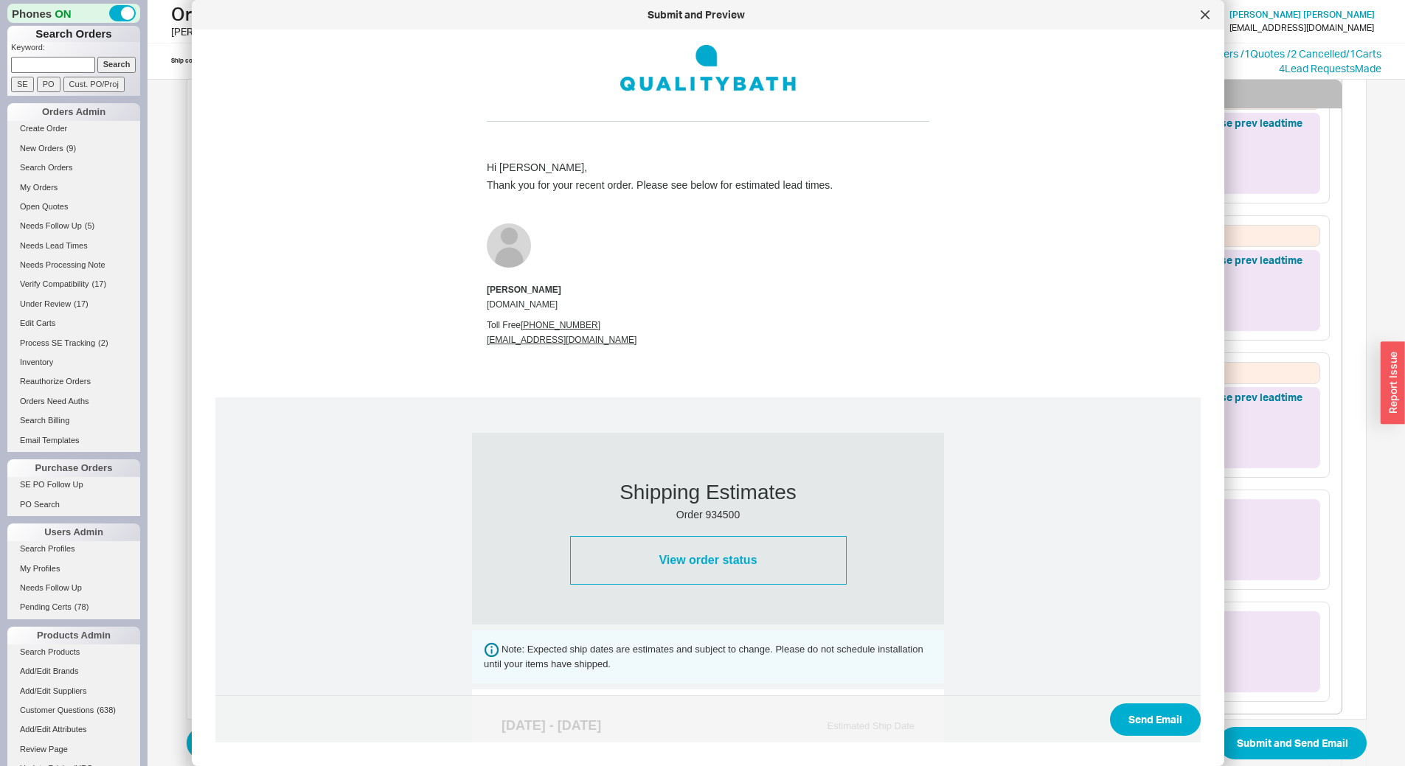
scroll to position [0, 0]
click at [1207, 5] on div at bounding box center [1205, 15] width 24 height 24
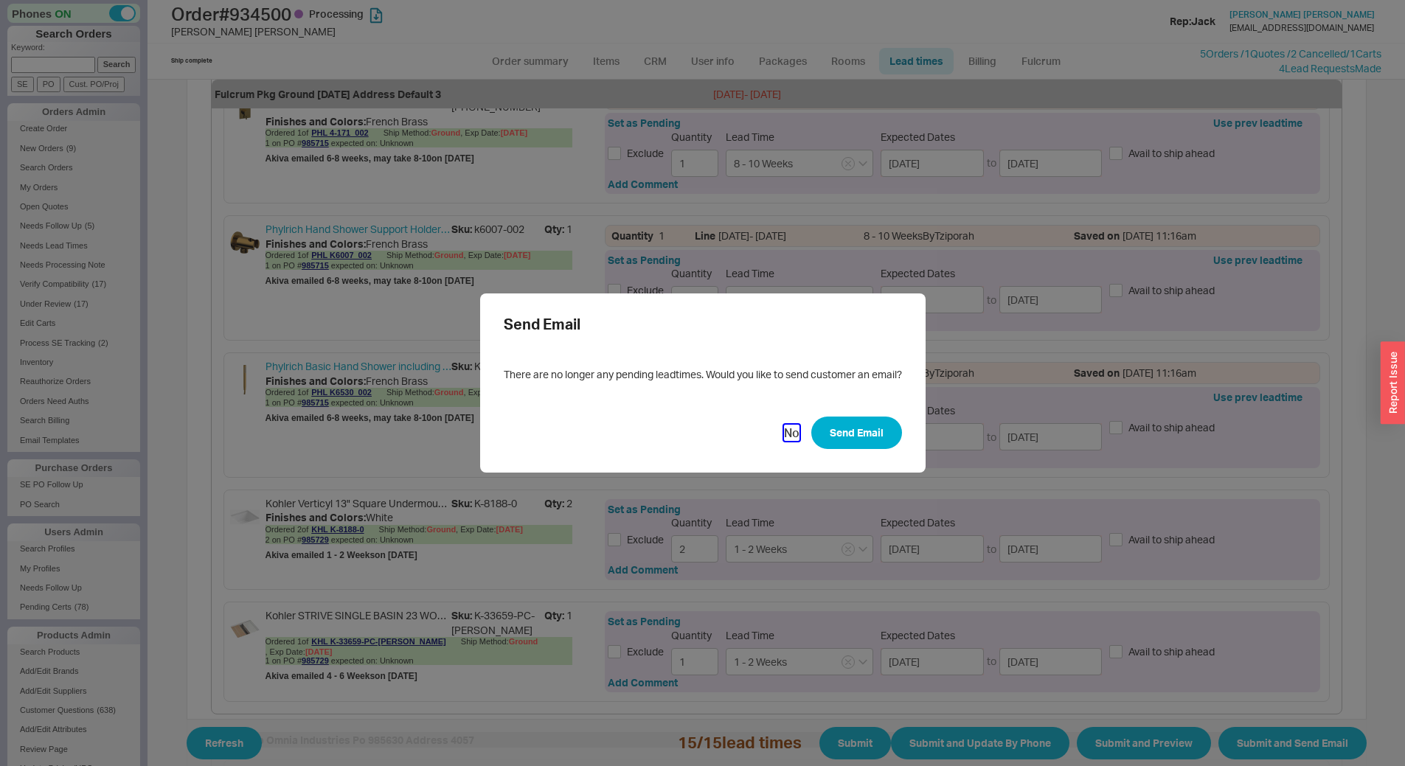
click at [786, 431] on button "No" at bounding box center [791, 433] width 15 height 16
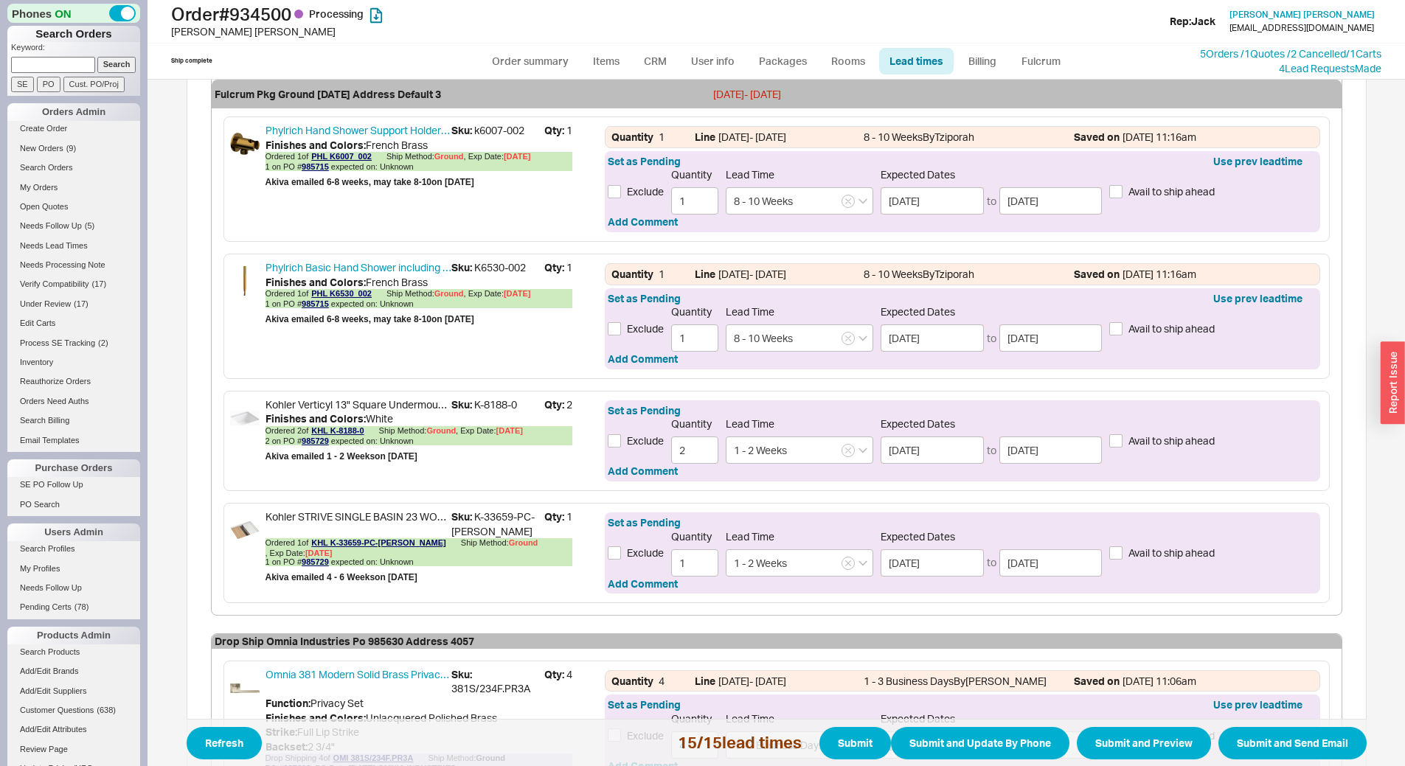
scroll to position [1512, 0]
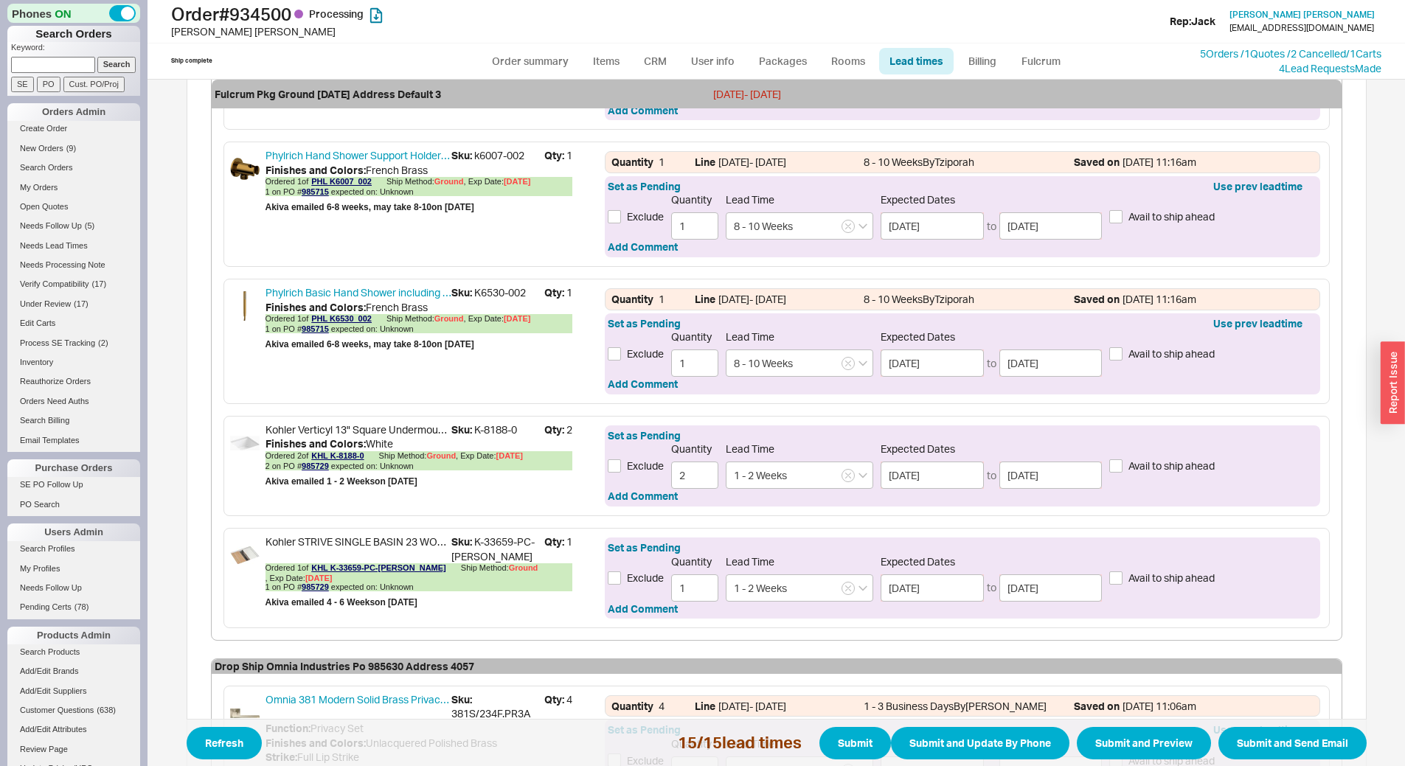
click at [1118, 470] on label "Avail to ship ahead" at bounding box center [1161, 466] width 105 height 15
click at [1118, 470] on input "Avail to ship ahead" at bounding box center [1115, 465] width 13 height 13
checkbox input "true"
click at [1118, 580] on label "Avail to ship ahead" at bounding box center [1161, 578] width 105 height 15
click at [1118, 580] on input "Avail to ship ahead" at bounding box center [1115, 577] width 13 height 13
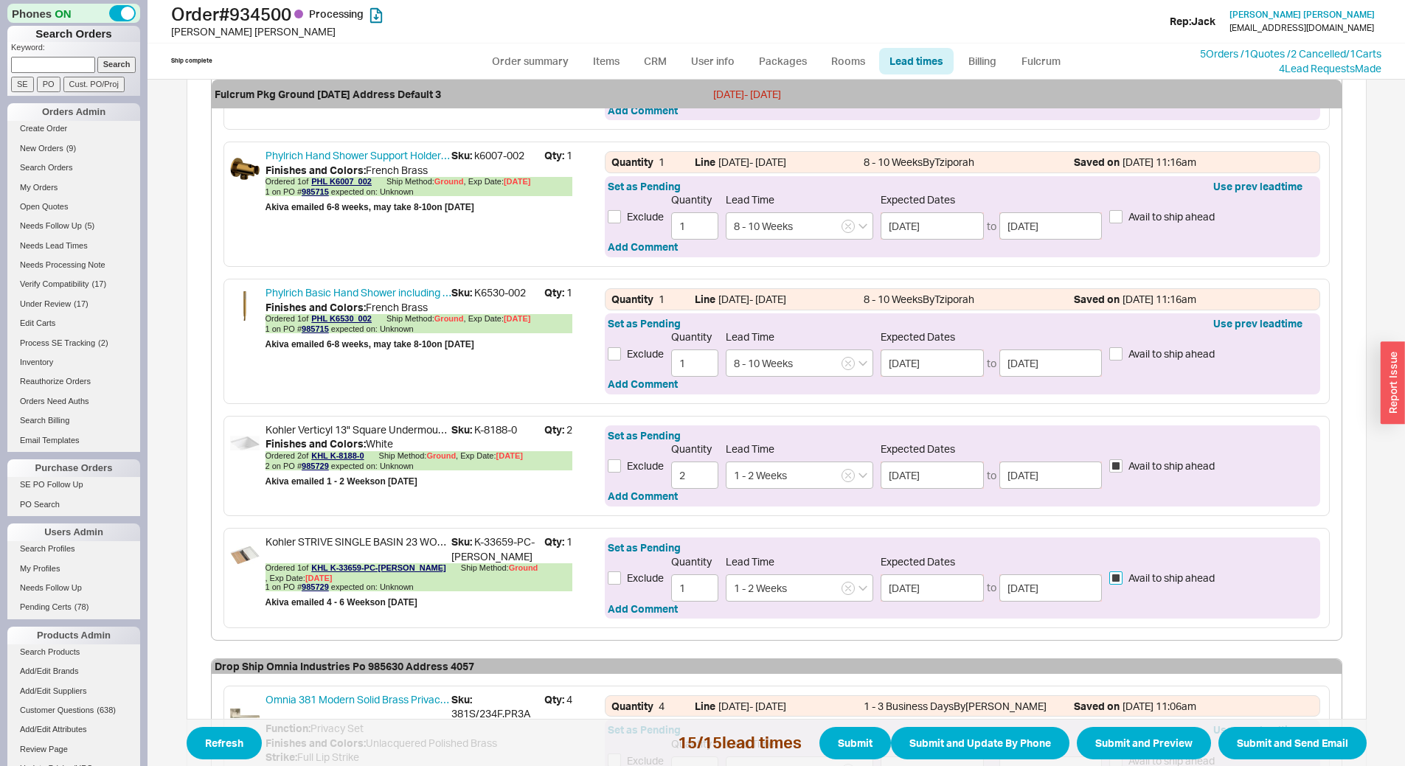
checkbox input "true"
click at [1110, 473] on label "Avail to ship ahead" at bounding box center [1161, 466] width 105 height 15
click at [1110, 473] on input "Avail to ship ahead" at bounding box center [1115, 465] width 13 height 13
checkbox input "false"
click at [1117, 579] on label "Avail to ship ahead" at bounding box center [1161, 578] width 105 height 15
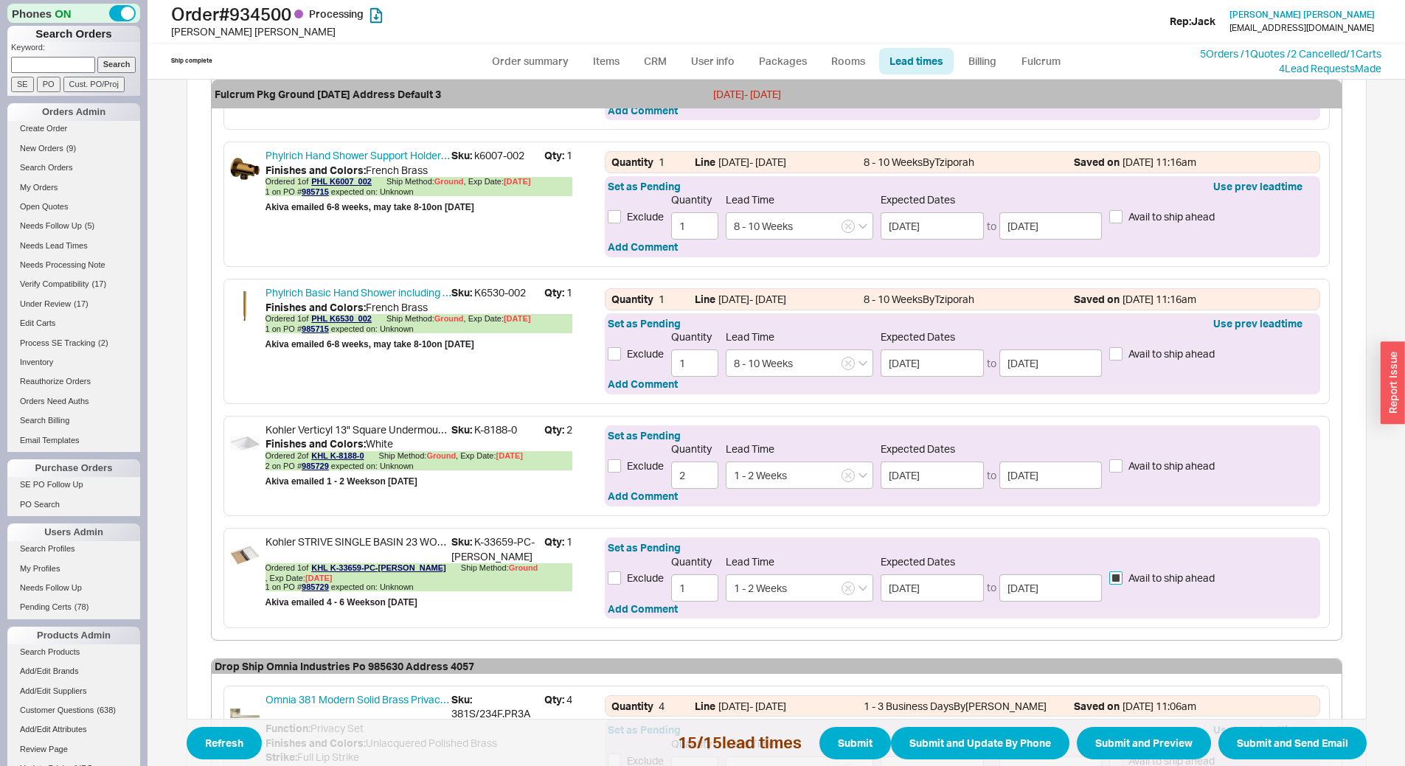
click at [1117, 579] on input "Avail to ship ahead" at bounding box center [1115, 577] width 13 height 13
checkbox input "false"
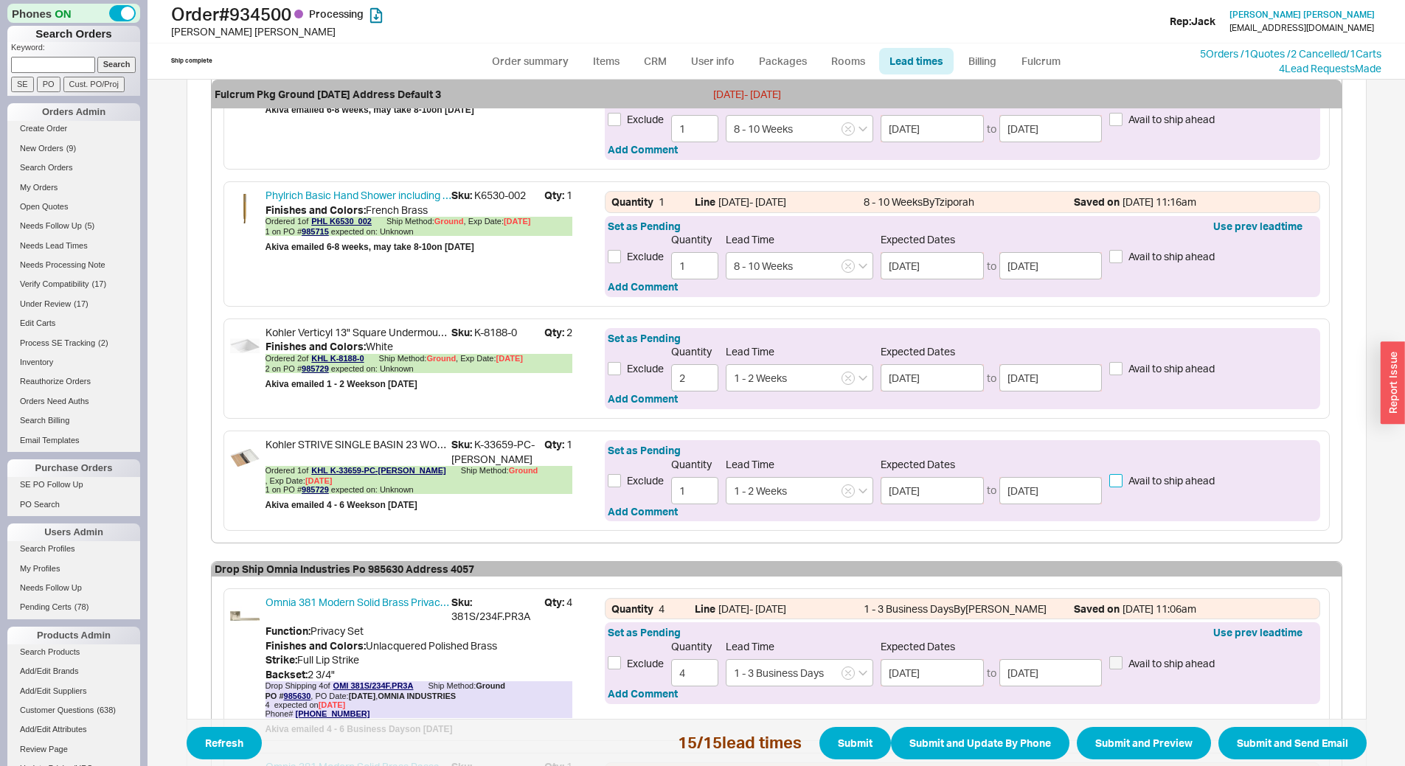
scroll to position [1585, 0]
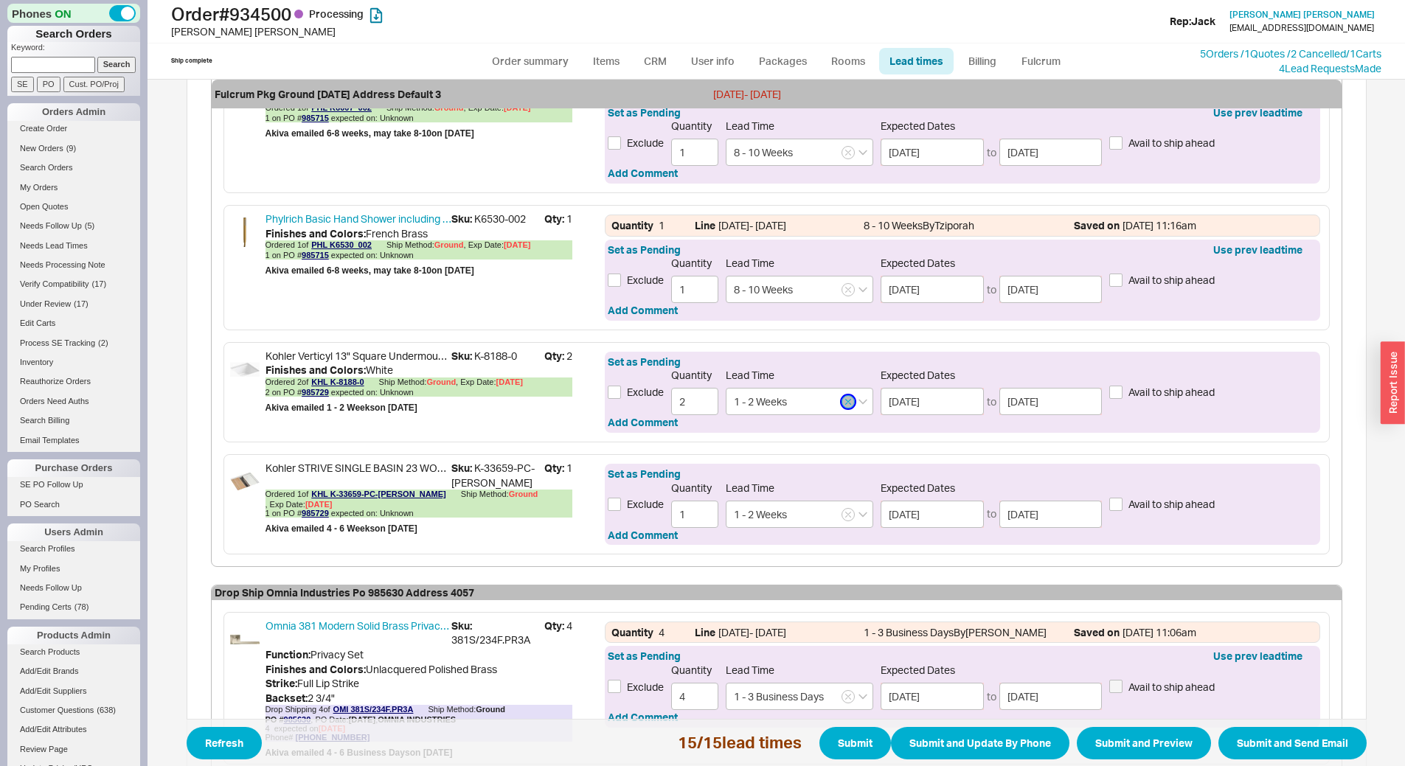
click at [845, 399] on icon "button" at bounding box center [848, 401] width 6 height 9
click at [802, 403] on input at bounding box center [799, 401] width 147 height 27
click at [787, 459] on div "1 - 2 Weeks" at bounding box center [799, 458] width 146 height 27
type input "1 - 2 Weeks"
type input "[DATE]"
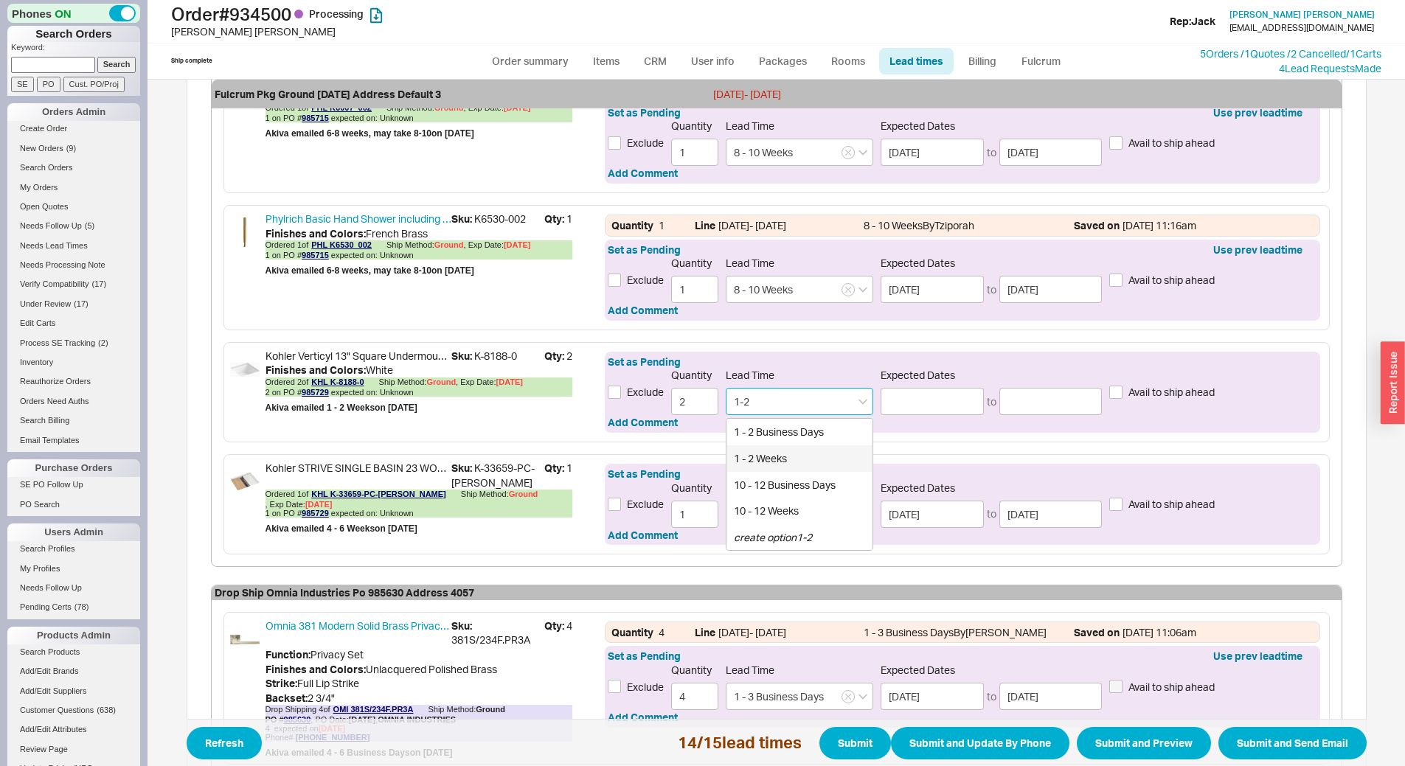
type input "[DATE]"
type input "1 - 2 Weeks"
click at [845, 514] on icon "button" at bounding box center [848, 514] width 6 height 9
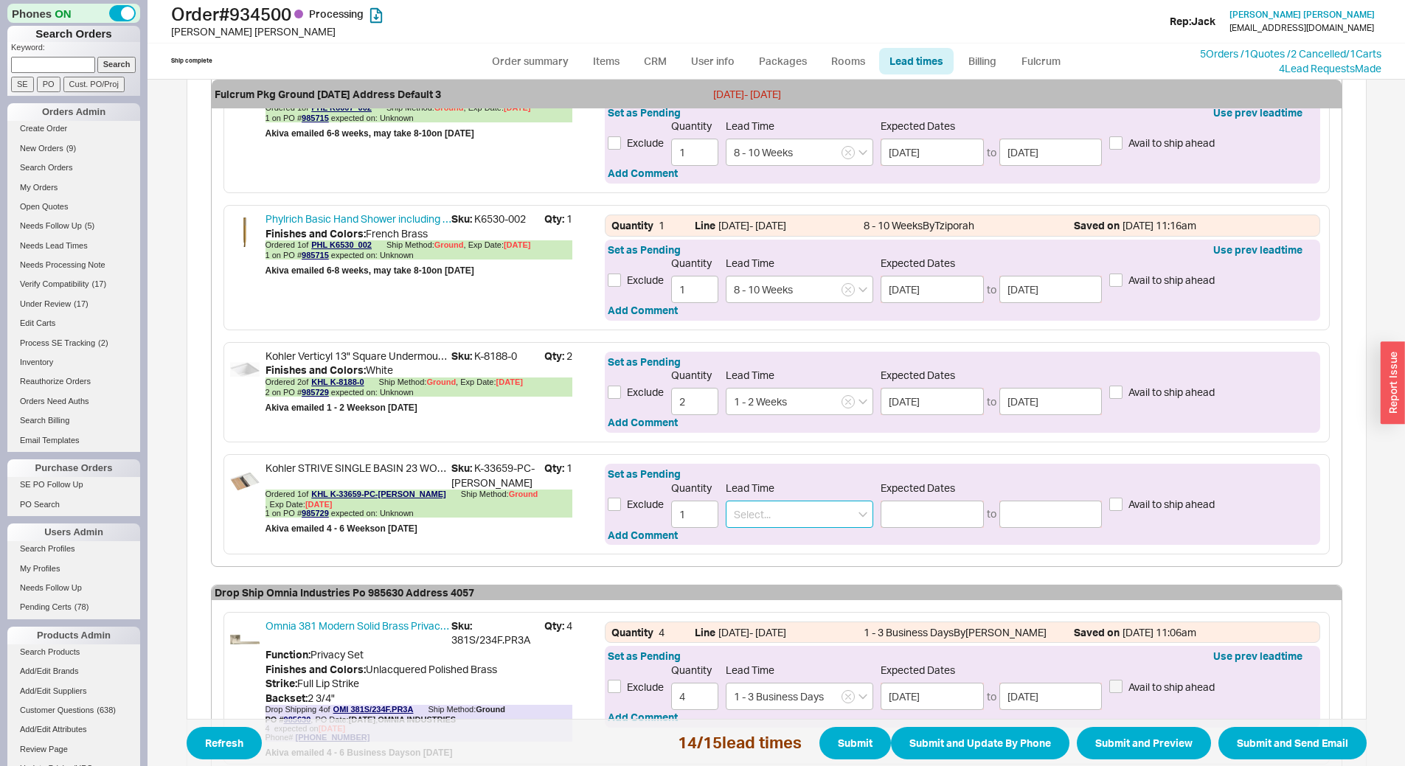
click at [782, 515] on input at bounding box center [799, 514] width 147 height 27
click at [773, 565] on div "4 - 6 Weeks" at bounding box center [799, 570] width 146 height 27
type input "4 - 6 Weeks"
type input "09/16/2025"
type input "09/30/2025"
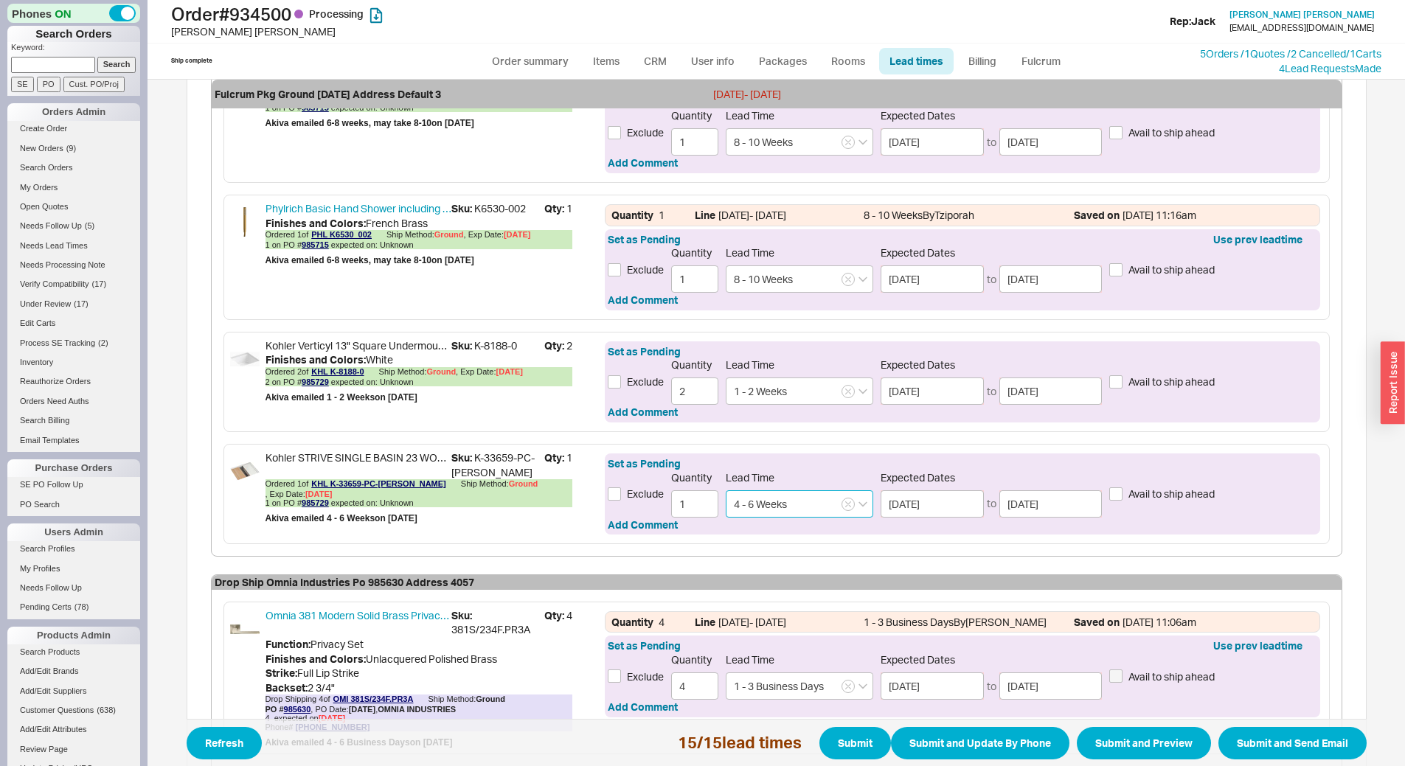
scroll to position [2249, 0]
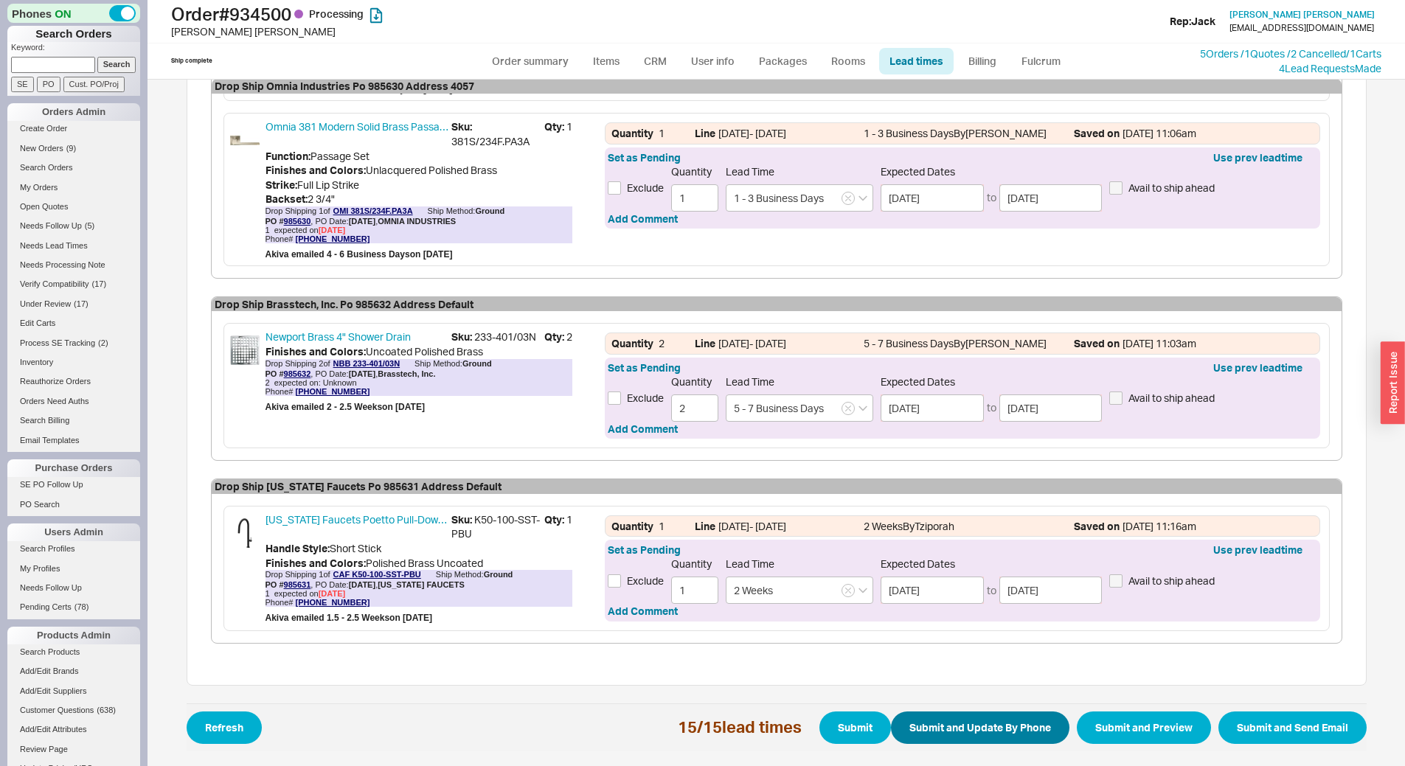
type input "4 - 6 Weeks"
click at [1024, 733] on button "Submit and Update By Phone" at bounding box center [980, 728] width 178 height 32
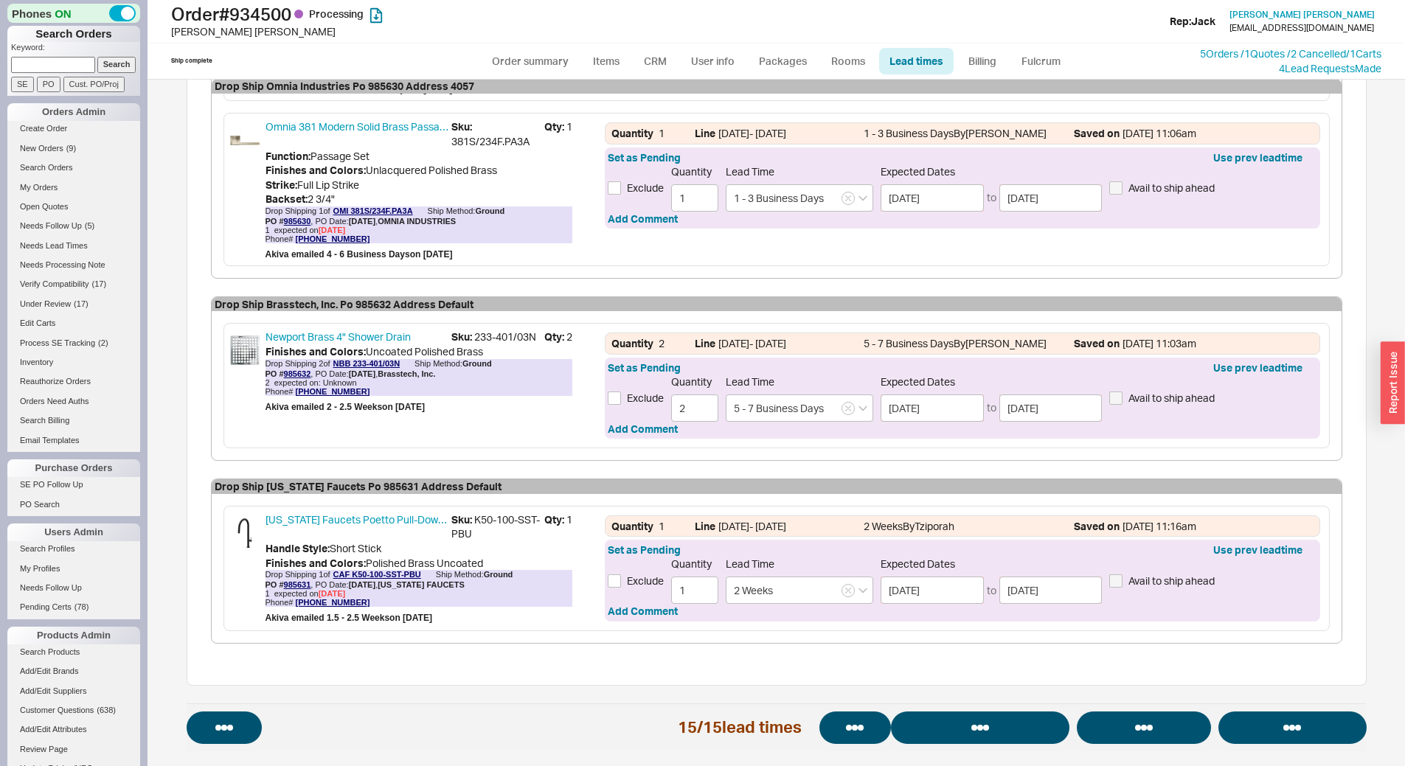
select select "*"
select select "LOW"
select select "3"
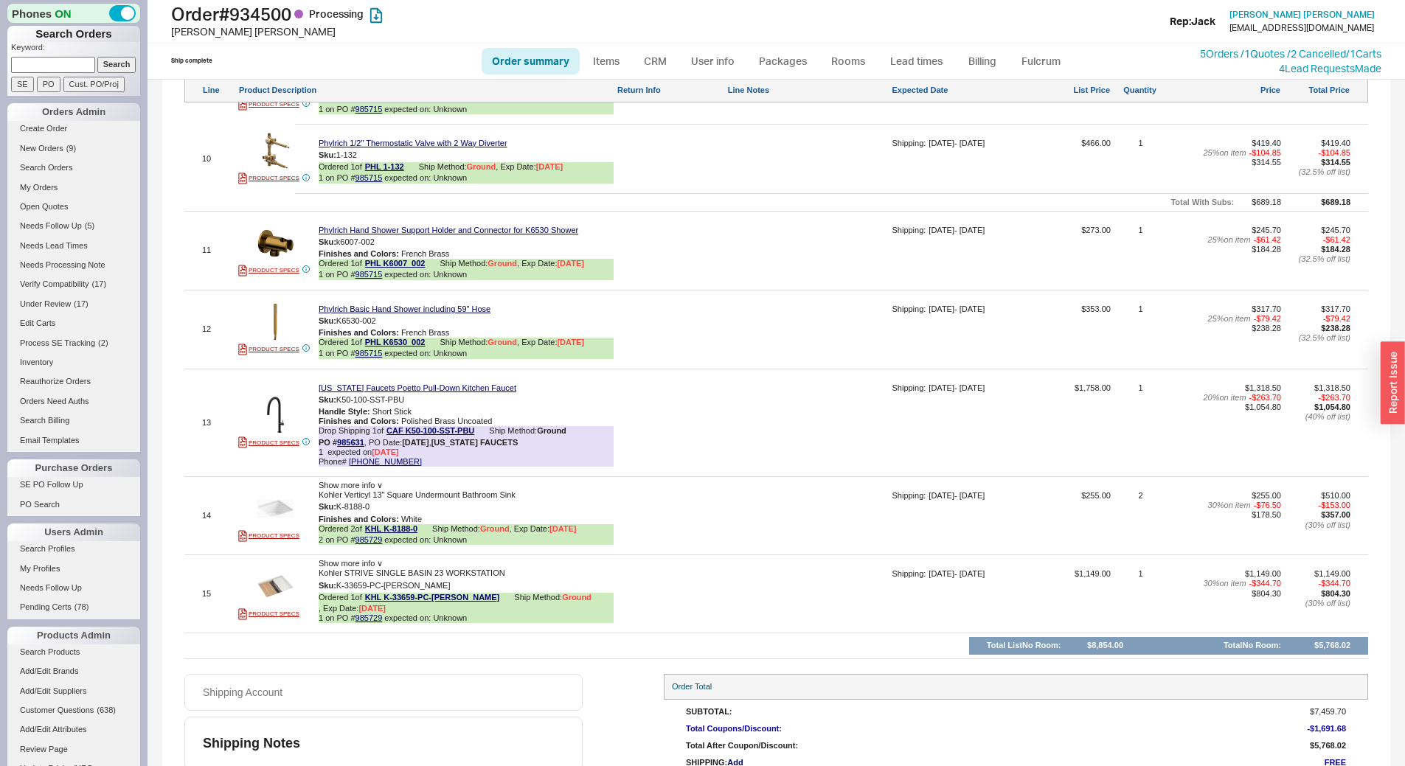
scroll to position [1818, 0]
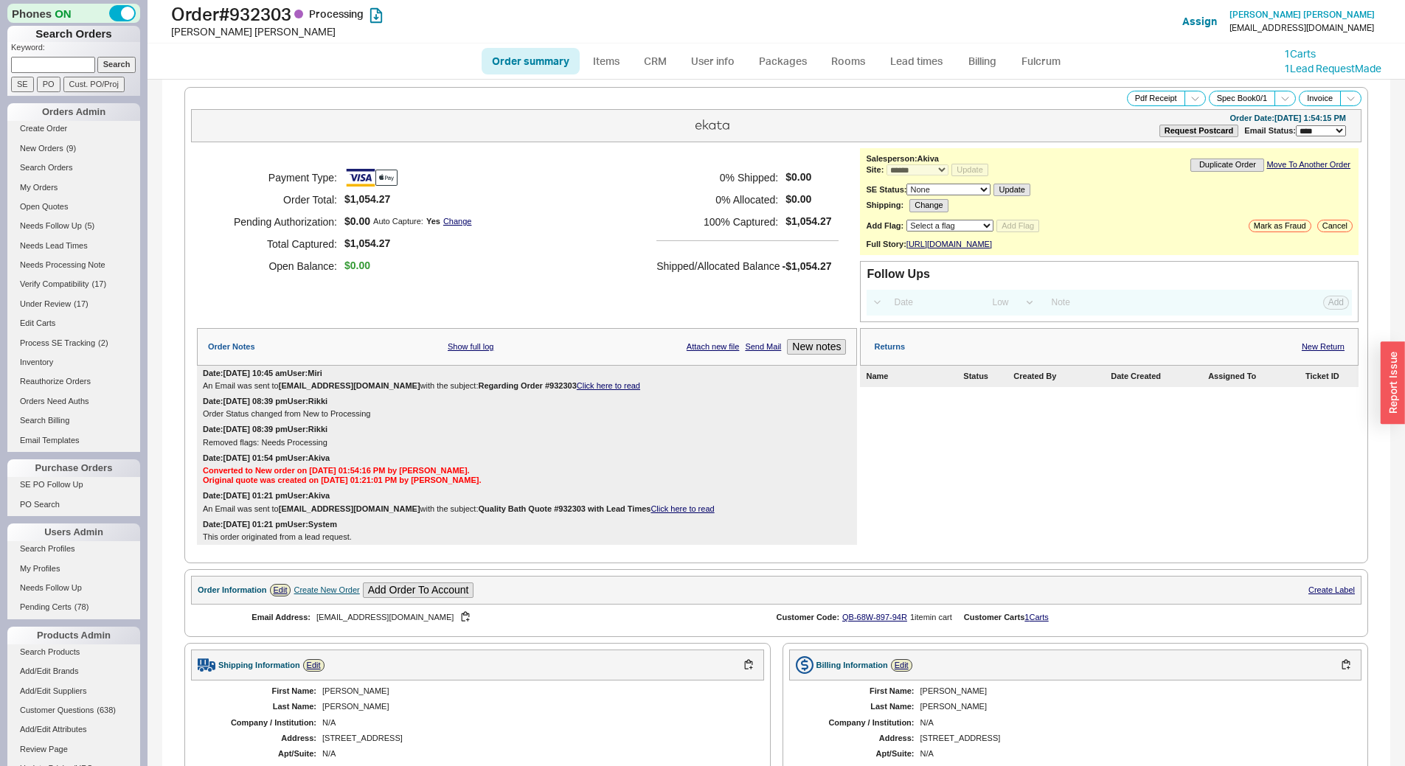
select select "*"
select select "LOW"
select select "3"
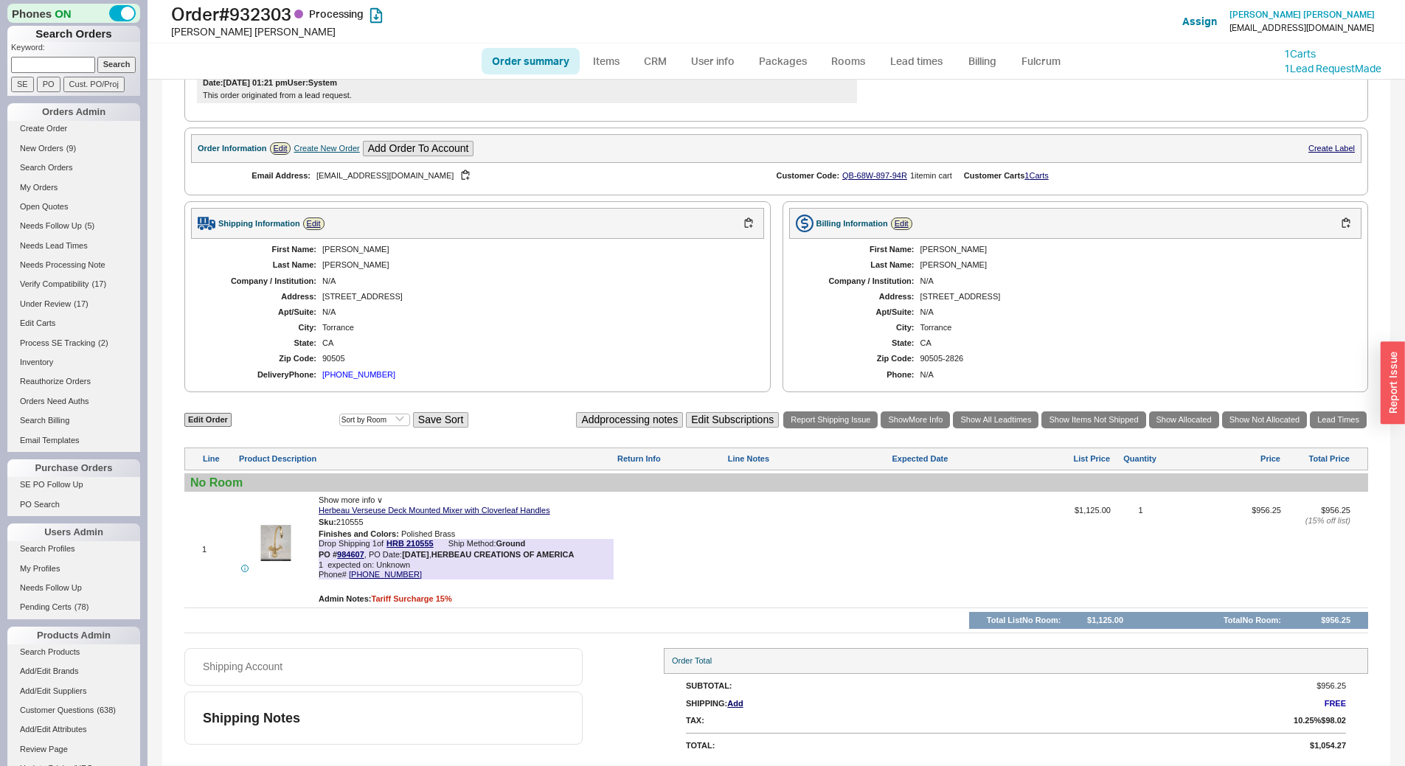
scroll to position [377, 0]
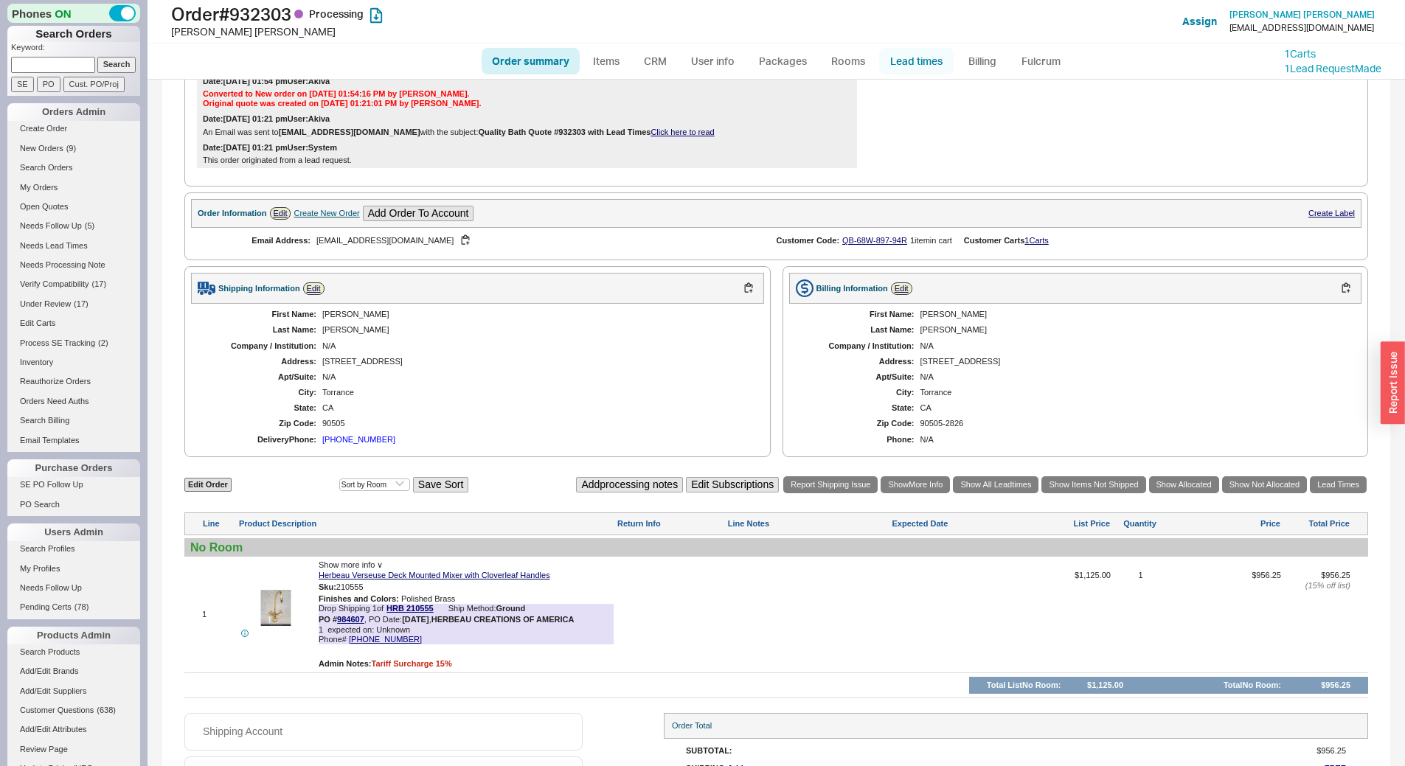
click at [897, 70] on link "Lead times" at bounding box center [916, 61] width 74 height 27
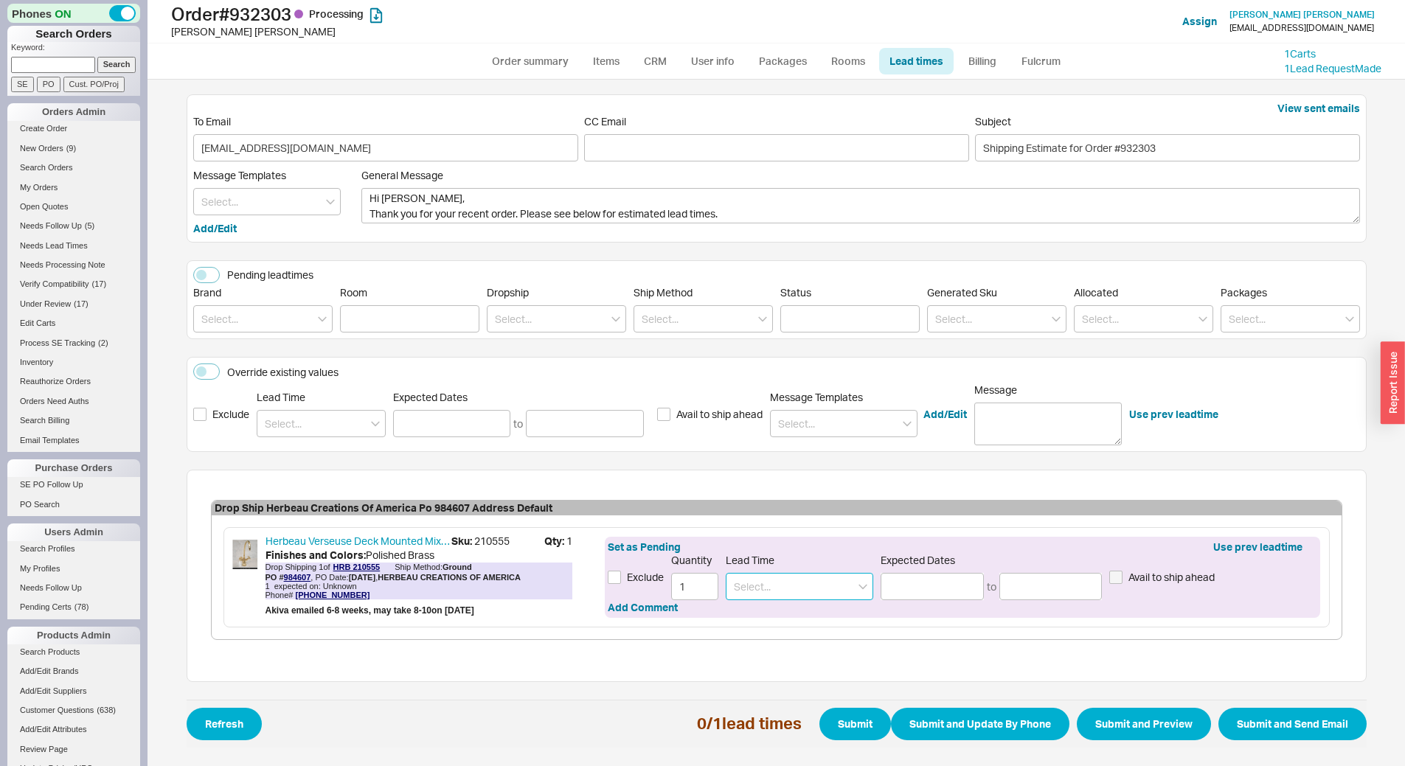
click at [777, 591] on input at bounding box center [799, 586] width 147 height 27
click at [775, 636] on div "8 - 10 Weeks" at bounding box center [799, 643] width 146 height 27
type input "8 - 10 Weeks"
type input "[DATE]"
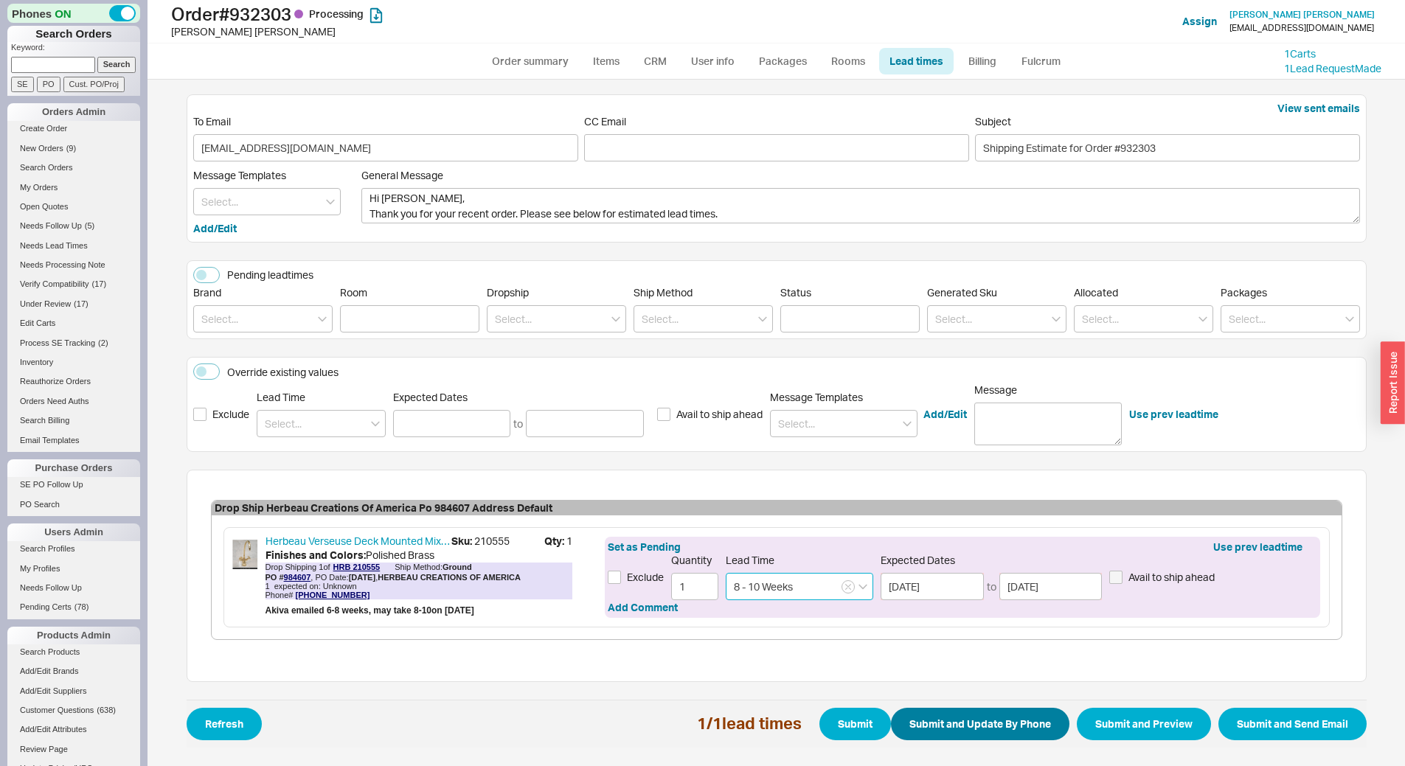
type input "8 - 10 Weeks"
click at [953, 721] on button "Submit and Update By Phone" at bounding box center [980, 724] width 178 height 32
select select "*"
select select "LOW"
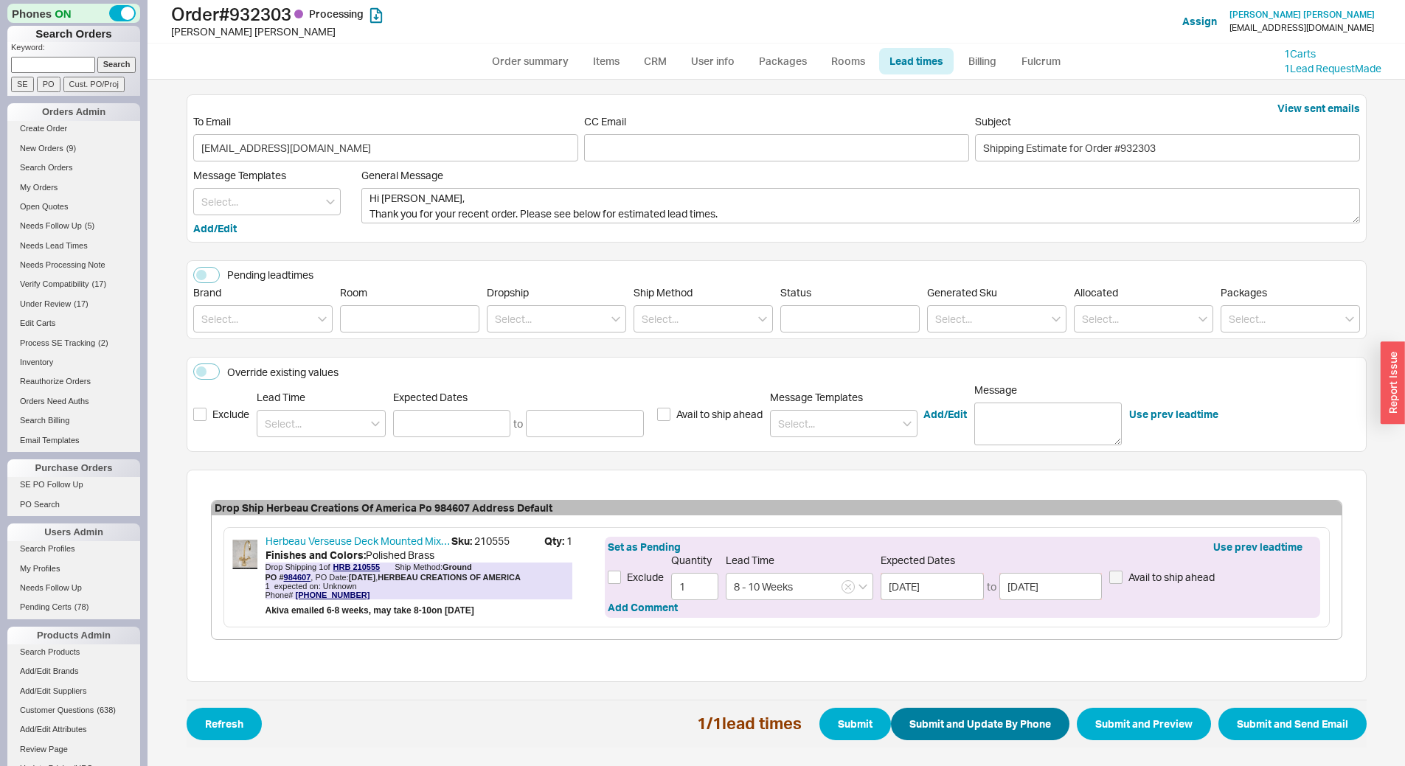
select select "3"
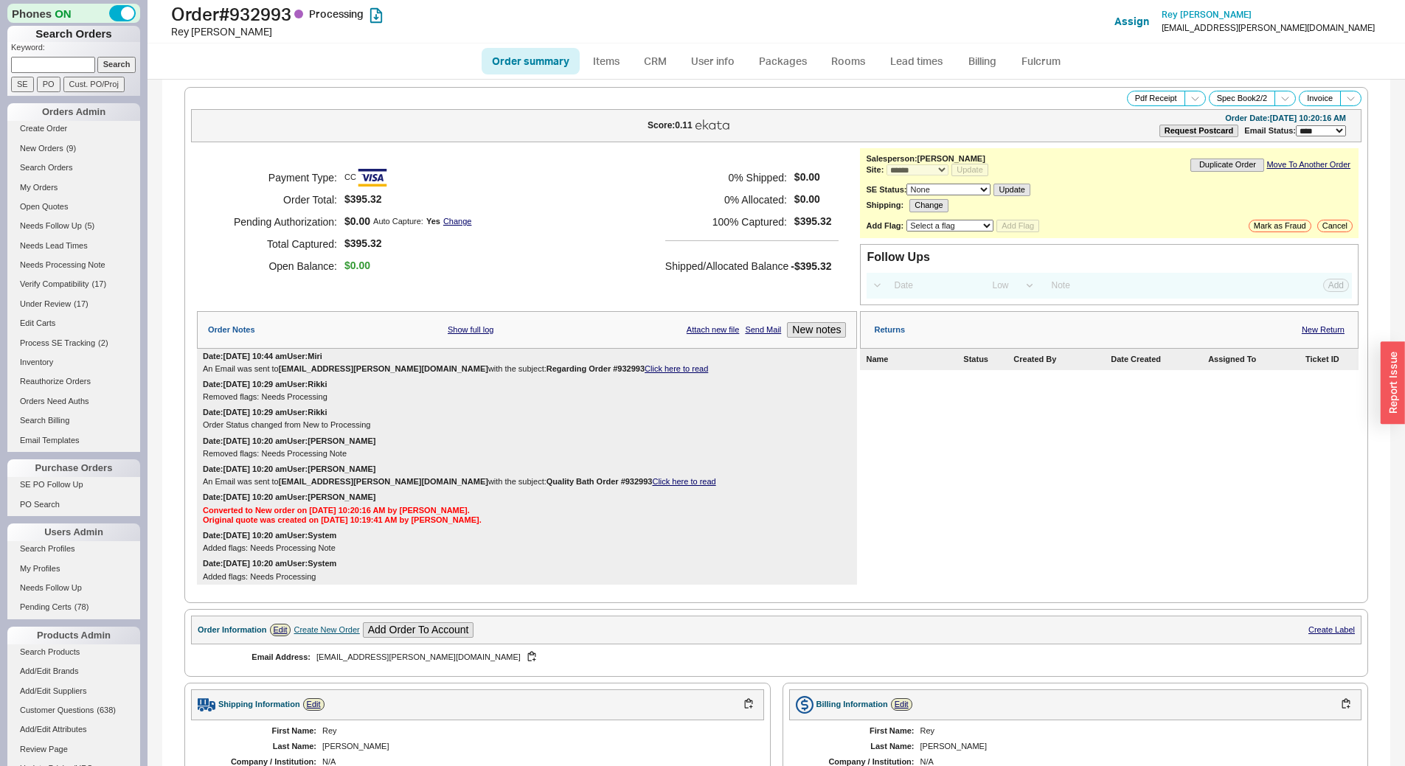
select select "*"
select select "LOW"
select select "3"
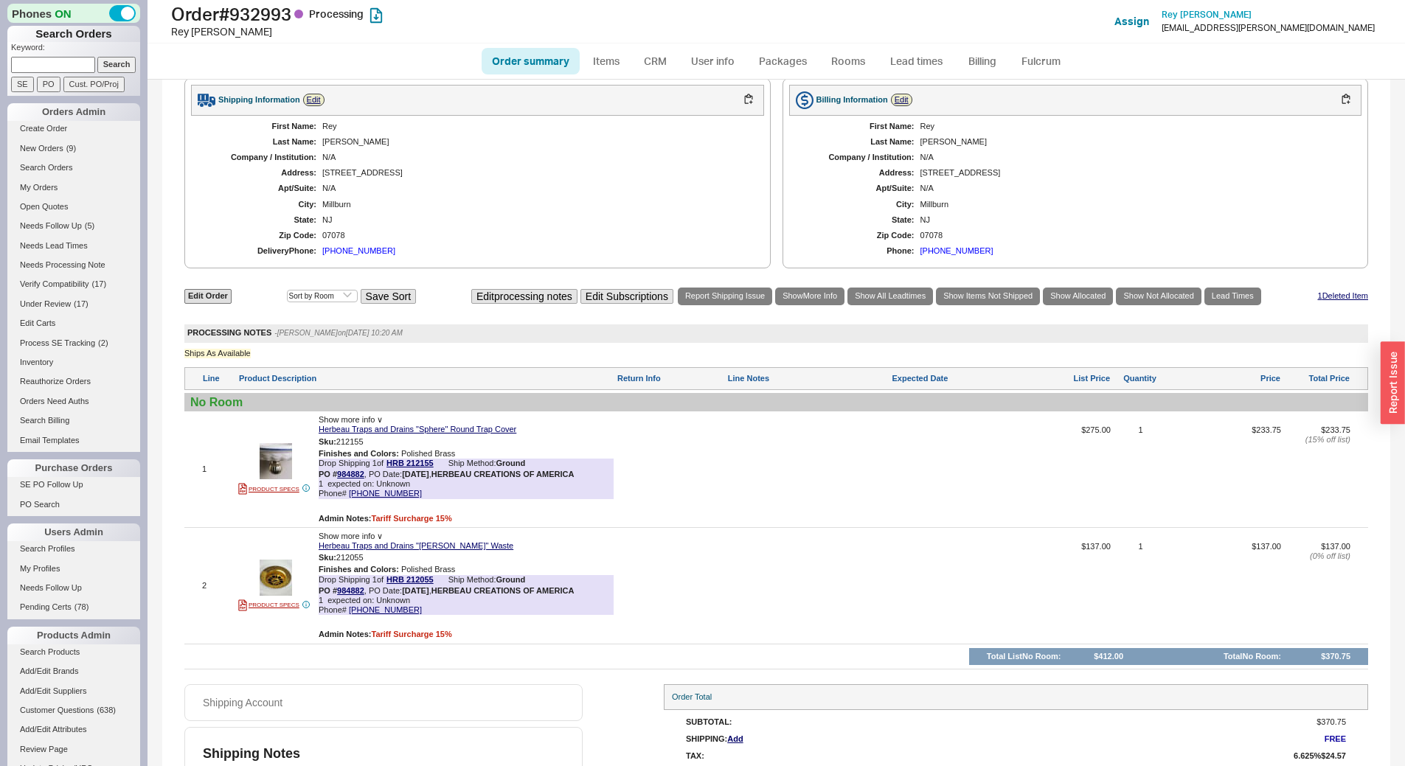
scroll to position [640, 0]
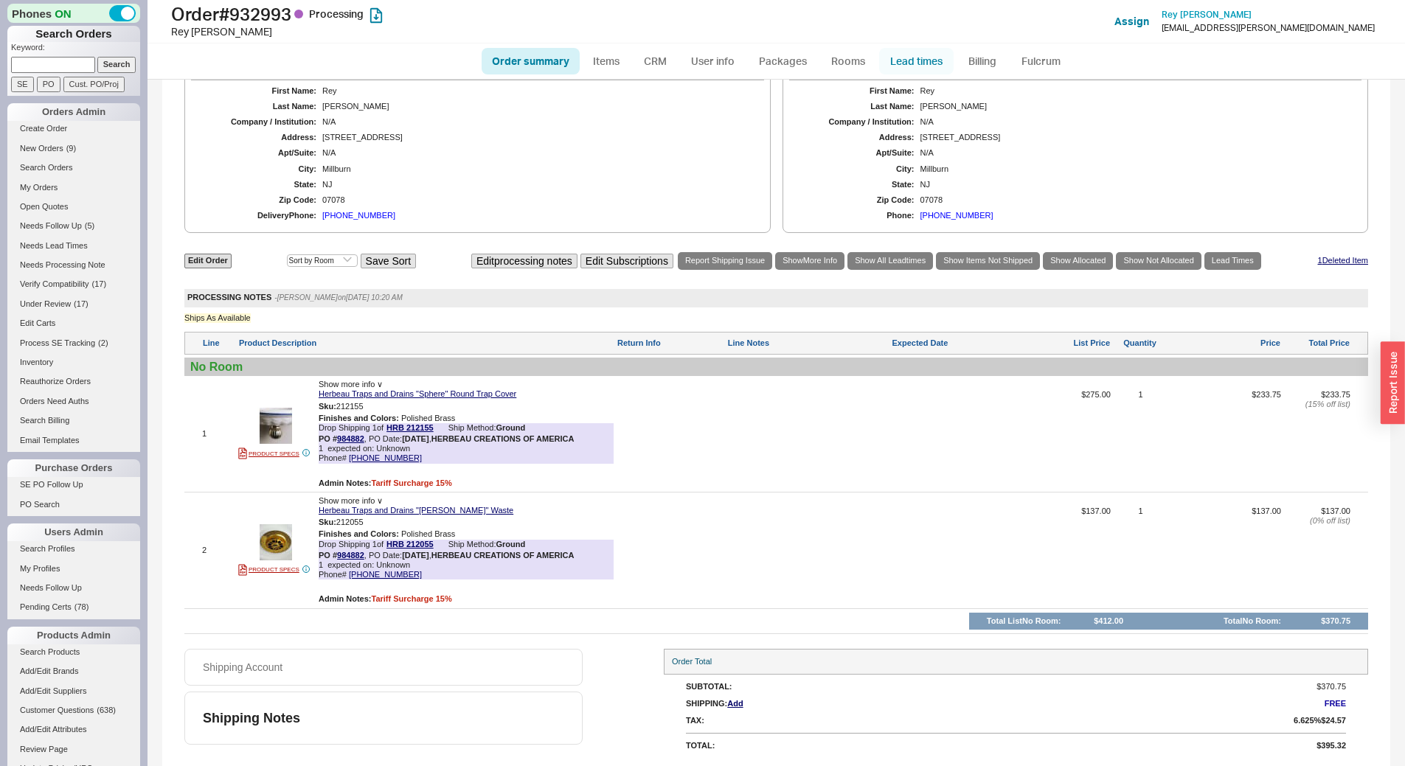
click at [892, 52] on link "Lead times" at bounding box center [916, 61] width 74 height 27
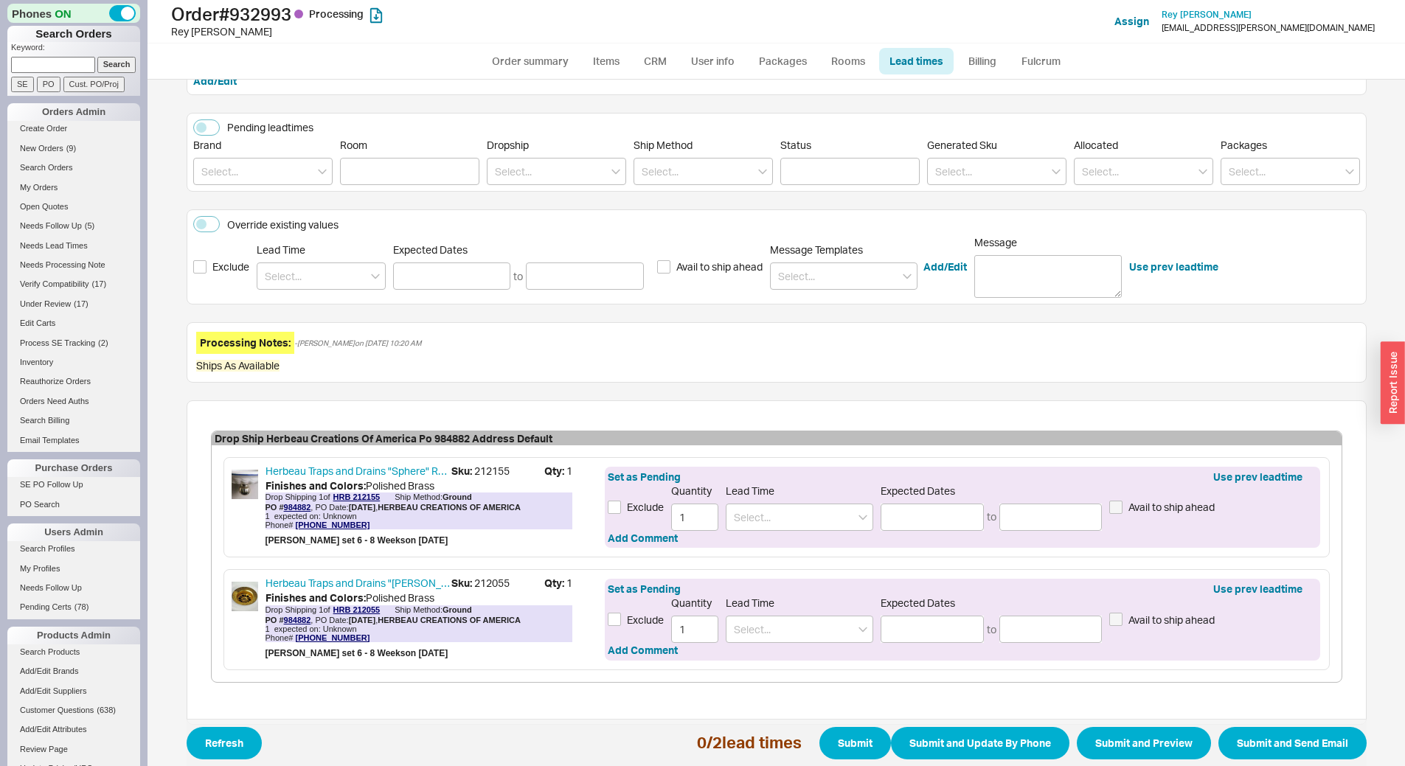
scroll to position [187, 0]
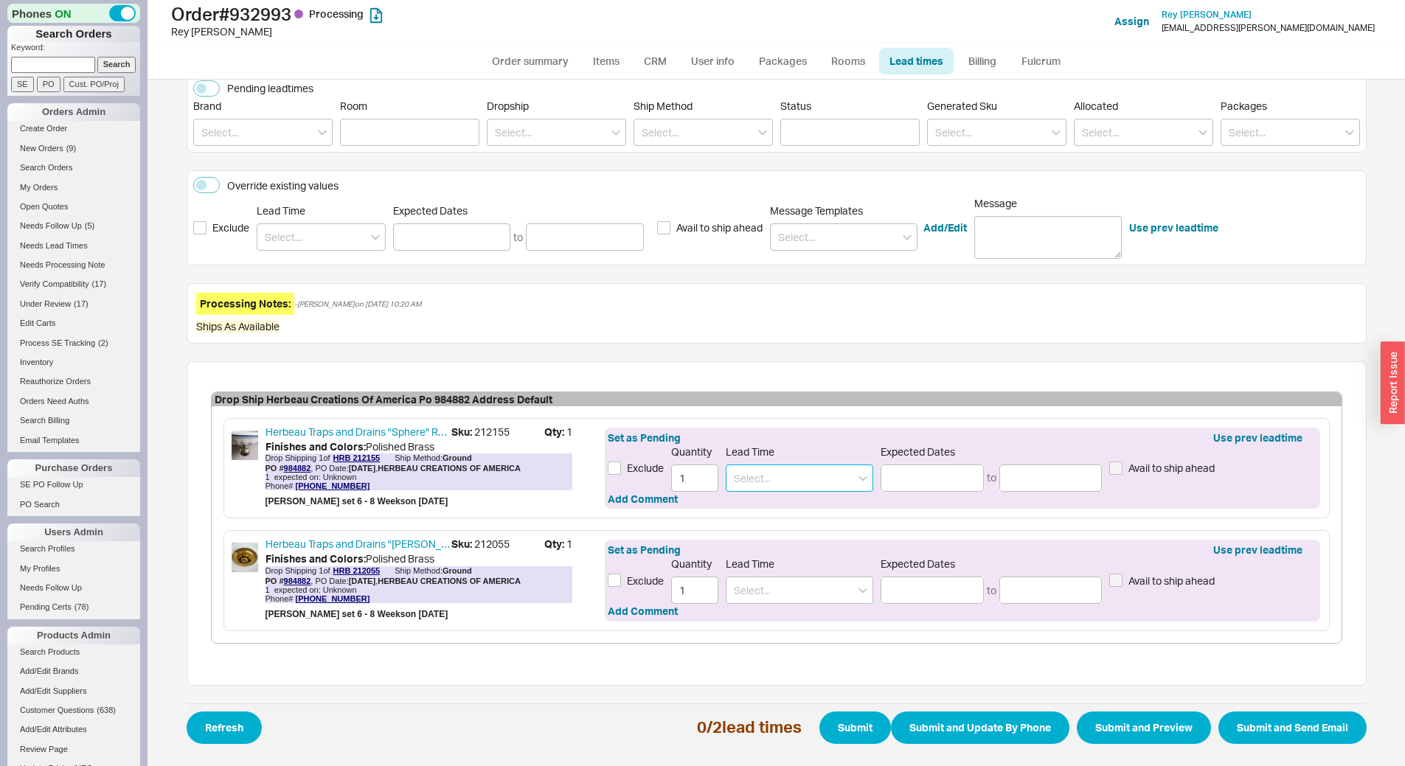
click at [772, 473] on input at bounding box center [799, 478] width 147 height 27
click at [763, 538] on div "6 - 8 Weeks" at bounding box center [799, 534] width 146 height 27
type input "6 - 8 Weeks"
type input "[DATE]"
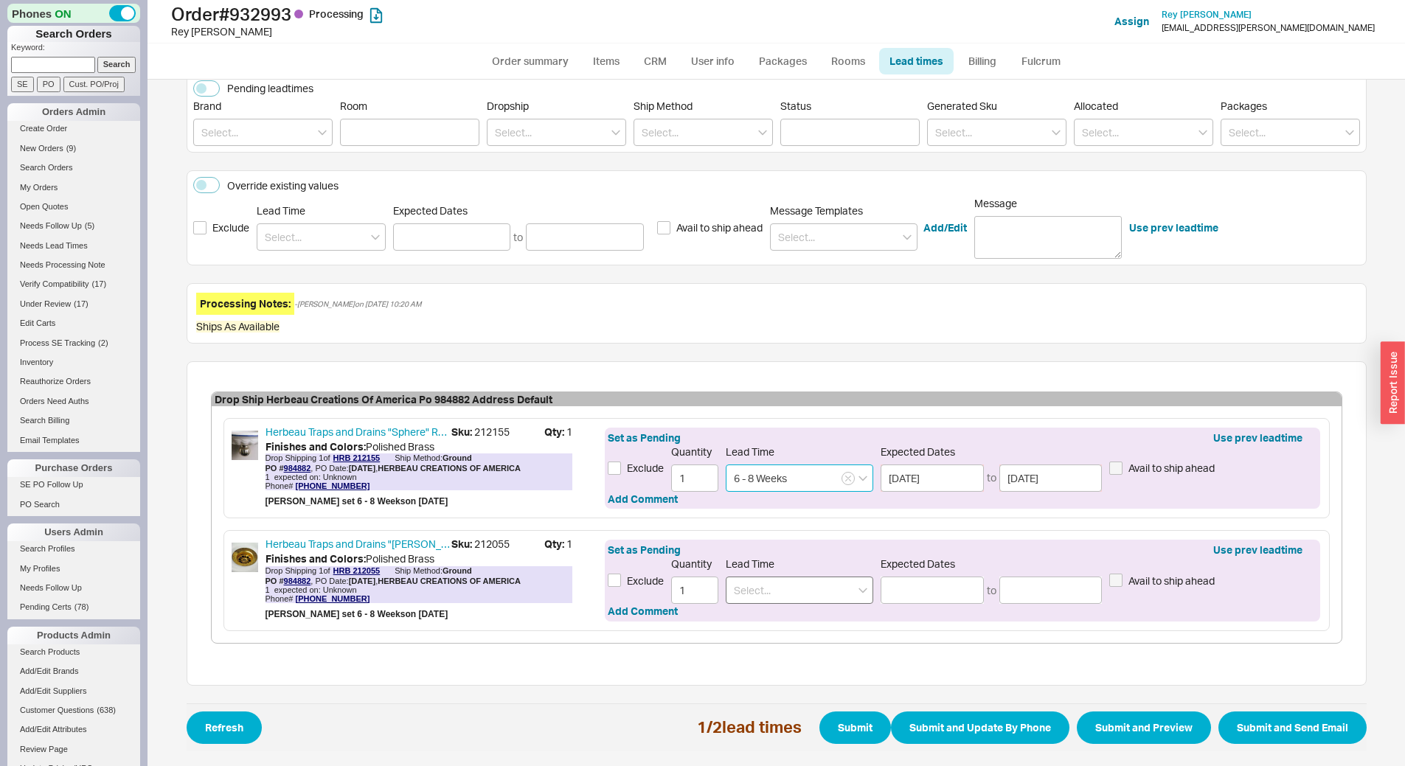
type input "6 - 8 Weeks"
click at [776, 586] on input at bounding box center [799, 590] width 147 height 27
click at [784, 640] on div "6 - 8 Weeks" at bounding box center [799, 647] width 146 height 27
type input "6 - 8 Weeks"
type input "[DATE]"
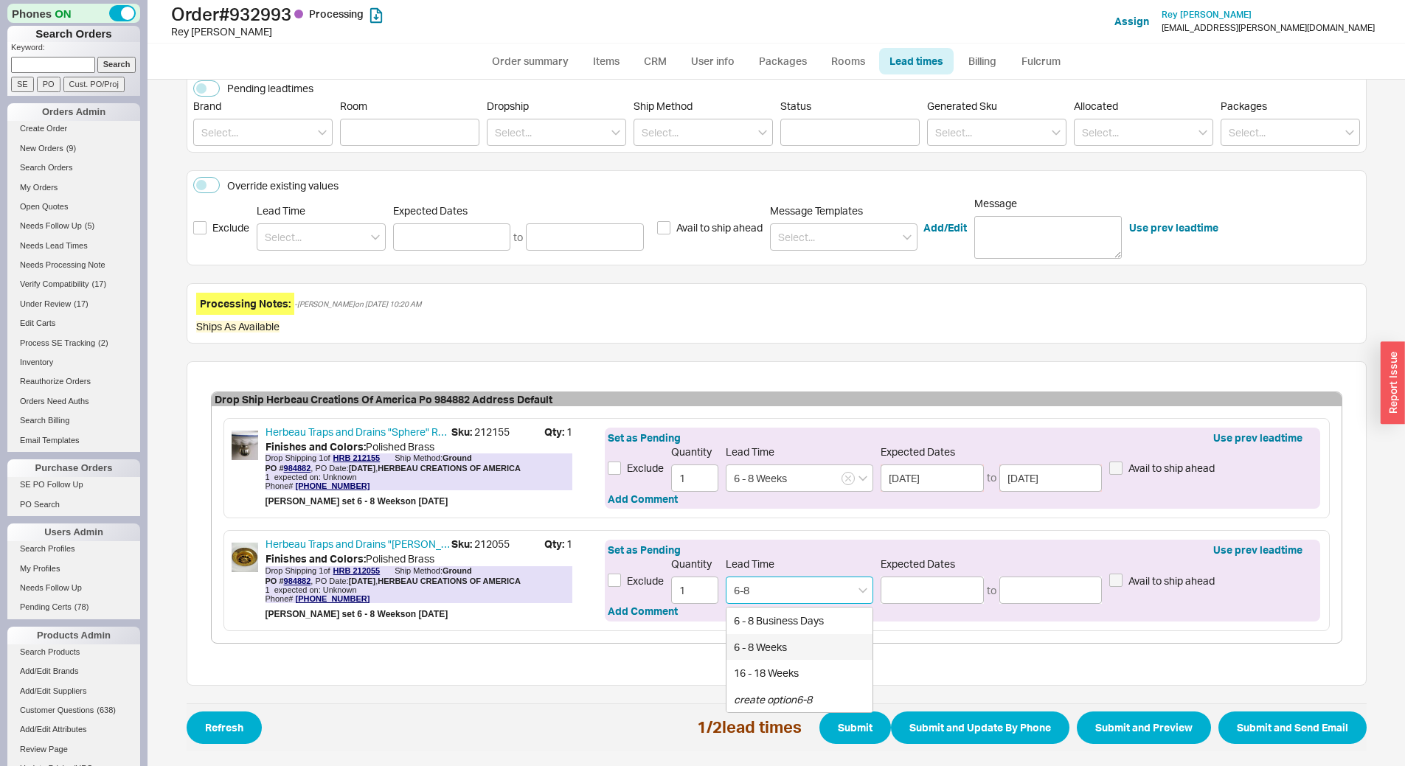
type input "[DATE]"
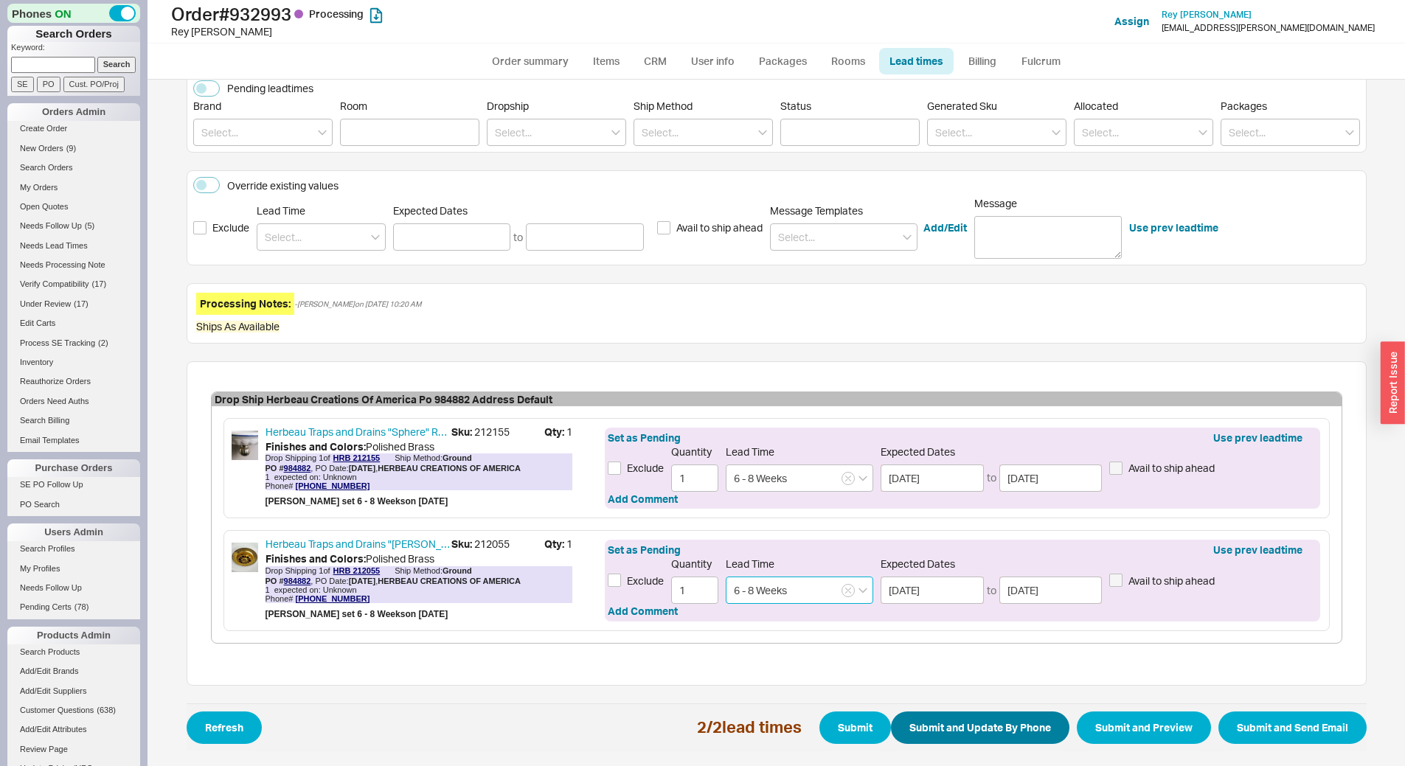
type input "6 - 8 Weeks"
click at [942, 734] on button "Submit and Update By Phone" at bounding box center [980, 728] width 178 height 32
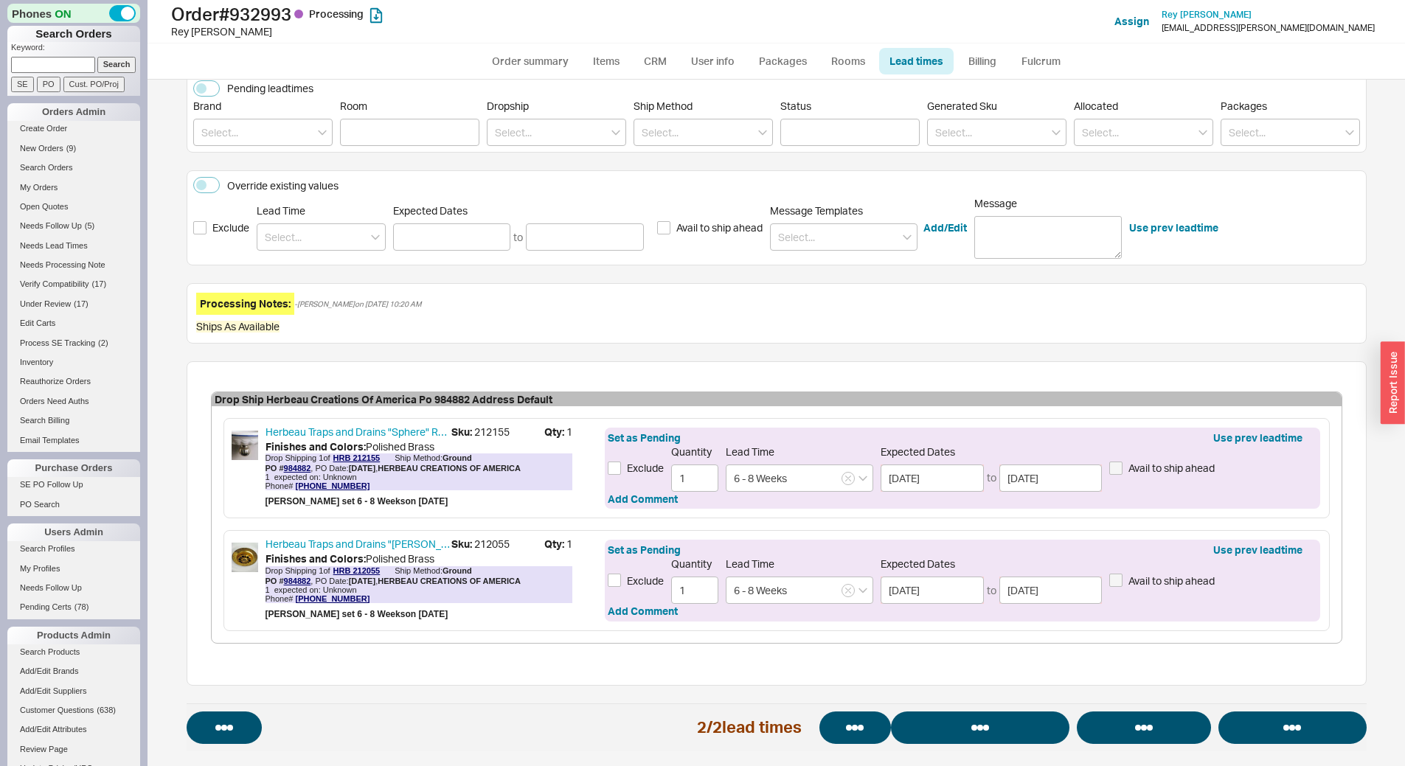
select select "*"
select select "LOW"
select select "3"
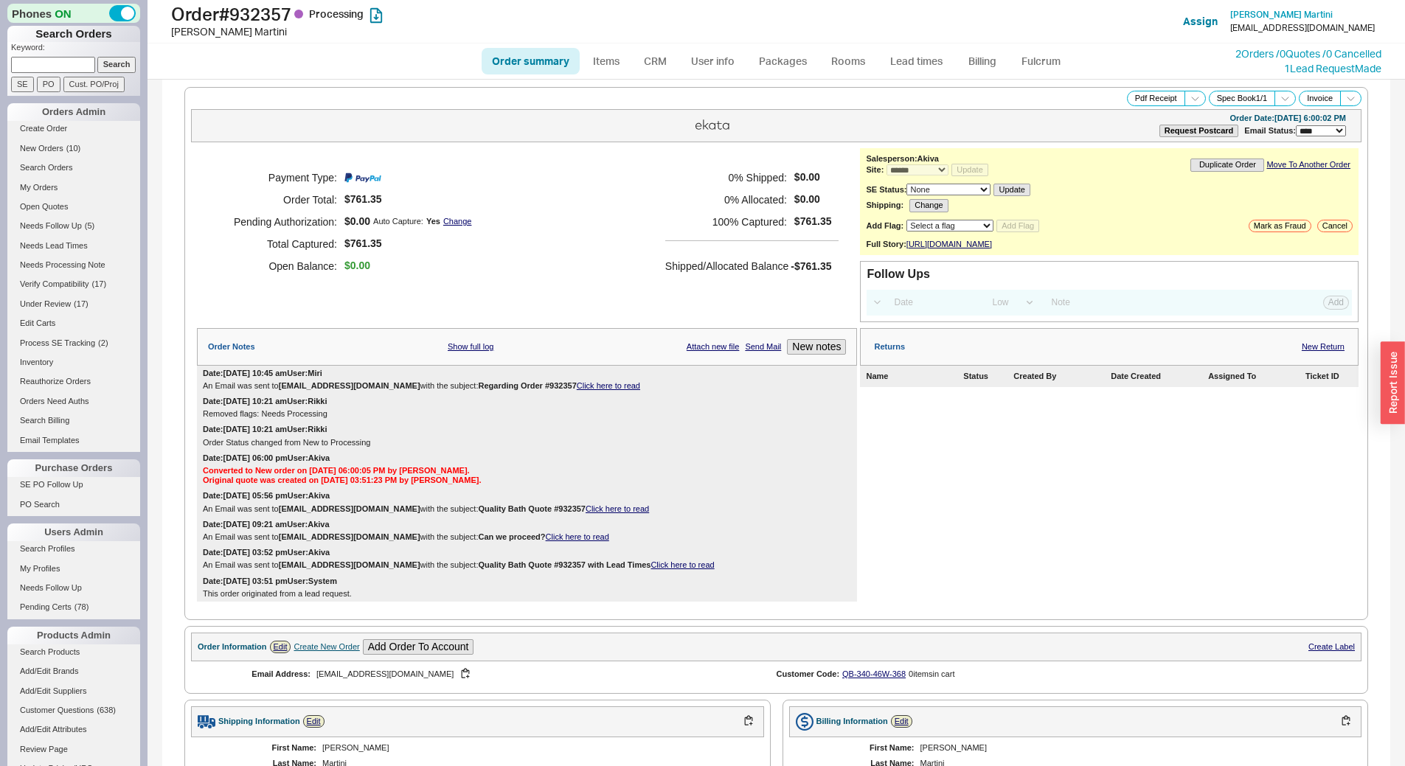
select select "*"
select select "LOW"
select select "3"
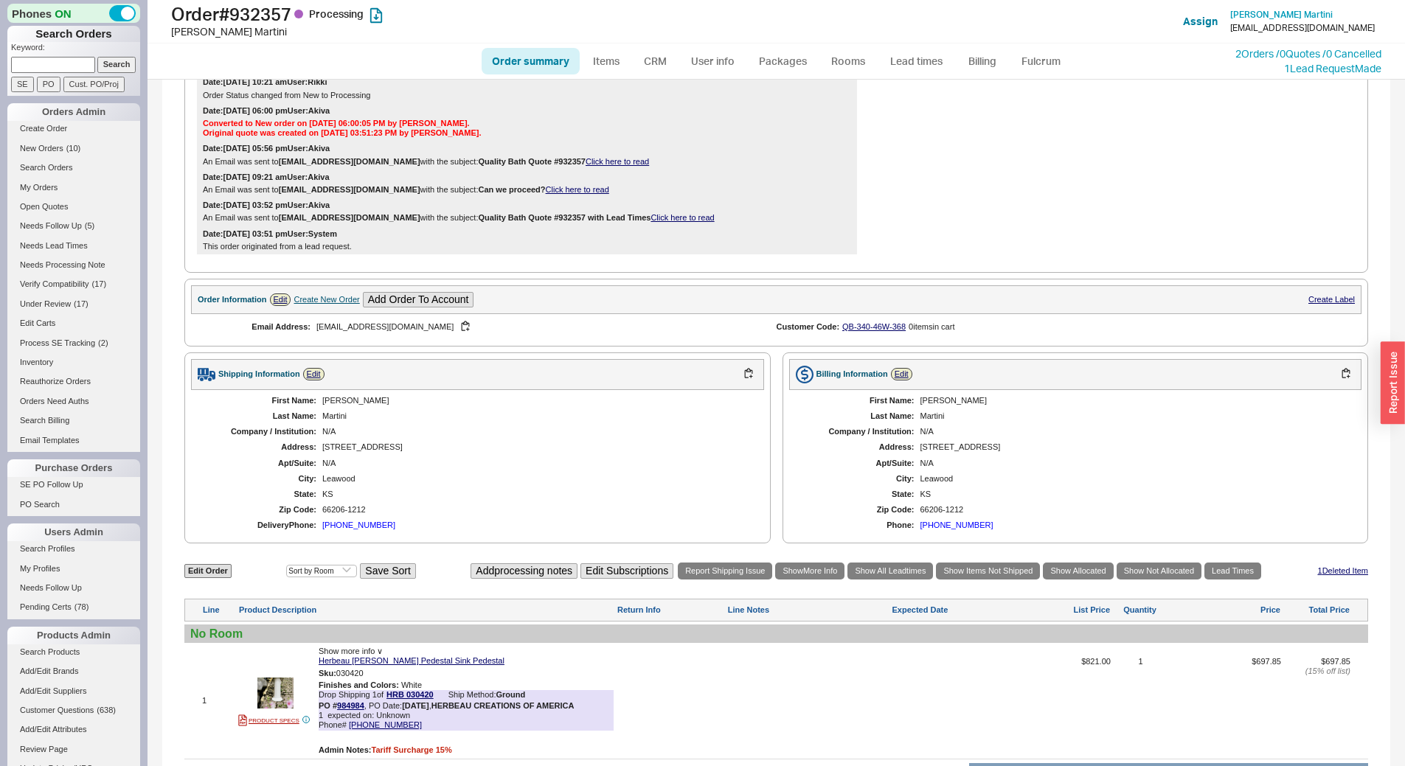
scroll to position [507, 0]
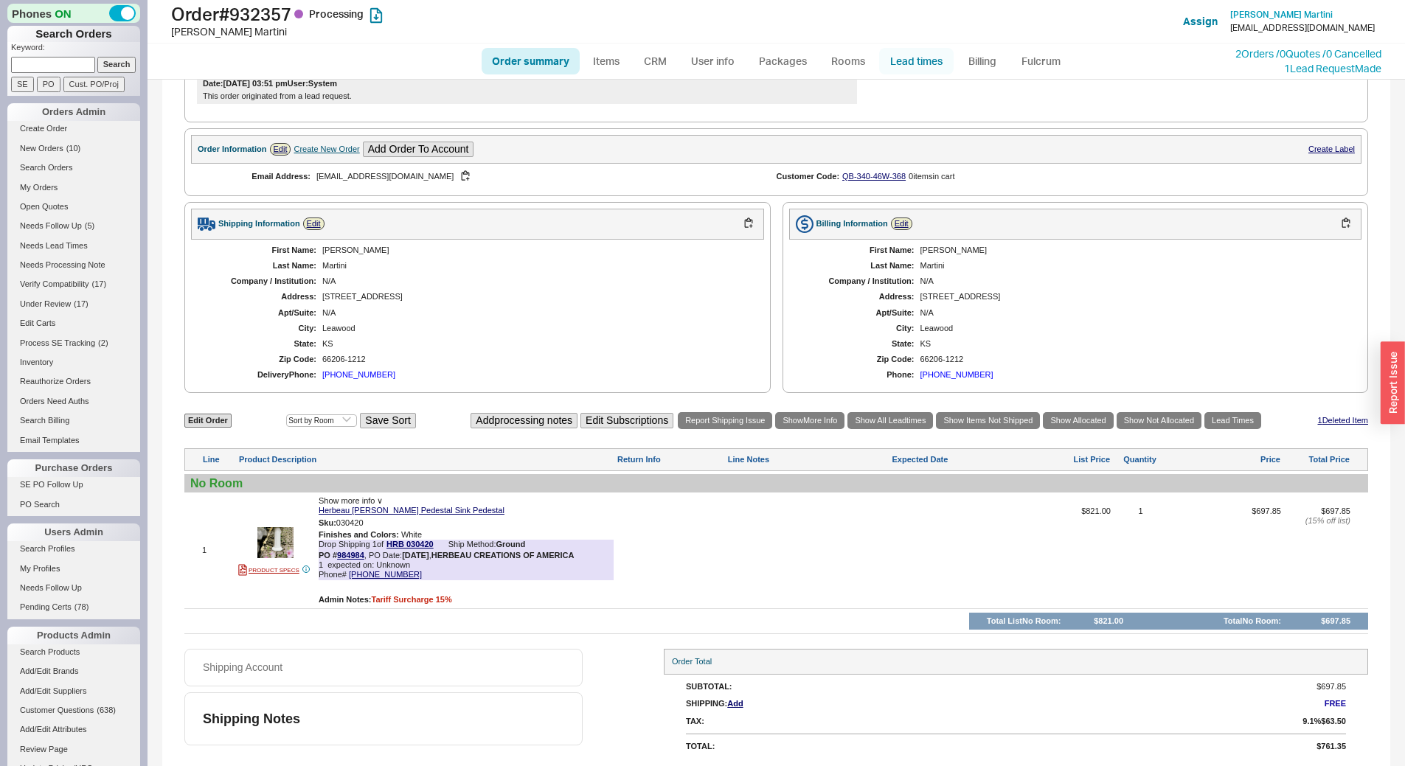
click at [905, 58] on link "Lead times" at bounding box center [916, 61] width 74 height 27
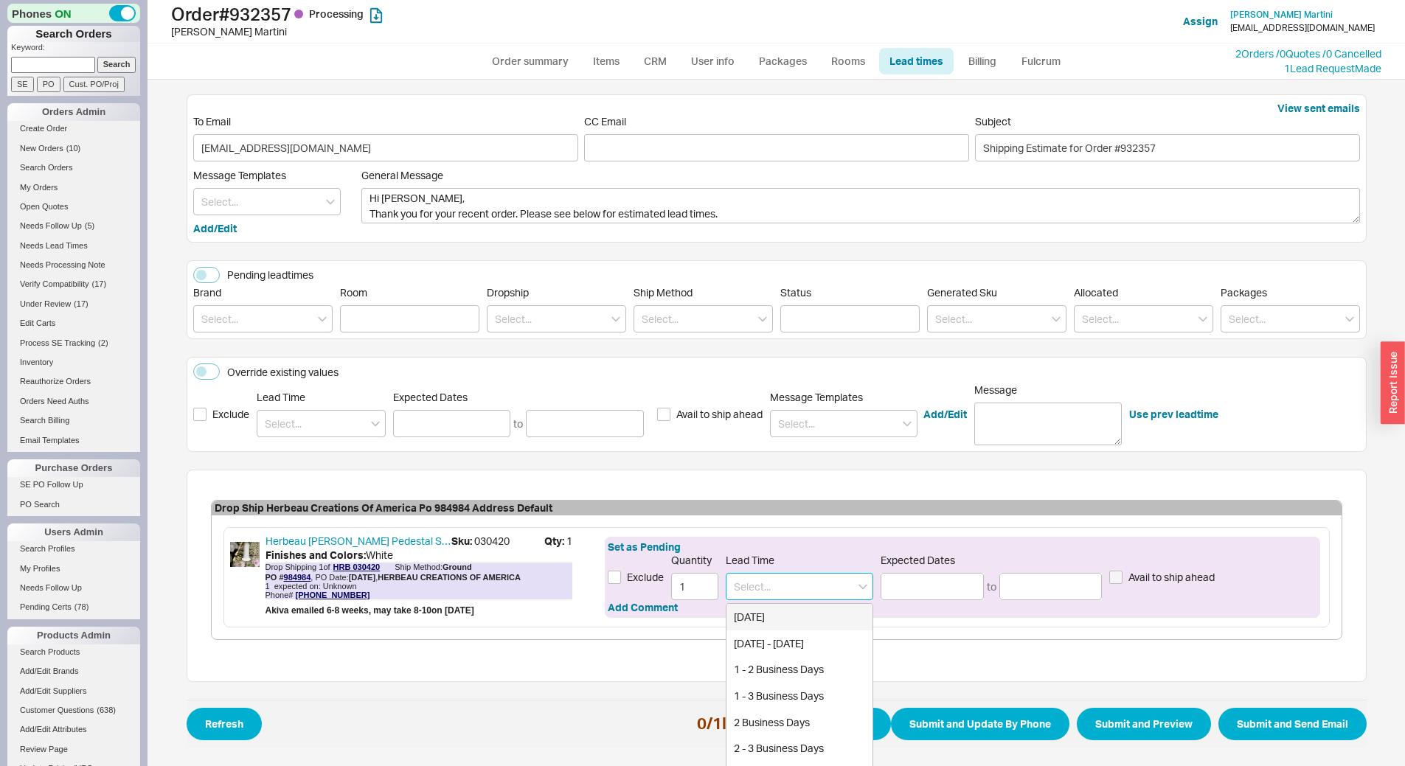
click at [768, 585] on input at bounding box center [799, 586] width 147 height 27
click at [759, 639] on div "6 - 8 Weeks" at bounding box center [799, 643] width 146 height 27
type input "6 - 8 Weeks"
type input "[DATE]"
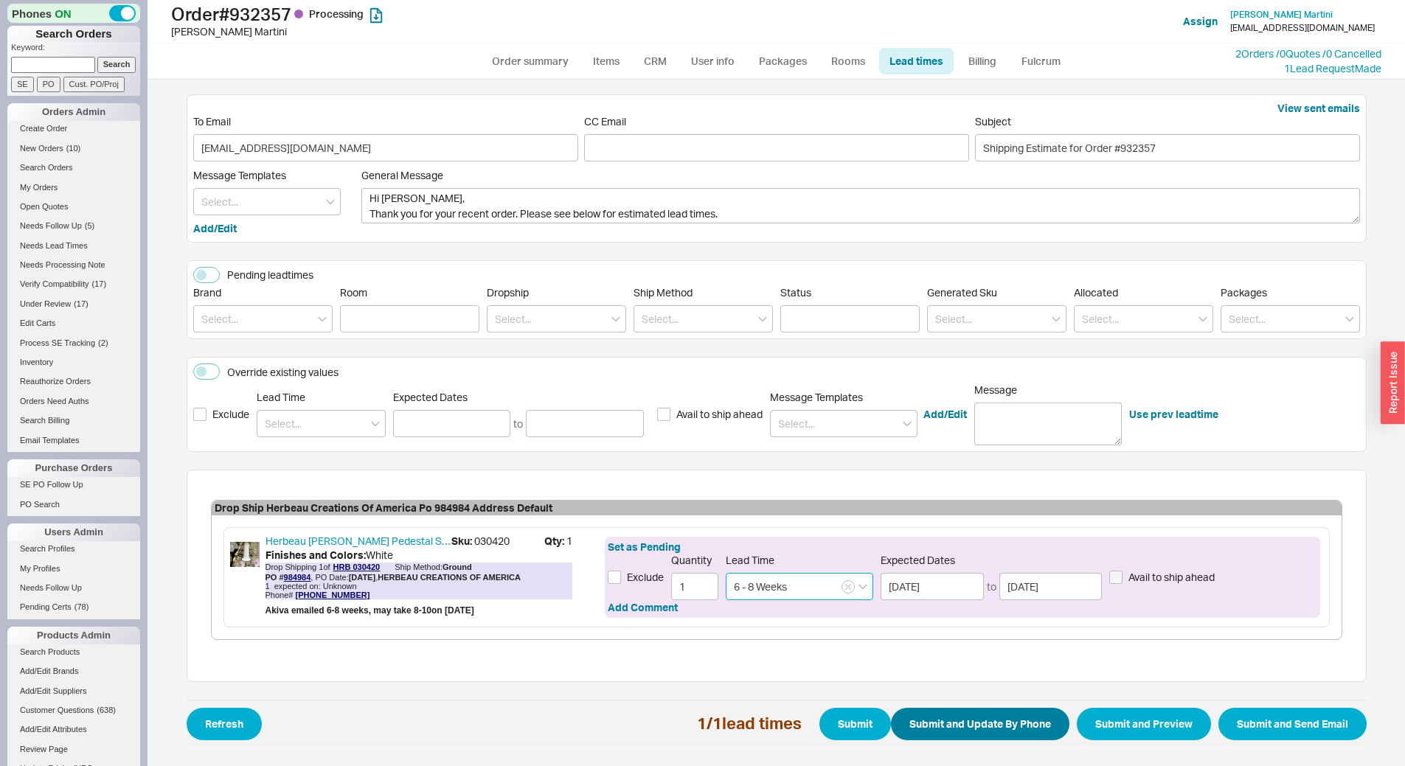
type input "6 - 8 Weeks"
click at [967, 720] on button "Submit and Update By Phone" at bounding box center [980, 724] width 178 height 32
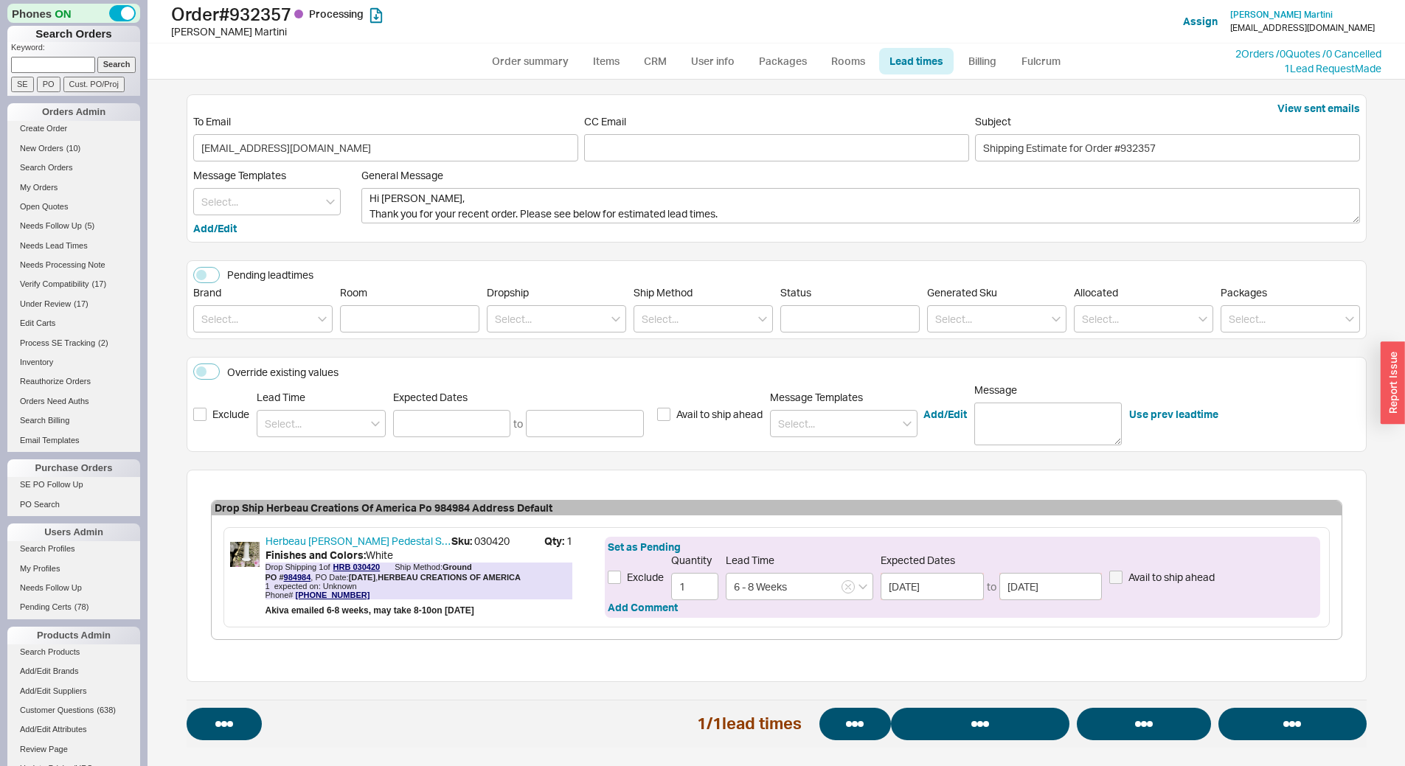
select select "*"
select select "LOW"
select select "3"
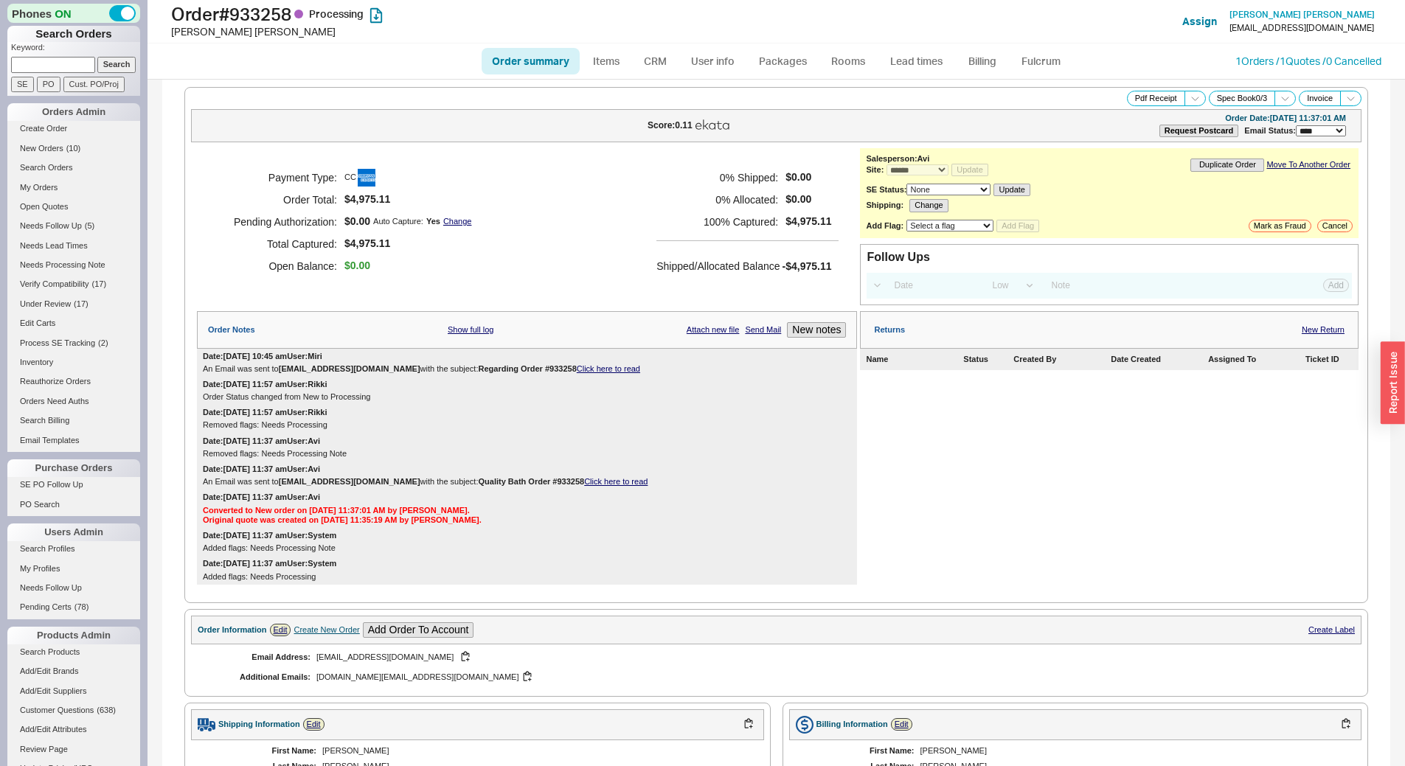
select select "*"
select select "LOW"
select select "3"
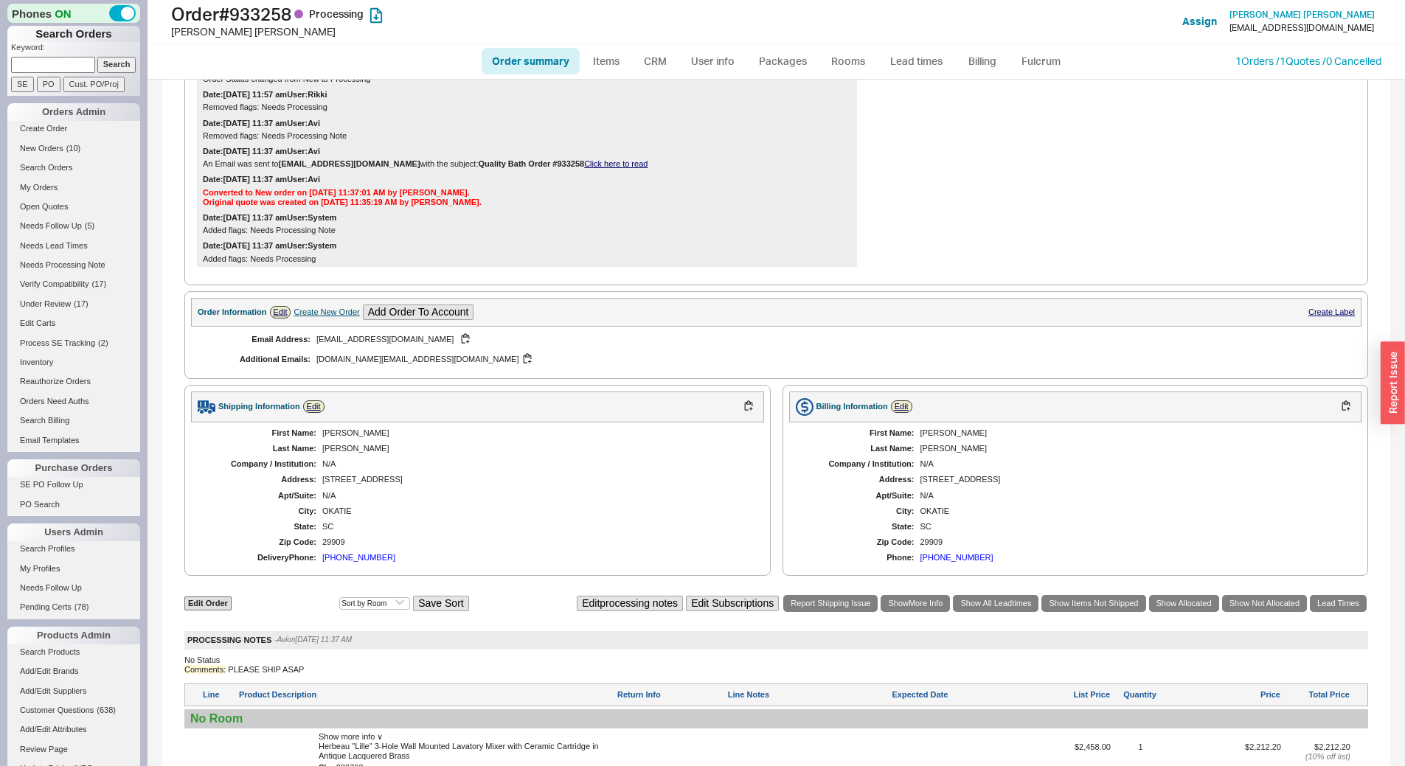
scroll to position [664, 0]
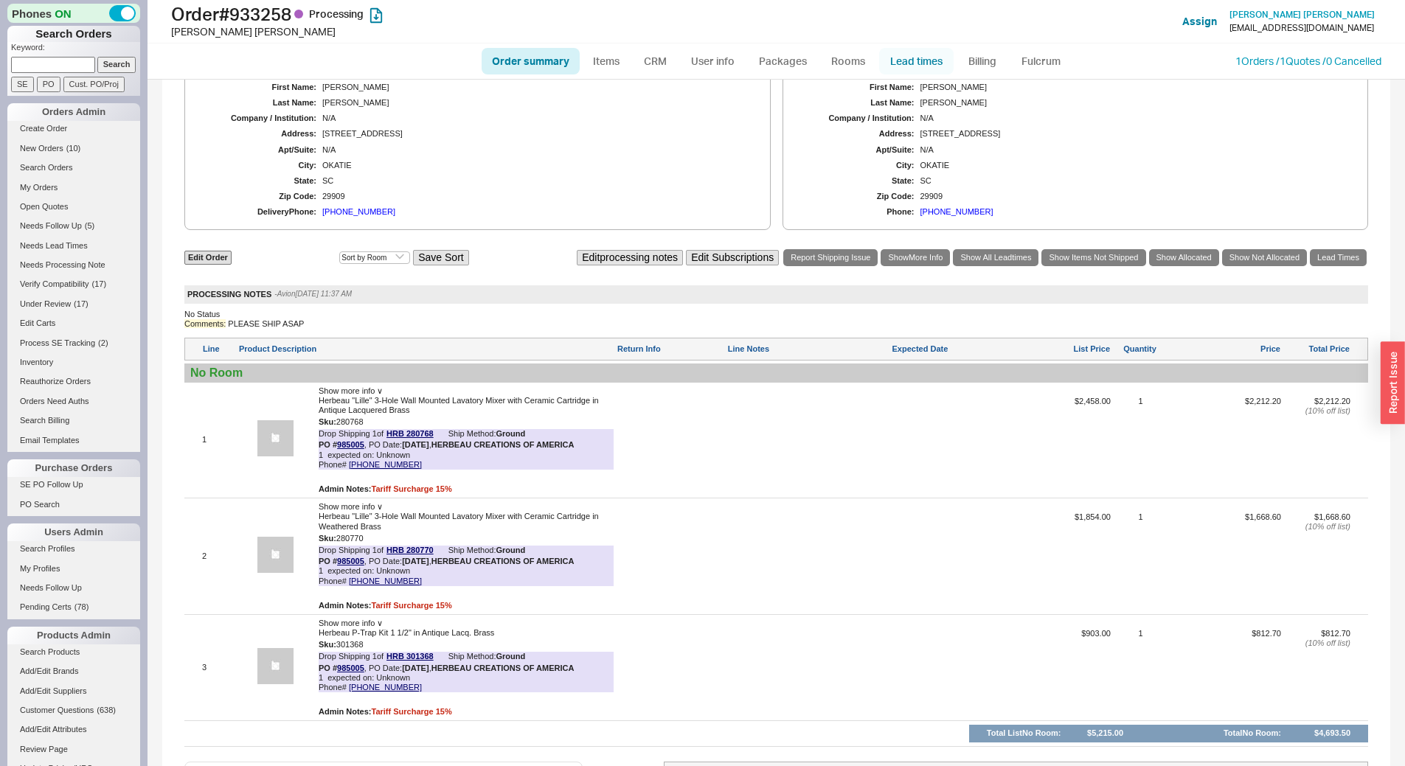
click at [914, 63] on link "Lead times" at bounding box center [916, 61] width 74 height 27
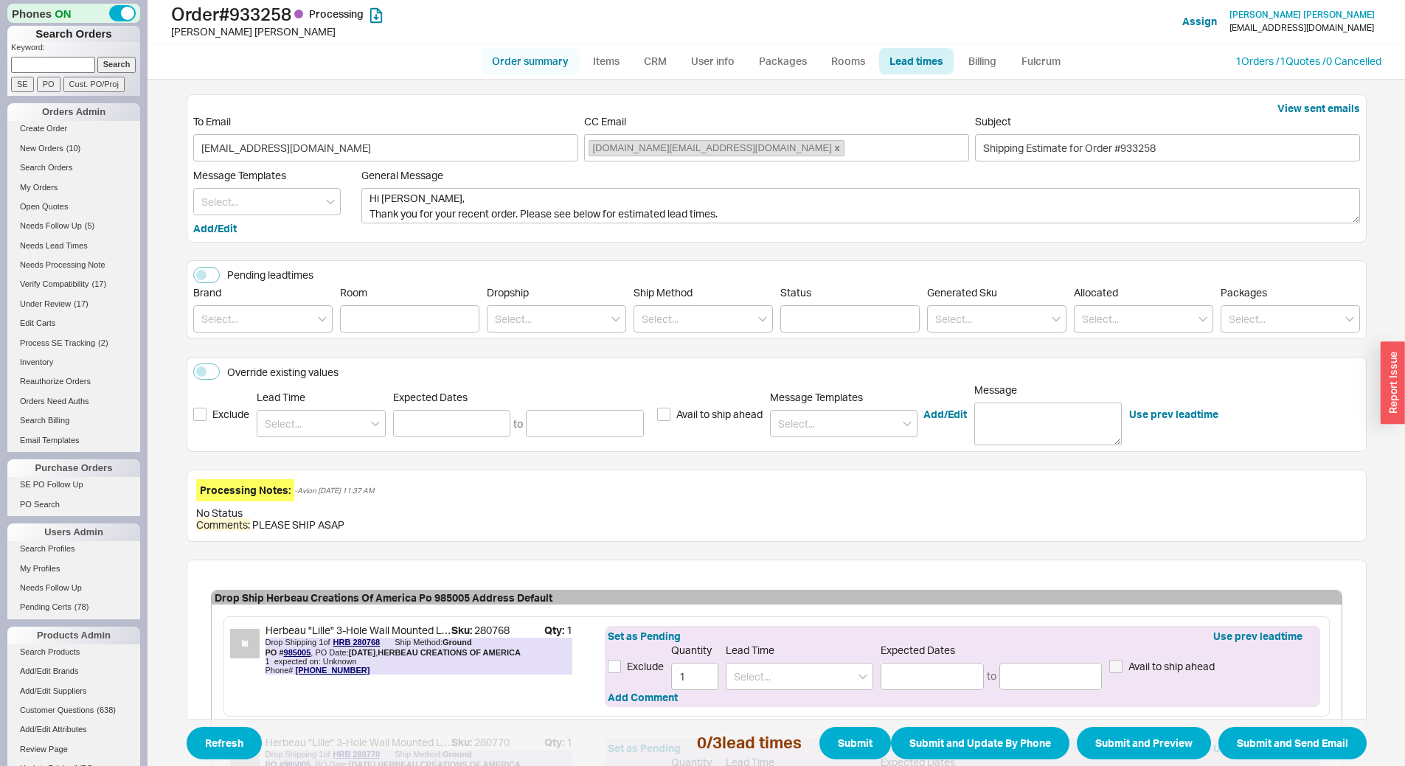
click at [534, 63] on link "Order summary" at bounding box center [530, 61] width 98 height 27
select select "*"
select select "LOW"
select select "3"
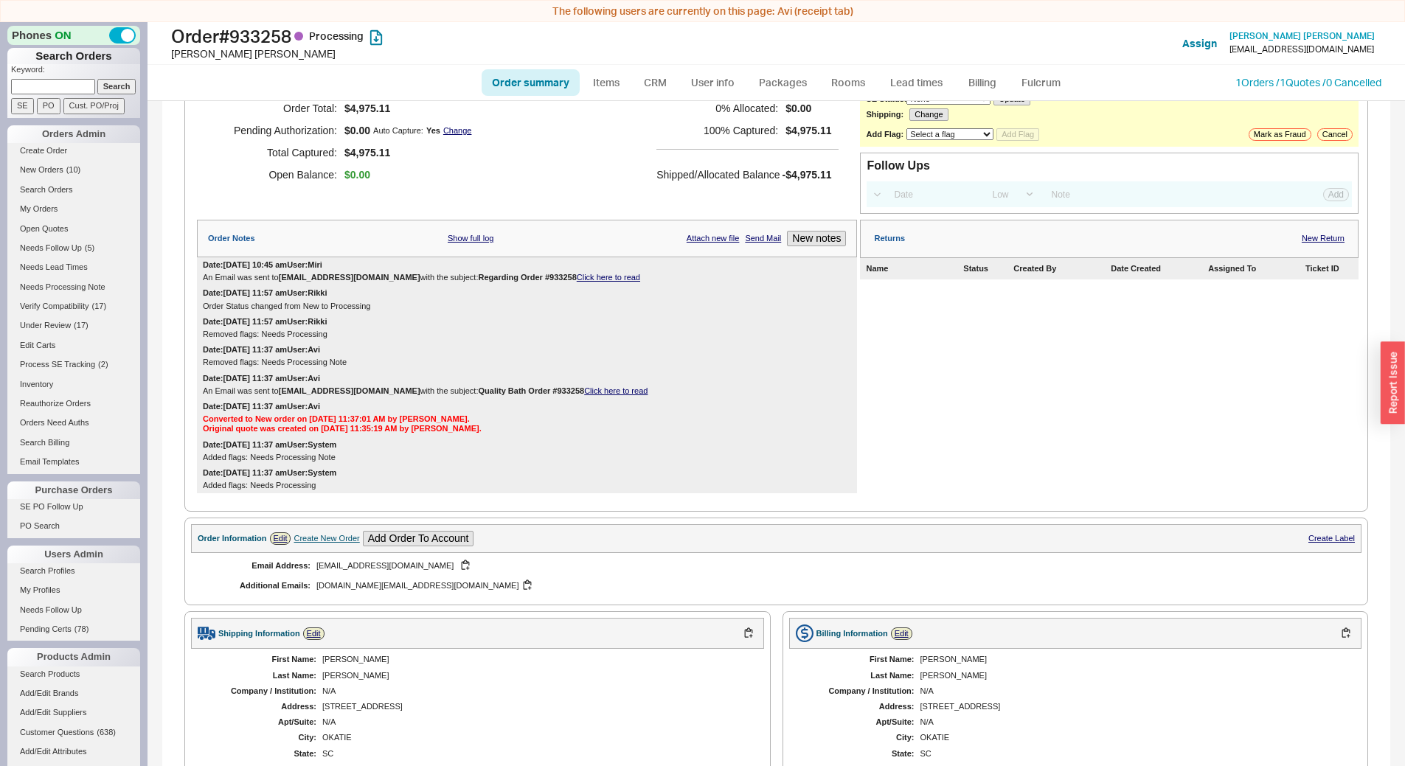
scroll to position [112, 0]
click at [606, 277] on link "Click here to read" at bounding box center [608, 278] width 63 height 9
click at [916, 93] on link "Lead times" at bounding box center [916, 82] width 74 height 27
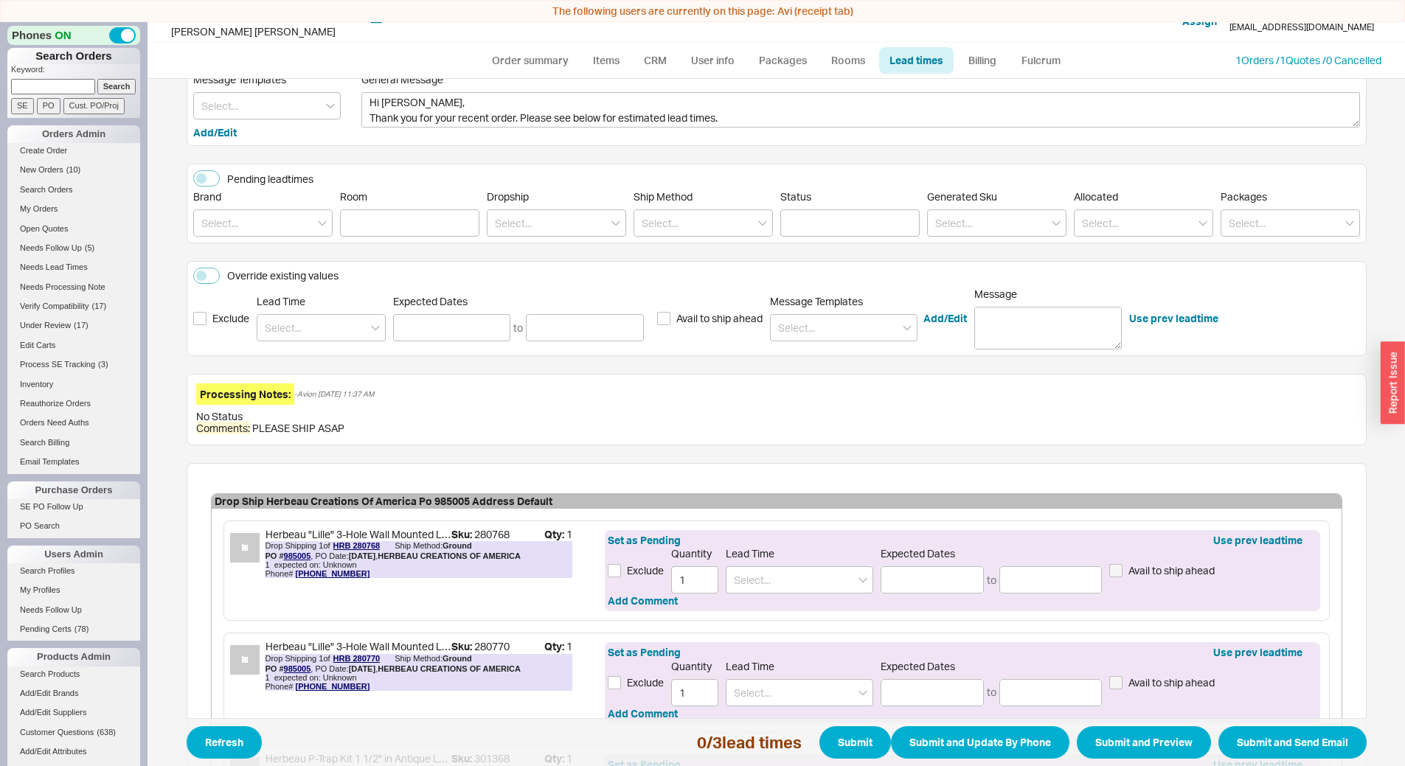
scroll to position [88, 0]
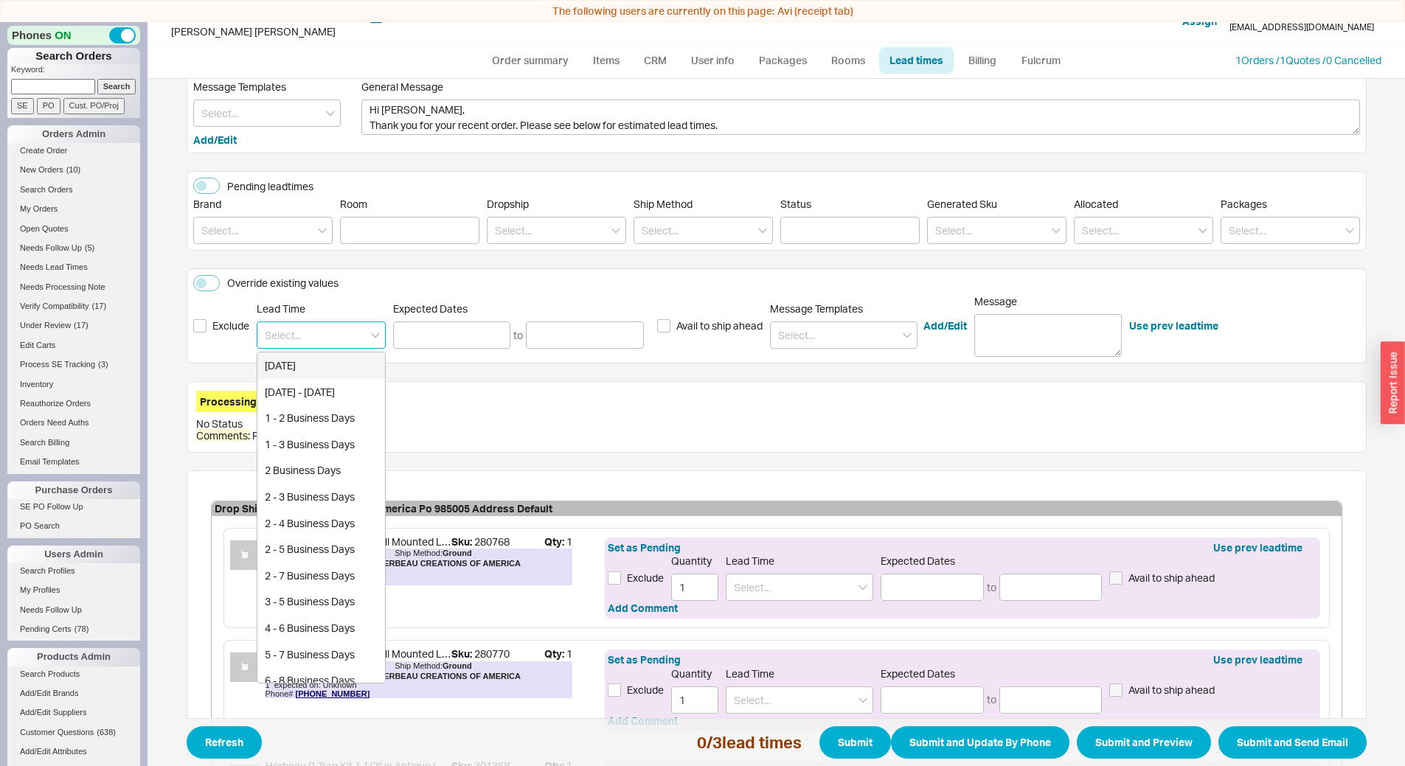
click at [298, 331] on input at bounding box center [321, 334] width 129 height 27
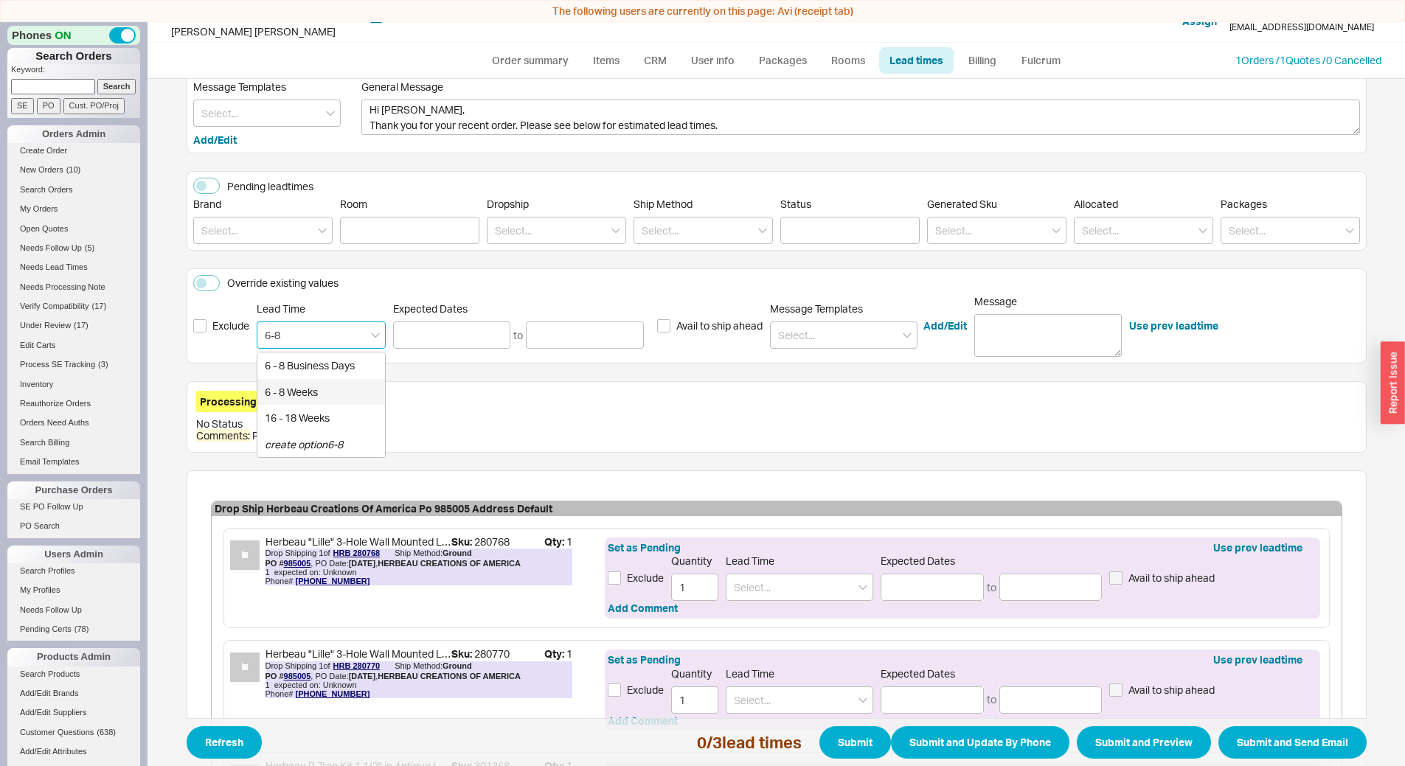
click at [321, 396] on div "6 - 8 Weeks" at bounding box center [321, 392] width 128 height 27
type input "6 - 8 Weeks"
type input "[DATE]"
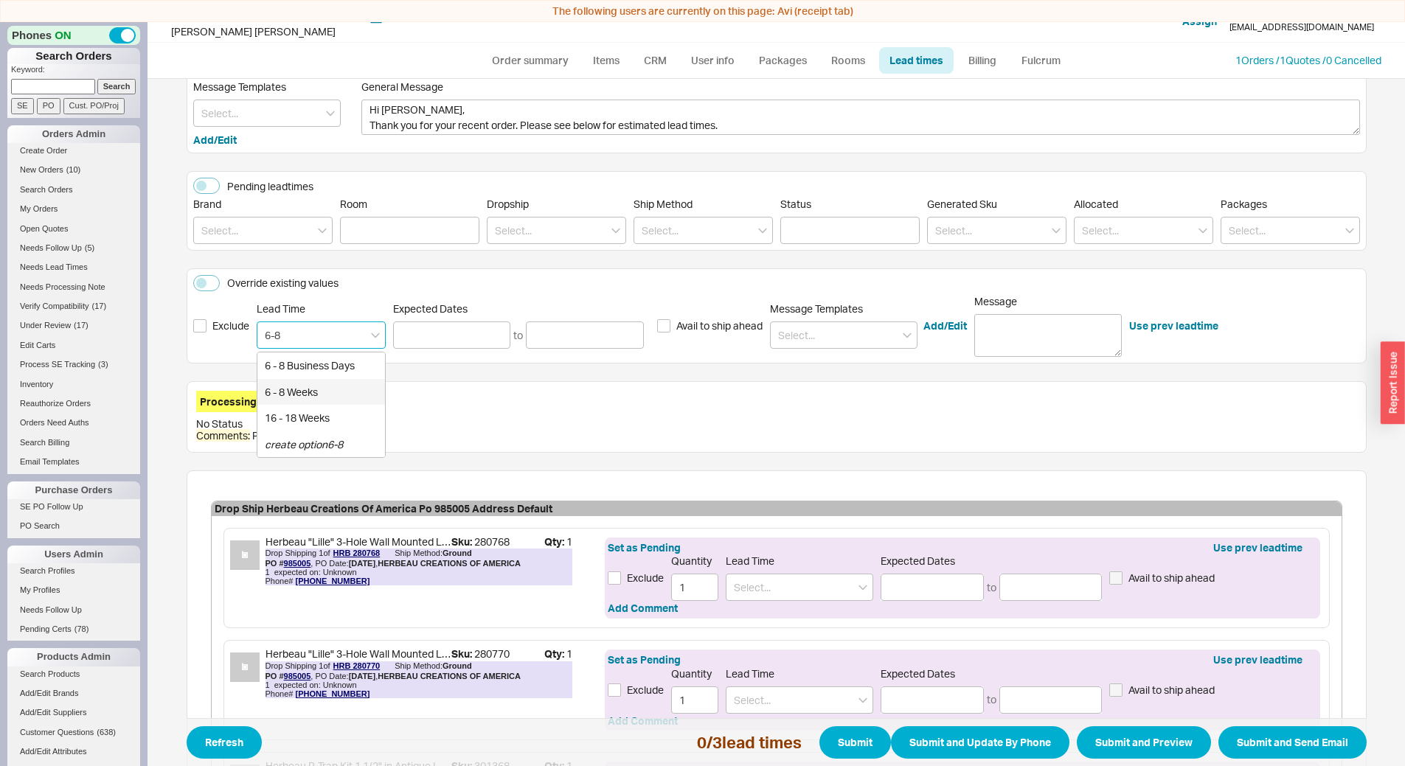
type input "6 - 8 Weeks"
type input "[DATE]"
type input "6 - 8 Weeks"
type input "[DATE]"
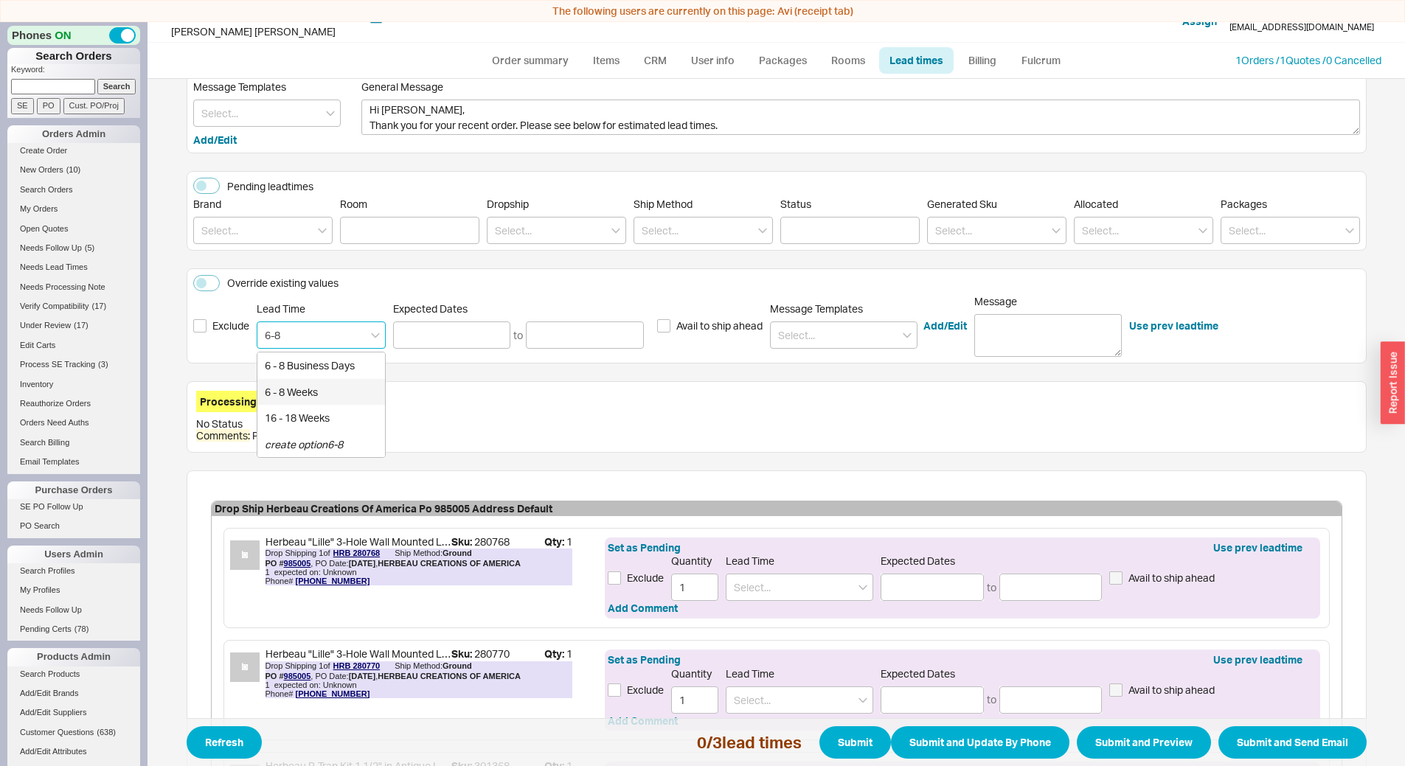
type input "[DATE]"
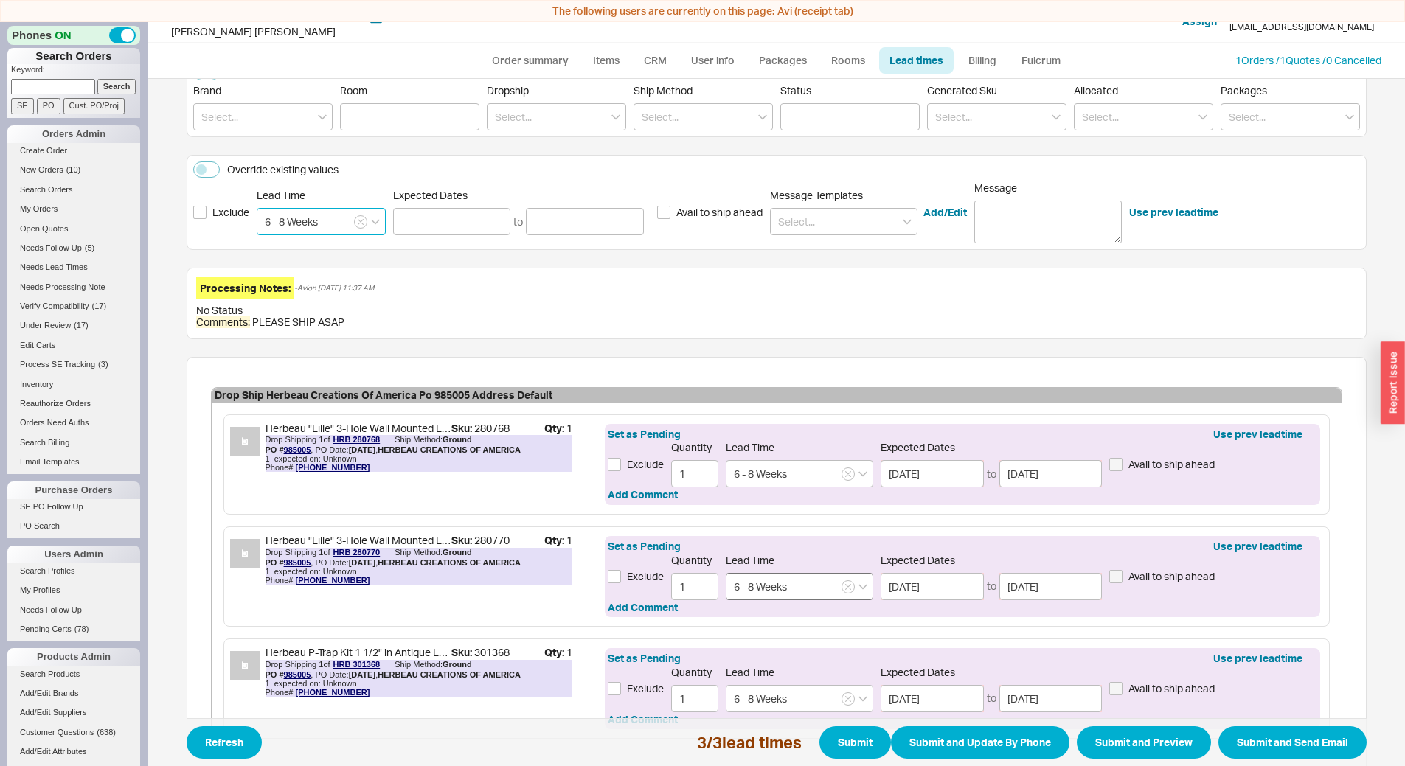
scroll to position [310, 0]
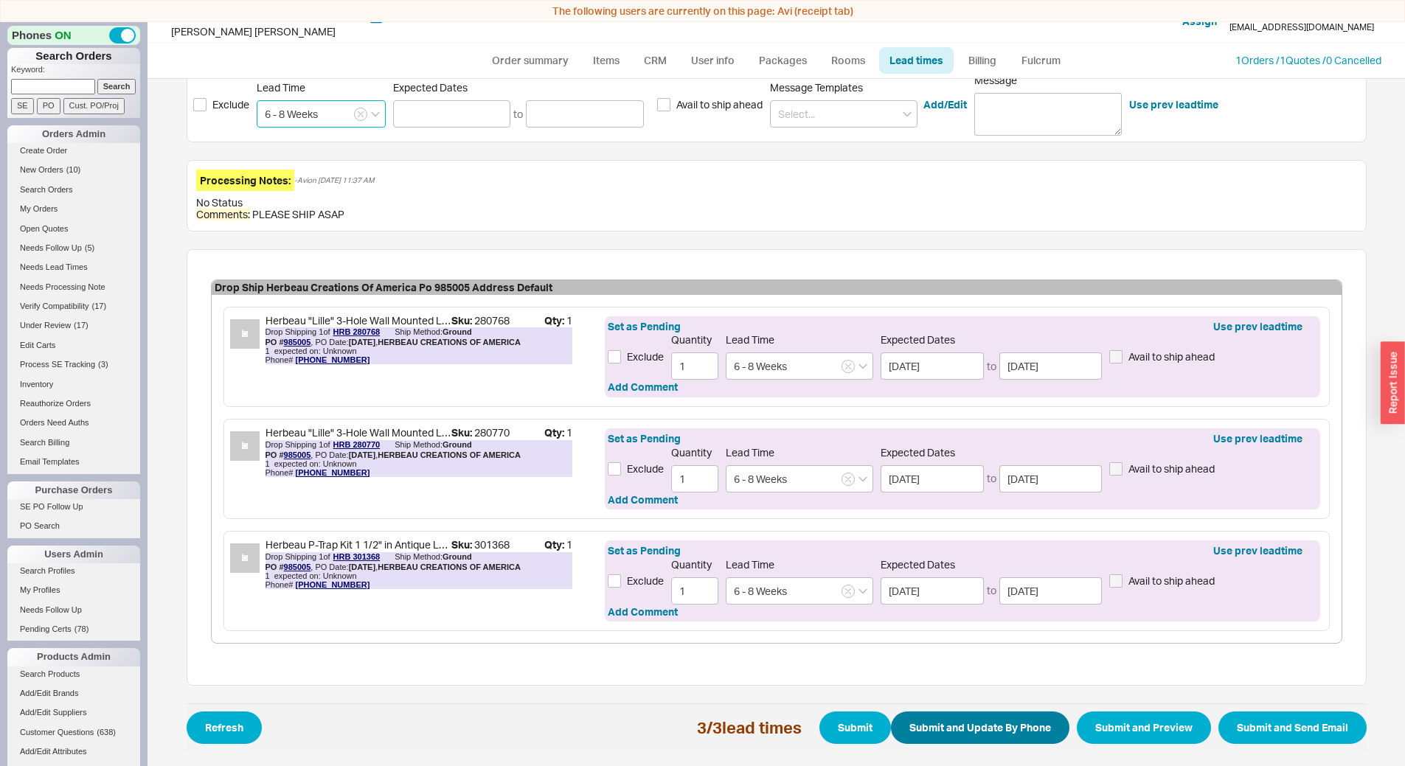
type input "6 - 8 Weeks"
click at [966, 722] on button "Submit and Update By Phone" at bounding box center [980, 728] width 178 height 32
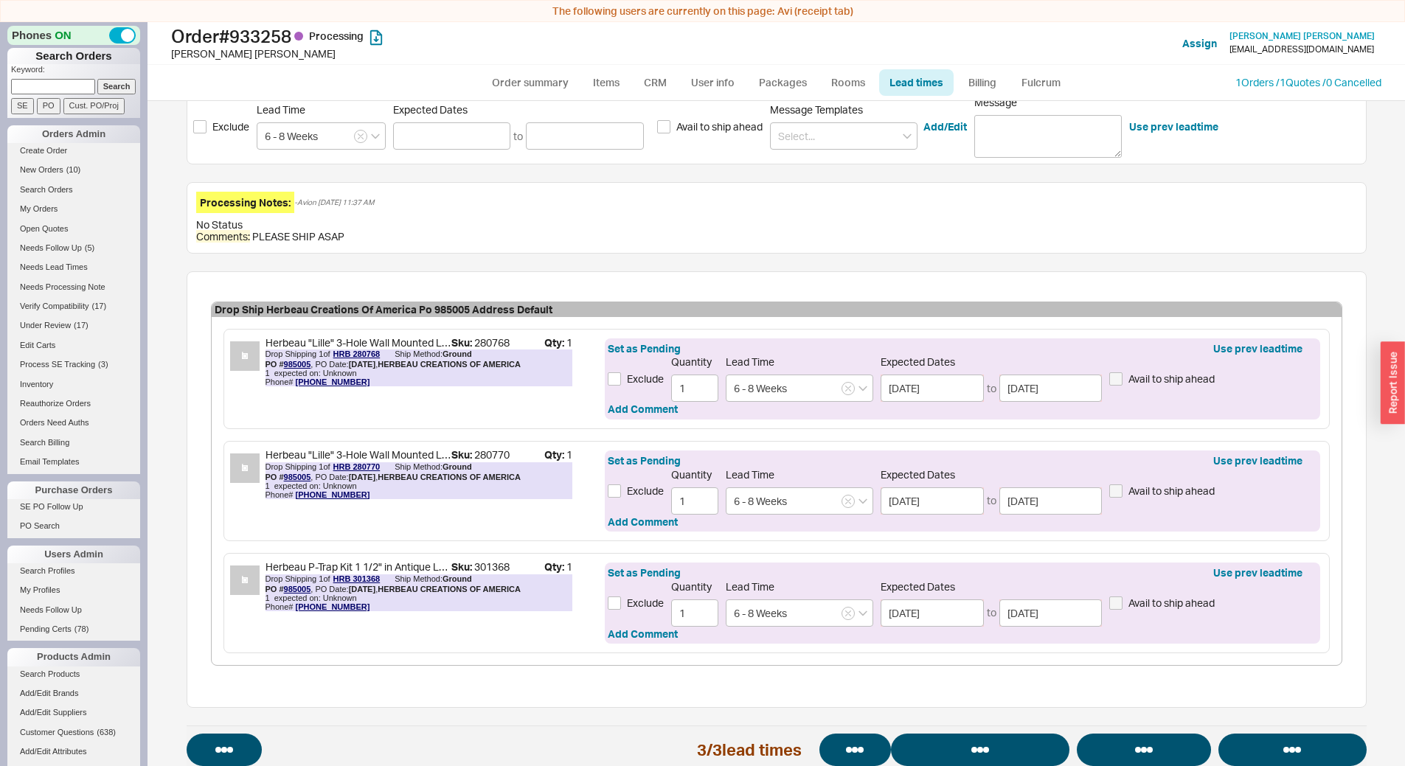
select select "*"
select select "LOW"
select select "3"
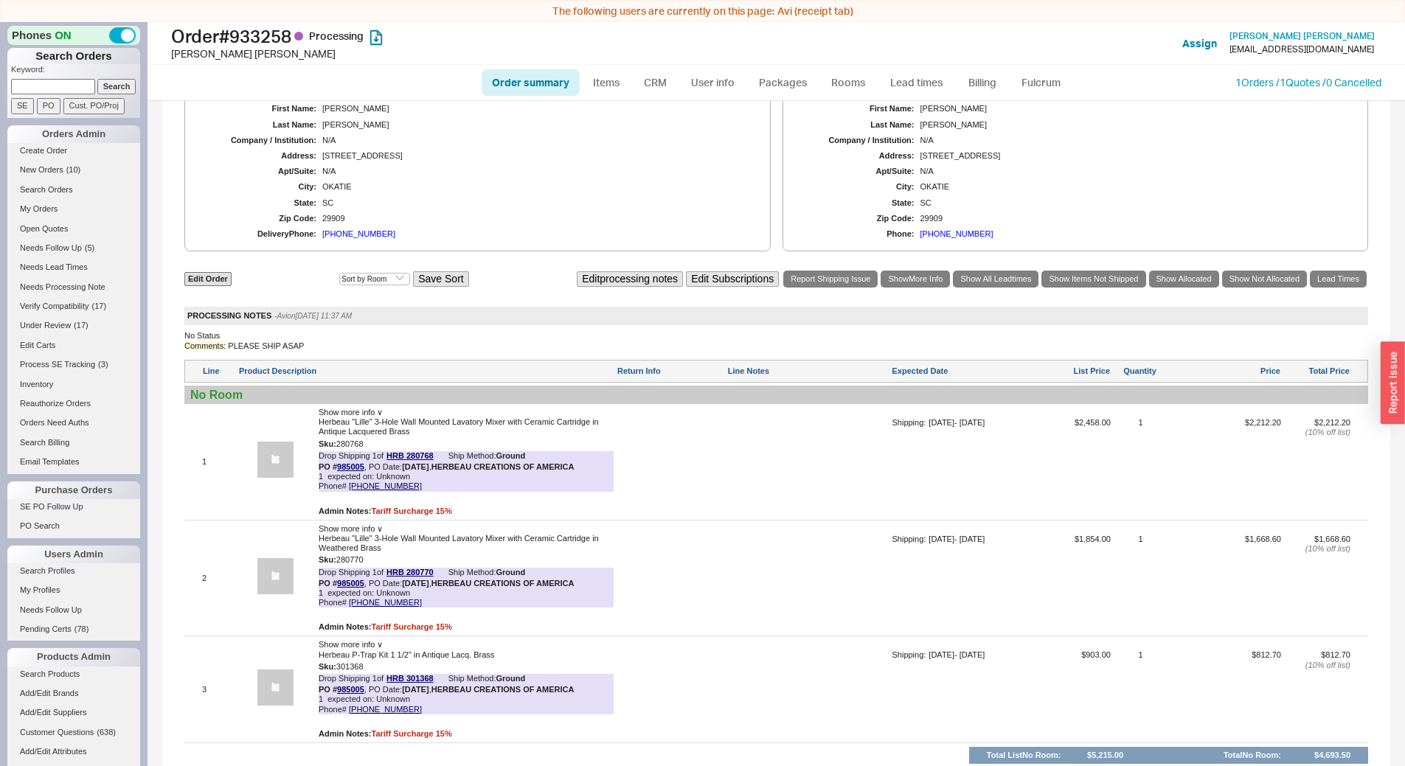
scroll to position [776, 0]
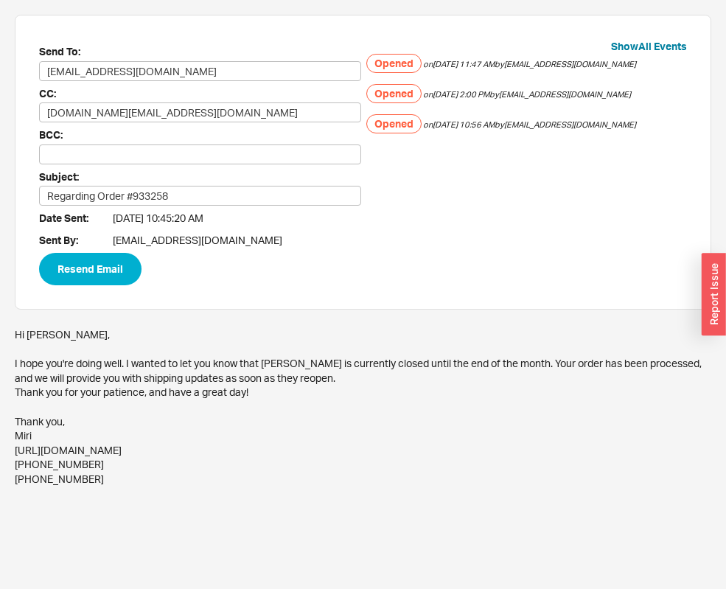
drag, startPoint x: 13, startPoint y: 356, endPoint x: 257, endPoint y: 392, distance: 246.7
click at [257, 392] on div "Send To: [EMAIL_ADDRESS][DOMAIN_NAME] CC: [DOMAIN_NAME][EMAIL_ADDRESS][DOMAIN_N…" at bounding box center [363, 250] width 726 height 501
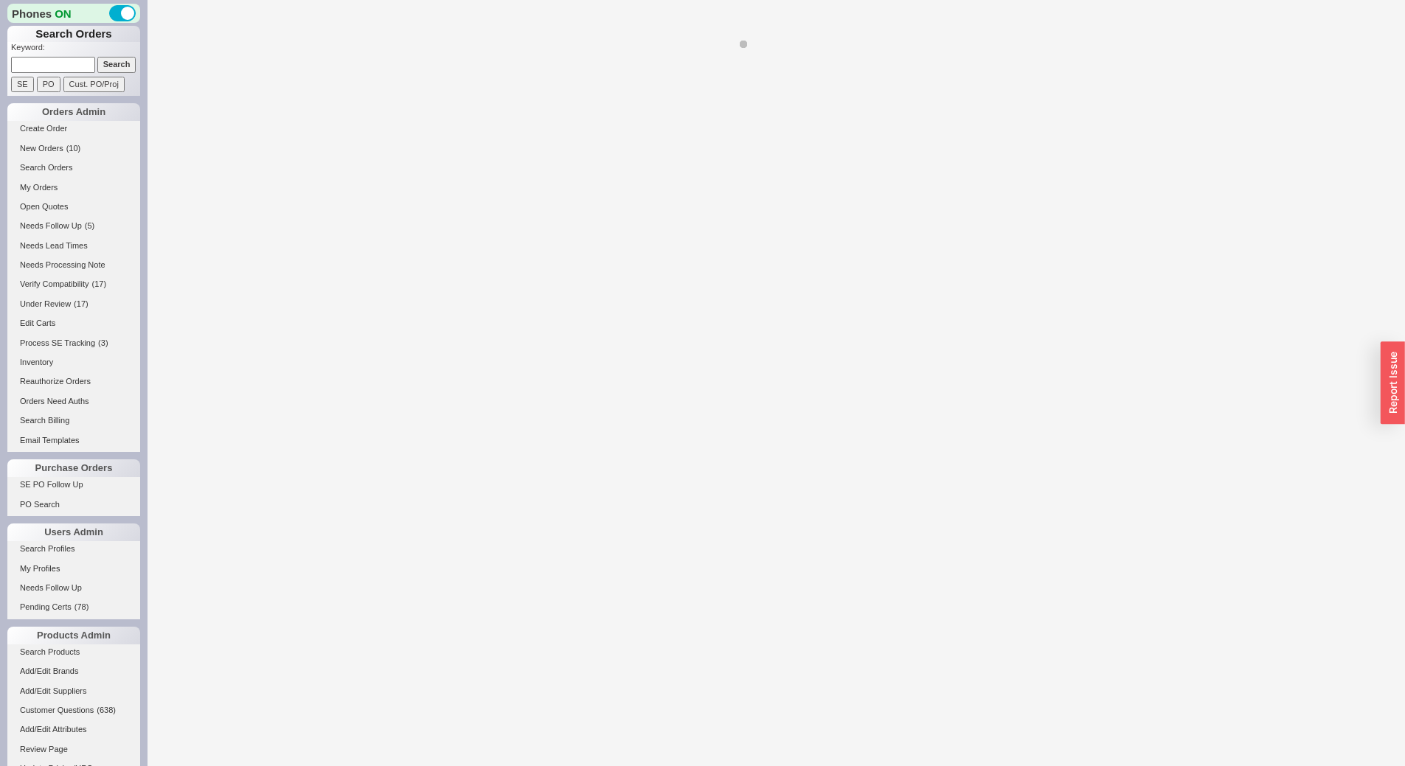
select select "*"
select select "LOW"
select select "3"
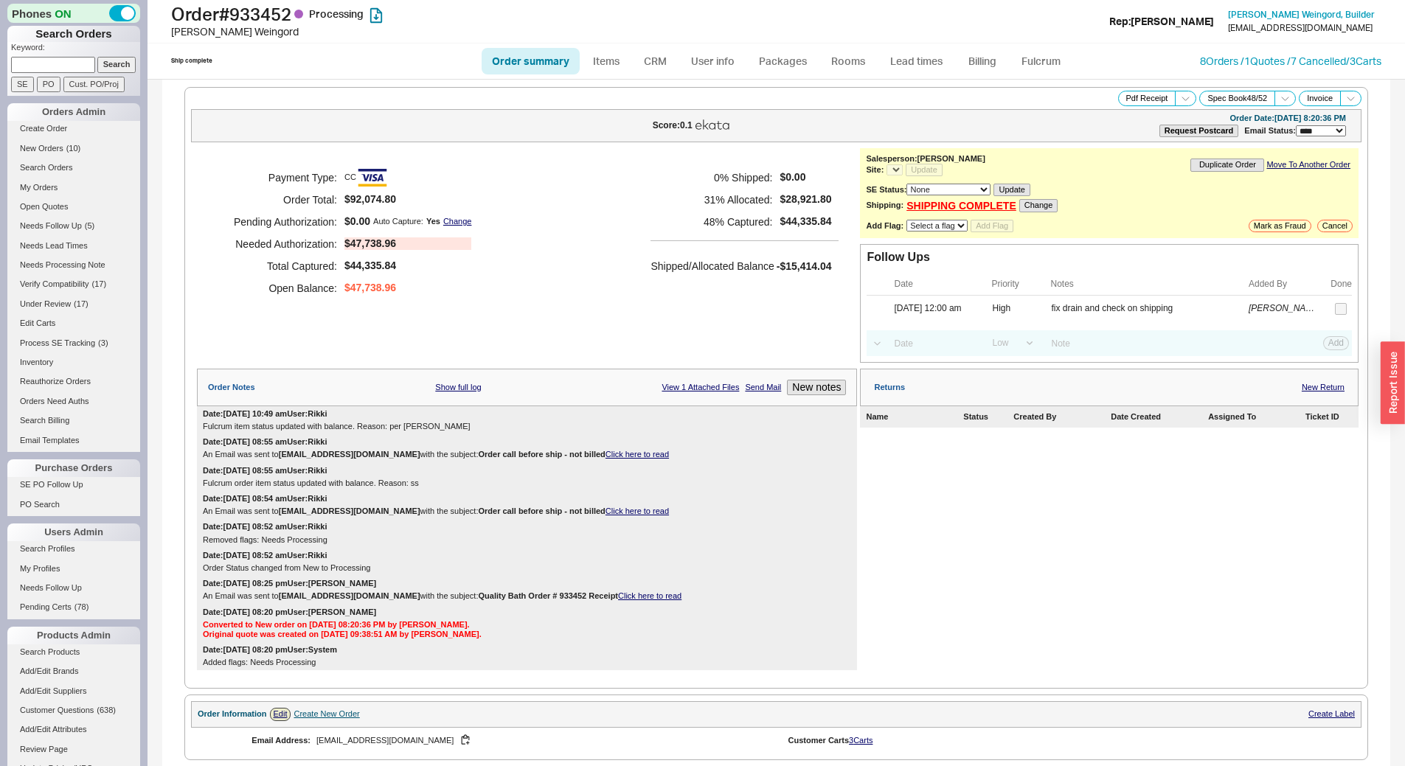
select select "*"
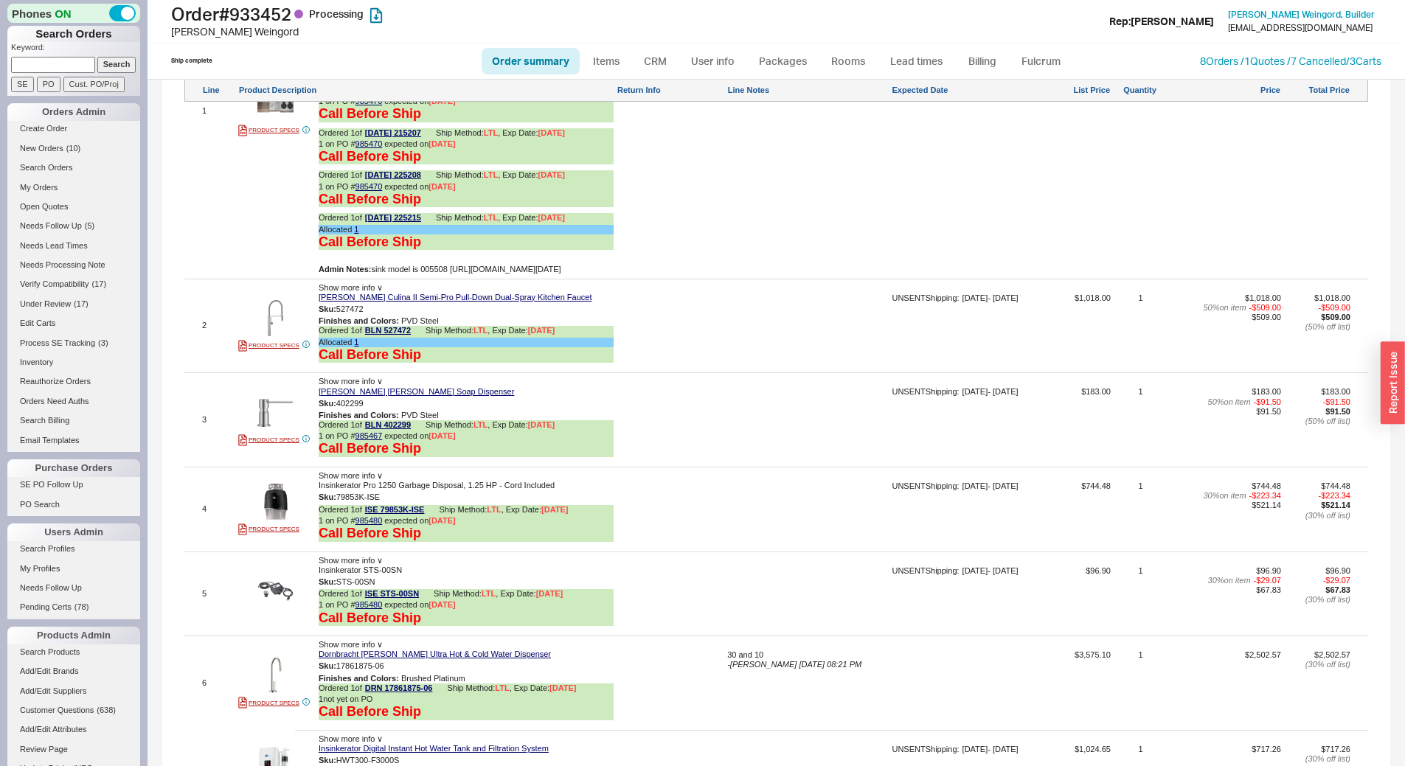
scroll to position [1180, 0]
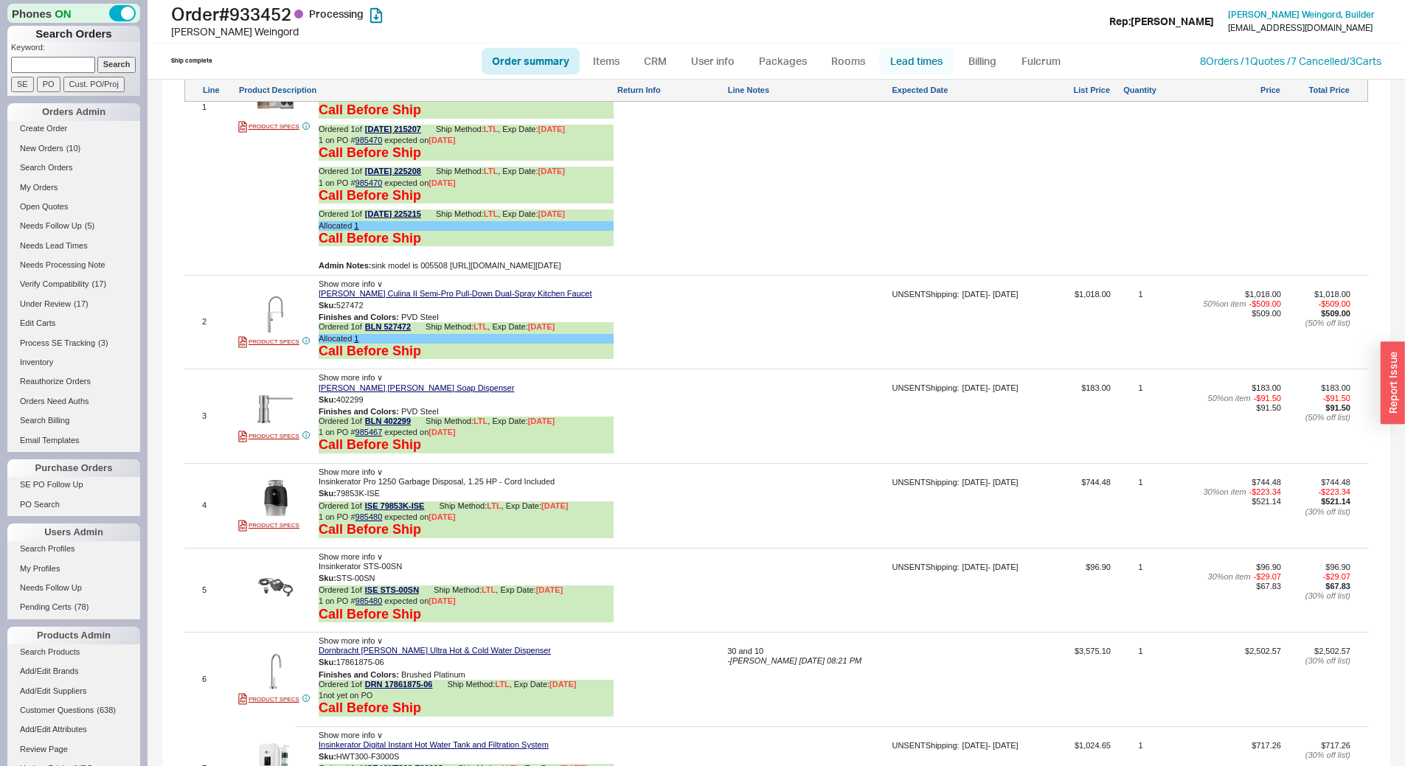
click at [928, 57] on link "Lead times" at bounding box center [916, 61] width 74 height 27
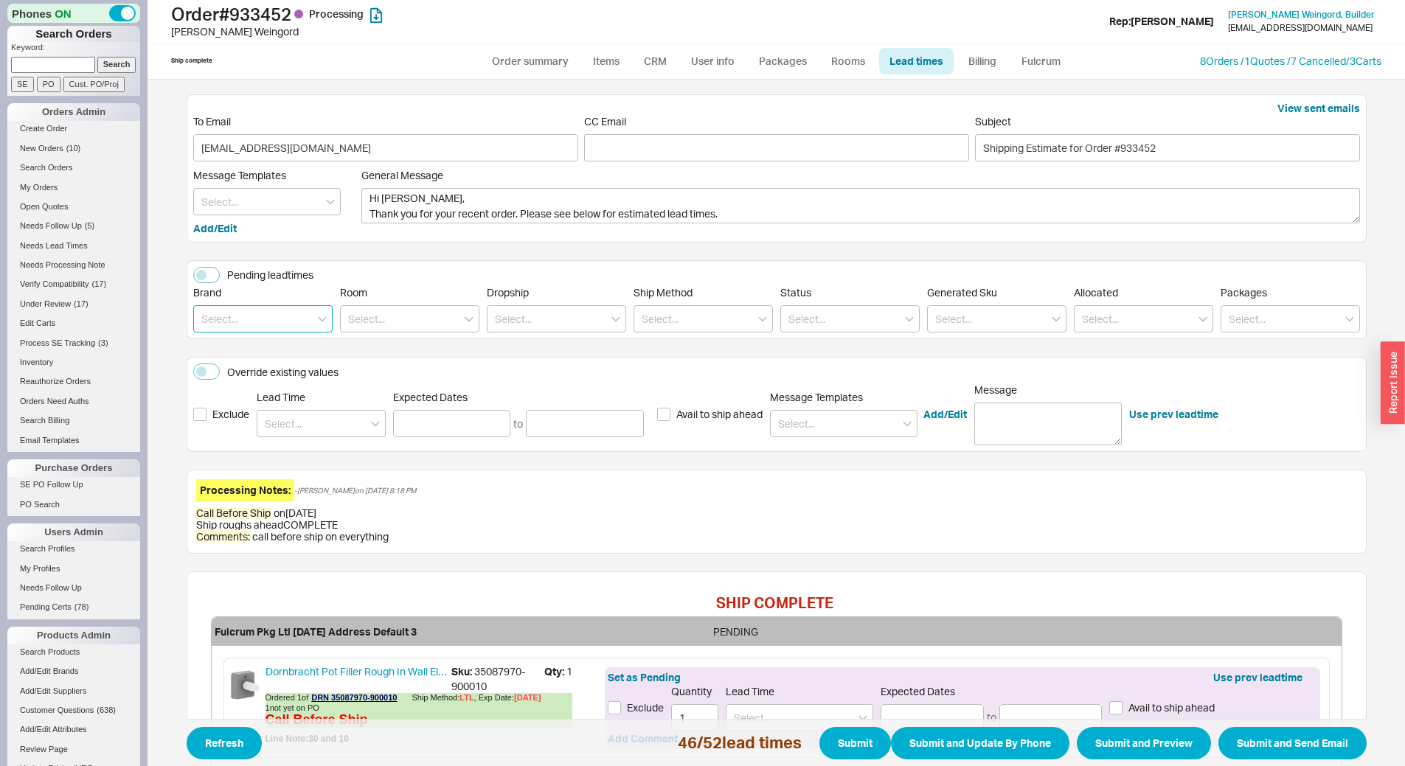
click at [251, 313] on input at bounding box center [262, 318] width 139 height 27
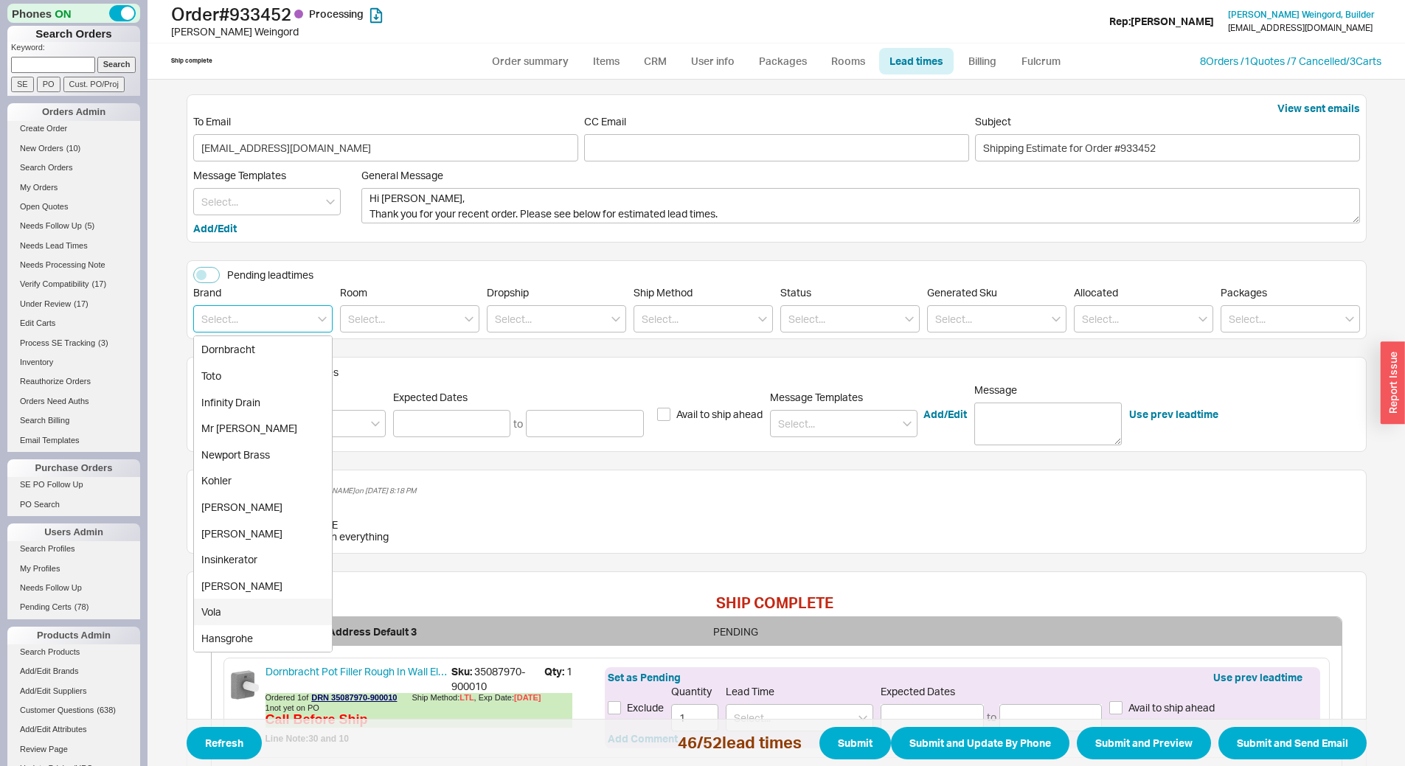
click at [238, 617] on div "Vola" at bounding box center [263, 612] width 138 height 27
type input "Vola"
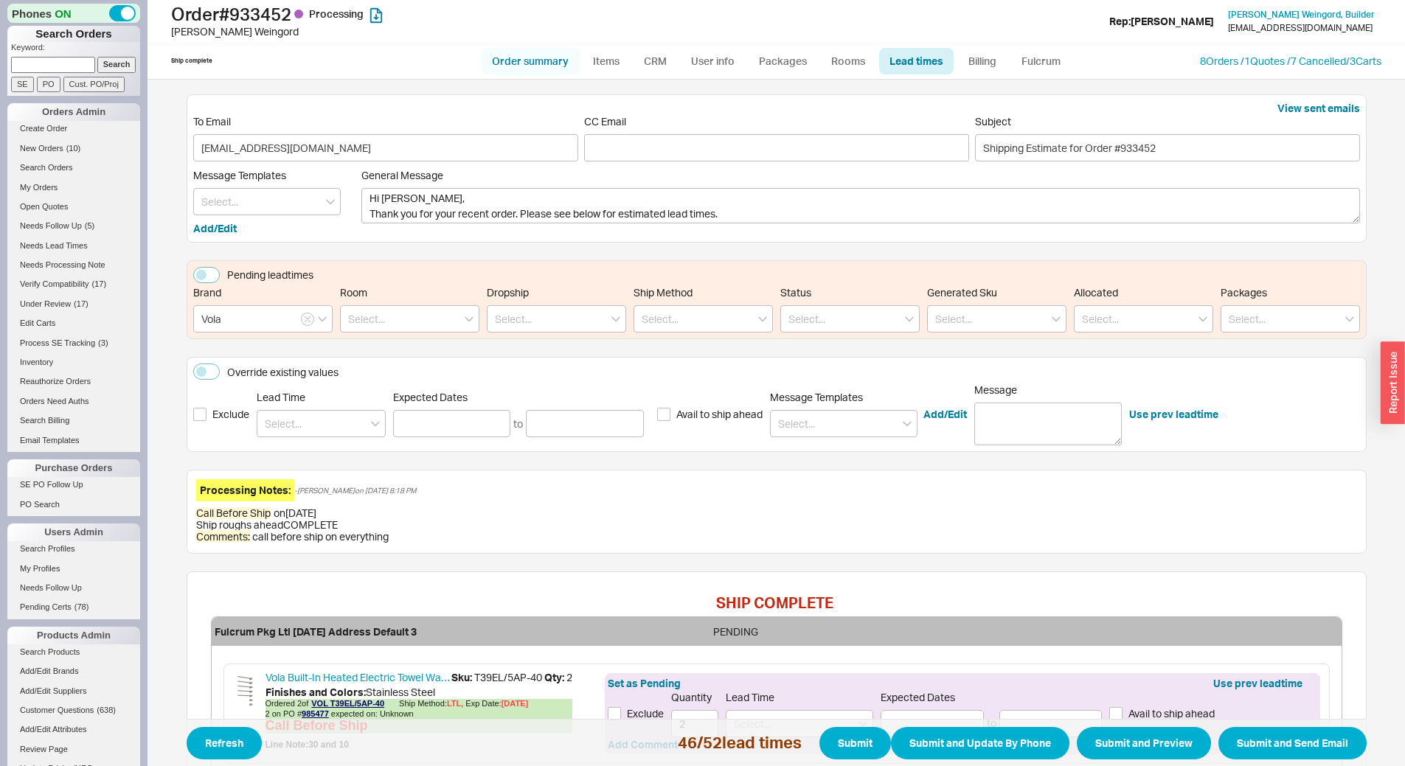
click at [527, 62] on link "Order summary" at bounding box center [530, 61] width 98 height 27
select select "*"
select select "LOW"
select select "3"
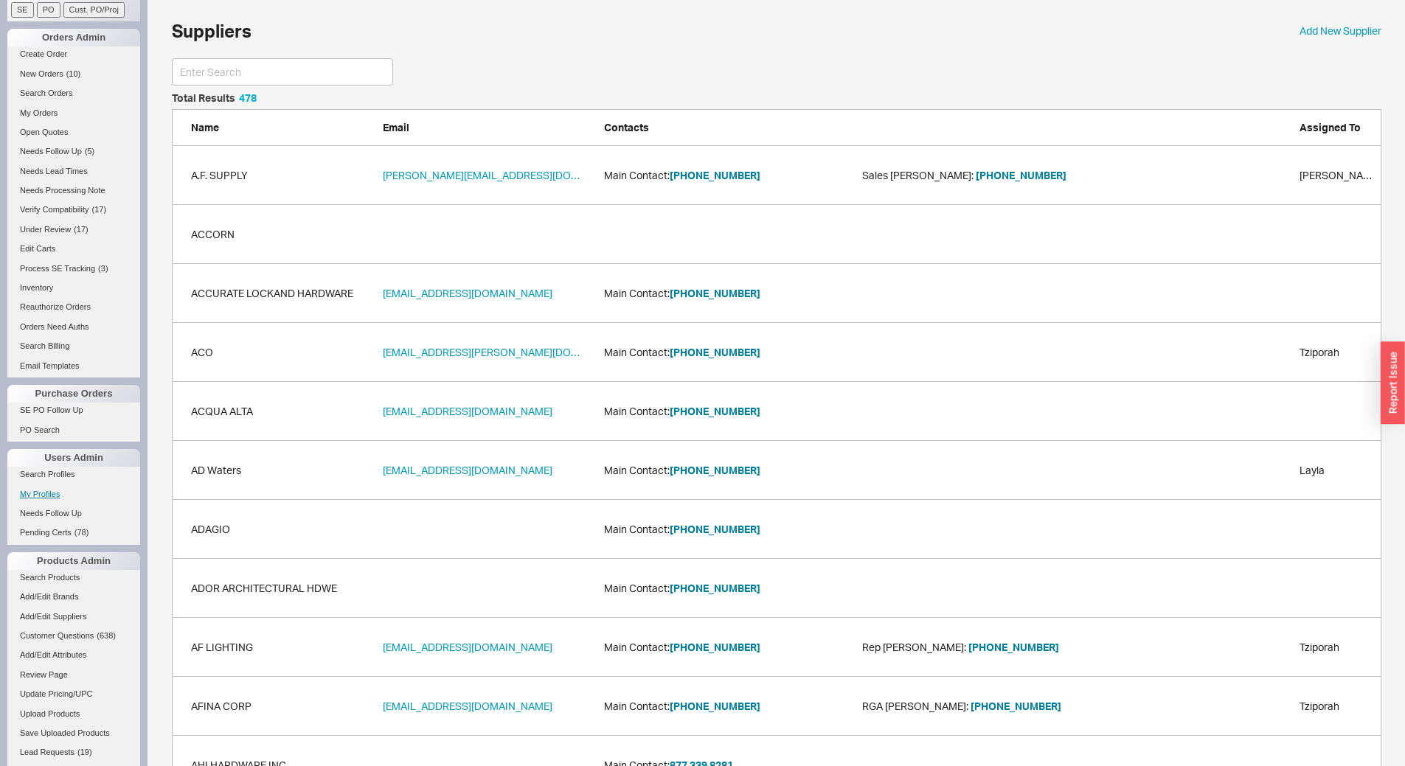
scroll to position [28238, 1198]
click at [69, 411] on link "SE PO Follow Up" at bounding box center [73, 410] width 133 height 15
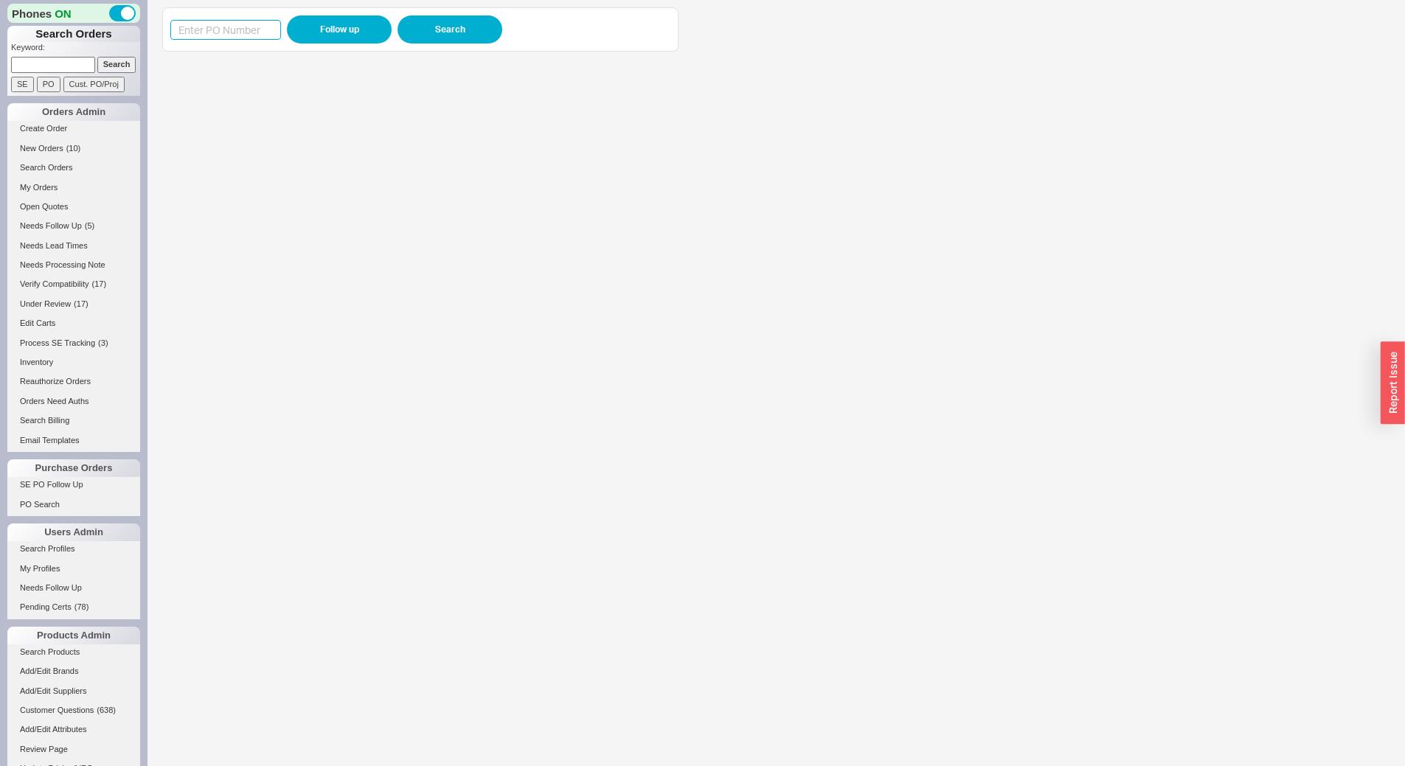
click at [248, 21] on input at bounding box center [225, 30] width 111 height 20
paste input "980260"
type input "980260"
click at [344, 27] on button "Follow up" at bounding box center [339, 29] width 105 height 28
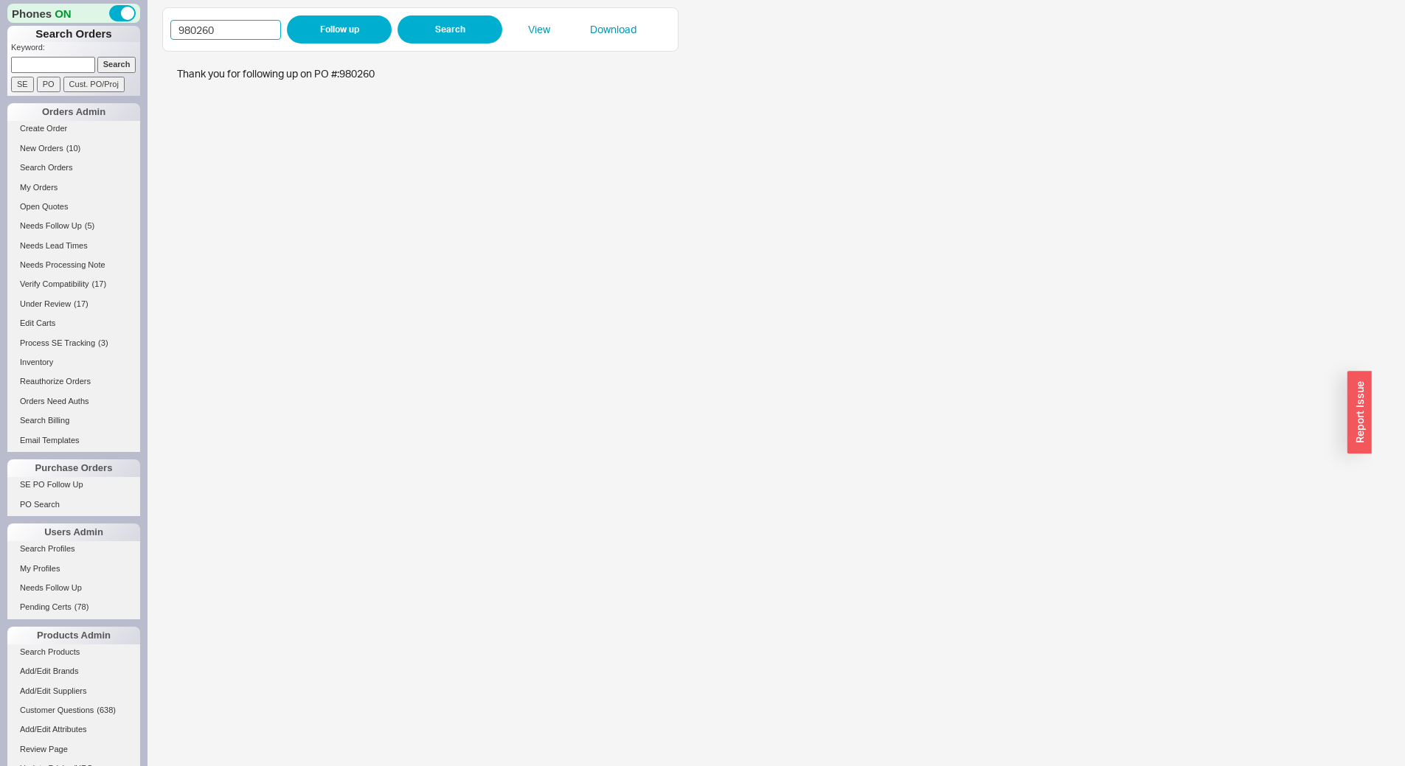
drag, startPoint x: 241, startPoint y: 32, endPoint x: 103, endPoint y: 30, distance: 137.9
click at [9, 44] on div "Phones ON Search Orders Keyword: Search SE PO Cust. PO/Proj Orders Admin Create…" at bounding box center [702, 383] width 1405 height 766
paste input "83"
type input "980283"
click at [325, 28] on button "Follow up" at bounding box center [339, 29] width 105 height 28
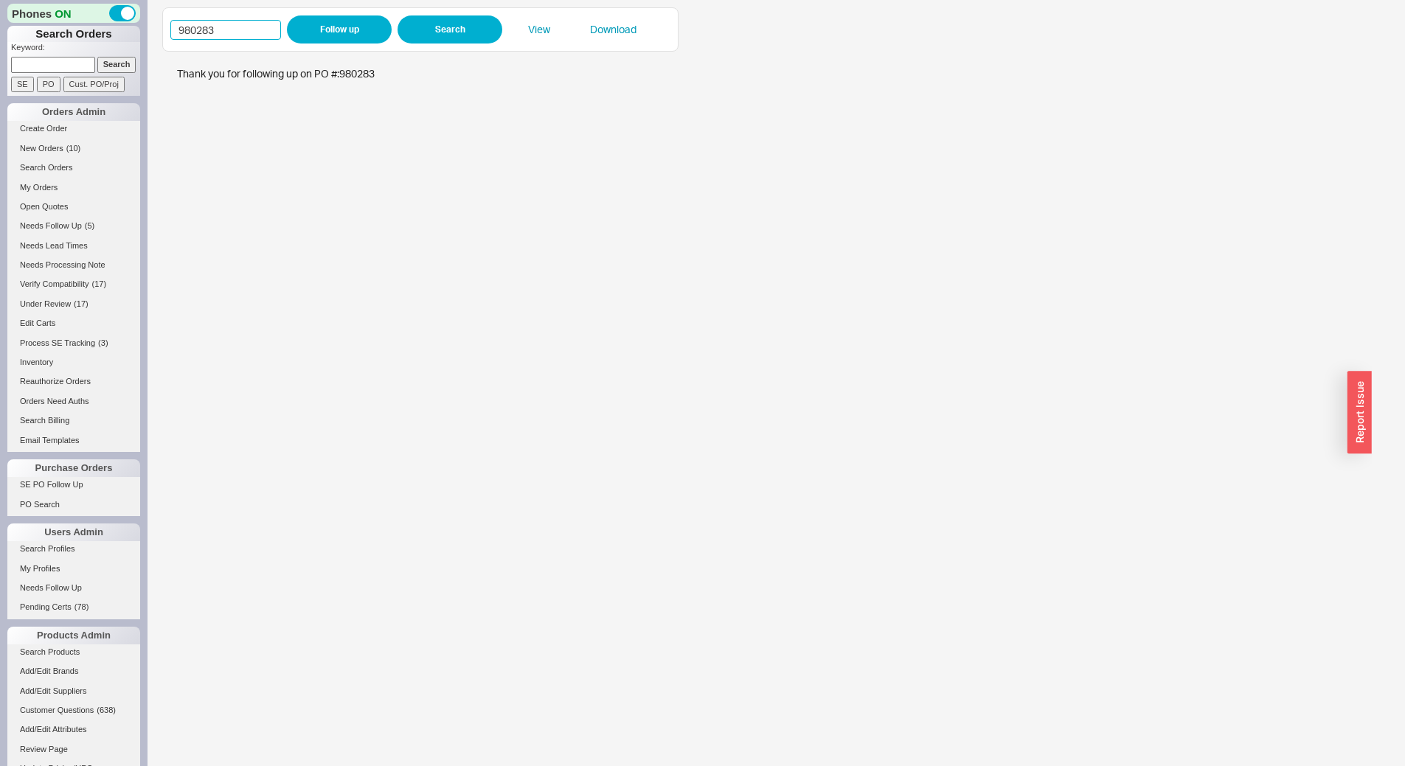
drag, startPoint x: 223, startPoint y: 29, endPoint x: 0, endPoint y: 44, distance: 223.1
click at [0, 44] on div "Phones ON Search Orders Keyword: Search SE PO Cust. PO/Proj Orders Admin Create…" at bounding box center [702, 383] width 1405 height 766
paste input "2753"
type input "982753"
click at [334, 31] on button "Follow up" at bounding box center [339, 29] width 105 height 28
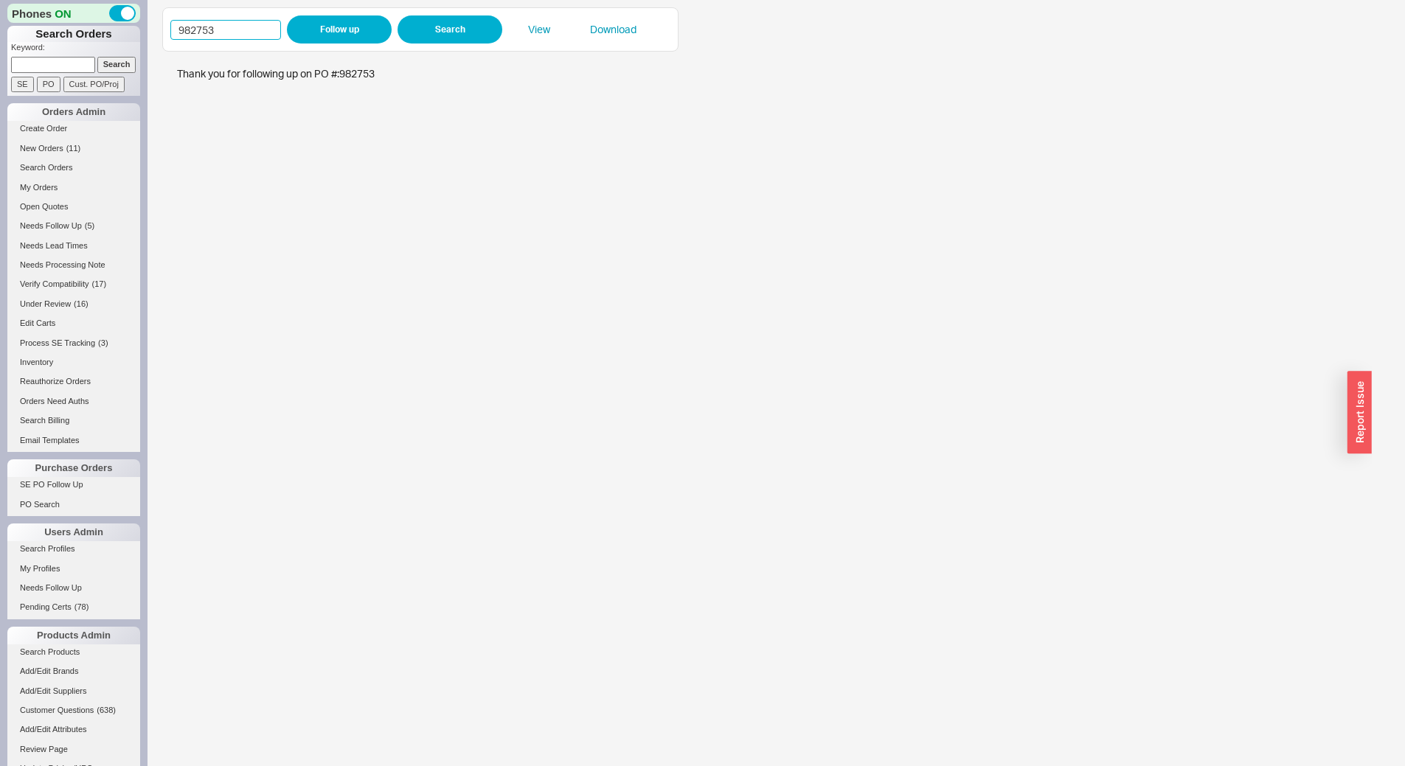
drag, startPoint x: 234, startPoint y: 35, endPoint x: 74, endPoint y: 24, distance: 160.4
click at [74, 24] on div "Phones ON Search Orders Keyword: Search SE PO Cust. PO/Proj Orders Admin Create…" at bounding box center [702, 383] width 1405 height 766
paste input "3083"
type input "983083"
click at [296, 35] on button "Follow up" at bounding box center [339, 29] width 105 height 28
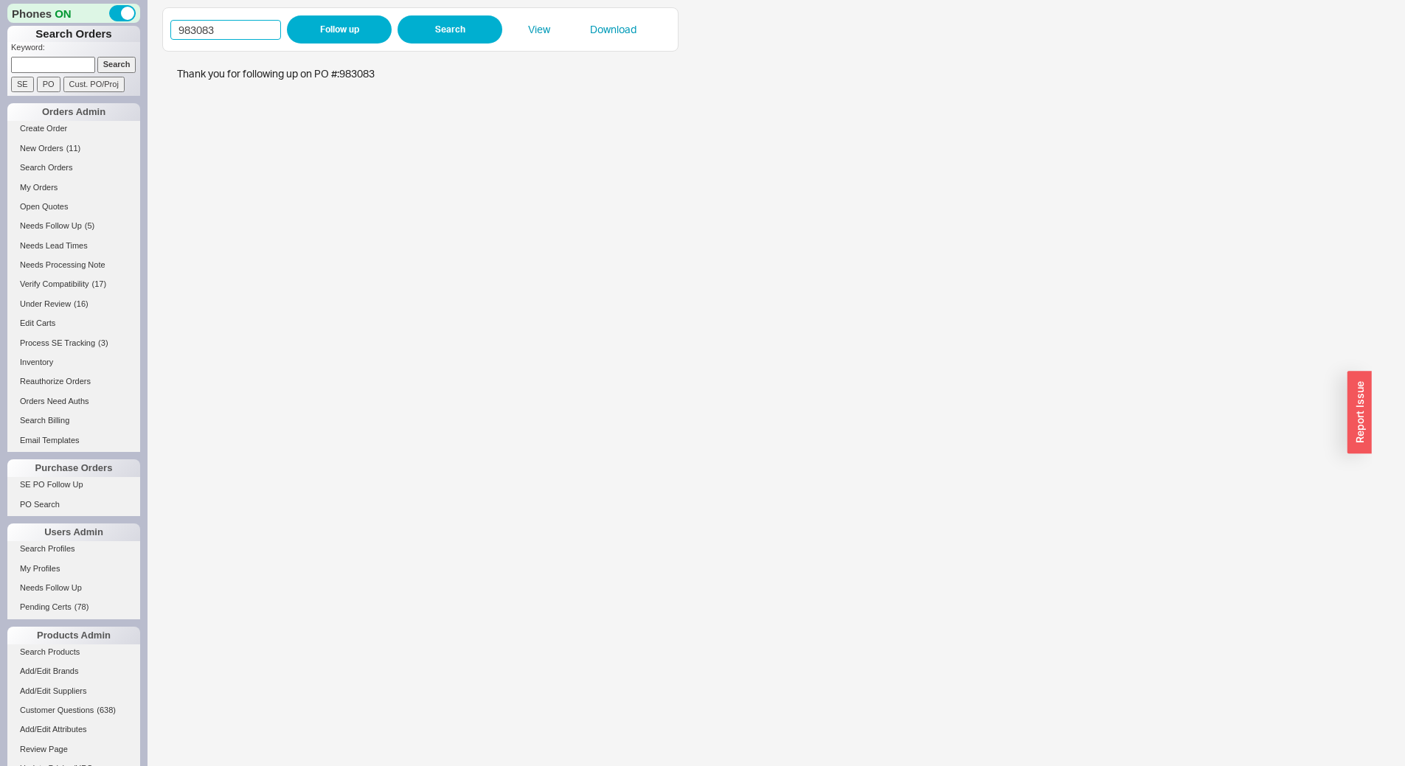
drag, startPoint x: 270, startPoint y: 35, endPoint x: 126, endPoint y: 24, distance: 144.3
click at [126, 24] on div "Phones ON Search Orders Keyword: Search SE PO Cust. PO/Proj Orders Admin Create…" at bounding box center [702, 383] width 1405 height 766
paste input "4540"
type input "984540"
click at [321, 32] on button "Follow up" at bounding box center [339, 29] width 105 height 28
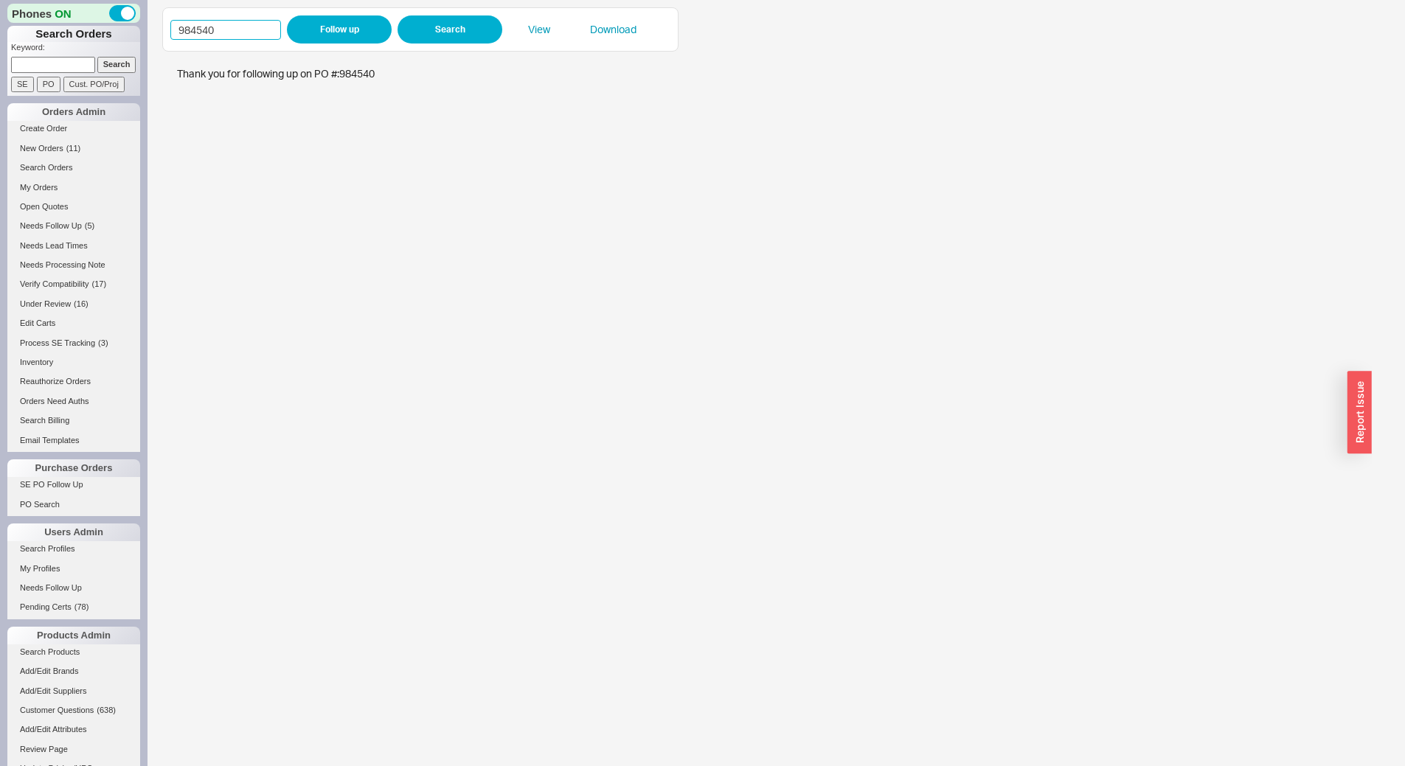
drag, startPoint x: 247, startPoint y: 36, endPoint x: 59, endPoint y: 31, distance: 188.1
click at [58, 31] on div "Phones ON Search Orders Keyword: Search SE PO Cust. PO/Proj Orders Admin Create…" at bounding box center [702, 383] width 1405 height 766
paste input "91"
type input "984591"
click at [319, 32] on button "Follow up" at bounding box center [339, 29] width 105 height 28
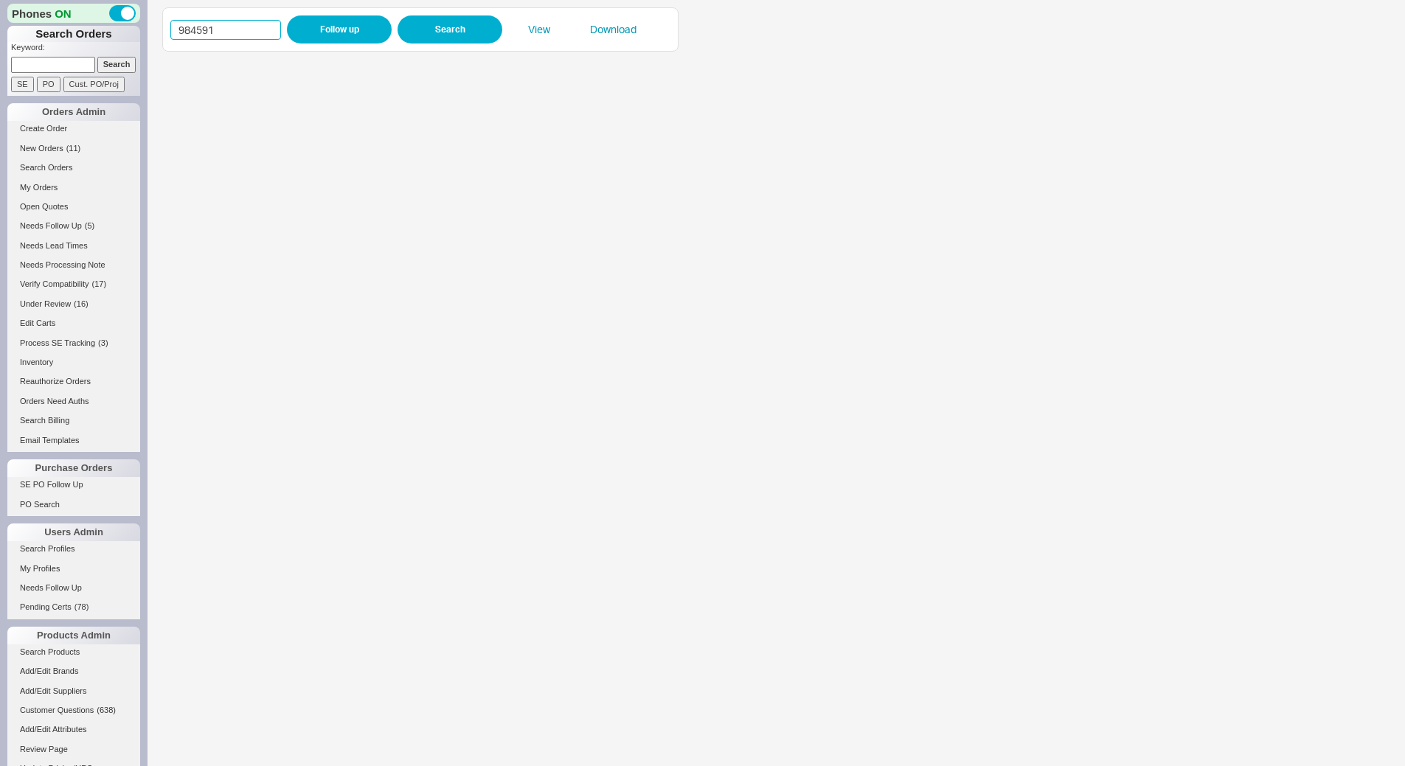
drag, startPoint x: 216, startPoint y: 29, endPoint x: 87, endPoint y: 35, distance: 129.2
click at [87, 35] on div "Phones ON Search Orders Keyword: Search SE PO Cust. PO/Proj Orders Admin Create…" at bounding box center [702, 383] width 1405 height 766
paste input "5308"
type input "985308"
click at [302, 29] on button "Follow up" at bounding box center [339, 29] width 105 height 28
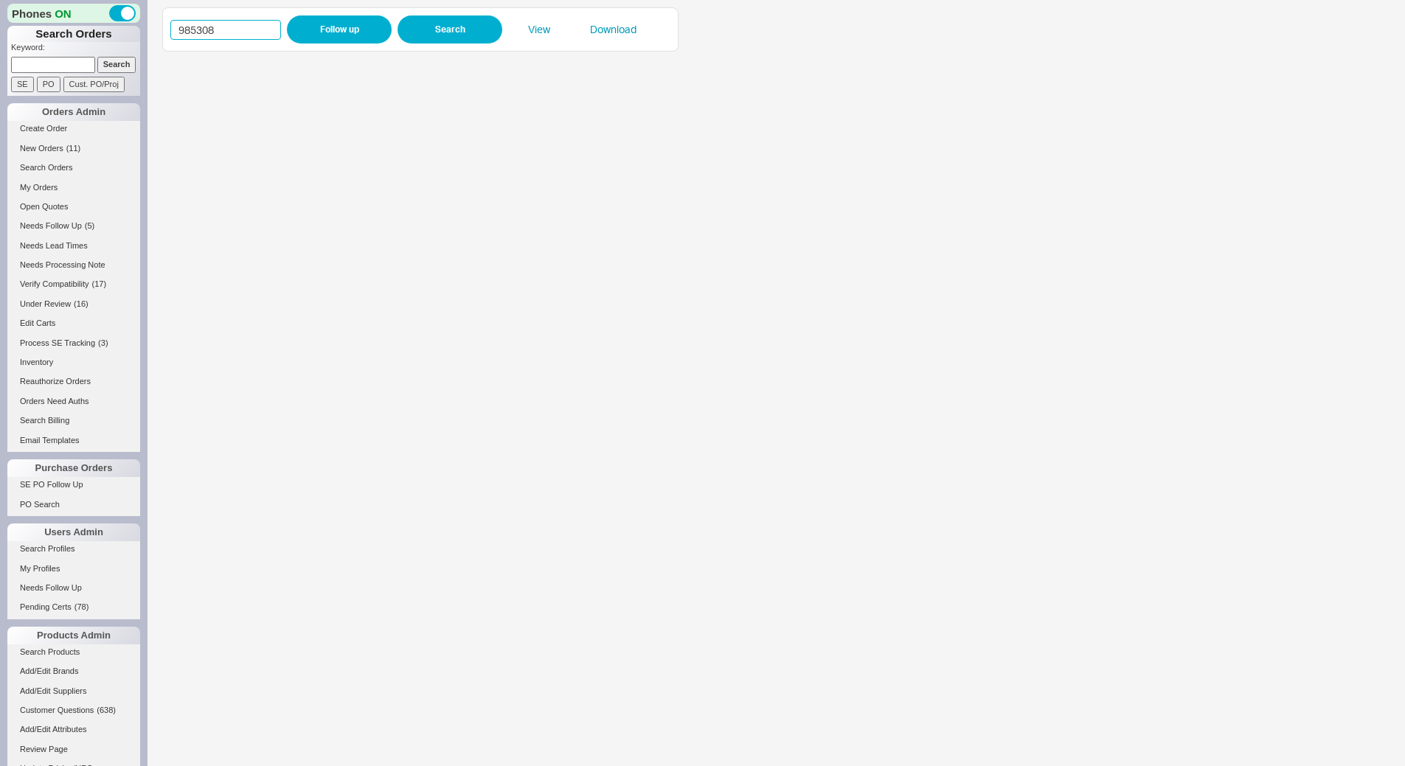
drag, startPoint x: 251, startPoint y: 32, endPoint x: 10, endPoint y: 44, distance: 241.4
click at [10, 44] on div "Phones ON Search Orders Keyword: Search SE PO Cust. PO/Proj Orders Admin Create…" at bounding box center [702, 383] width 1405 height 766
paste input "9"
type input "985309"
click at [325, 19] on button "Follow up" at bounding box center [339, 29] width 105 height 28
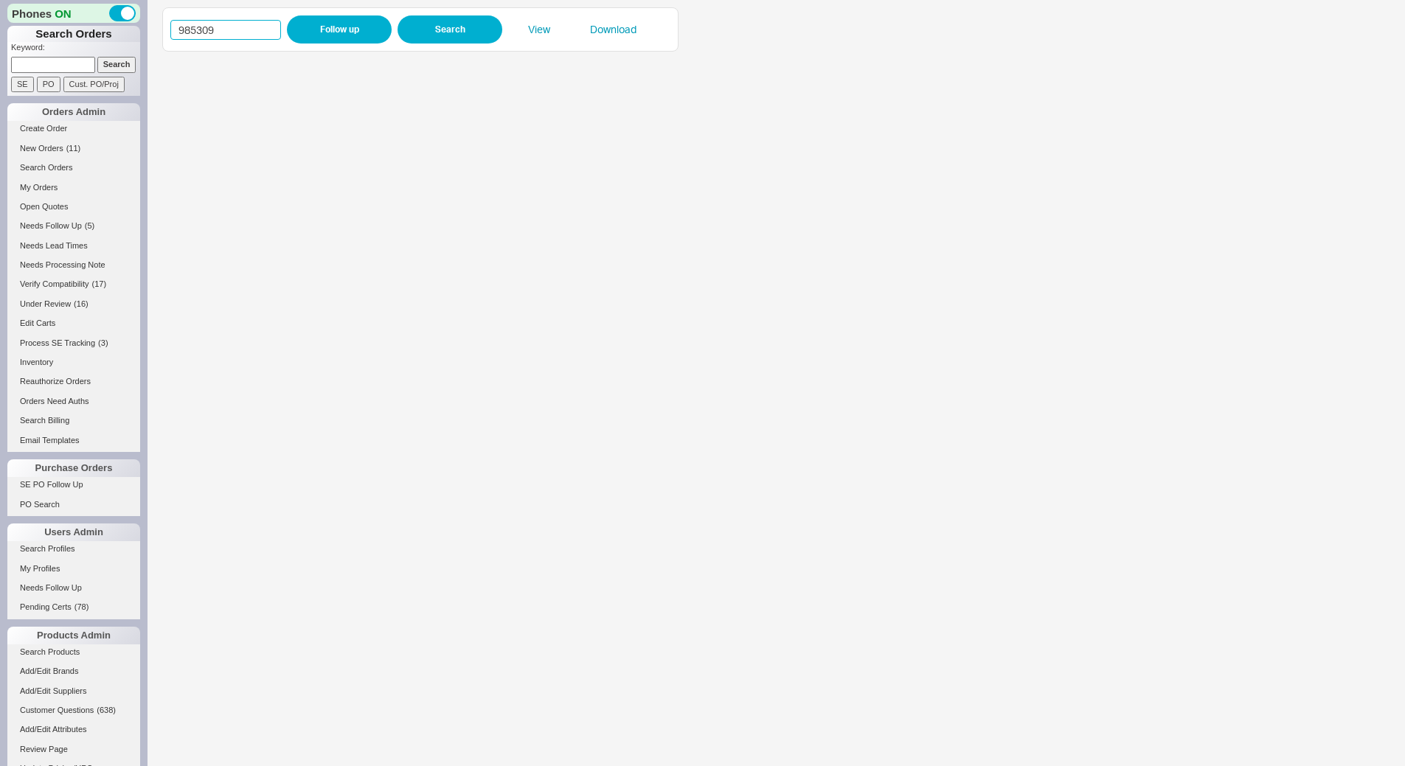
drag, startPoint x: 240, startPoint y: 26, endPoint x: 50, endPoint y: 18, distance: 190.4
click at [25, 12] on div "Phones ON Search Orders Keyword: Search SE PO Cust. PO/Proj Orders Admin Create…" at bounding box center [702, 383] width 1405 height 766
paste input "11"
type input "985311"
click at [338, 27] on button "Follow up" at bounding box center [339, 29] width 105 height 28
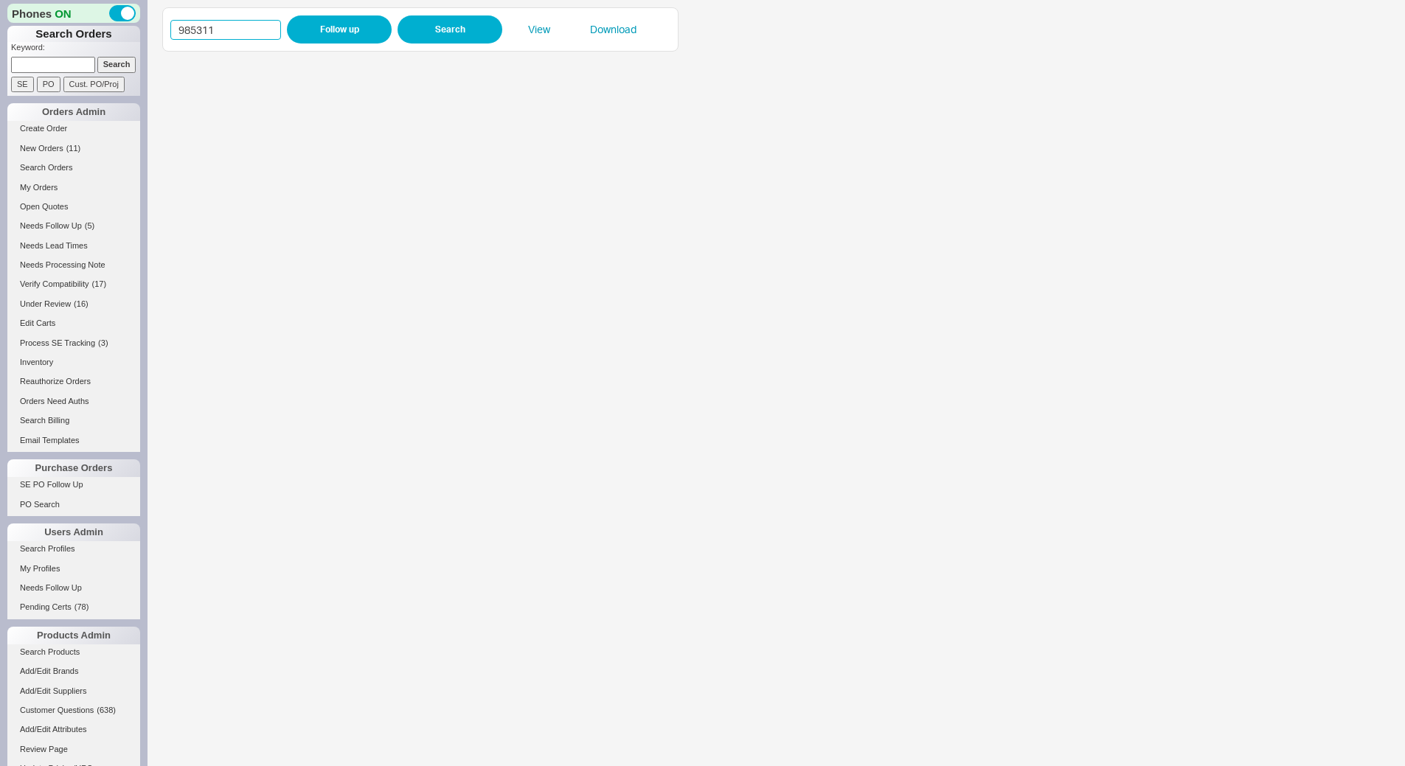
drag, startPoint x: 246, startPoint y: 35, endPoint x: 68, endPoint y: 23, distance: 178.8
click at [66, 23] on div "Phones ON Search Orders Keyword: Search SE PO Cust. PO/Proj Orders Admin Create…" at bounding box center [702, 383] width 1405 height 766
paste input "44"
type input "985344"
click at [351, 26] on button "Follow up" at bounding box center [339, 29] width 105 height 28
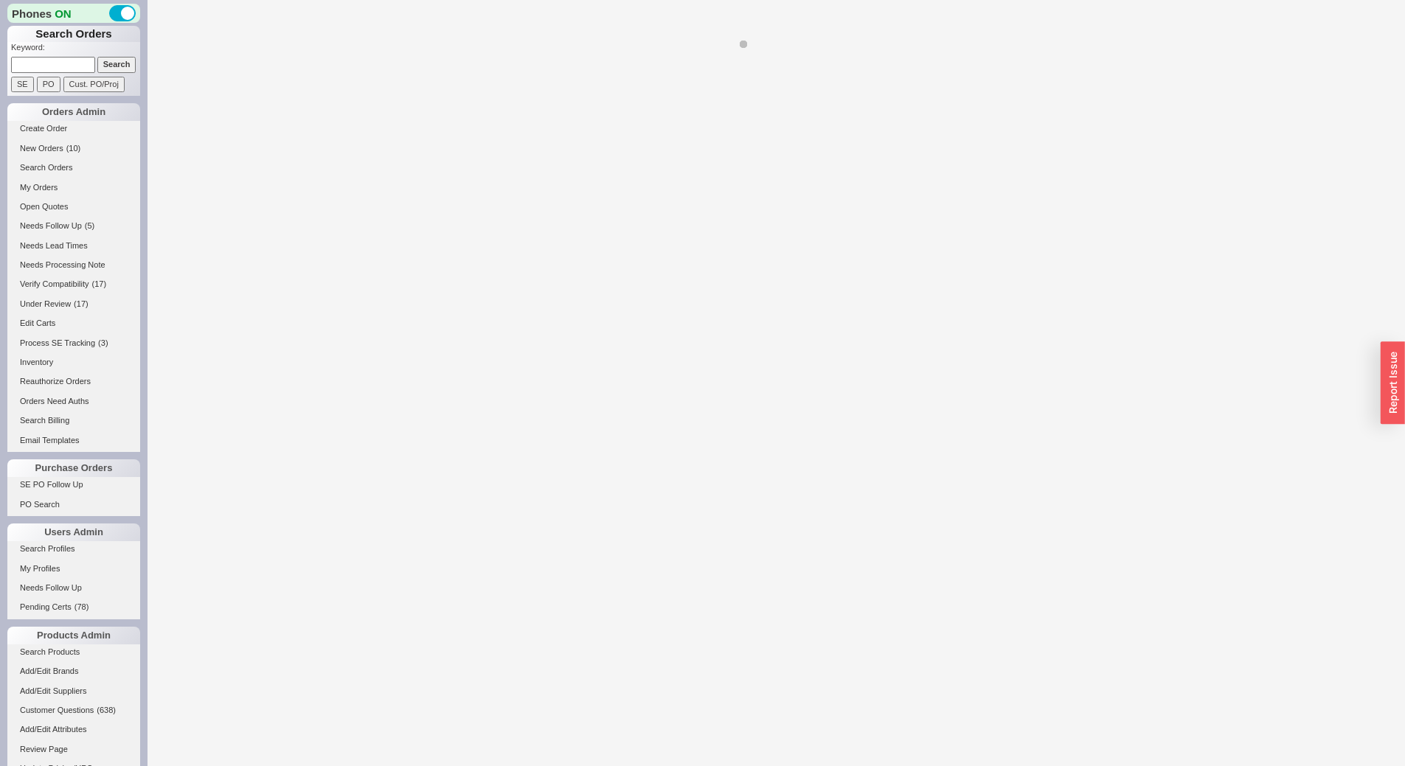
select select "*"
select select "LOW"
select select "3"
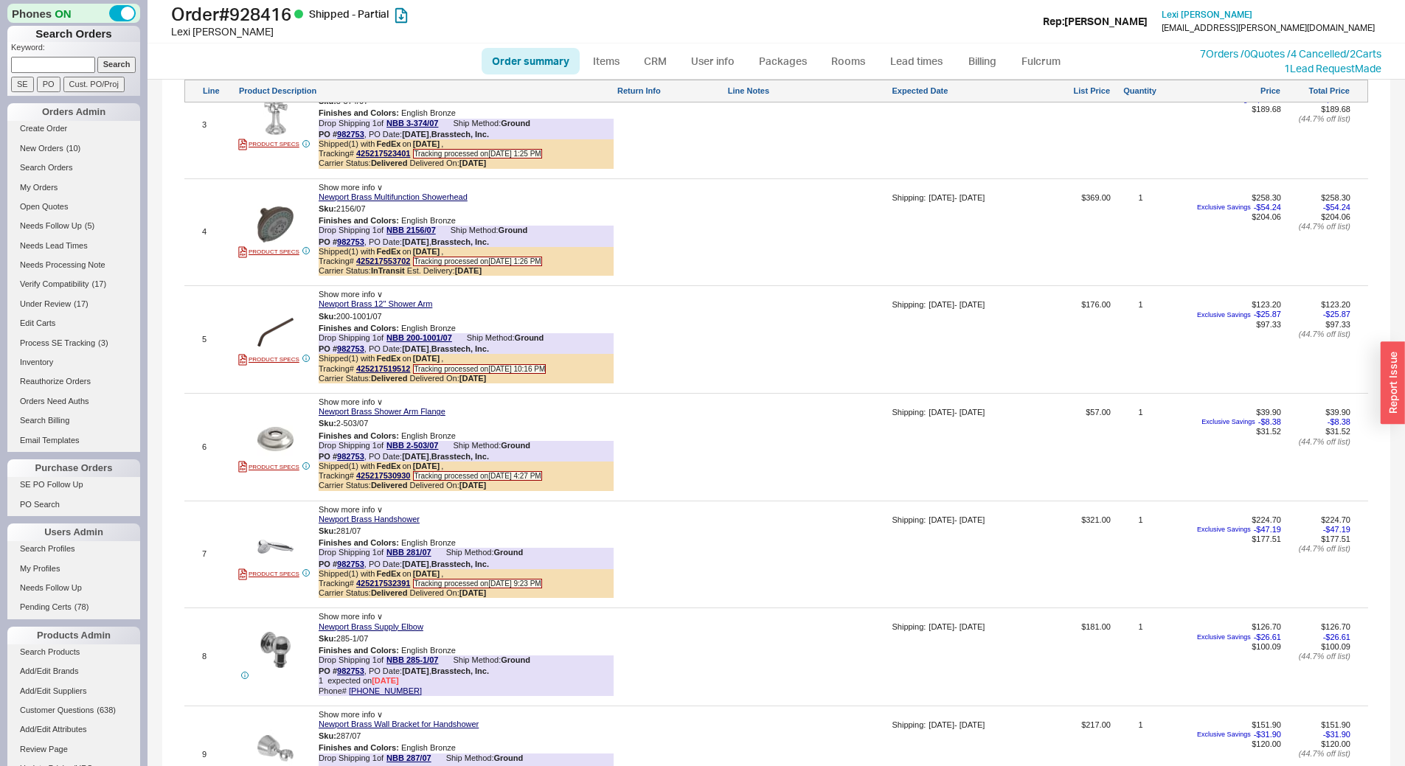
scroll to position [1253, 0]
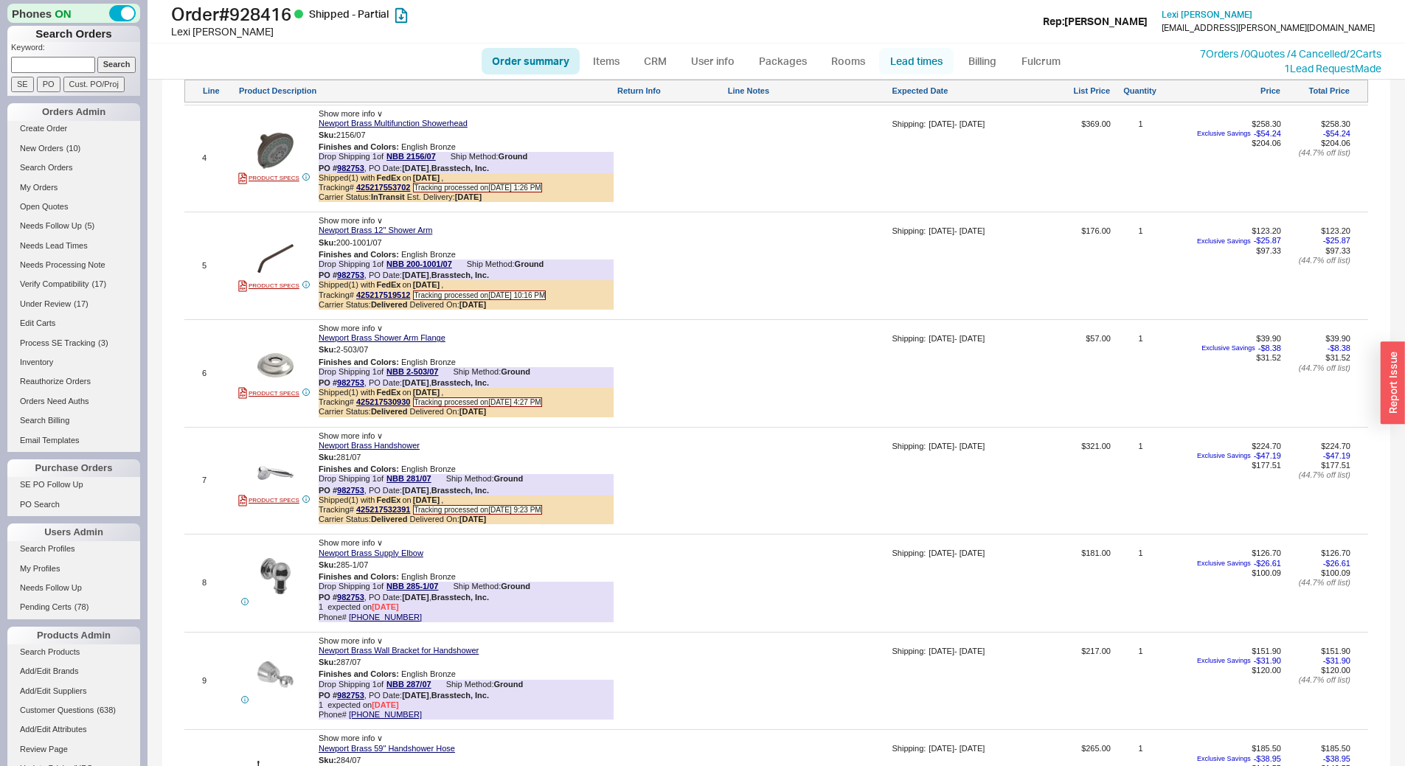
click at [920, 55] on link "Lead times" at bounding box center [916, 61] width 74 height 27
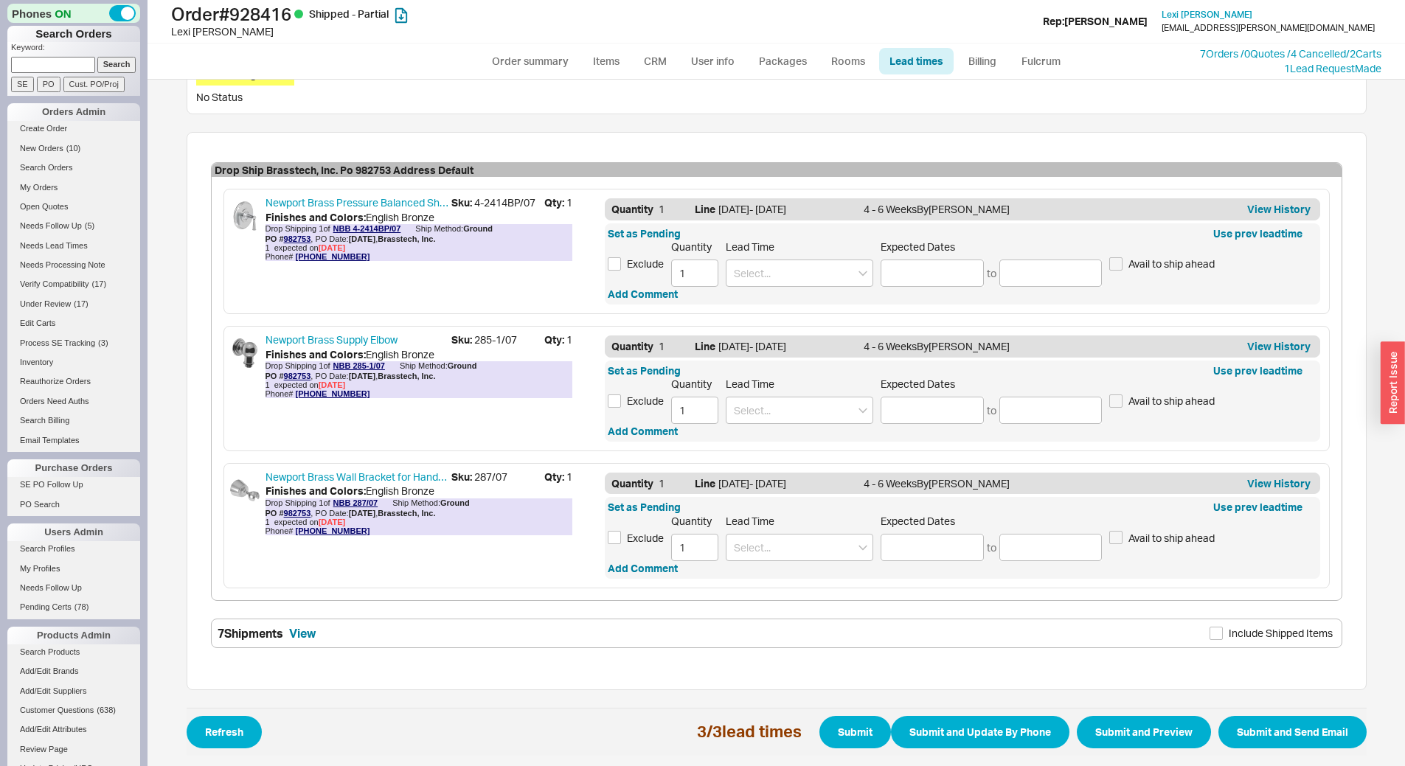
scroll to position [420, 0]
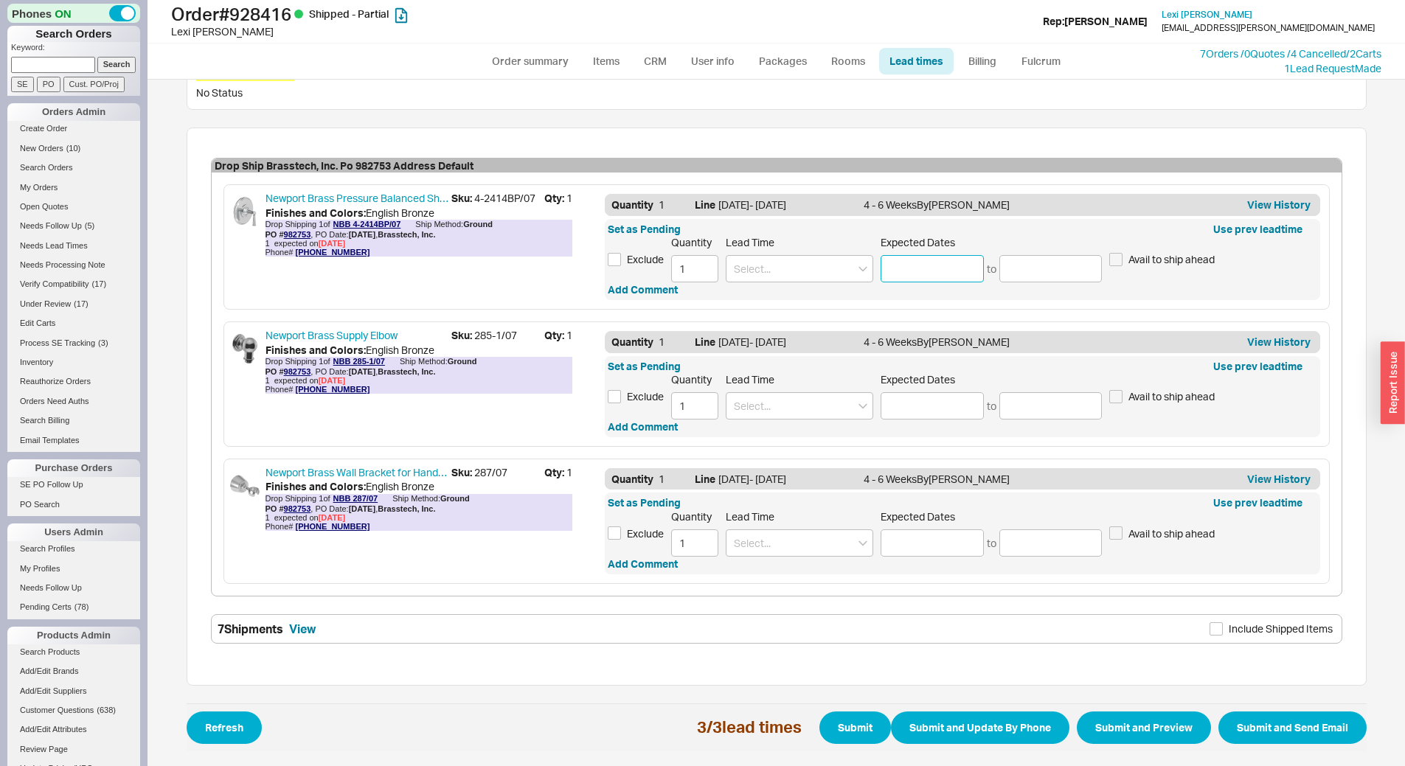
click at [908, 277] on input at bounding box center [931, 268] width 103 height 27
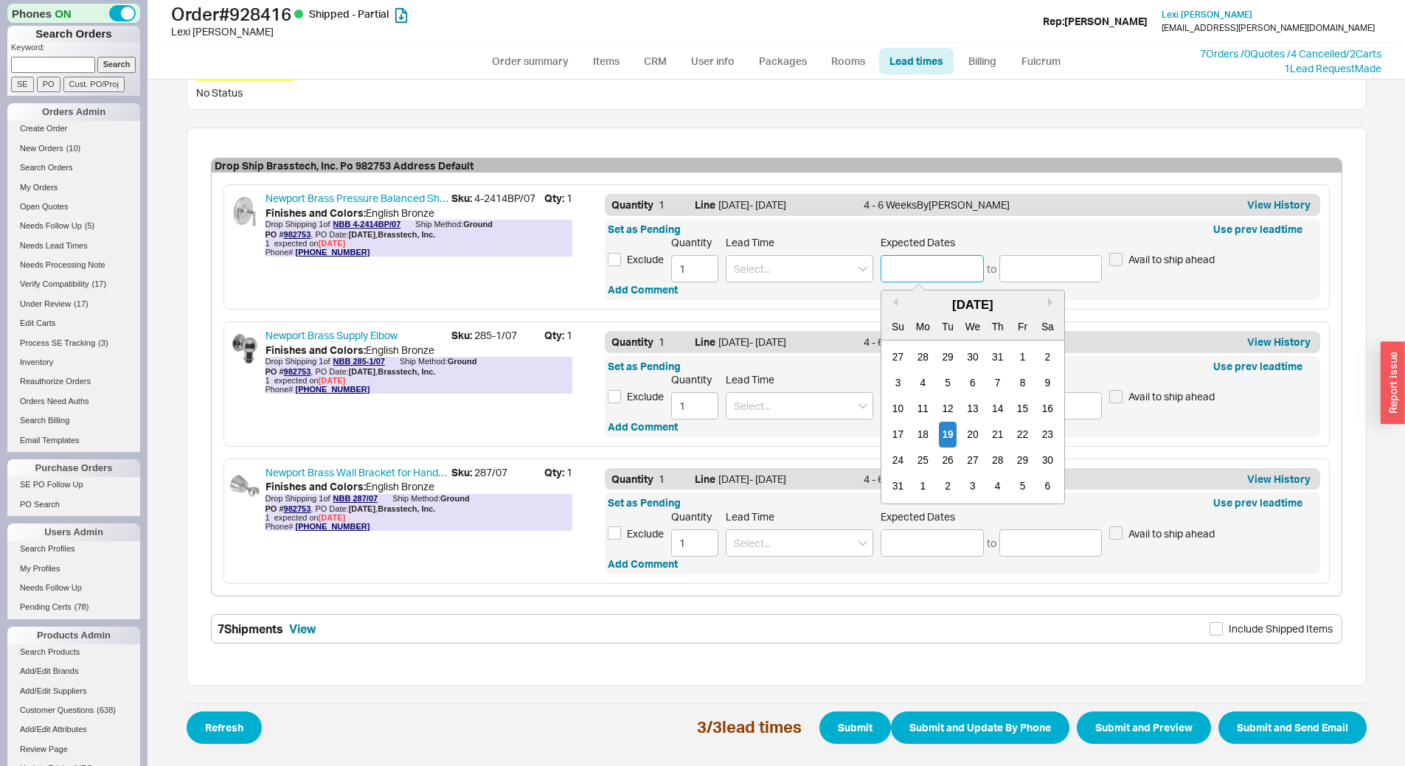
click at [1001, 465] on div "24 25 26 27 28 29 30" at bounding box center [973, 461] width 175 height 26
click at [993, 461] on div "28" at bounding box center [998, 461] width 18 height 26
type input "[DATE]"
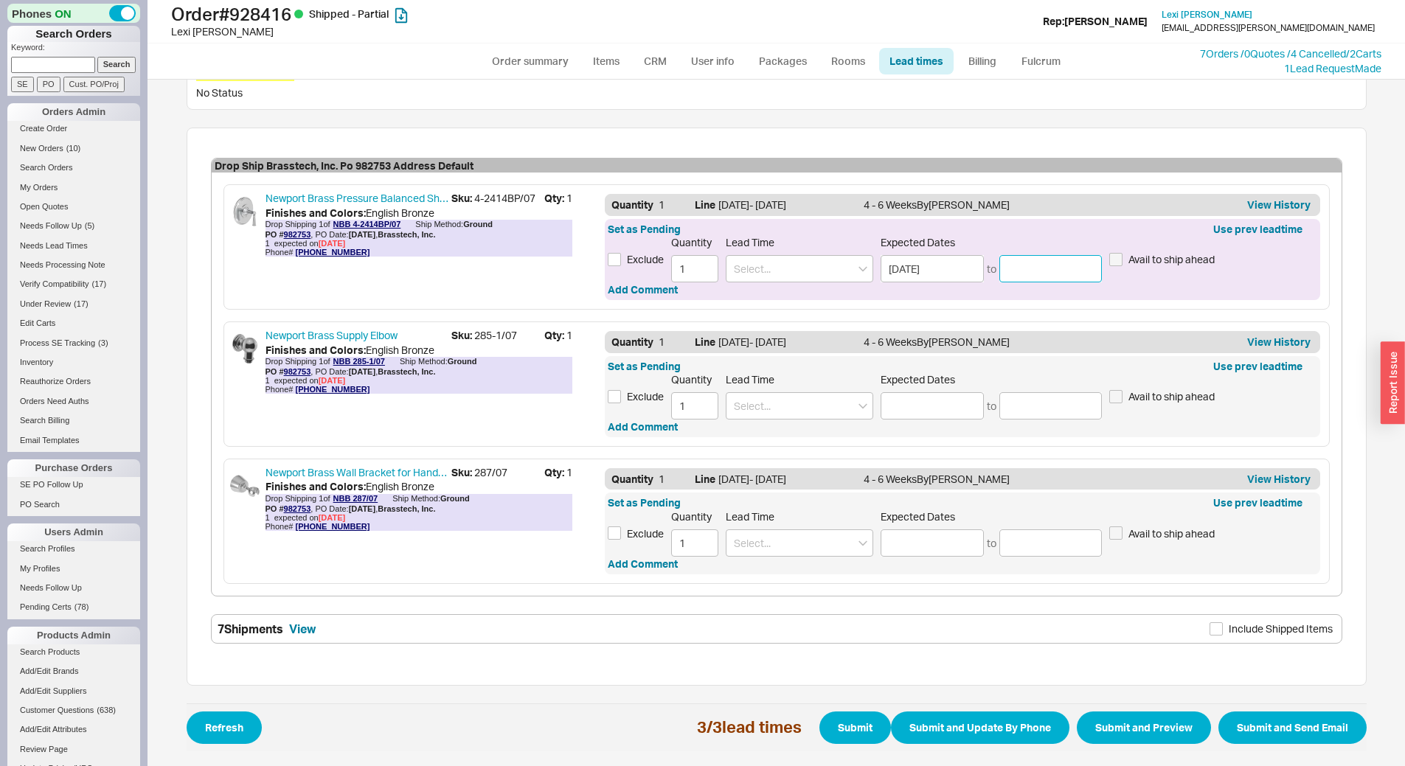
click at [1010, 265] on input at bounding box center [1050, 268] width 103 height 27
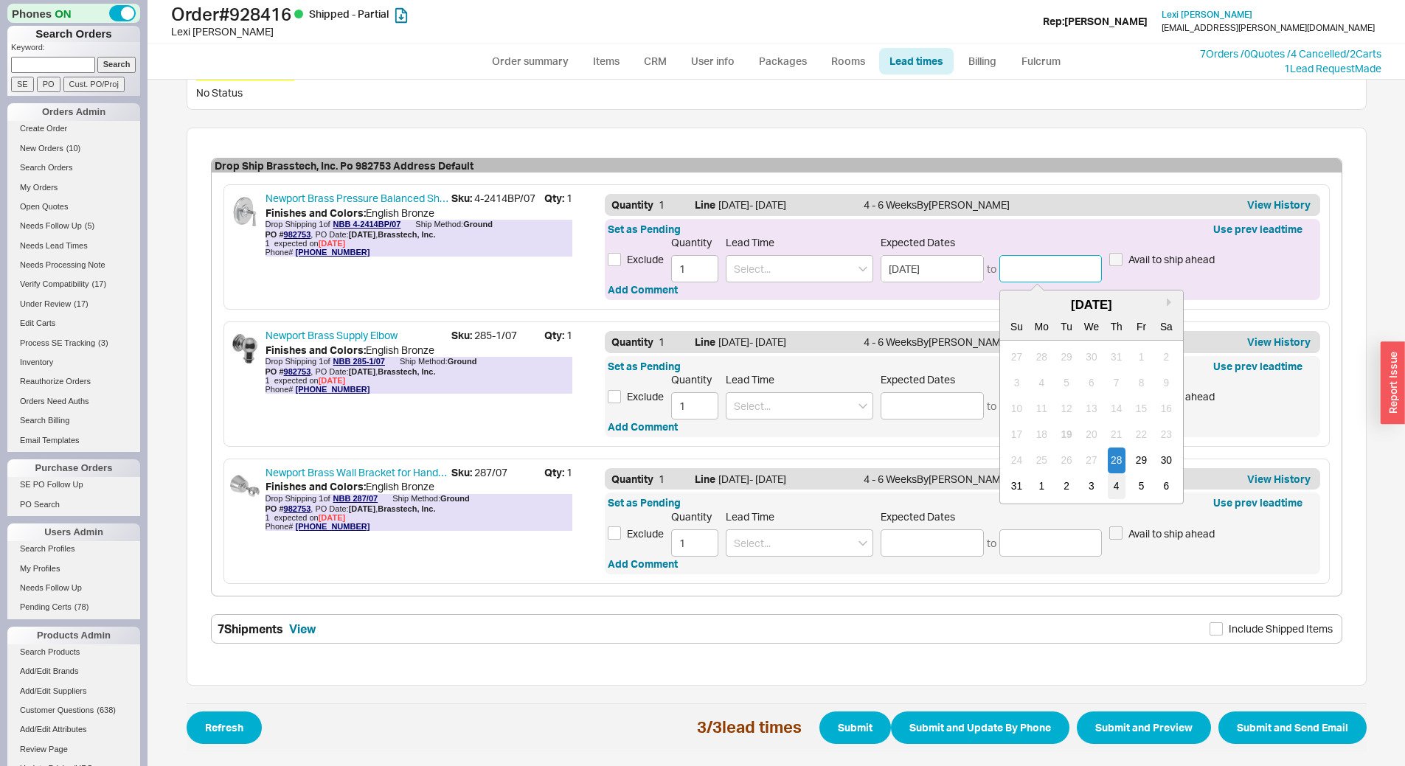
click at [1112, 482] on div "4" at bounding box center [1116, 486] width 18 height 26
type input "[DATE]"
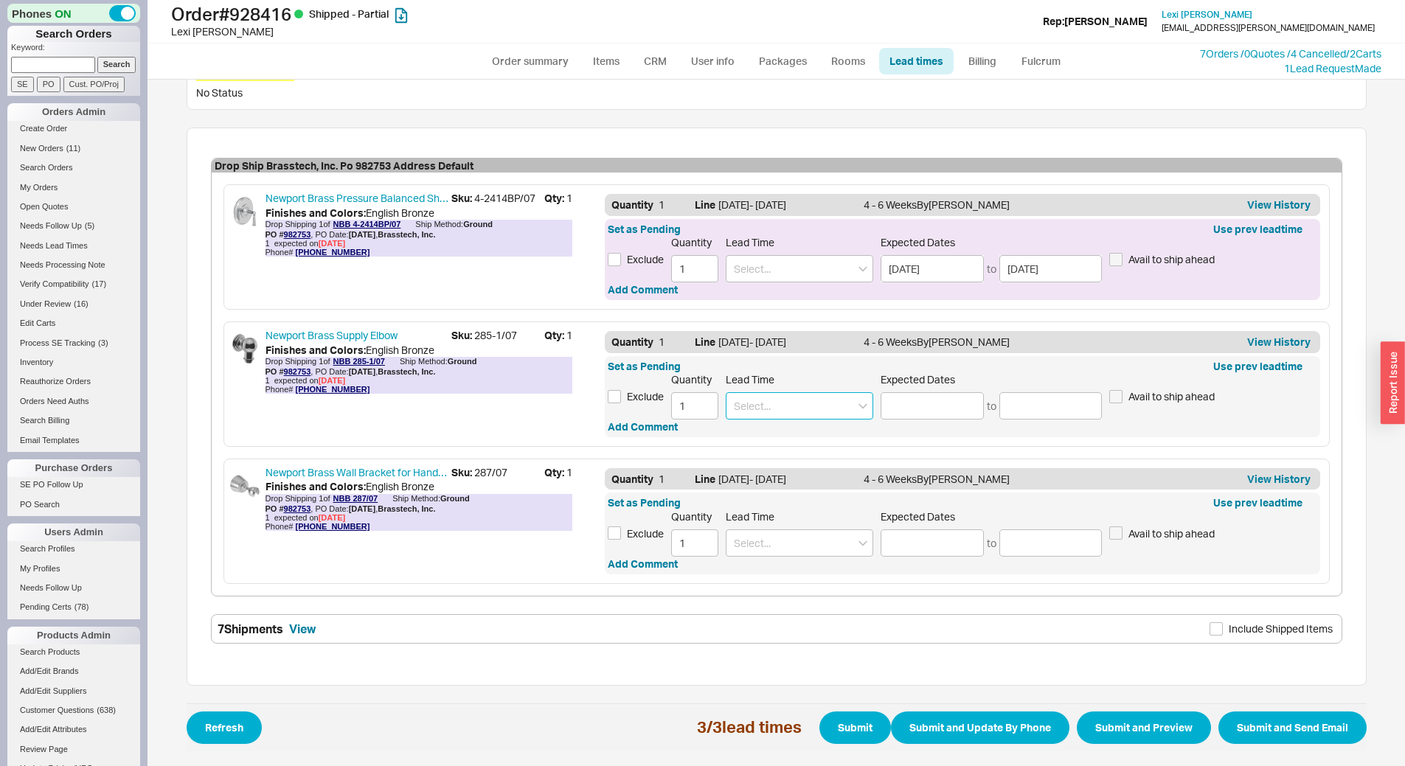
click at [843, 410] on input at bounding box center [799, 405] width 147 height 27
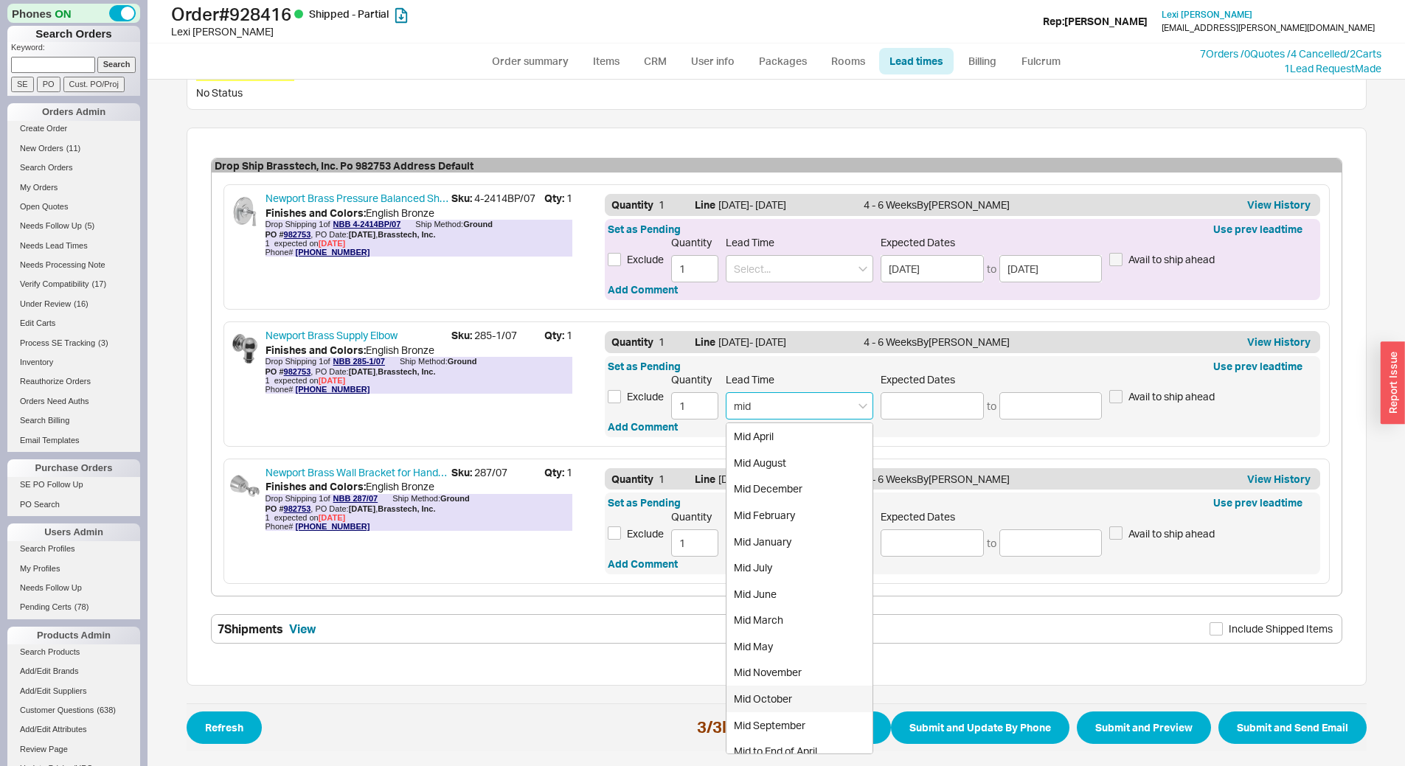
click at [759, 697] on div "Mid October" at bounding box center [799, 699] width 146 height 27
type input "Mid October"
type input "[DATE]"
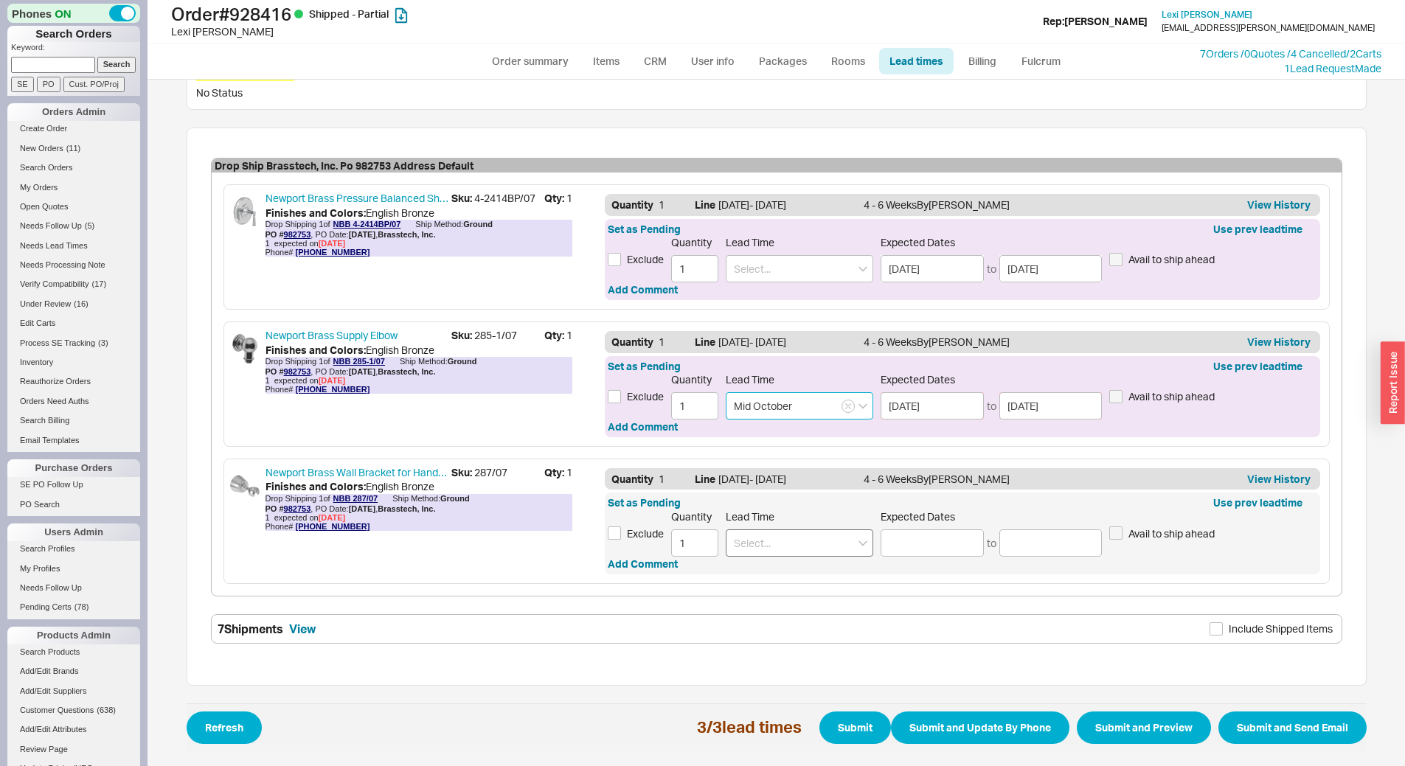
type input "Mid October"
click at [778, 549] on input at bounding box center [799, 542] width 147 height 27
click at [806, 577] on div "Mid October" at bounding box center [799, 573] width 146 height 27
type input "Mid October"
type input "[DATE]"
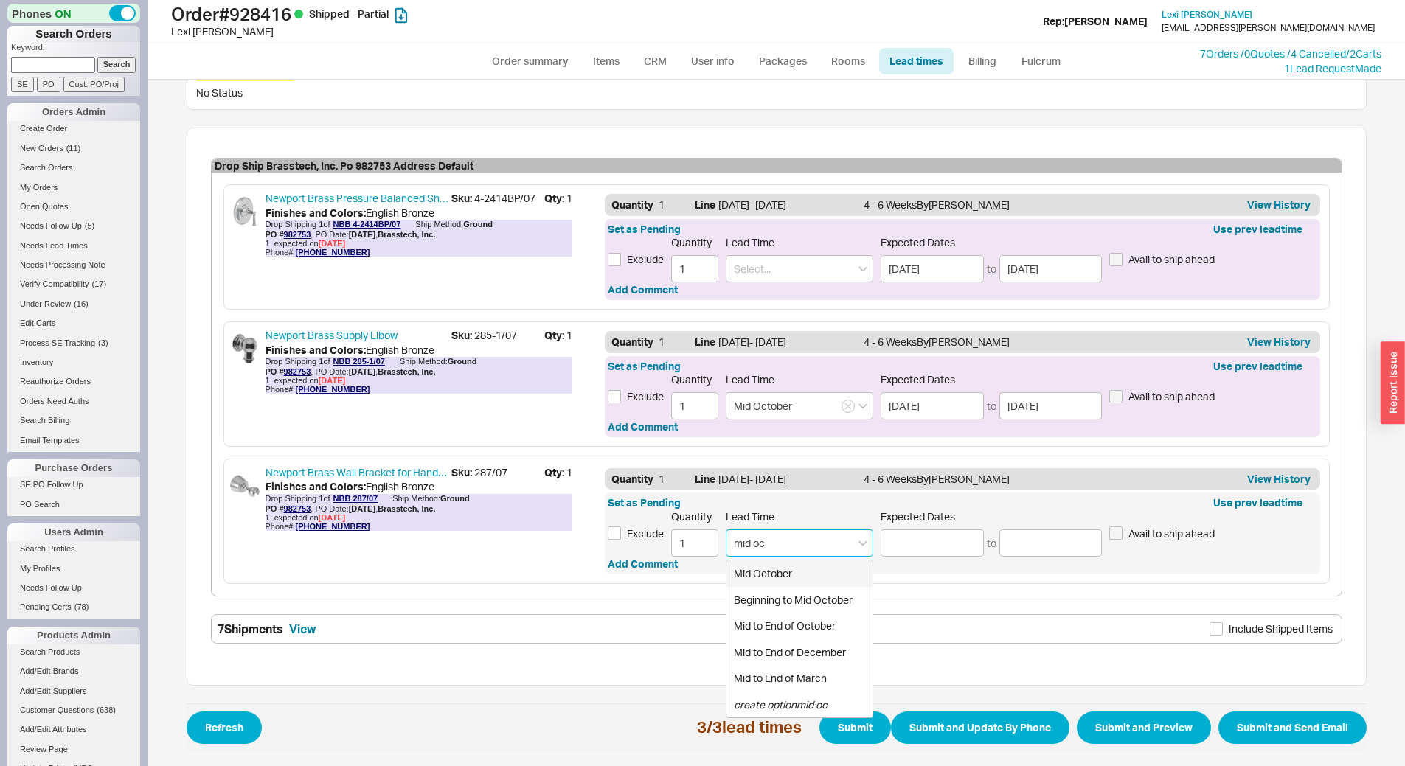
type input "[DATE]"
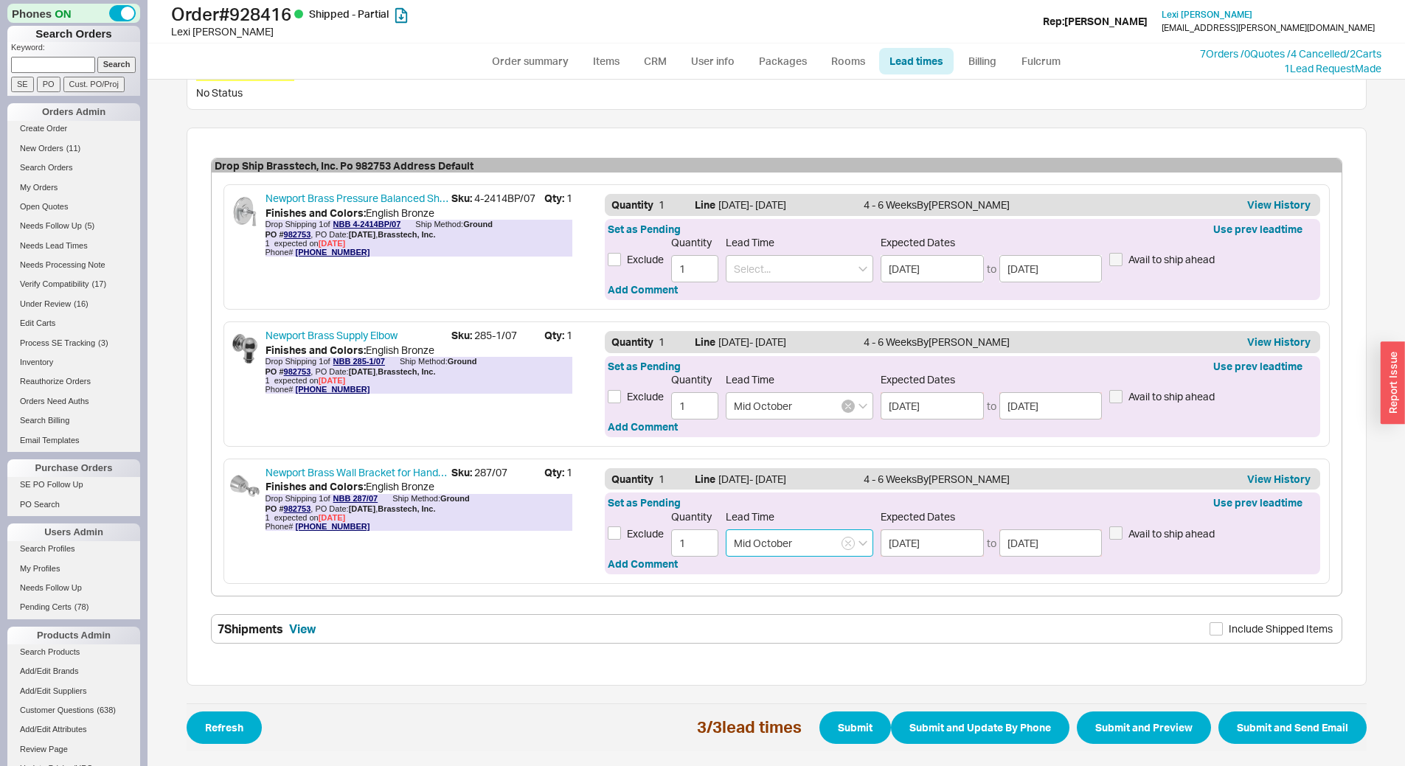
type input "Mid October"
click at [845, 404] on icon "button" at bounding box center [848, 406] width 6 height 9
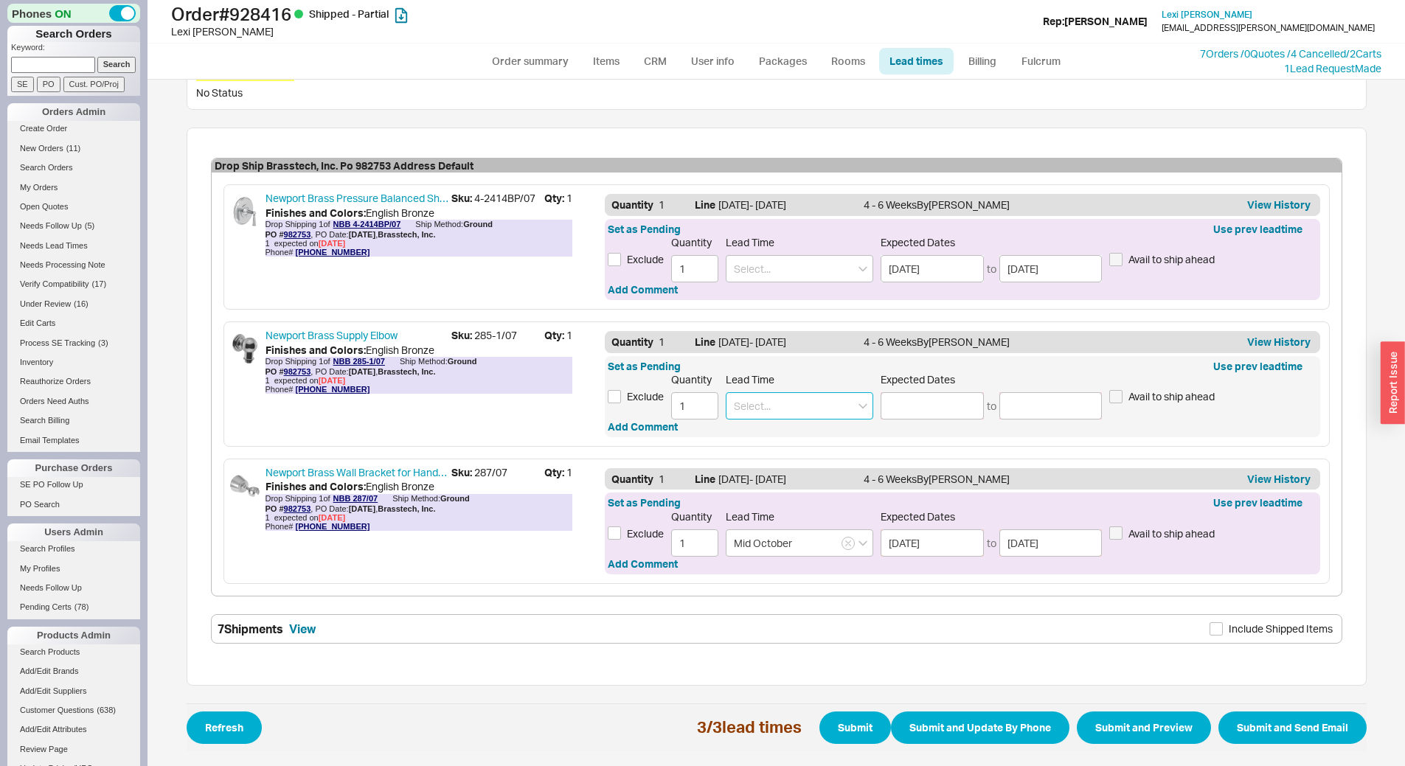
click at [793, 407] on input at bounding box center [799, 405] width 147 height 27
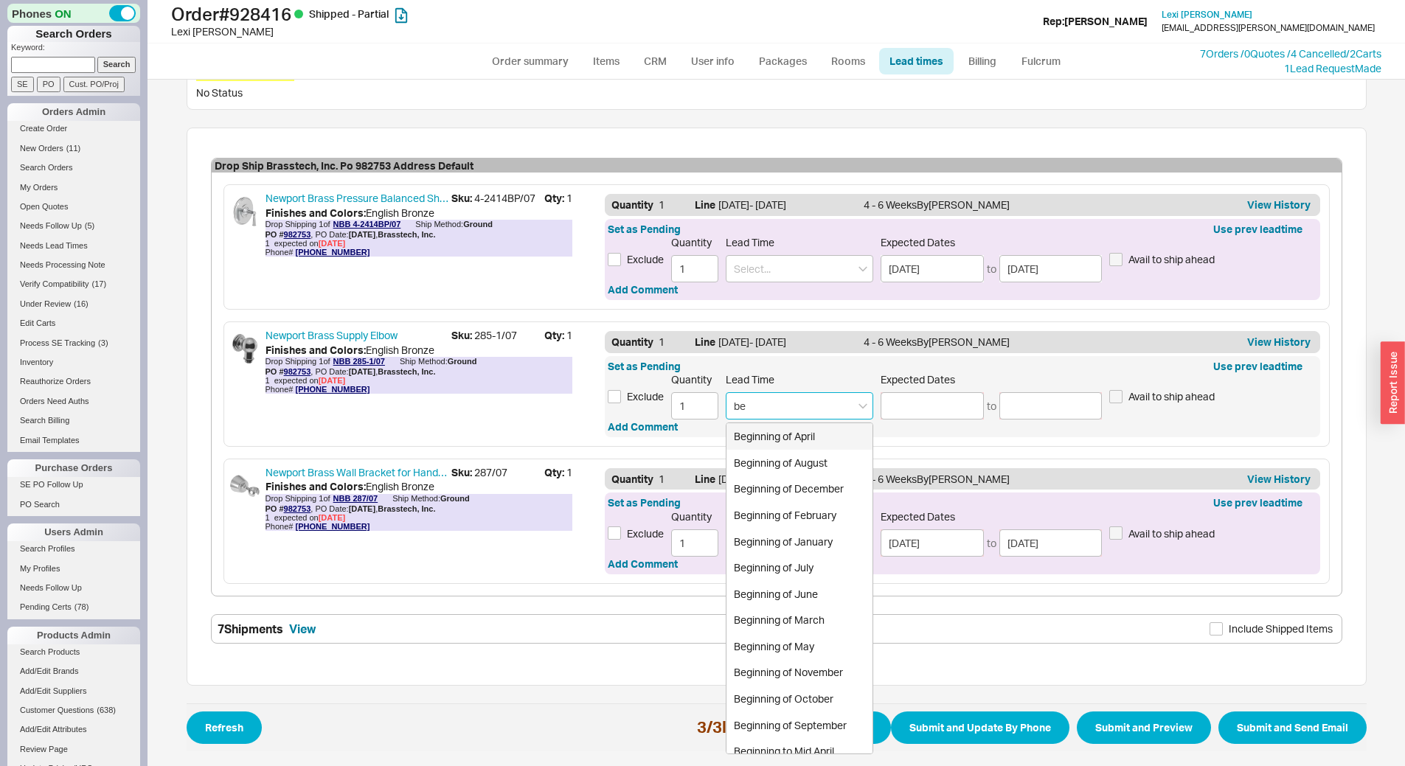
type input "b"
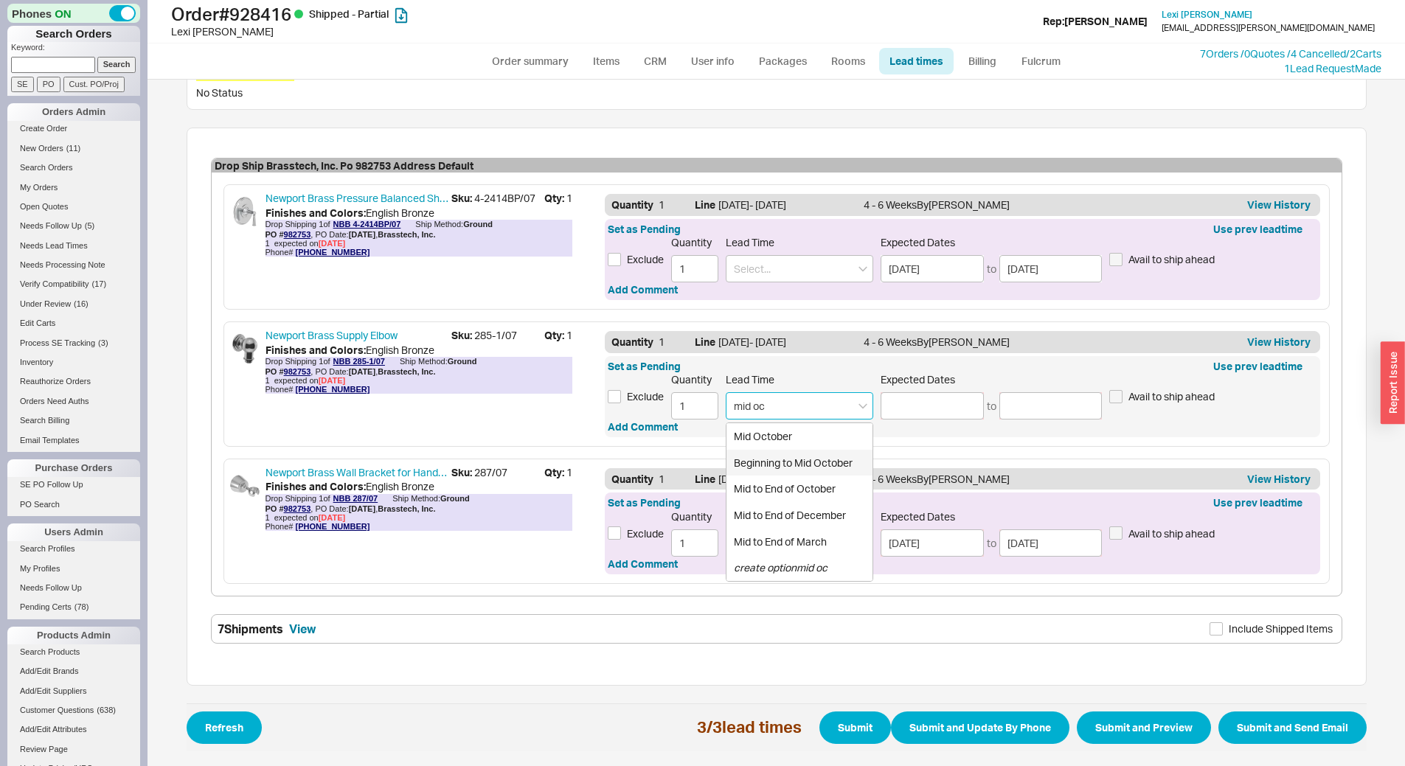
click at [797, 456] on div "Beginning to Mid October" at bounding box center [799, 463] width 146 height 27
type input "Beginning to Mid October"
type input "[DATE]"
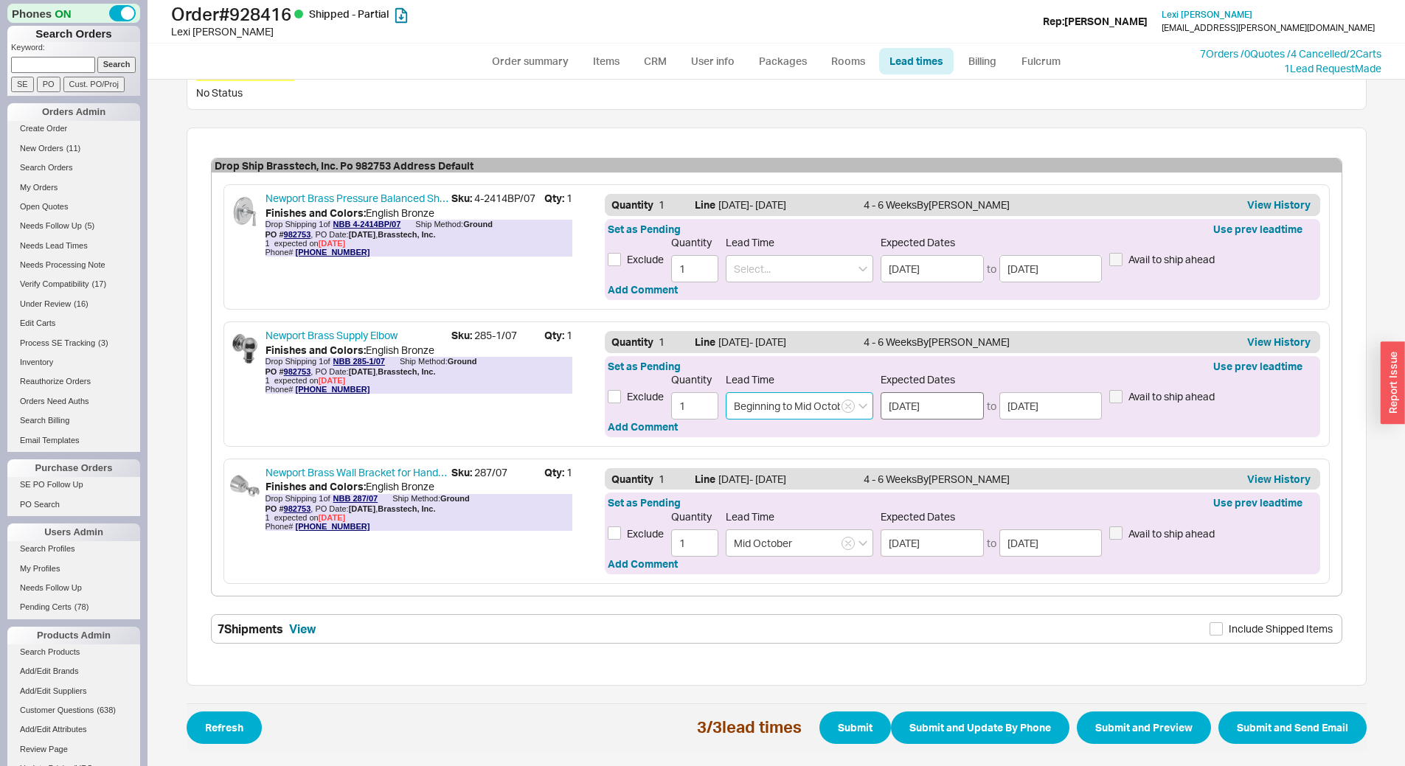
type input "Beginning to Mid October"
click at [913, 406] on input "[DATE]" at bounding box center [931, 405] width 103 height 27
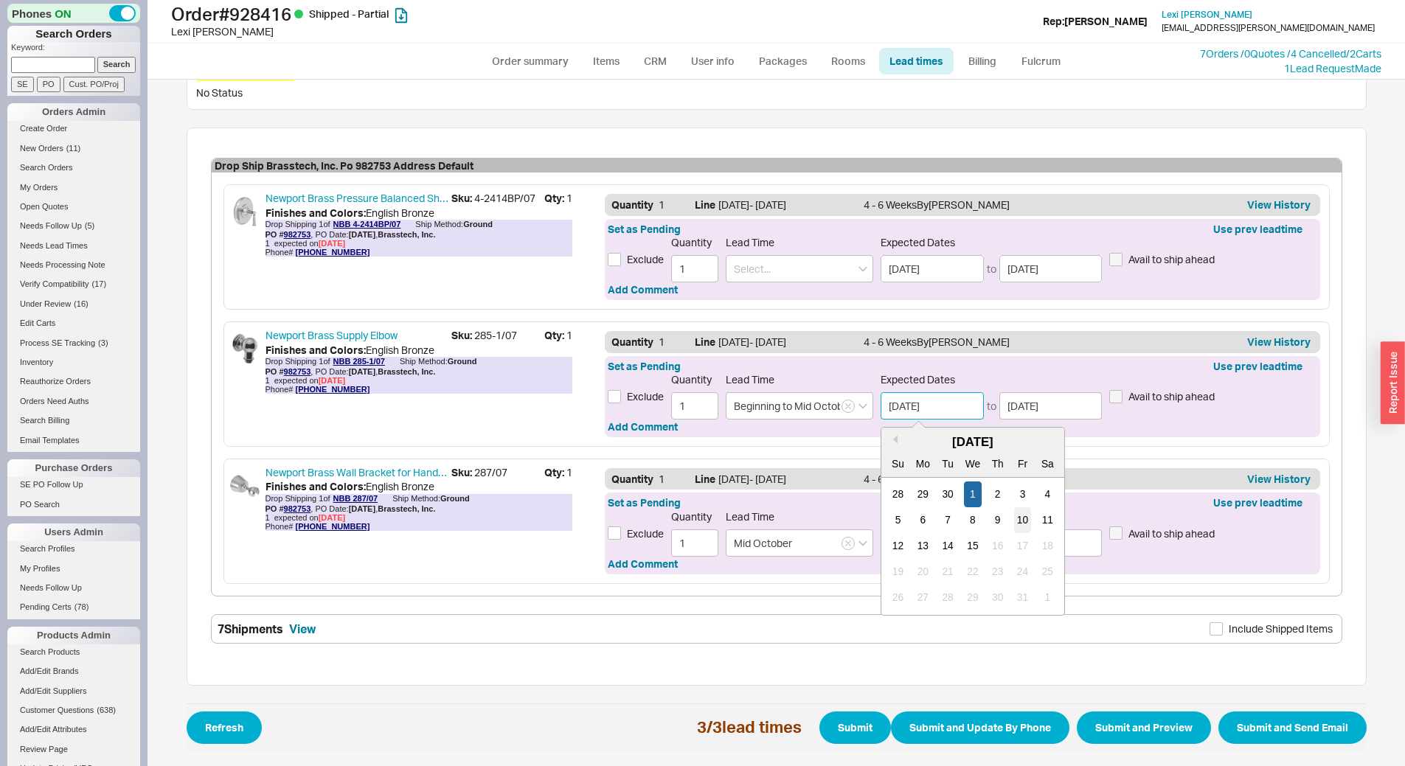
click at [1015, 528] on div "10" at bounding box center [1023, 520] width 18 height 26
type input "[DATE]"
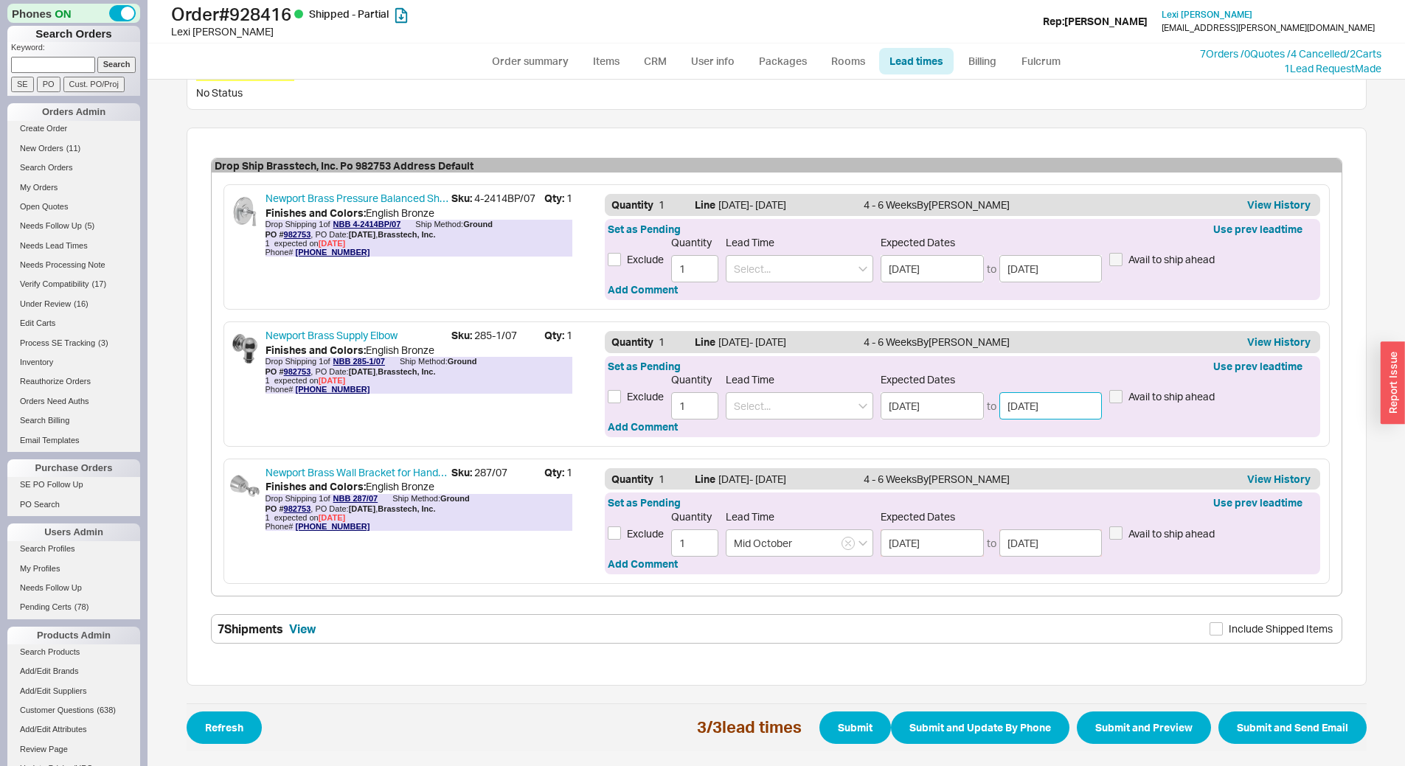
click at [1056, 403] on input "[DATE]" at bounding box center [1050, 405] width 103 height 27
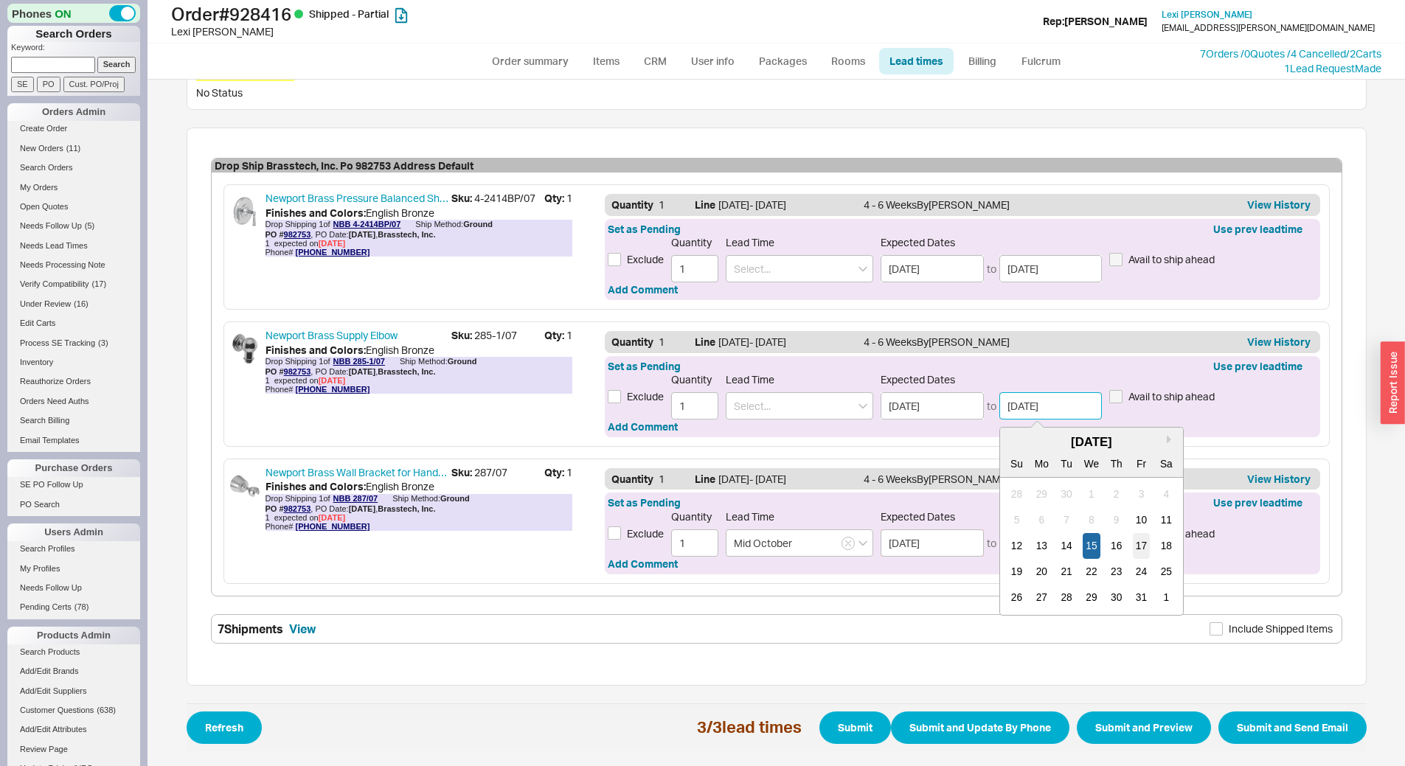
click at [1135, 552] on div "17" at bounding box center [1141, 546] width 18 height 26
type input "[DATE]"
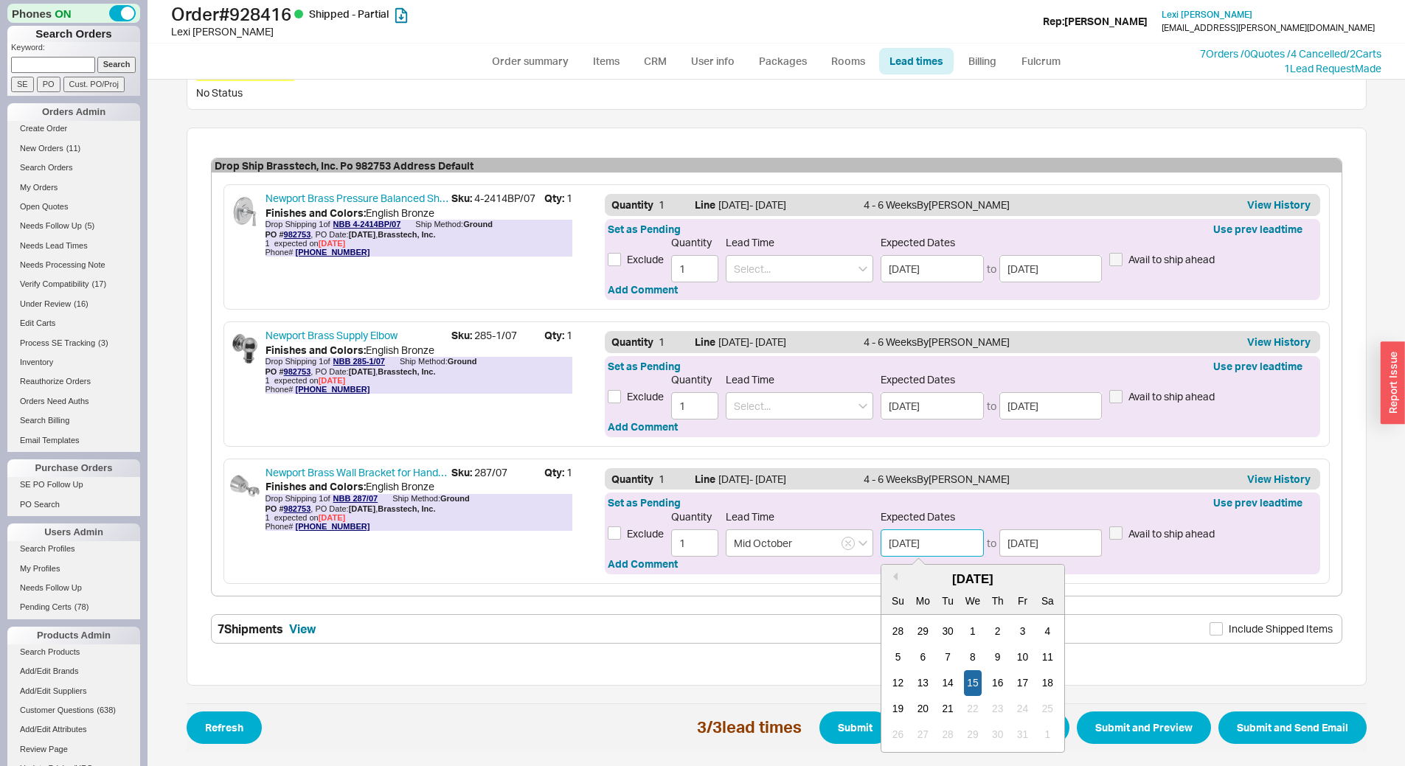
click at [945, 543] on input "[DATE]" at bounding box center [931, 542] width 103 height 27
click at [1022, 661] on div "10" at bounding box center [1023, 657] width 18 height 26
type input "10/10/2025"
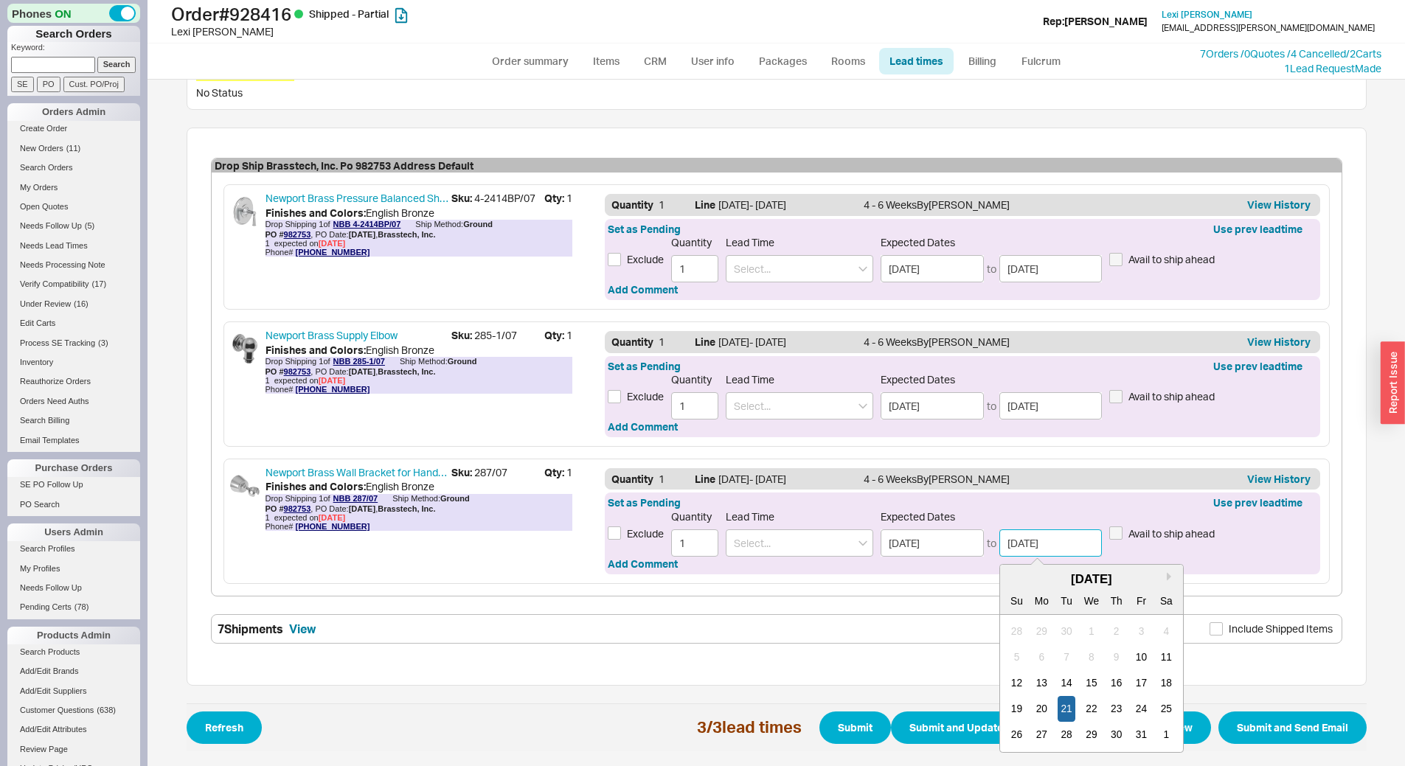
click at [1055, 531] on input "10/21/2025" at bounding box center [1050, 542] width 103 height 27
click at [1136, 690] on div "17" at bounding box center [1141, 683] width 18 height 26
type input "10/17/2025"
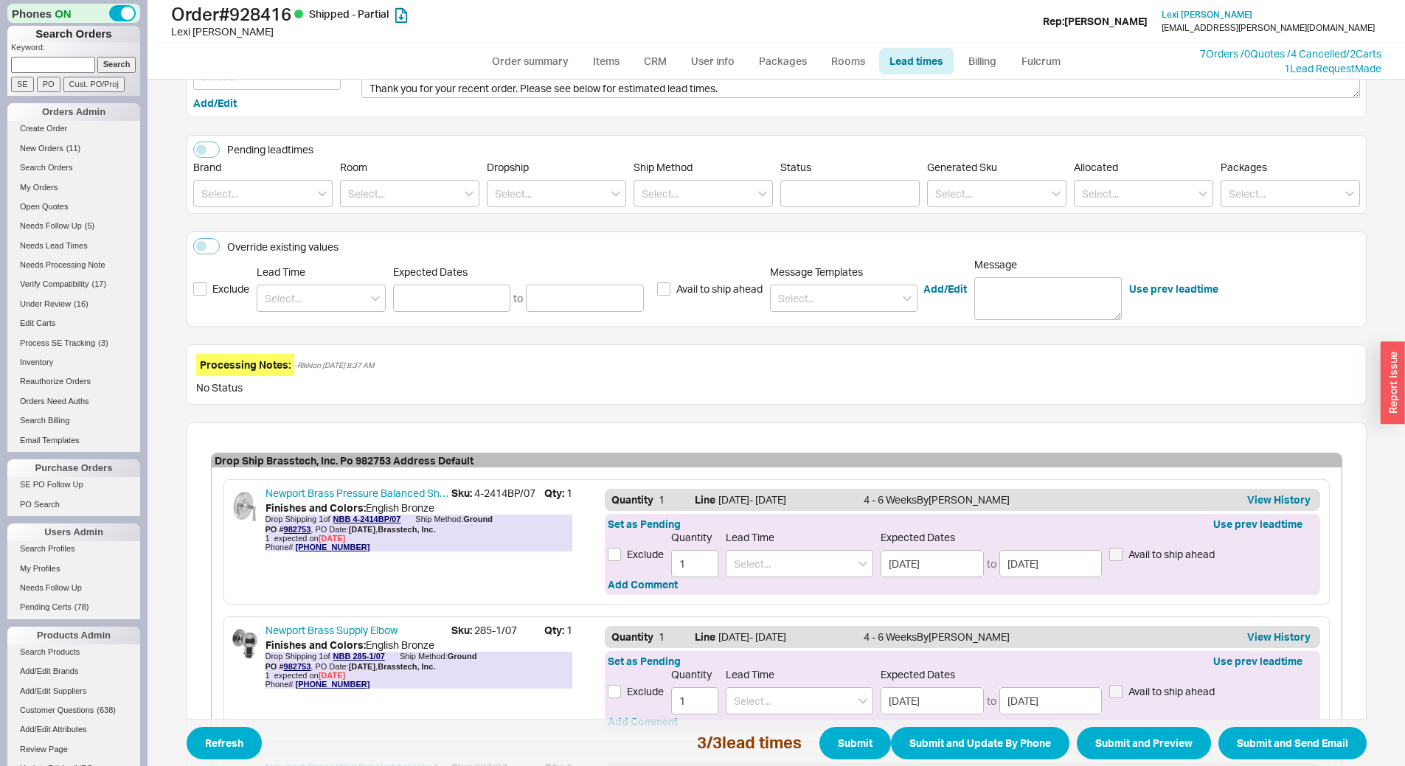
scroll to position [0, 0]
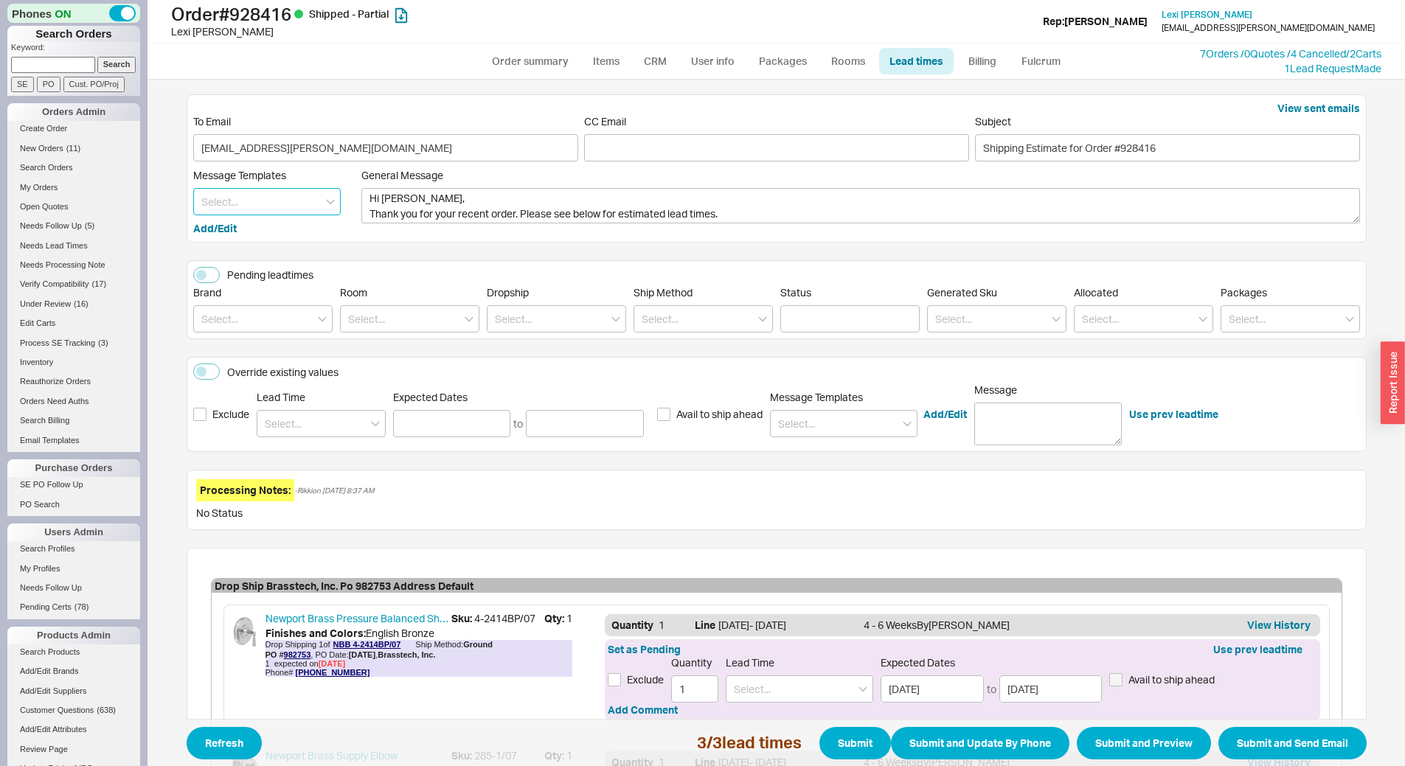
click at [251, 194] on input at bounding box center [266, 201] width 147 height 27
click at [275, 231] on div "Update" at bounding box center [267, 232] width 146 height 27
type textarea "Hi Lexi, Please see below for an update on your order. We sincerely apologize f…"
type input "Update"
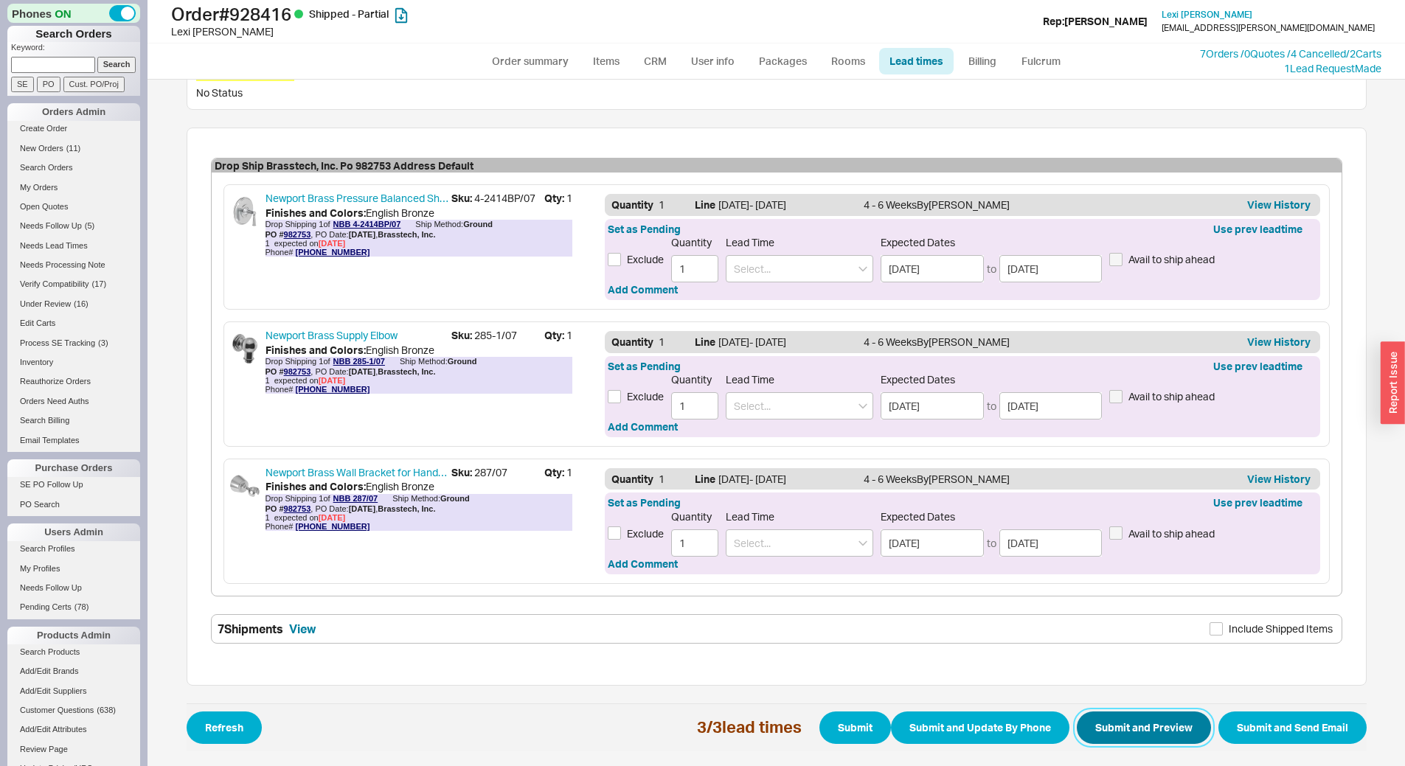
click at [1149, 714] on button "Submit and Preview" at bounding box center [1144, 728] width 134 height 32
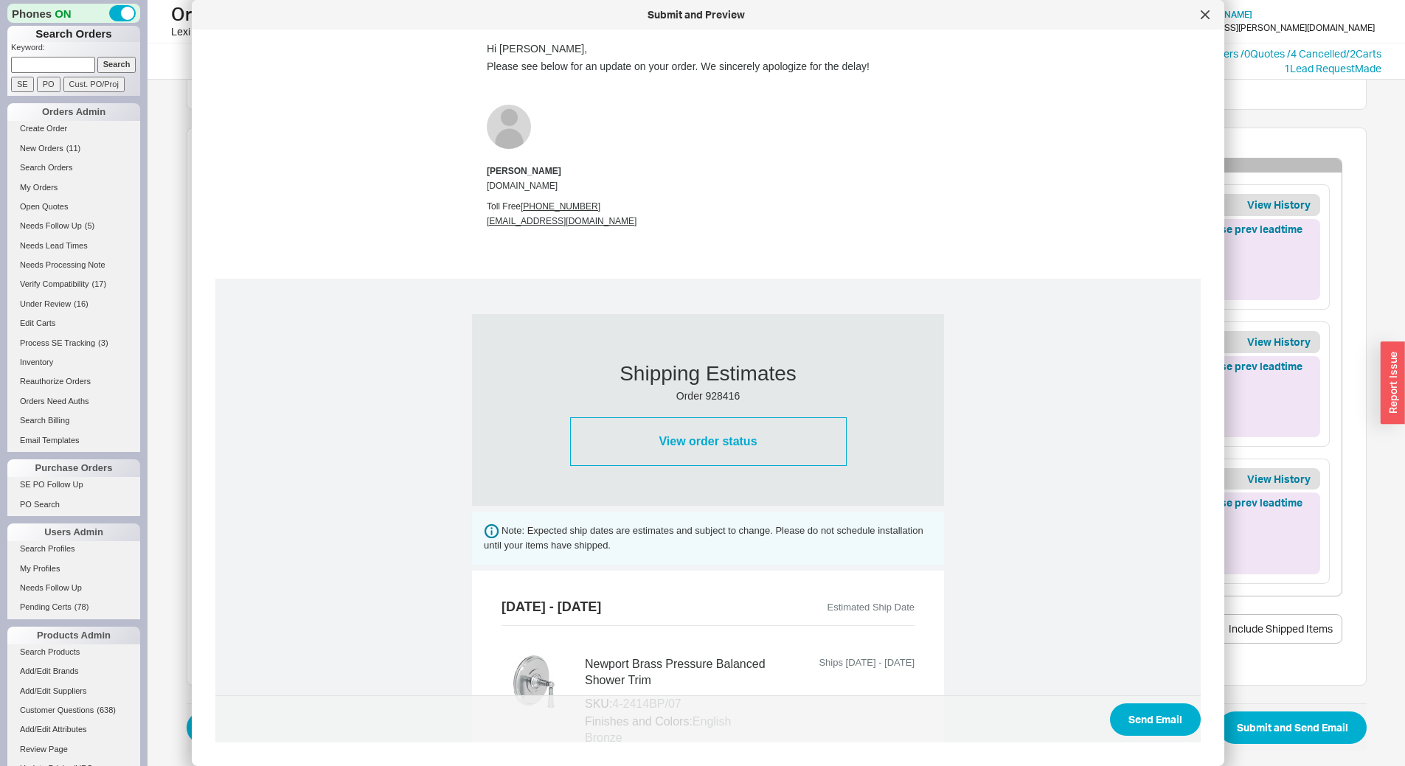
scroll to position [858, 0]
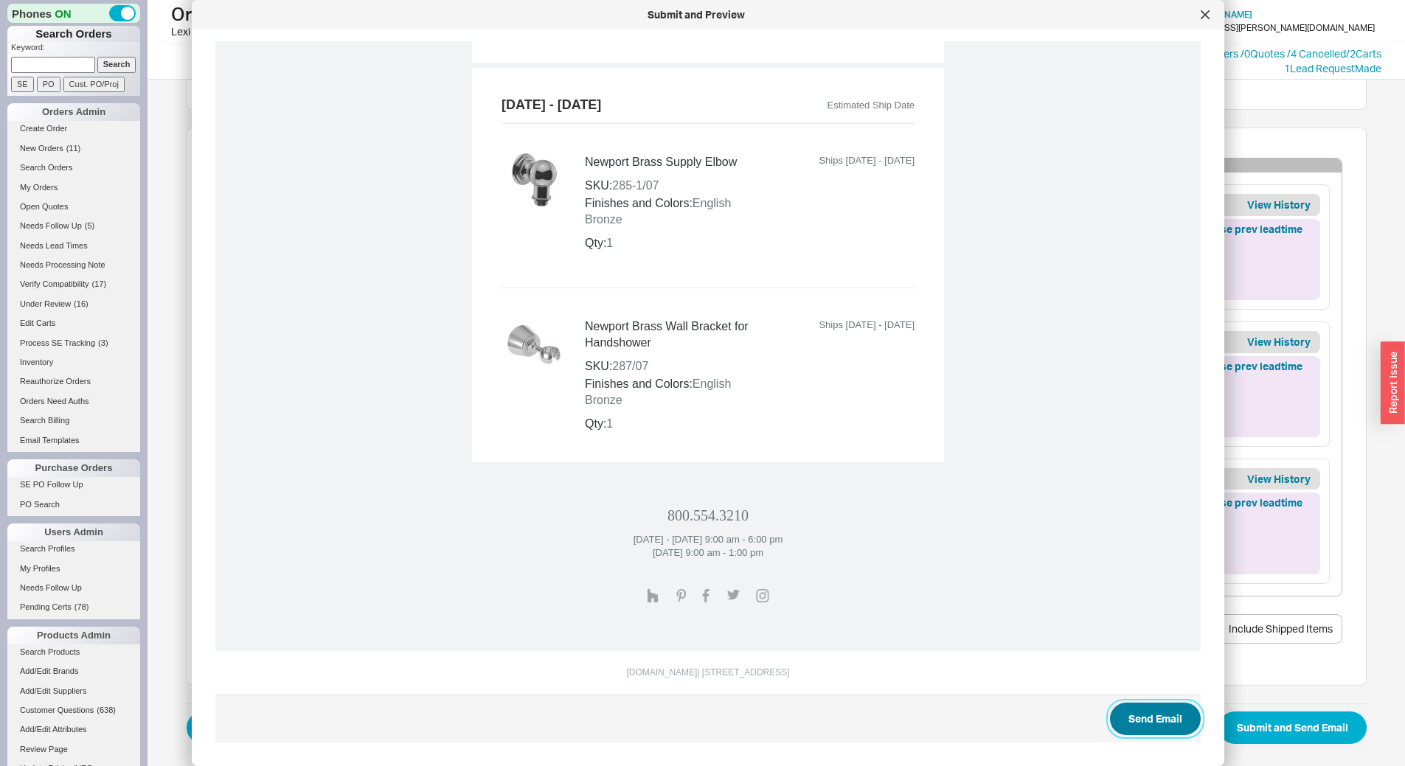
click at [1134, 723] on button "Send Email" at bounding box center [1155, 719] width 91 height 32
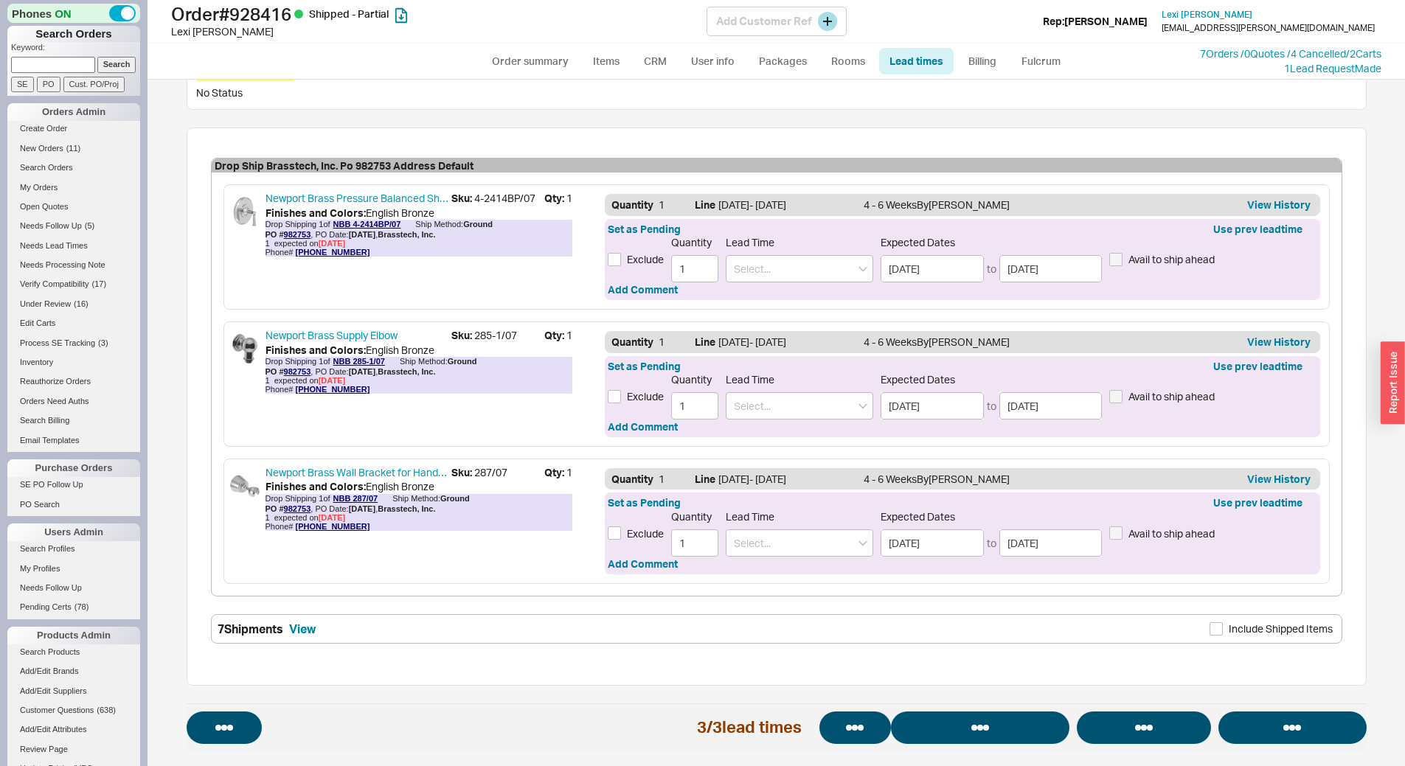
select select "*"
select select "LOW"
select select "3"
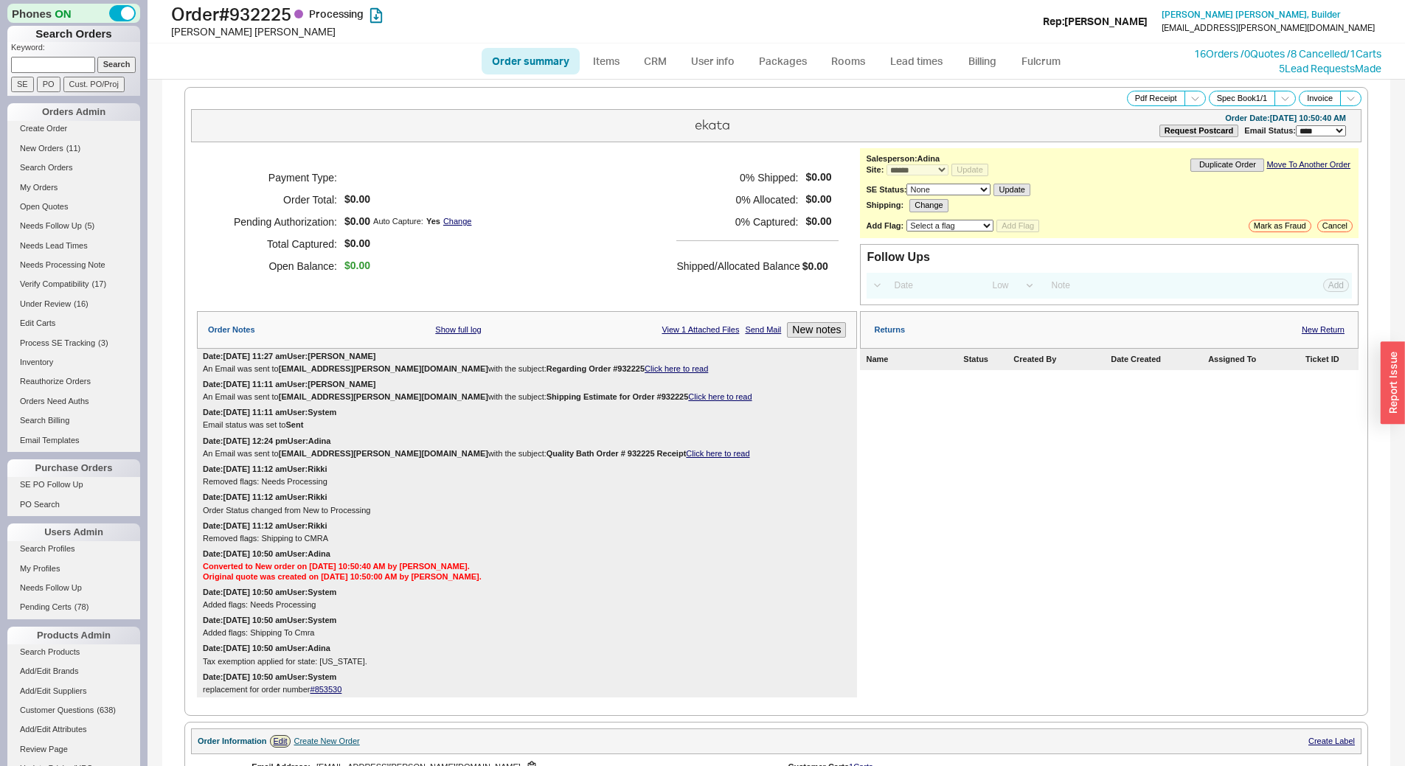
select select "*"
select select "LOW"
select select "3"
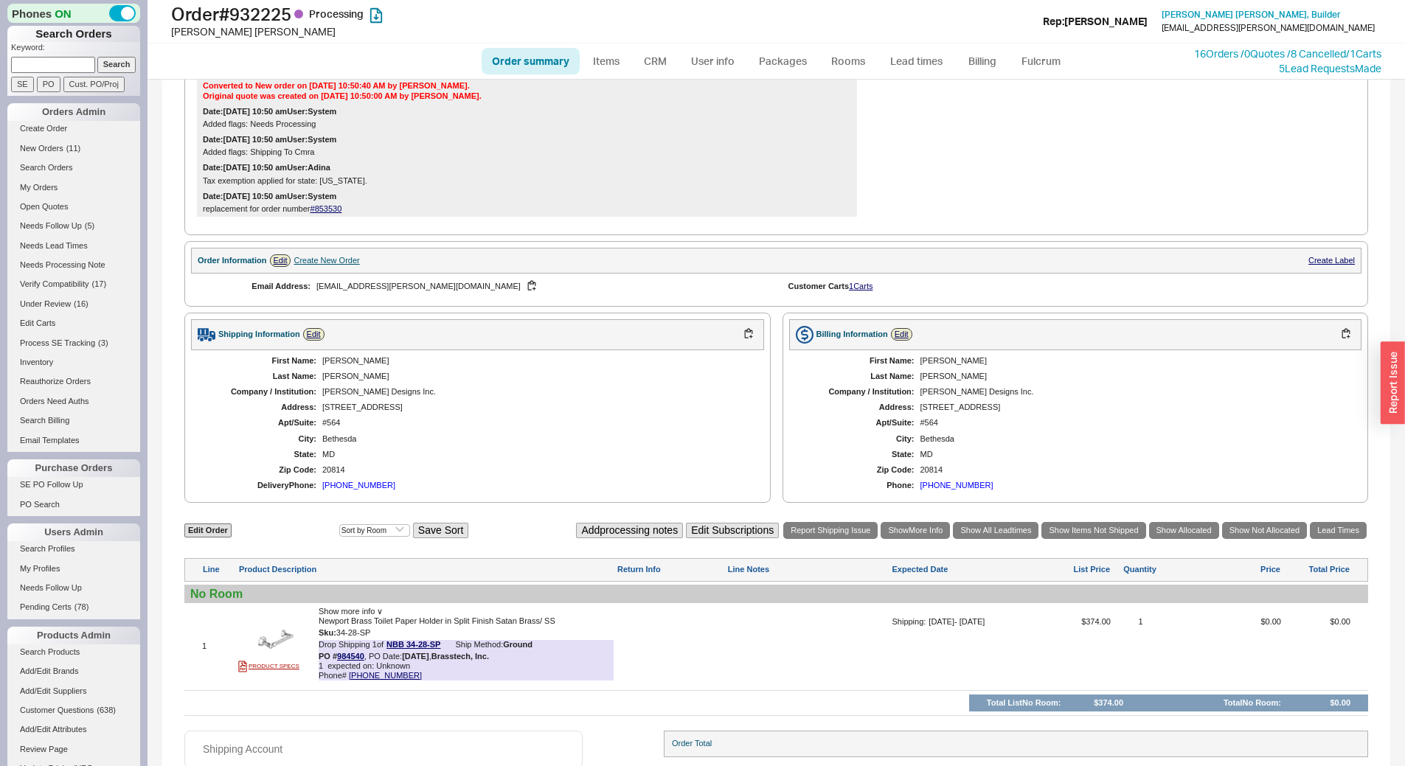
scroll to position [563, 0]
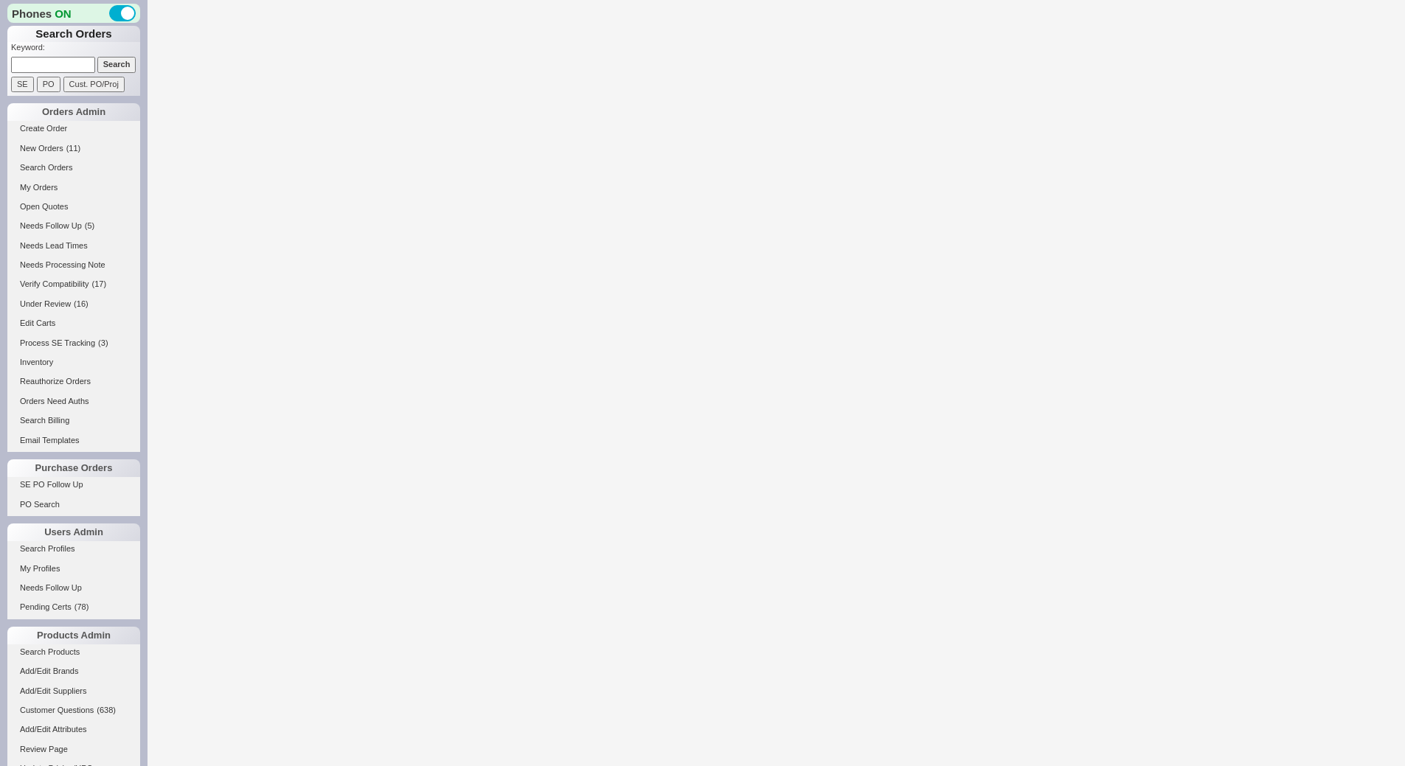
select select "*"
select select "LOW"
select select "3"
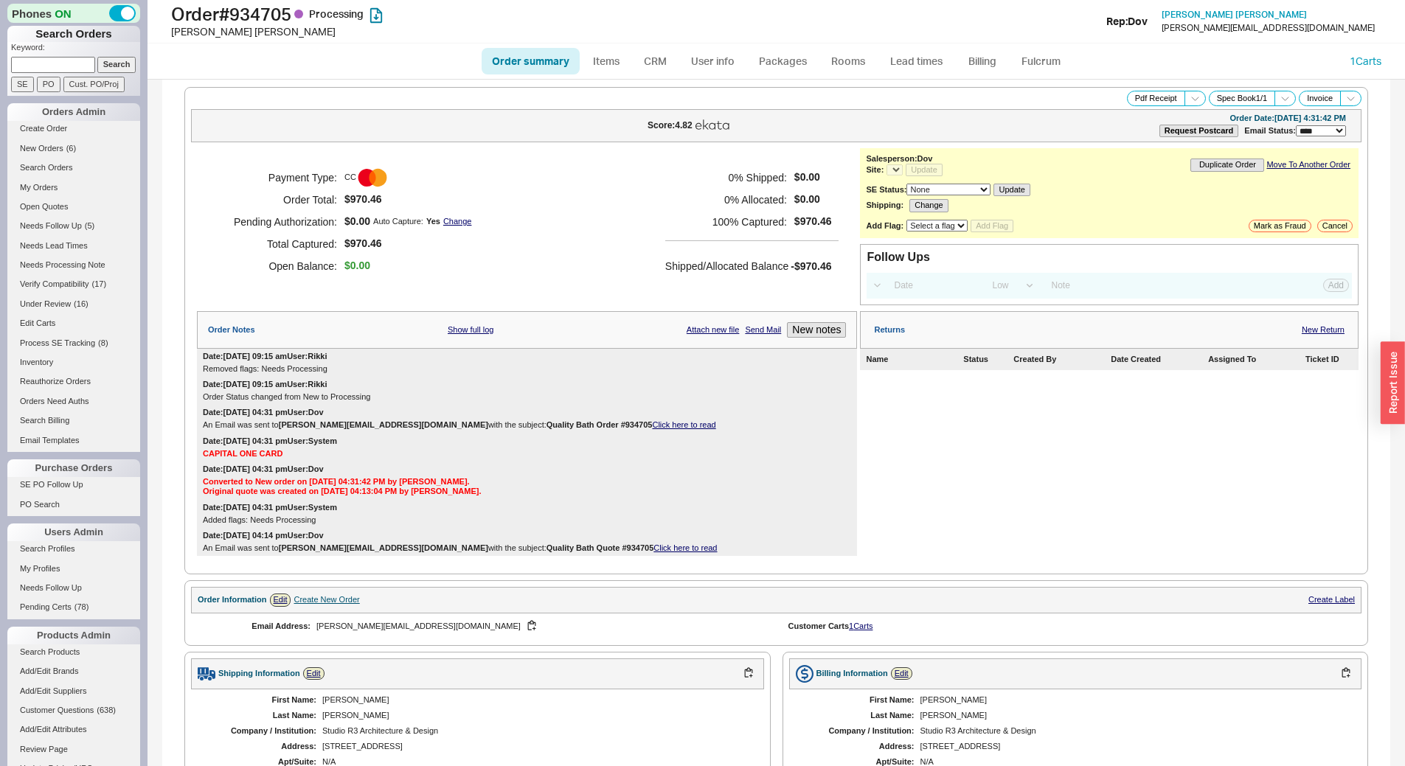
select select "*"
click at [914, 64] on link "Lead times" at bounding box center [916, 61] width 74 height 27
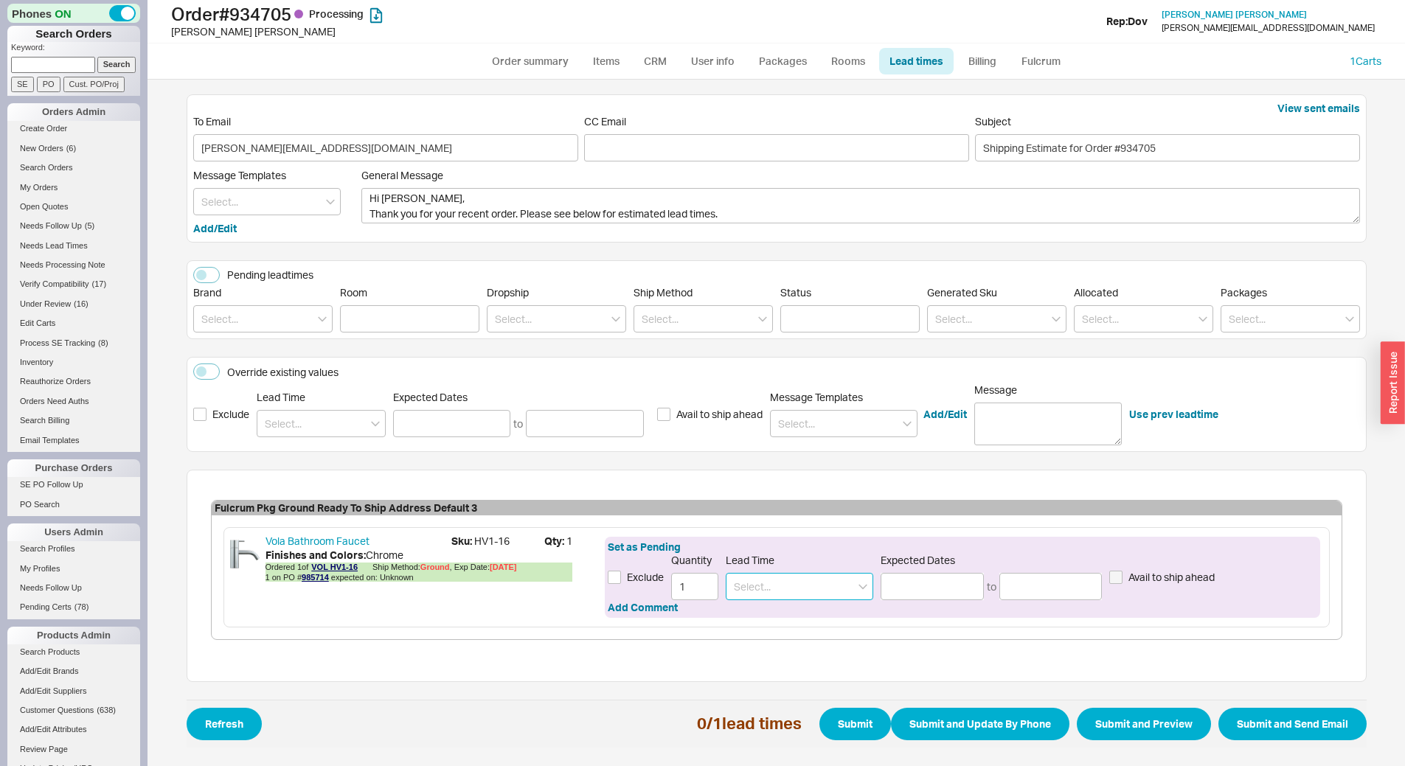
click at [806, 590] on input at bounding box center [799, 586] width 147 height 27
click at [802, 635] on div "4 - 6 Weeks" at bounding box center [799, 643] width 146 height 27
type input "4 - 6 Weeks"
type input "[DATE]"
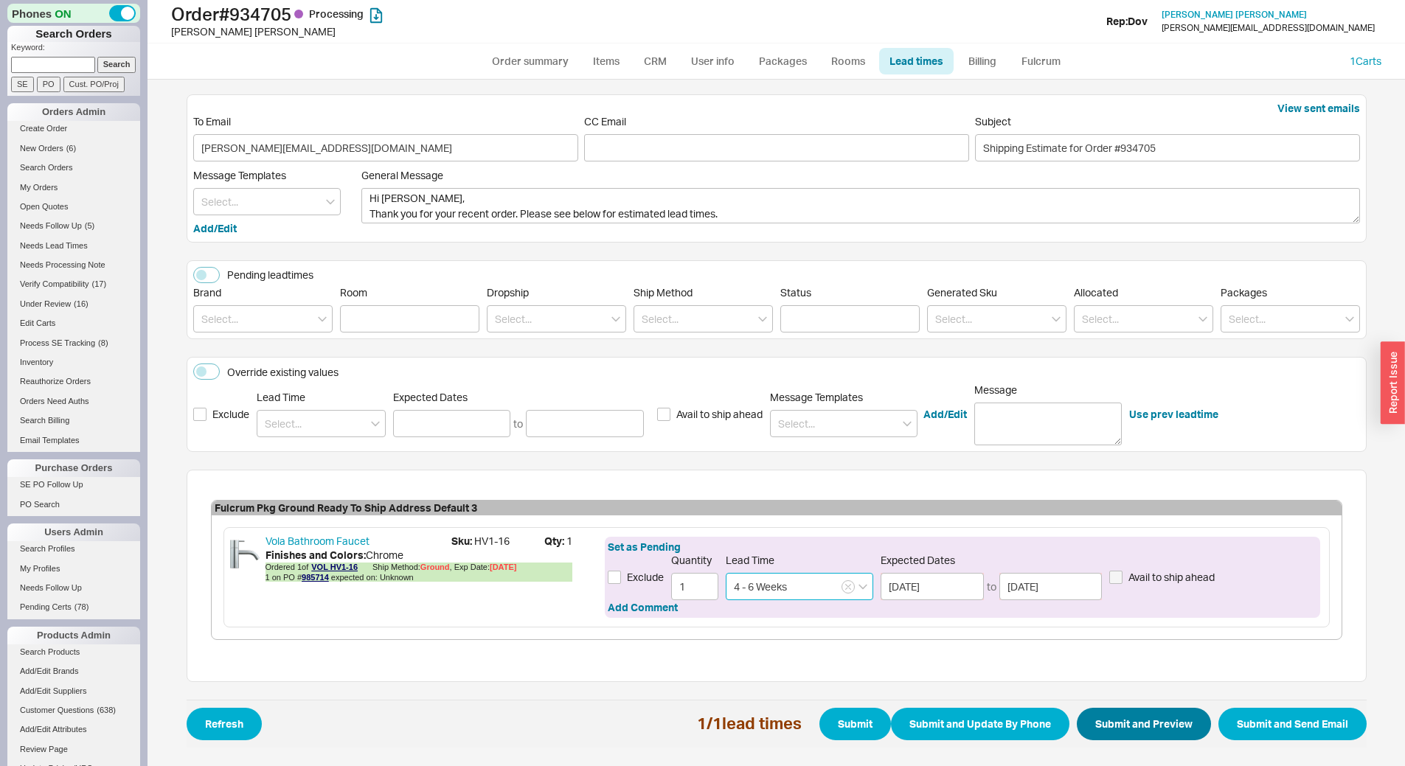
type input "4 - 6 Weeks"
click at [1116, 713] on button "Submit and Preview" at bounding box center [1144, 724] width 134 height 32
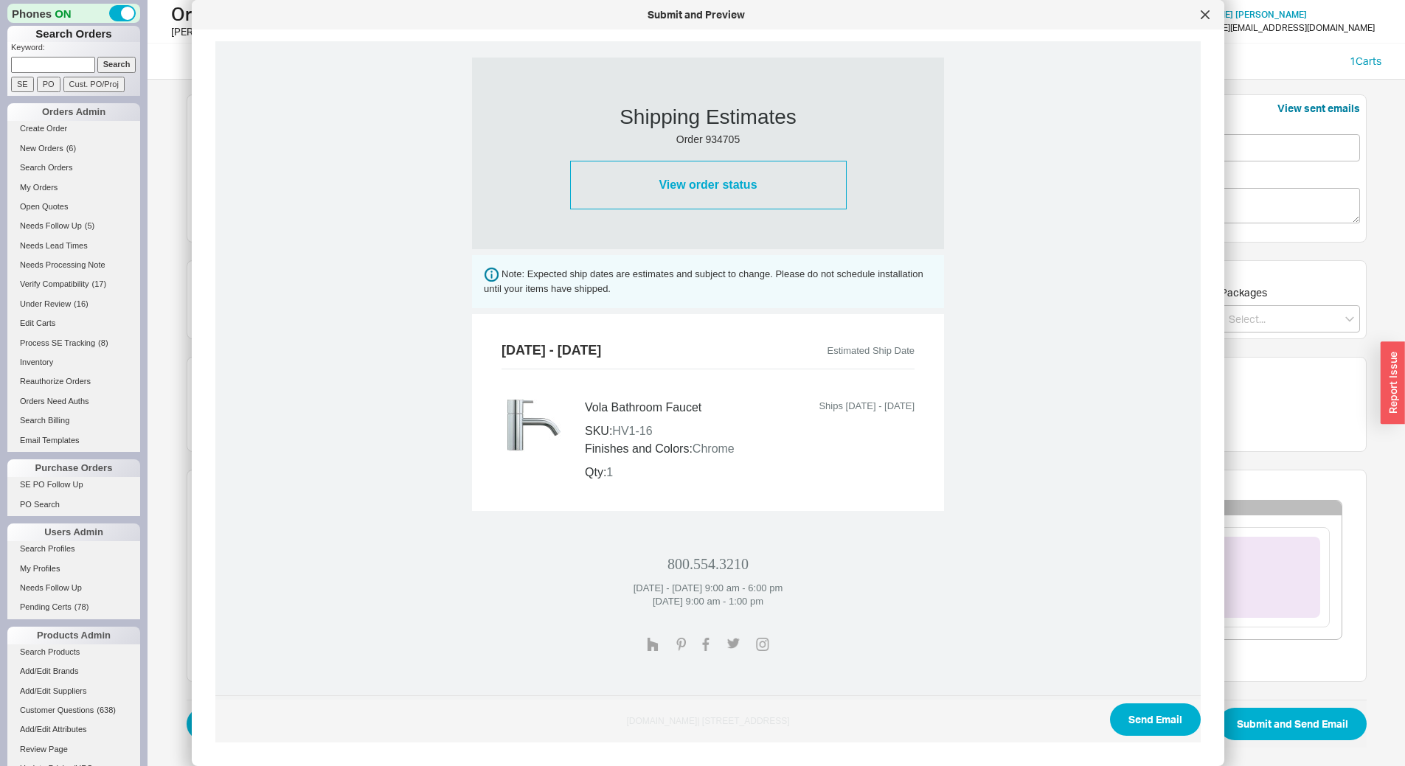
scroll to position [426, 0]
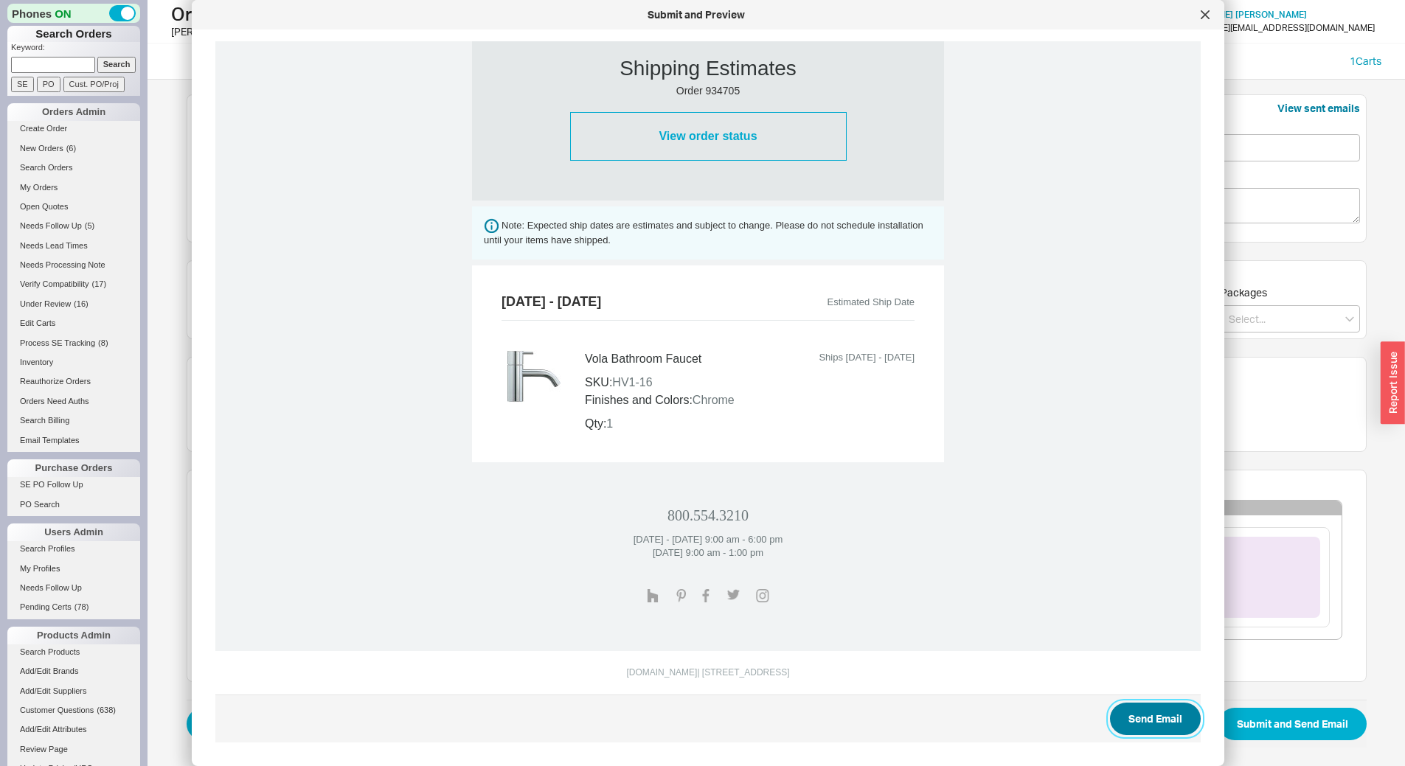
click at [1149, 712] on button "Send Email" at bounding box center [1155, 719] width 91 height 32
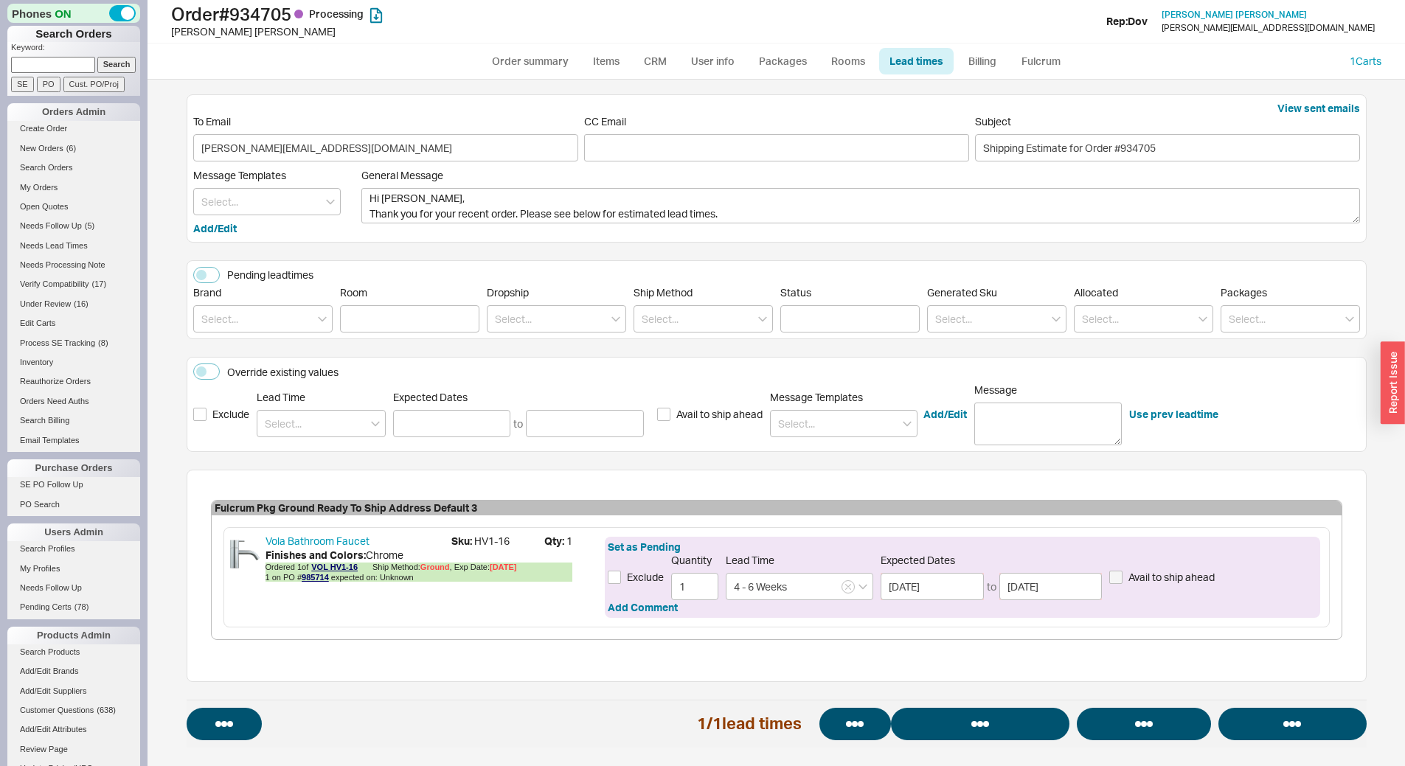
select select "*"
select select "LOW"
select select "3"
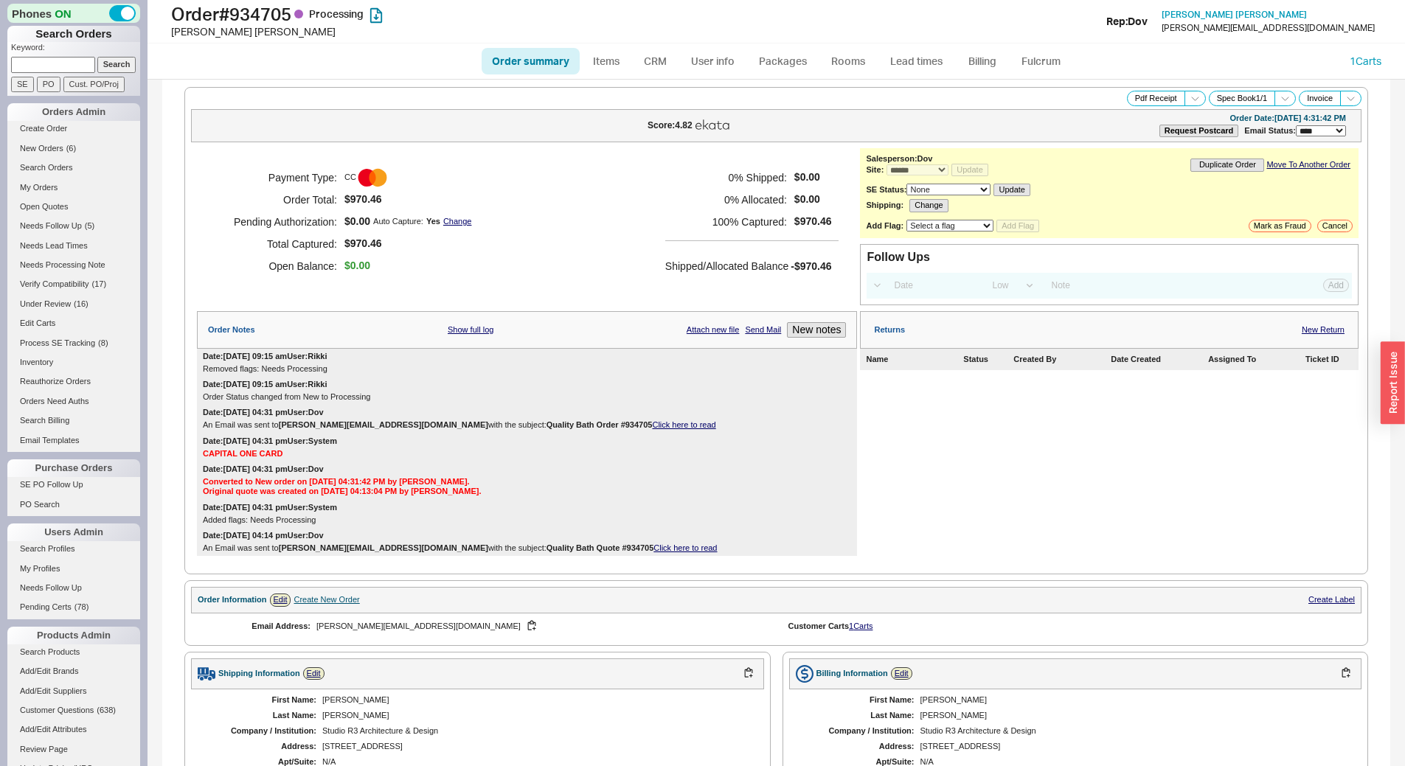
select select "*"
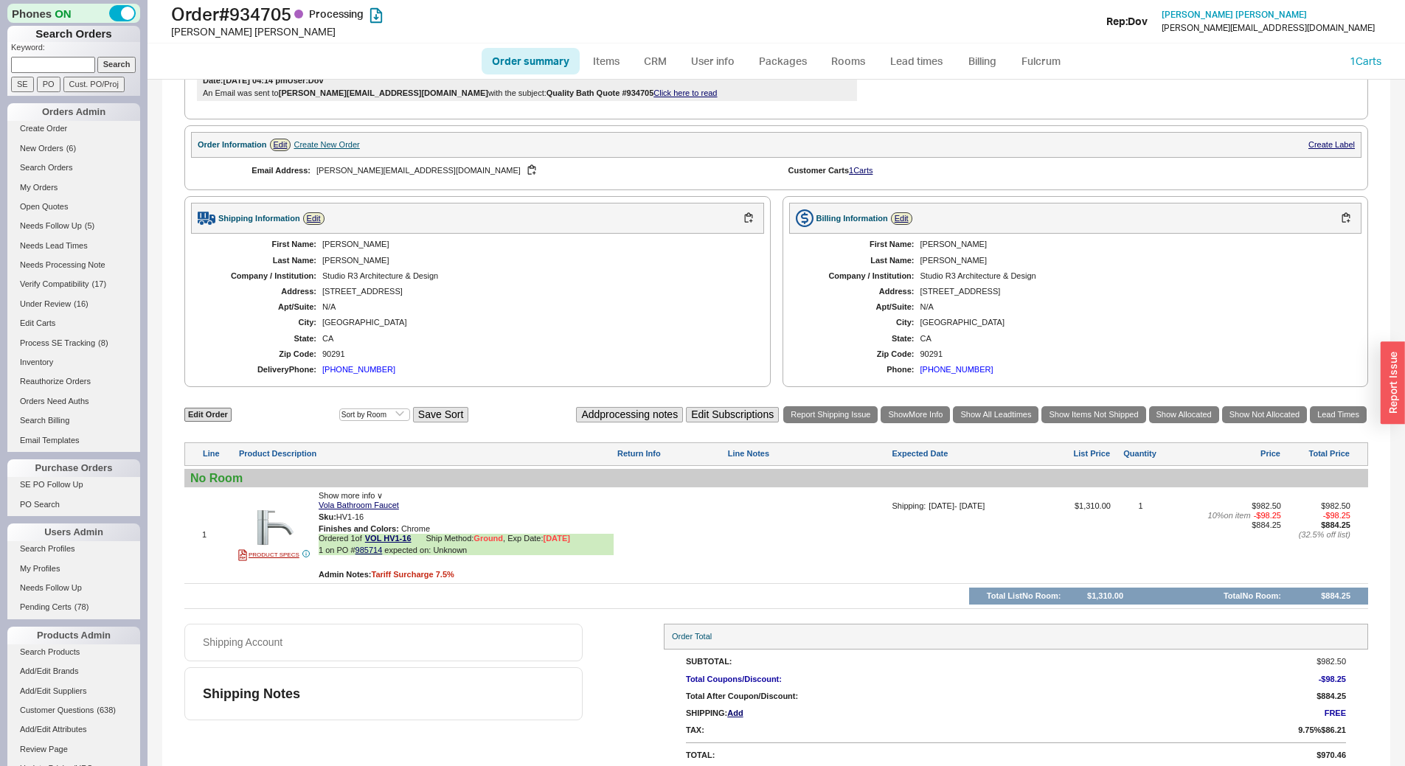
scroll to position [521, 0]
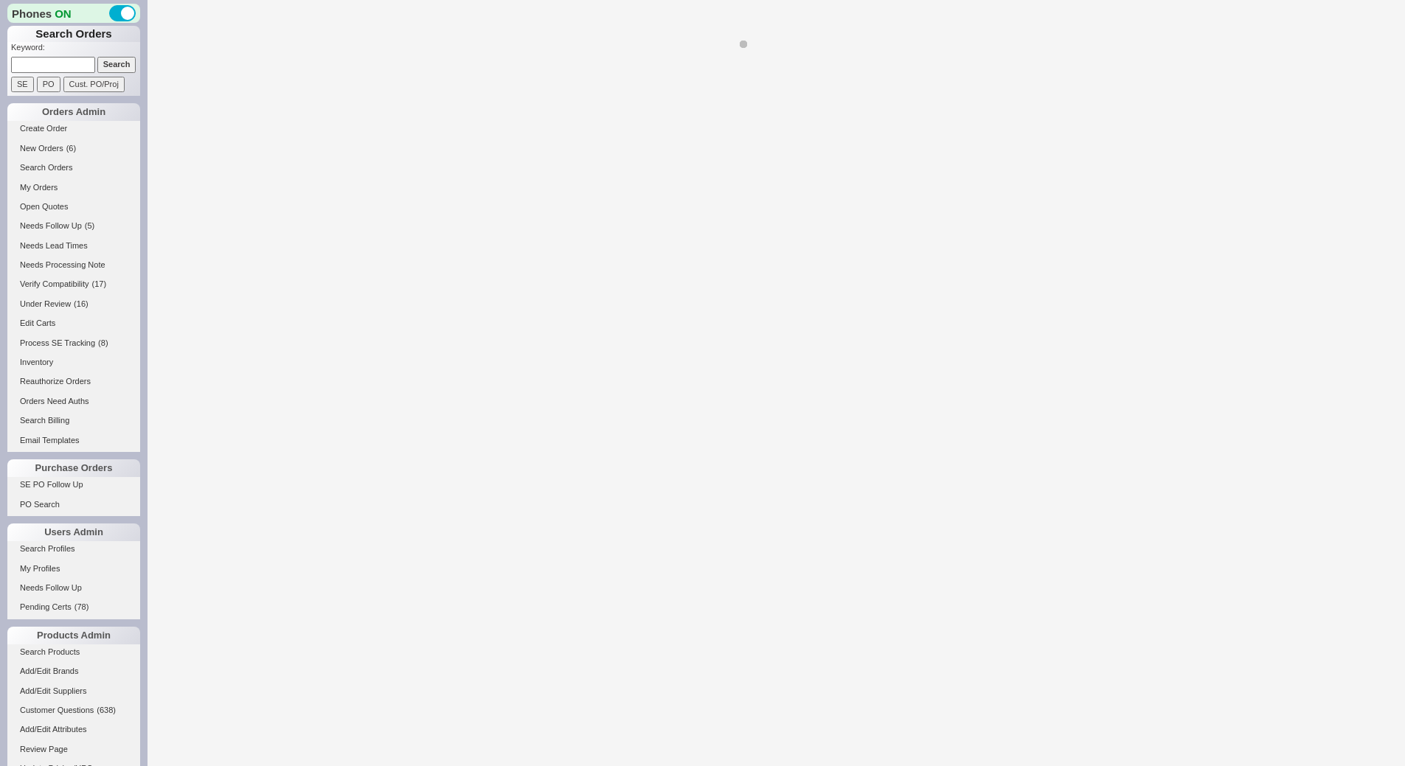
select select "LOW"
select select "3"
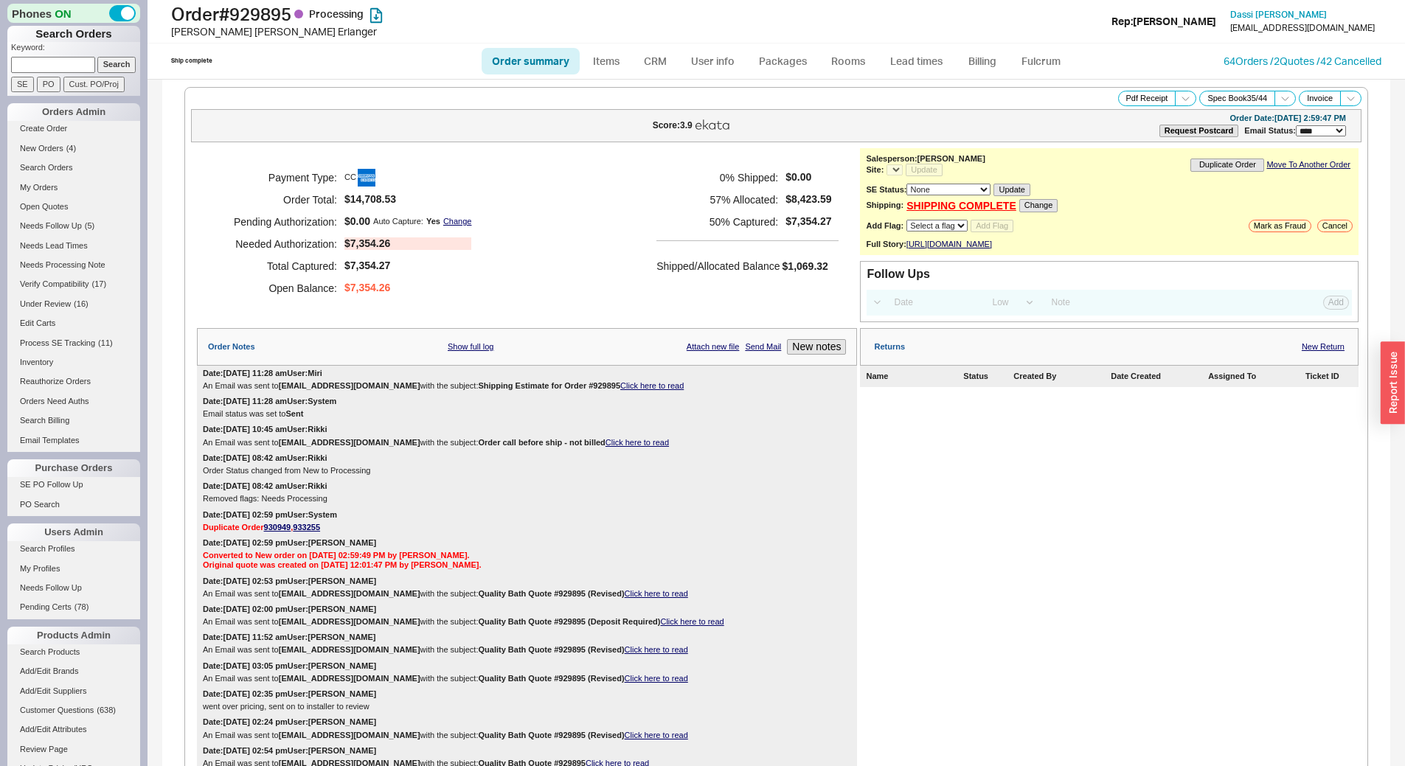
select select "*"
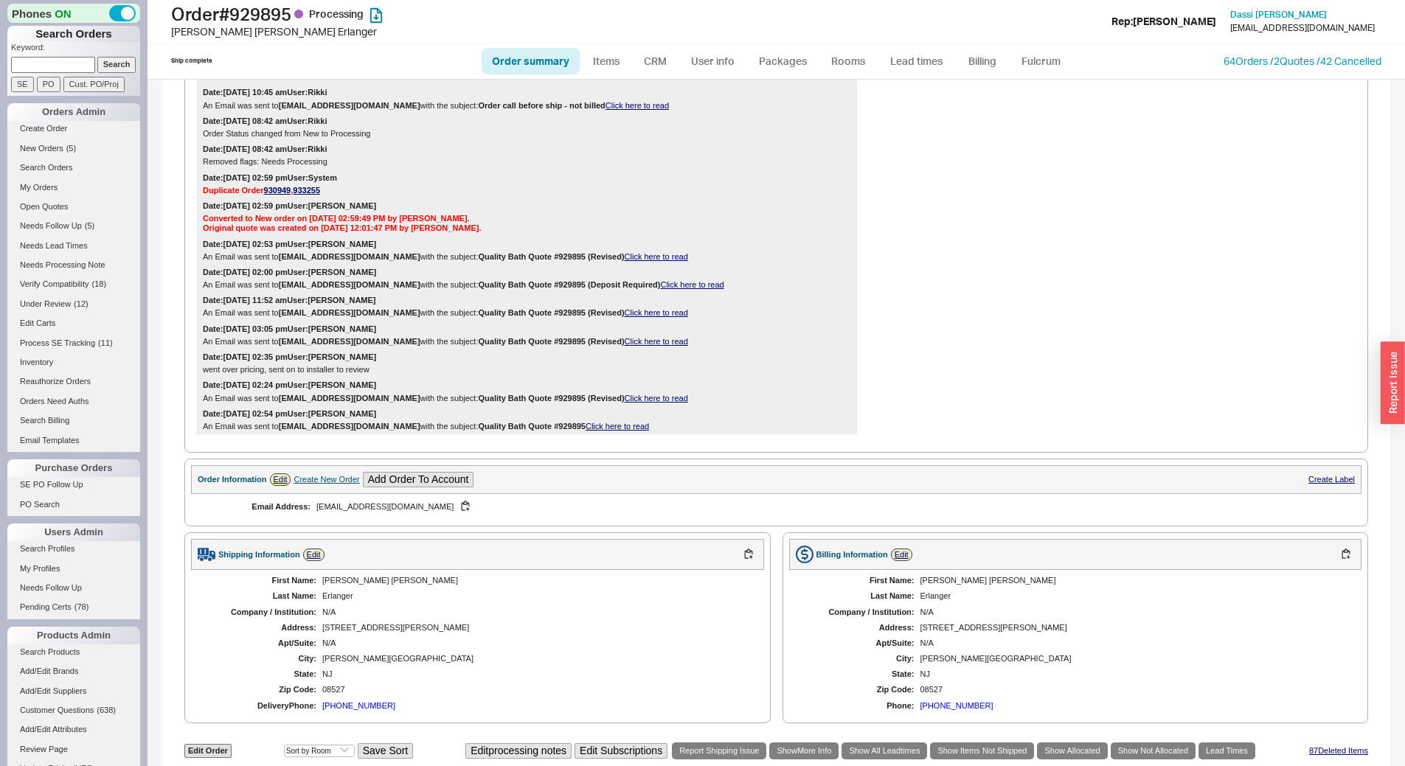
scroll to position [263, 0]
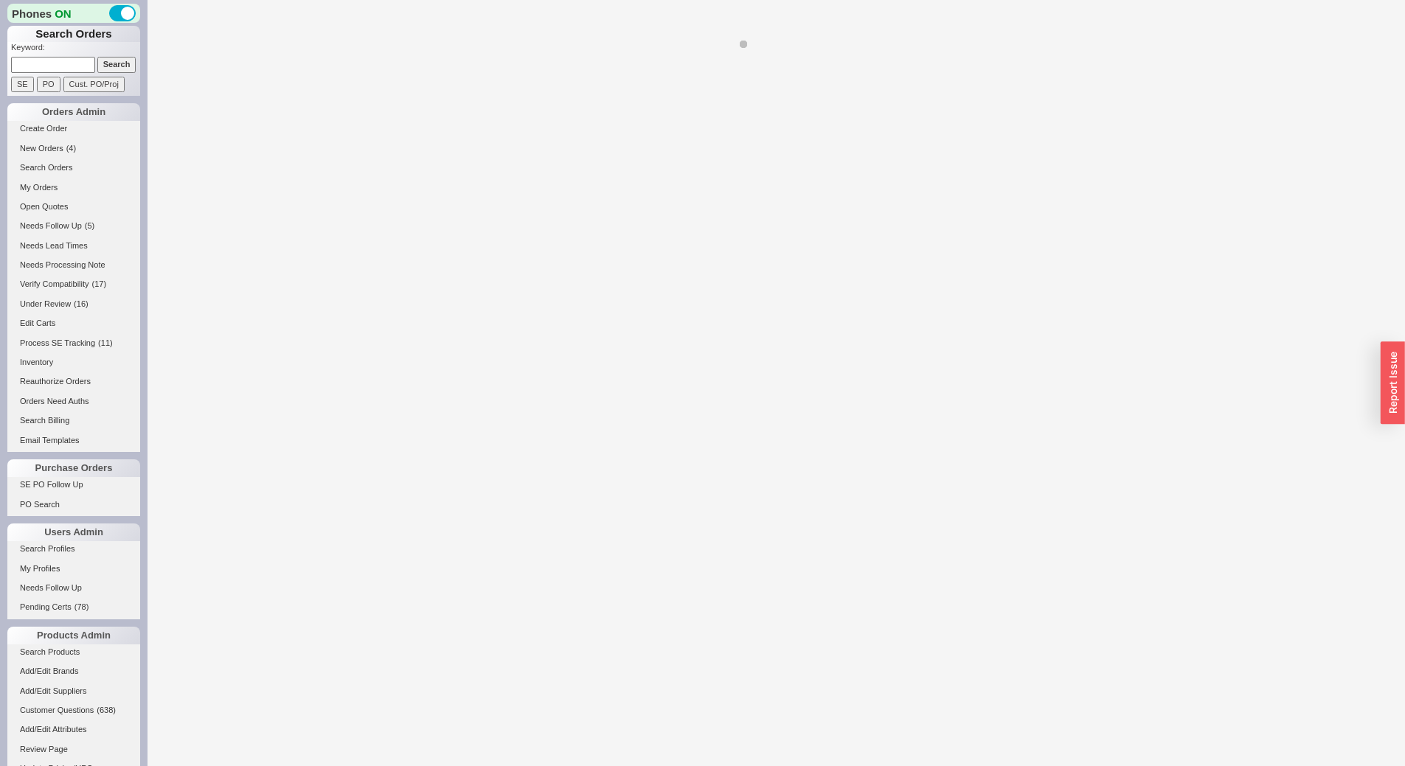
select select "LOW"
select select "3"
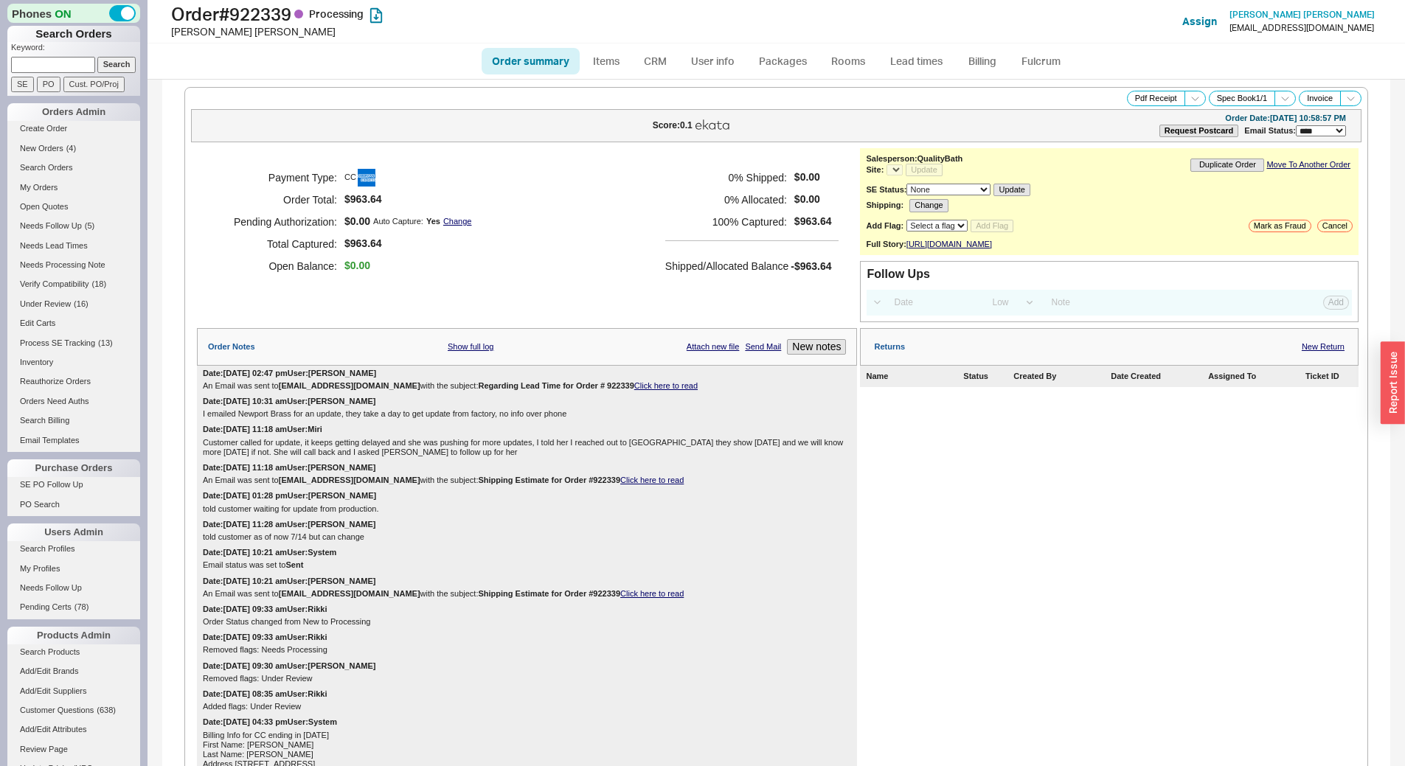
select select "*"
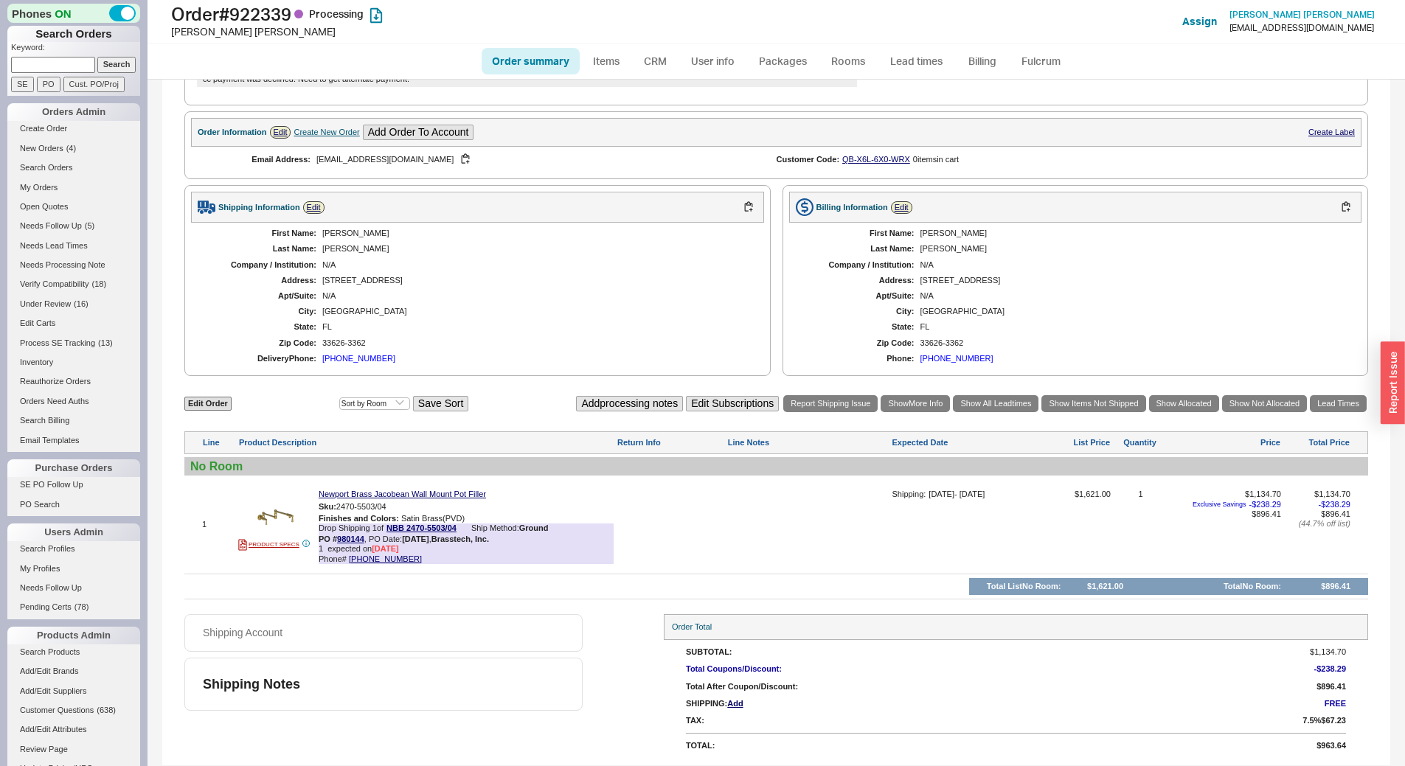
scroll to position [818, 0]
click at [925, 57] on link "Lead times" at bounding box center [916, 61] width 74 height 27
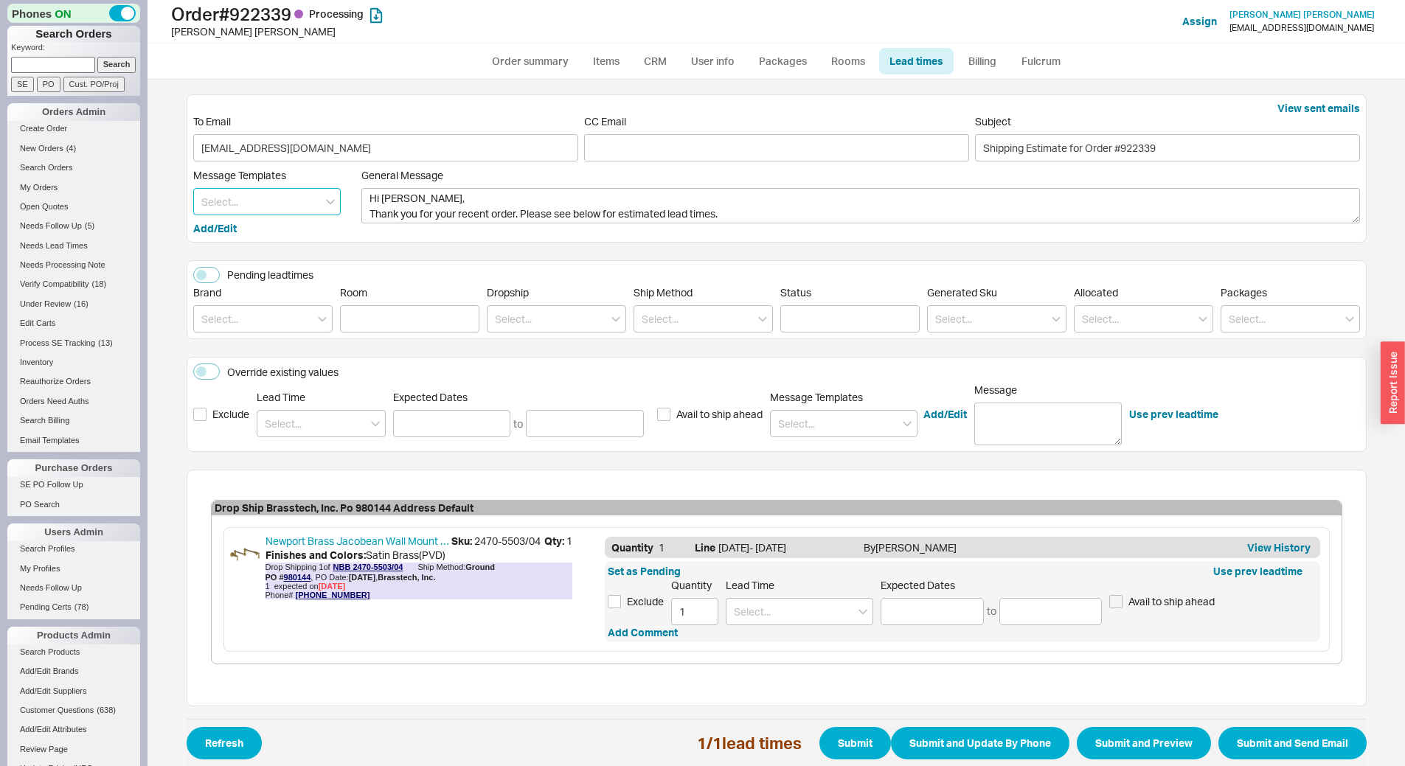
click at [261, 201] on input at bounding box center [266, 201] width 147 height 27
click at [267, 226] on div "Update" at bounding box center [267, 232] width 146 height 27
type textarea "Hi [PERSON_NAME], Please see below for an update on your order. We sincerely ap…"
type input "Update"
click at [270, 202] on input "Update" at bounding box center [266, 201] width 147 height 27
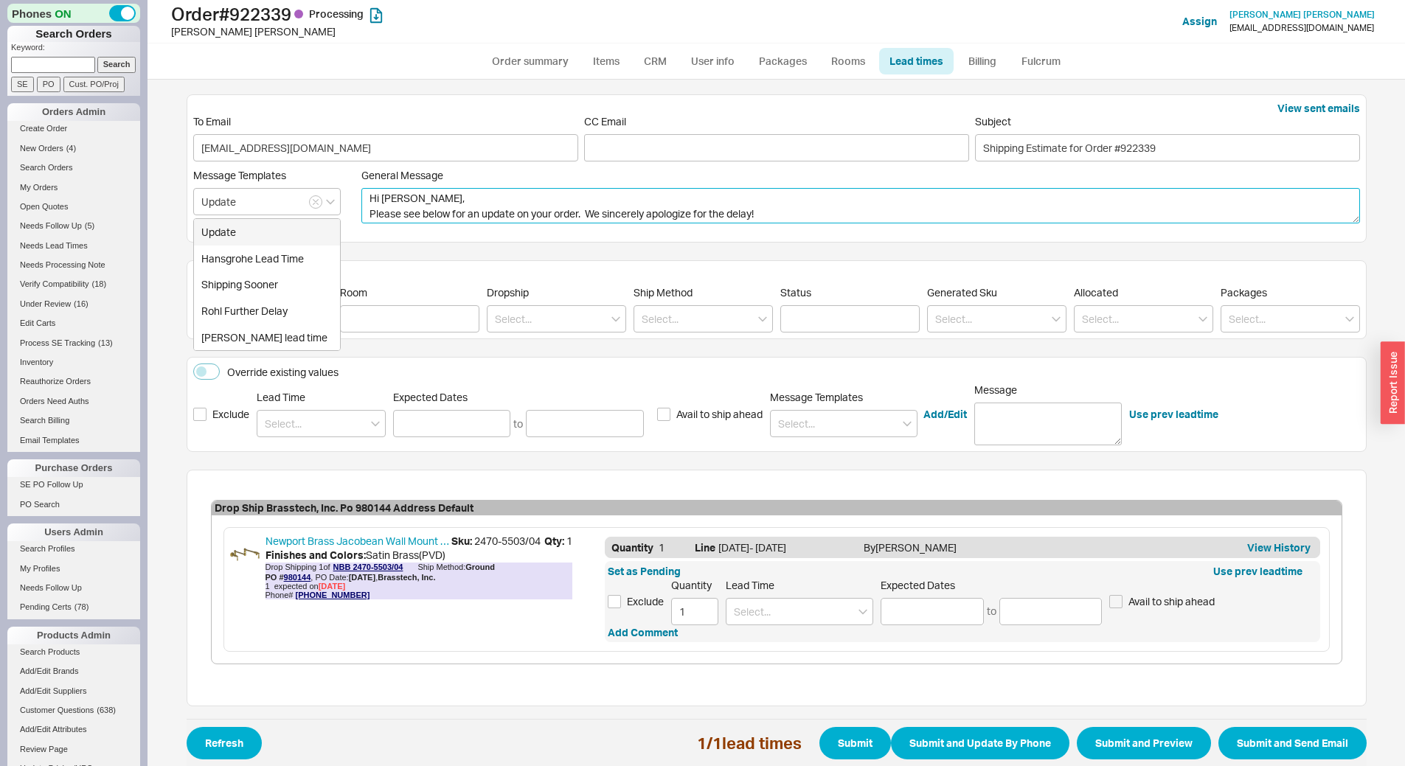
click at [512, 194] on textarea "Hi [PERSON_NAME], Please see below for an update on your order. We sincerely ap…" at bounding box center [860, 205] width 998 height 35
click at [361, 213] on textarea "Hi [PERSON_NAME], Please see below for an update on your order. We sincerely ap…" at bounding box center [860, 205] width 998 height 35
click at [922, 611] on input at bounding box center [931, 611] width 103 height 27
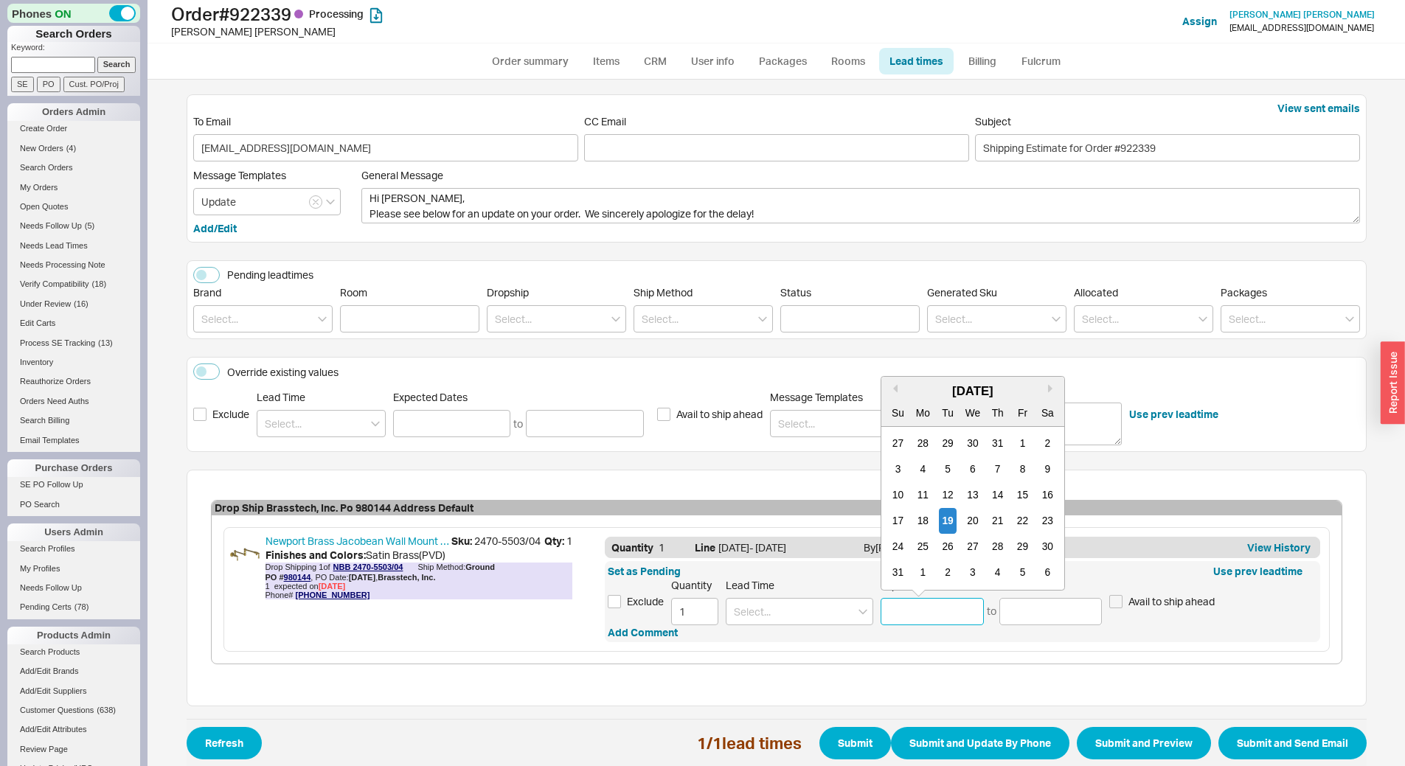
click at [1040, 387] on div "[DATE]" at bounding box center [972, 392] width 183 height 18
click at [1048, 392] on button "Next month" at bounding box center [1052, 388] width 9 height 9
click at [1020, 490] on div "19" at bounding box center [1023, 495] width 18 height 26
type input "09/19/2025"
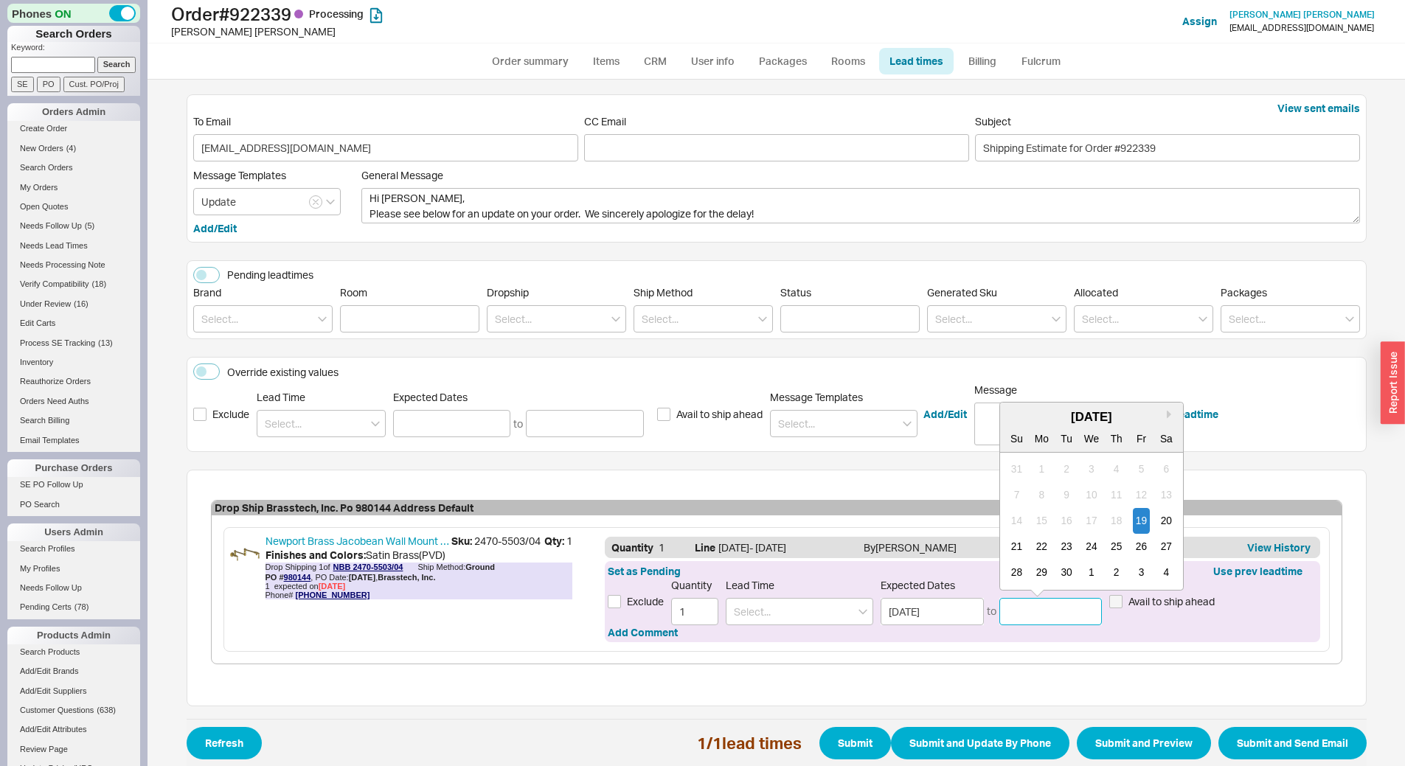
click at [1052, 616] on input at bounding box center [1050, 611] width 103 height 27
click at [1132, 541] on div "26" at bounding box center [1141, 547] width 18 height 26
type input "09/26/2025"
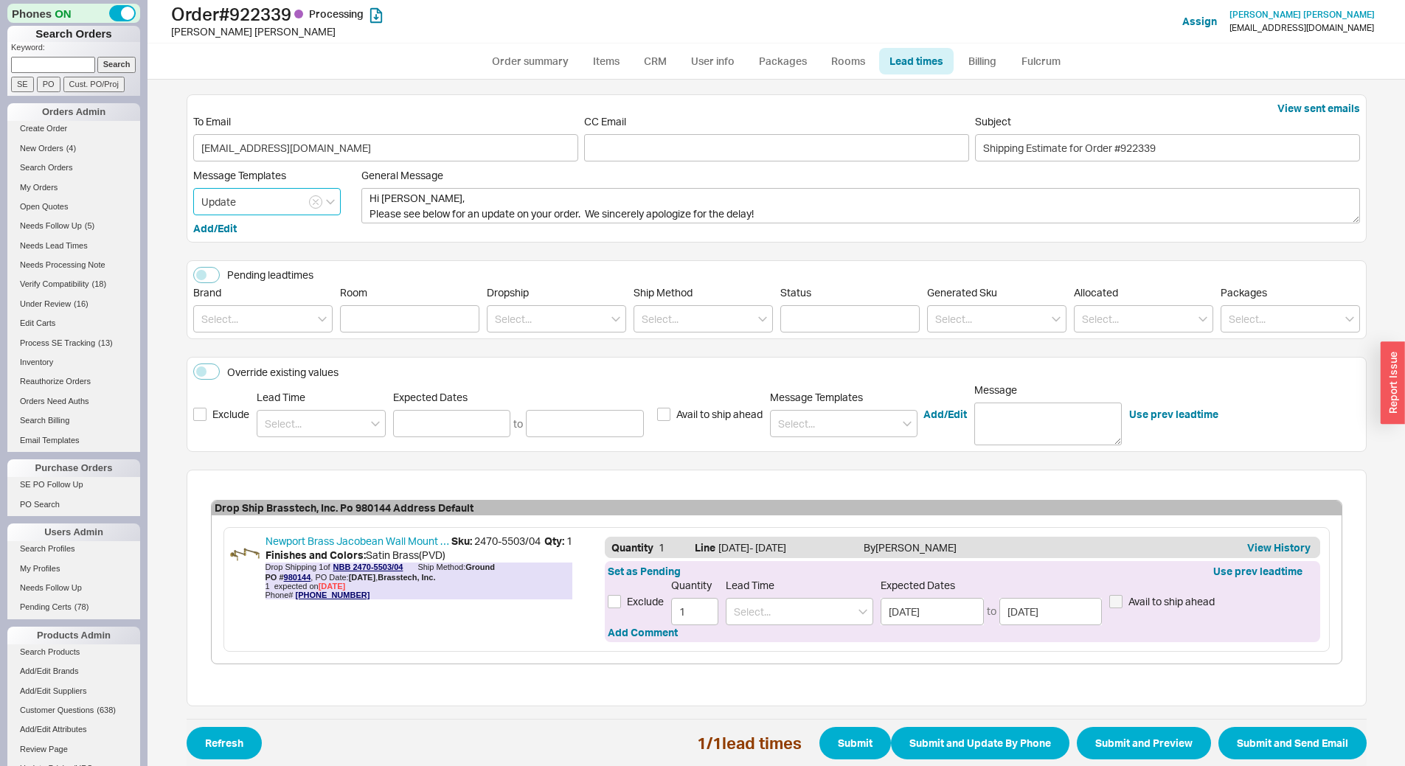
click at [317, 204] on input "Update" at bounding box center [266, 201] width 147 height 27
click at [309, 204] on button "button" at bounding box center [315, 201] width 13 height 13
type textarea "Hi Rebecca, Thank you for your recent order. Please see below for estimated lea…"
click at [275, 198] on input at bounding box center [266, 201] width 147 height 27
click at [274, 312] on div "Rohl Further Delay" at bounding box center [267, 311] width 146 height 27
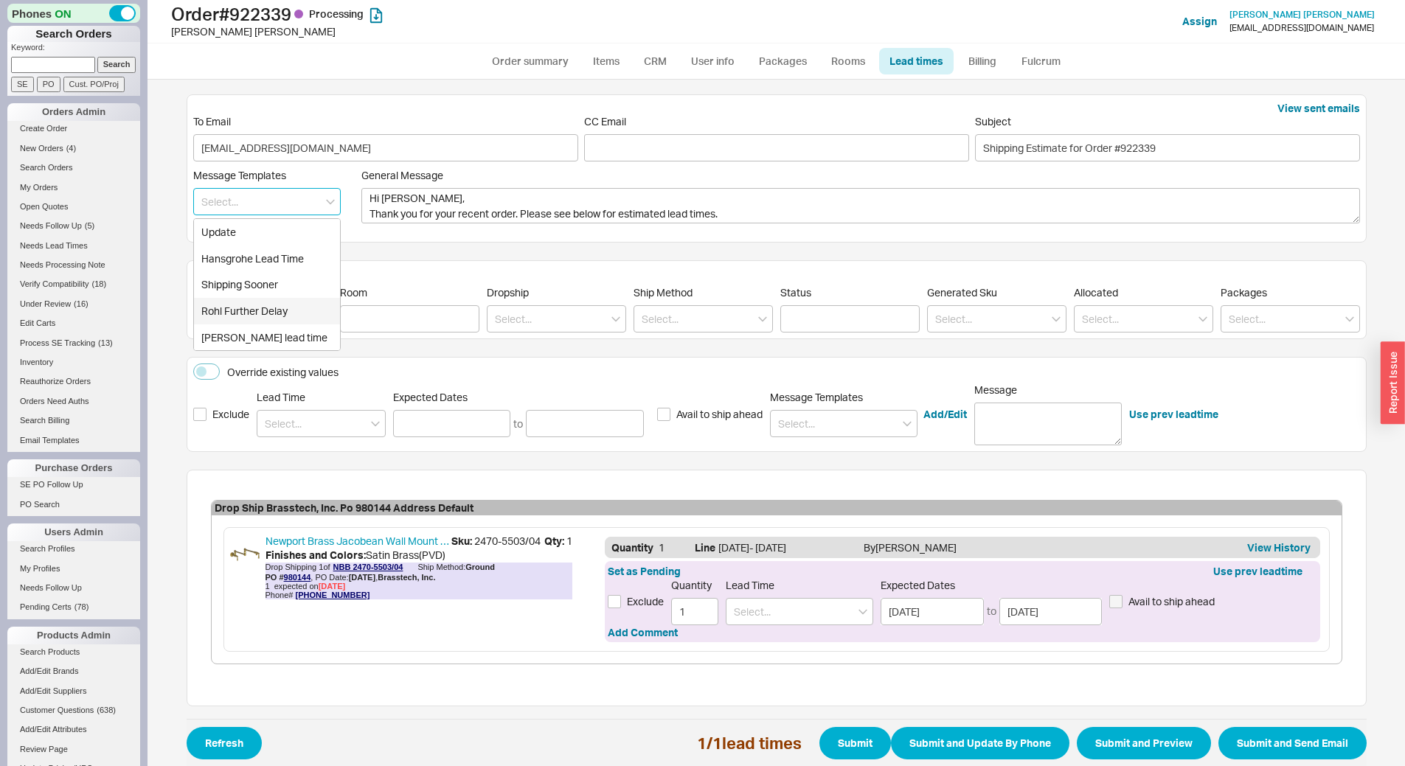
type textarea "Dear Rebecca, Please see below for an update on your order. Rohl informed us th…"
type input "Rohl Further Delay"
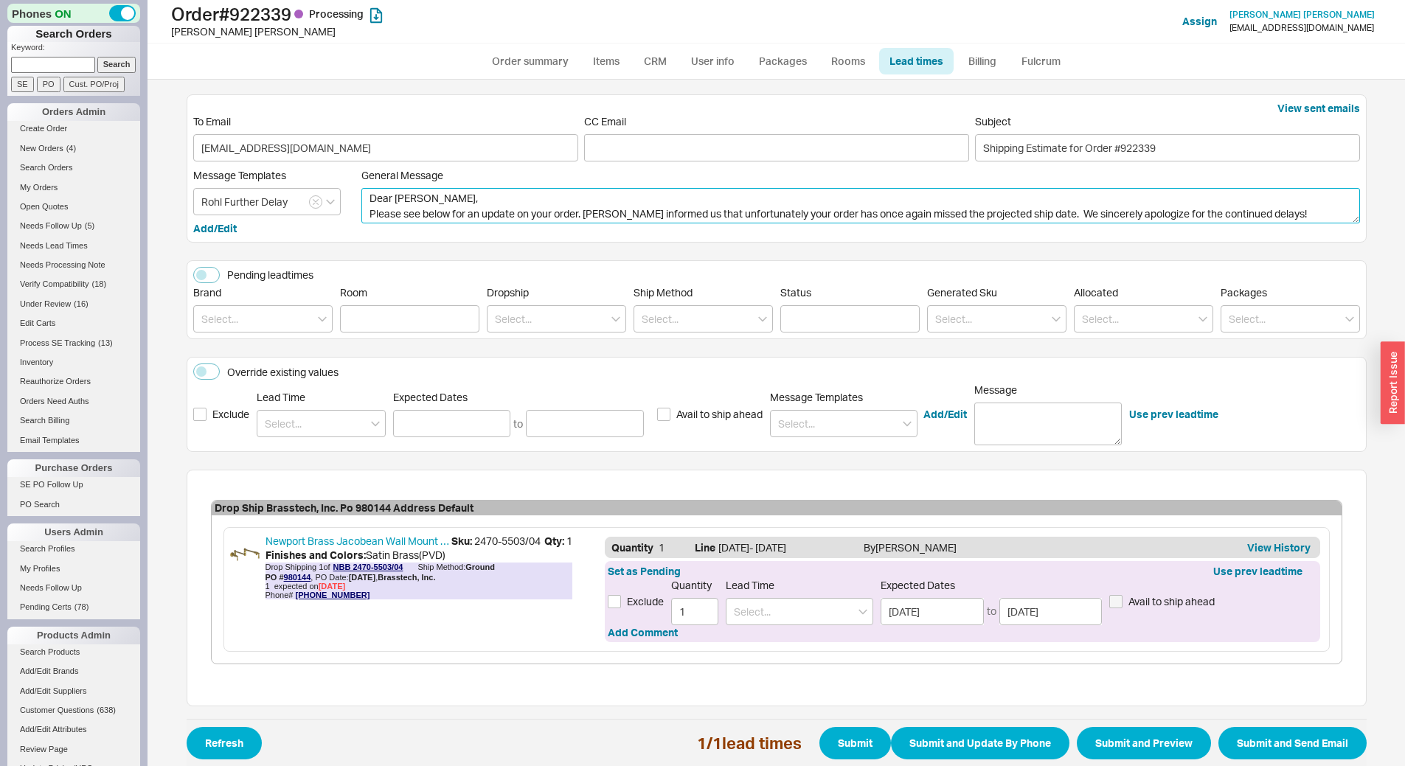
click at [588, 209] on textarea "Dear Rebecca, Please see below for an update on your order. Rohl informed us th…" at bounding box center [860, 205] width 998 height 35
click at [577, 209] on textarea "Dear Rebecca, Please see below for an update on your order. Newport Brass infor…" at bounding box center [860, 205] width 998 height 35
click at [623, 209] on textarea "Dear Rebecca, Please see below for an update on your order. Newport Brass infor…" at bounding box center [860, 205] width 998 height 35
click at [1060, 212] on textarea "Dear Rebecca, Please see below for an update on your order. Newport Brass infor…" at bounding box center [860, 205] width 998 height 35
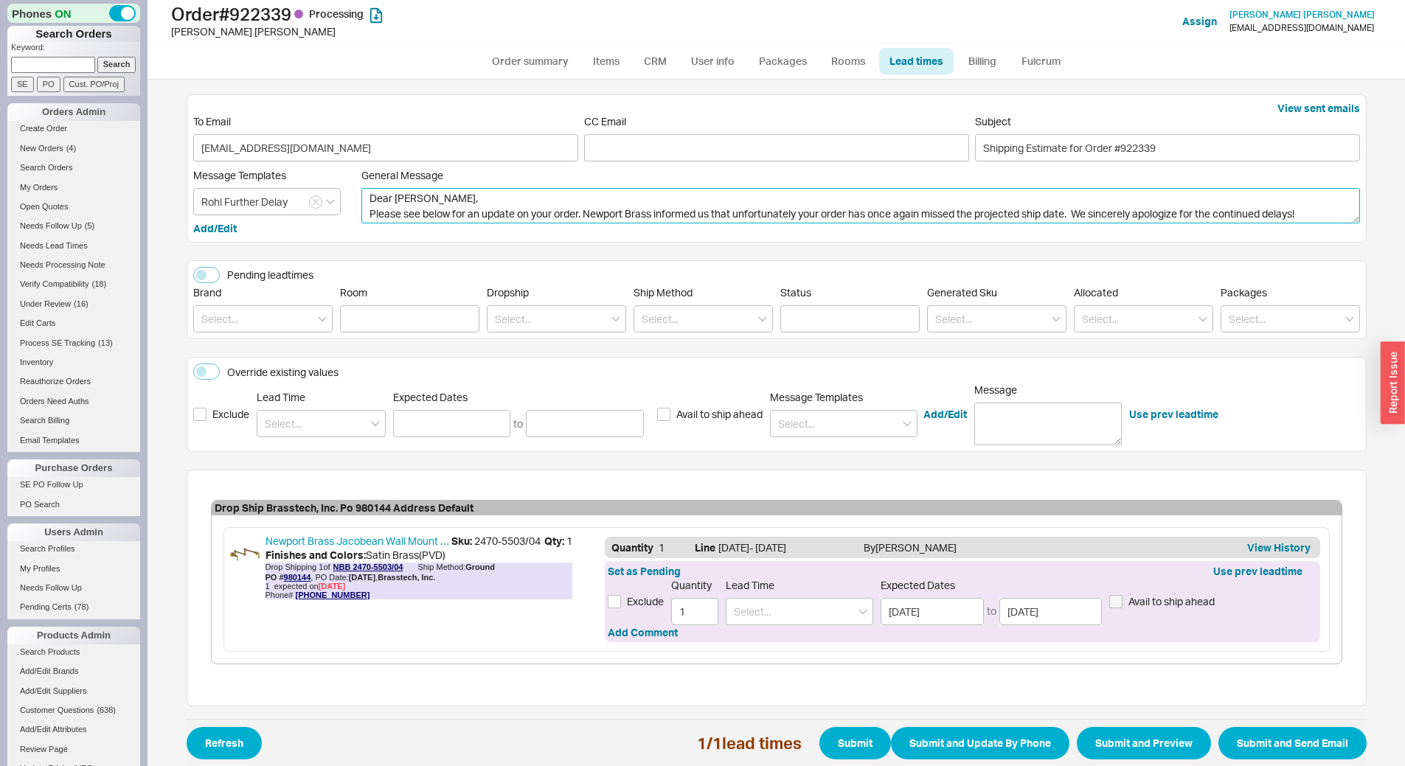
click at [1068, 217] on textarea "Dear Rebecca, Please see below for an update on your order. Newport Brass infor…" at bounding box center [860, 205] width 998 height 35
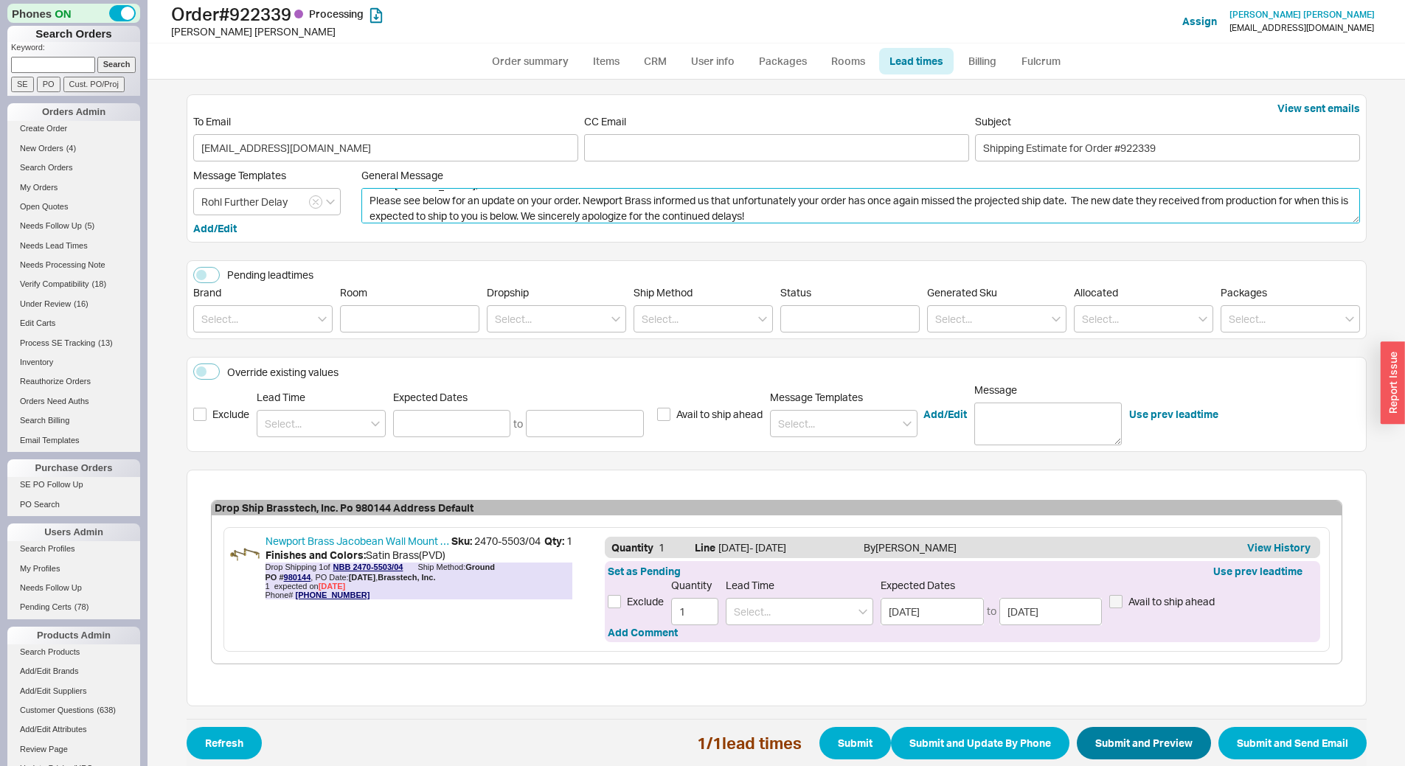
type textarea "Dear Rebecca, Please see below for an update on your order. Newport Brass infor…"
click at [1171, 742] on button "Submit and Preview" at bounding box center [1144, 743] width 134 height 32
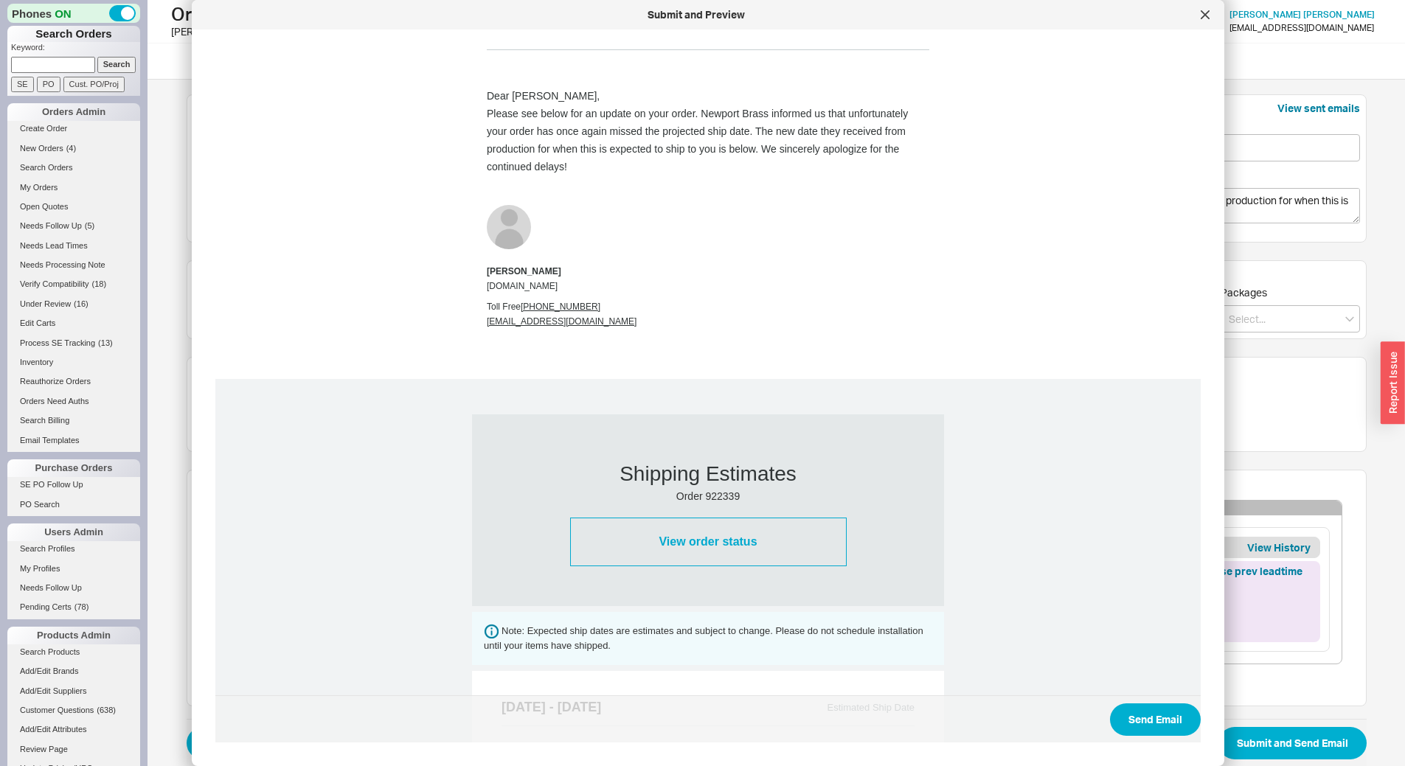
scroll to position [512, 0]
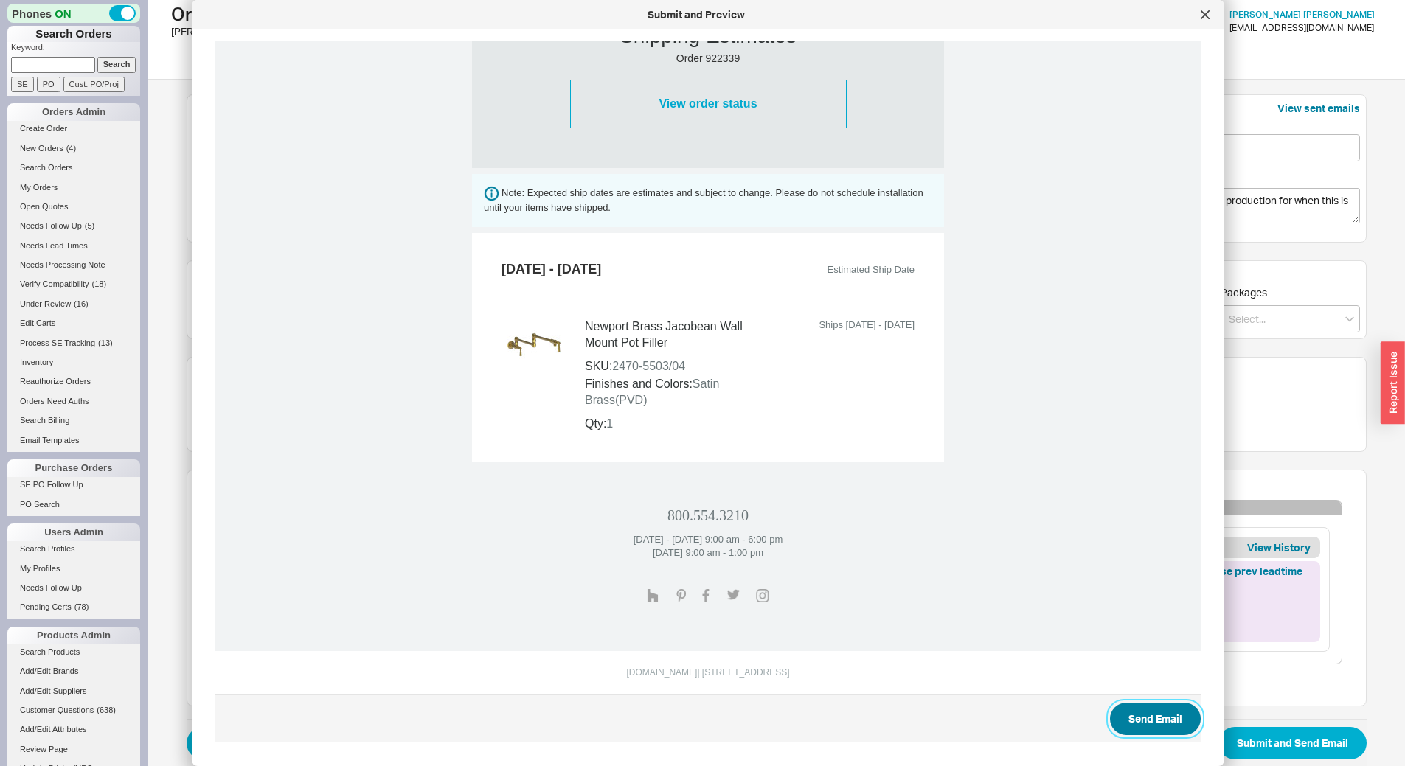
click at [1175, 720] on button "Send Email" at bounding box center [1155, 719] width 91 height 32
select select "*"
select select "LOW"
select select "3"
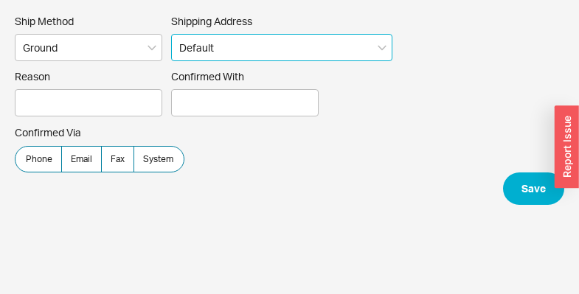
click at [242, 48] on select "Default Shipping Address (Lori Altschuler ) └ 1601 3rd Avenue Apt #11K New York…" at bounding box center [281, 47] width 221 height 27
select select "4057"
click at [171, 34] on select "Default Shipping Address (Lori Altschuler ) └ 1601 3rd Avenue Apt #11K New York…" at bounding box center [281, 47] width 221 height 27
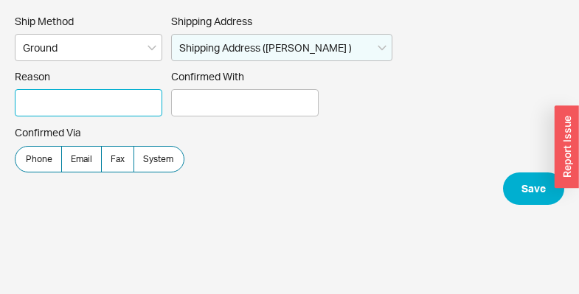
click at [138, 99] on input "Reason" at bounding box center [88, 102] width 147 height 27
type input "per Josh"
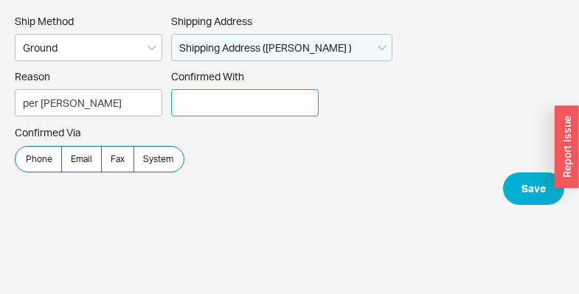
click at [220, 102] on input "Confirmed With" at bounding box center [244, 102] width 147 height 27
type input "Confirmation"
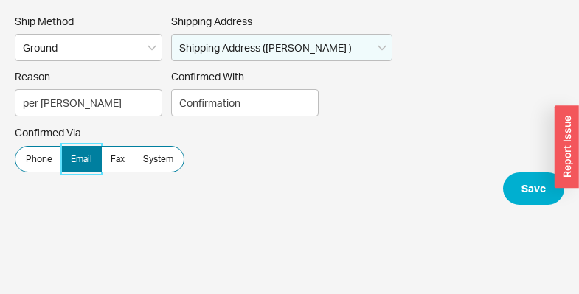
click at [88, 154] on span "Email" at bounding box center [81, 159] width 21 height 12
click at [0, 0] on input "Email" at bounding box center [0, 0] width 0 height 0
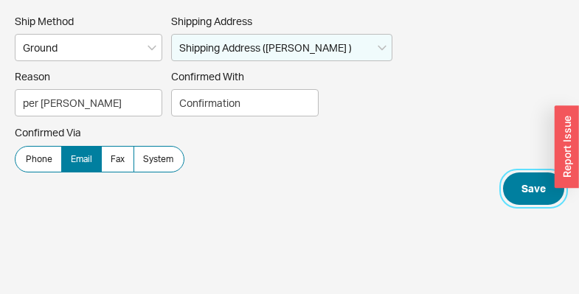
click at [523, 189] on button "Save" at bounding box center [533, 189] width 61 height 32
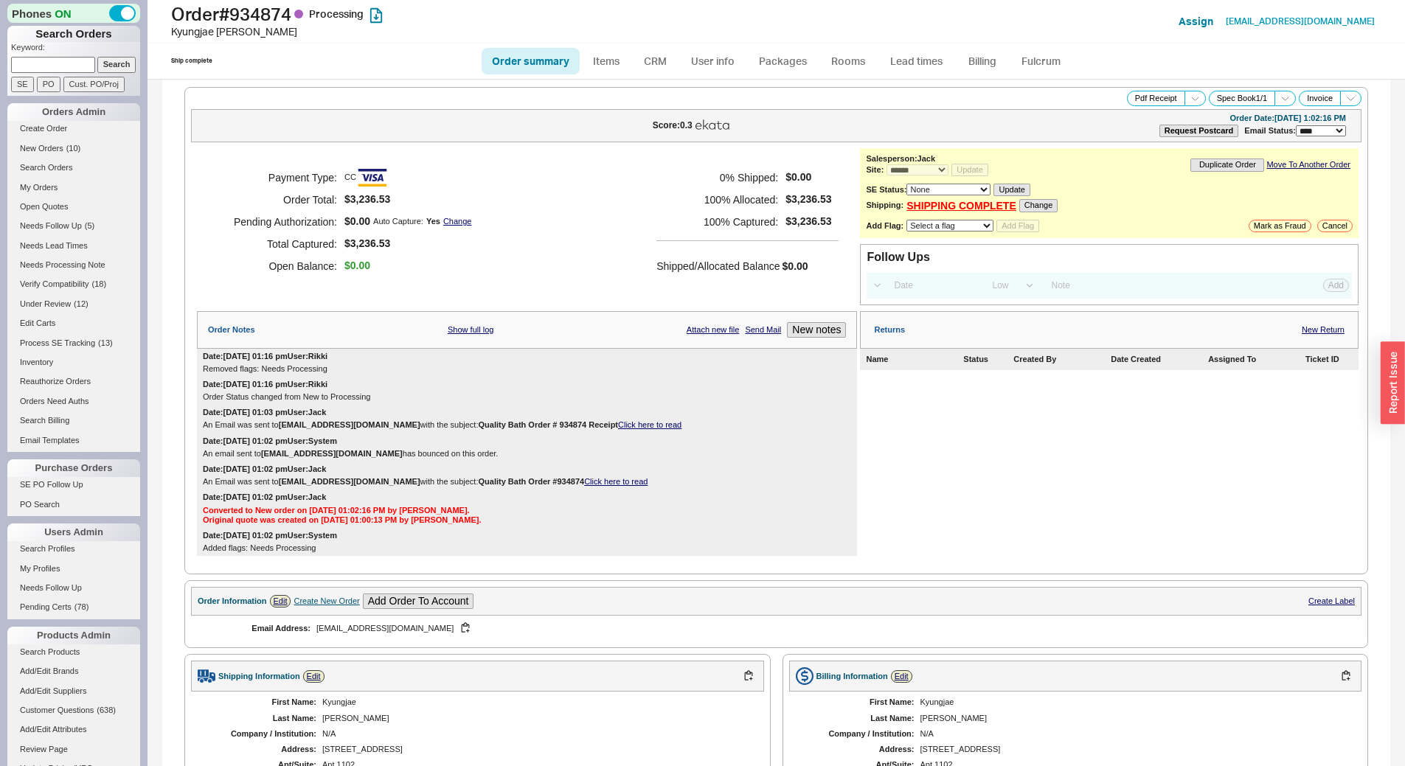
select select "*"
select select "LOW"
select select "3"
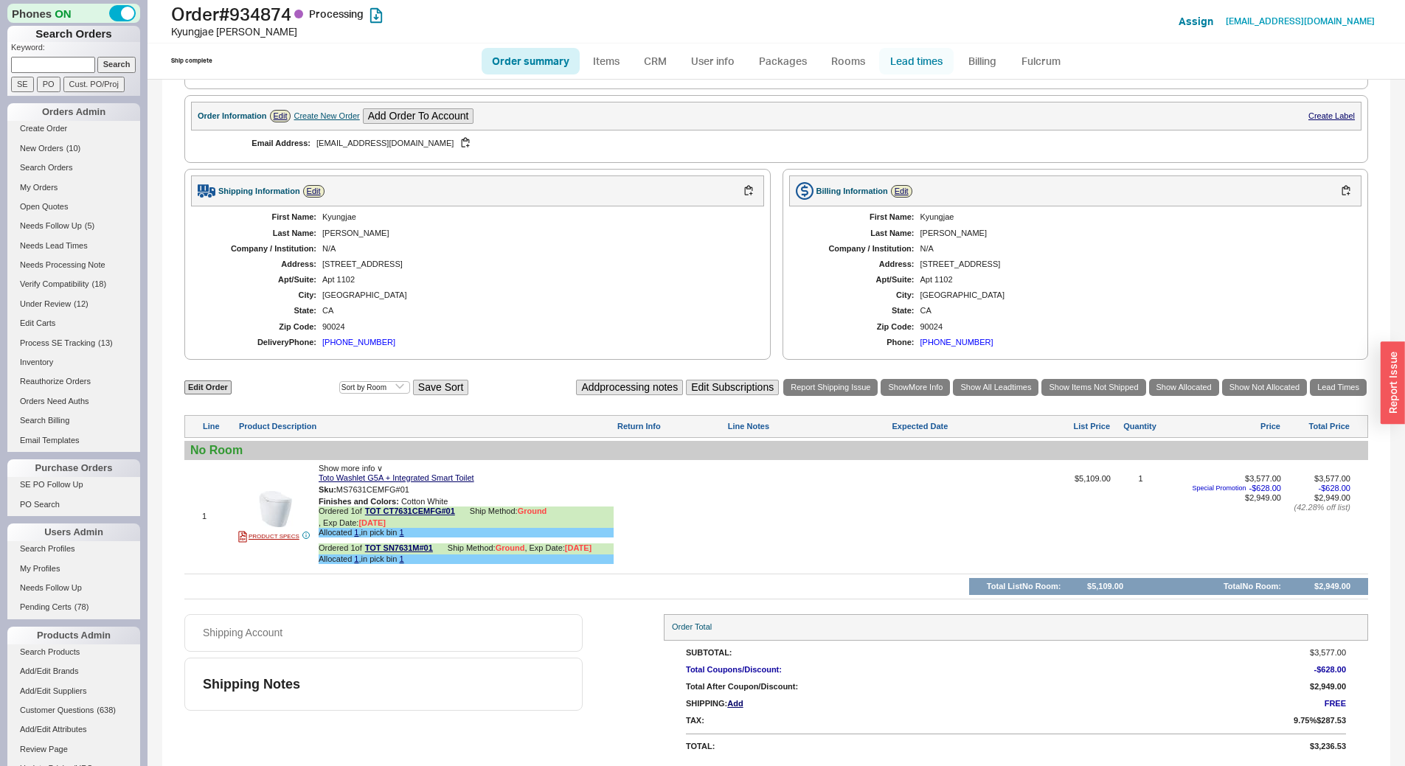
click at [927, 56] on link "Lead times" at bounding box center [916, 61] width 74 height 27
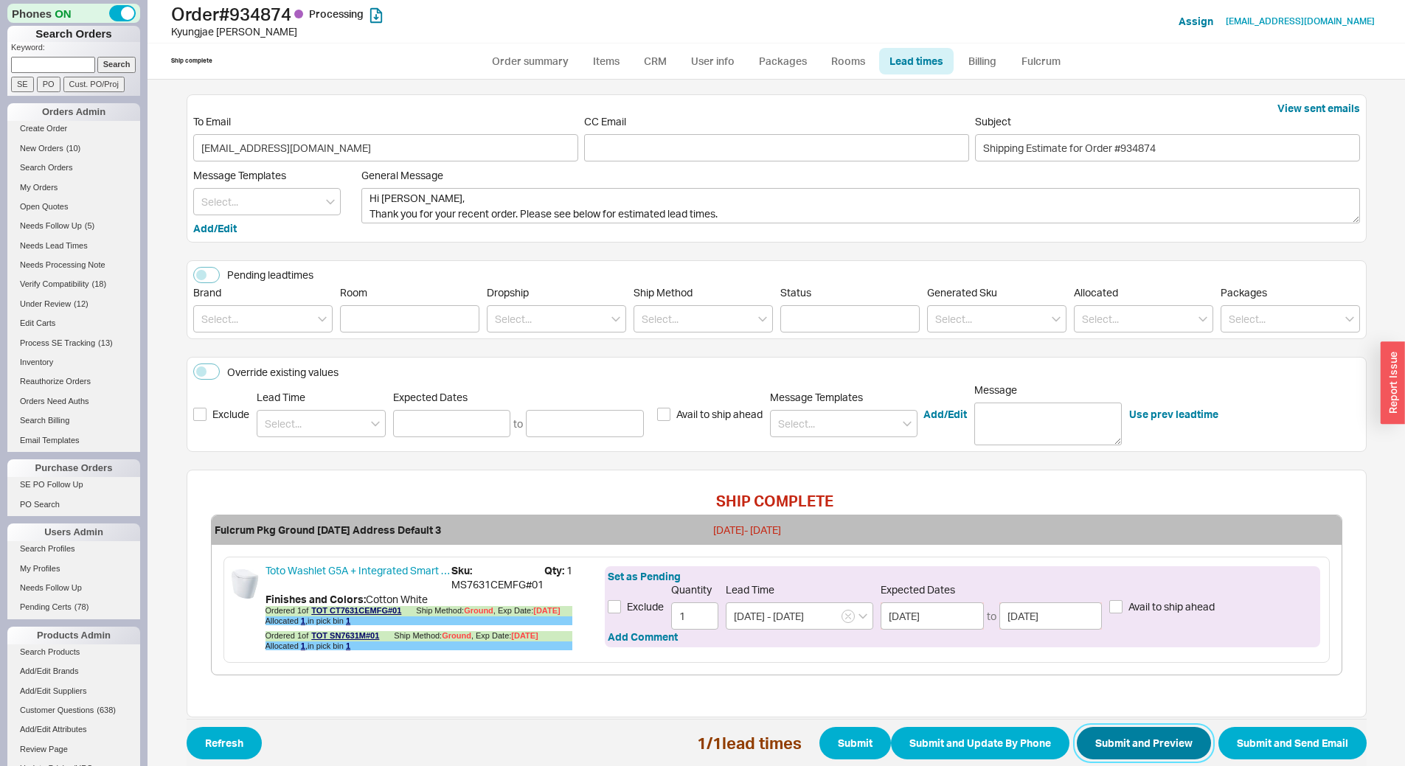
click at [1133, 740] on button "Submit and Preview" at bounding box center [1144, 743] width 134 height 32
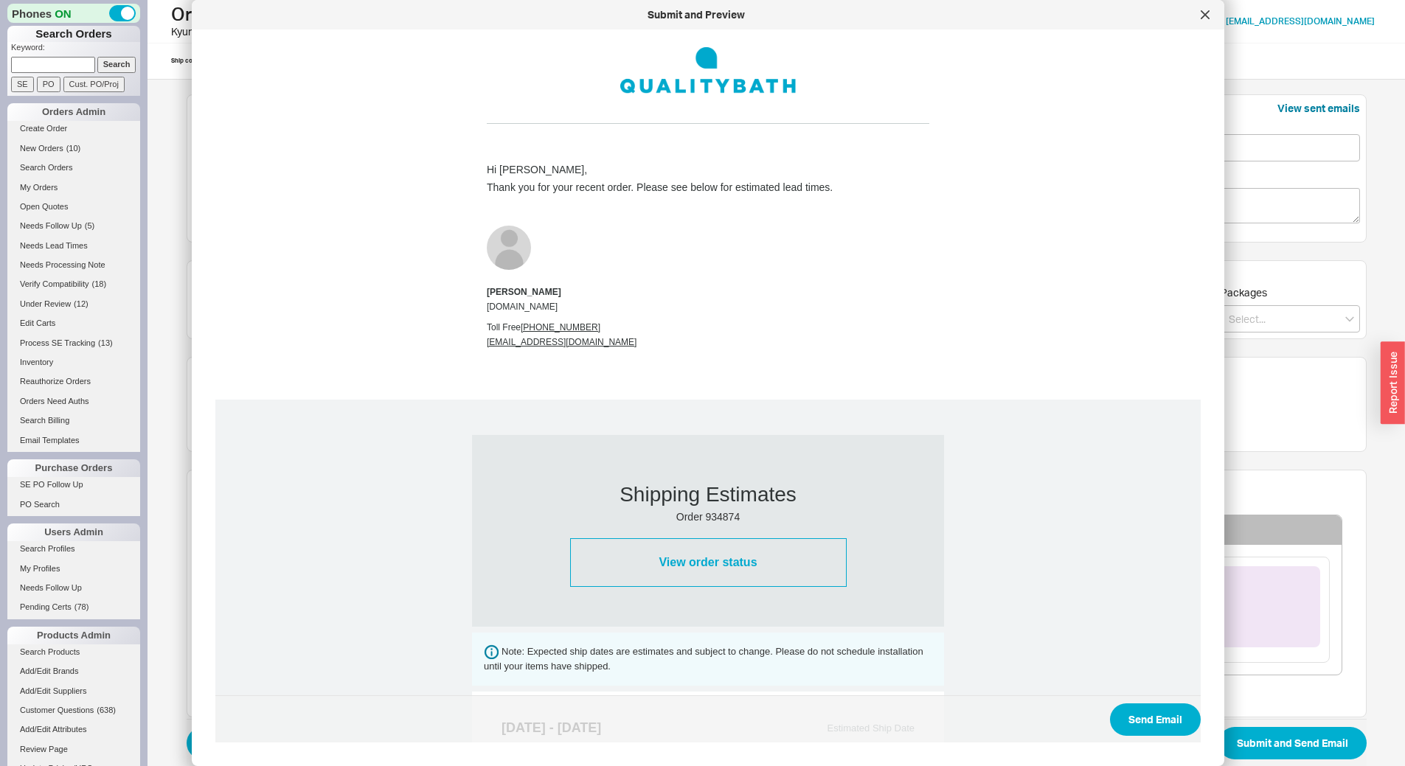
scroll to position [442, 0]
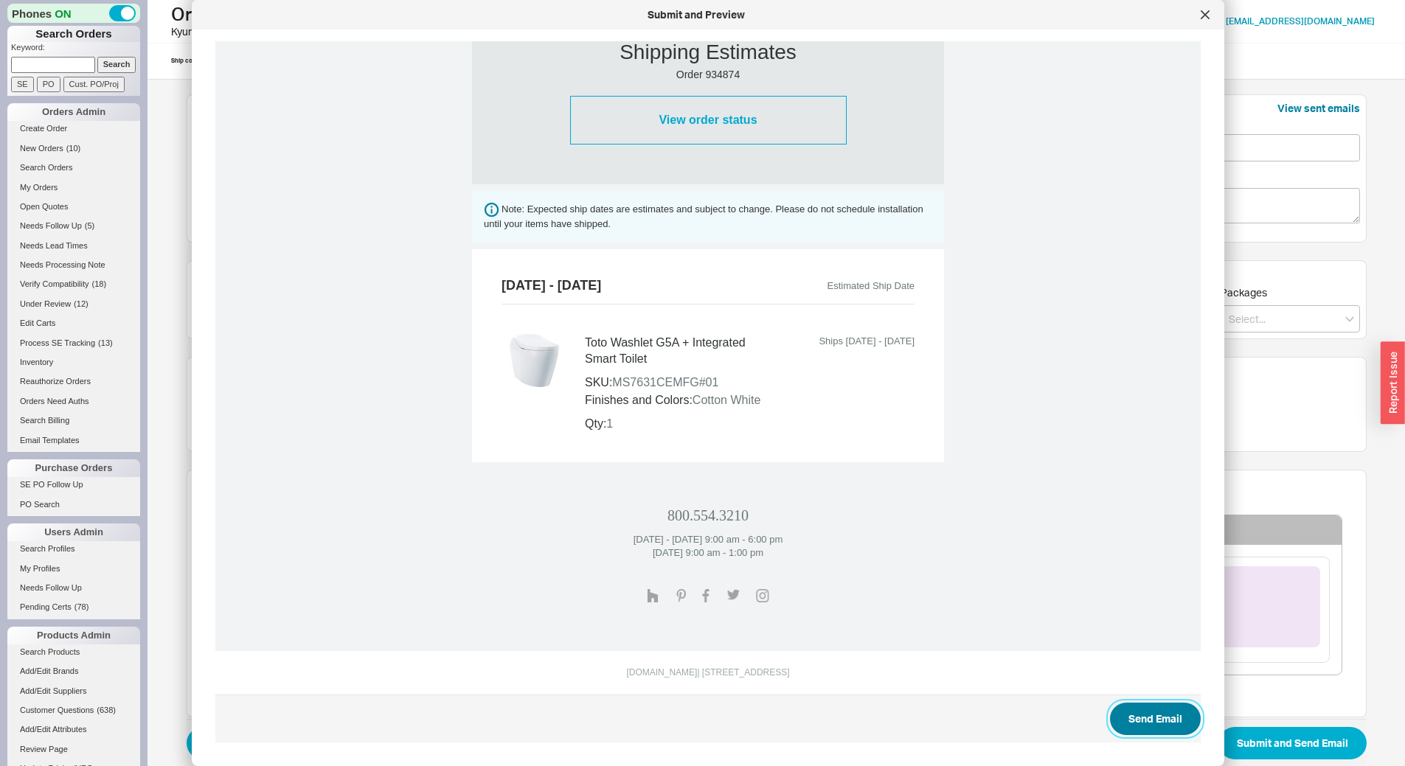
click at [1147, 716] on button "Send Email" at bounding box center [1155, 719] width 91 height 32
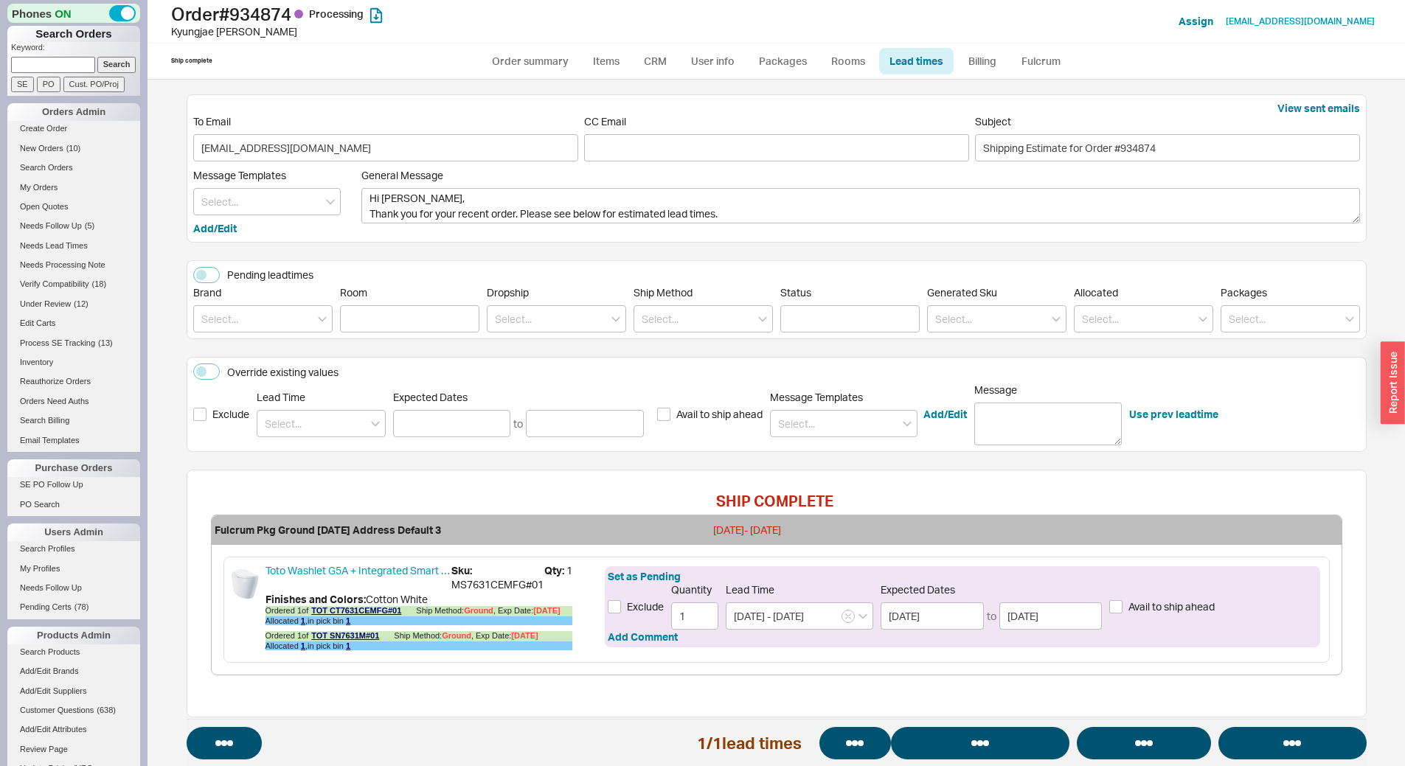
select select "*"
select select "LOW"
select select "3"
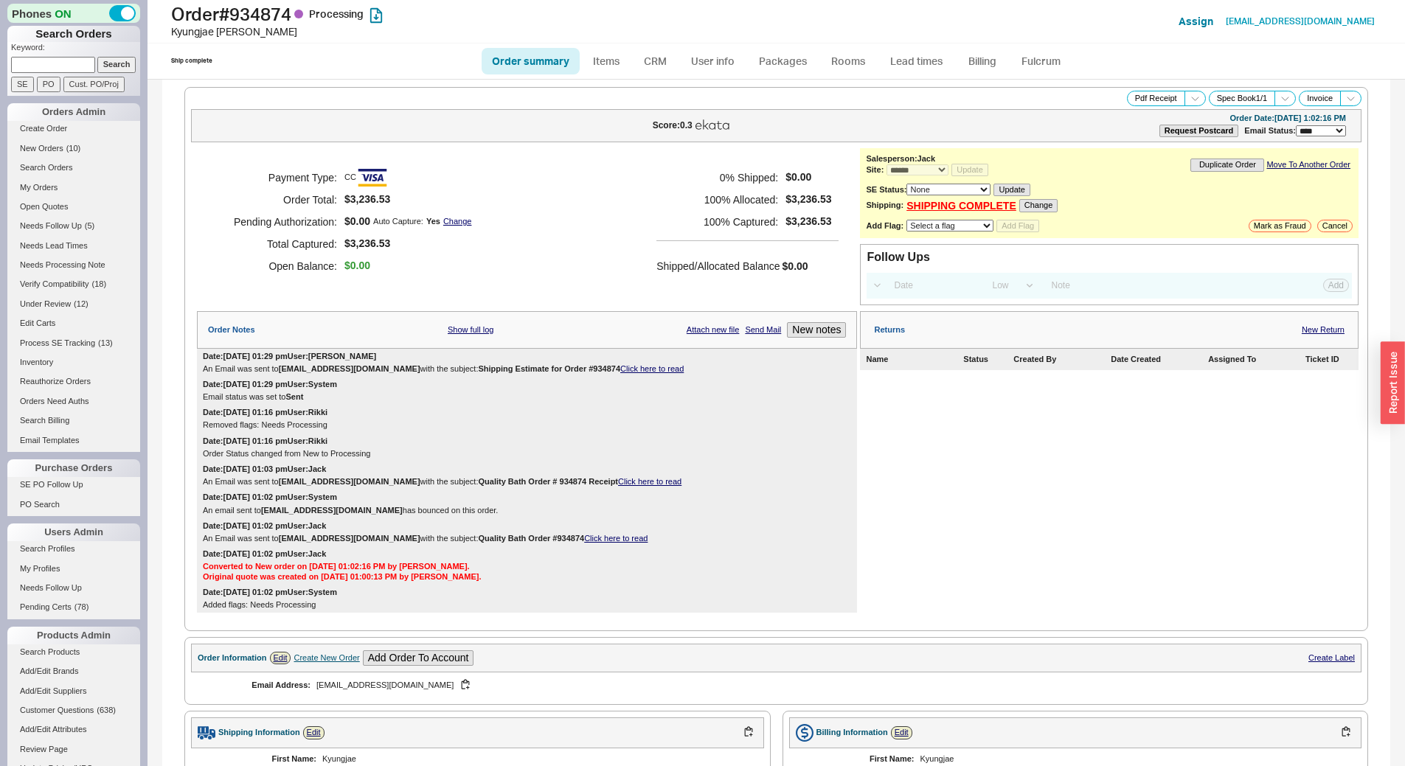
select select "*"
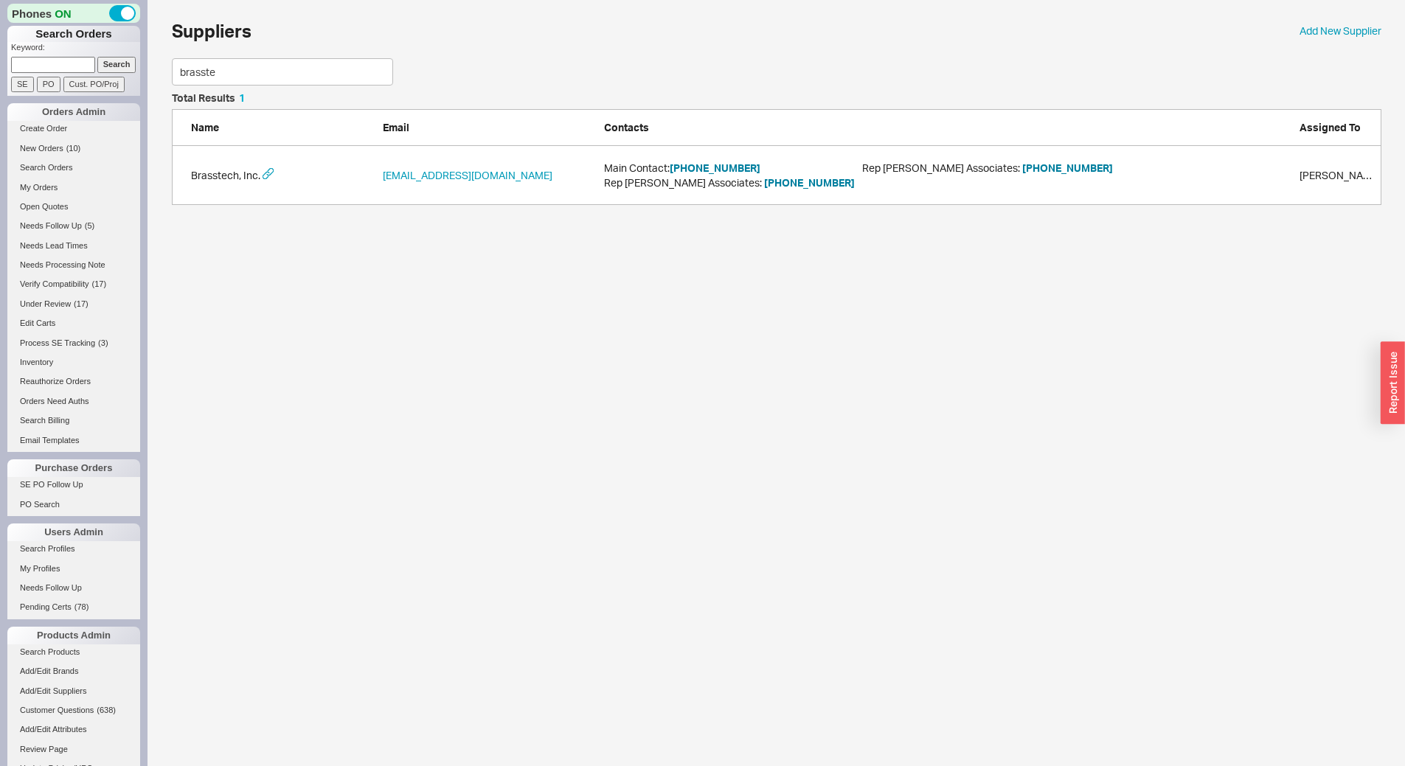
scroll to position [101, 1198]
click at [56, 64] on input at bounding box center [53, 64] width 84 height 15
type input "927296"
click at [97, 57] on input "Search" at bounding box center [116, 64] width 39 height 15
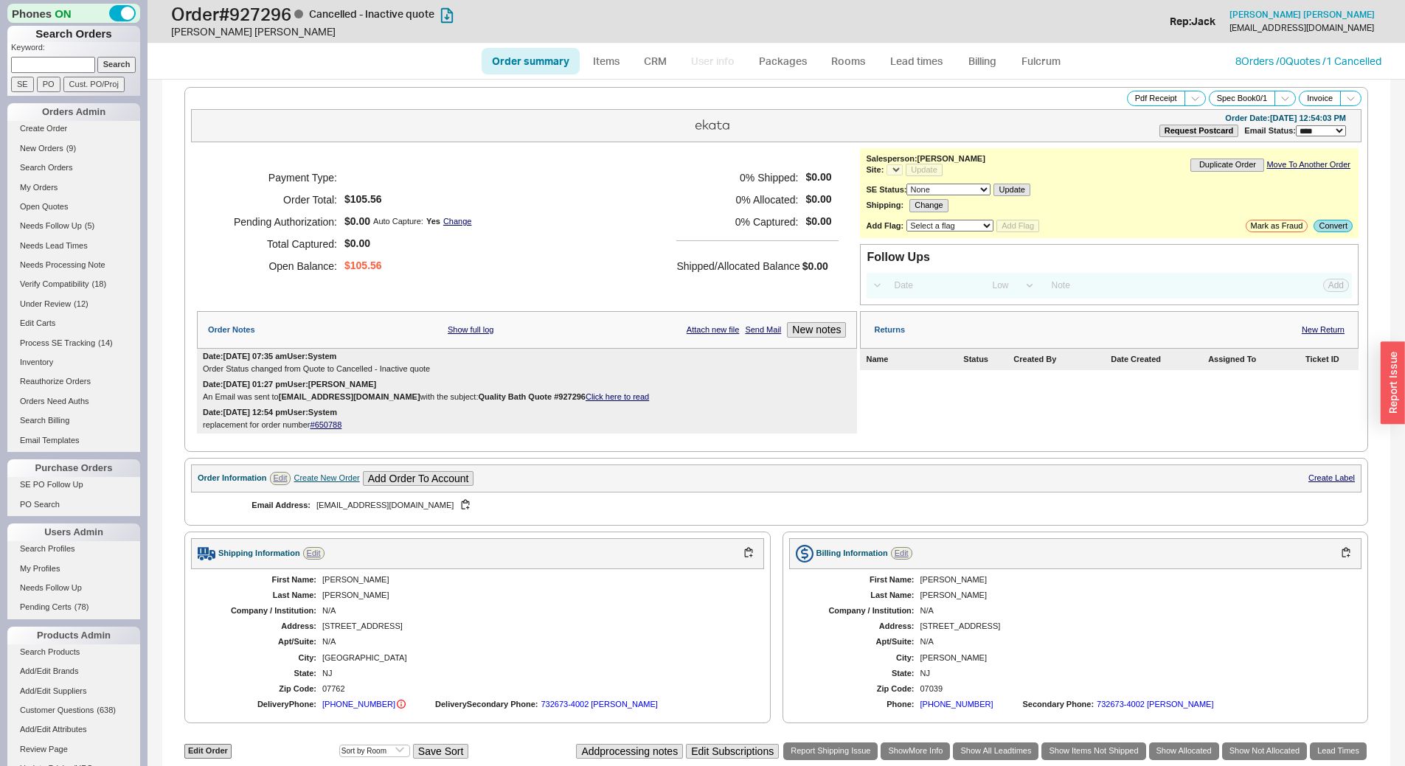
select select "*"
select select "LOW"
select select "3"
select select "*"
click at [1325, 223] on button "Convert" at bounding box center [1332, 226] width 39 height 13
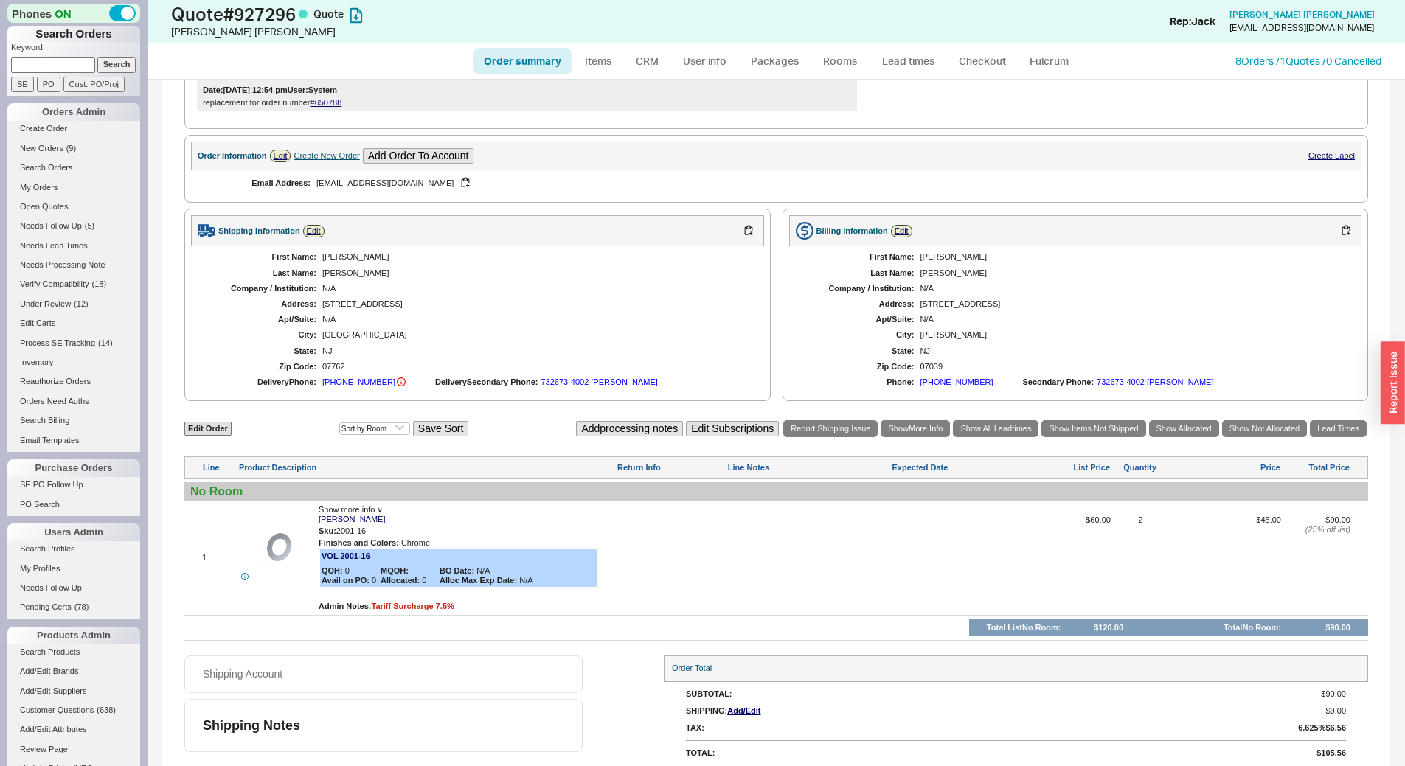
scroll to position [367, 0]
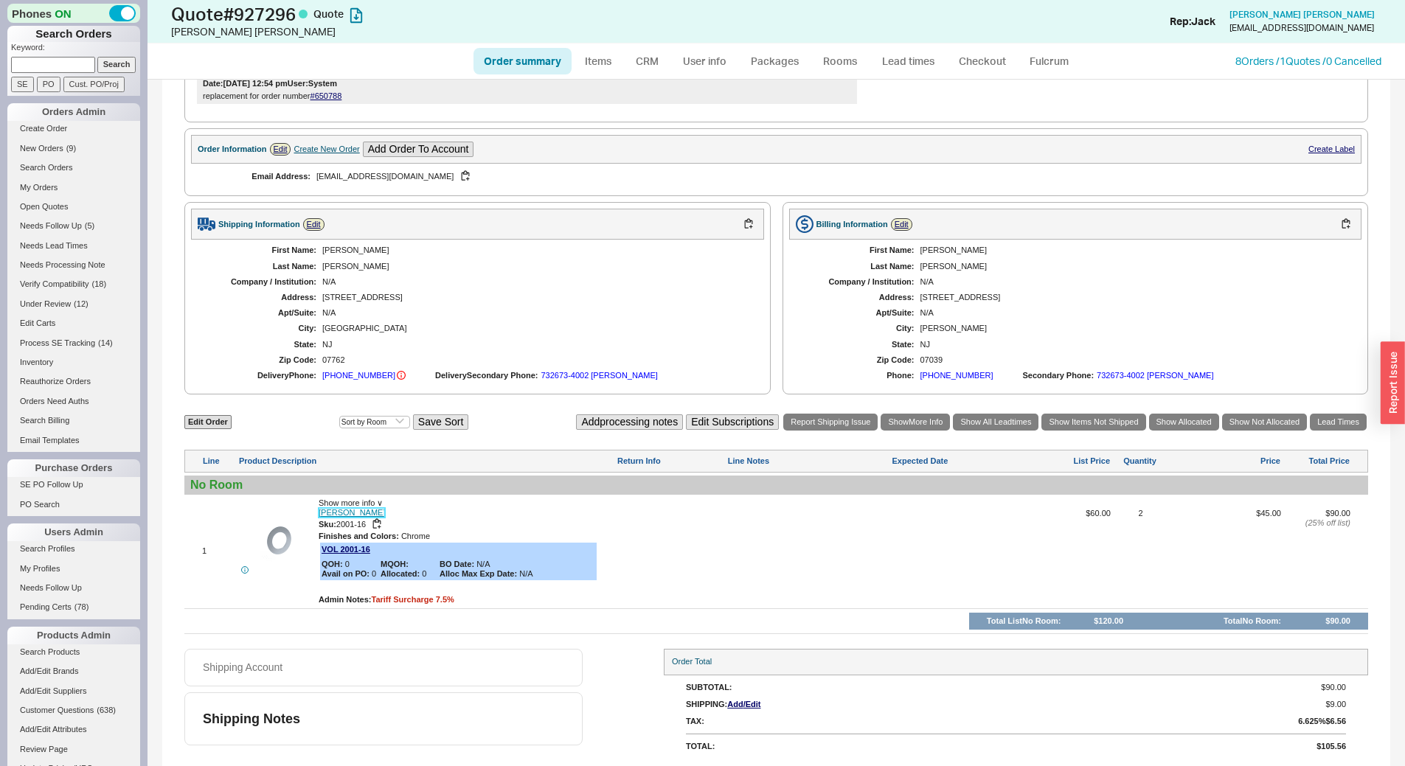
click at [350, 512] on link "[PERSON_NAME]" at bounding box center [352, 513] width 66 height 10
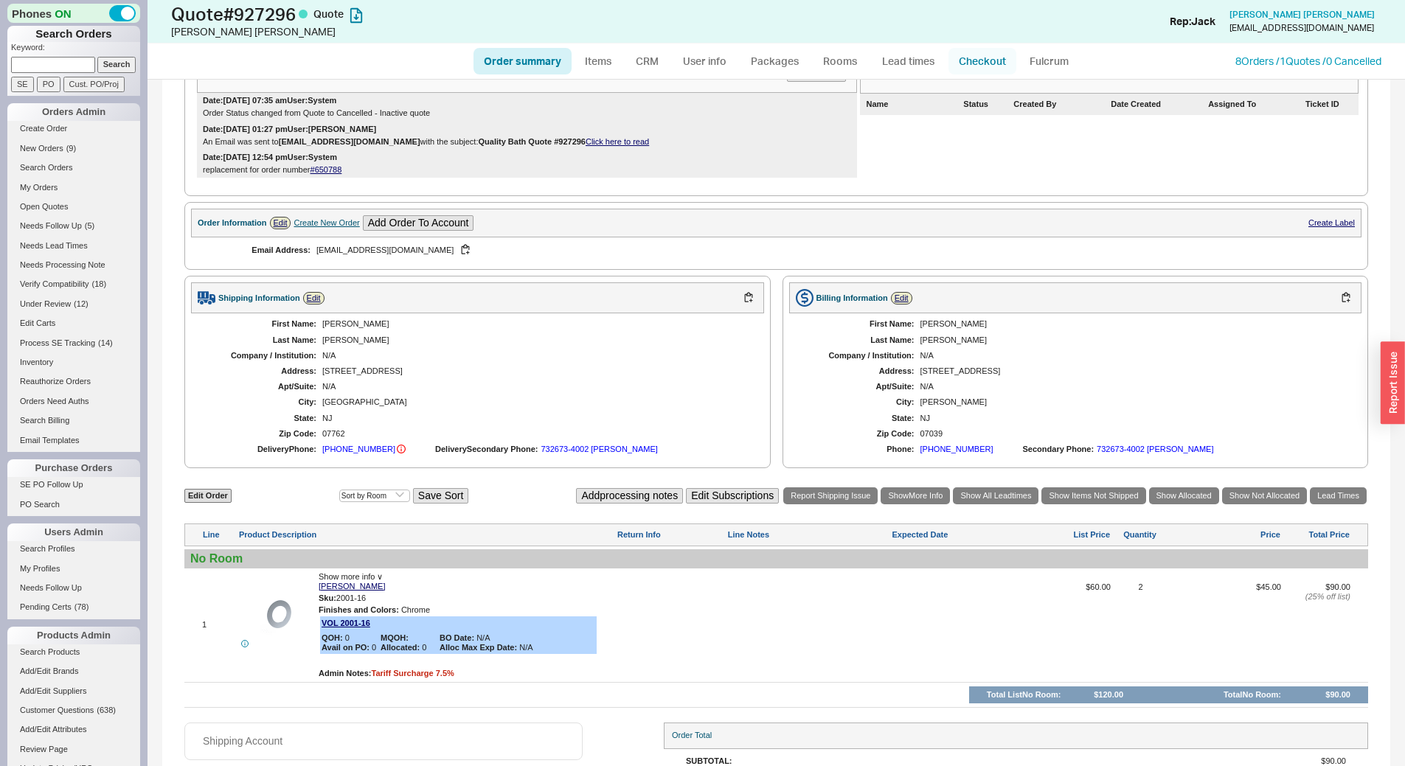
click at [983, 49] on link "Checkout" at bounding box center [982, 61] width 68 height 27
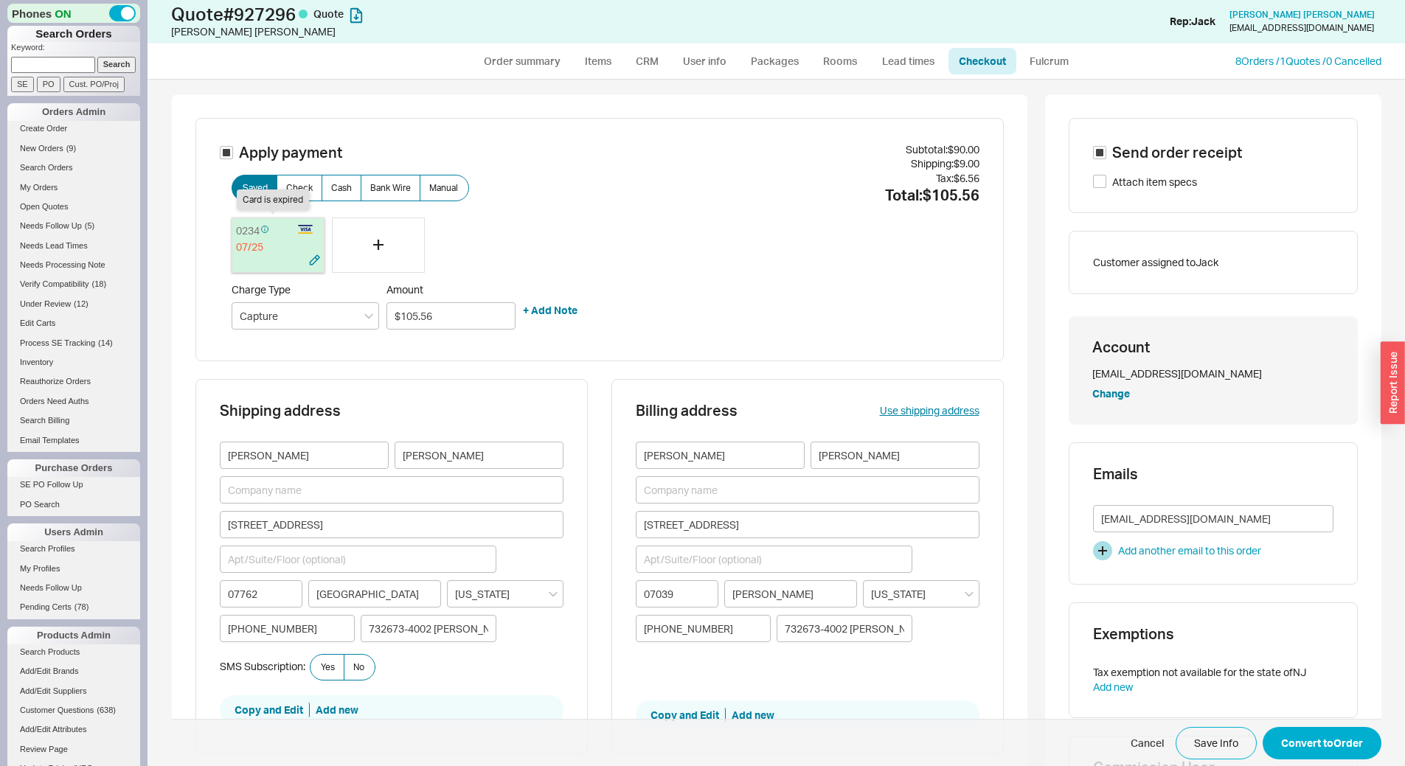
click at [272, 229] on div "0234" at bounding box center [263, 231] width 55 height 18
click at [309, 264] on icon "button" at bounding box center [314, 259] width 11 height 11
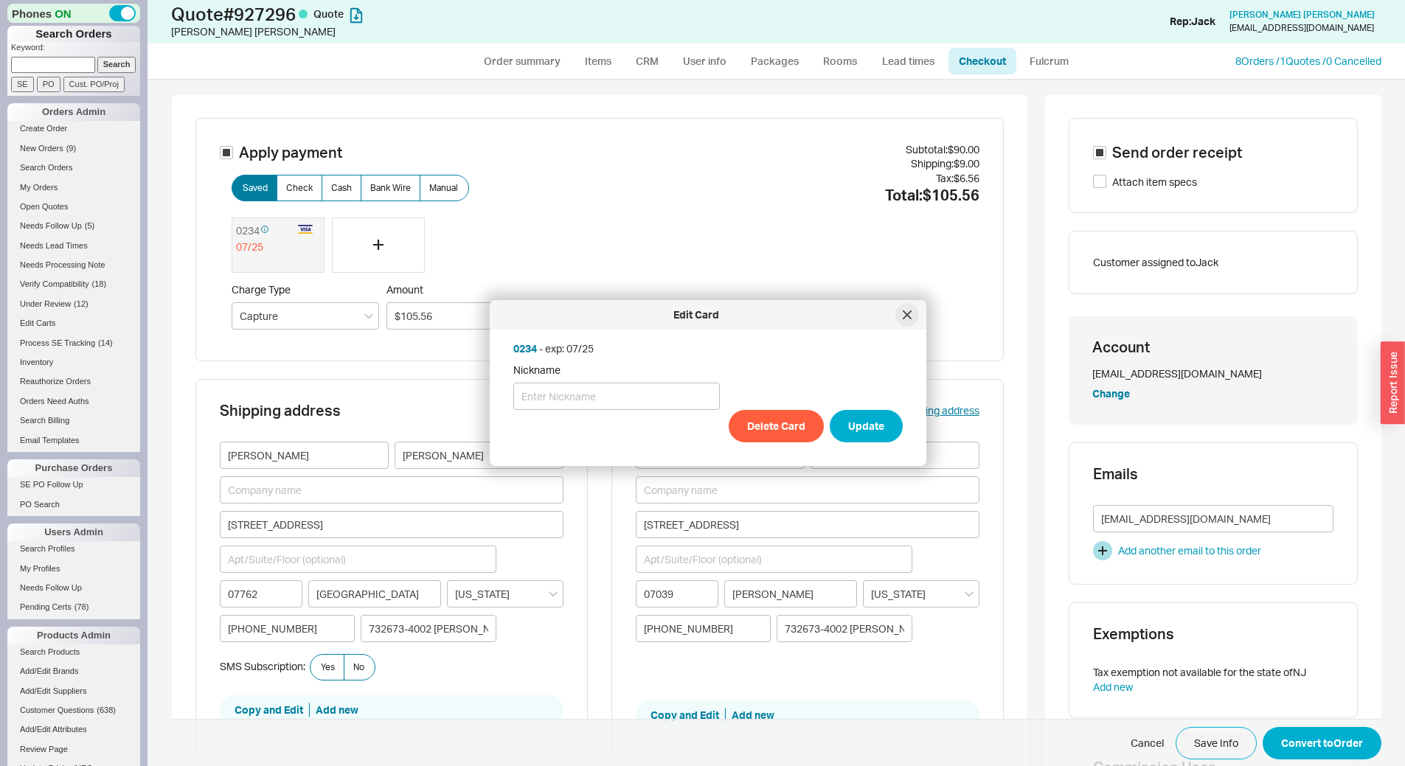
click at [908, 314] on icon at bounding box center [906, 314] width 7 height 7
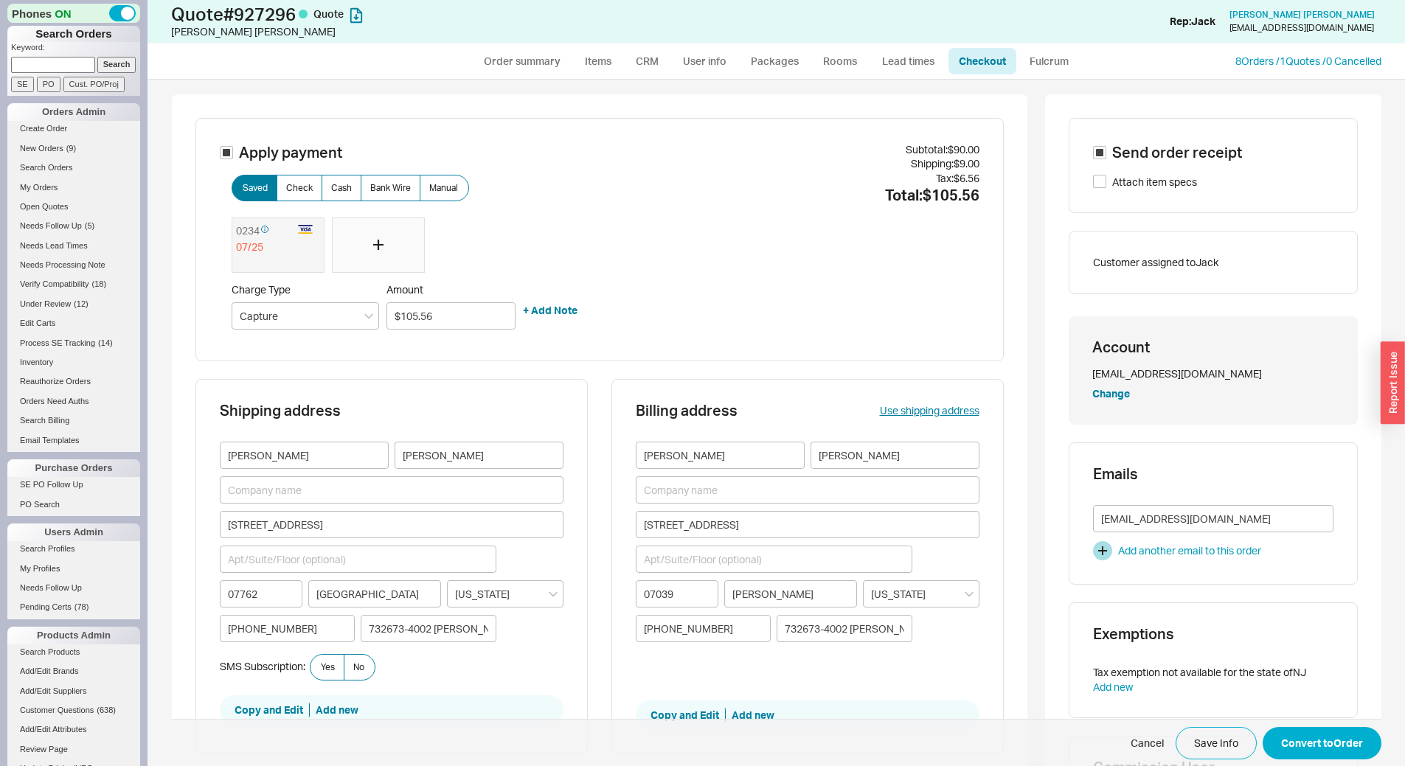
click at [366, 237] on div at bounding box center [378, 246] width 93 height 56
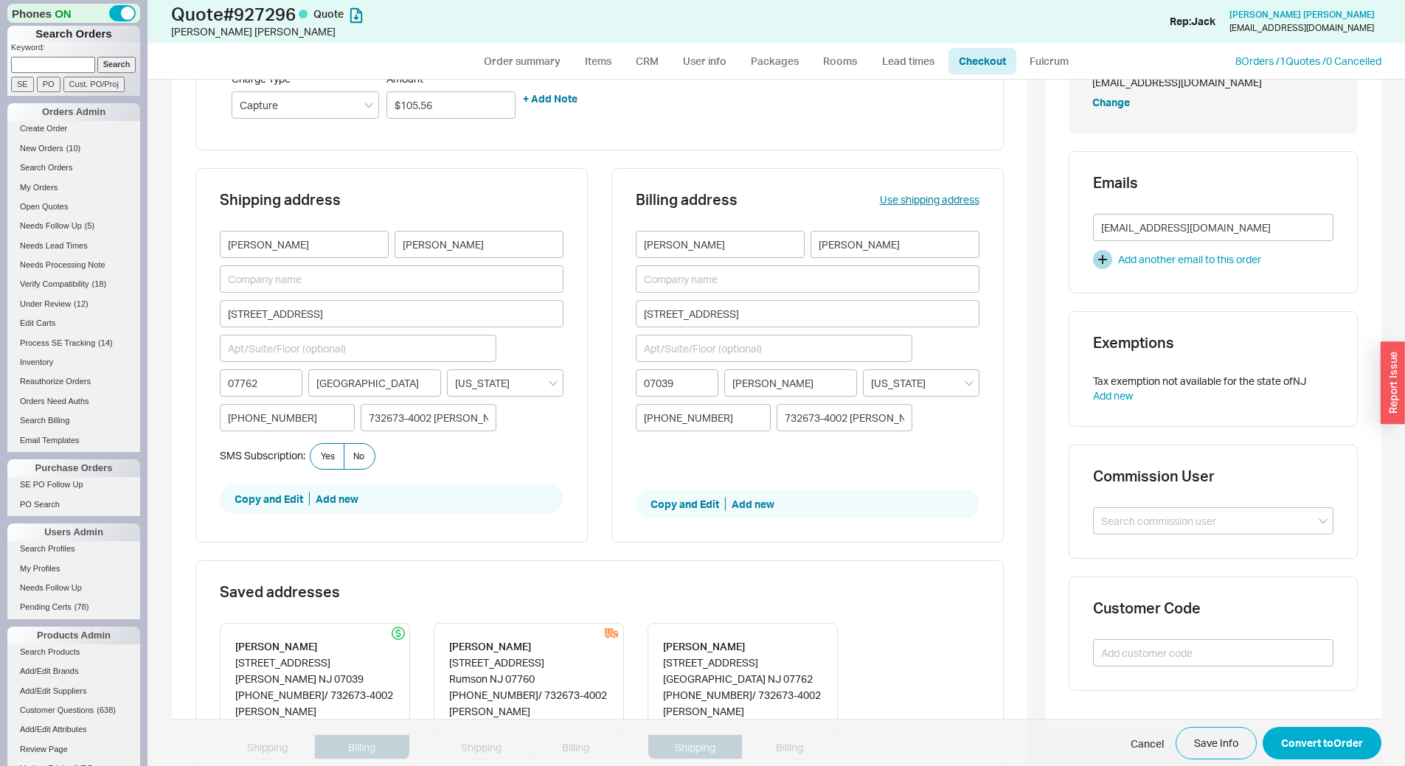
scroll to position [584, 0]
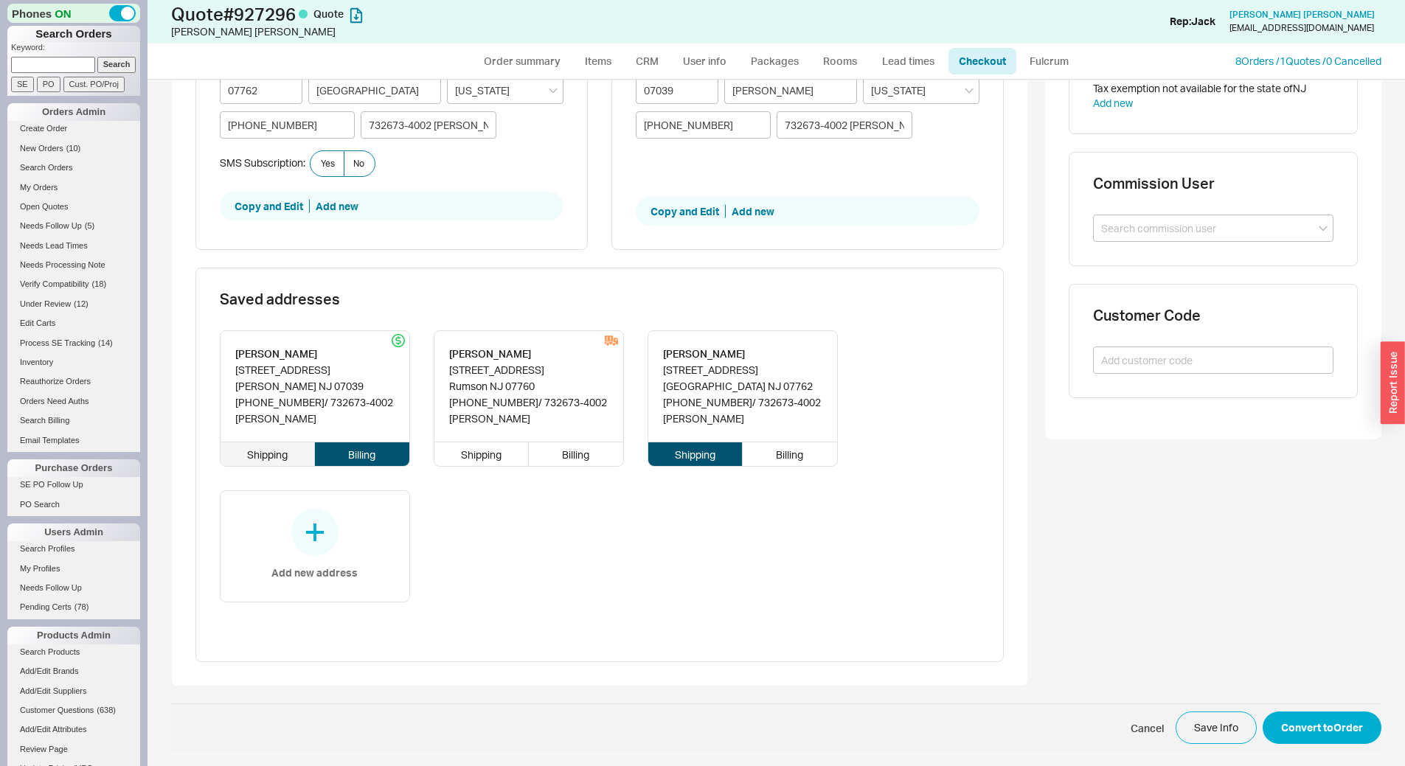
click at [268, 455] on div "Shipping" at bounding box center [267, 454] width 95 height 24
type input "[STREET_ADDRESS]"
type input "07039"
type input "[PERSON_NAME]"
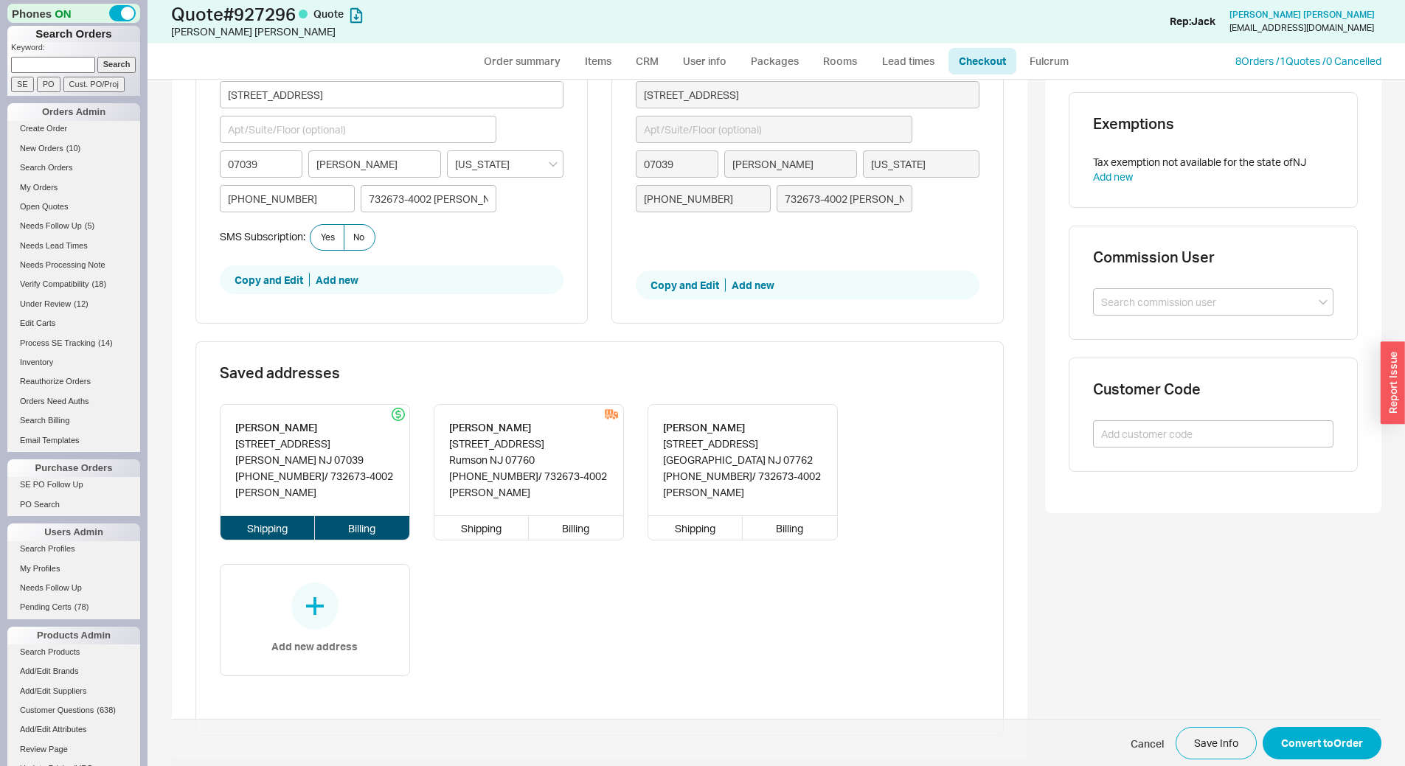
type input "$105.56"
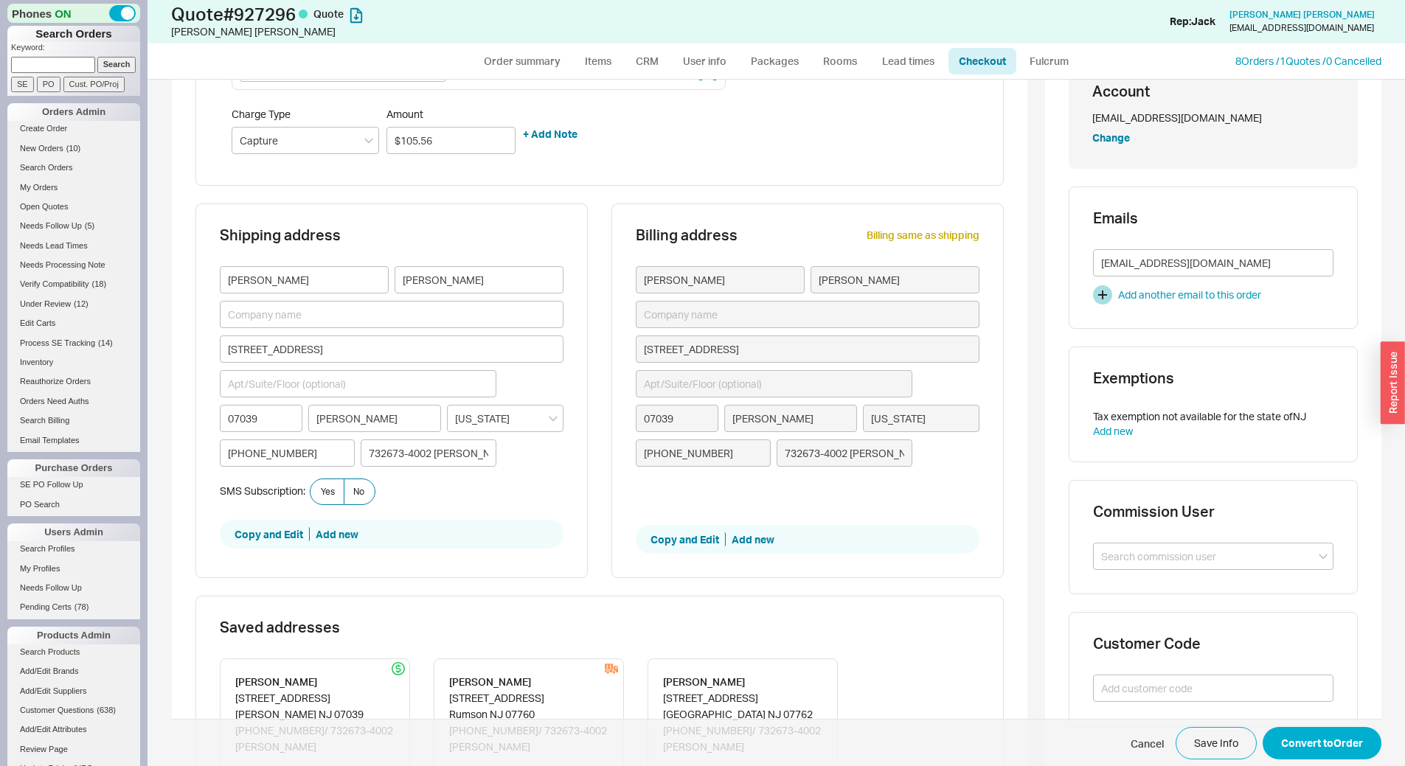
scroll to position [289, 0]
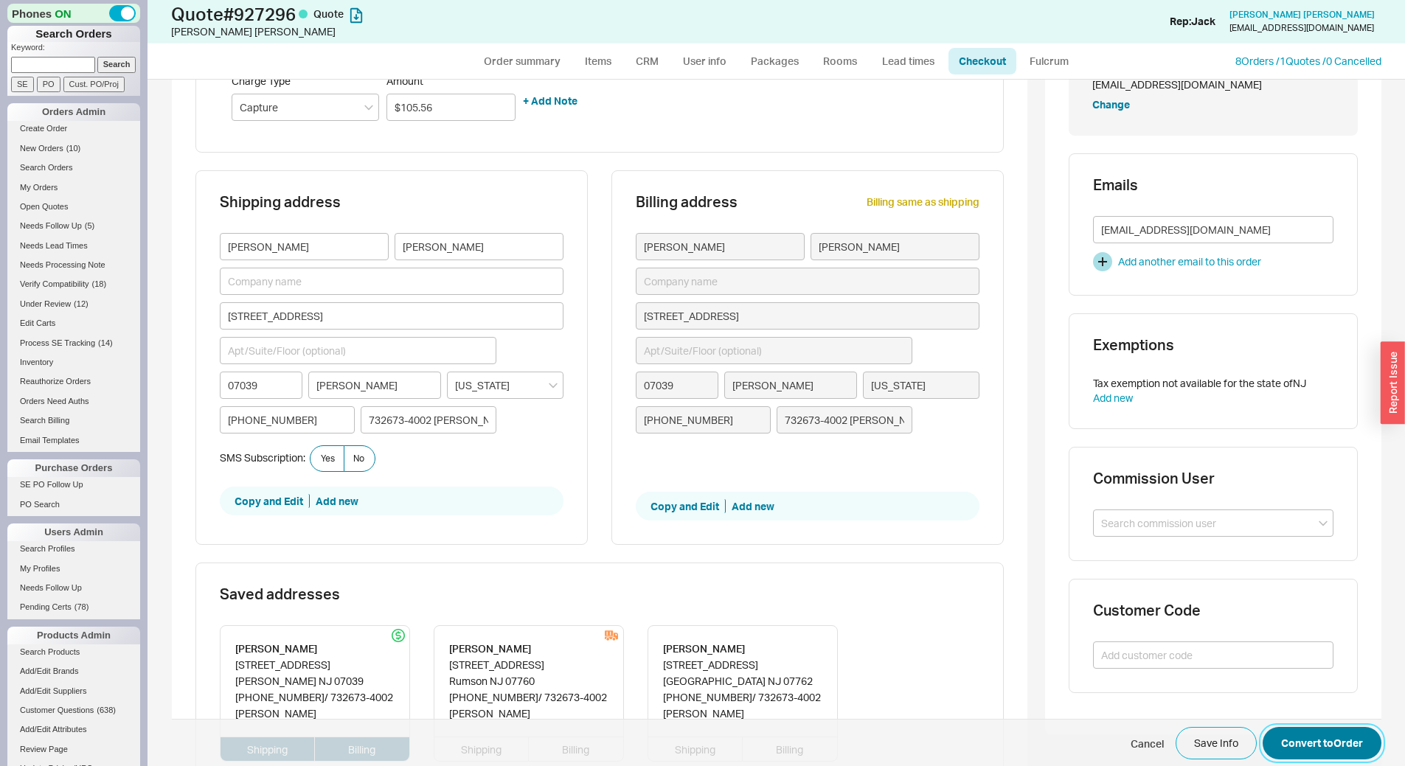
click at [1310, 751] on button "Convert to Order" at bounding box center [1321, 743] width 119 height 32
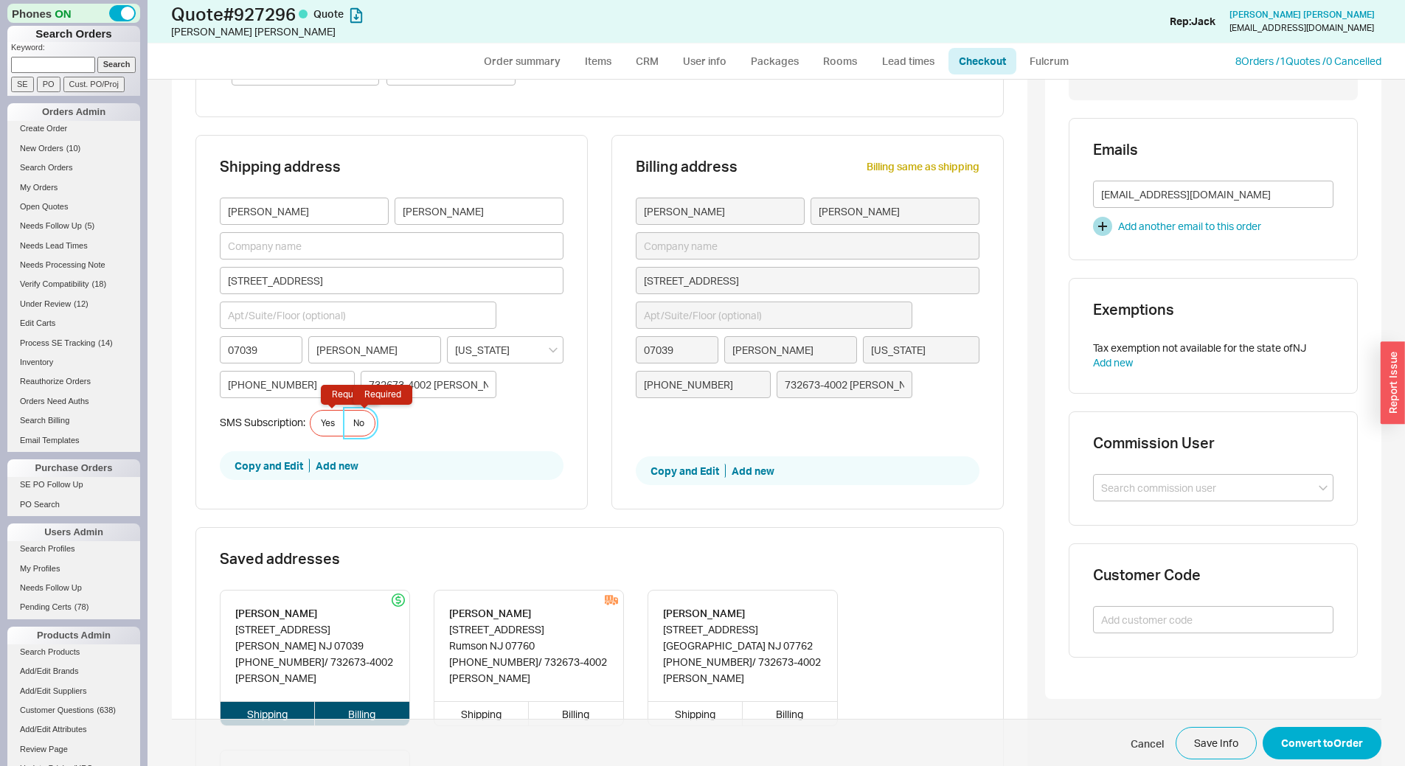
click at [353, 421] on span "No Required" at bounding box center [358, 423] width 11 height 12
click at [0, 0] on input "No Required" at bounding box center [0, 0] width 0 height 0
click at [1308, 736] on button "Convert to Order" at bounding box center [1321, 743] width 119 height 32
select select "*"
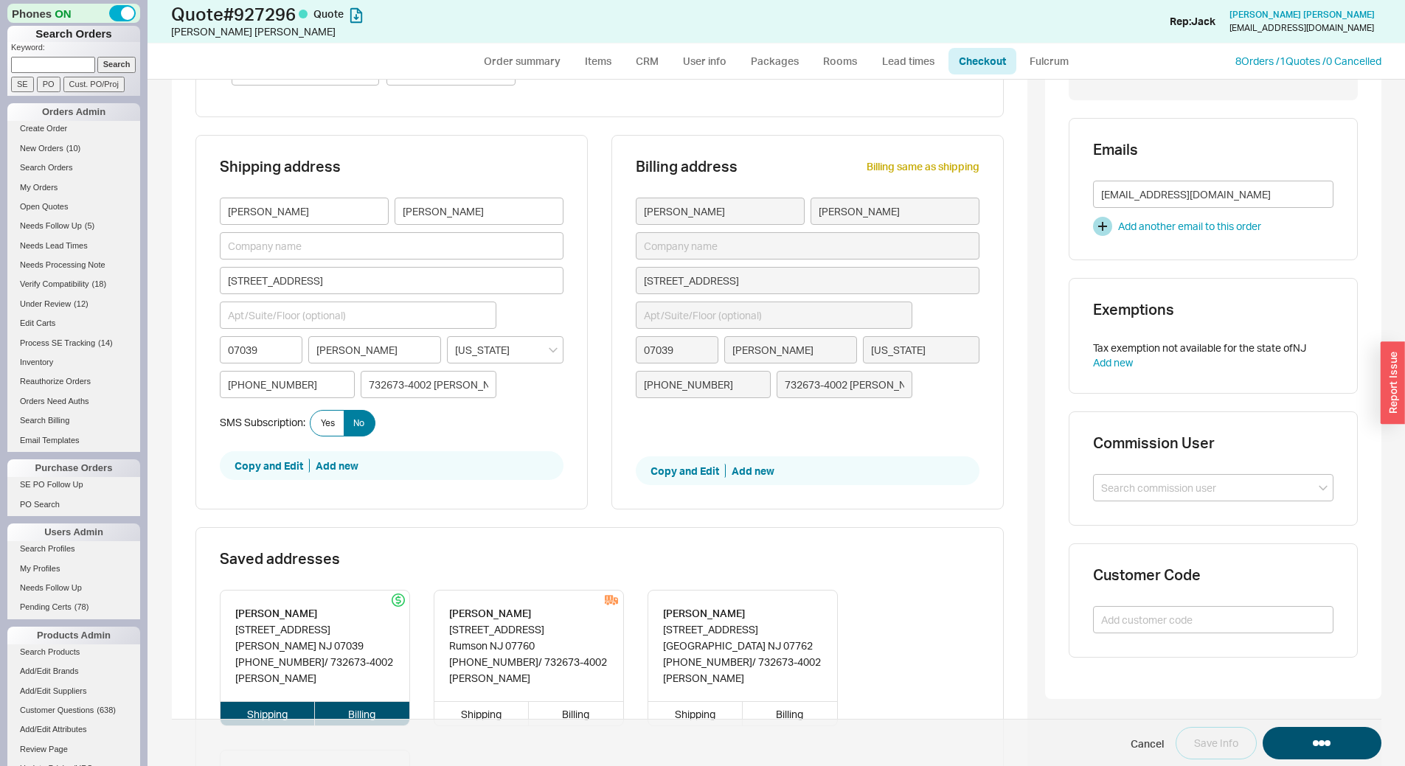
select select "LOW"
select select "3"
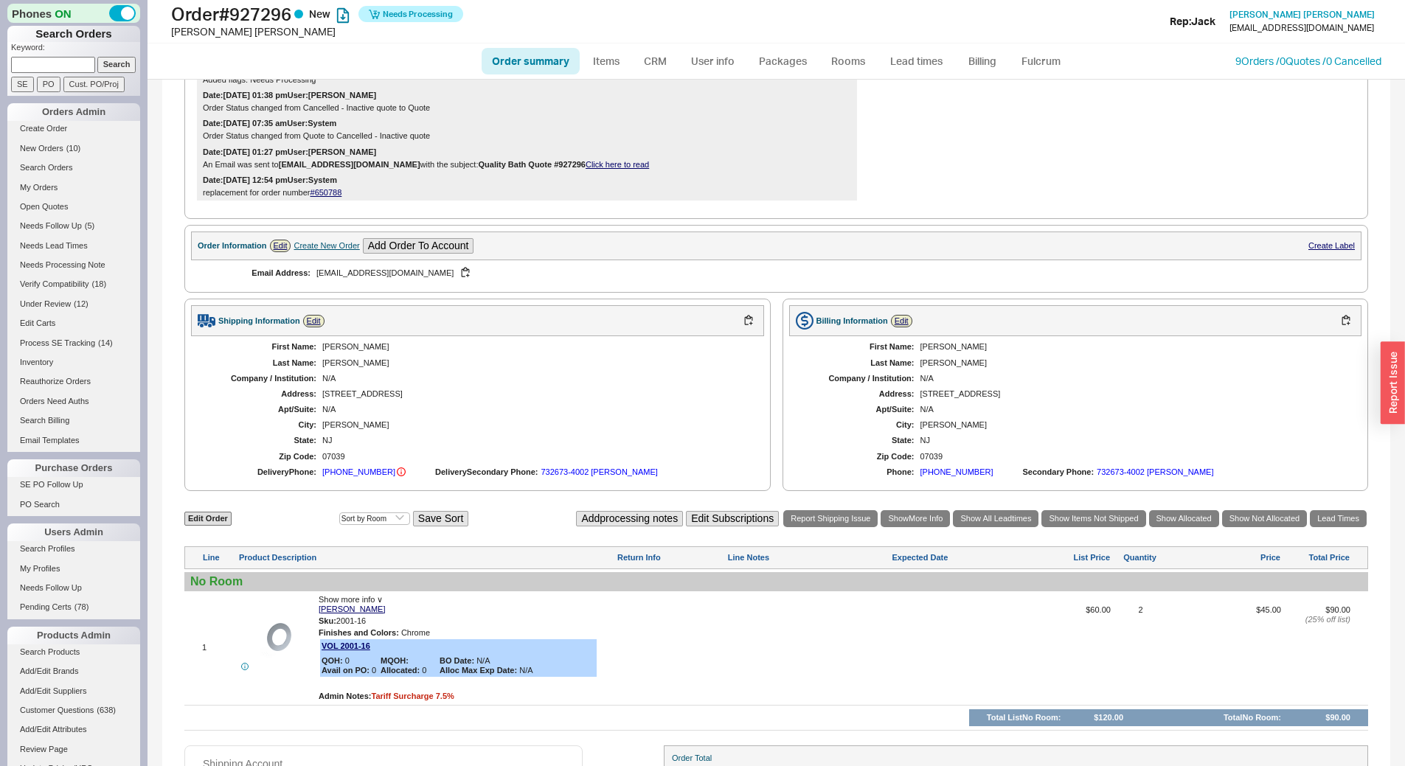
scroll to position [157, 0]
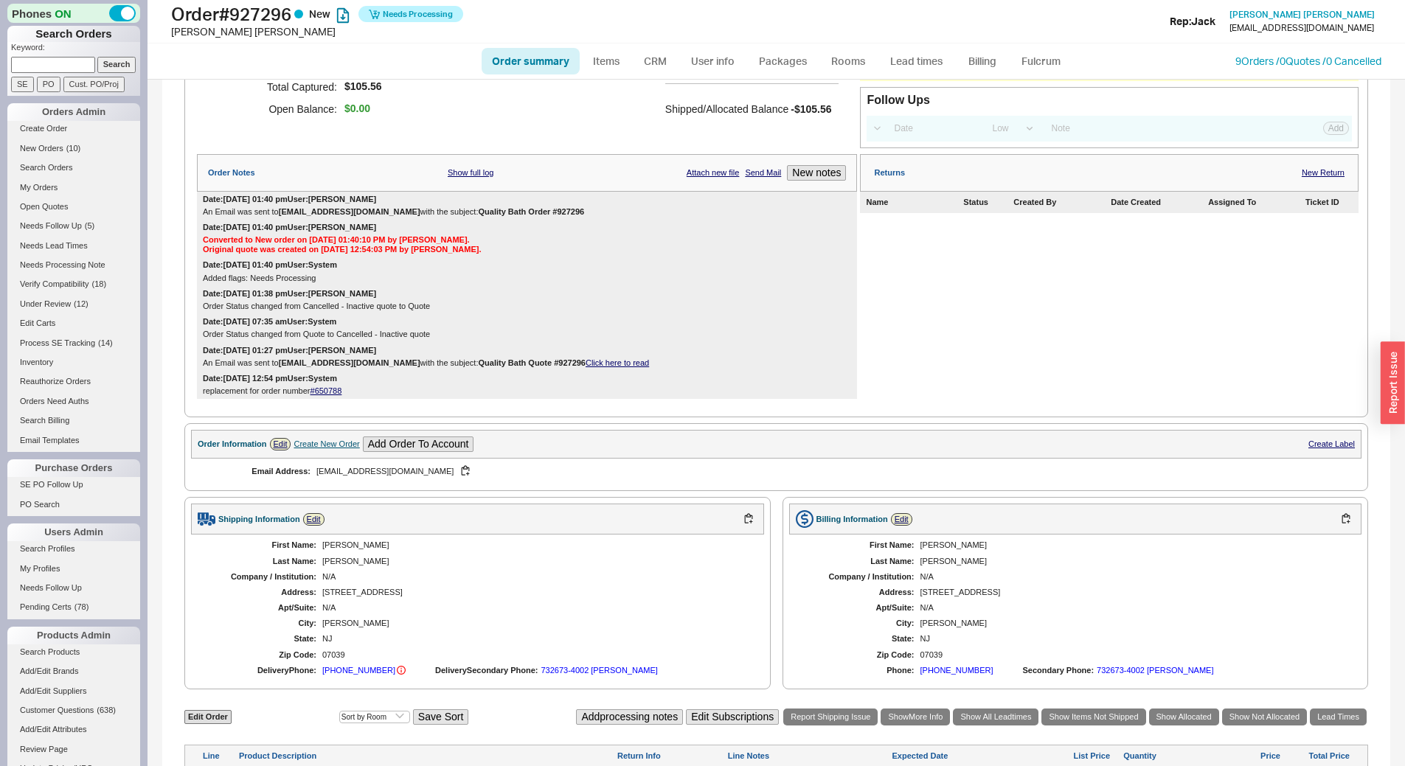
click at [628, 362] on link "Click here to read" at bounding box center [616, 362] width 63 height 9
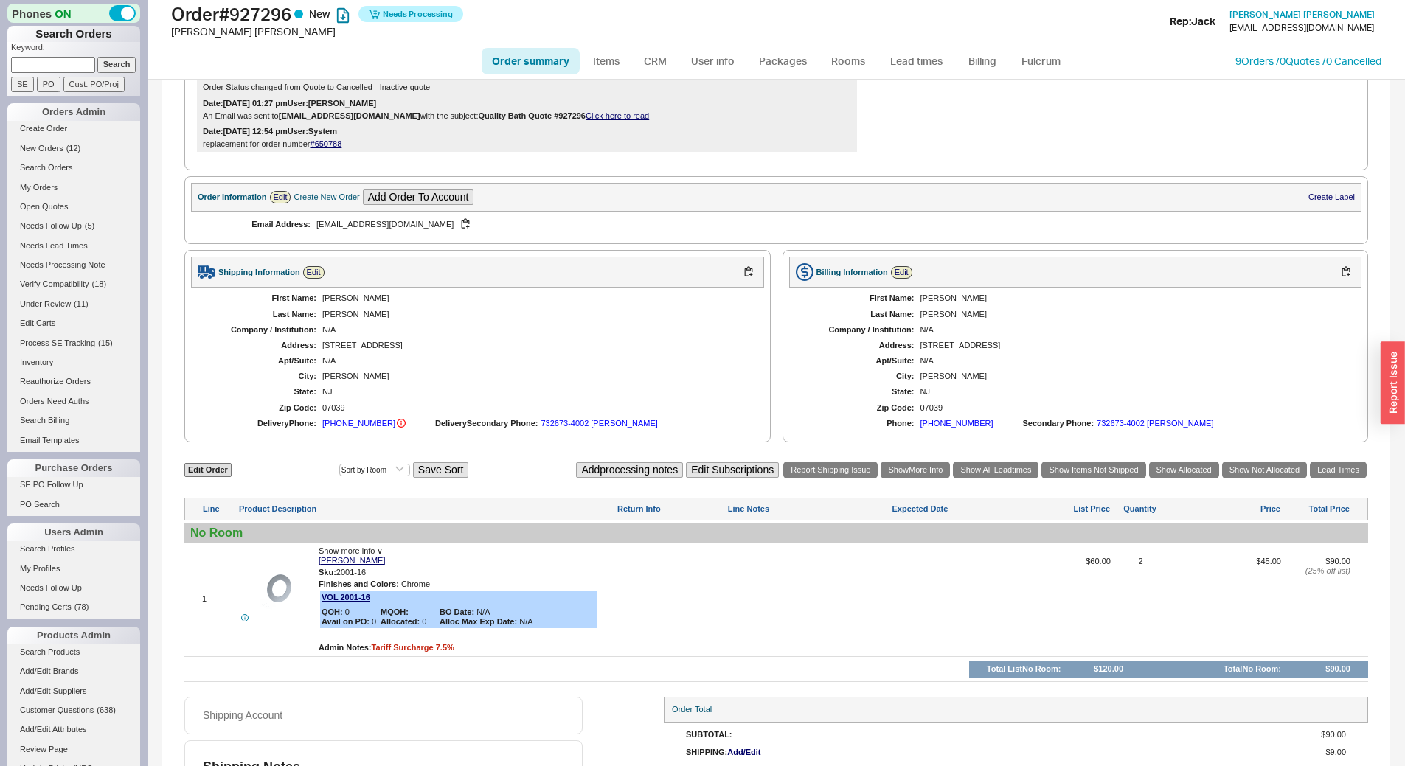
scroll to position [378, 0]
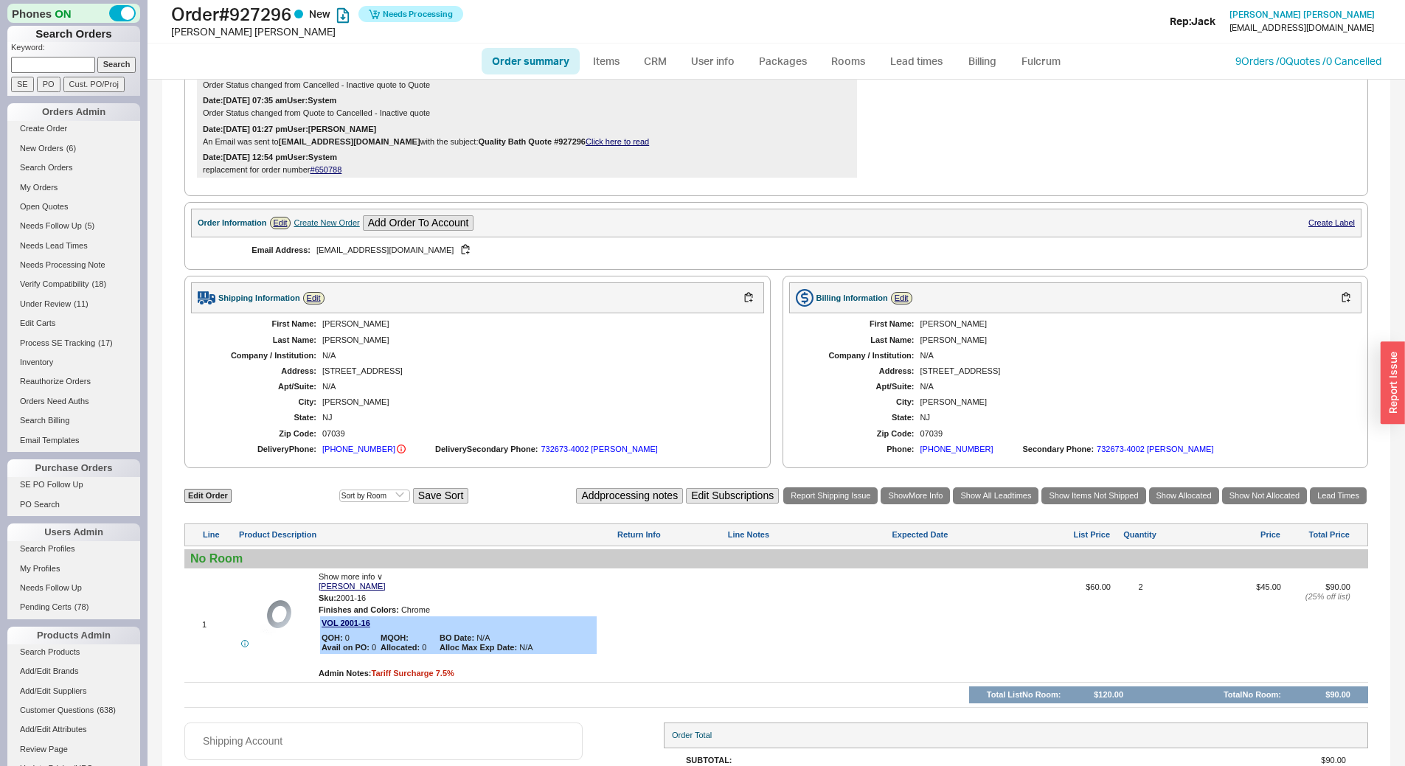
click at [55, 64] on input at bounding box center [53, 64] width 84 height 15
paste input "933963"
type input "933963"
click at [122, 66] on input "Search" at bounding box center [116, 64] width 39 height 15
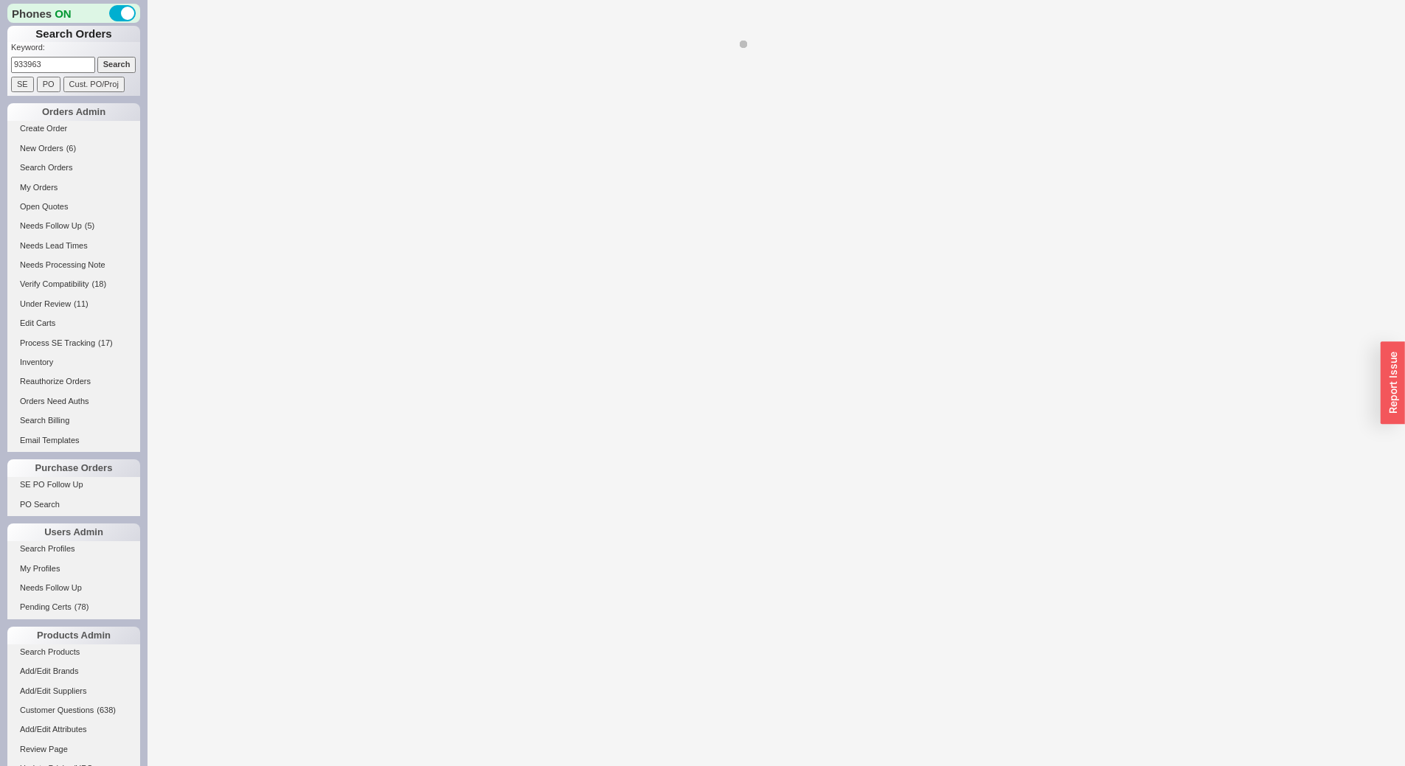
select select "*"
select select "LOW"
select select "3"
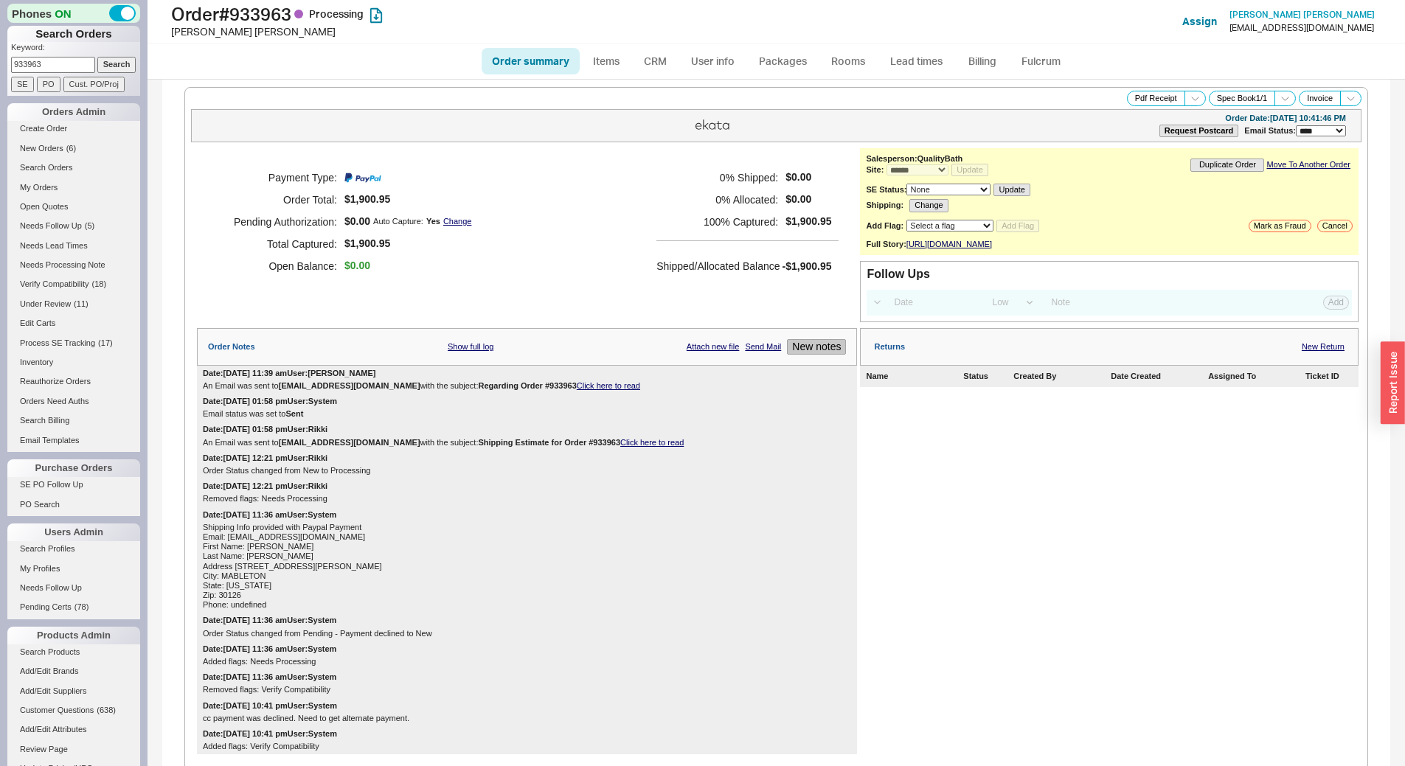
click at [811, 355] on button "New notes" at bounding box center [816, 346] width 59 height 15
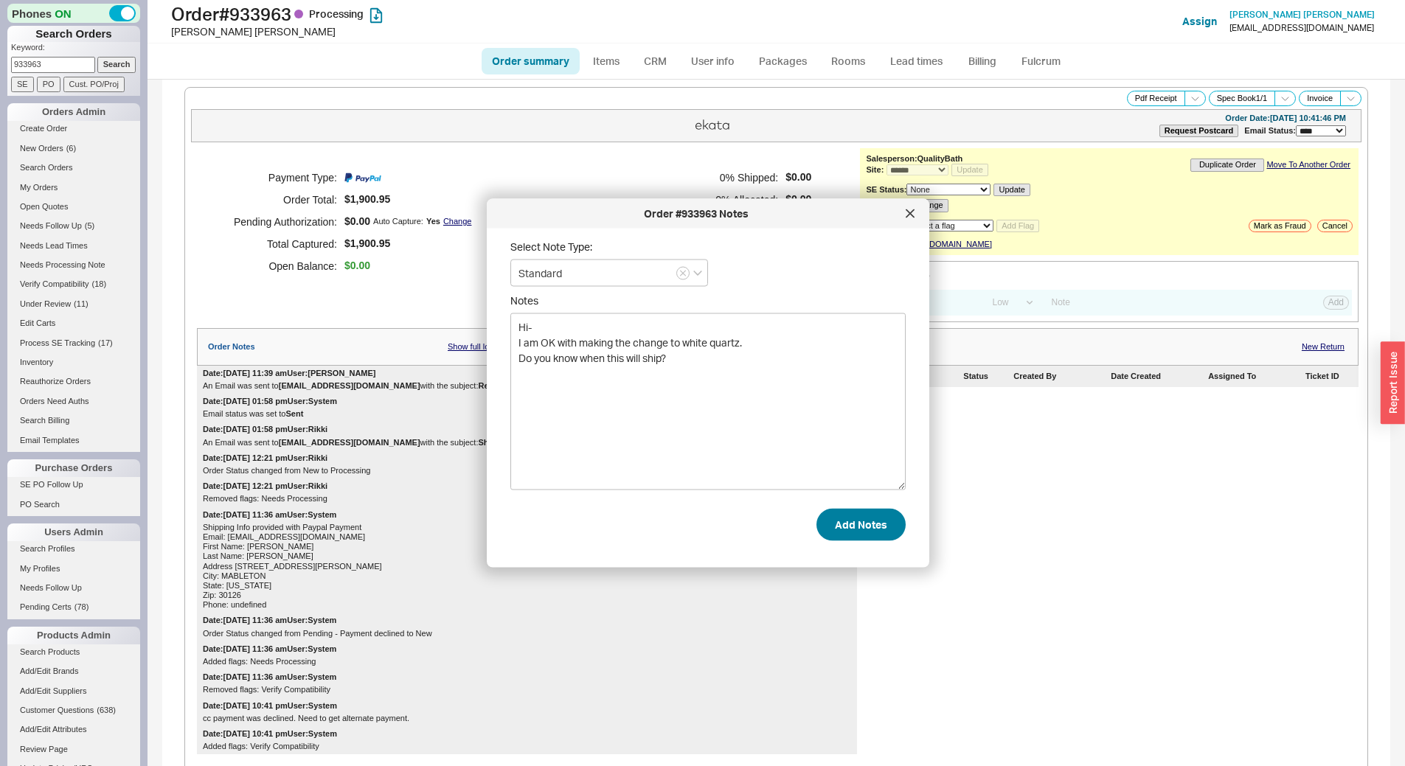
type textarea "Hi- I am OK with making the change to white quartz. Do you know when this will …"
click at [854, 521] on button "Add Notes" at bounding box center [860, 524] width 89 height 32
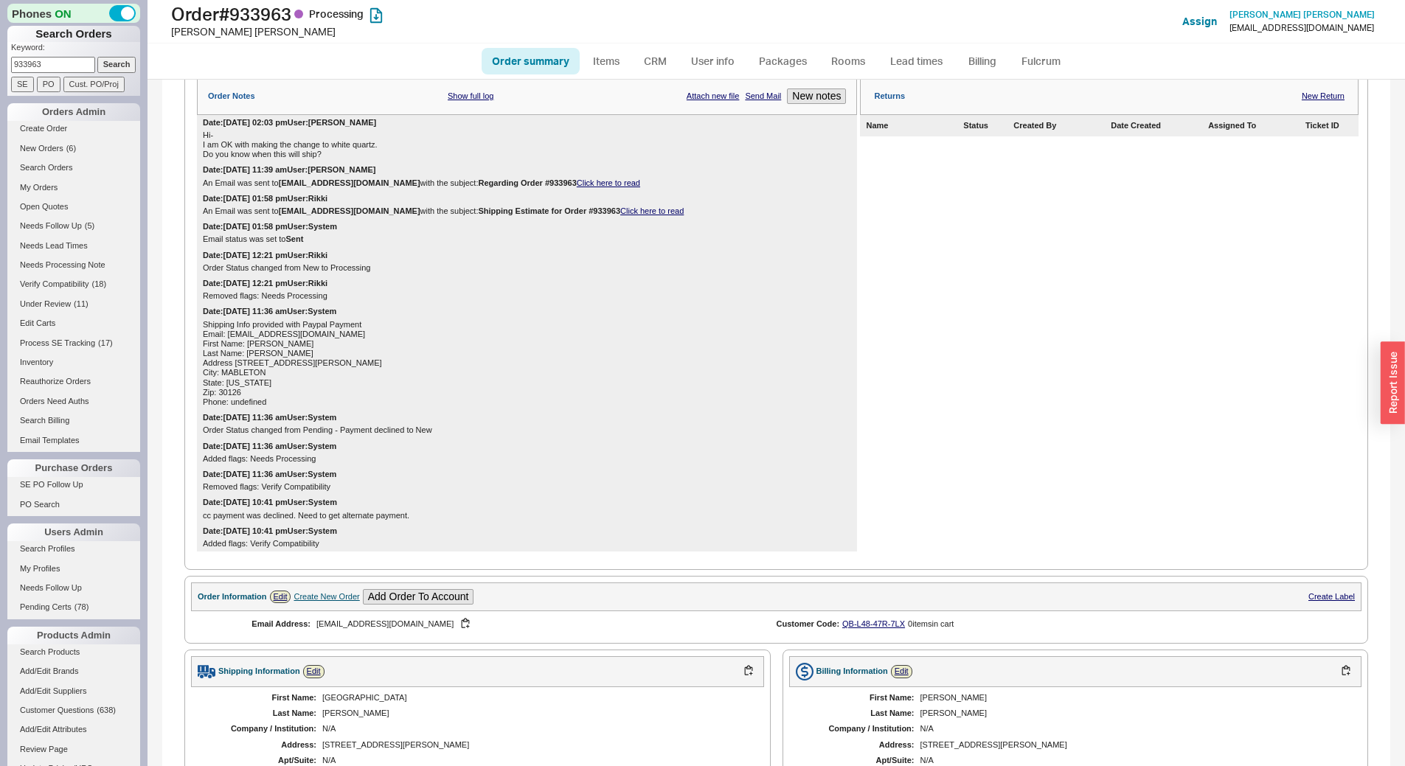
scroll to position [744, 0]
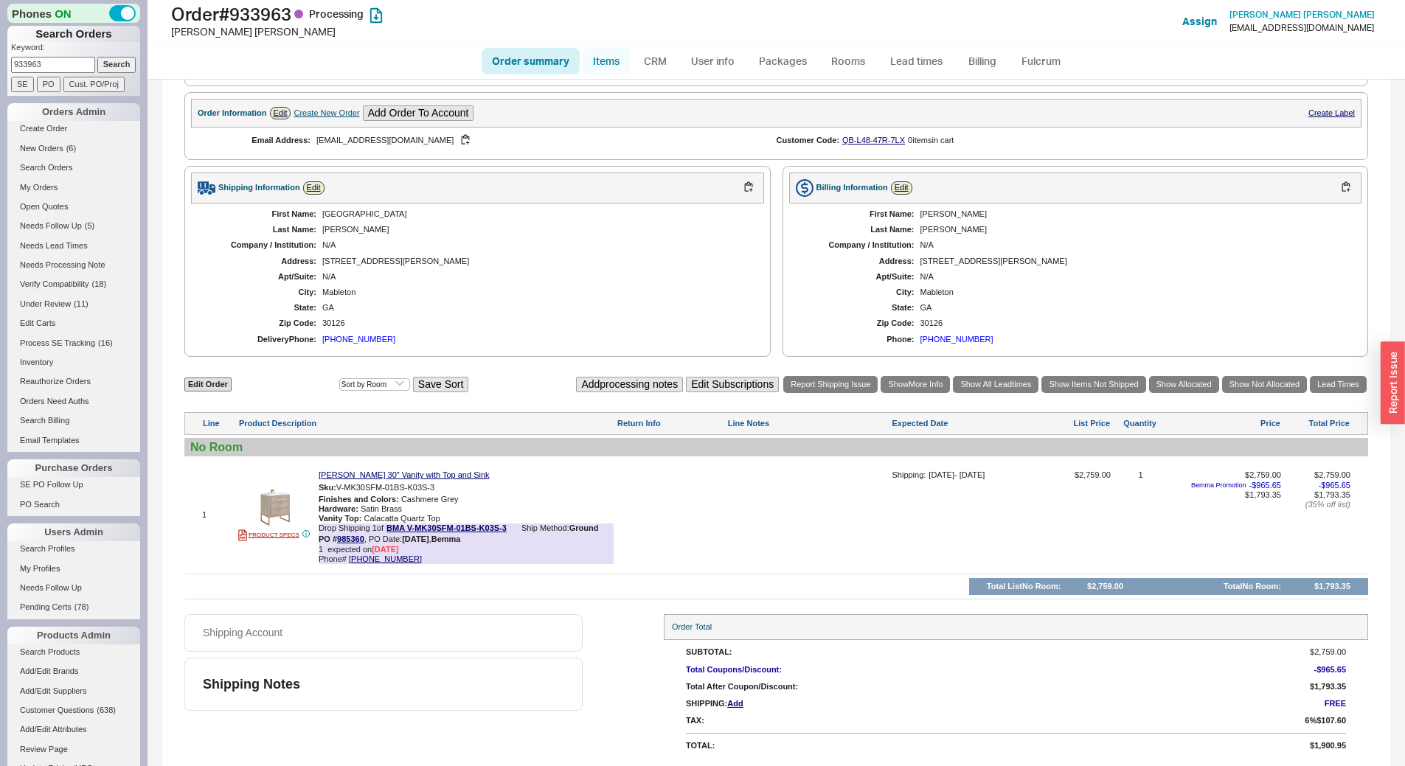
click at [603, 57] on link "Items" at bounding box center [607, 61] width 48 height 27
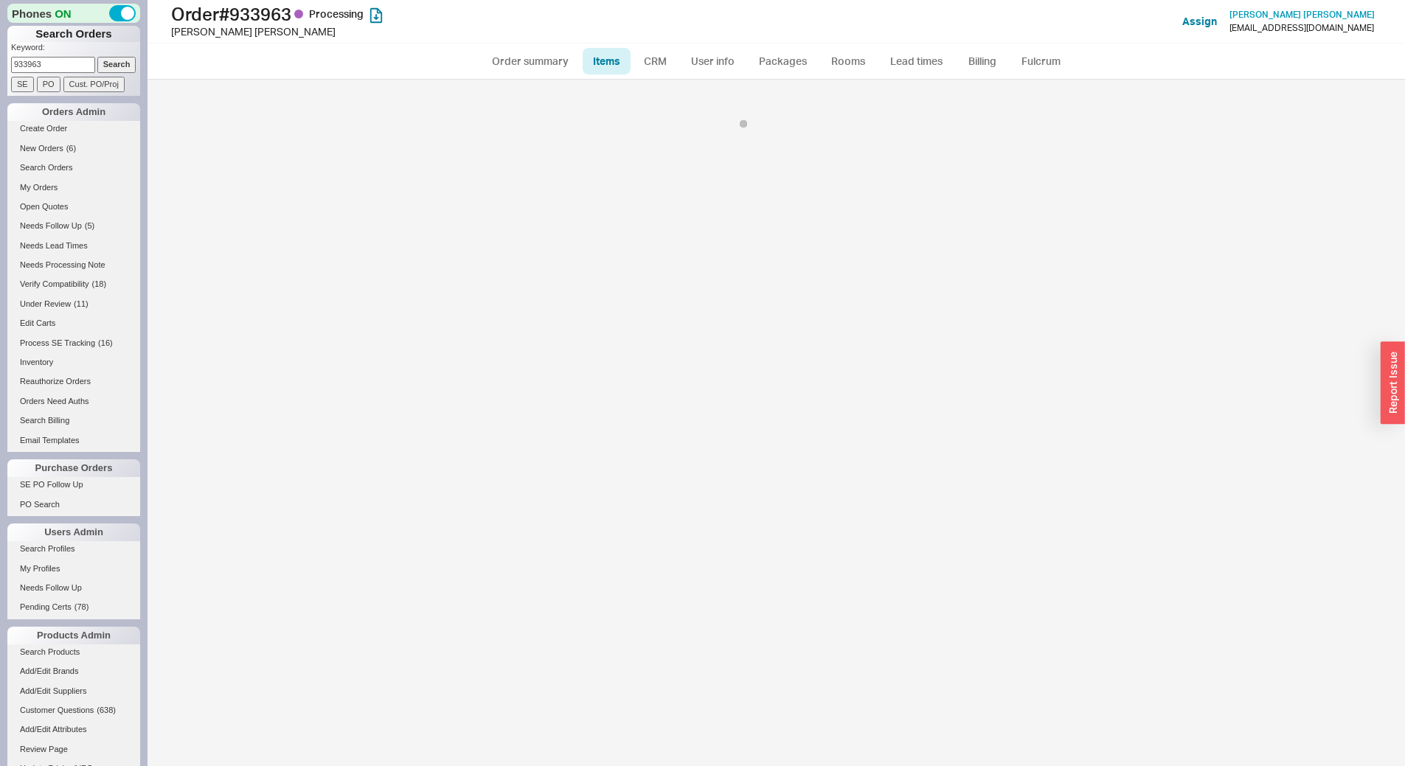
select select "3"
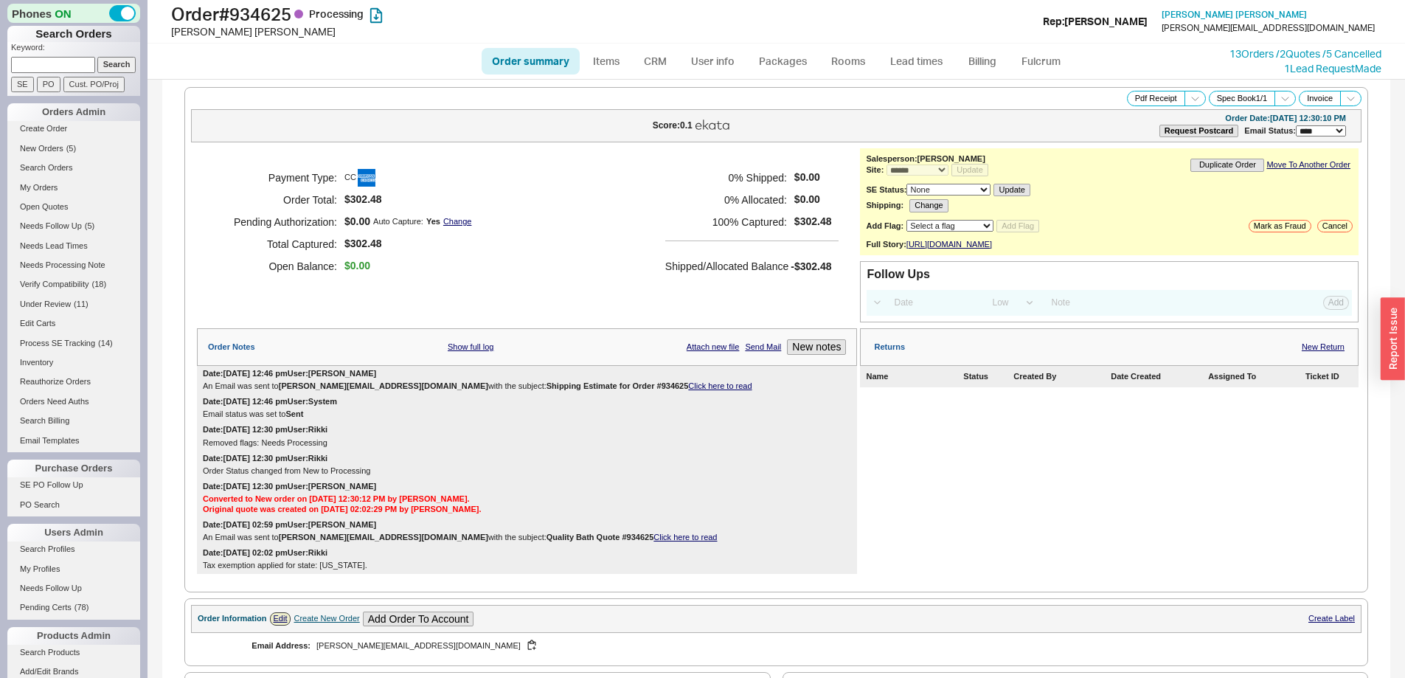
select select "*"
select select "LOW"
select select "3"
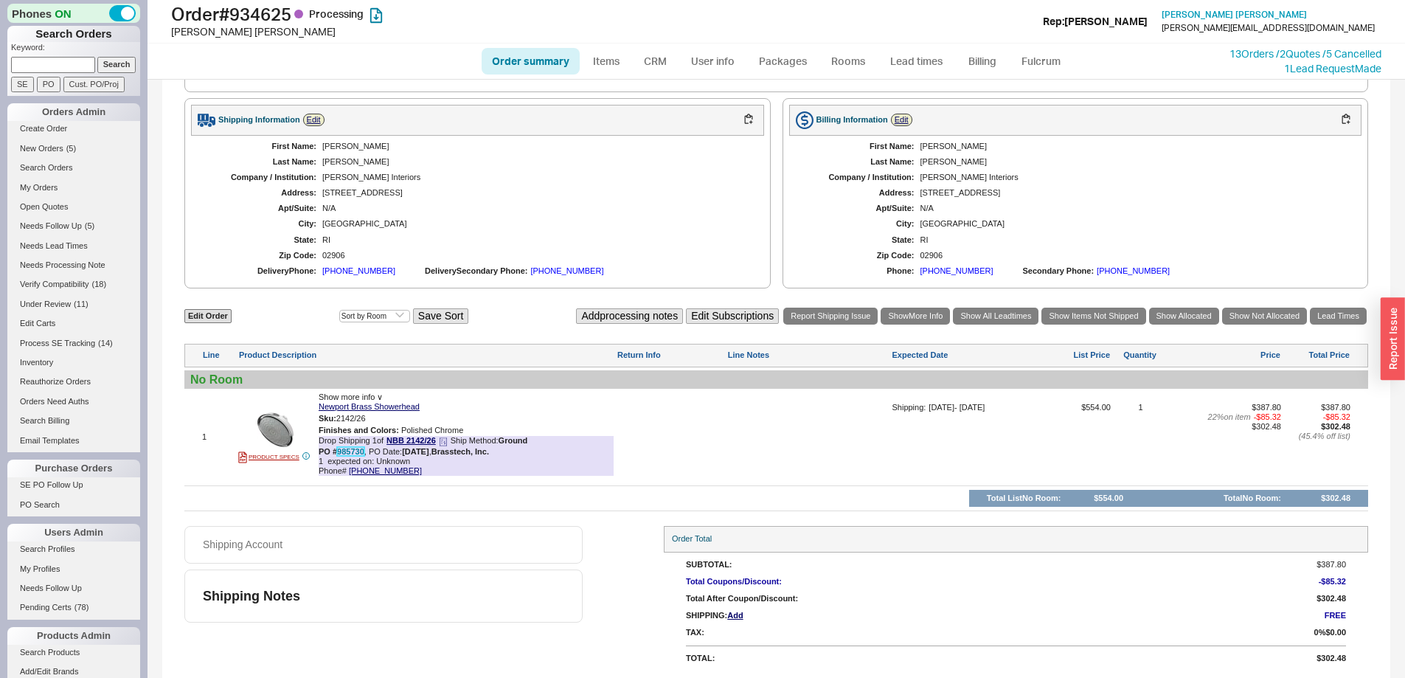
click at [358, 451] on link "985730" at bounding box center [350, 451] width 27 height 9
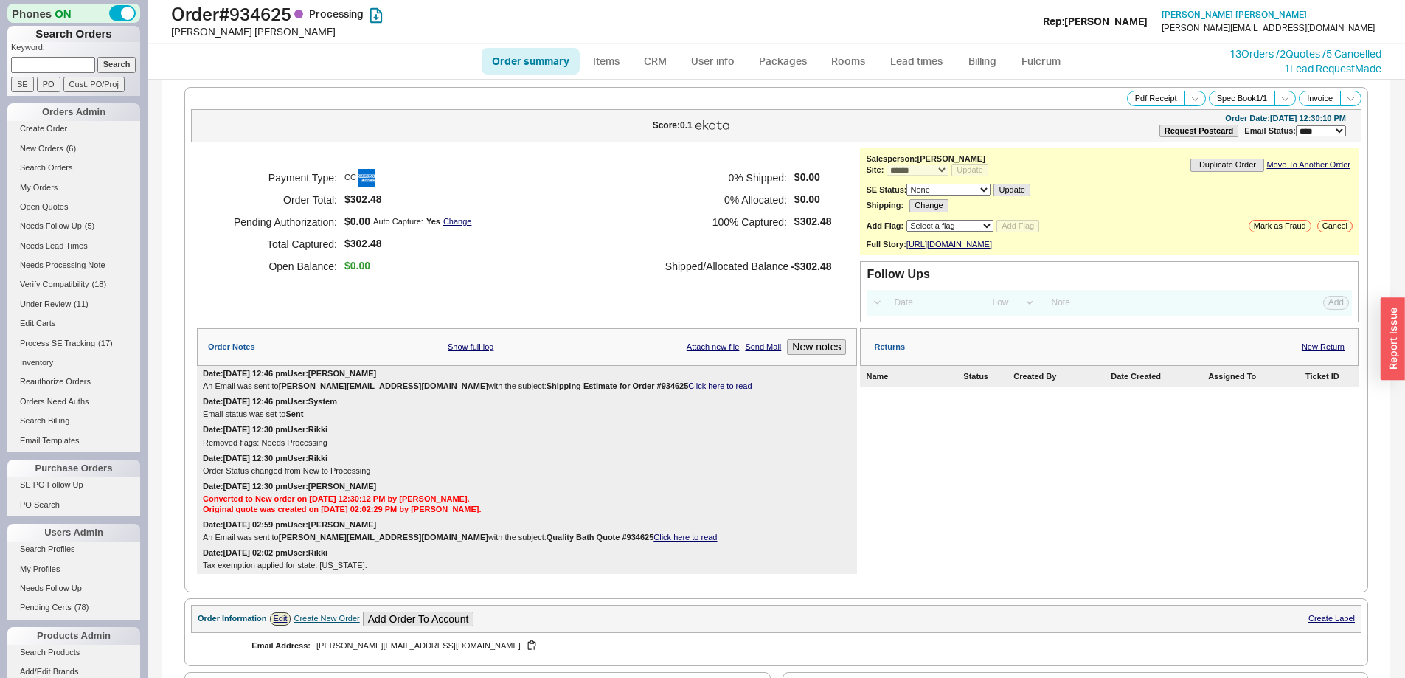
click at [660, 390] on div "Date: [DATE] 12:46 pm User: [PERSON_NAME] Email was sent to [PERSON_NAME][EMAIL…" at bounding box center [527, 380] width 660 height 28
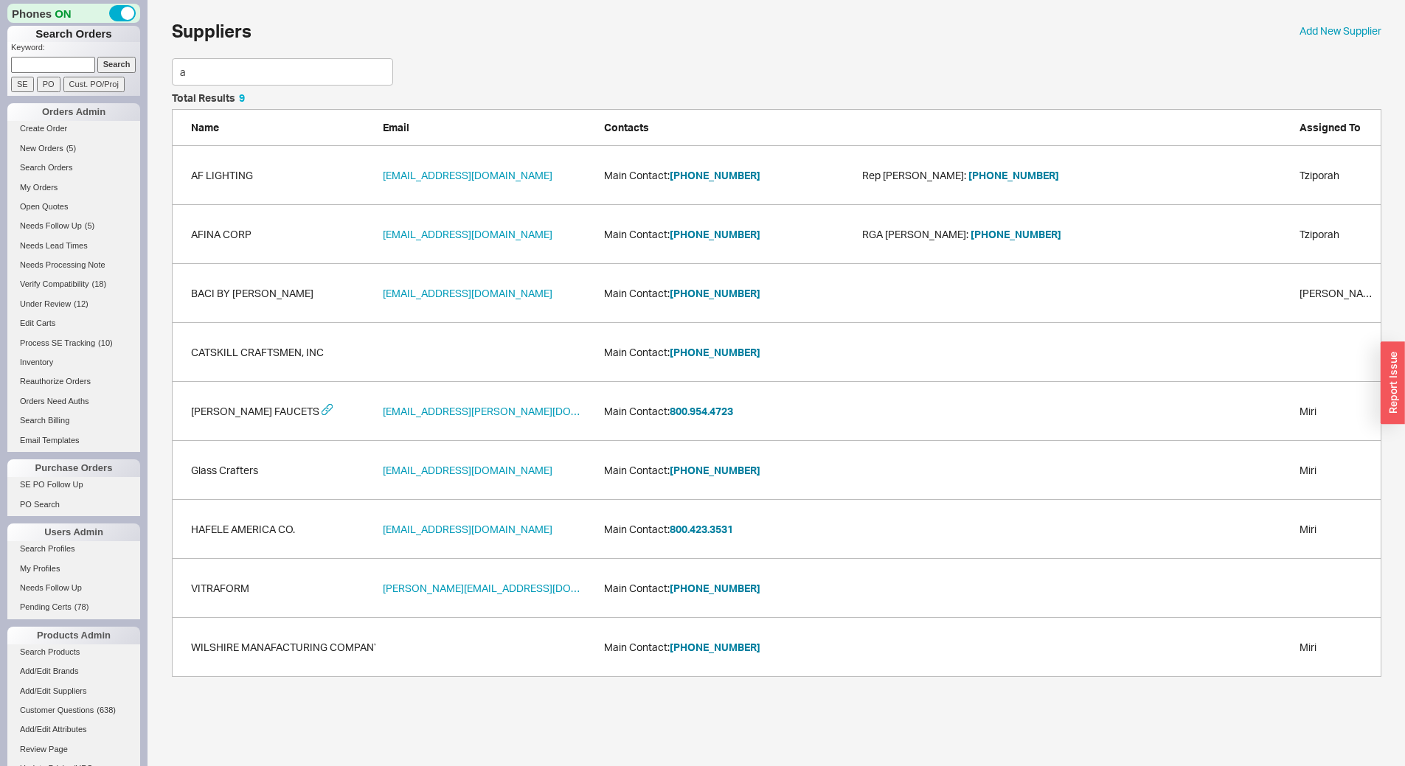
scroll to position [20511, 1198]
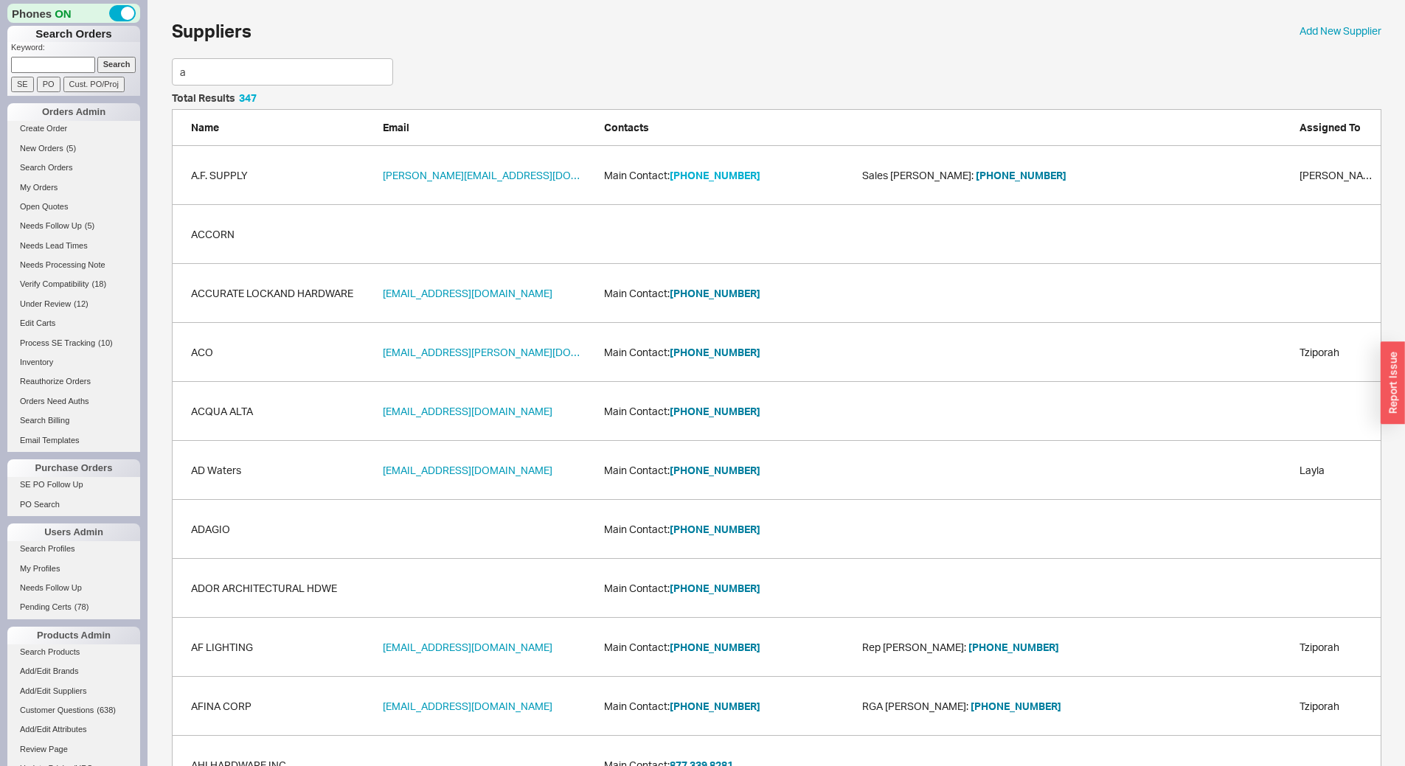
type input "a"
click at [737, 173] on button "212-497-5245" at bounding box center [715, 175] width 91 height 15
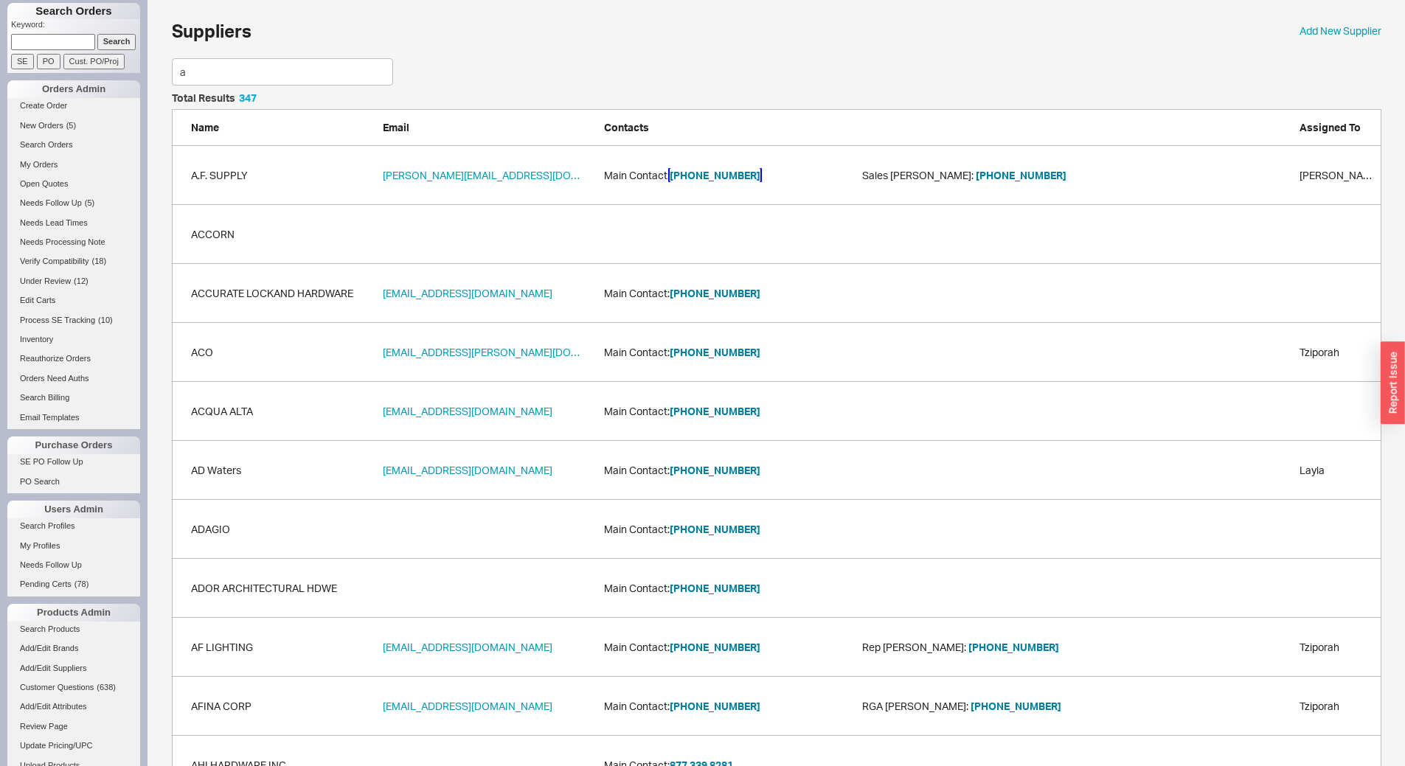
scroll to position [0, 0]
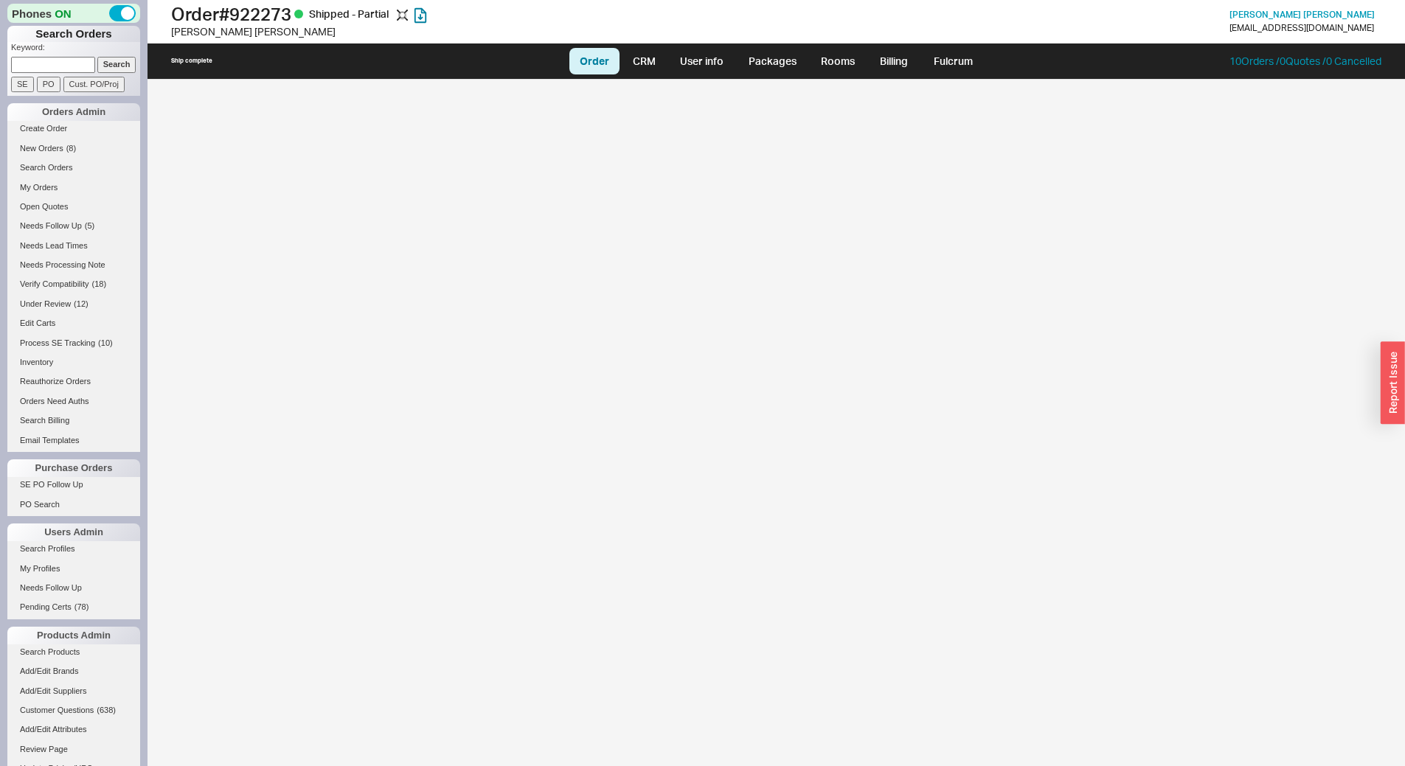
select select "LOW"
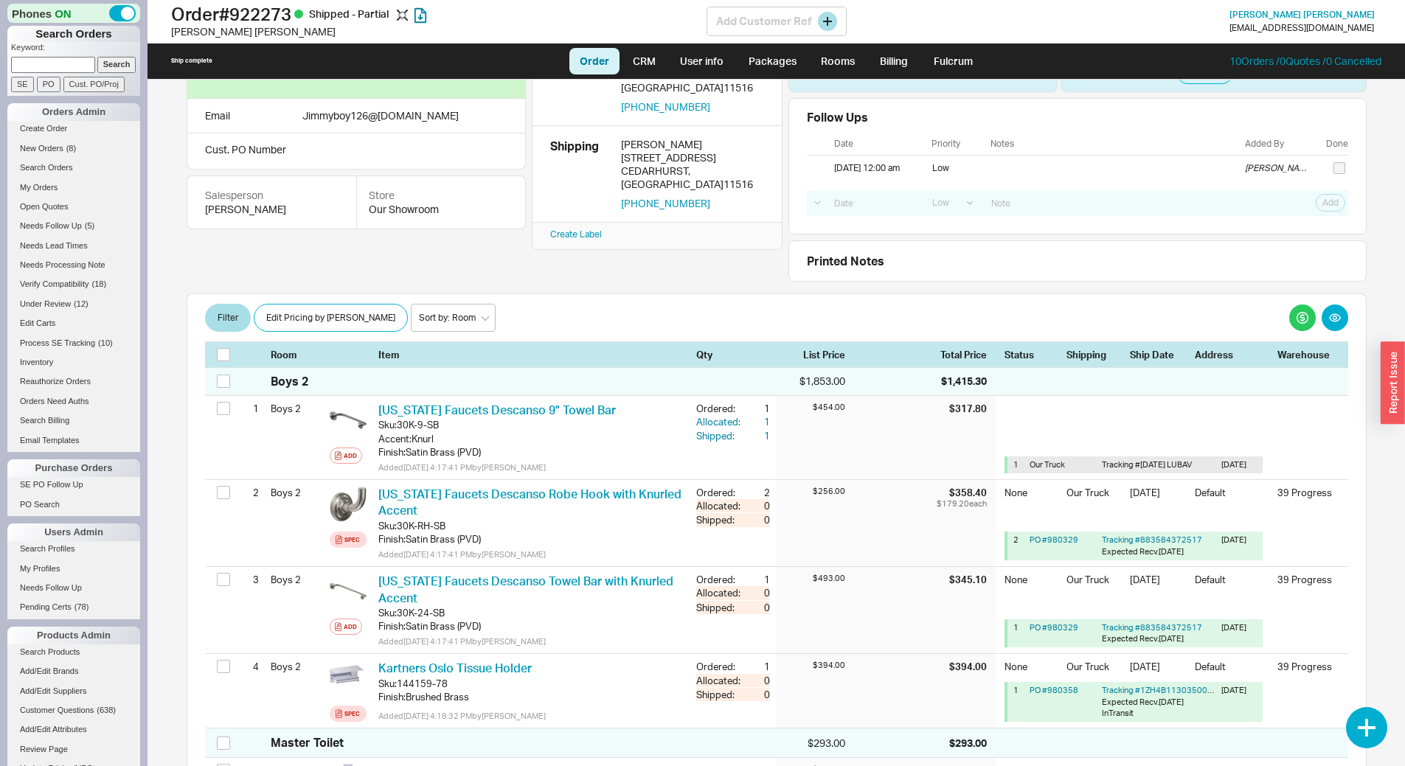
scroll to position [147, 0]
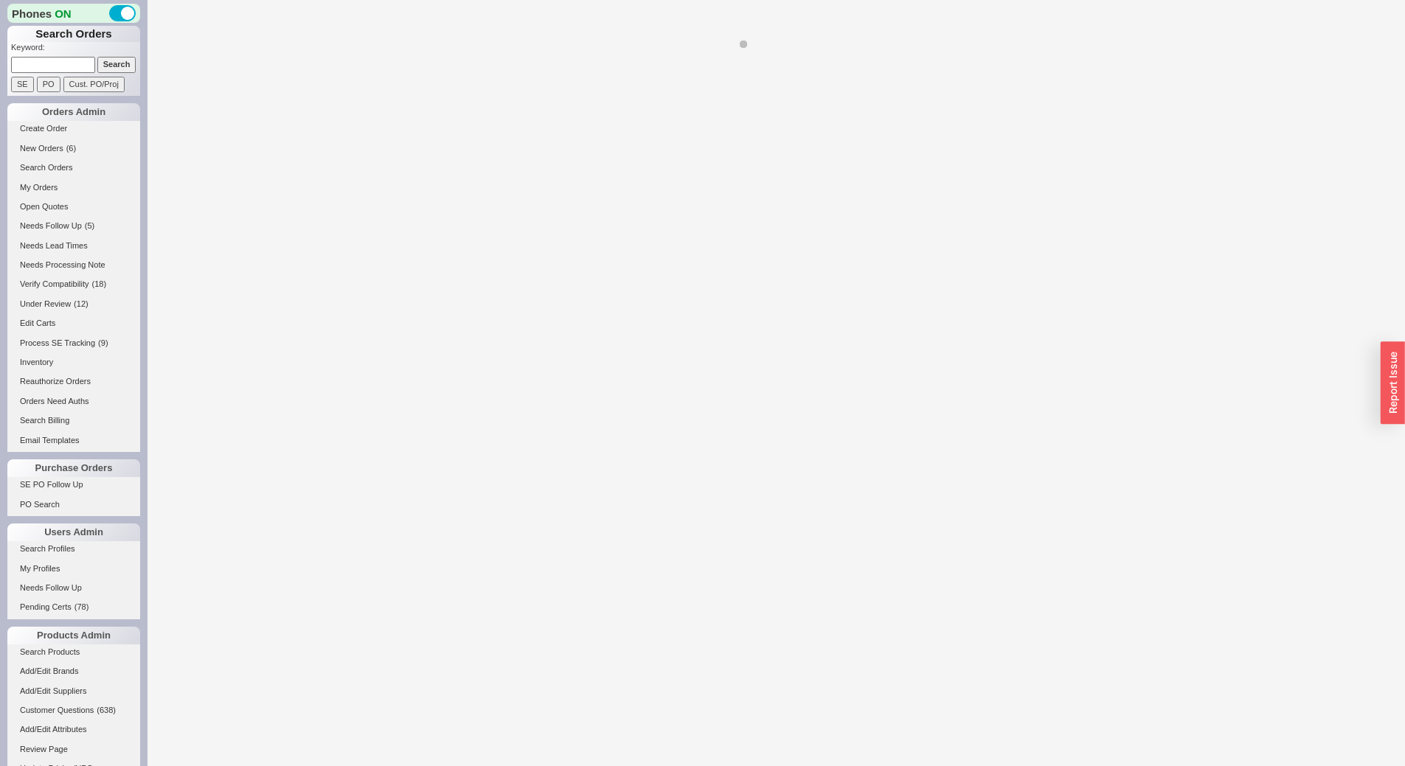
select select "LOW"
select select "3"
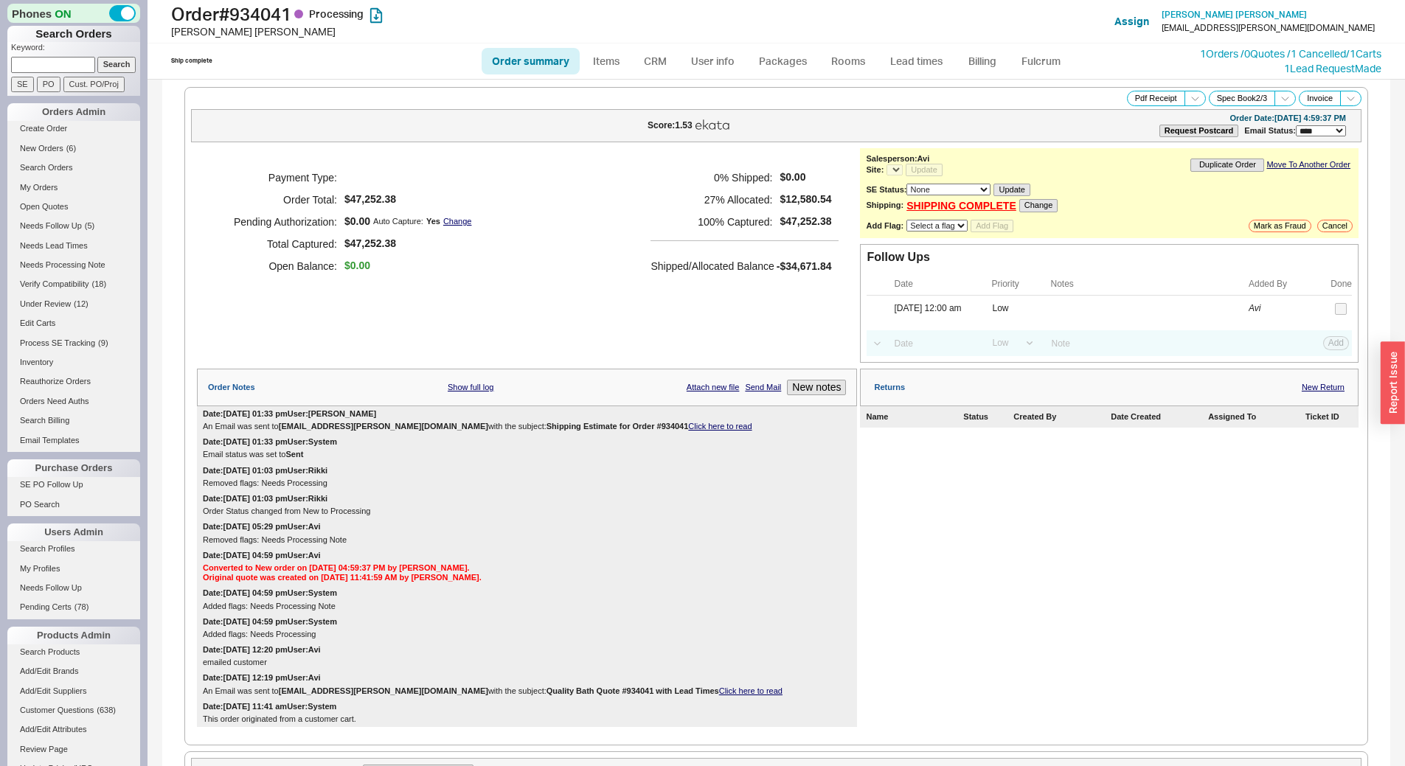
select select "*"
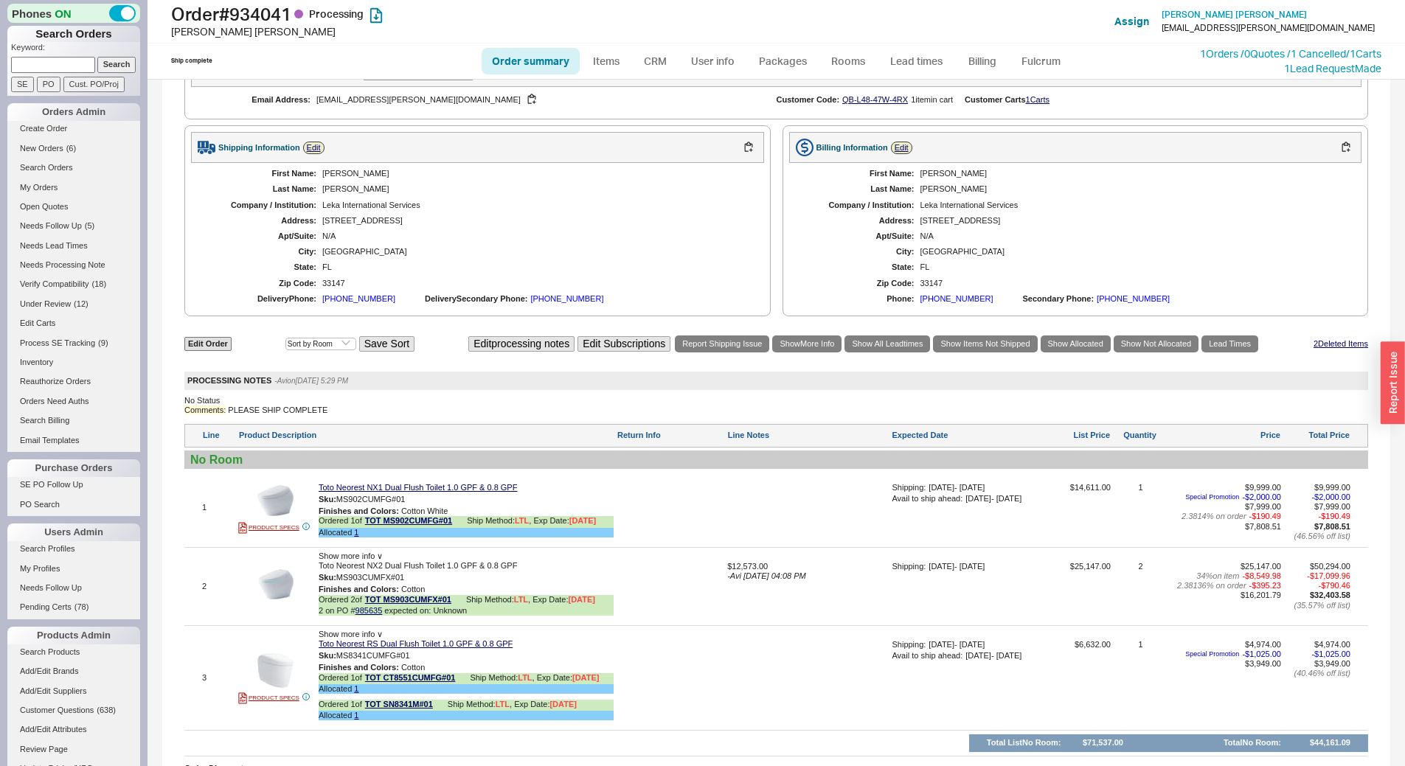
scroll to position [883, 0]
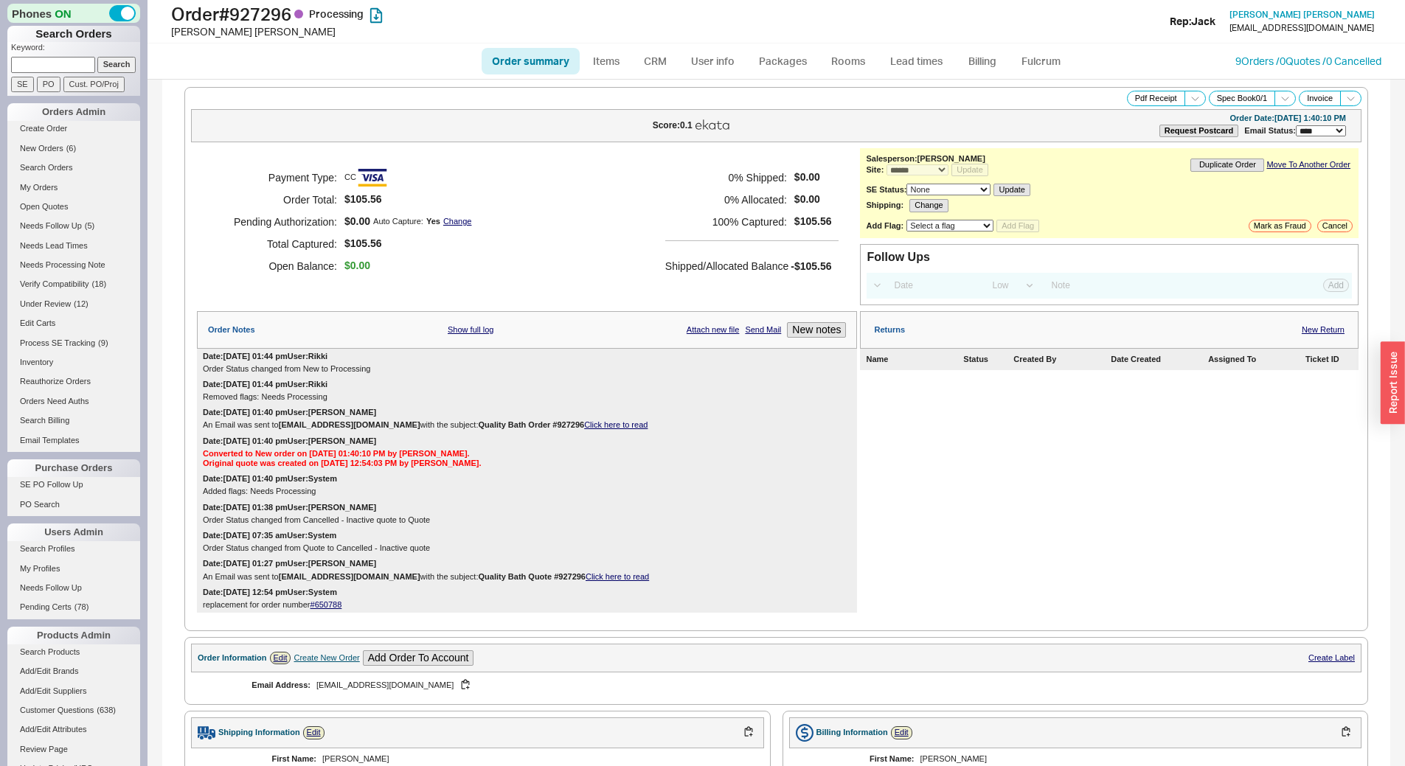
select select "*"
select select "LOW"
select select "3"
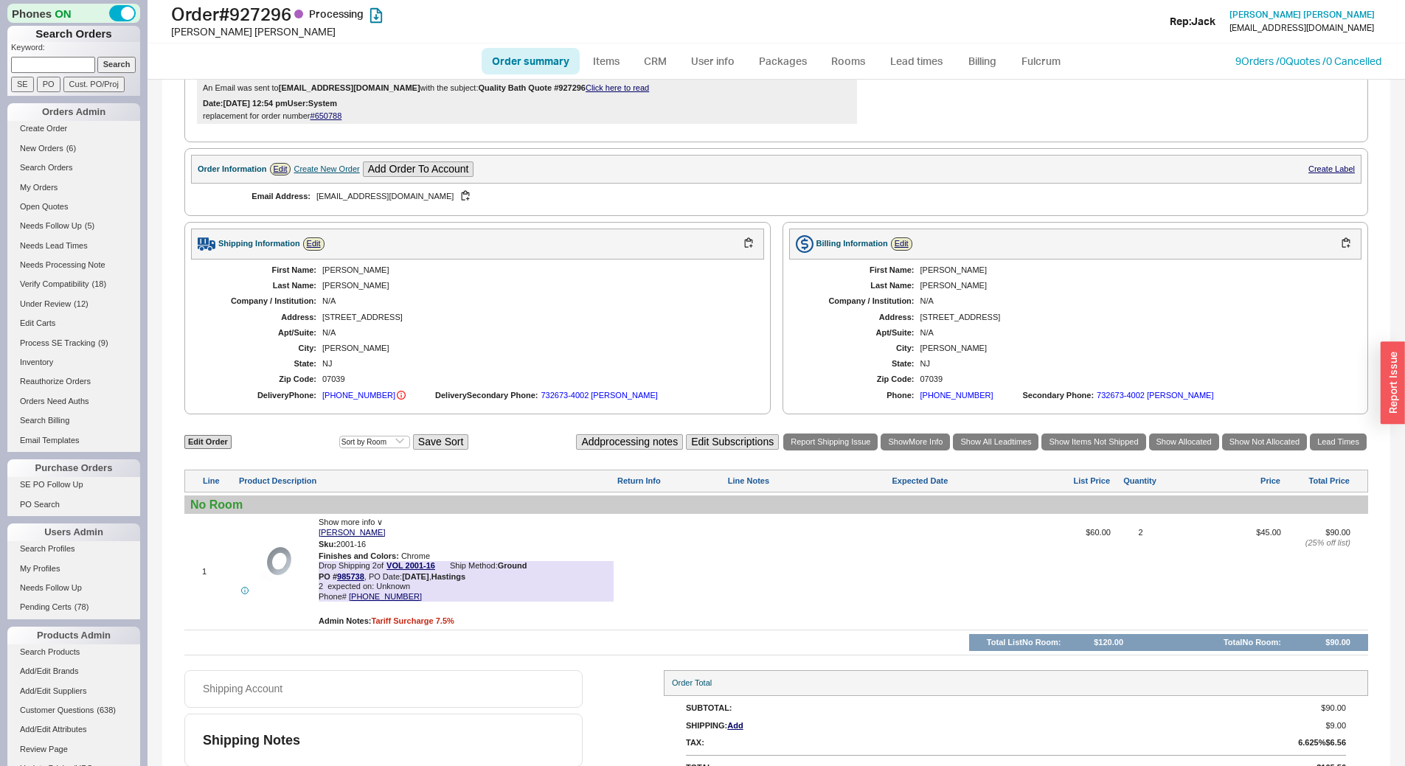
scroll to position [510, 0]
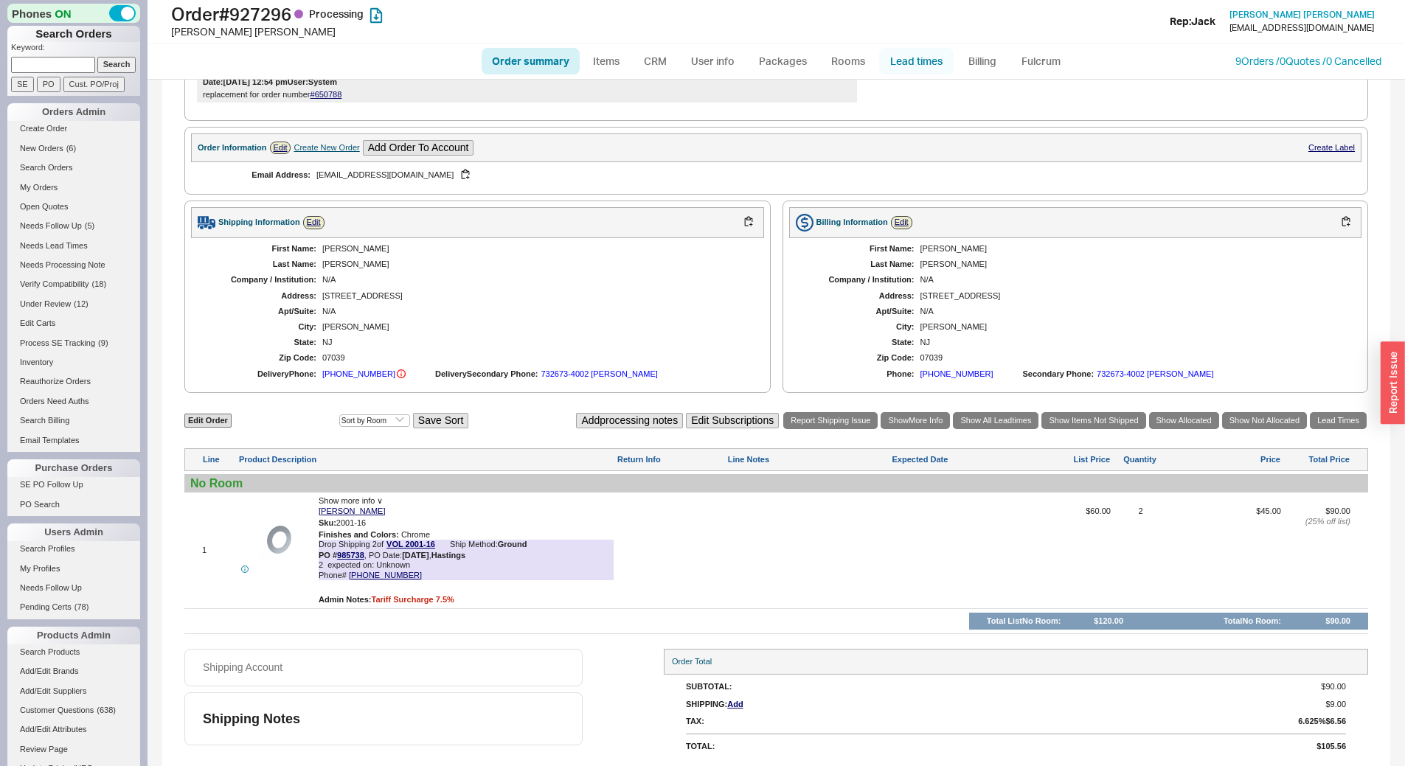
click at [894, 60] on link "Lead times" at bounding box center [916, 61] width 74 height 27
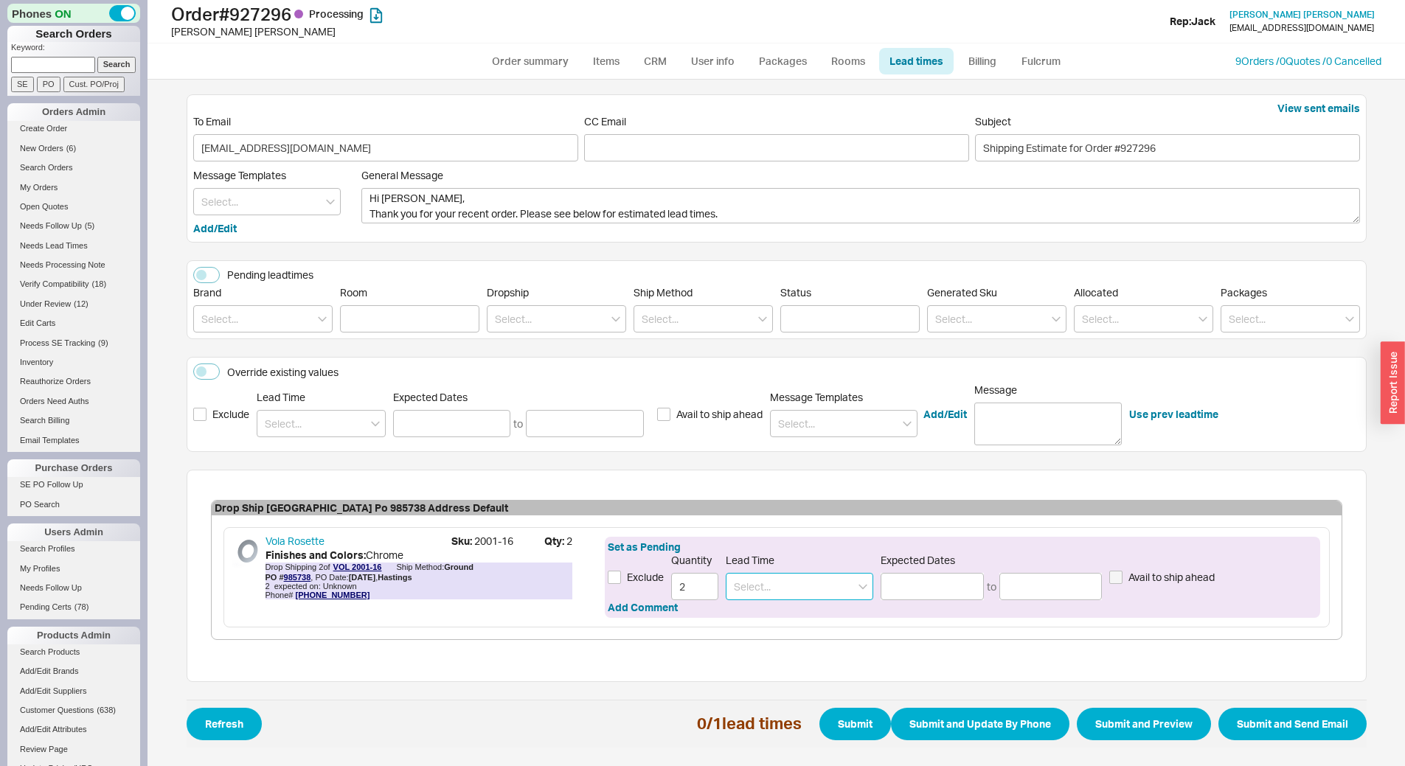
click at [770, 581] on input at bounding box center [799, 586] width 147 height 27
click at [786, 634] on div "4 - 6 Weeks" at bounding box center [799, 643] width 146 height 27
type input "4 - 6 Weeks"
type input "09/16/2025"
type input "09/30/2025"
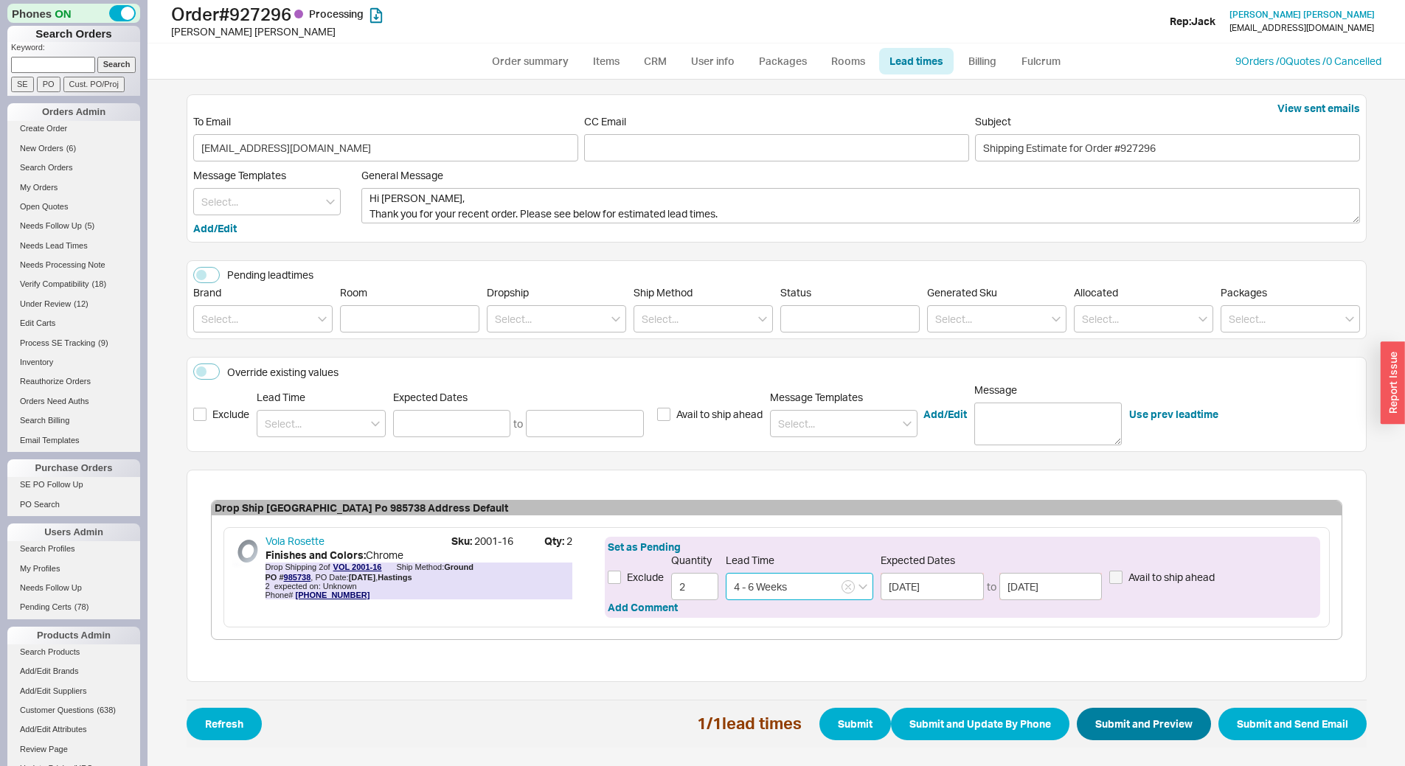
type input "4 - 6 Weeks"
click at [1189, 735] on button "Submit and Preview" at bounding box center [1144, 724] width 134 height 32
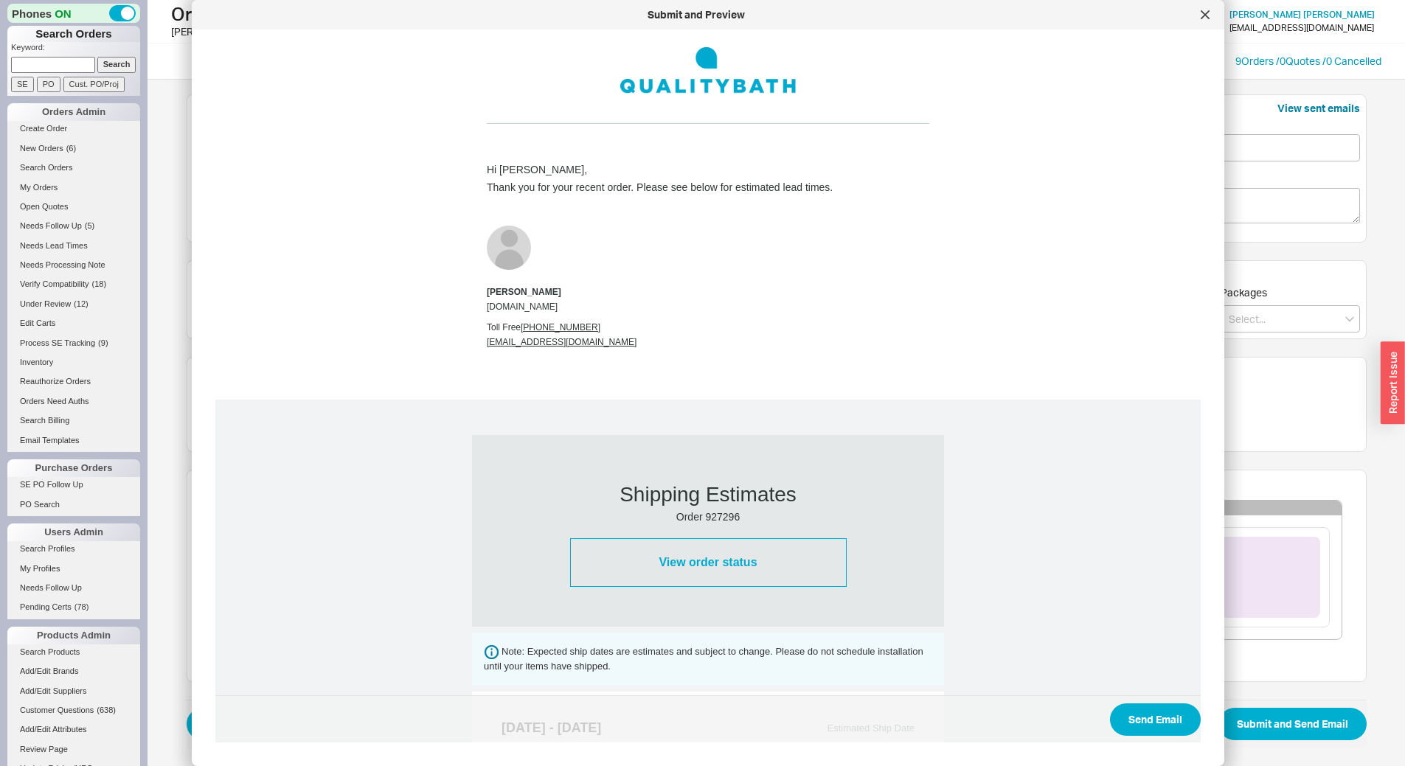
scroll to position [426, 0]
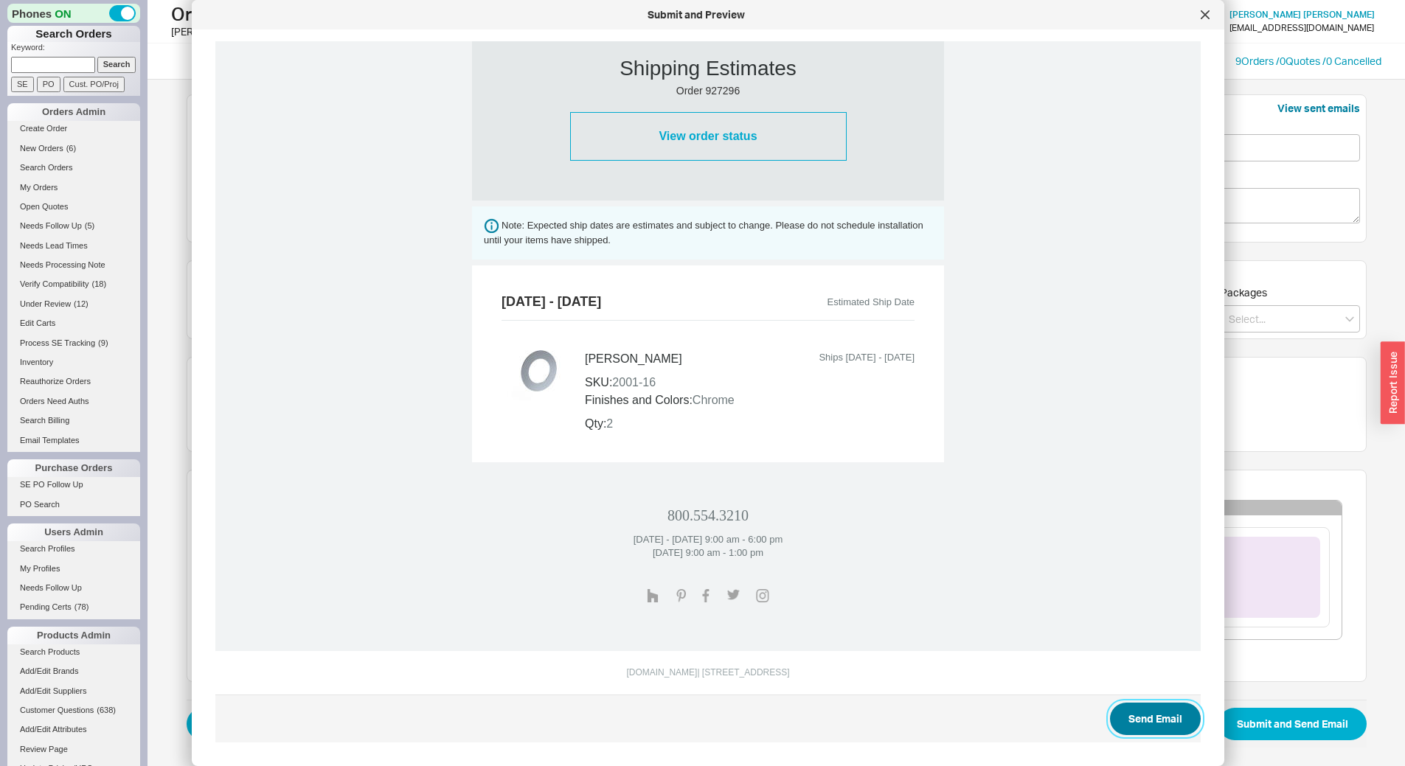
click at [1168, 725] on button "Send Email" at bounding box center [1155, 719] width 91 height 32
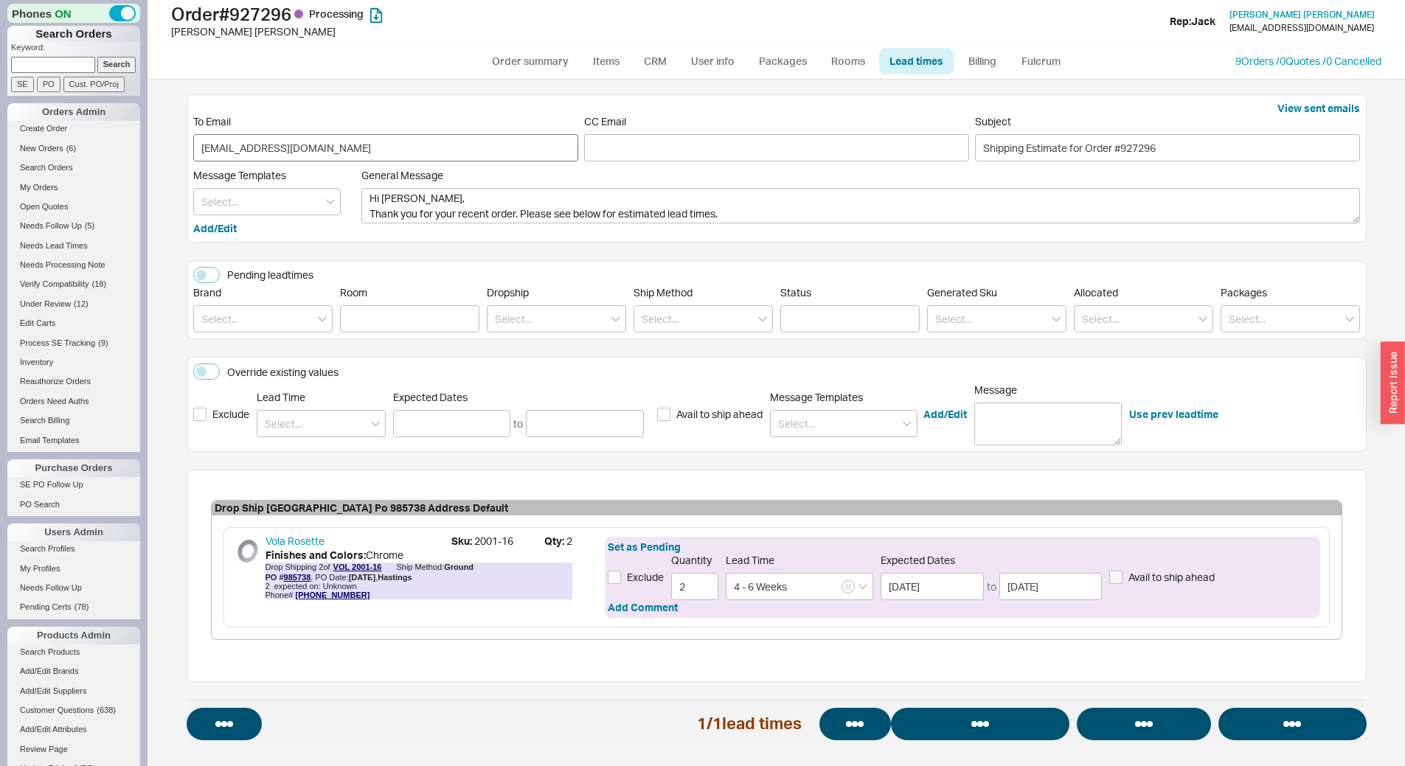
select select "*"
select select "LOW"
select select "3"
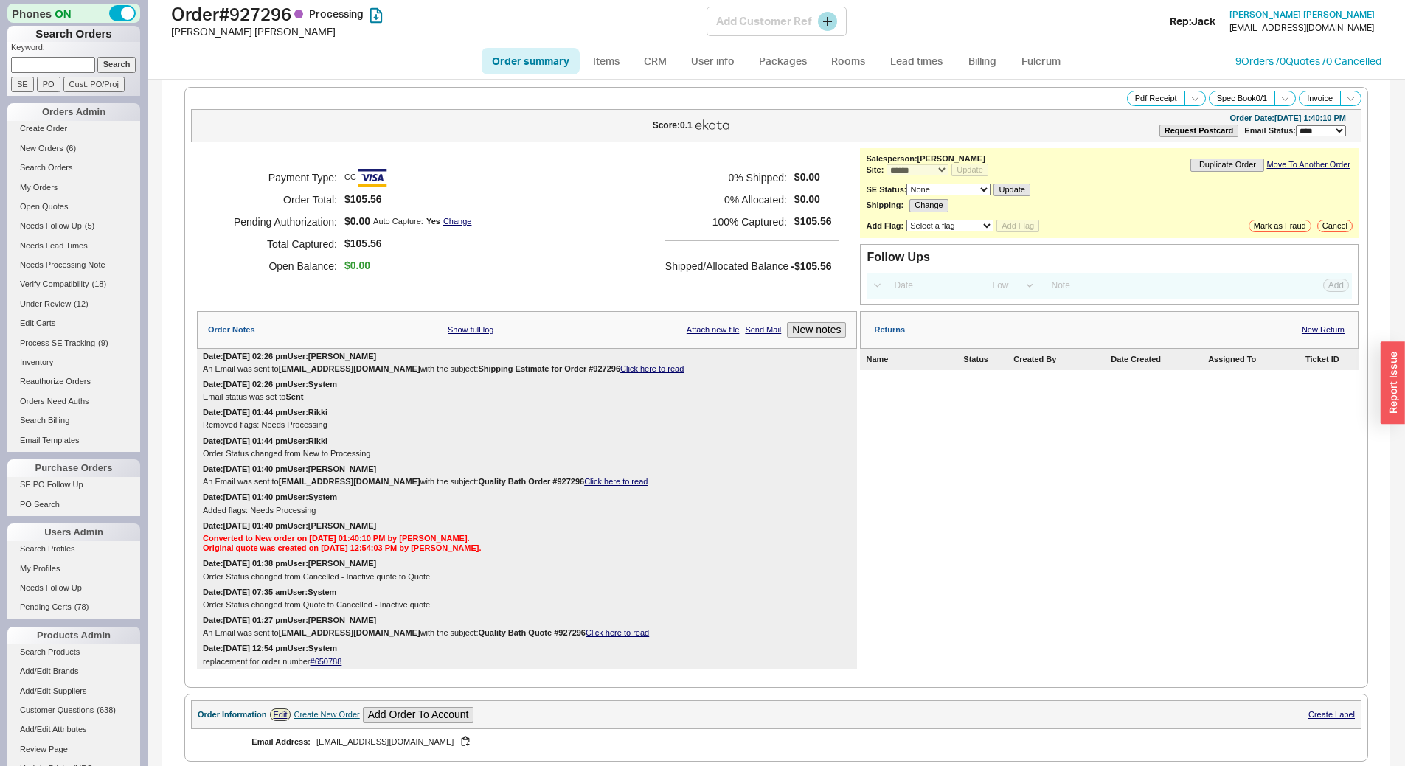
select select "*"
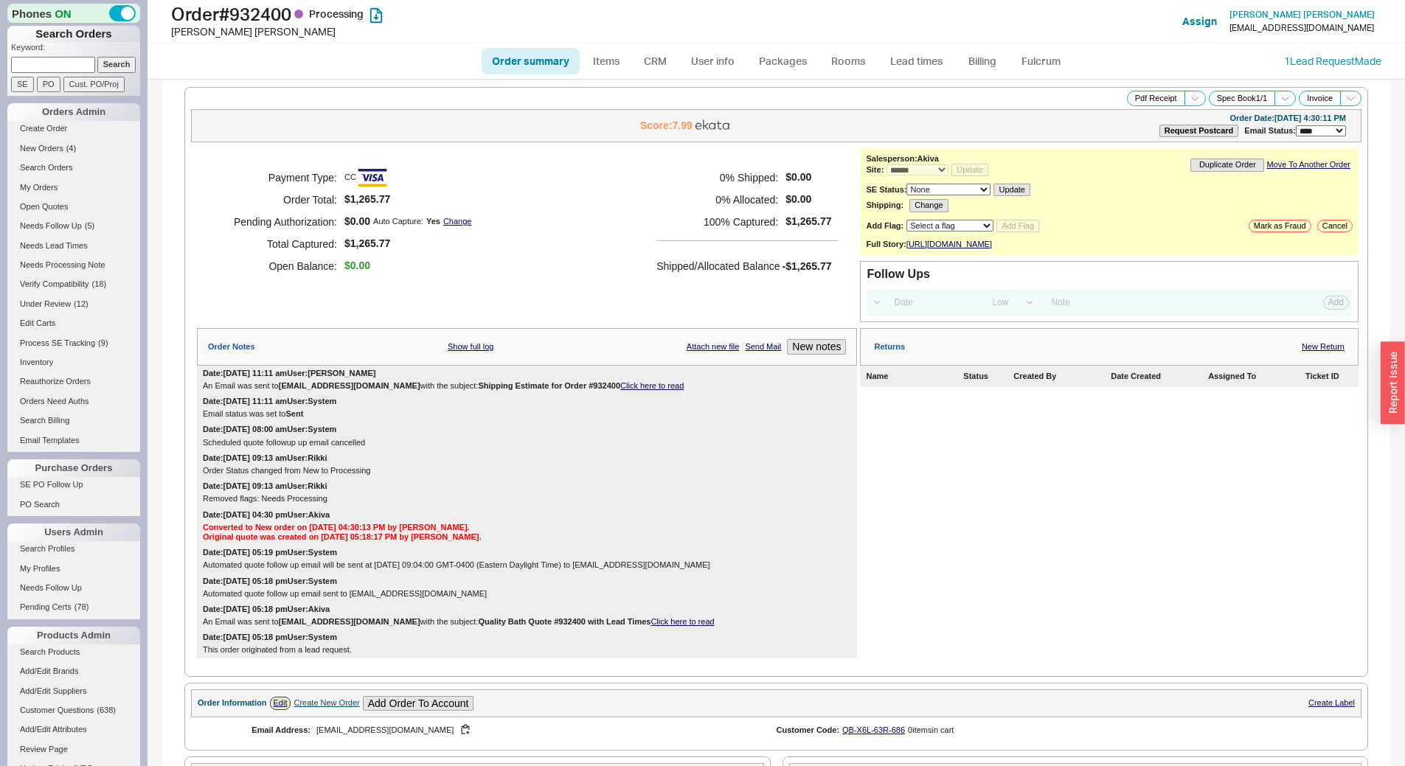
select select "*"
select select "LOW"
select select "3"
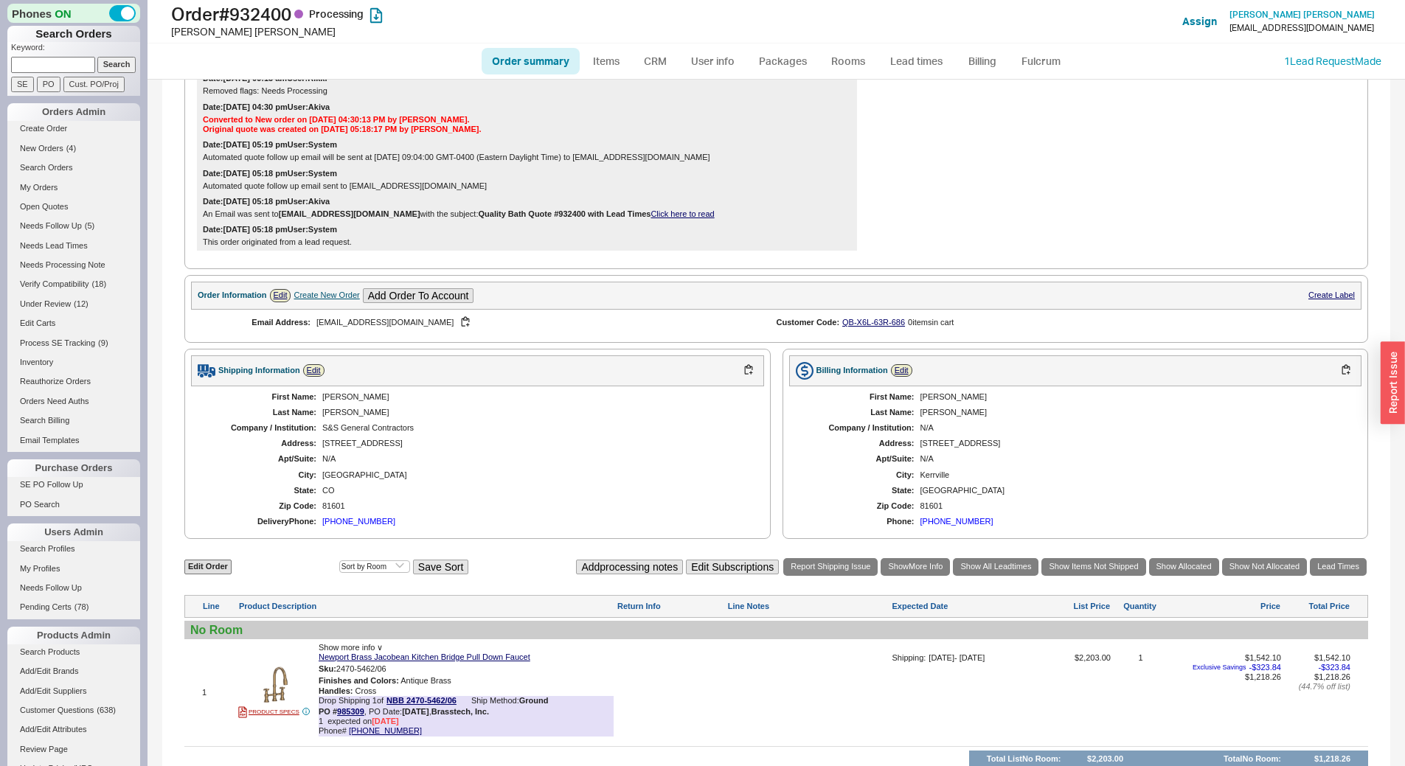
scroll to position [220, 0]
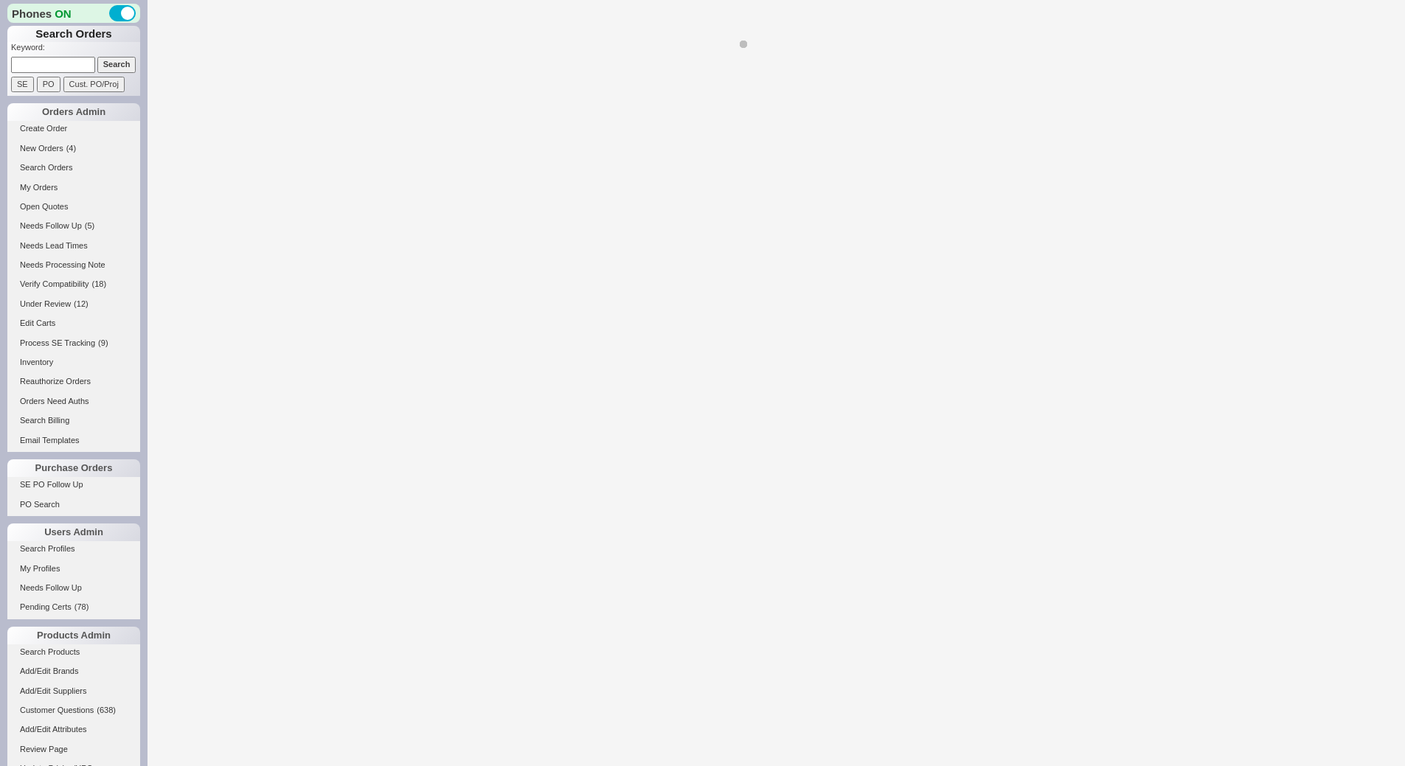
select select "*"
select select "LOW"
select select "3"
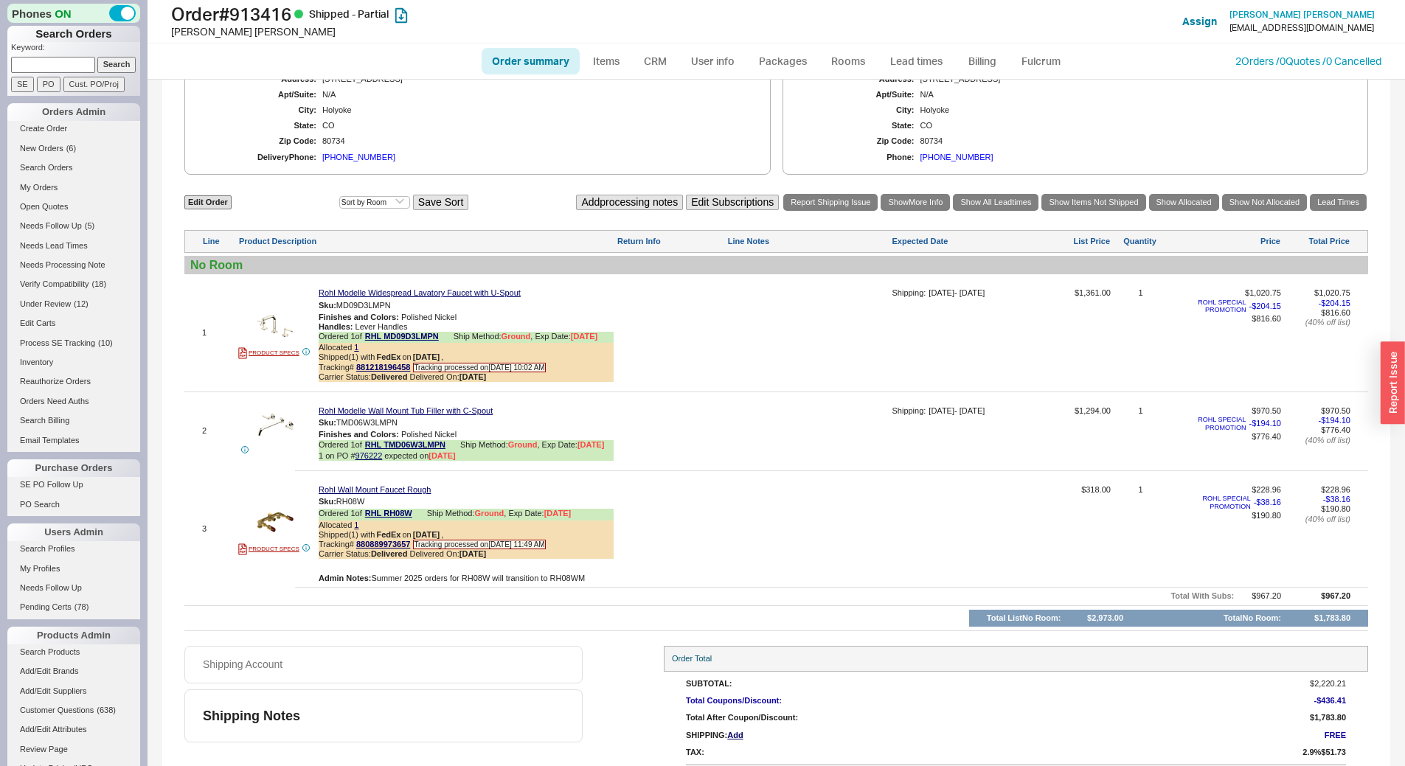
scroll to position [775, 0]
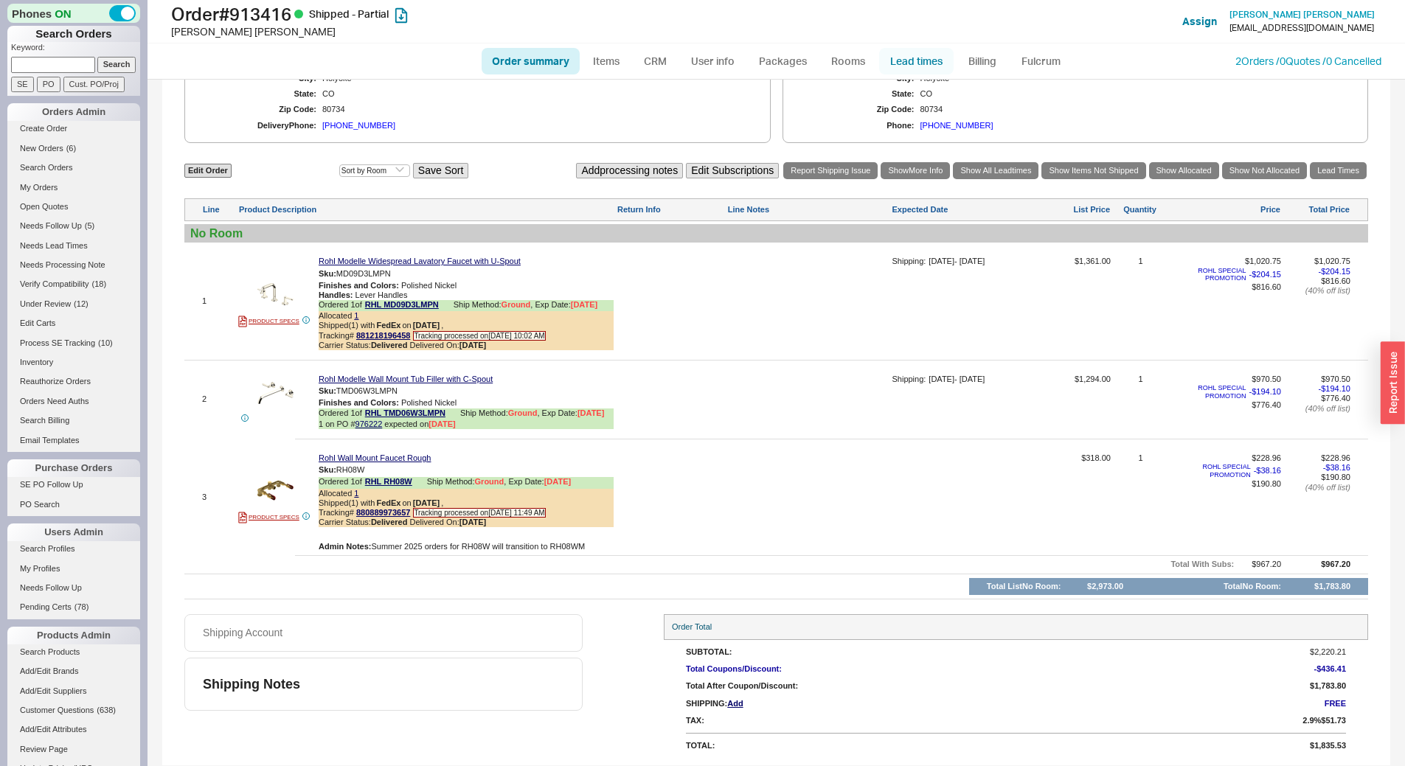
click at [920, 62] on link "Lead times" at bounding box center [916, 61] width 74 height 27
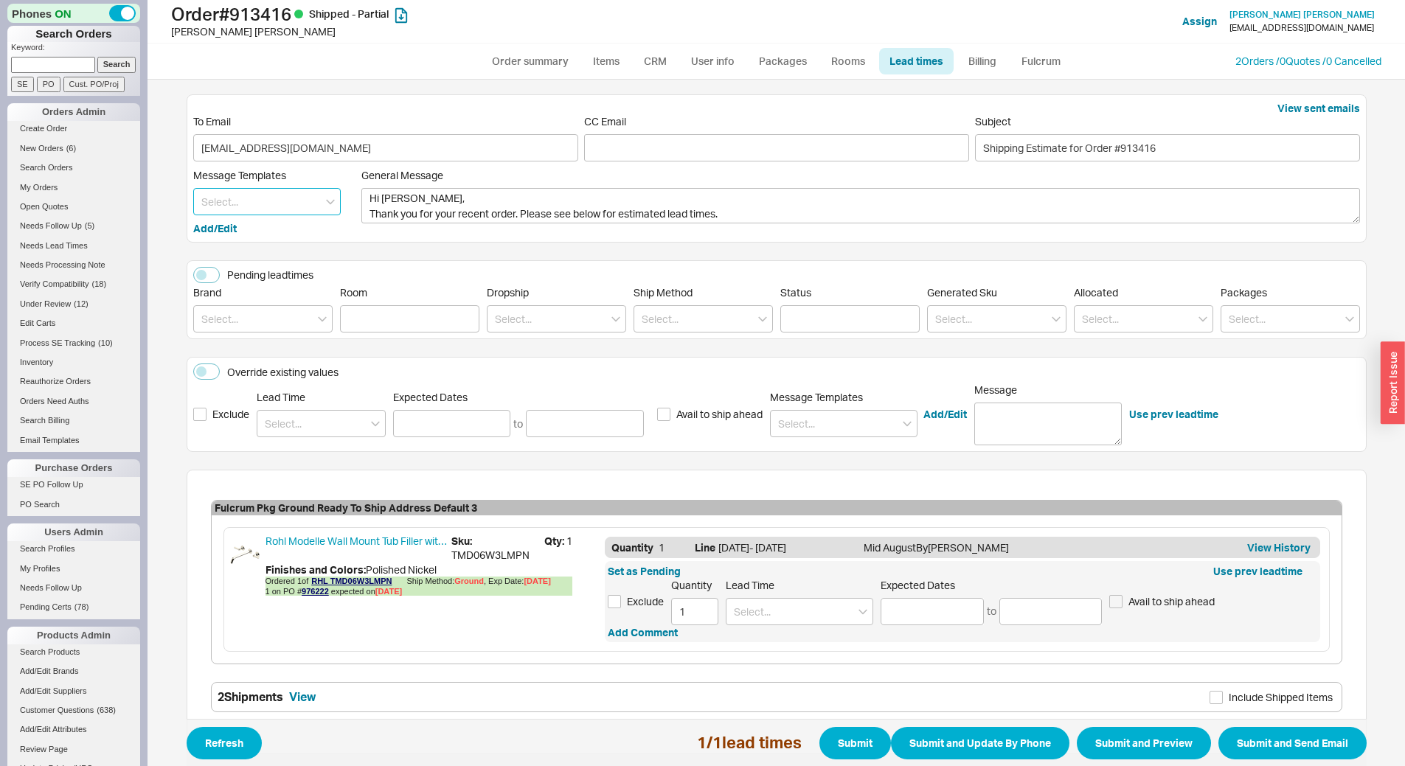
click at [277, 204] on input at bounding box center [266, 201] width 147 height 27
click at [272, 229] on div "Update" at bounding box center [267, 232] width 146 height 27
type textarea "Hi Jade, Please see below for an update on your order. We sincerely apologize f…"
type input "Update"
click at [928, 609] on input at bounding box center [931, 611] width 103 height 27
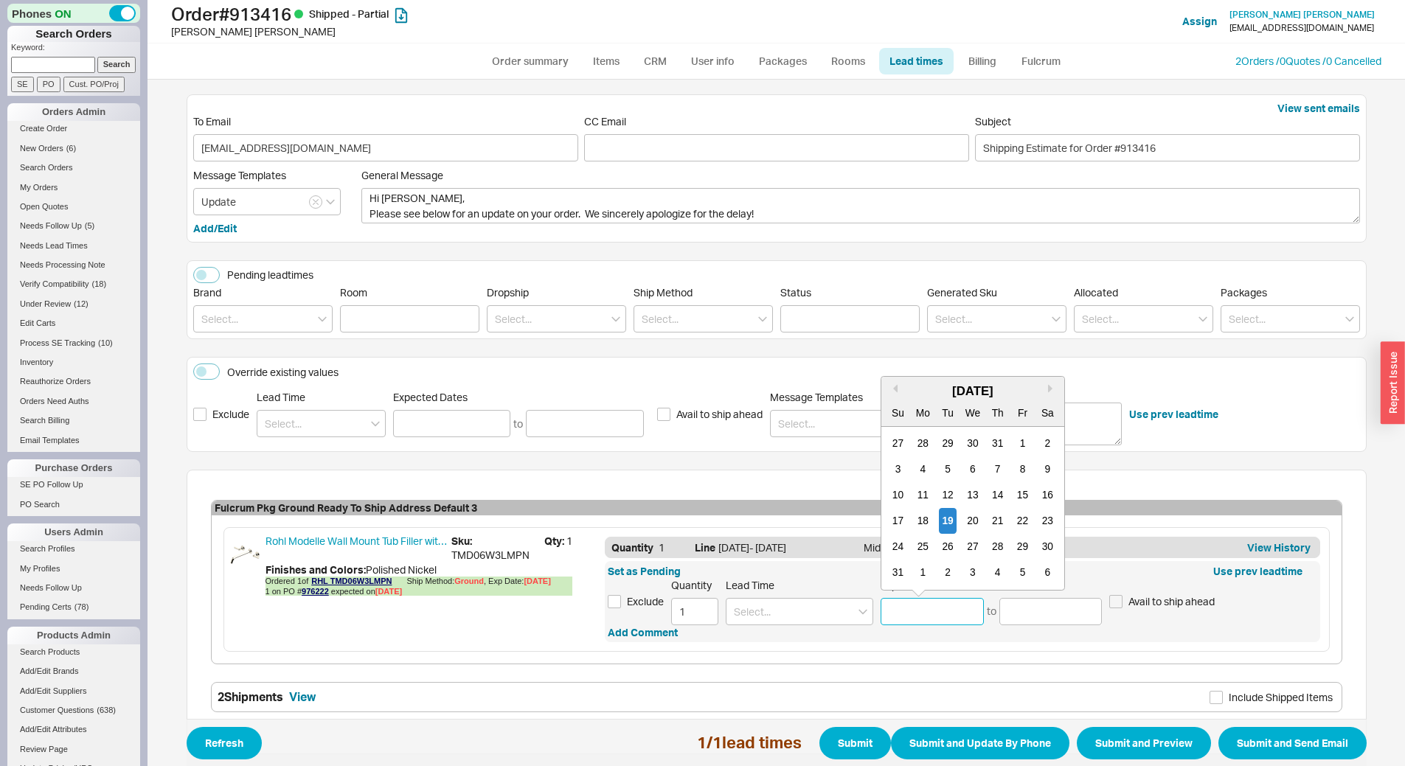
click at [1041, 389] on div "[DATE]" at bounding box center [972, 392] width 183 height 18
click at [1048, 389] on button "Next month" at bounding box center [1052, 388] width 9 height 9
click at [1015, 489] on div "19" at bounding box center [1023, 495] width 18 height 26
type input "09/19/2025"
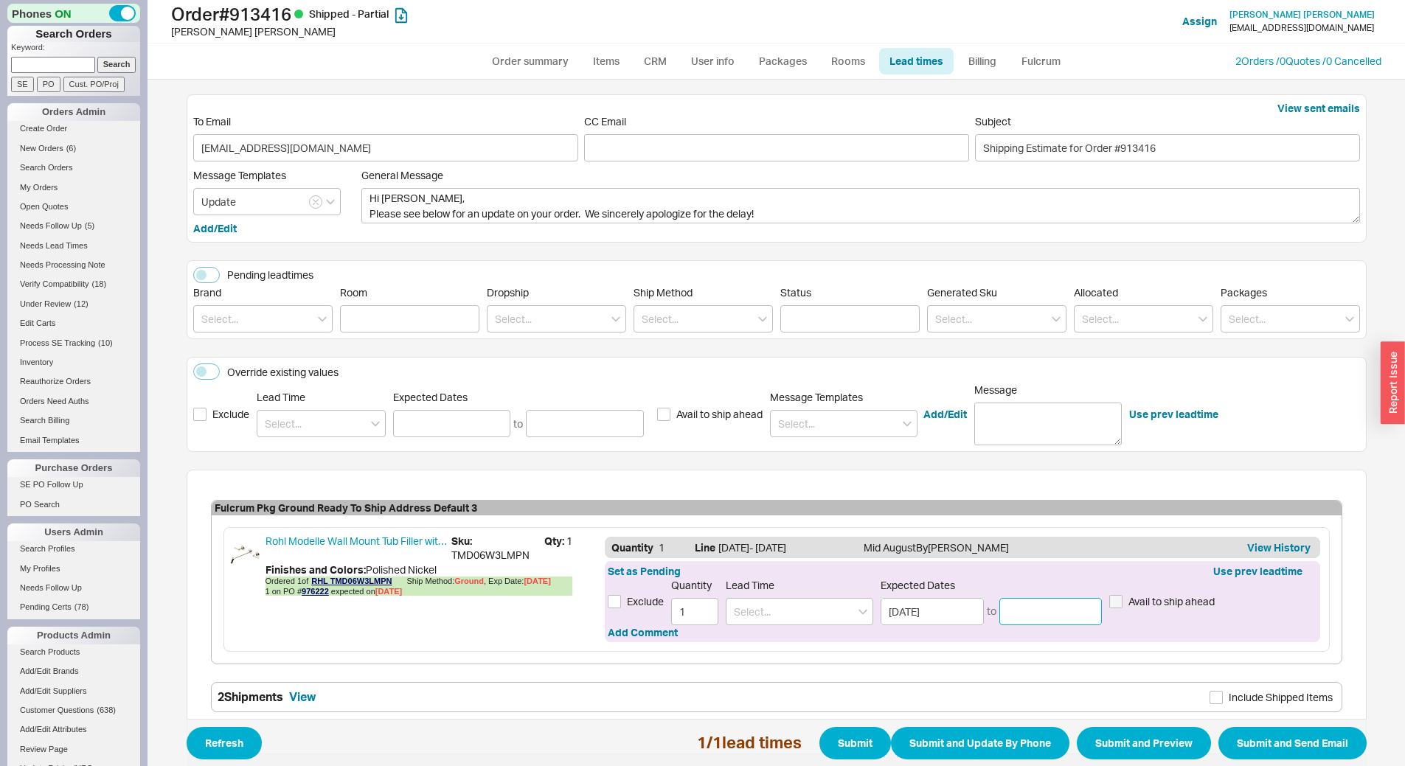
click at [1024, 602] on input at bounding box center [1050, 611] width 103 height 27
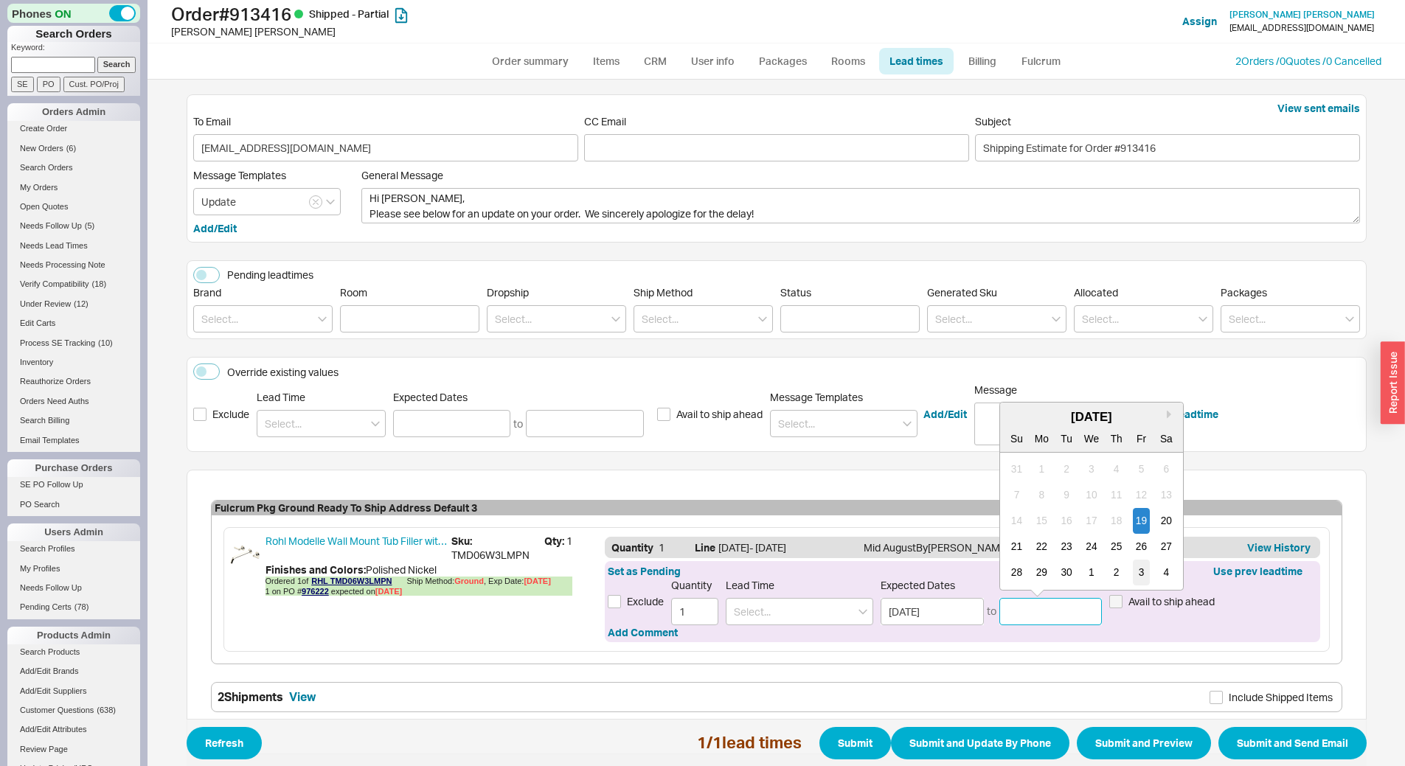
click at [1132, 565] on div "3" at bounding box center [1141, 573] width 18 height 26
type input "10/03/2025"
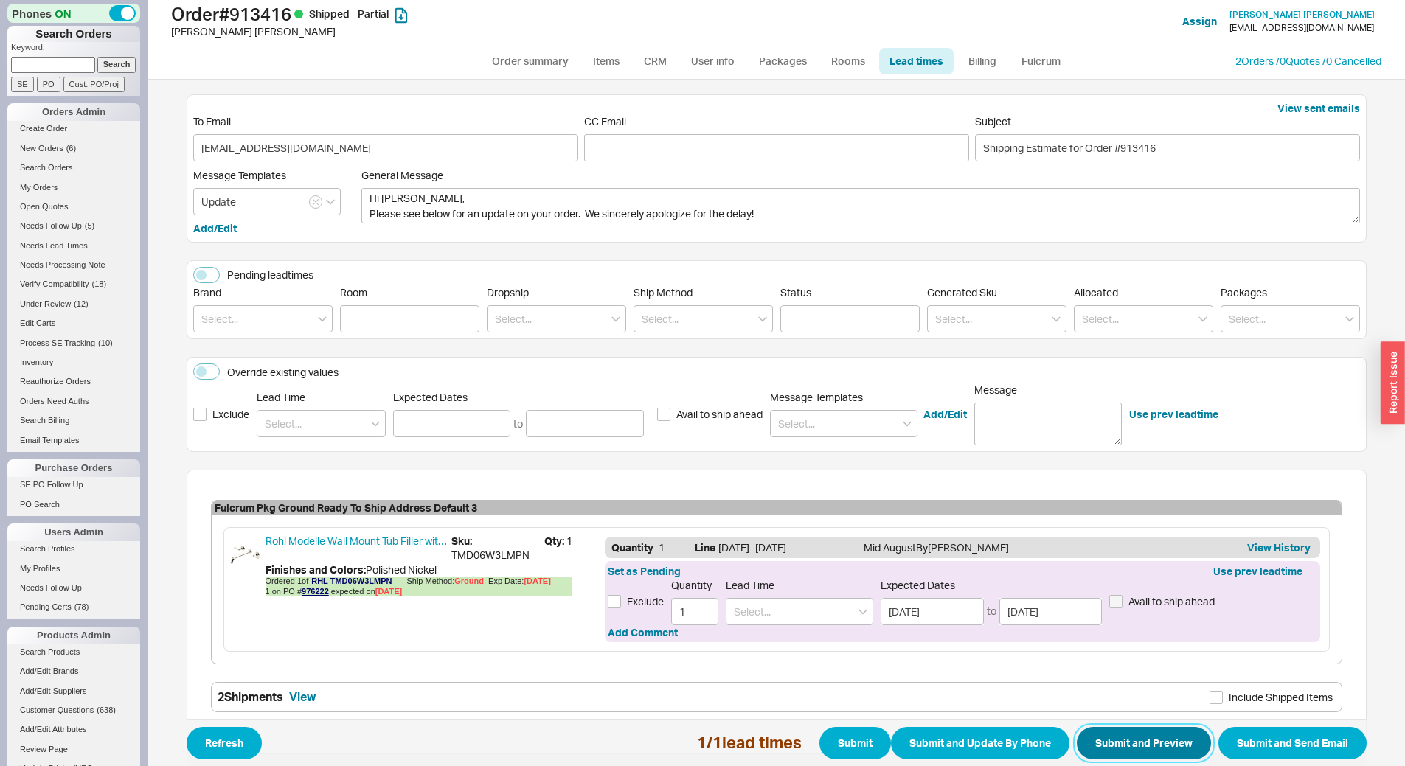
click at [1117, 731] on button "Submit and Preview" at bounding box center [1144, 743] width 134 height 32
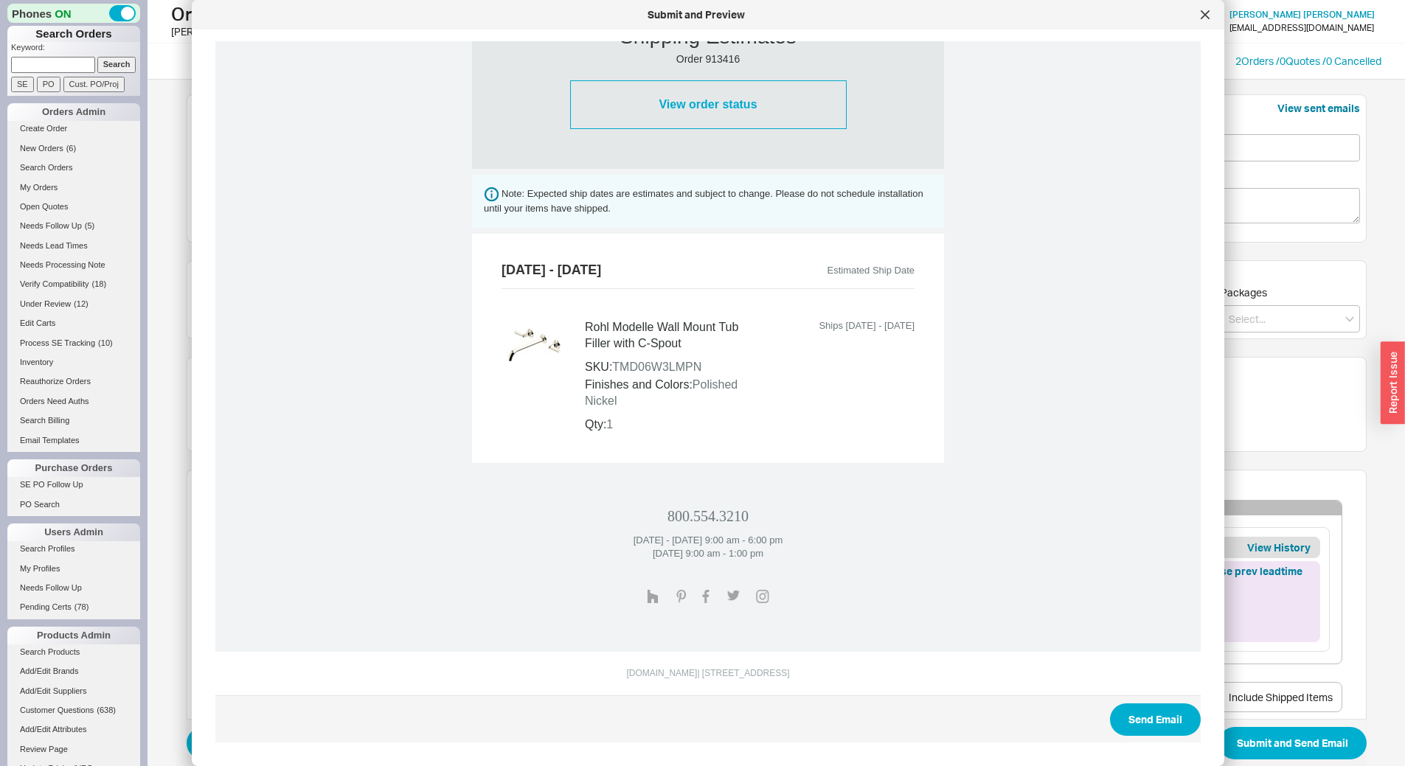
scroll to position [459, 0]
click at [1158, 717] on button "Send Email" at bounding box center [1155, 719] width 91 height 32
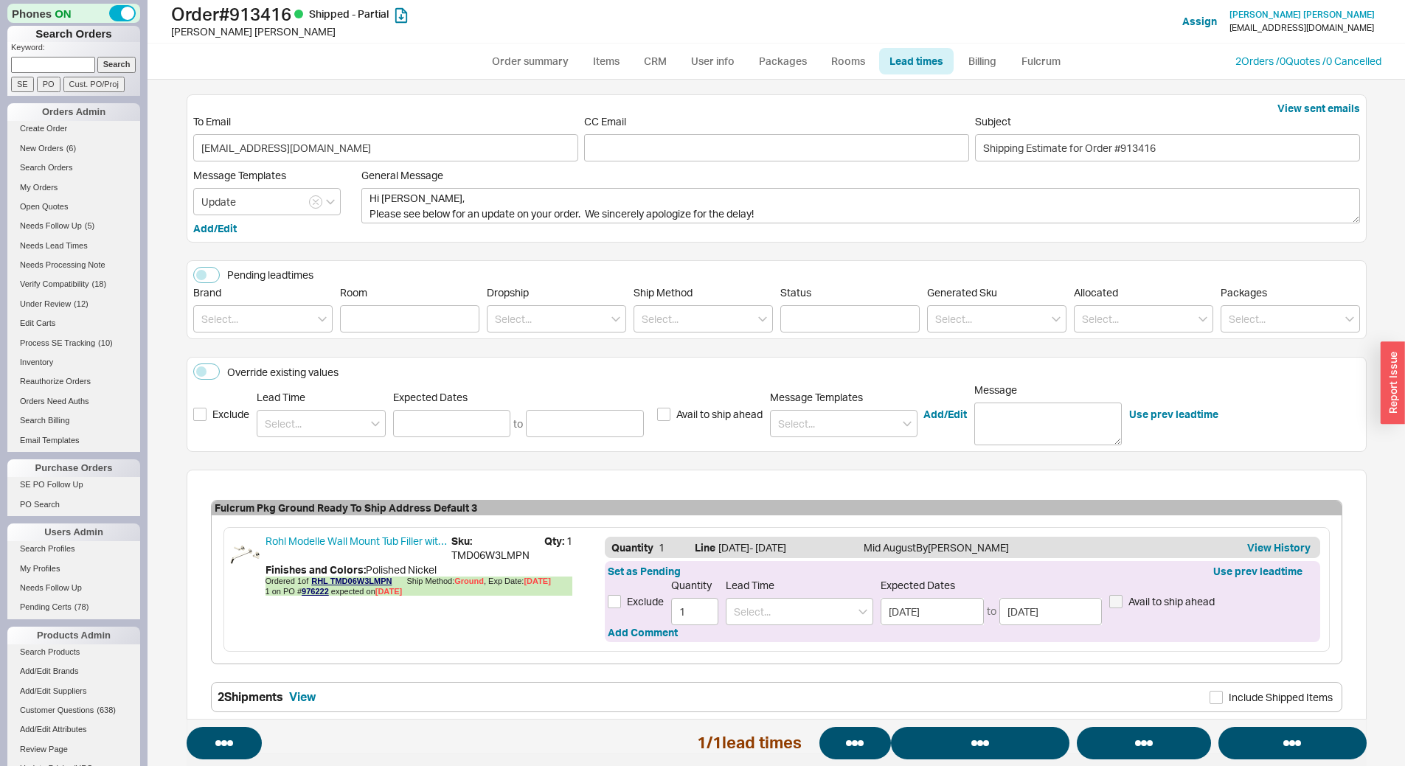
select select "*"
select select "LOW"
select select "3"
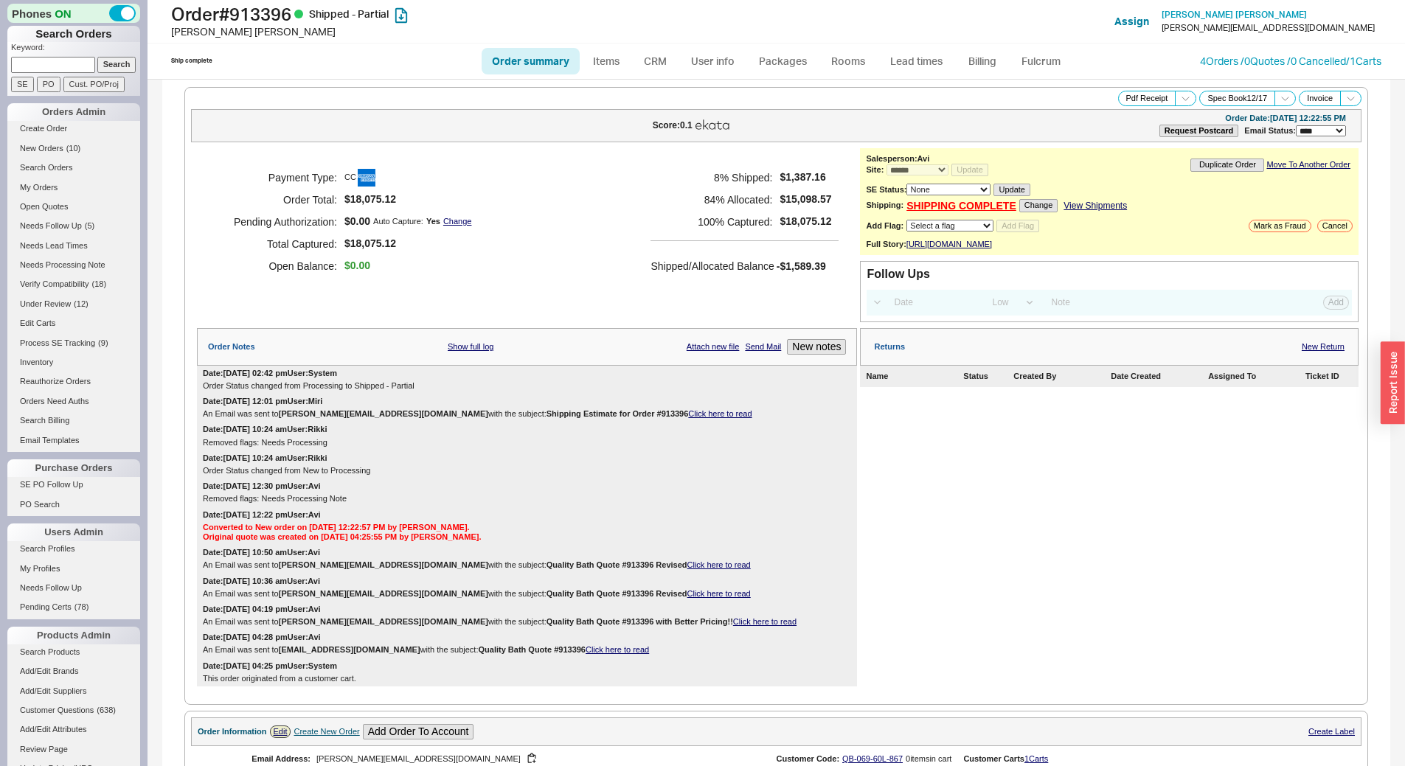
select select "*"
select select "LOW"
select select "3"
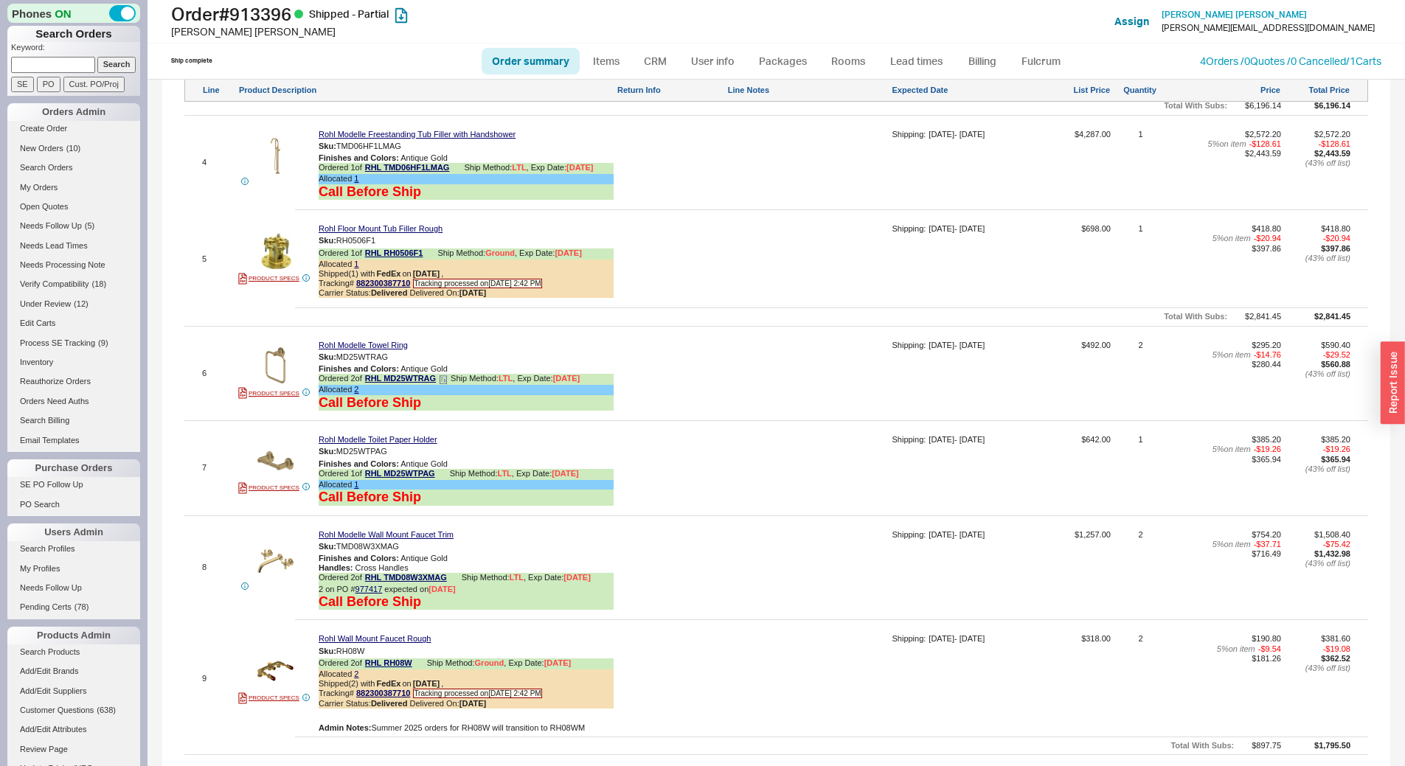
scroll to position [1327, 0]
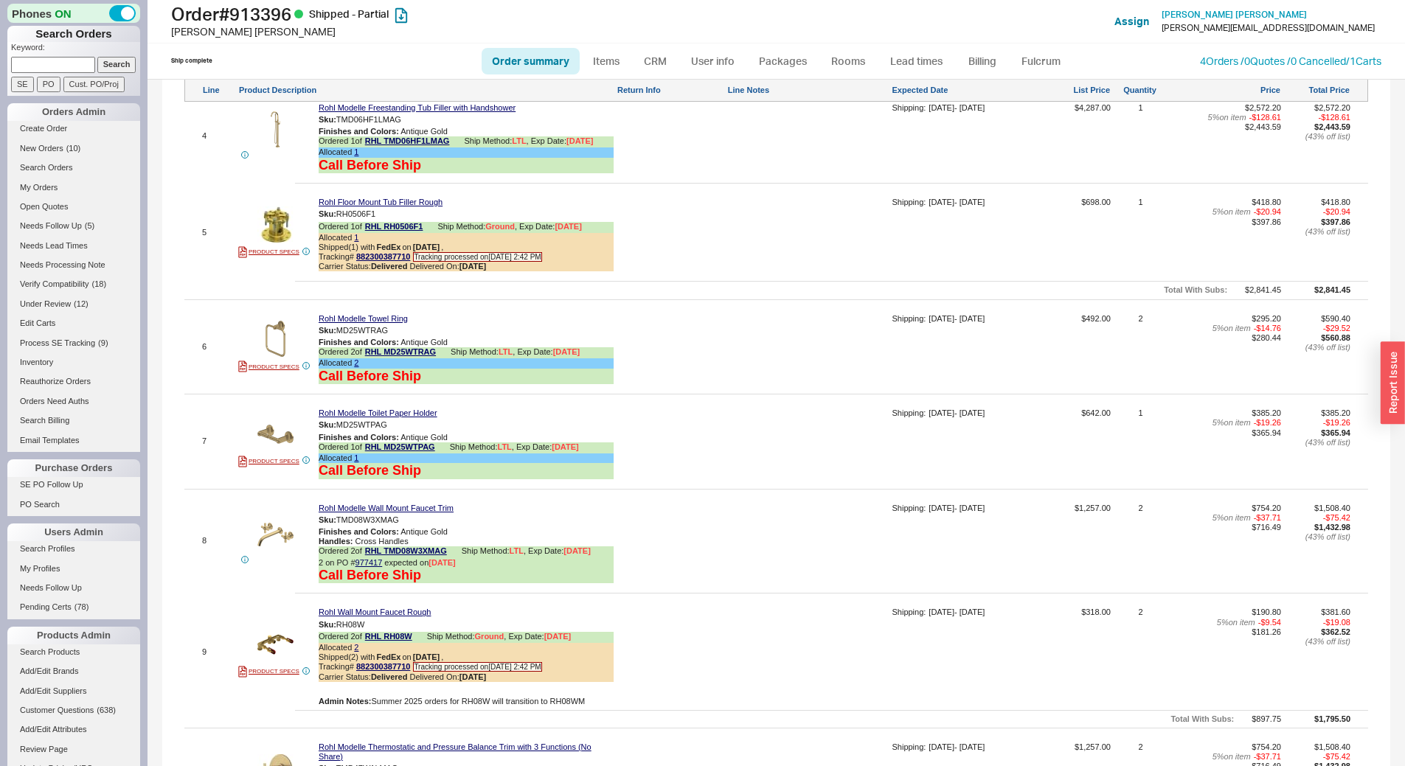
click at [642, 355] on div at bounding box center [670, 352] width 108 height 77
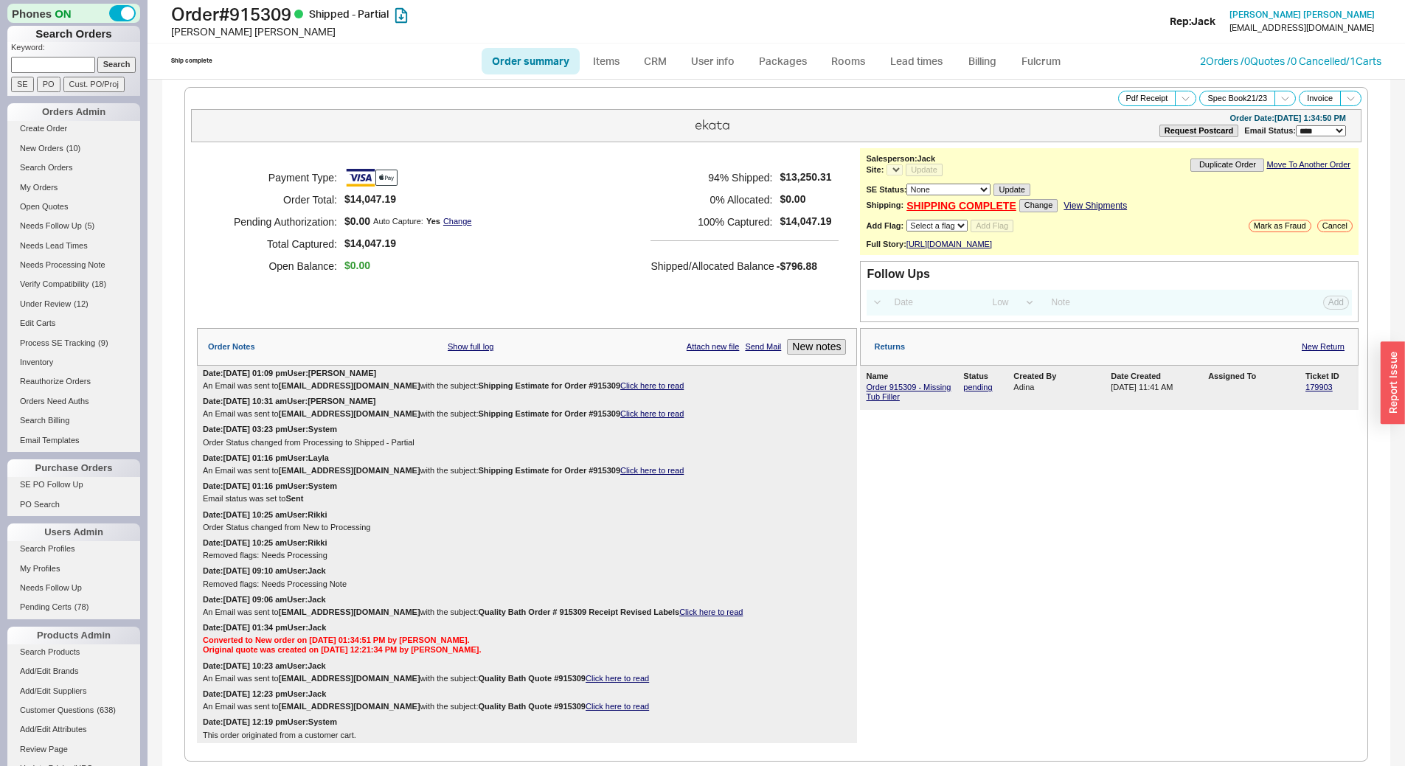
select select "LOW"
select select "3"
select select "*"
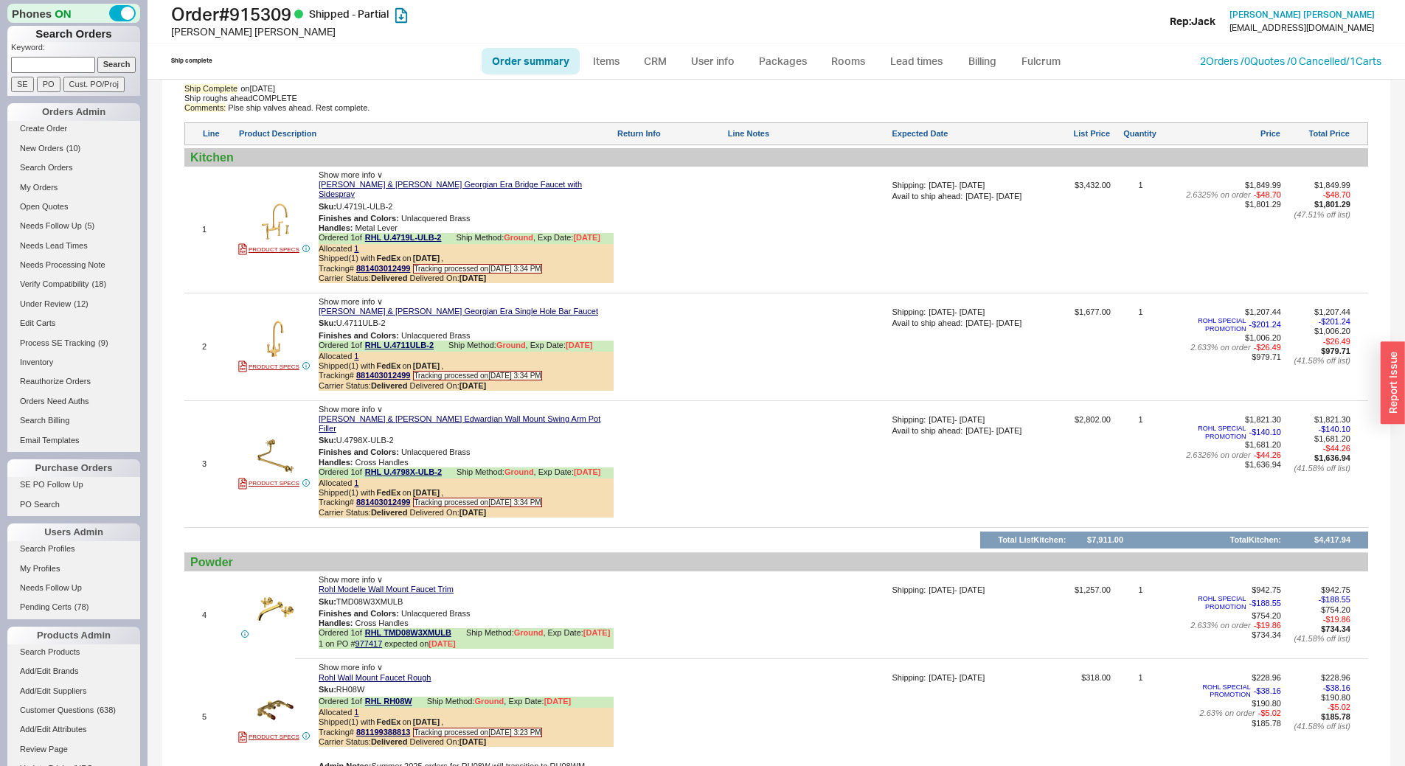
scroll to position [1106, 0]
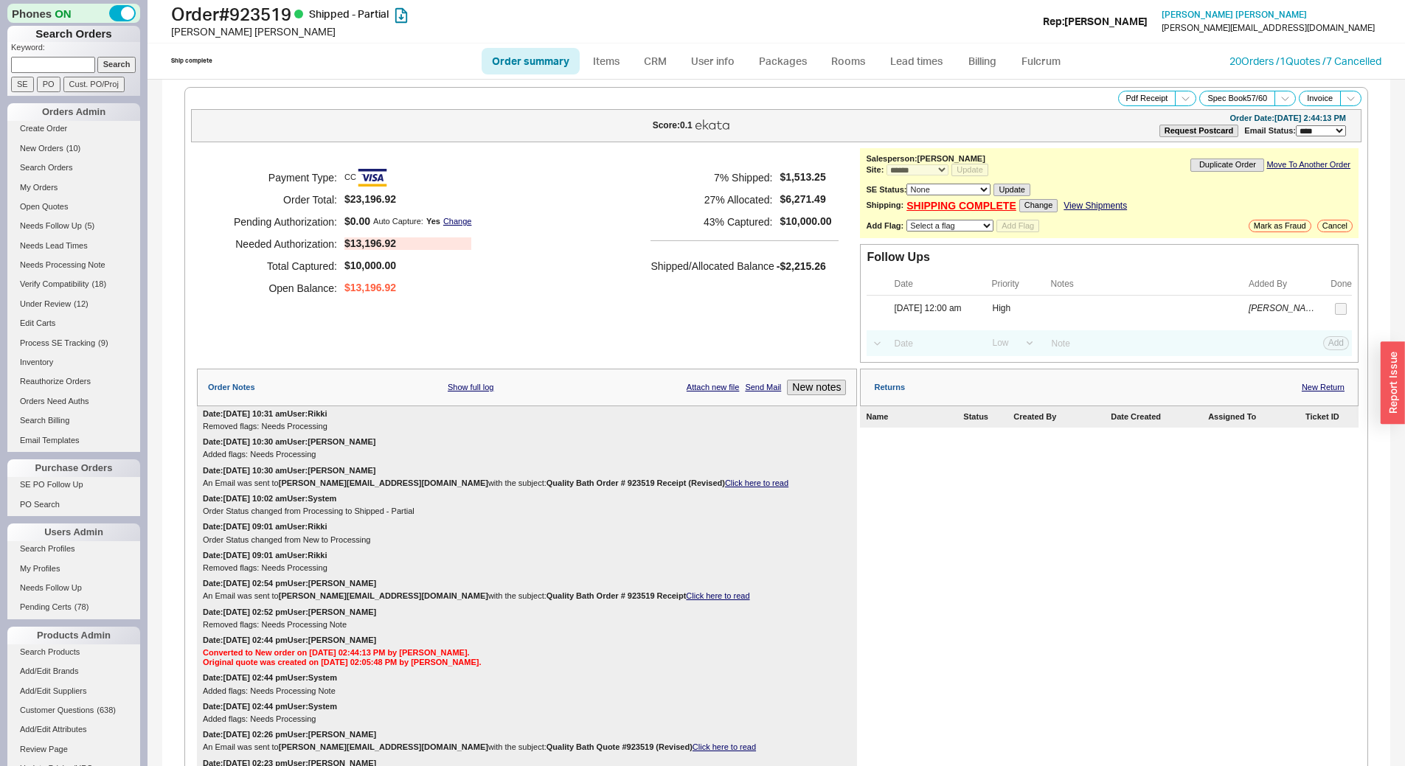
select select "*"
select select "LOW"
select select "3"
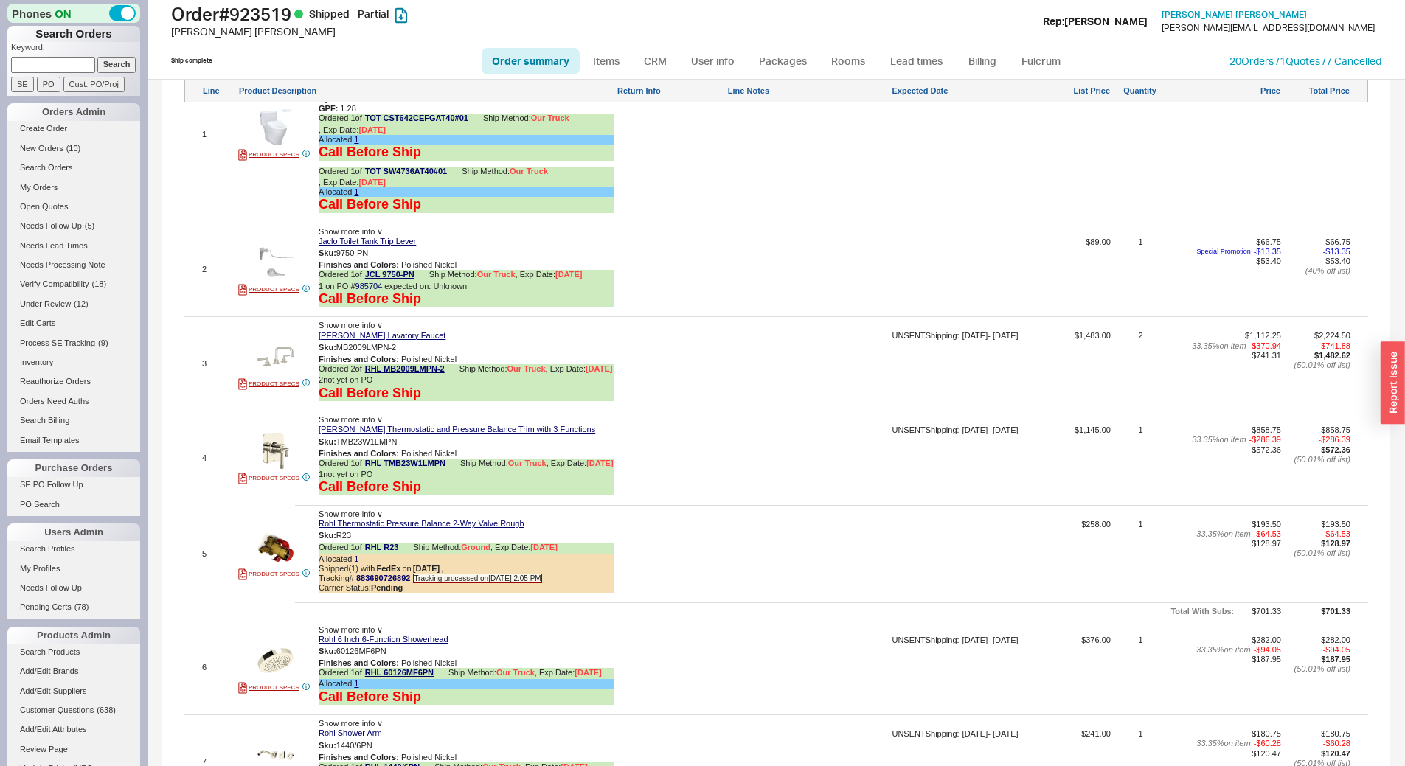
scroll to position [1327, 0]
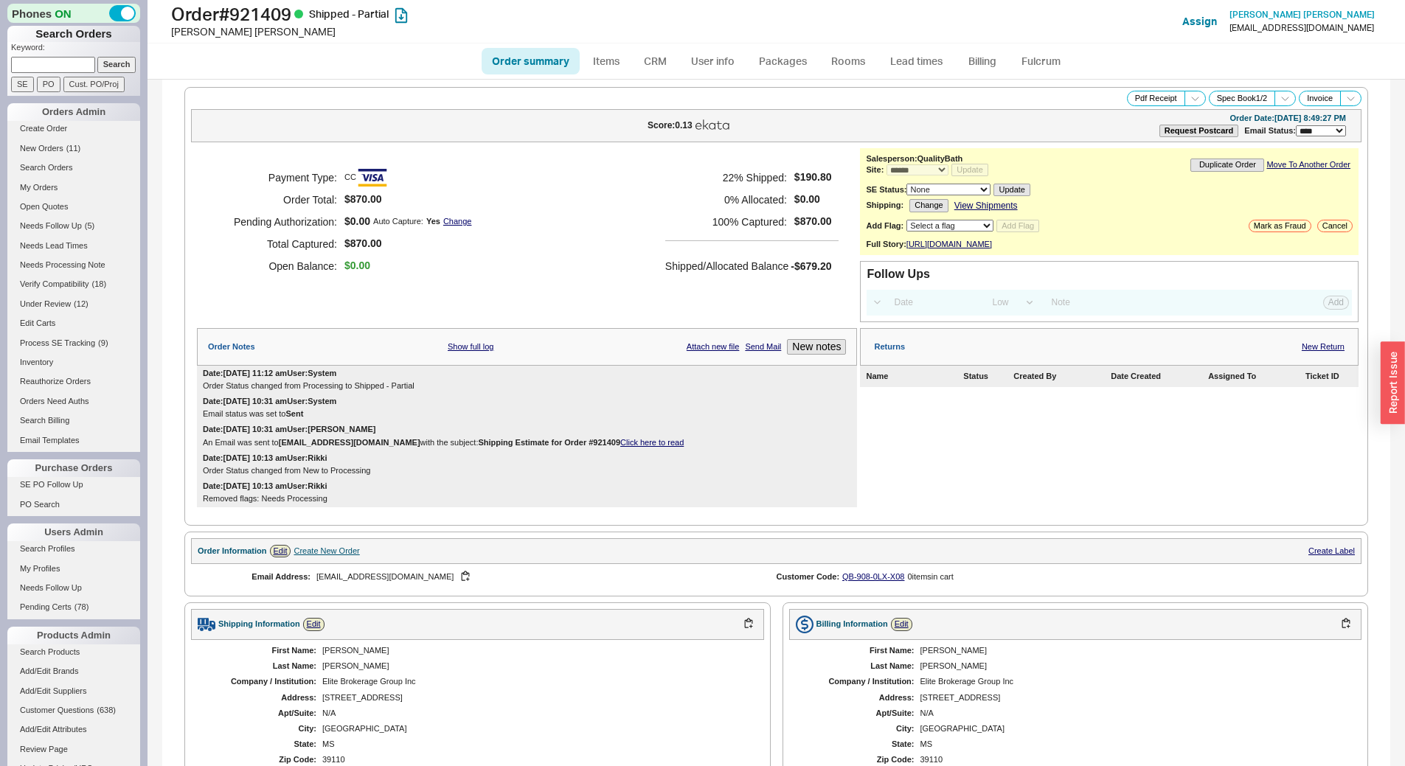
select select "*"
select select "LOW"
select select "3"
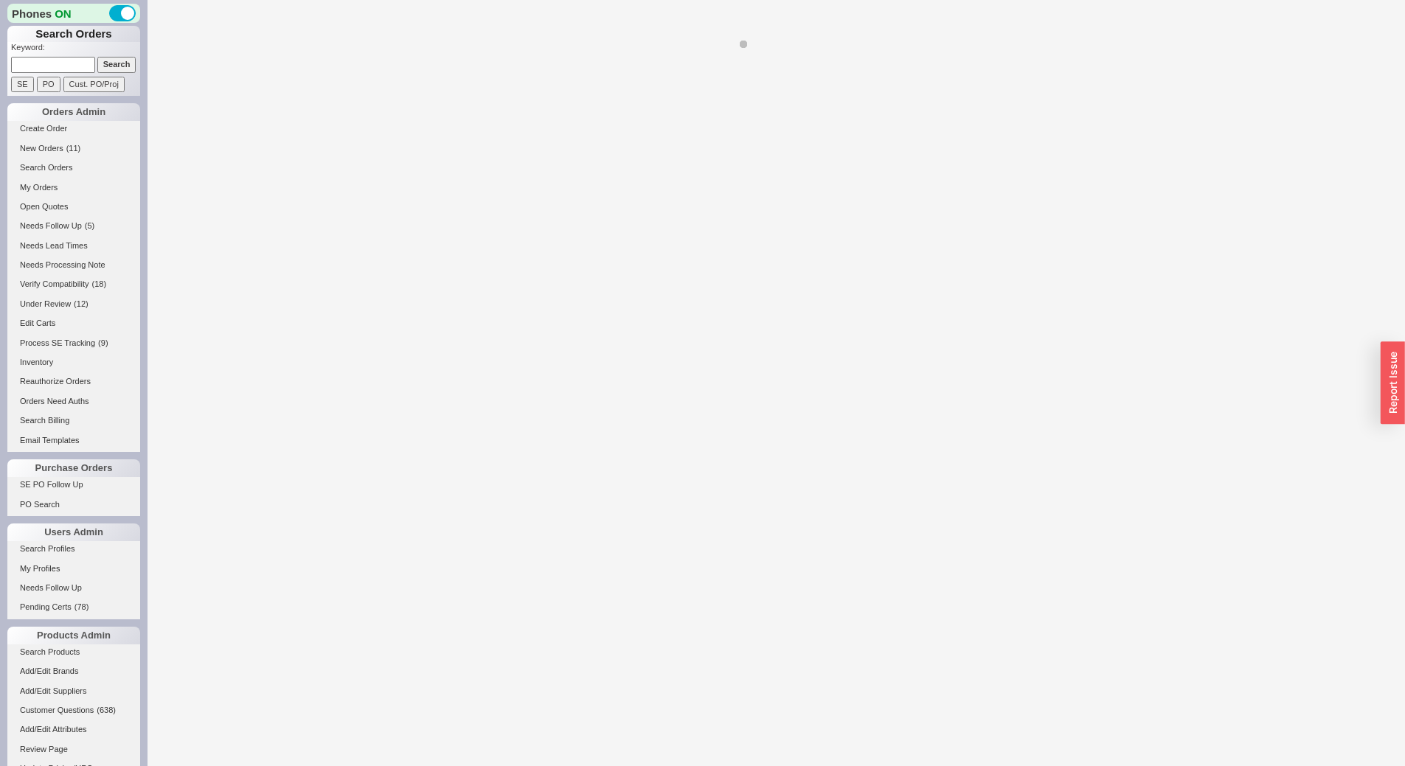
select select "LOW"
select select "3"
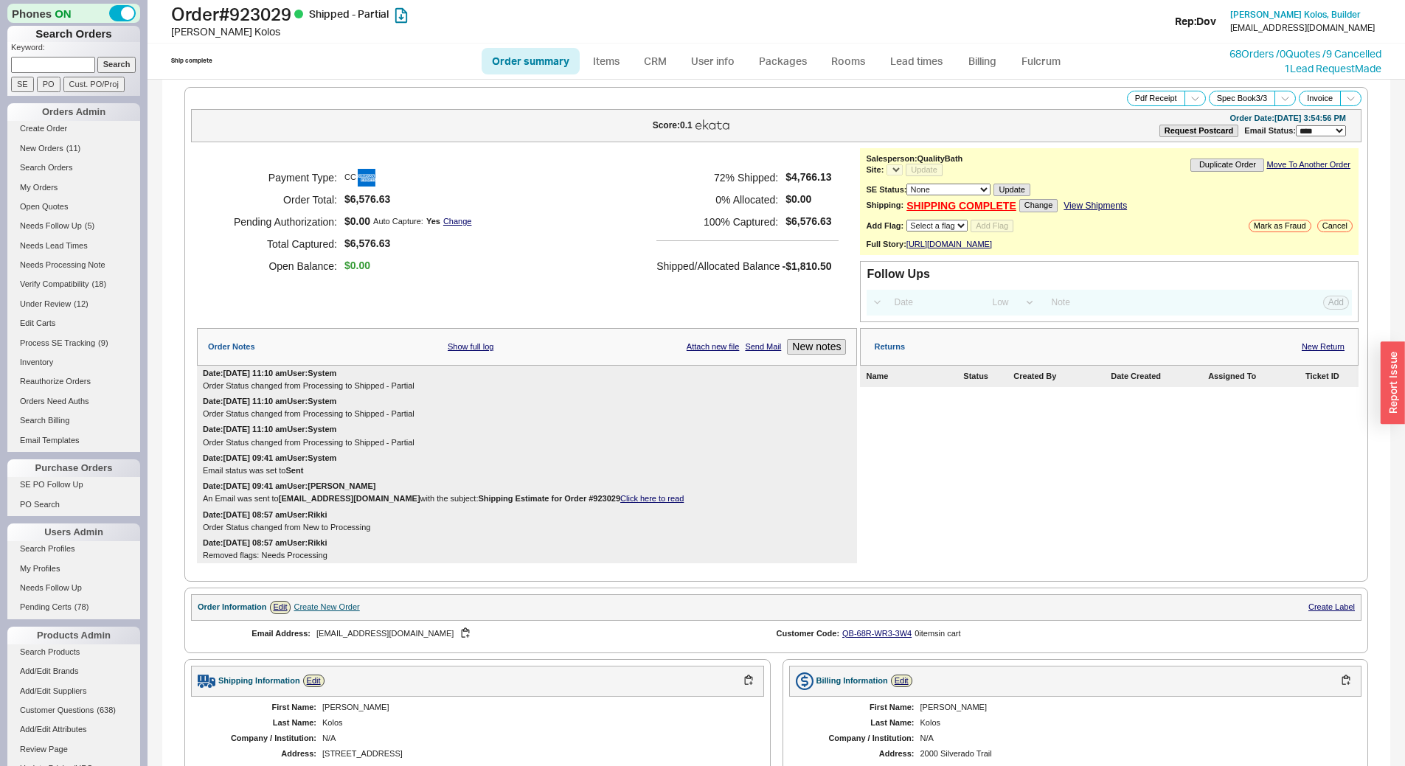
select select "*"
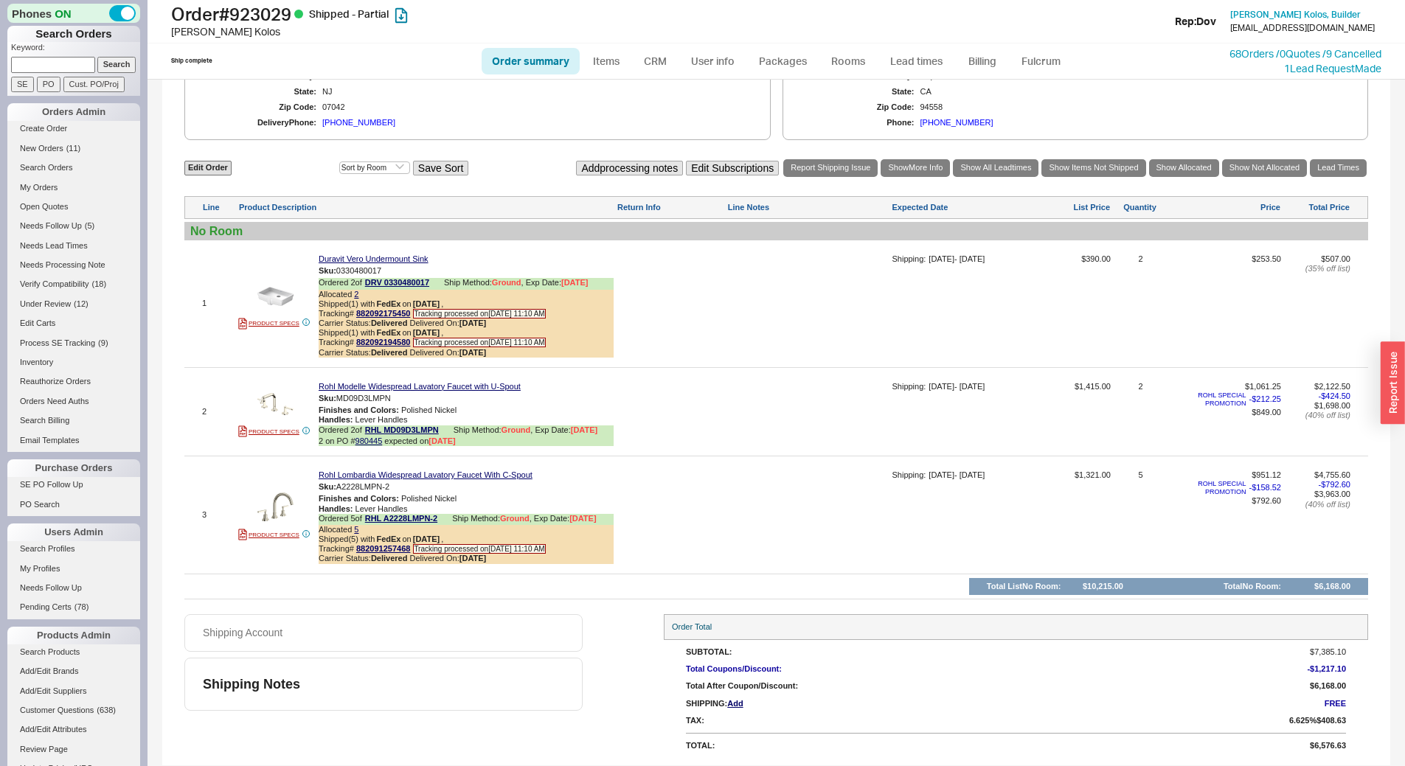
scroll to position [718, 0]
click at [901, 63] on link "Lead times" at bounding box center [916, 61] width 74 height 27
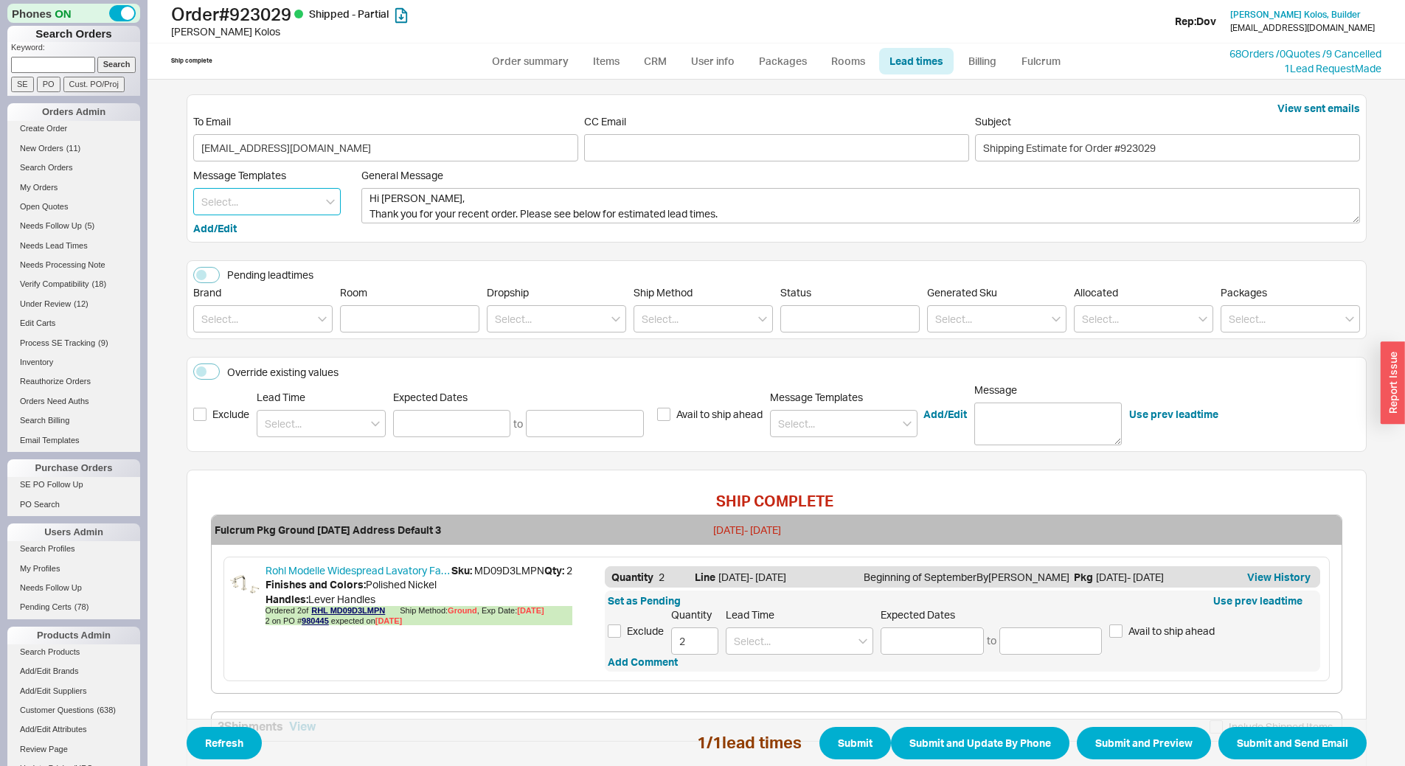
click at [288, 203] on input at bounding box center [266, 201] width 147 height 27
click at [291, 229] on div "Update" at bounding box center [267, 232] width 146 height 27
type textarea "Hi [PERSON_NAME], Please see below for an update on your order. We sincerely ap…"
type input "Update"
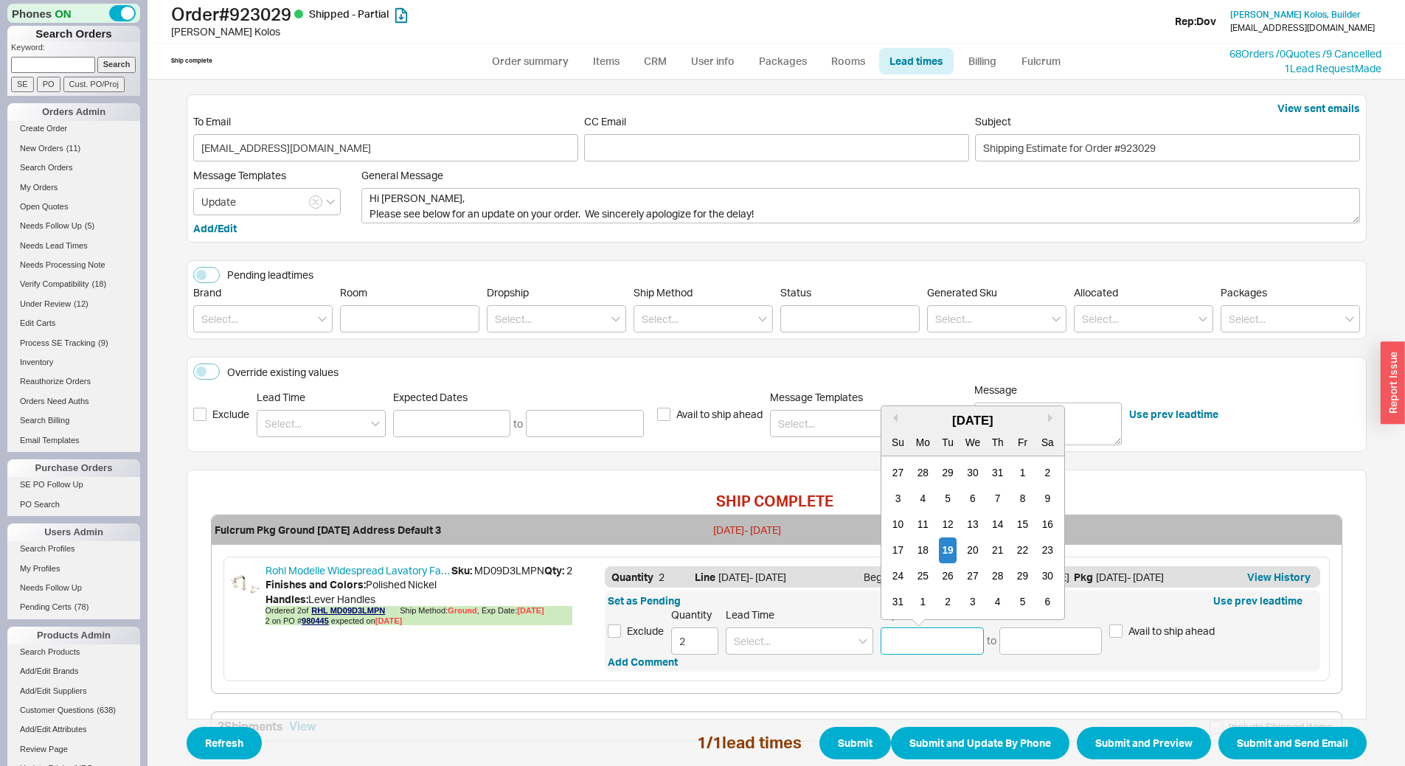
click at [914, 641] on input at bounding box center [931, 640] width 103 height 27
click at [1048, 416] on button "Next month" at bounding box center [1052, 418] width 9 height 9
click at [1048, 420] on button "Next month" at bounding box center [1052, 418] width 9 height 9
click at [994, 498] on div "9" at bounding box center [998, 499] width 18 height 26
type input "[DATE]"
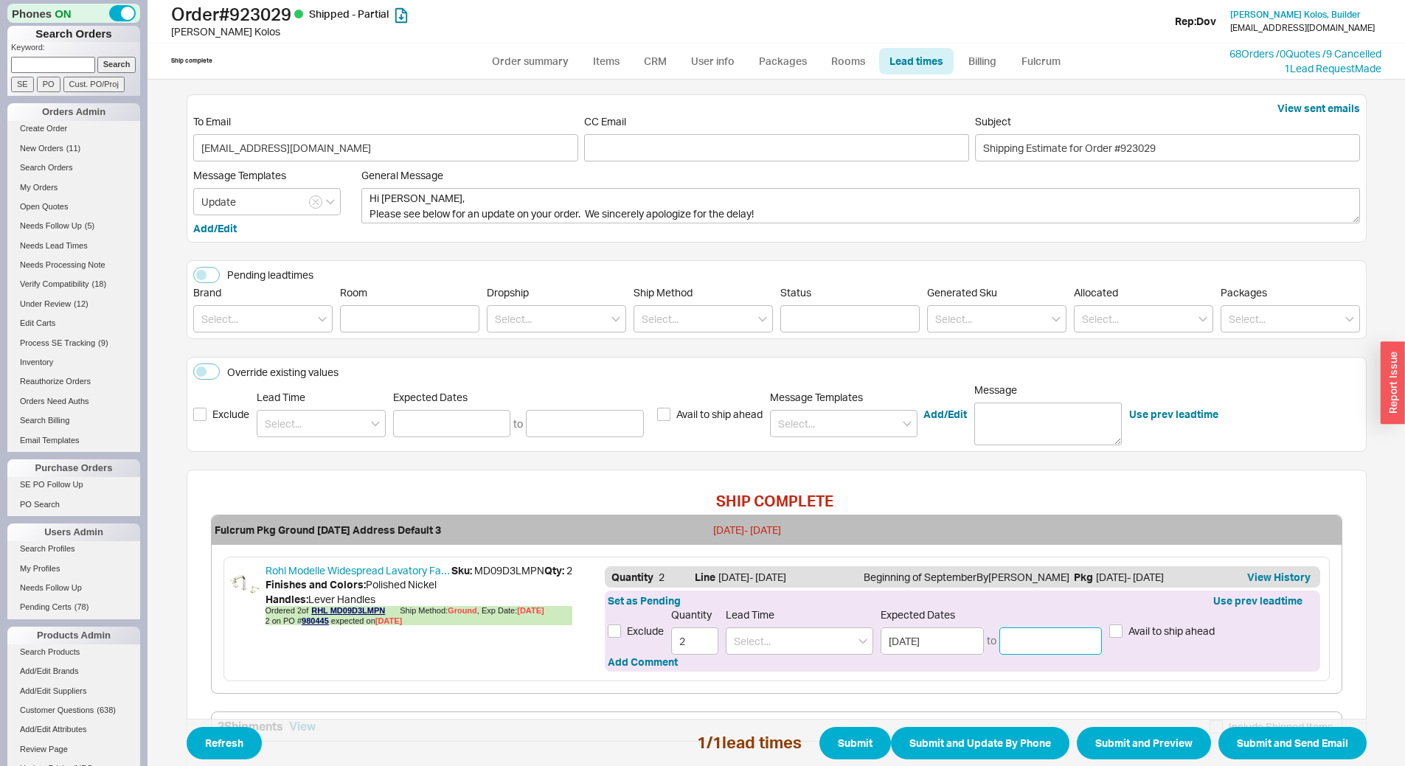
click at [1045, 643] on input at bounding box center [1050, 640] width 103 height 27
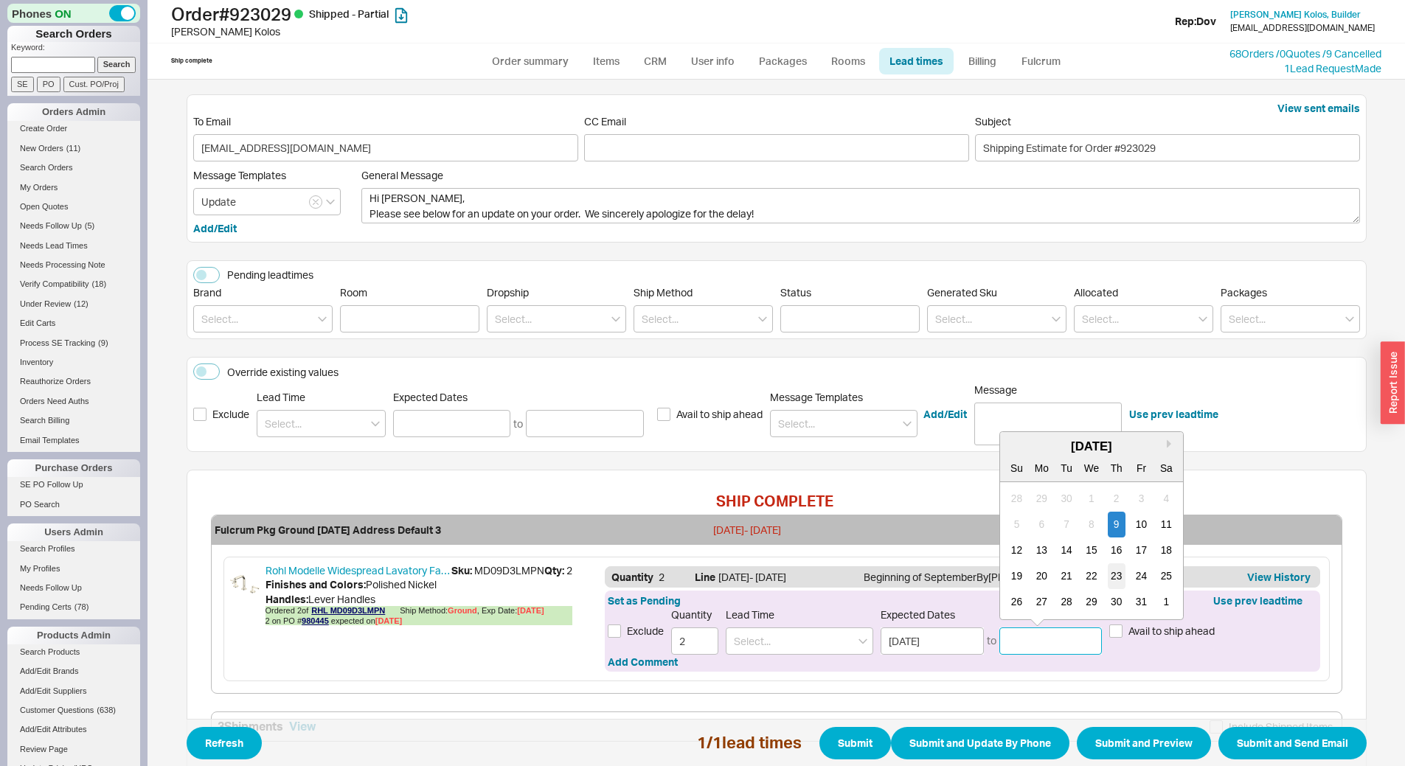
click at [1115, 571] on div "23" at bounding box center [1116, 576] width 18 height 26
type input "[DATE]"
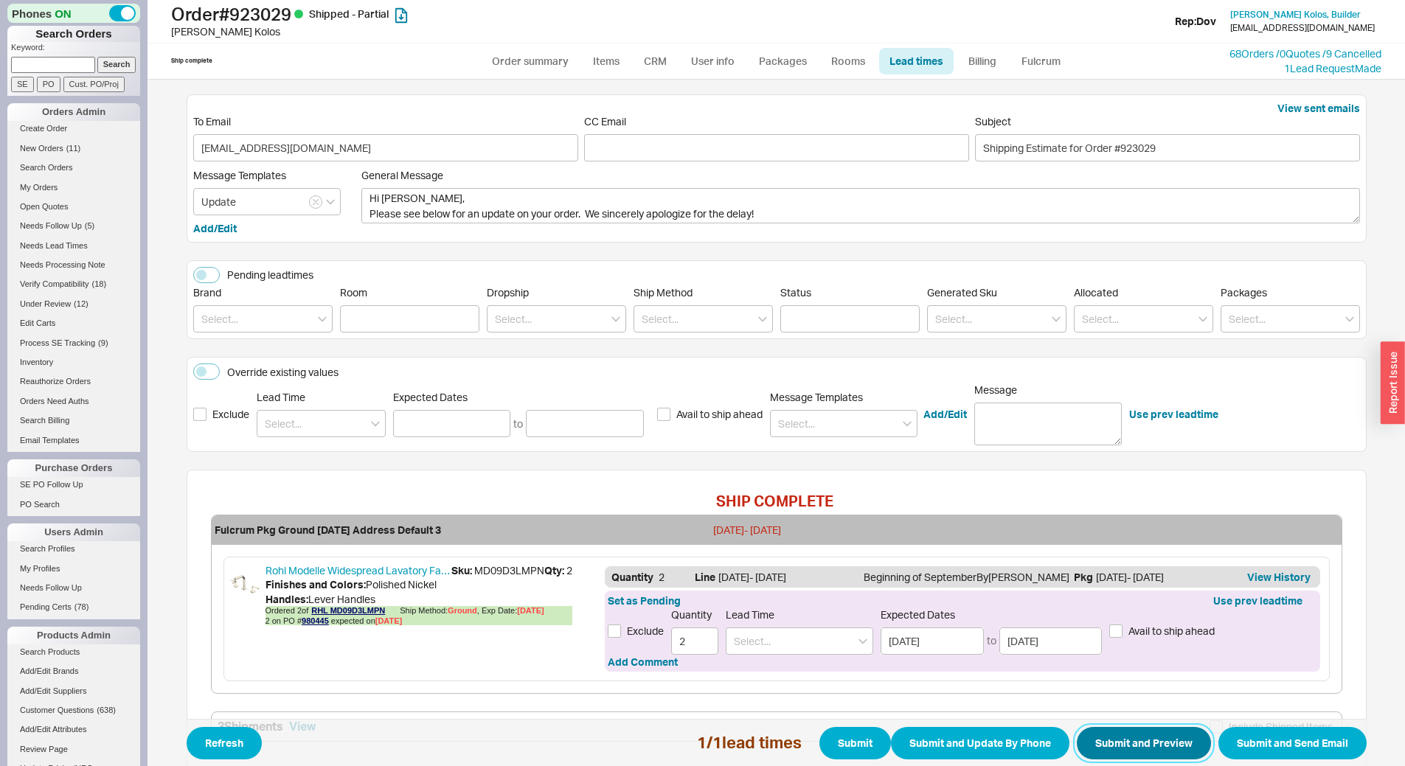
click at [1139, 743] on button "Submit and Preview" at bounding box center [1144, 743] width 134 height 32
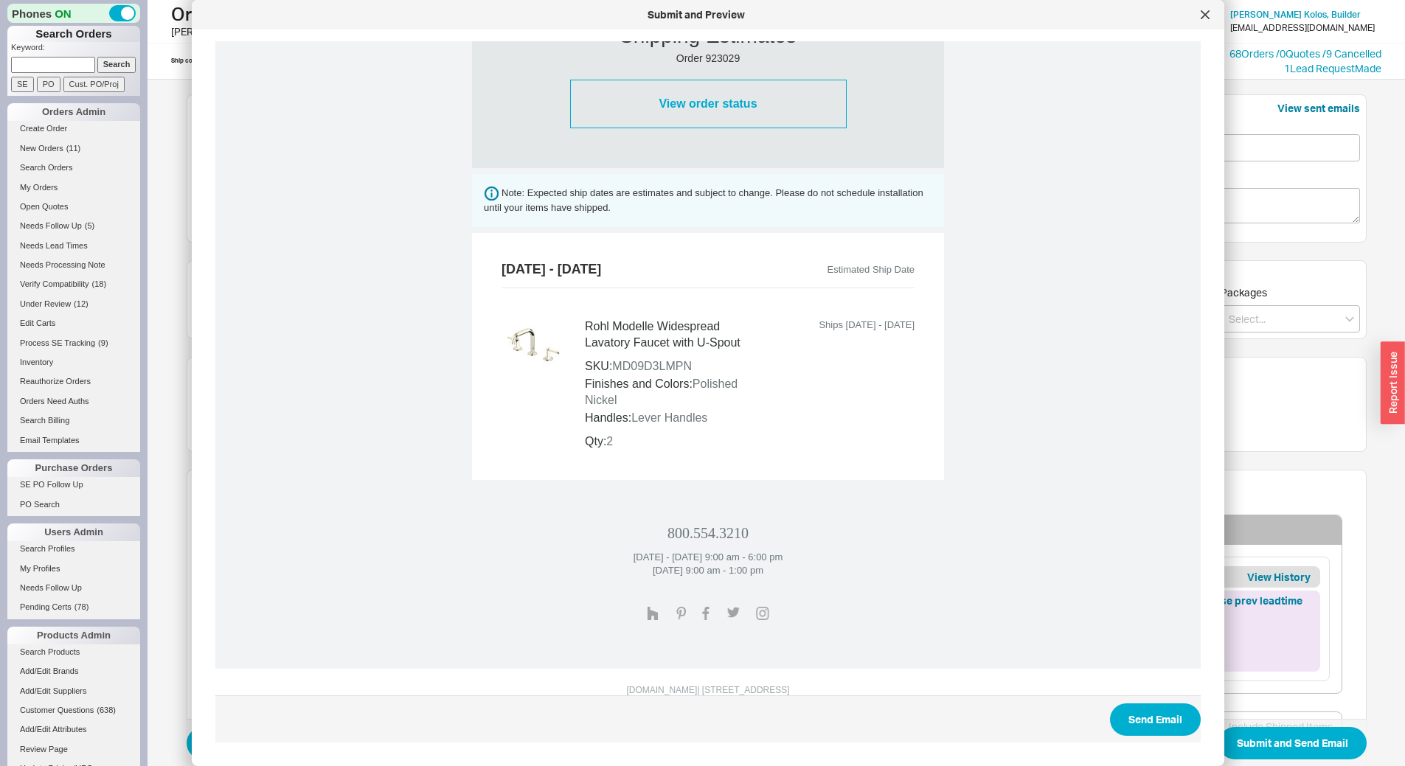
scroll to position [476, 0]
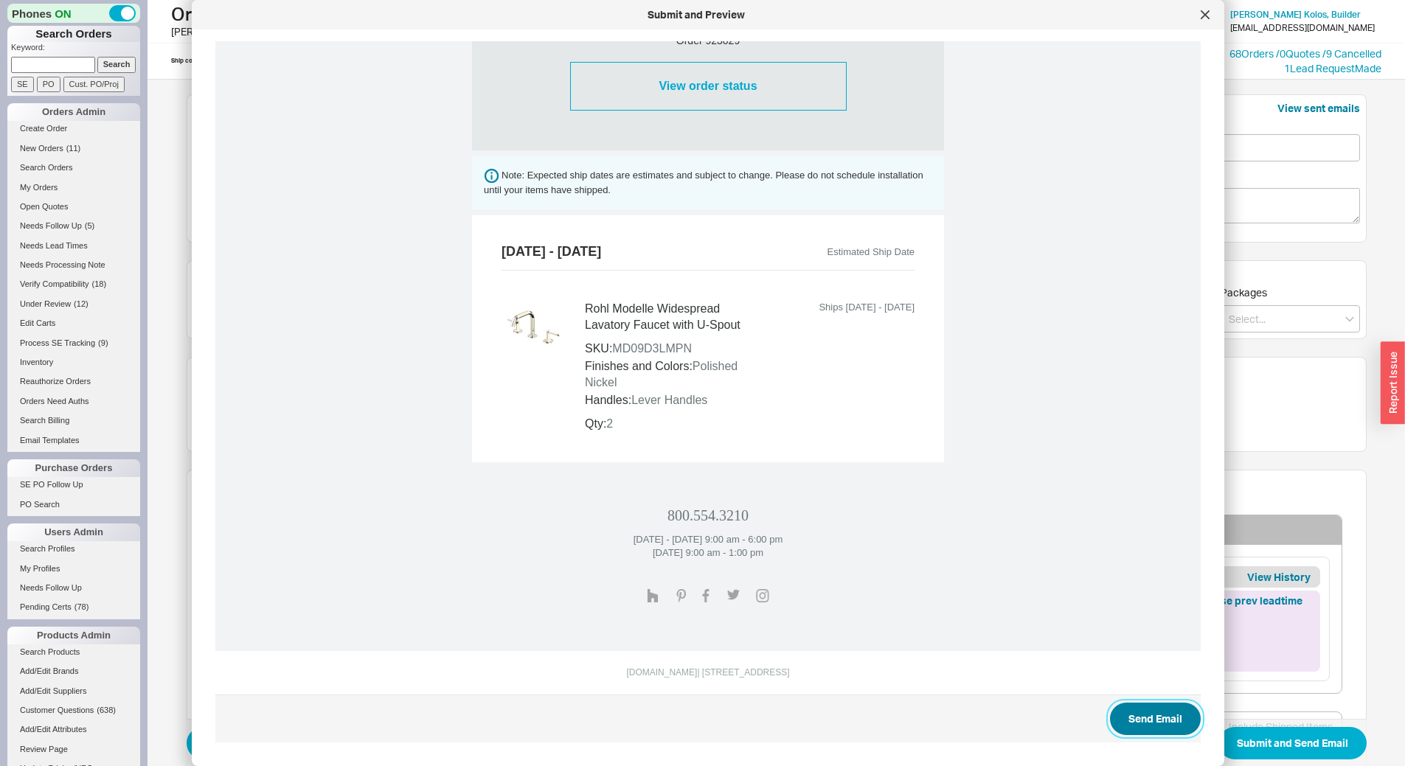
click at [1150, 723] on button "Send Email" at bounding box center [1155, 719] width 91 height 32
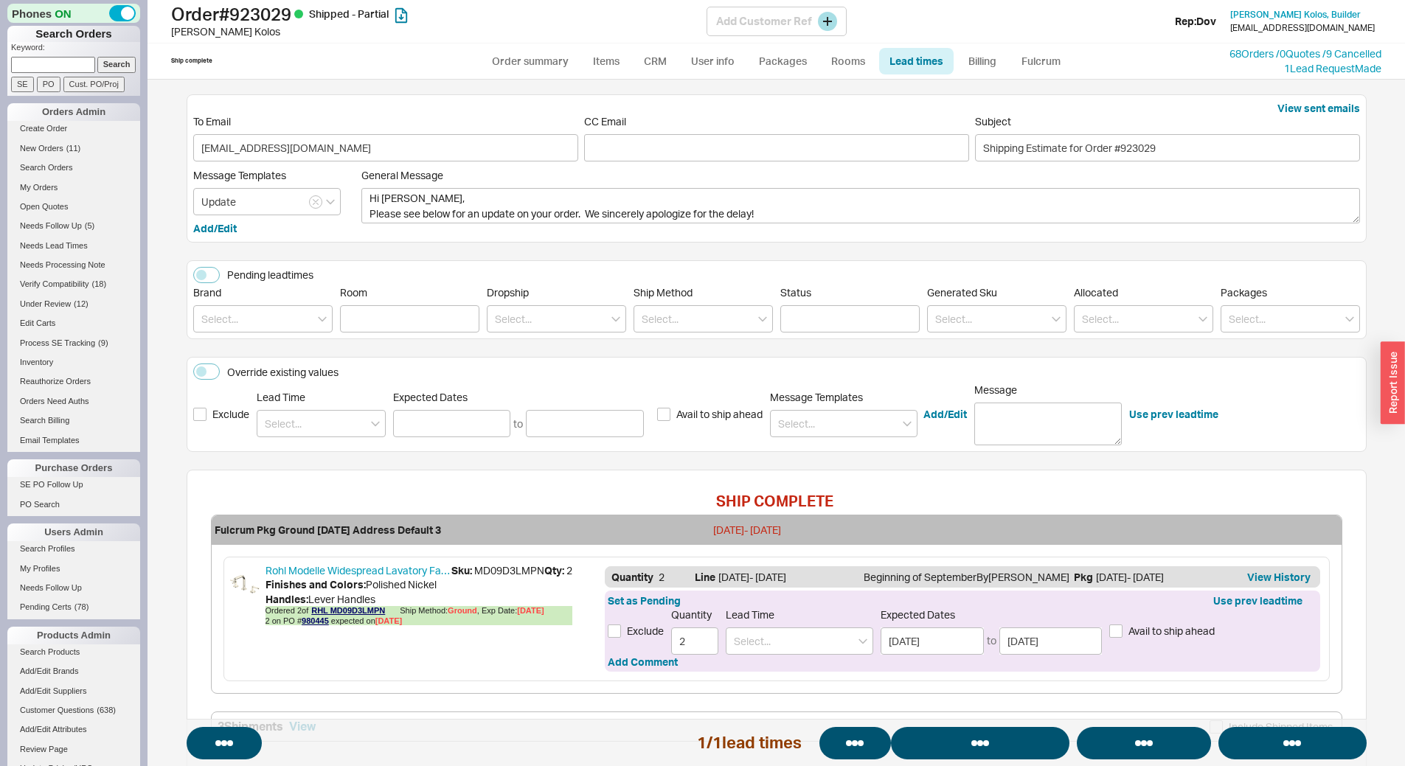
select select "*"
select select "LOW"
select select "3"
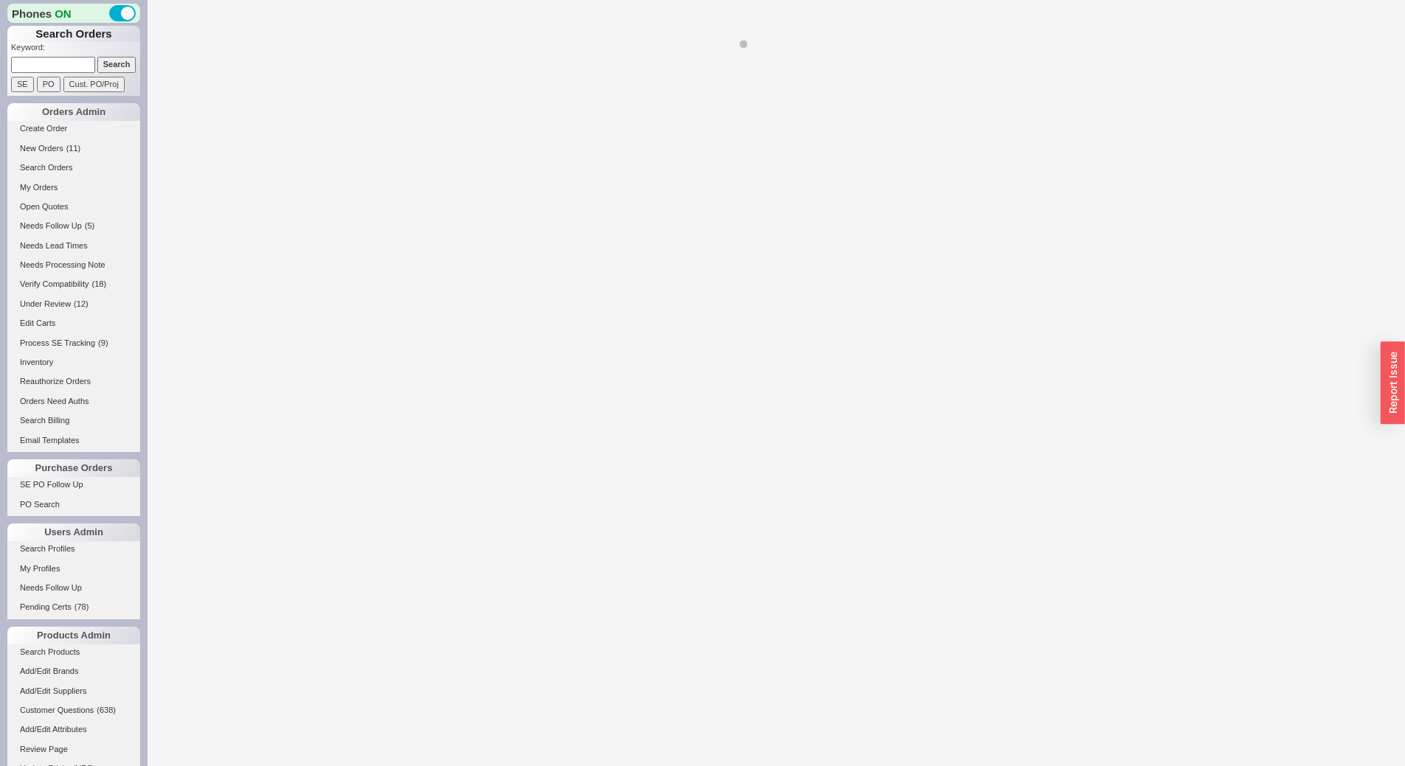
select select "LOW"
select select "3"
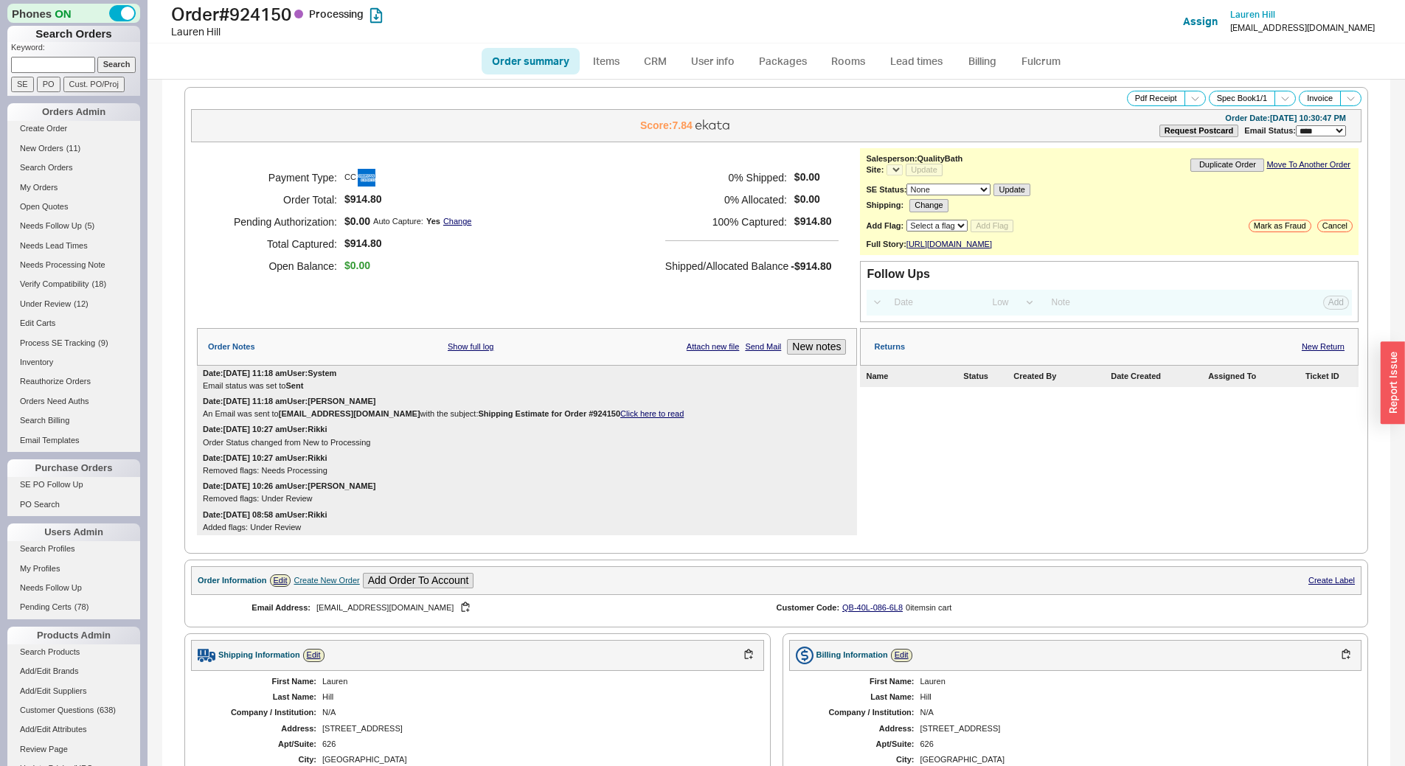
select select "*"
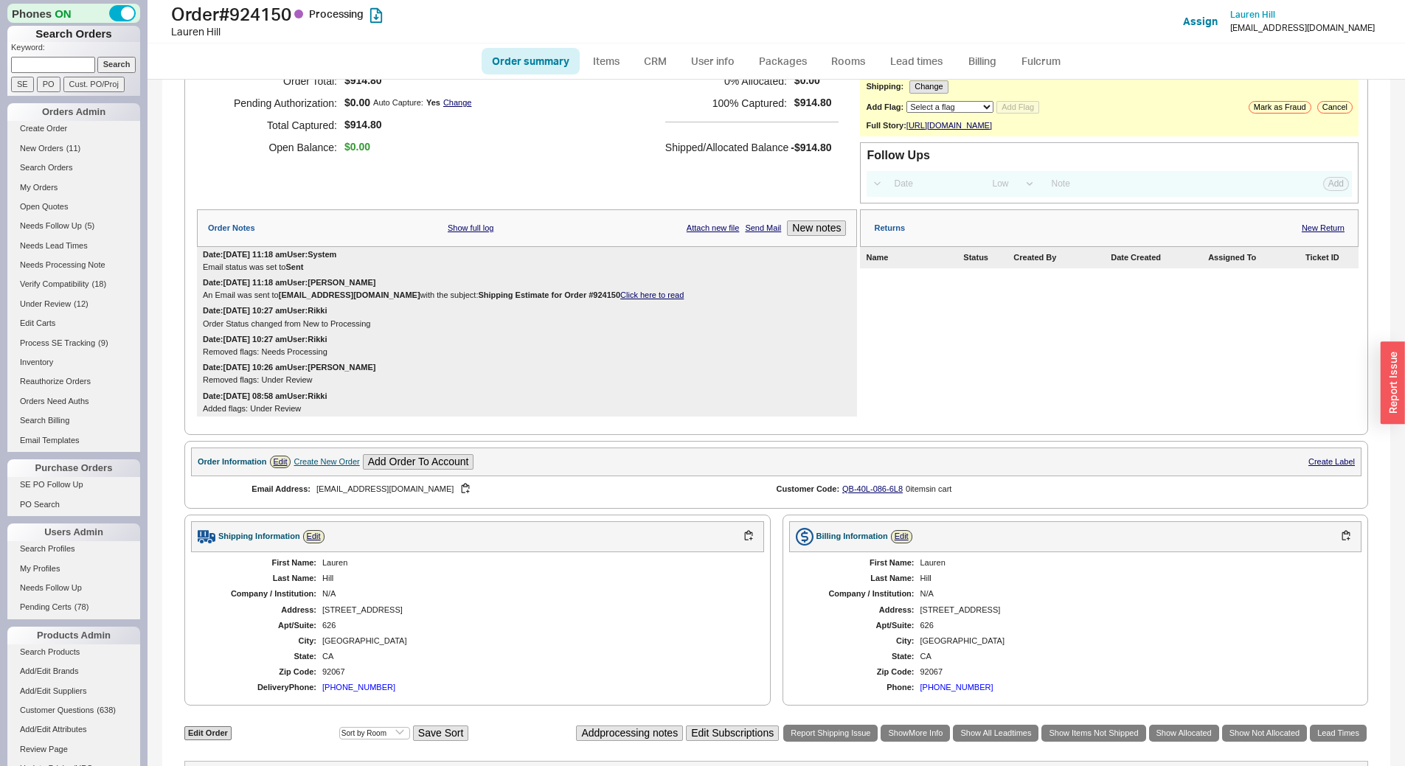
scroll to position [448, 0]
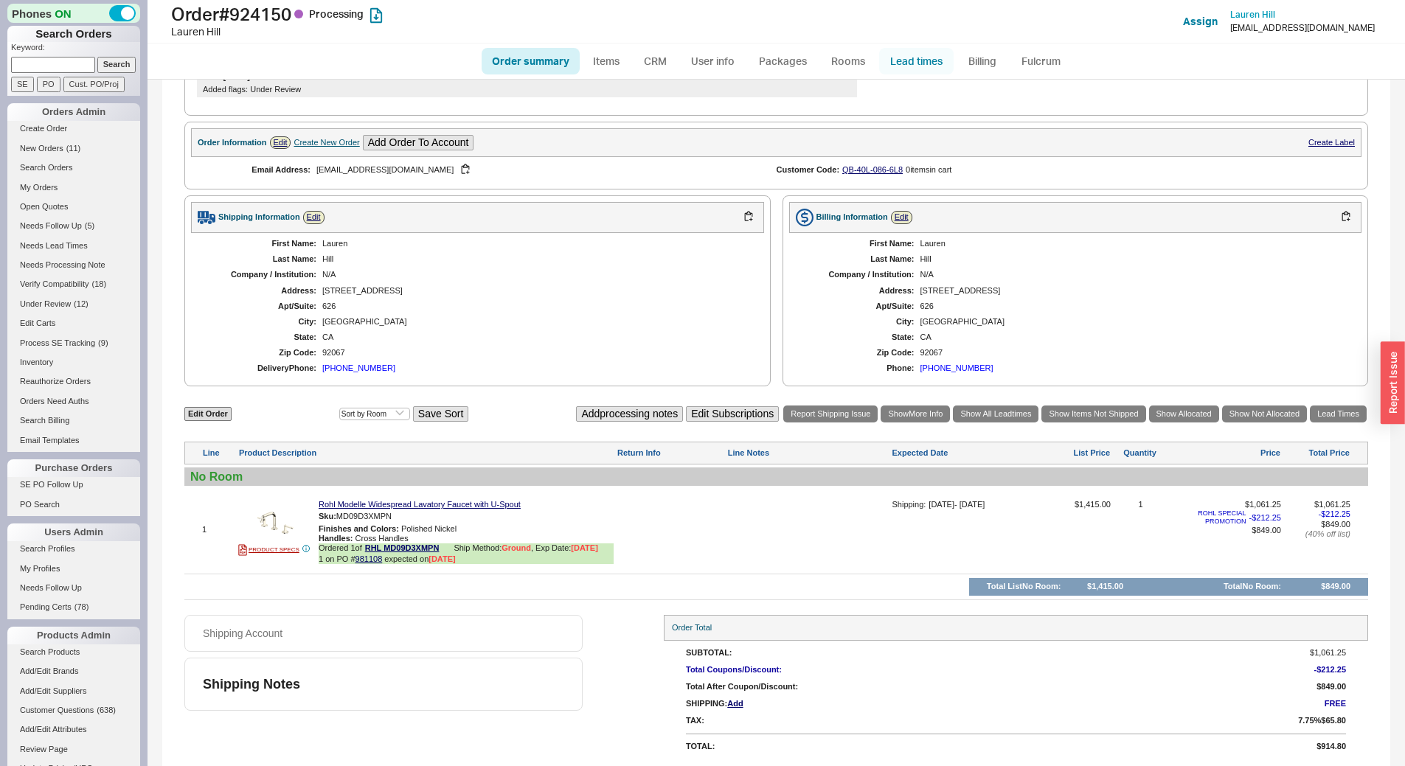
click at [917, 62] on link "Lead times" at bounding box center [916, 61] width 74 height 27
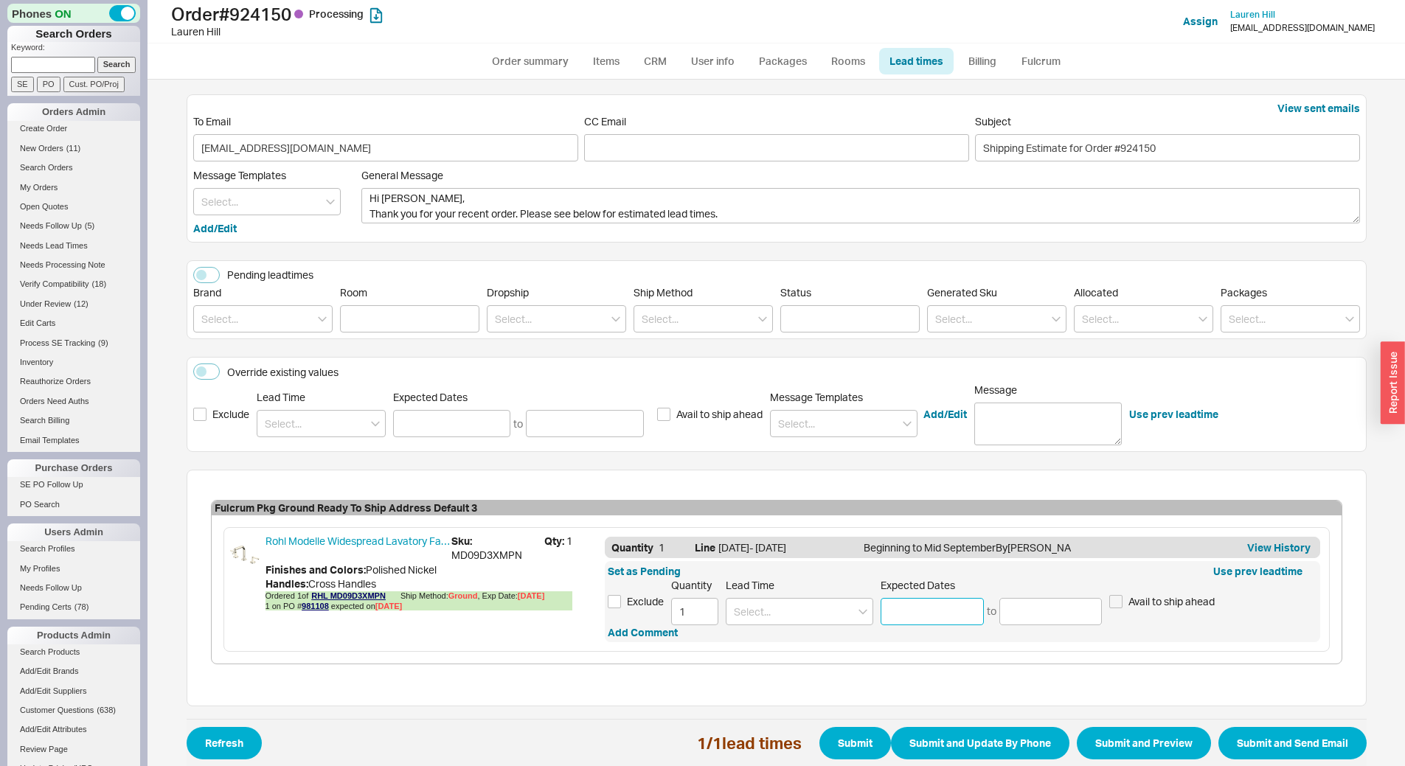
drag, startPoint x: 948, startPoint y: 616, endPoint x: 963, endPoint y: 611, distance: 15.6
click at [947, 619] on input at bounding box center [931, 611] width 103 height 27
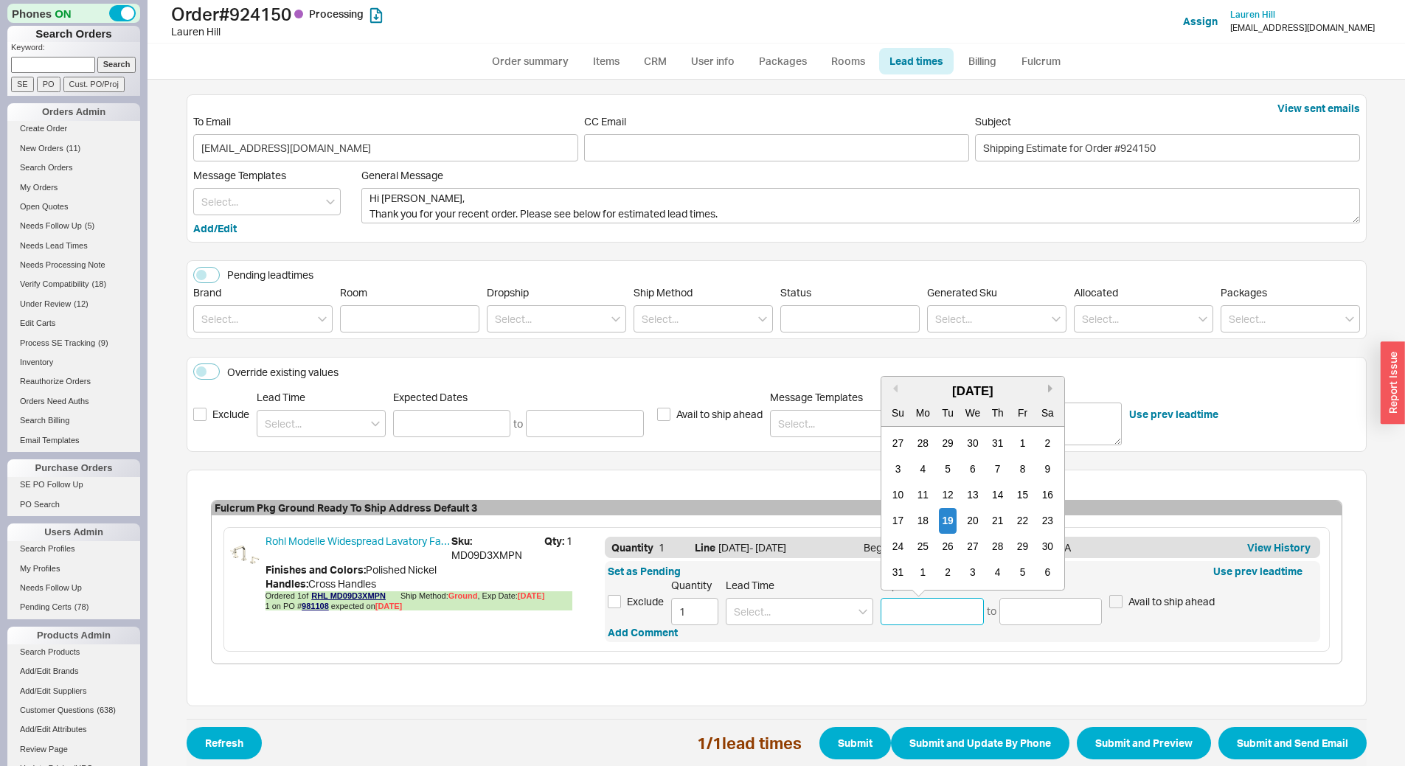
click at [1048, 389] on button "Next month" at bounding box center [1052, 388] width 9 height 9
click at [1048, 387] on button "Next month" at bounding box center [1052, 388] width 9 height 9
click at [996, 475] on div "9" at bounding box center [998, 469] width 18 height 26
type input "[DATE]"
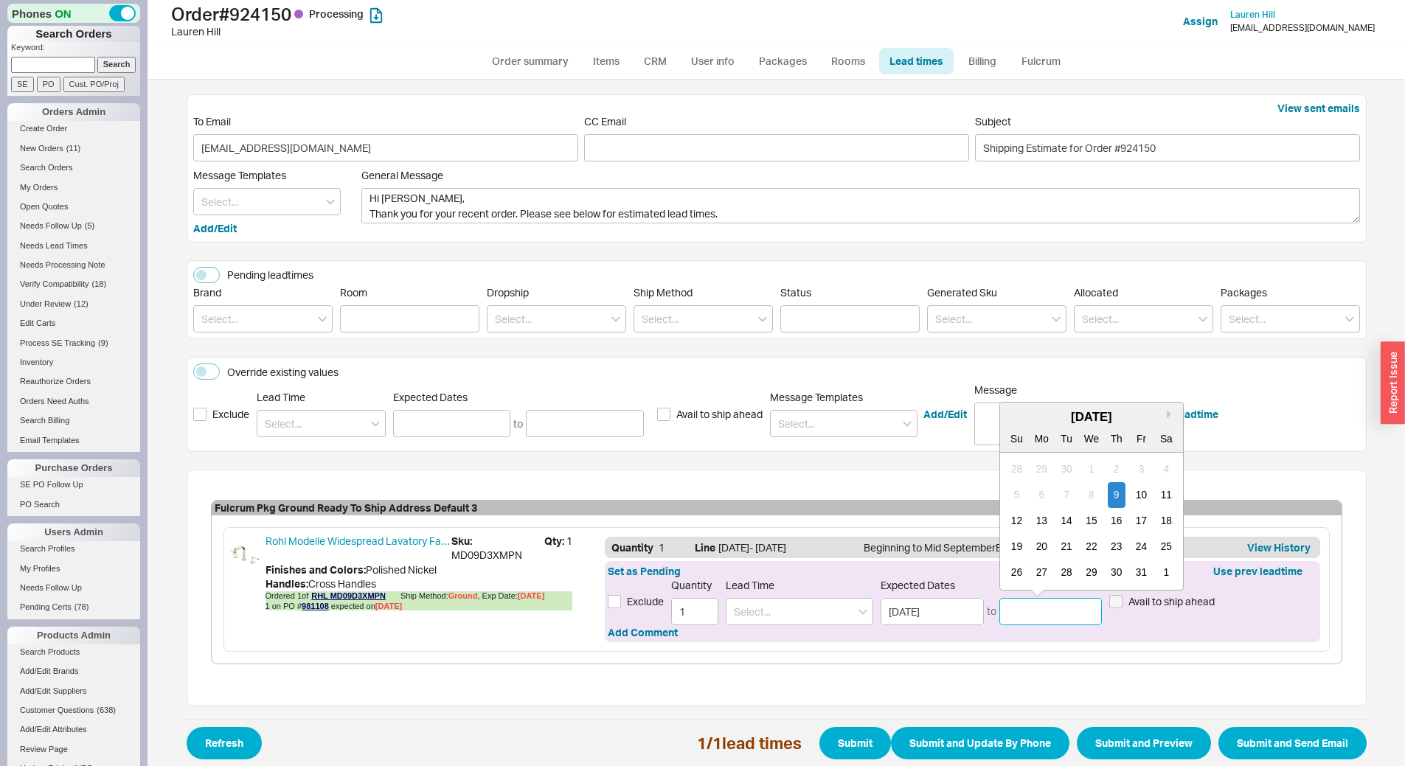
click at [1053, 622] on input at bounding box center [1050, 611] width 103 height 27
click at [1111, 546] on div "23" at bounding box center [1116, 547] width 18 height 26
type input "[DATE]"
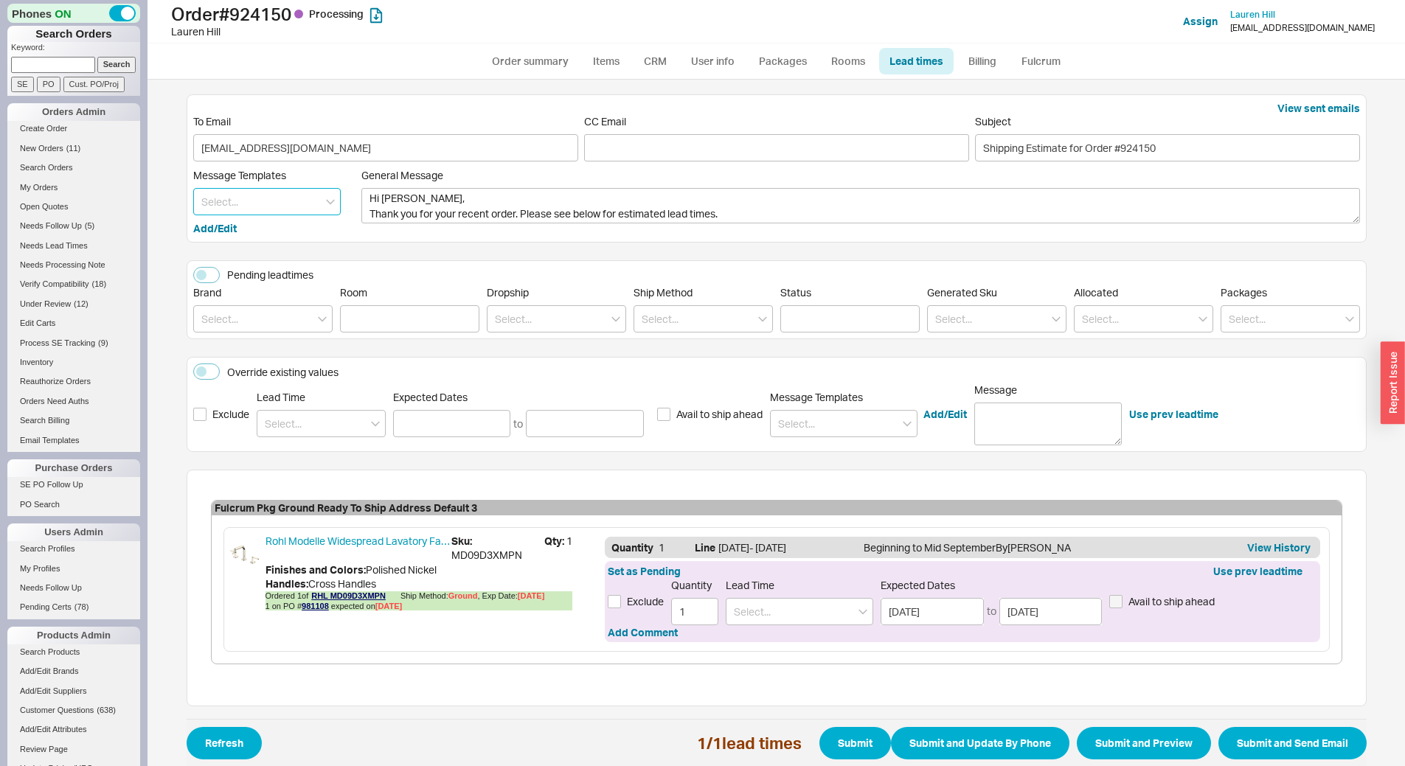
click at [234, 201] on input at bounding box center [266, 201] width 147 height 27
click at [261, 232] on div "Update" at bounding box center [267, 232] width 146 height 27
type textarea "Hi [PERSON_NAME], Please see below for an update on your order. We sincerely ap…"
type input "Update"
click at [1146, 737] on button "Submit and Preview" at bounding box center [1144, 743] width 134 height 32
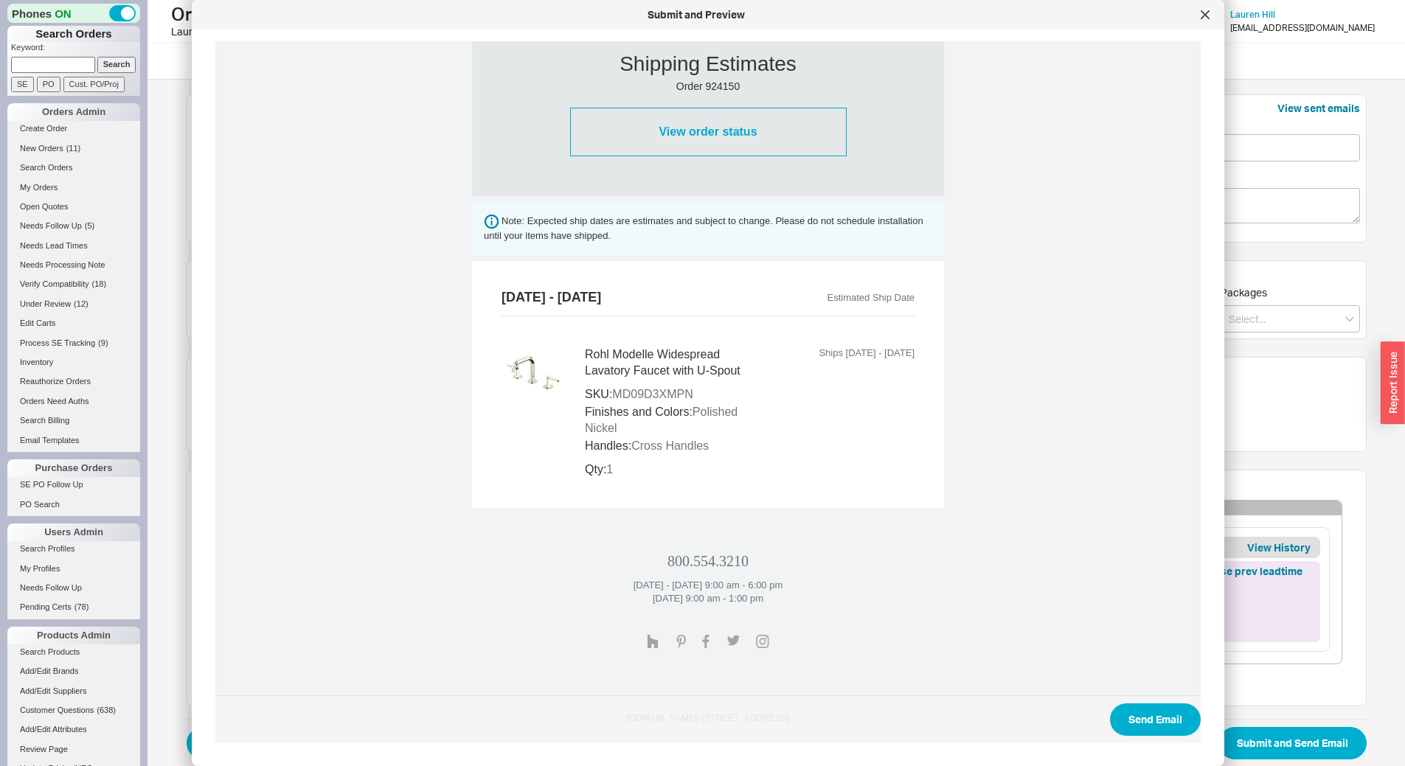
scroll to position [476, 0]
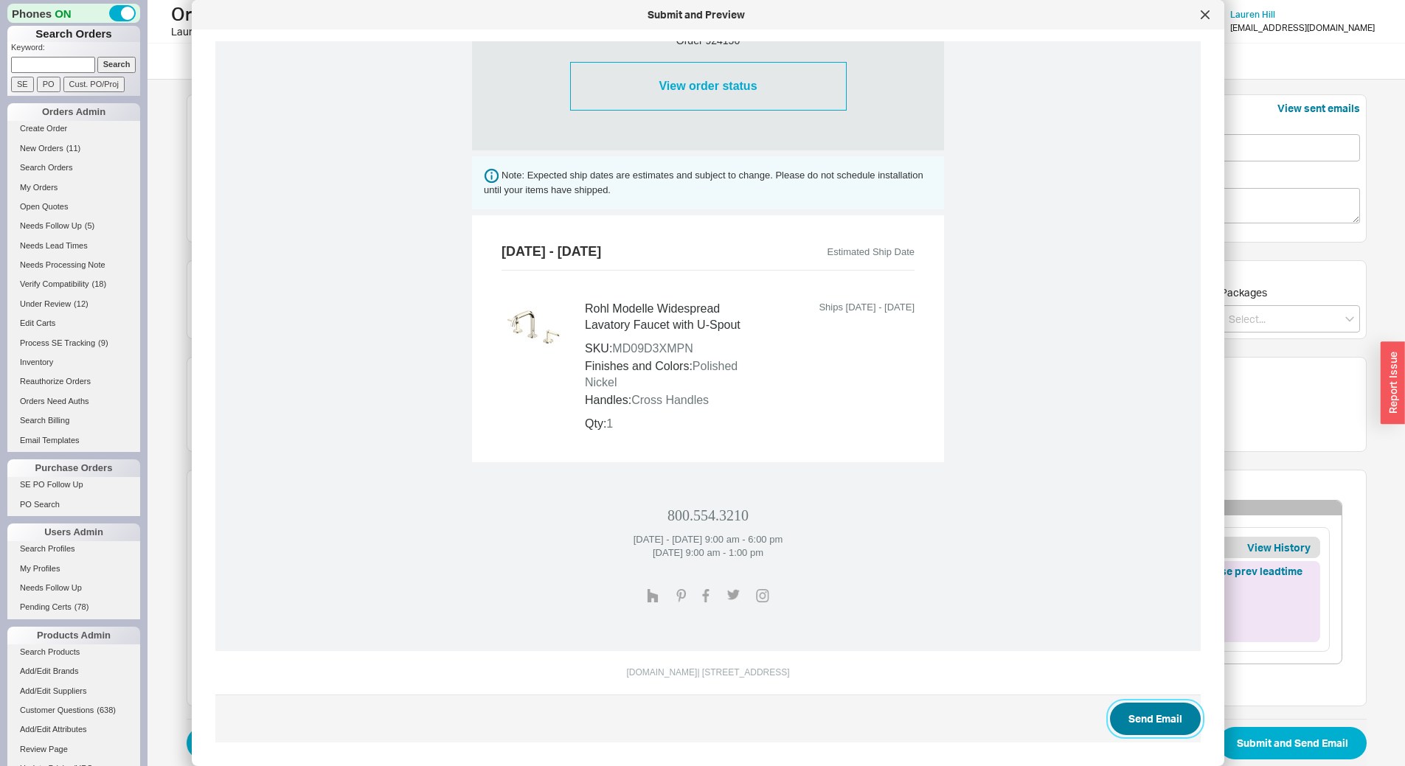
click at [1119, 713] on button "Send Email" at bounding box center [1155, 719] width 91 height 32
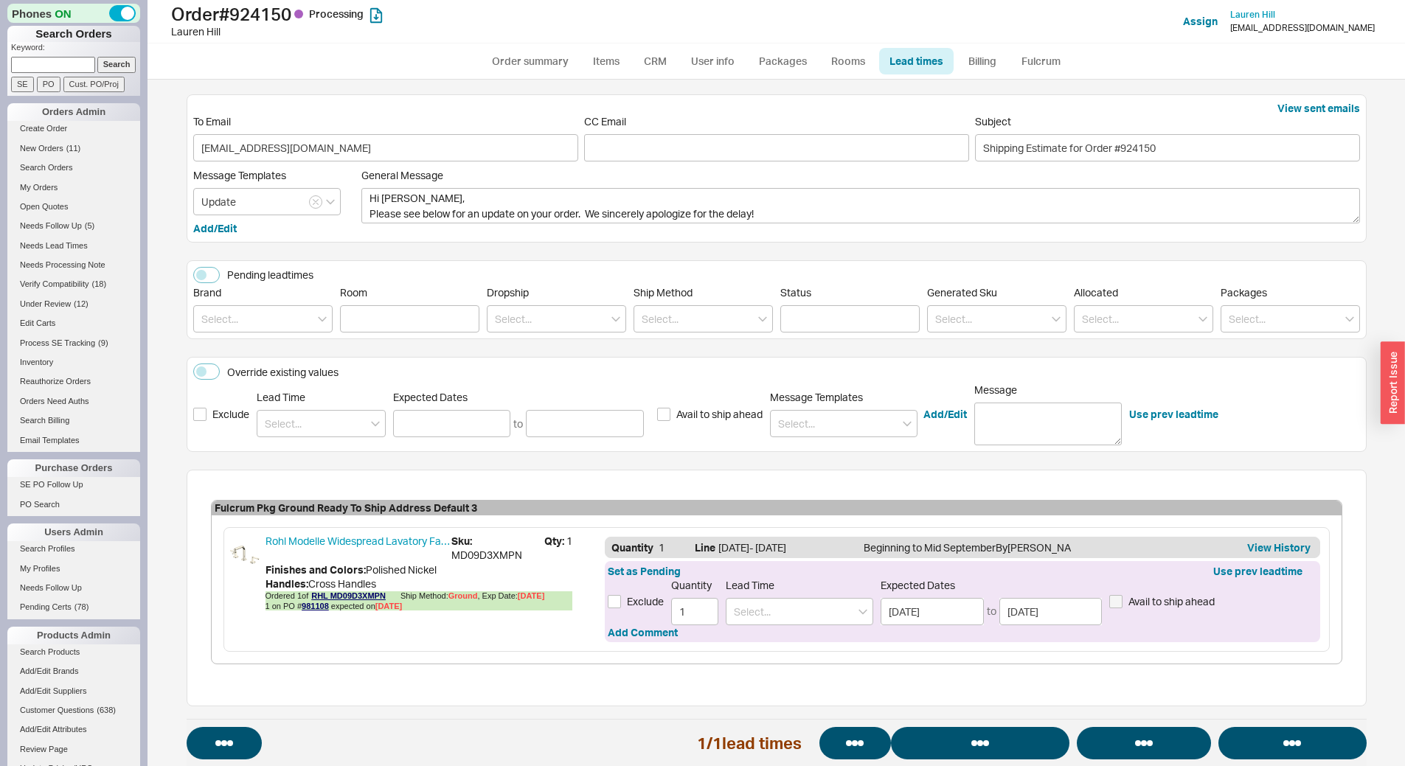
select select "*"
select select "LOW"
select select "3"
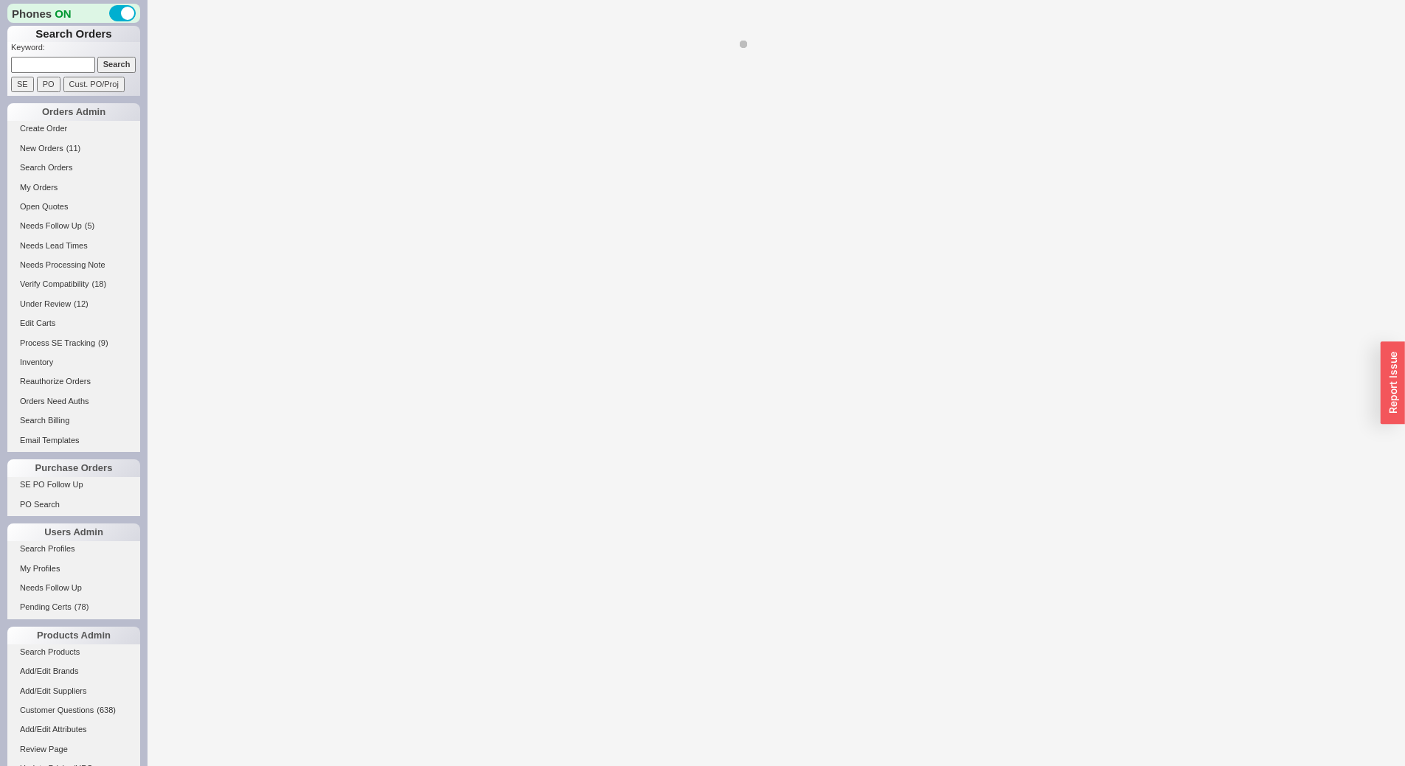
select select "*"
select select "LOW"
select select "3"
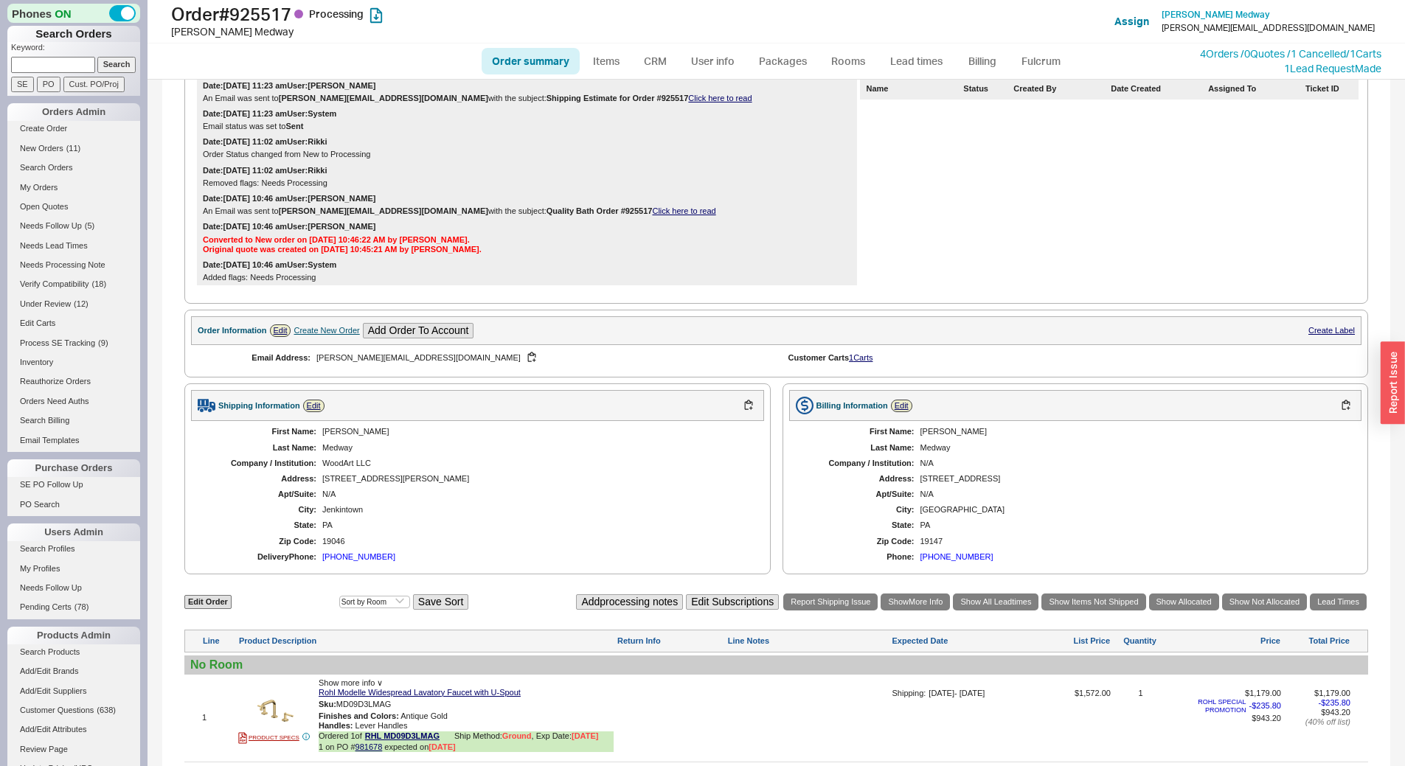
scroll to position [458, 0]
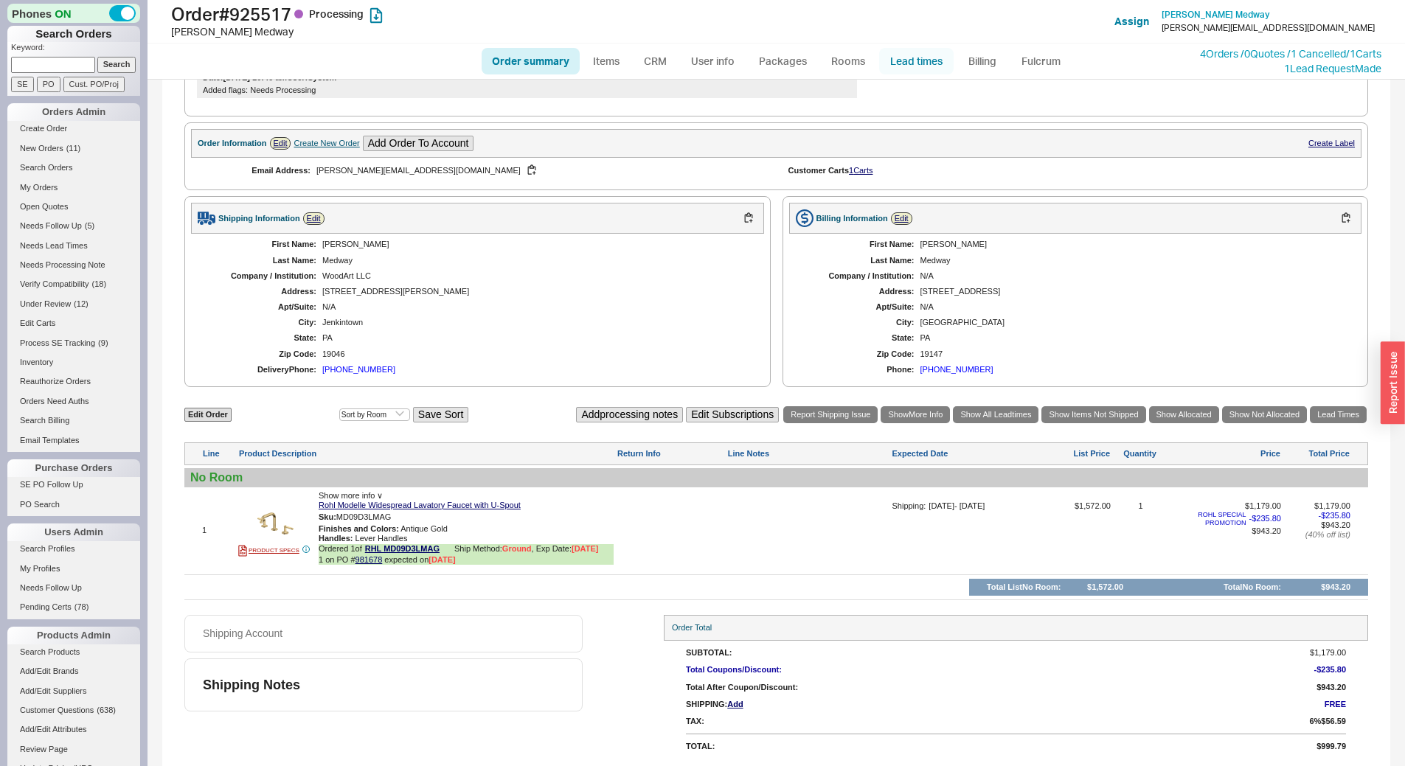
click at [927, 55] on link "Lead times" at bounding box center [916, 61] width 74 height 27
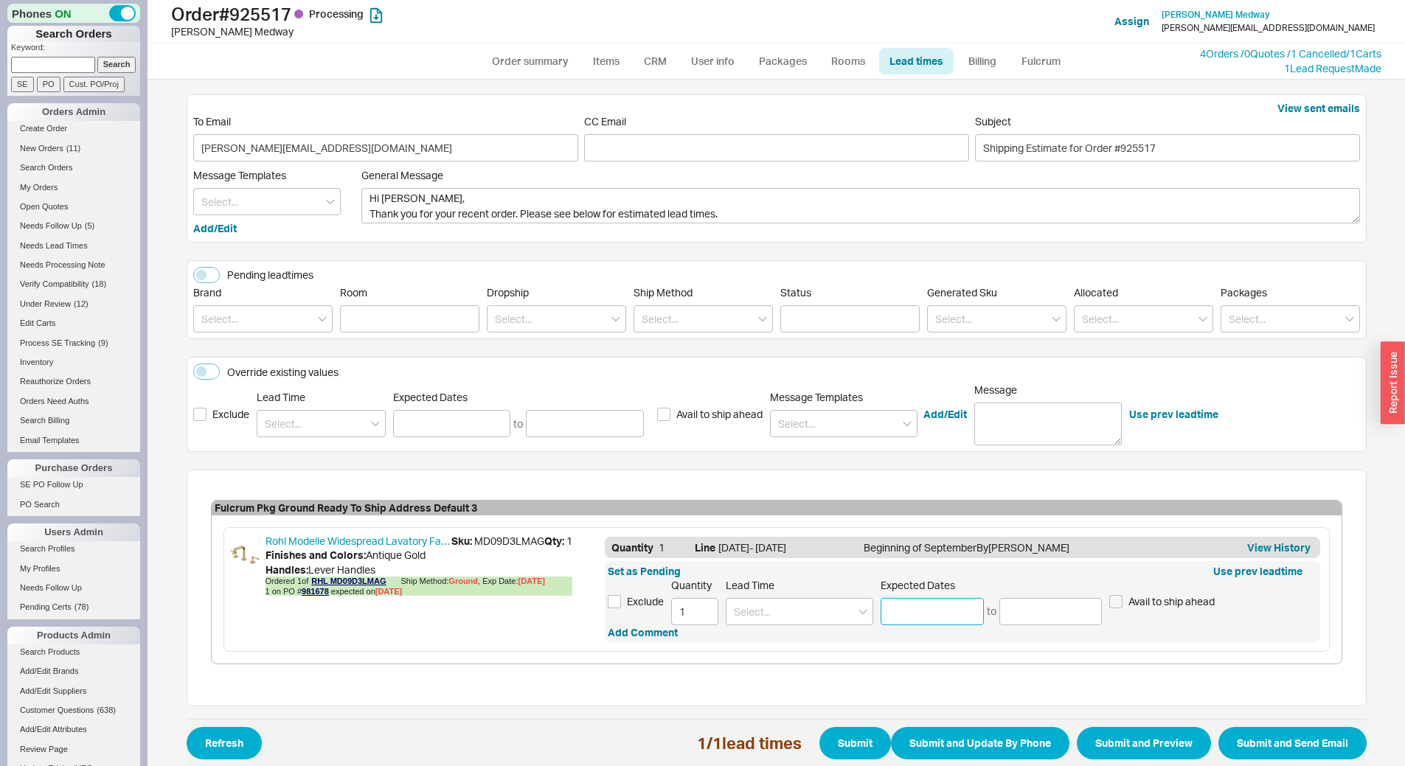
click at [918, 605] on input at bounding box center [931, 611] width 103 height 27
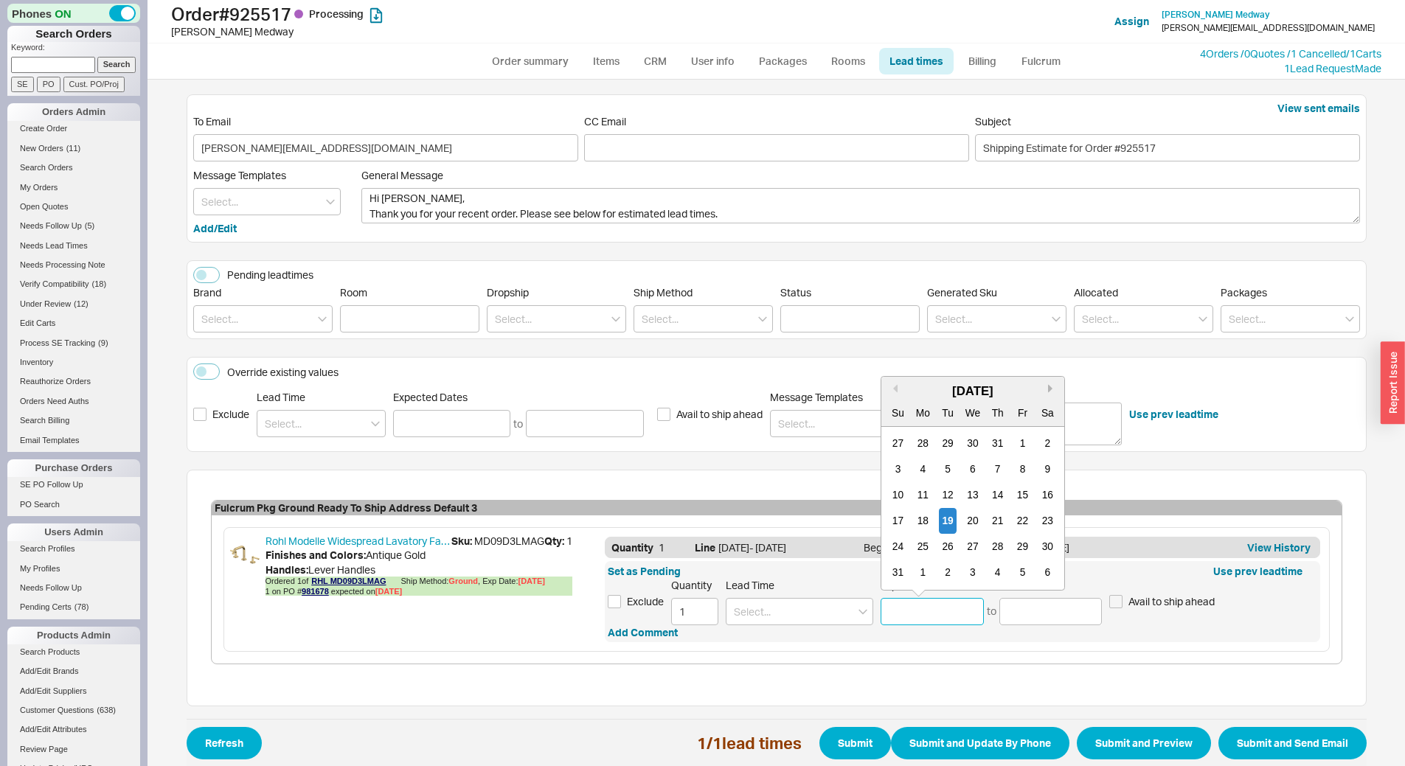
click at [1048, 389] on button "Next month" at bounding box center [1052, 388] width 9 height 9
click at [964, 529] on div "24" at bounding box center [973, 521] width 18 height 26
type input "09/24/2025"
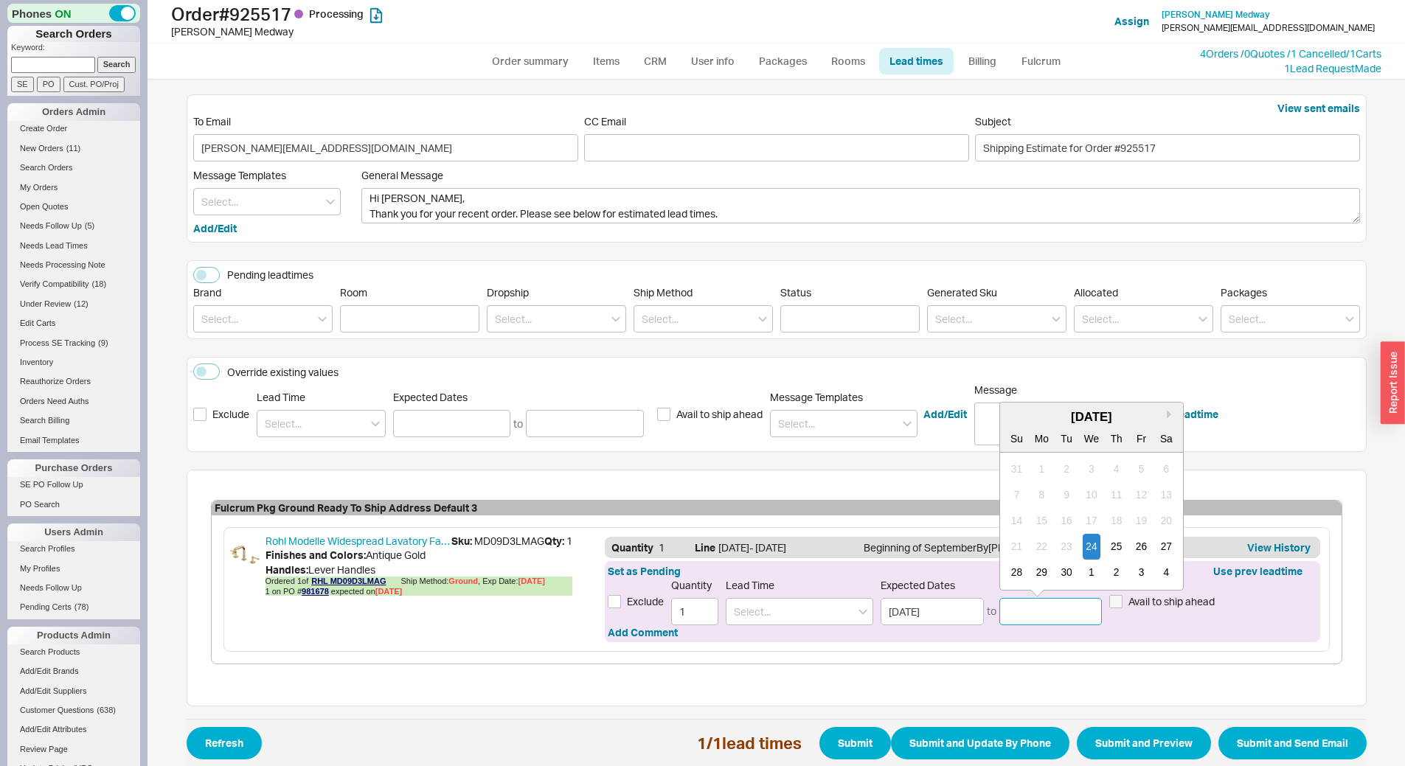
click at [1050, 616] on input at bounding box center [1050, 611] width 103 height 27
click at [1166, 414] on button "Next month" at bounding box center [1170, 414] width 9 height 9
click at [1089, 499] on div "8" at bounding box center [1091, 495] width 18 height 26
type input "10/08/2025"
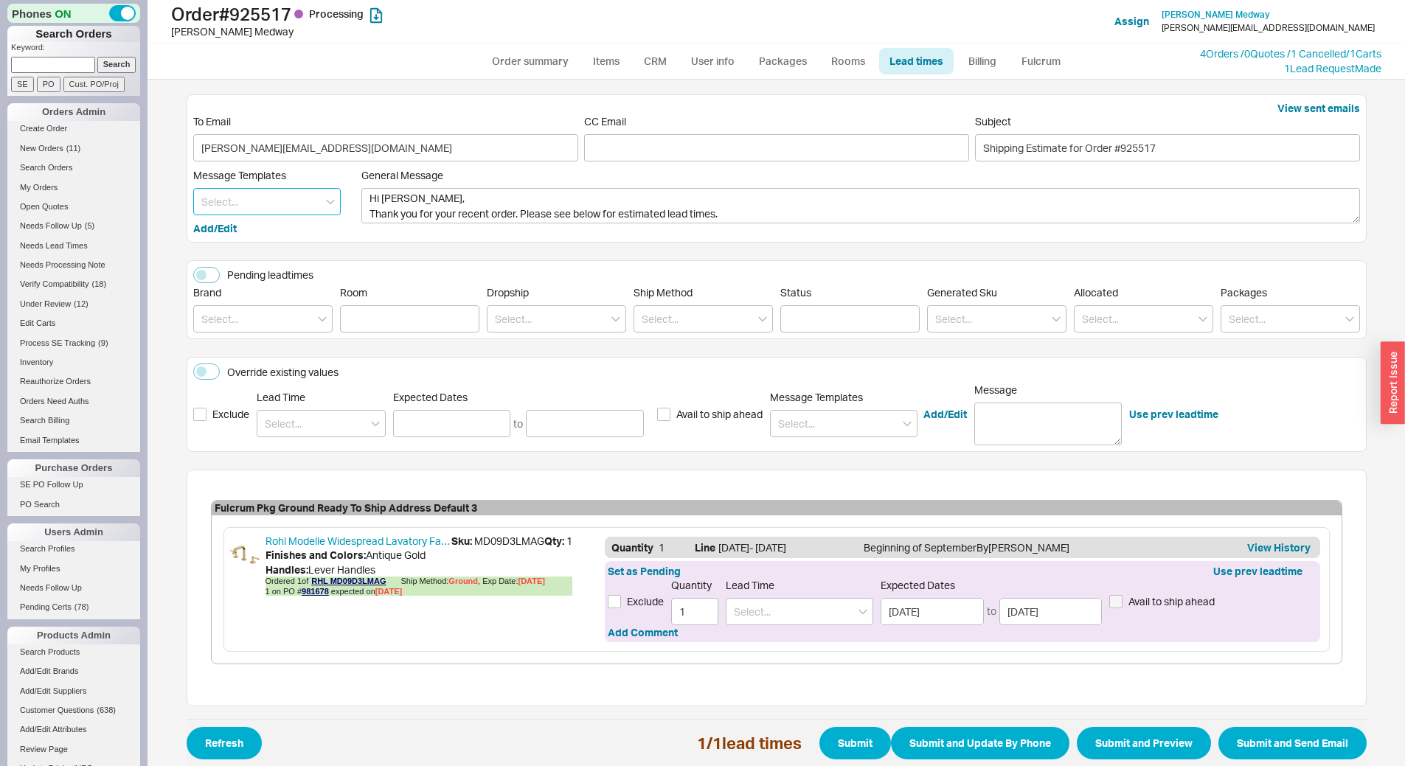
click at [293, 200] on input at bounding box center [266, 201] width 147 height 27
click at [288, 223] on div "Update" at bounding box center [267, 232] width 146 height 27
type textarea "Hi David, Please see below for an update on your order. We sincerely apologize …"
type input "Update"
click at [1143, 740] on button "Submit and Preview" at bounding box center [1144, 743] width 134 height 32
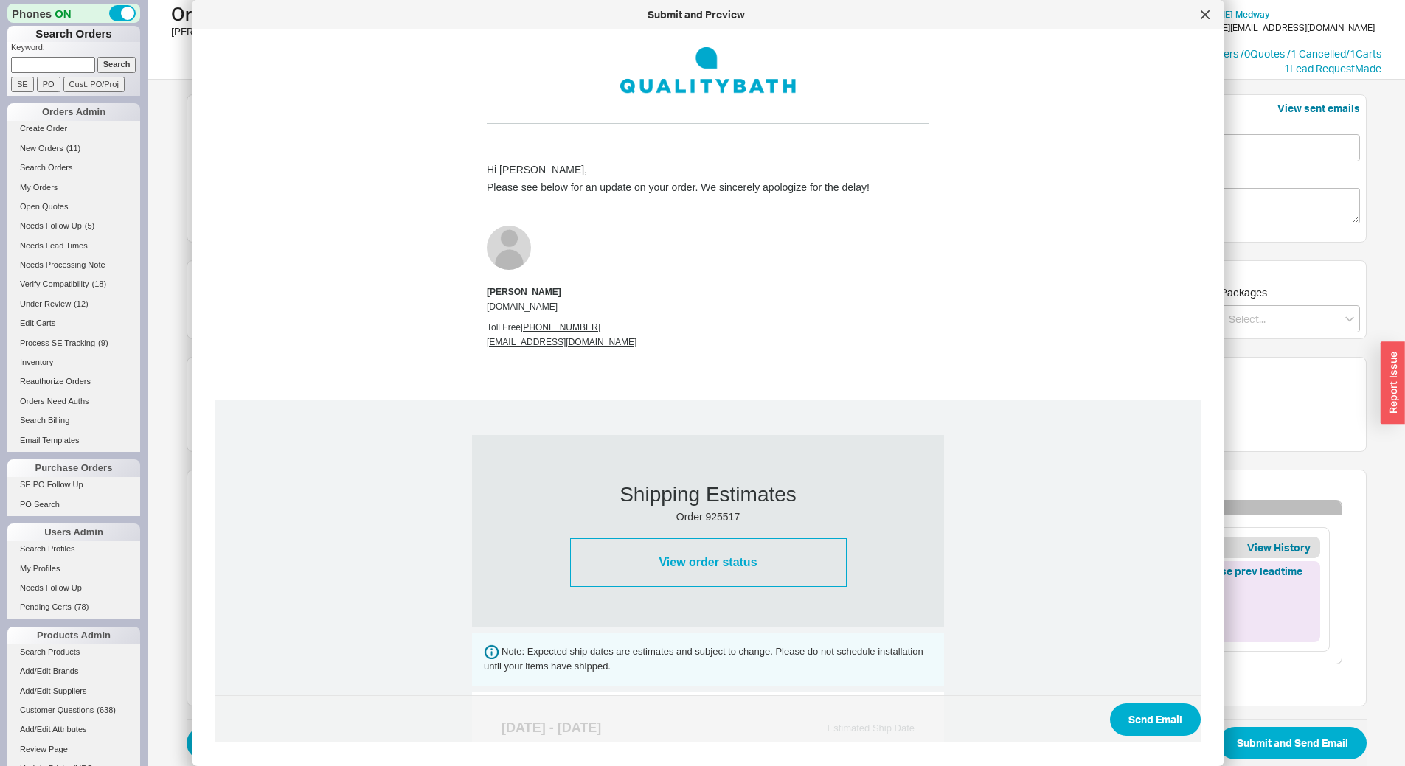
scroll to position [460, 0]
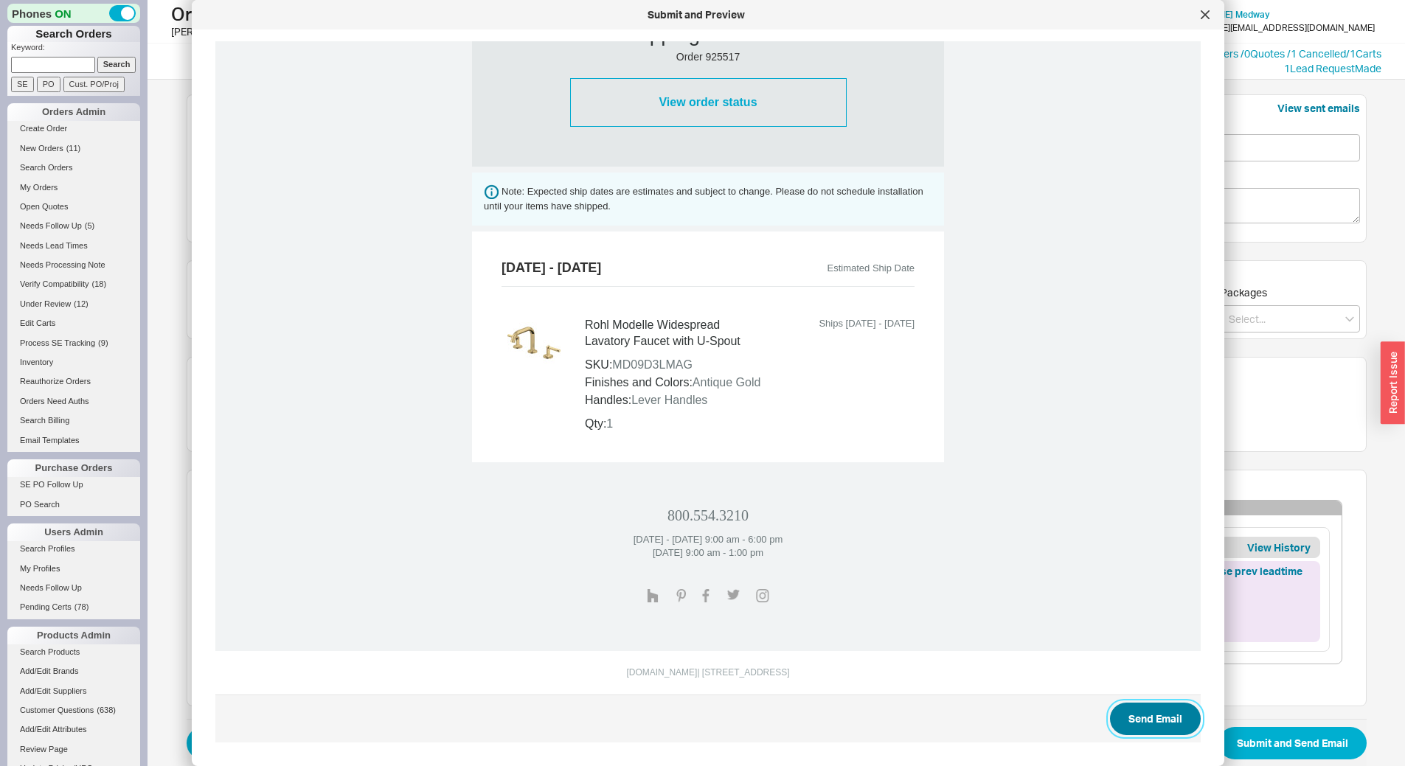
click at [1147, 713] on button "Send Email" at bounding box center [1155, 719] width 91 height 32
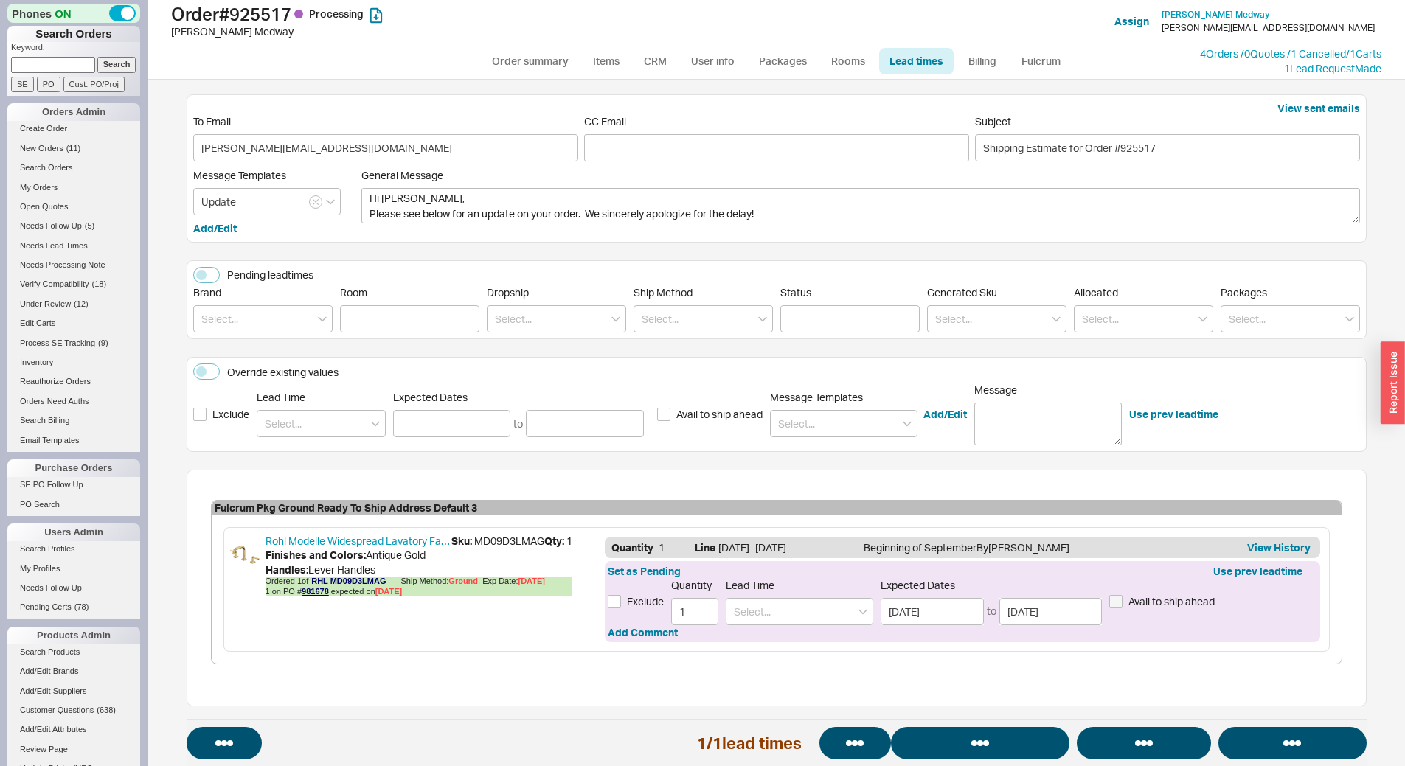
select select "*"
select select "LOW"
select select "3"
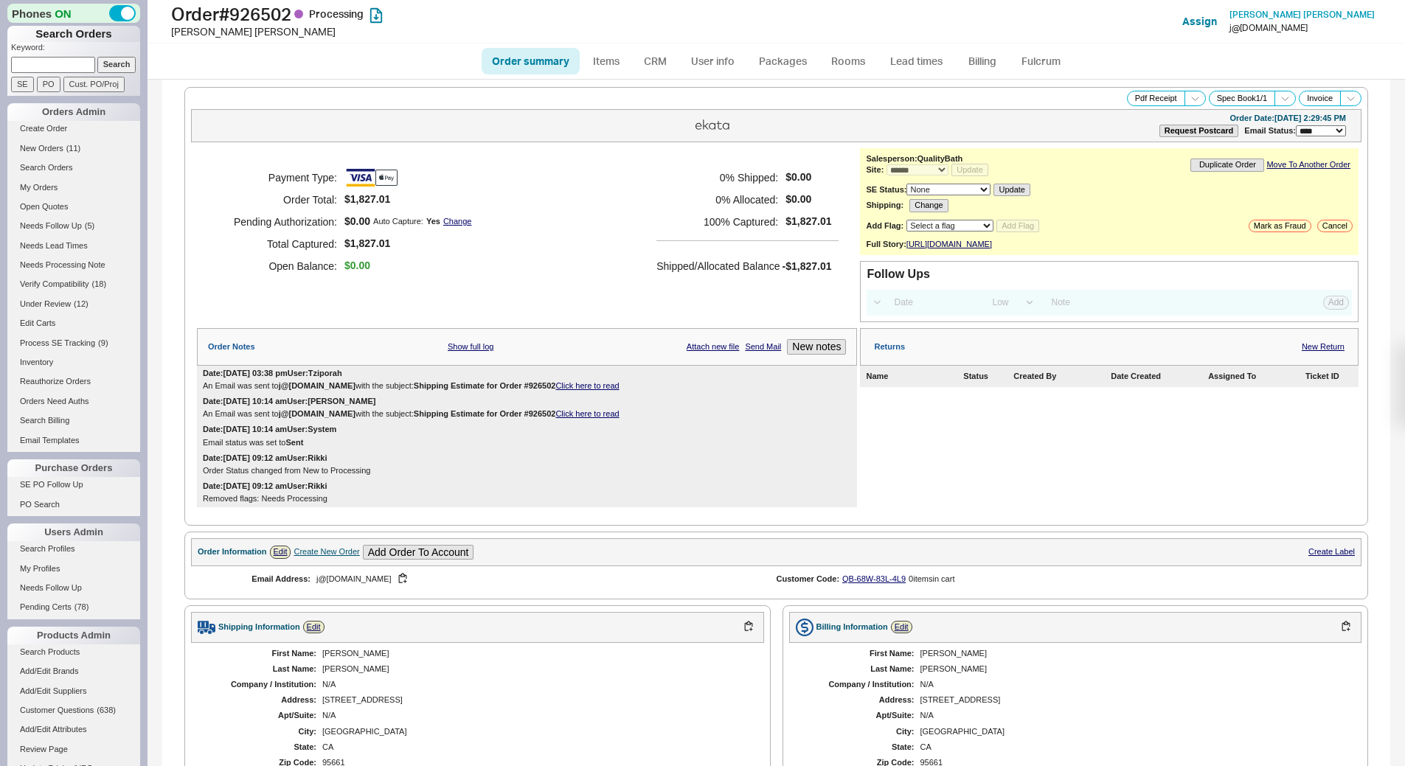
select select "*"
select select "LOW"
select select "3"
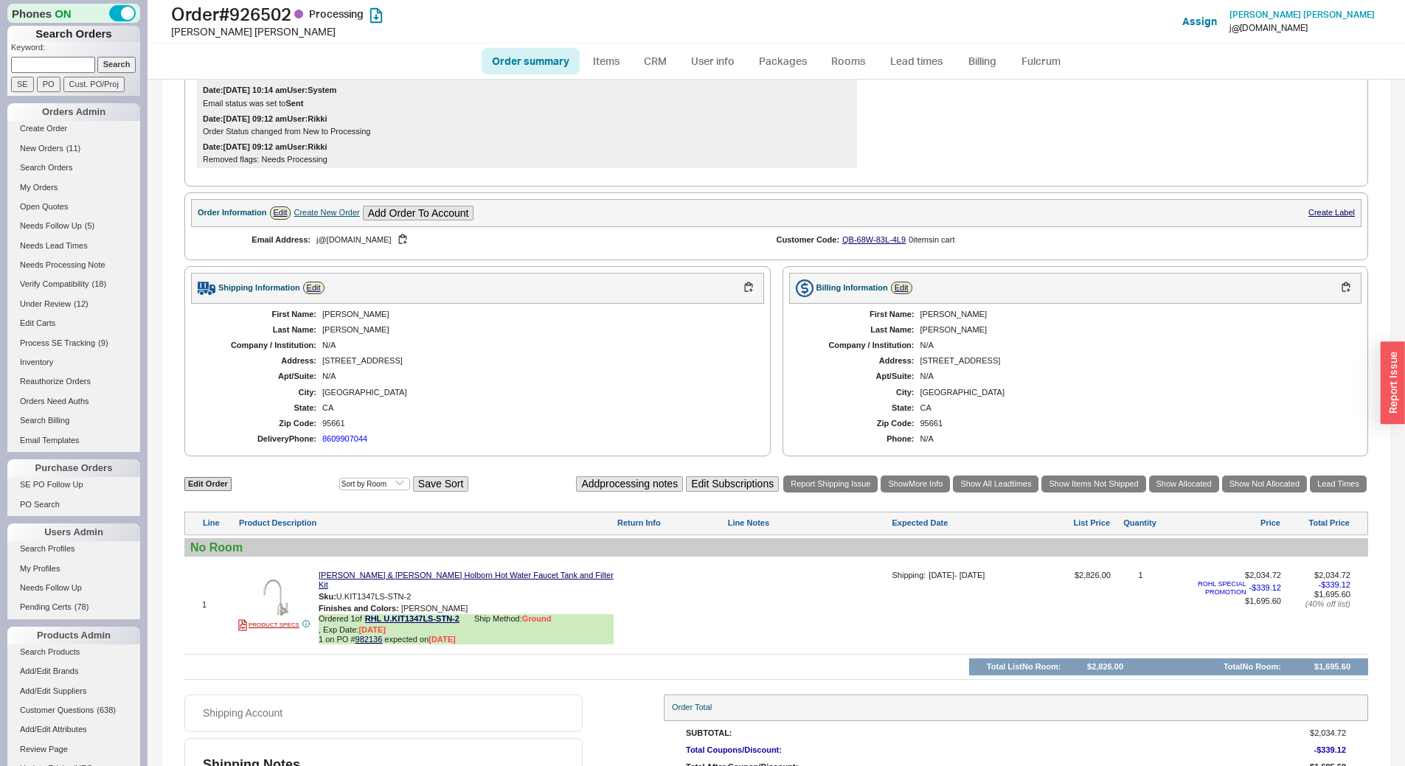
scroll to position [420, 0]
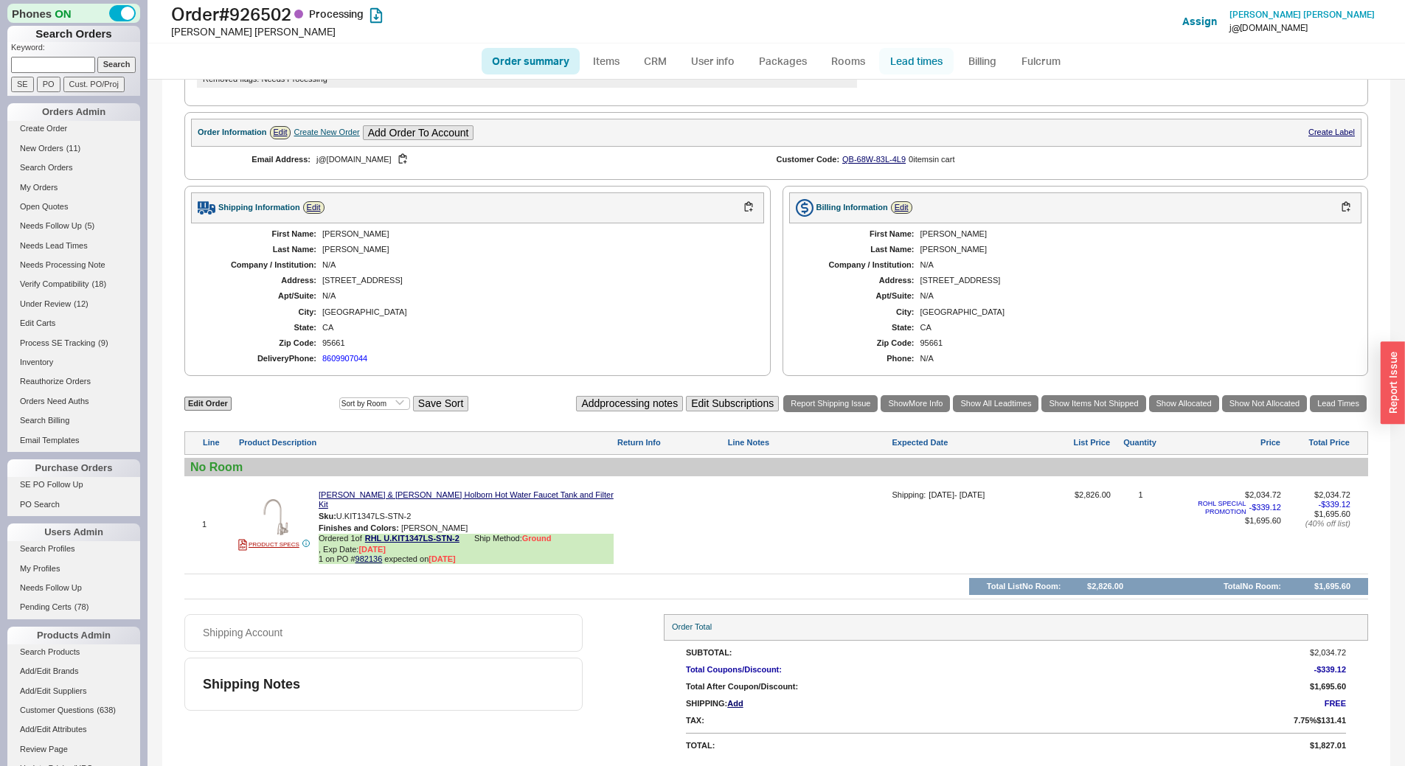
click at [903, 66] on link "Lead times" at bounding box center [916, 61] width 74 height 27
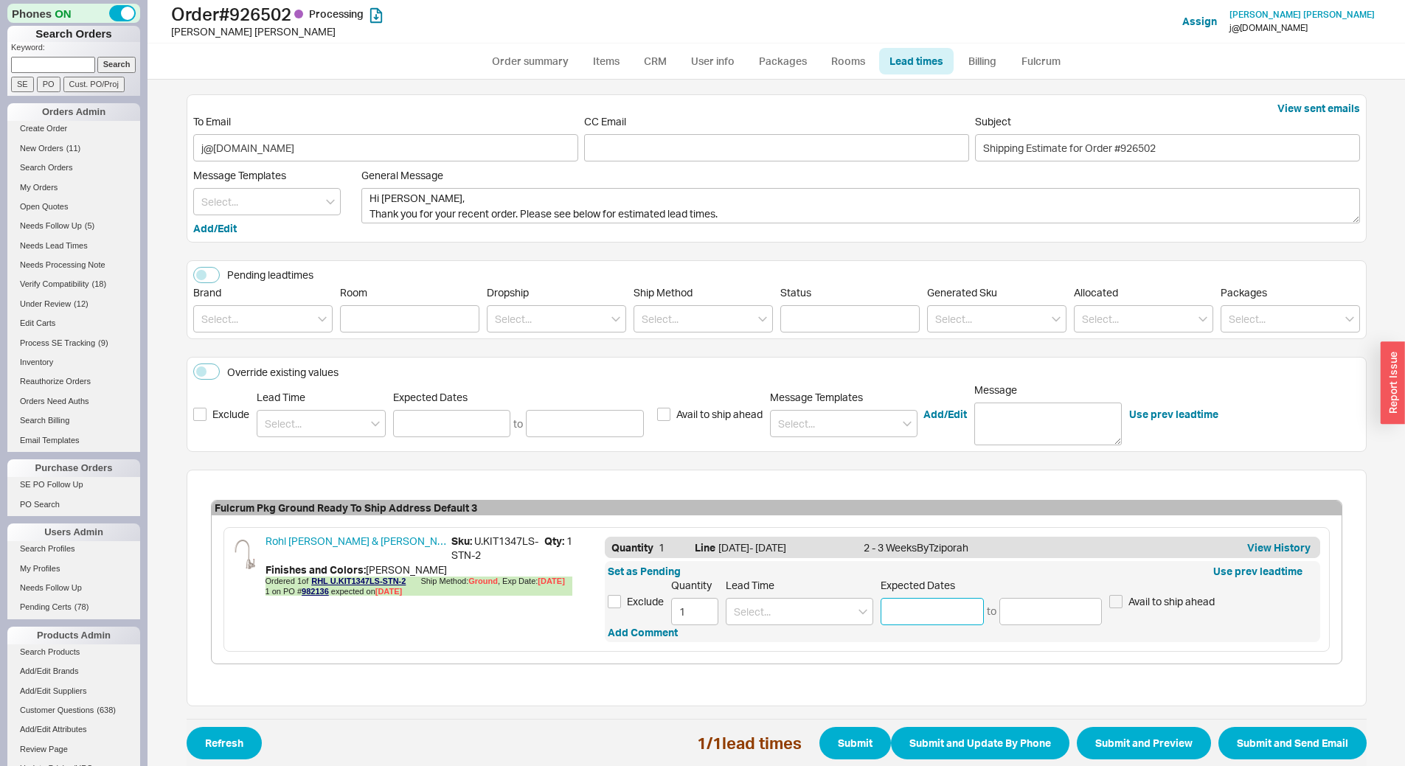
click at [945, 605] on input at bounding box center [931, 611] width 103 height 27
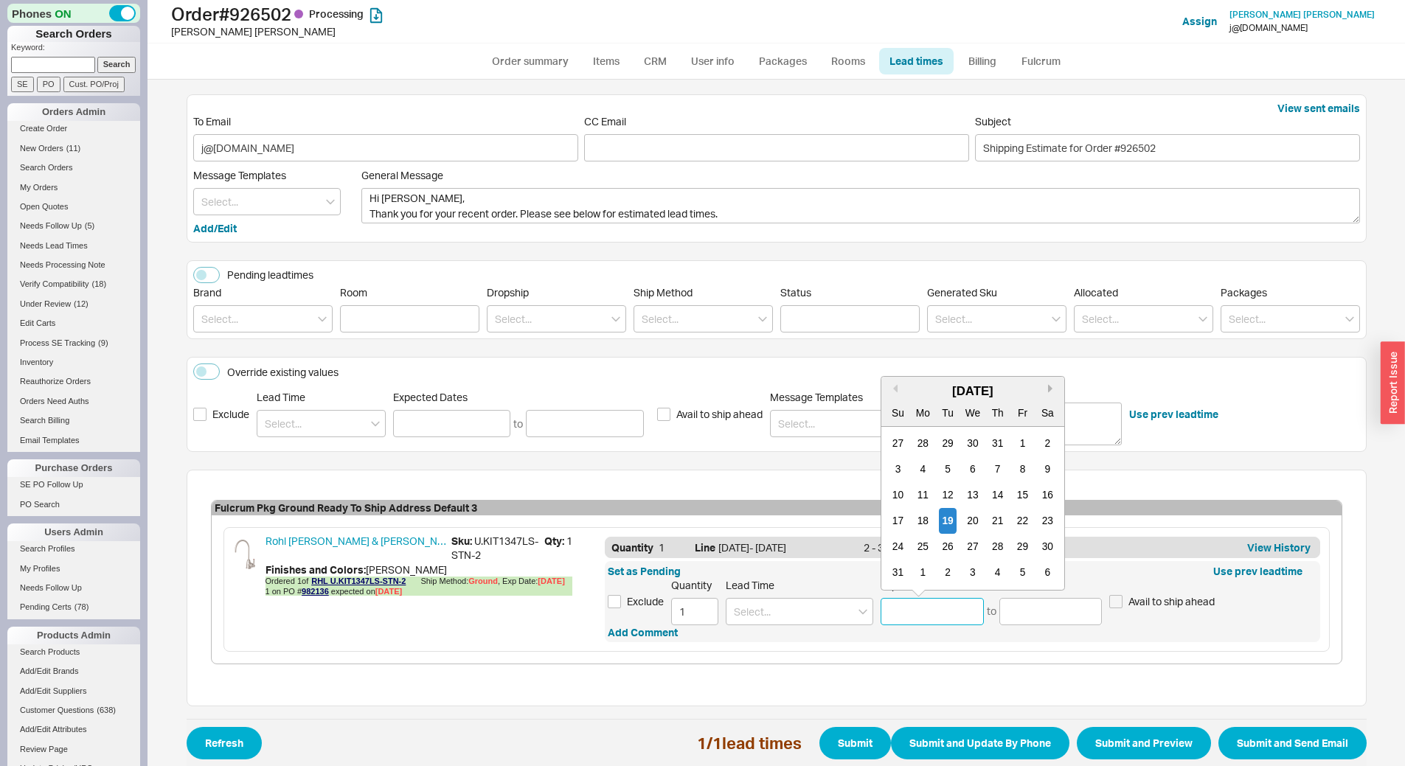
click at [1048, 390] on button "Next month" at bounding box center [1052, 388] width 9 height 9
click at [914, 549] on div "29" at bounding box center [923, 547] width 18 height 26
type input "[DATE]"
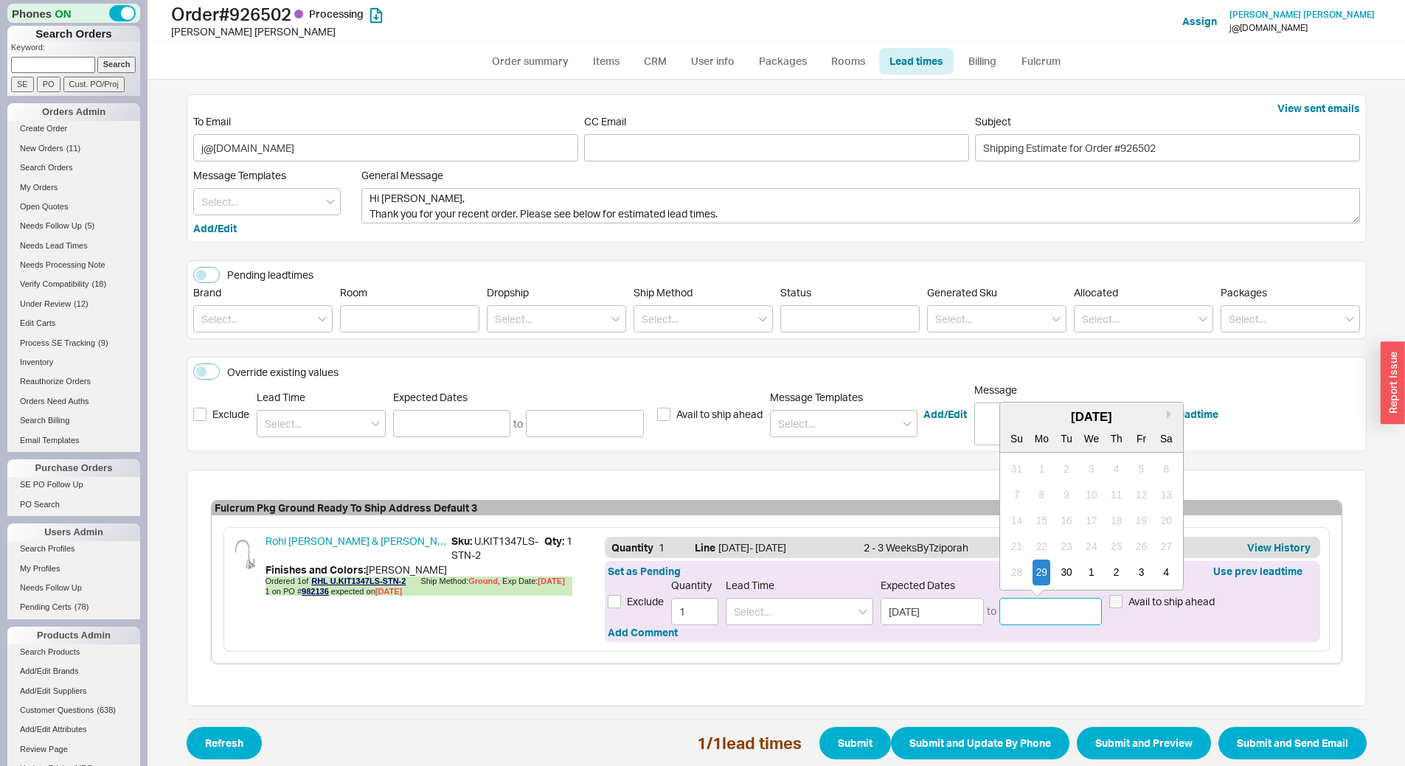
click at [1045, 616] on input at bounding box center [1050, 611] width 103 height 27
click at [1166, 415] on button "Next month" at bounding box center [1170, 414] width 9 height 9
click at [1032, 518] on div "13" at bounding box center [1041, 521] width 18 height 26
type input "[DATE]"
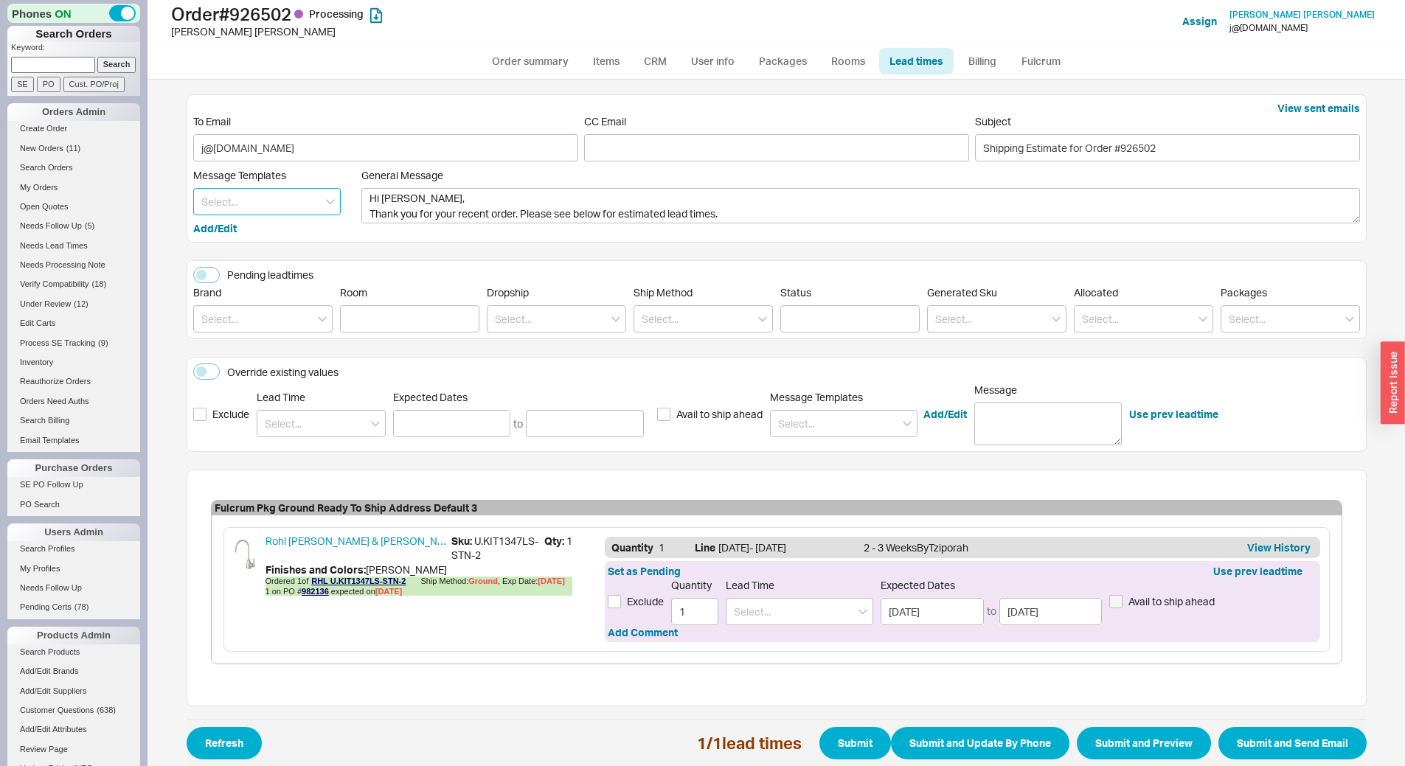
click at [287, 198] on input at bounding box center [266, 201] width 147 height 27
click at [282, 229] on div "Update" at bounding box center [267, 232] width 146 height 27
type textarea "Hi [PERSON_NAME], Please see below for an update on your order. We sincerely ap…"
type input "Update"
click at [1167, 739] on button "Submit and Preview" at bounding box center [1144, 743] width 134 height 32
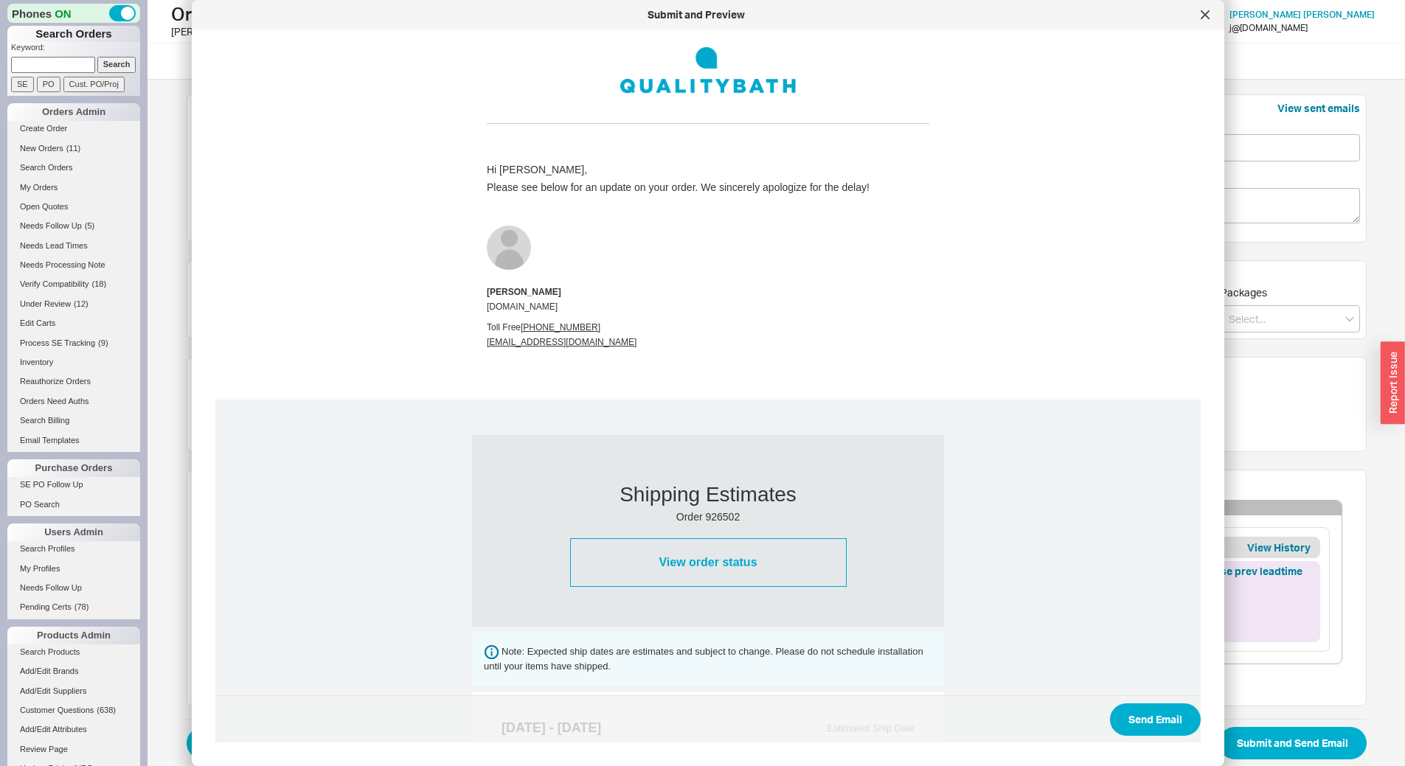
scroll to position [442, 0]
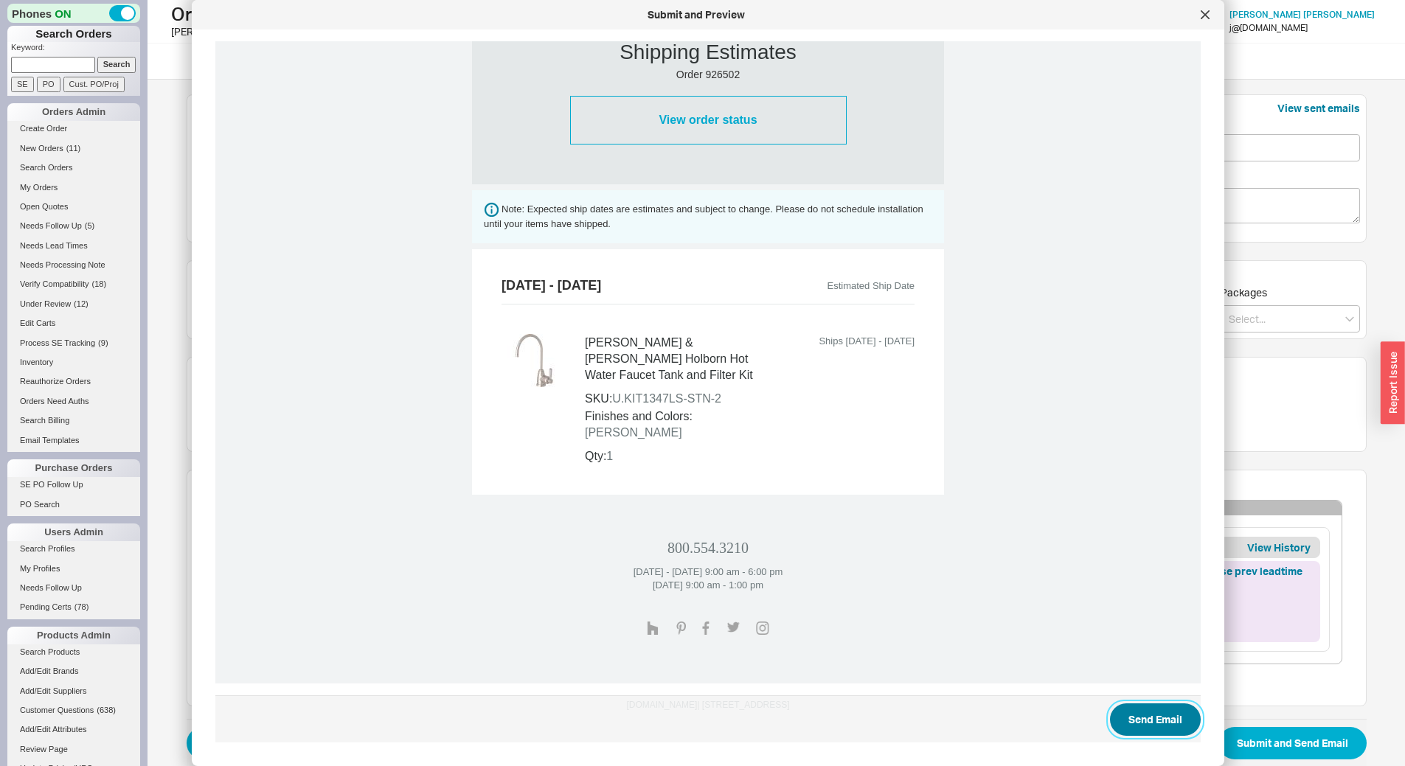
click at [1134, 722] on button "Send Email" at bounding box center [1155, 719] width 91 height 32
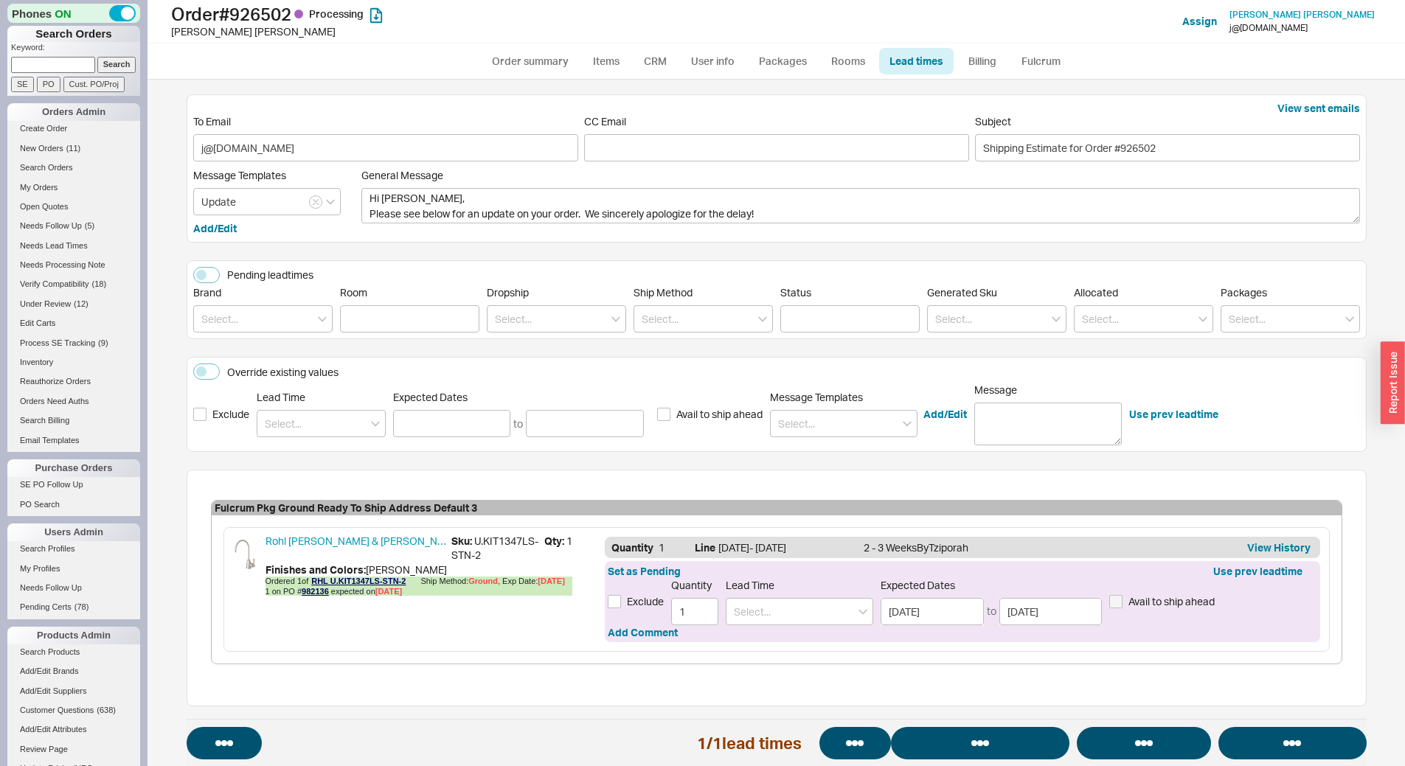
select select "*"
select select "LOW"
select select "3"
